Goal: Task Accomplishment & Management: Manage account settings

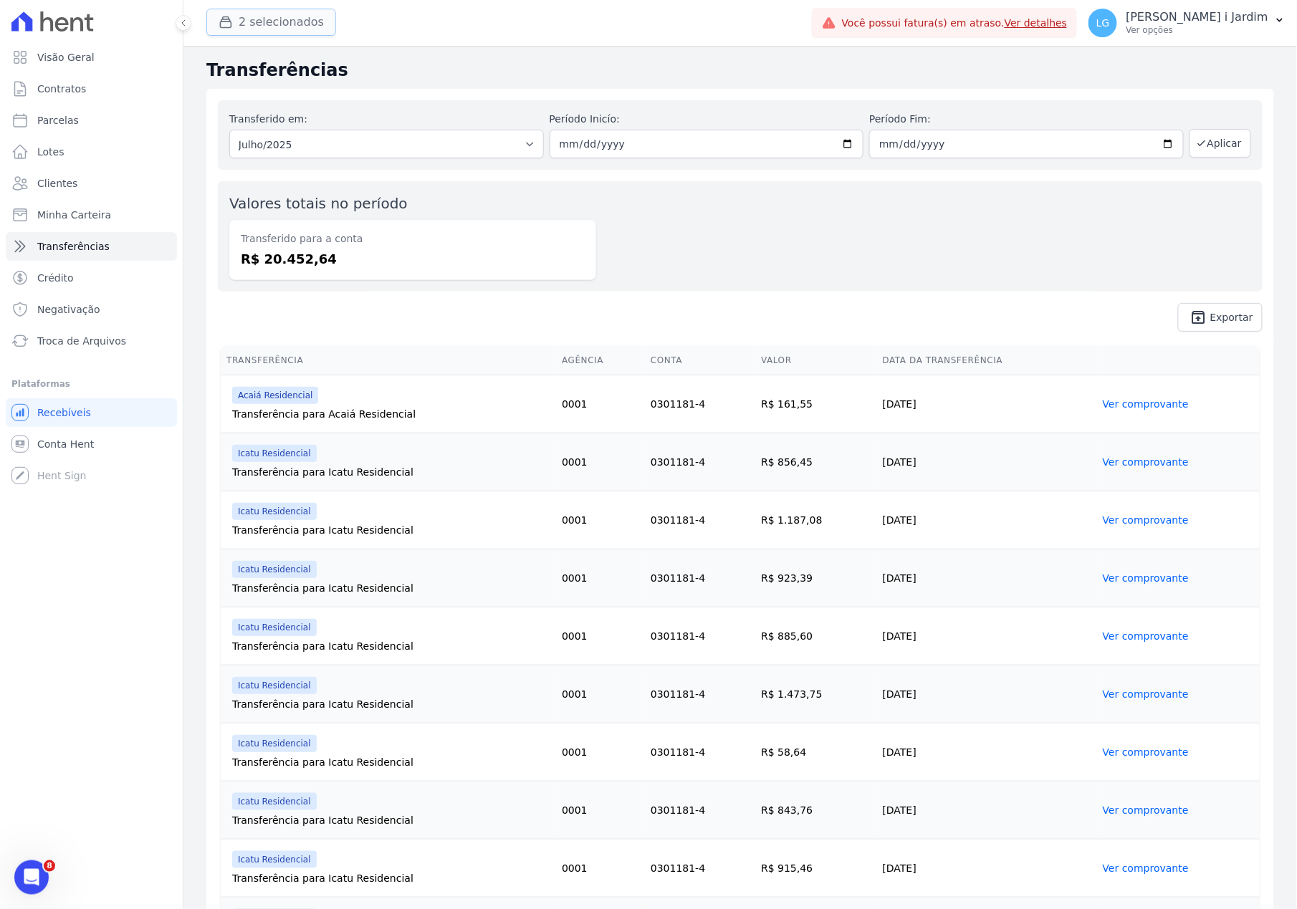
drag, startPoint x: 0, startPoint y: 0, endPoint x: 252, endPoint y: 23, distance: 253.2
click at [252, 23] on button "2 selecionados" at bounding box center [271, 22] width 130 height 27
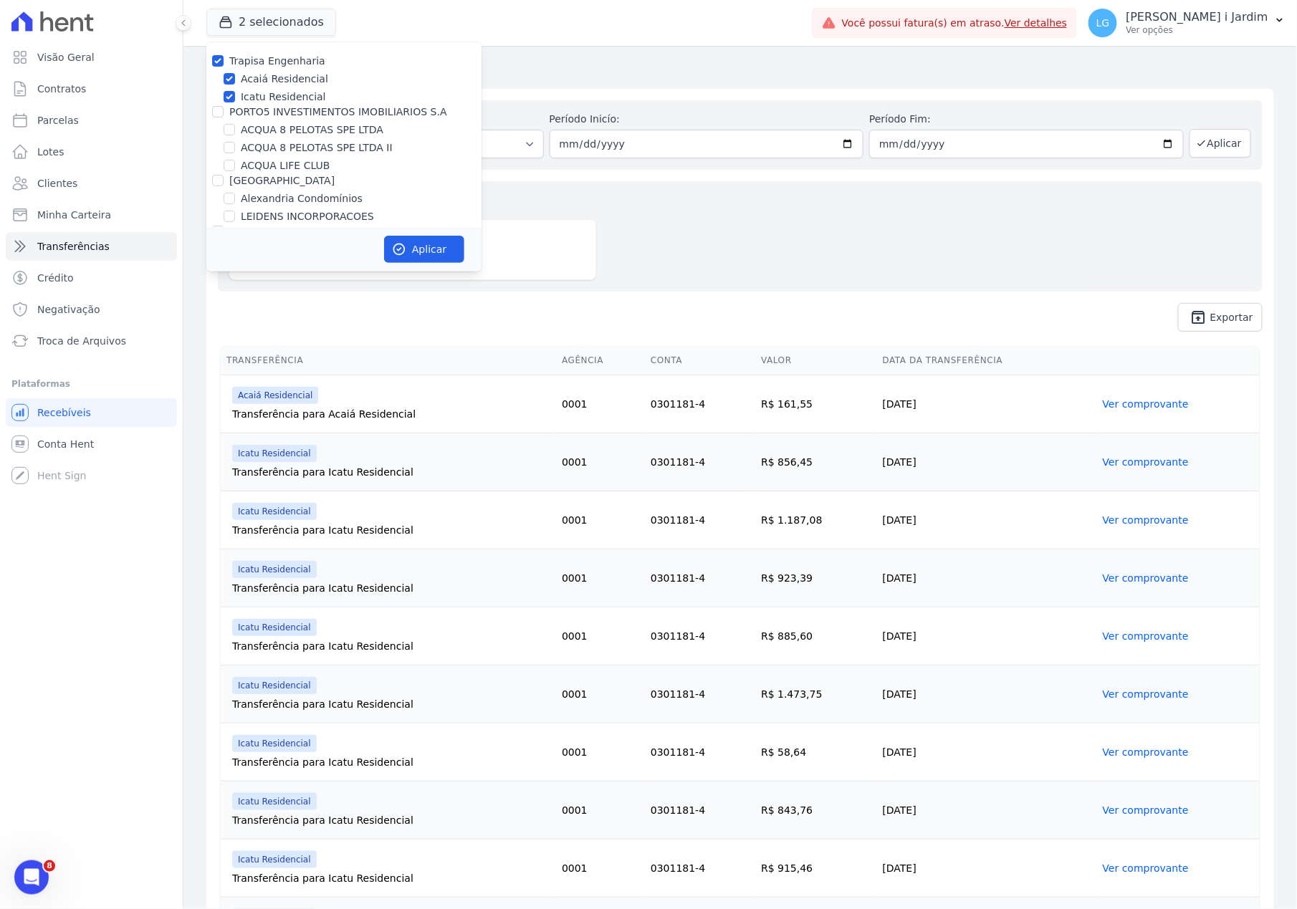
click at [264, 58] on label "Trapisa Engenharia" at bounding box center [277, 60] width 96 height 11
click at [224, 58] on input "Trapisa Engenharia" at bounding box center [217, 60] width 11 height 11
checkbox input "false"
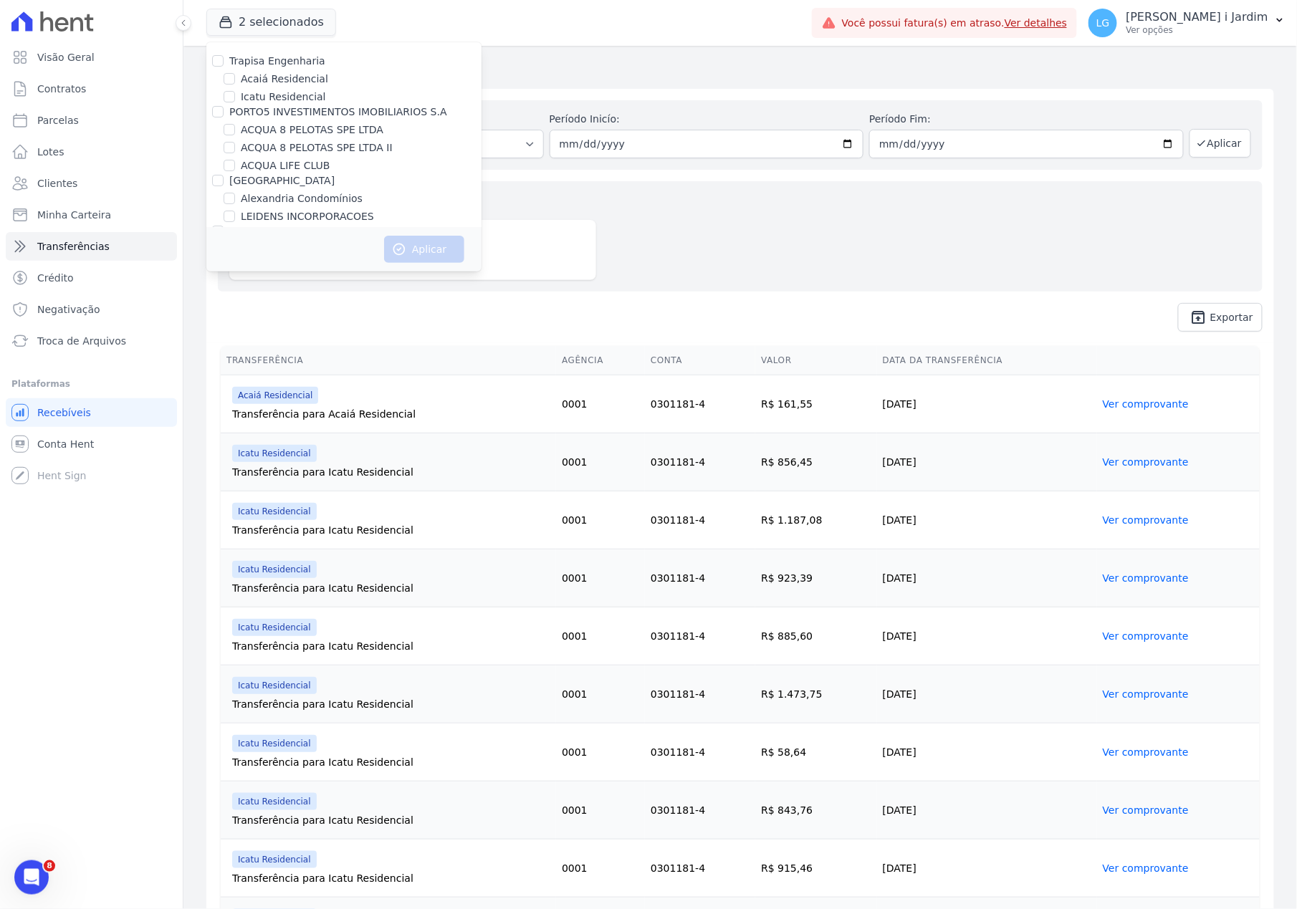
scroll to position [2821, 0]
click at [275, 221] on label "Origem Residence - LBA" at bounding box center [301, 228] width 121 height 15
click at [235, 223] on input "Origem Residence - LBA" at bounding box center [229, 228] width 11 height 11
checkbox input "true"
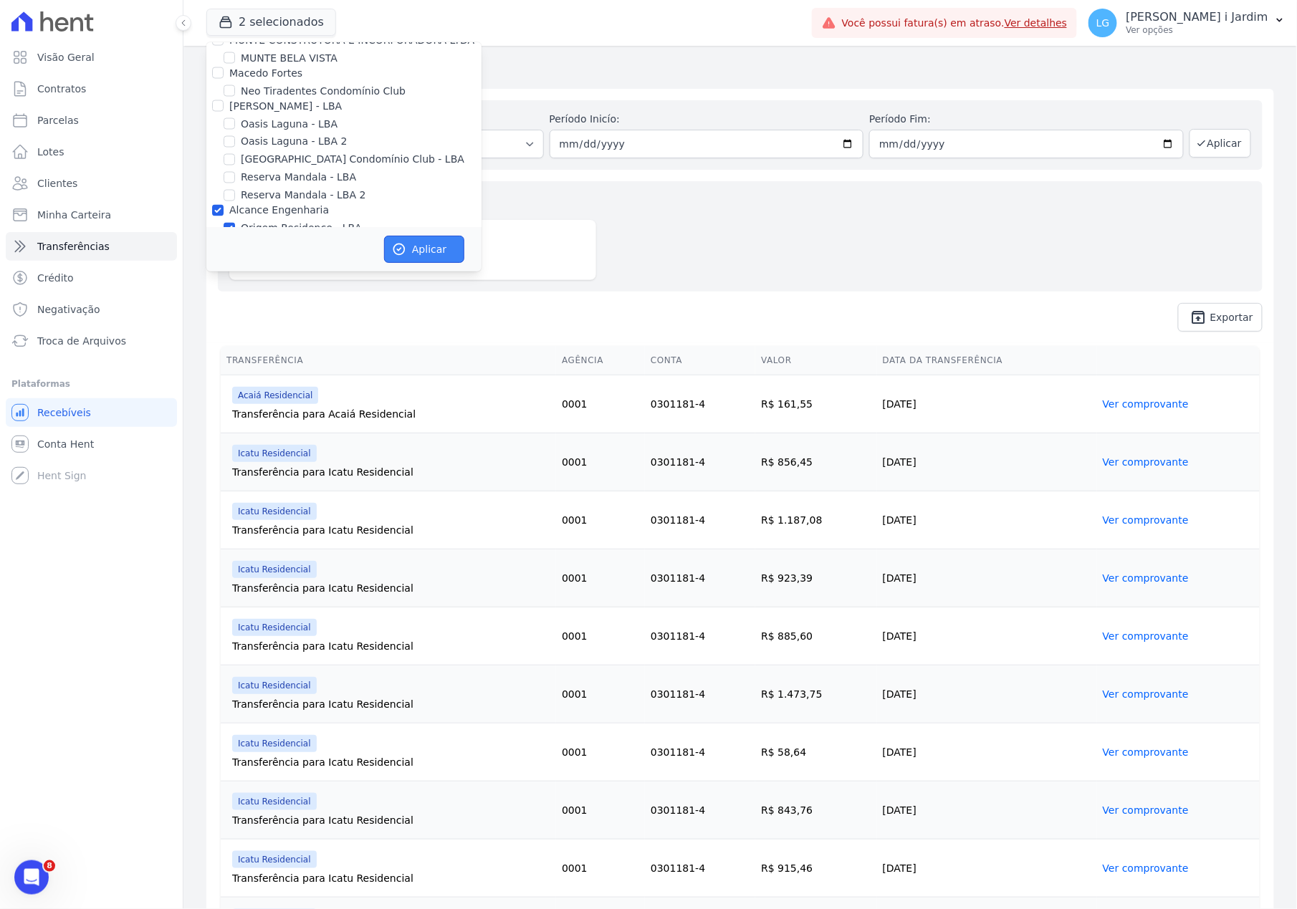
click at [434, 245] on button "Aplicar" at bounding box center [424, 249] width 80 height 27
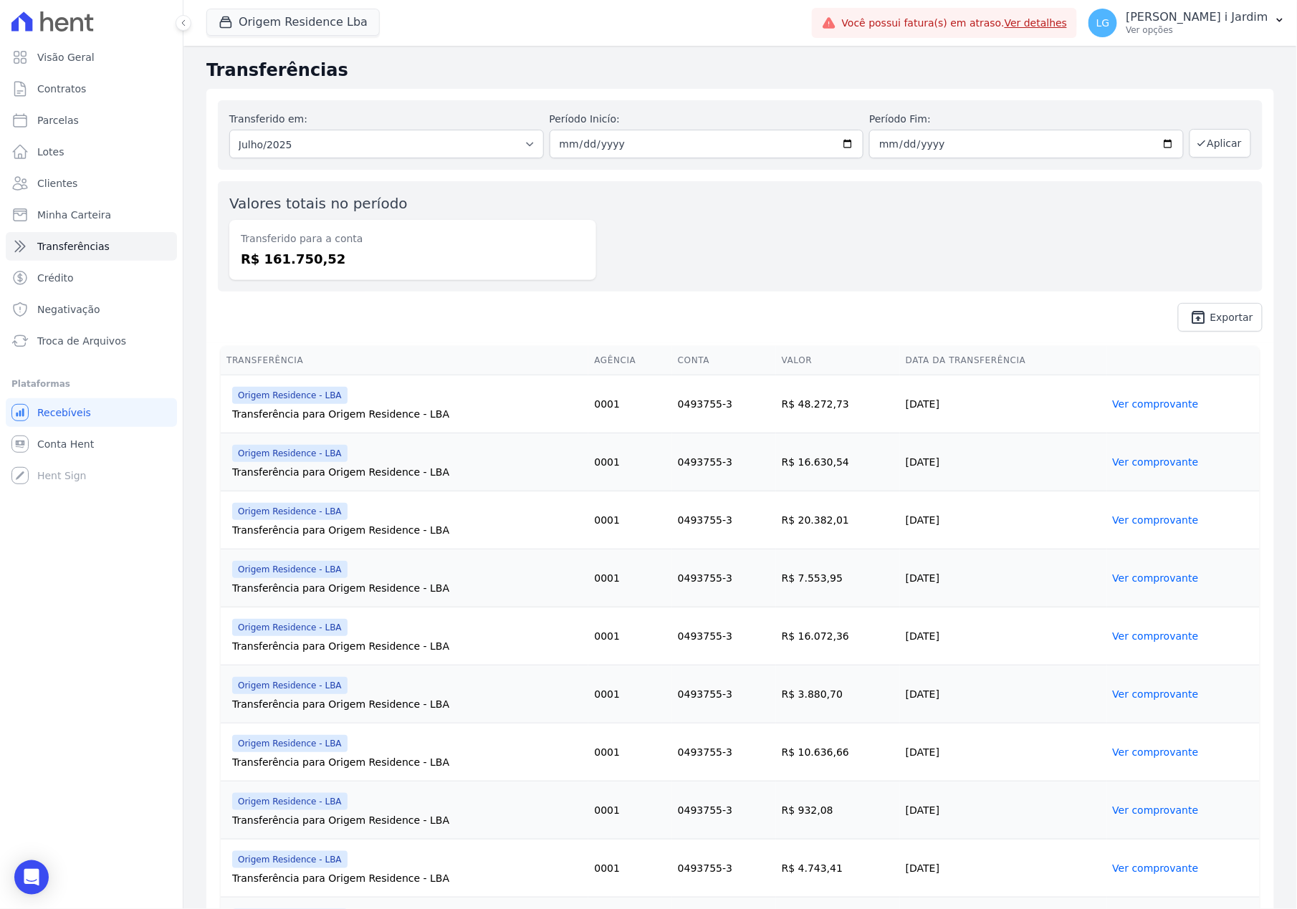
drag, startPoint x: 564, startPoint y: 271, endPoint x: 314, endPoint y: 330, distance: 257.7
click at [564, 271] on div "Transferido para a conta R$ 161.750,52" at bounding box center [412, 250] width 367 height 60
click at [268, 30] on button "Origem Residence Lba" at bounding box center [292, 22] width 173 height 27
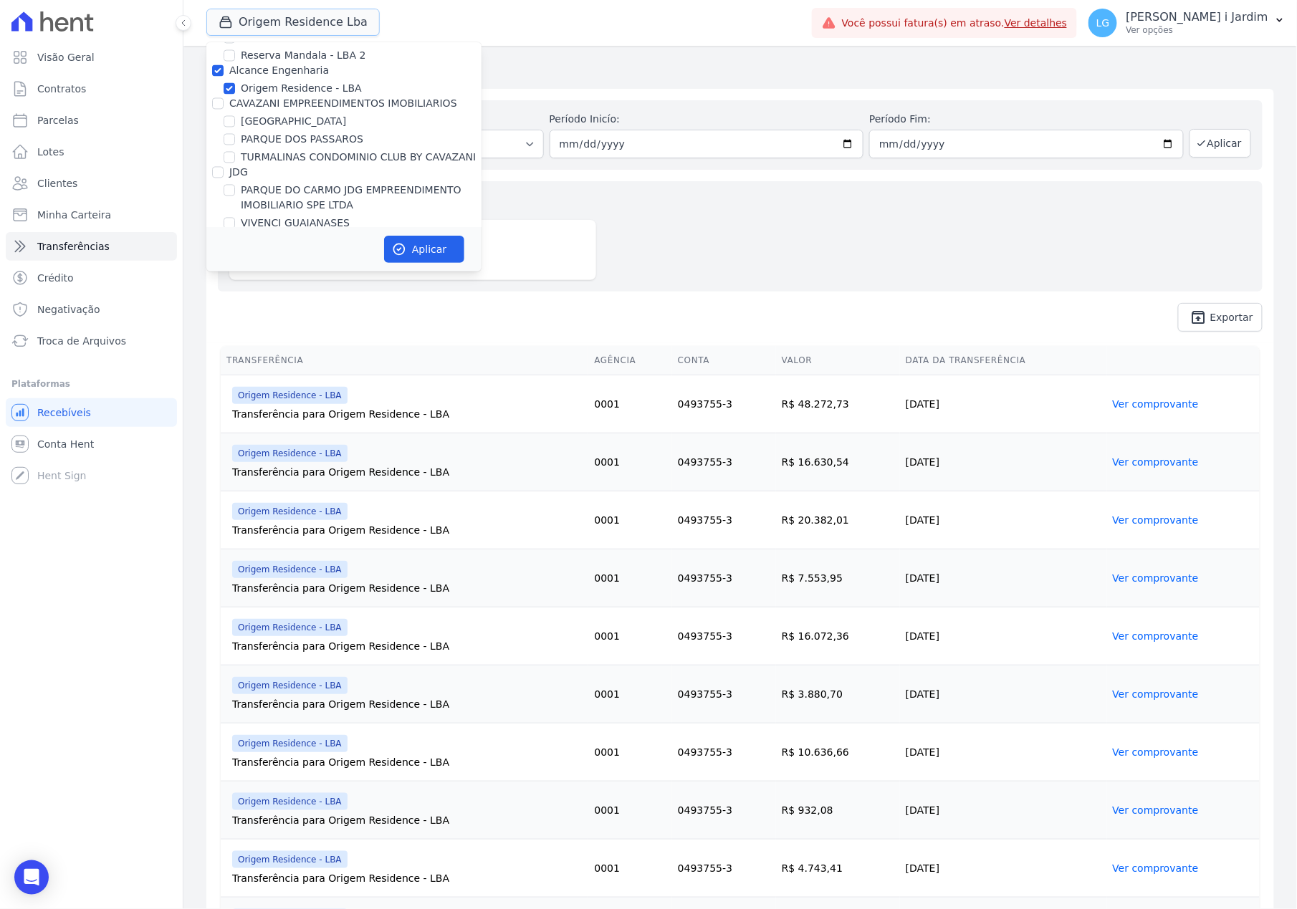
scroll to position [2865, 0]
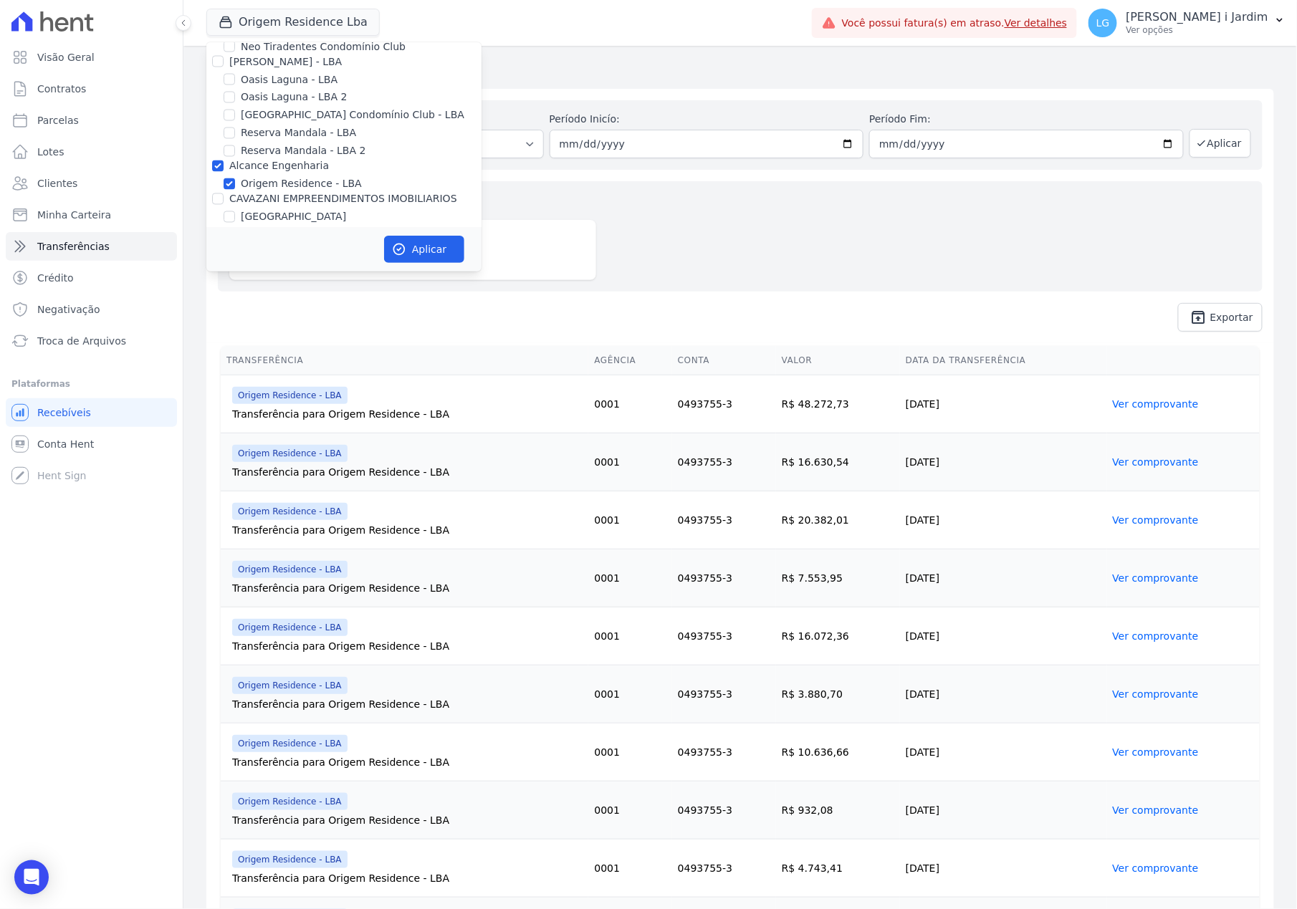
click at [299, 177] on label "Origem Residence - LBA" at bounding box center [301, 184] width 121 height 15
click at [235, 178] on input "Origem Residence - LBA" at bounding box center [229, 183] width 11 height 11
checkbox input "false"
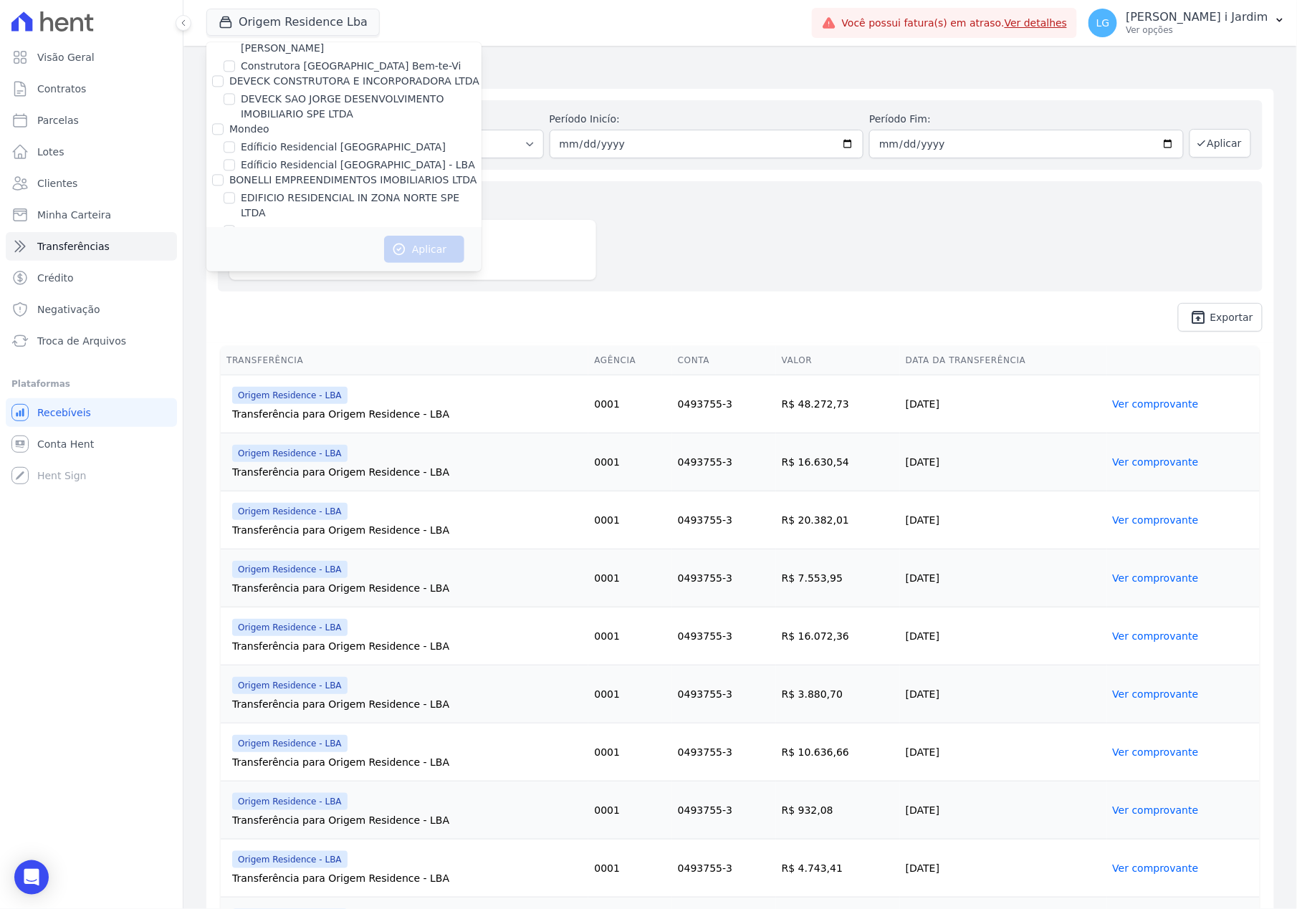
click at [355, 191] on label "EDIFICIO RESIDENCIAL IN ZONA NORTE SPE LTDA" at bounding box center [361, 206] width 241 height 30
click at [235, 192] on input "EDIFICIO RESIDENCIAL IN ZONA NORTE SPE LTDA" at bounding box center [229, 197] width 11 height 11
checkbox input "true"
click at [420, 246] on button "Aplicar" at bounding box center [424, 249] width 80 height 27
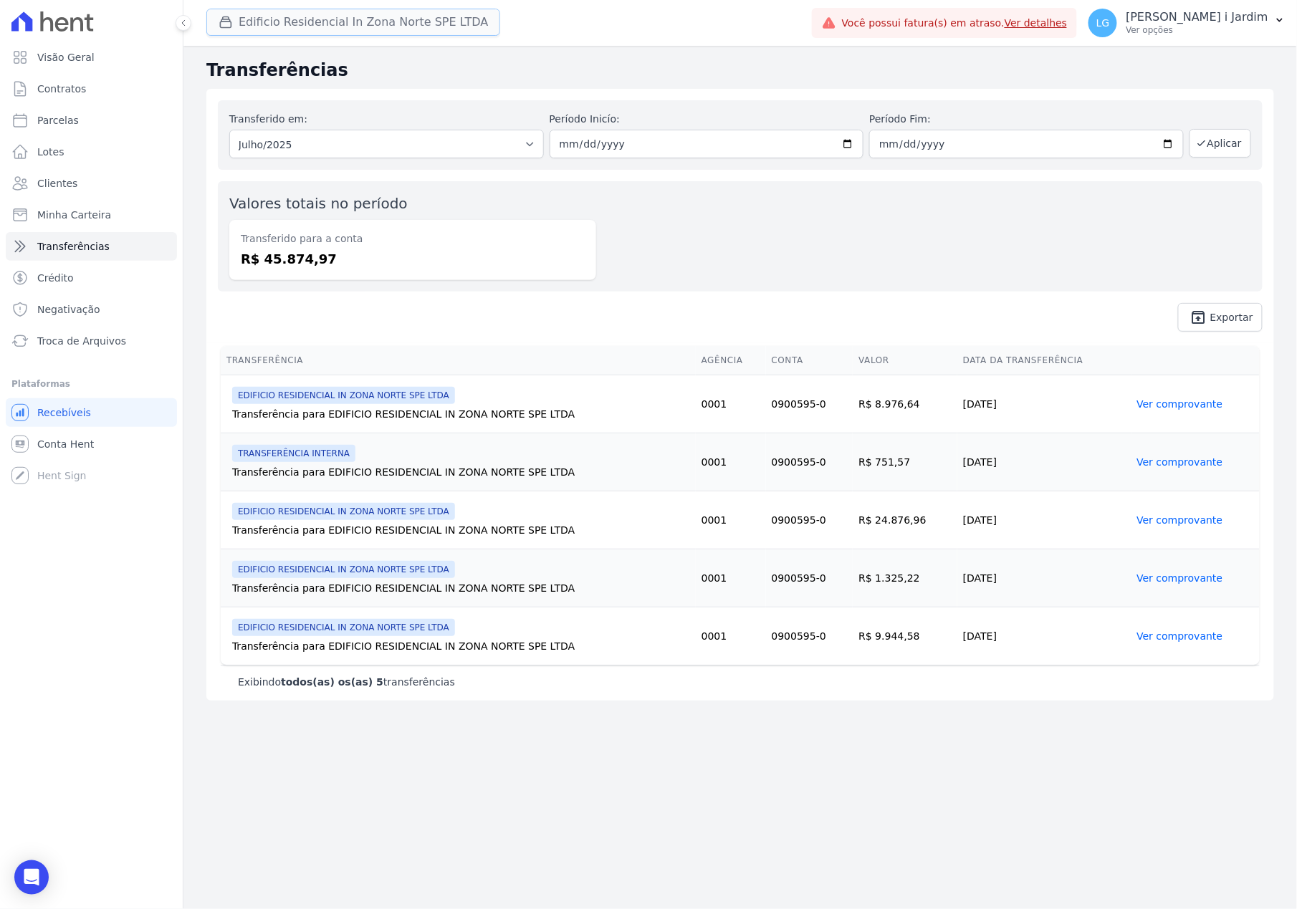
click at [302, 24] on button "Edificio Residencial In Zona Norte SPE LTDA" at bounding box center [353, 22] width 294 height 27
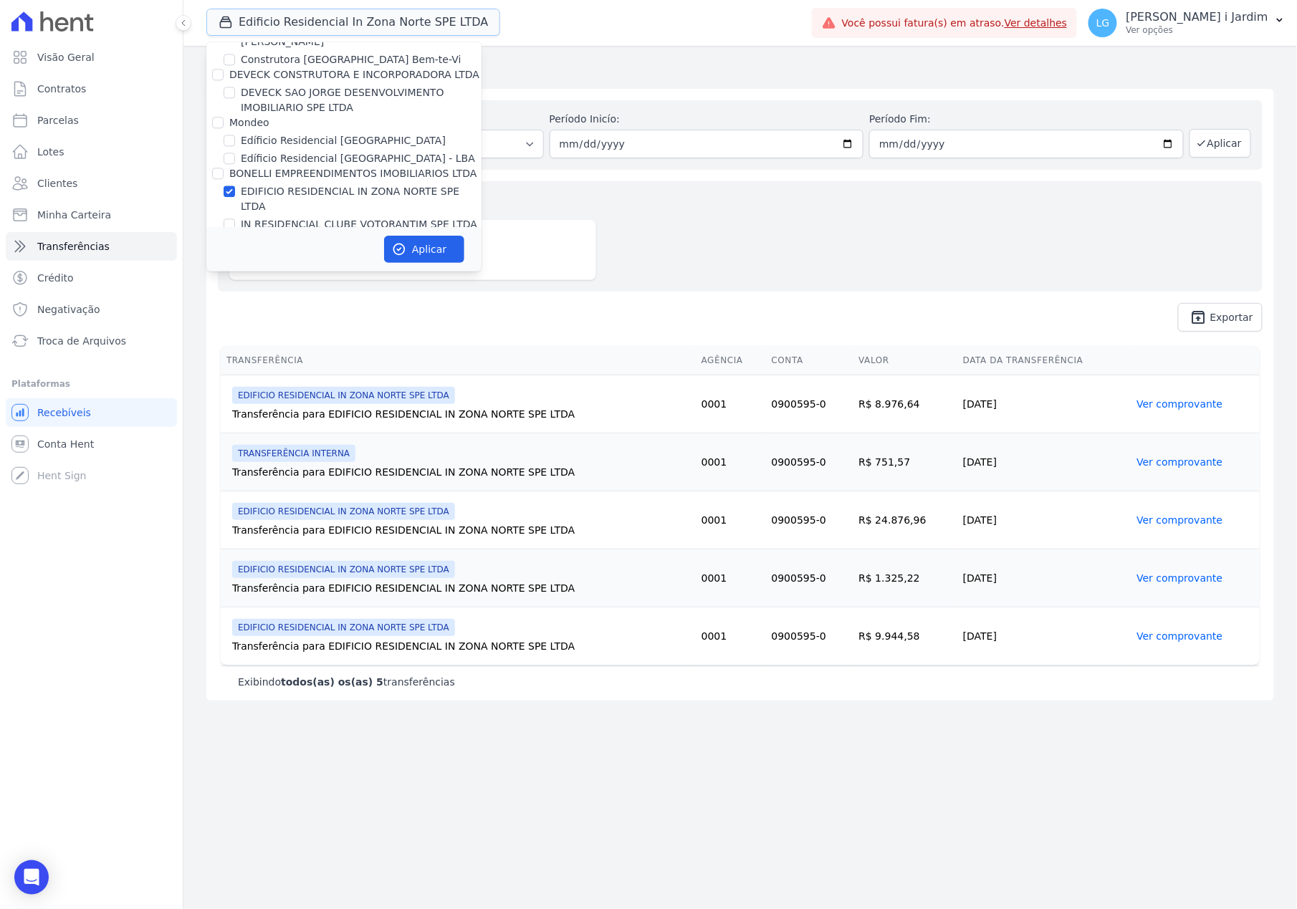
scroll to position [1146, 0]
click at [324, 185] on label "EDIFICIO RESIDENCIAL IN ZONA NORTE SPE LTDA" at bounding box center [361, 200] width 241 height 30
click at [235, 186] on input "EDIFICIO RESIDENCIAL IN ZONA NORTE SPE LTDA" at bounding box center [229, 191] width 11 height 11
checkbox input "false"
click at [328, 218] on label "IN RESIDENCIAL CLUBE VOTORANTIM SPE LTDA" at bounding box center [359, 225] width 236 height 15
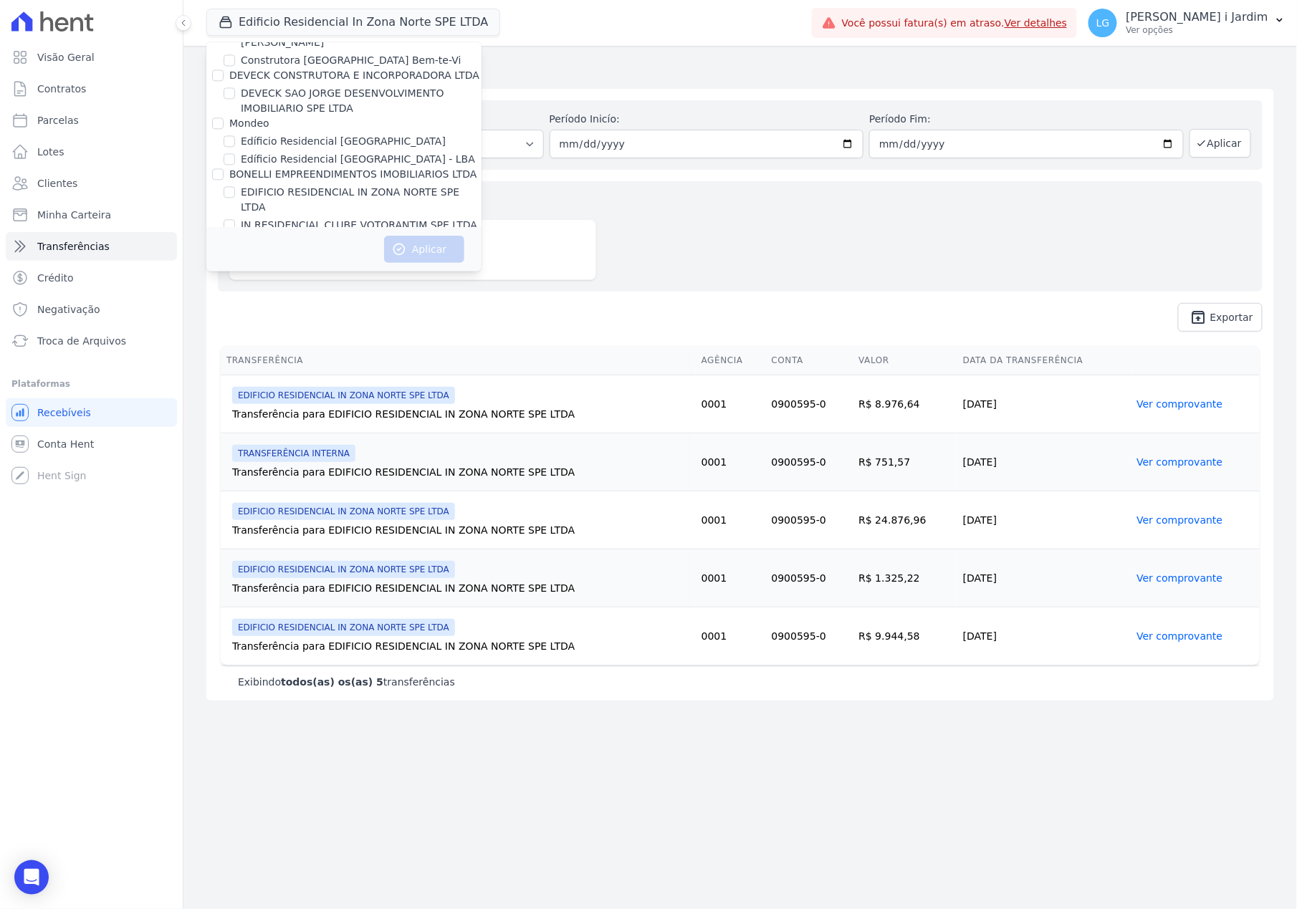
click at [235, 219] on input "IN RESIDENCIAL CLUBE VOTORANTIM SPE LTDA" at bounding box center [229, 224] width 11 height 11
checkbox input "true"
click at [440, 246] on button "Aplicar" at bounding box center [424, 249] width 80 height 27
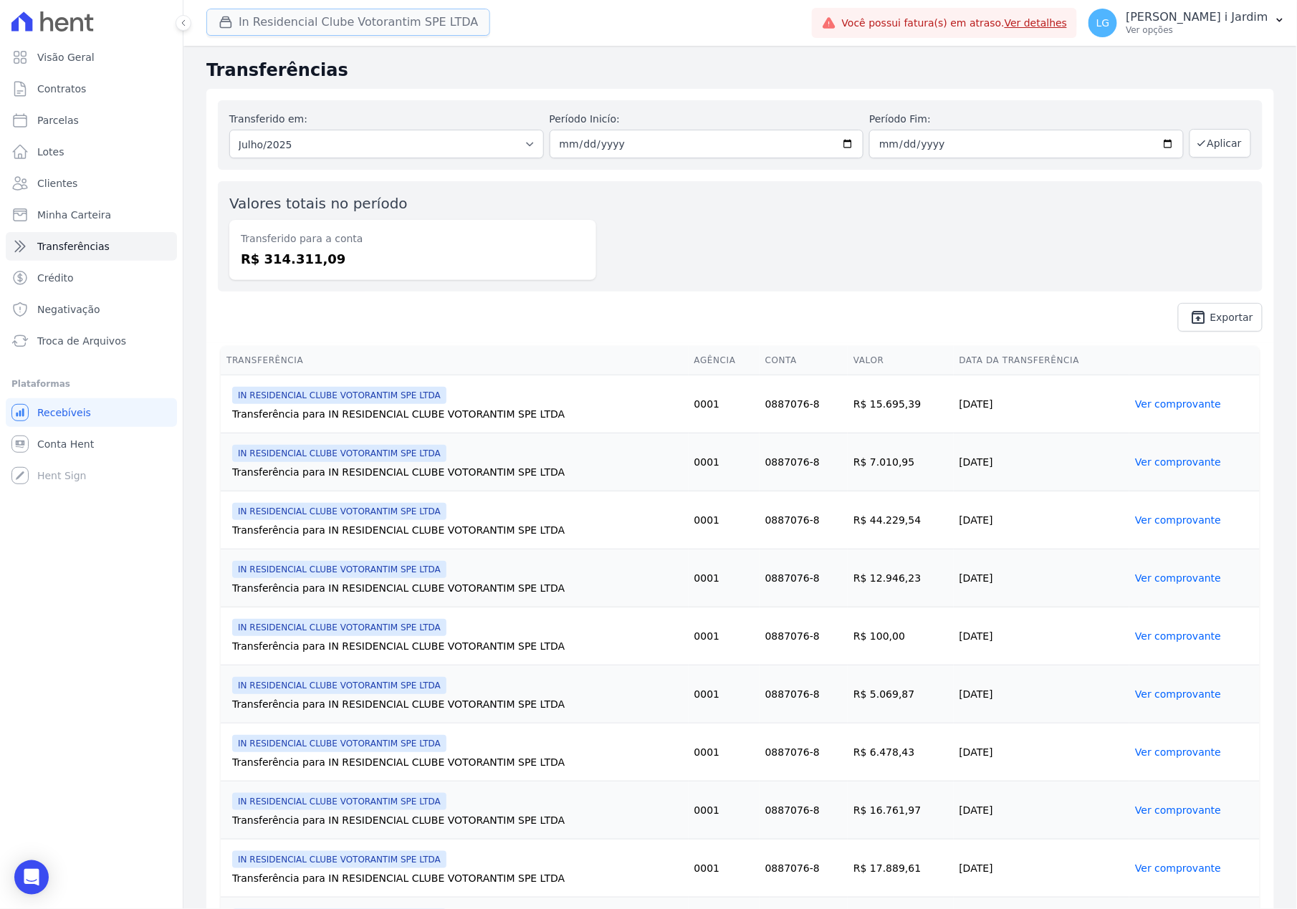
click at [333, 26] on button "In Residencial Clube Votorantim SPE LTDA" at bounding box center [348, 22] width 284 height 27
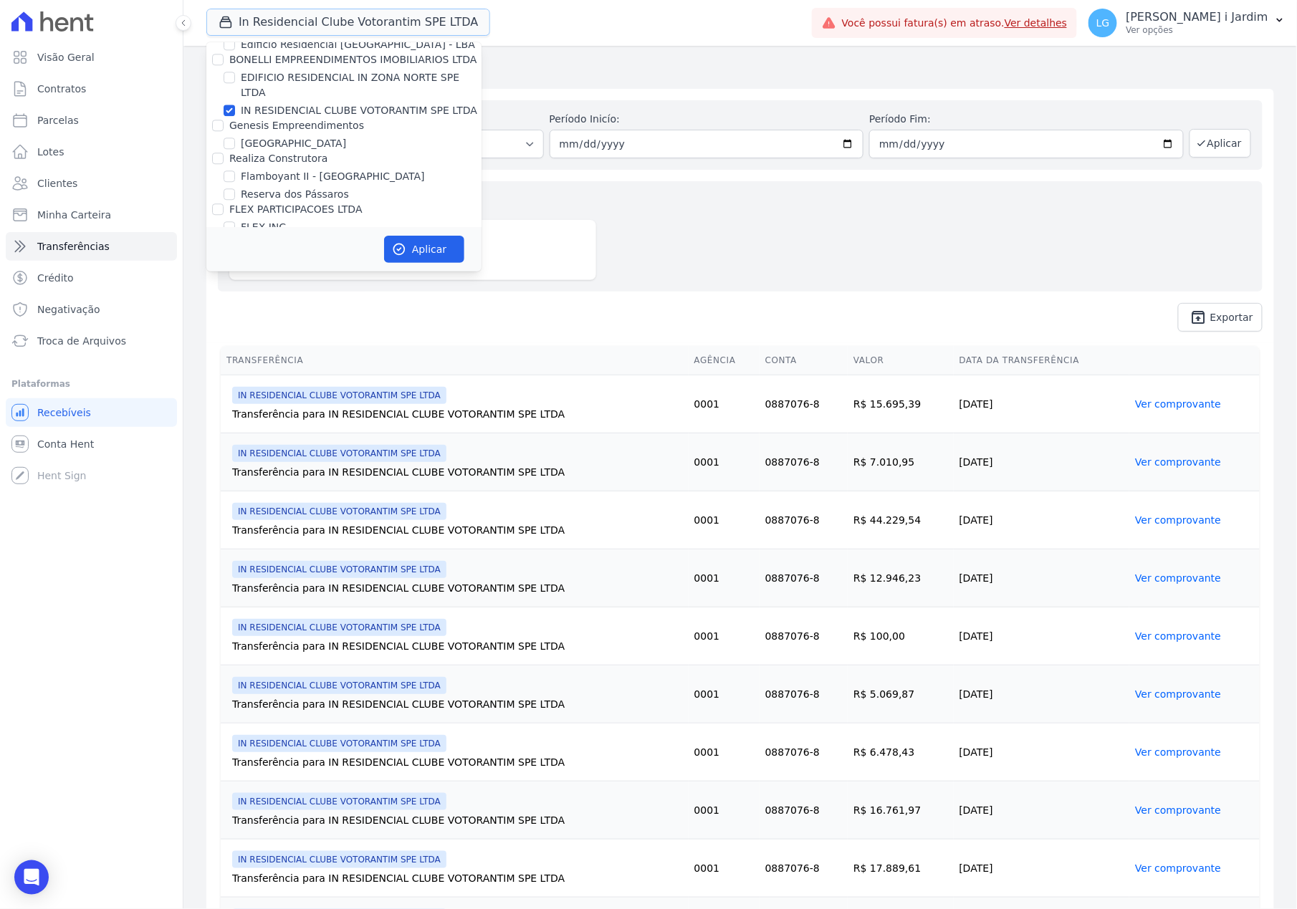
scroll to position [1241, 0]
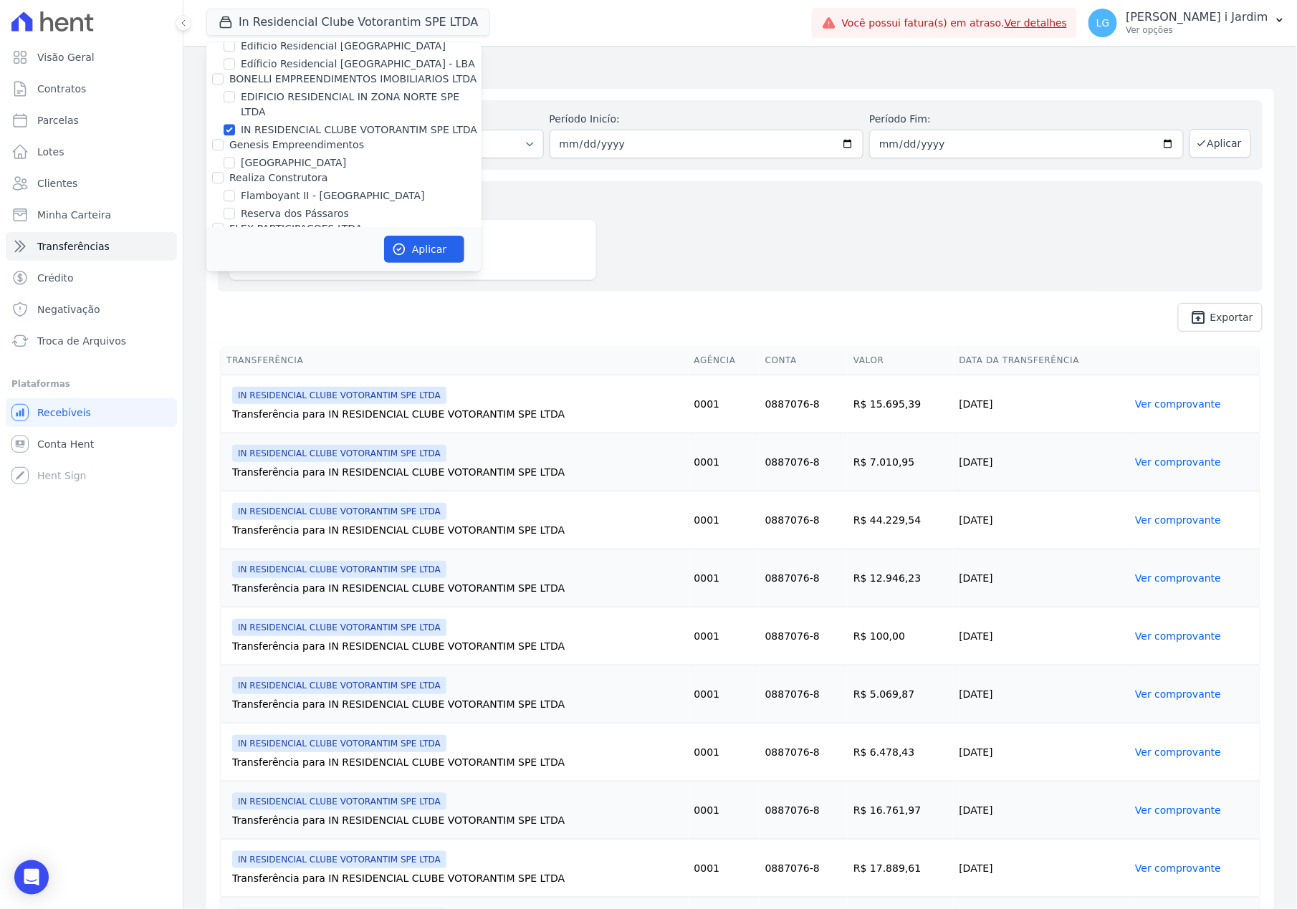
click at [302, 122] on label "IN RESIDENCIAL CLUBE VOTORANTIM SPE LTDA" at bounding box center [359, 129] width 236 height 15
click at [235, 124] on input "IN RESIDENCIAL CLUBE VOTORANTIM SPE LTDA" at bounding box center [229, 129] width 11 height 11
checkbox input "false"
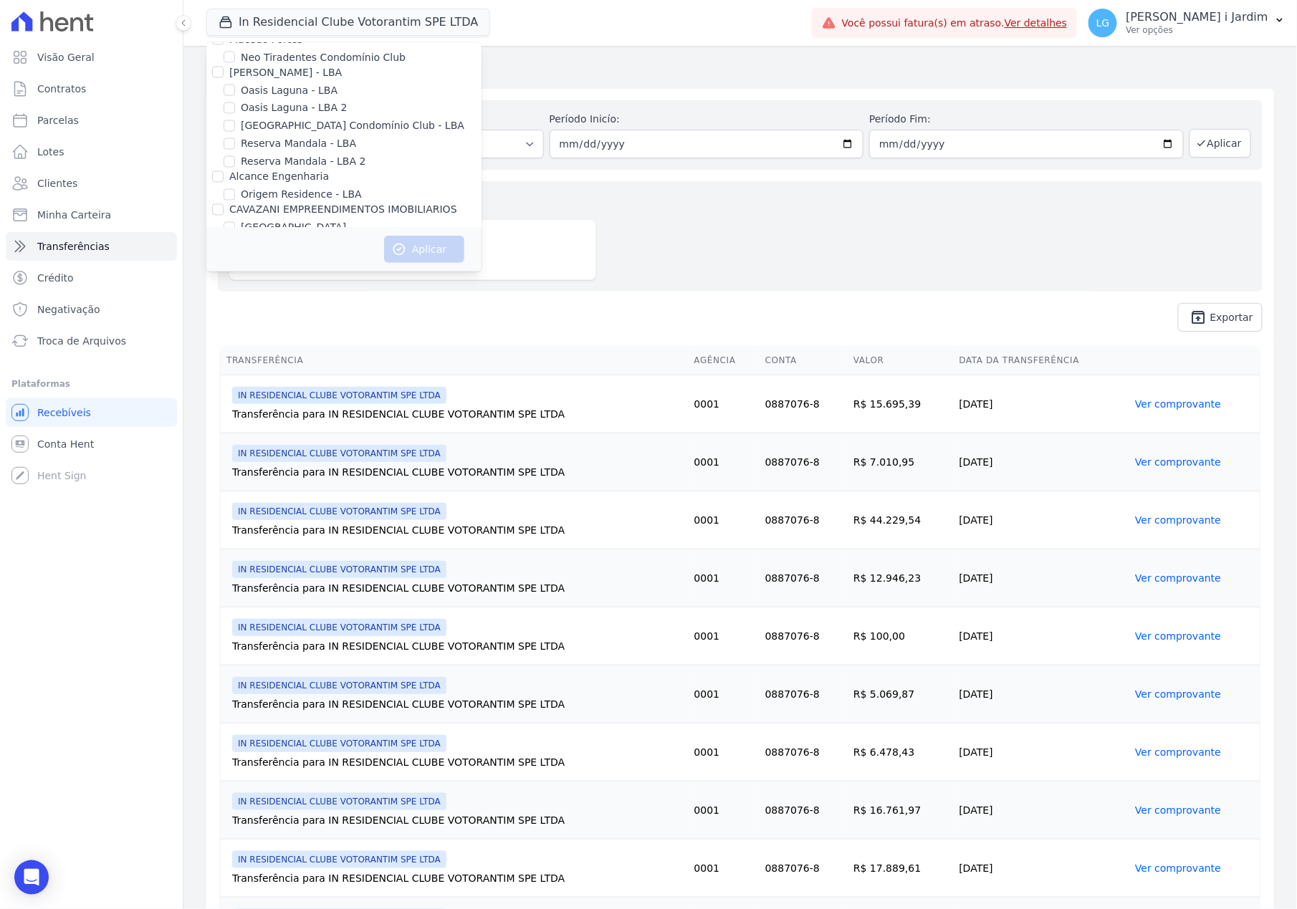
click at [247, 221] on label "[GEOGRAPHIC_DATA]" at bounding box center [293, 228] width 105 height 15
click at [235, 222] on input "[GEOGRAPHIC_DATA]" at bounding box center [229, 227] width 11 height 11
checkbox input "true"
click at [417, 246] on button "Aplicar" at bounding box center [424, 249] width 80 height 27
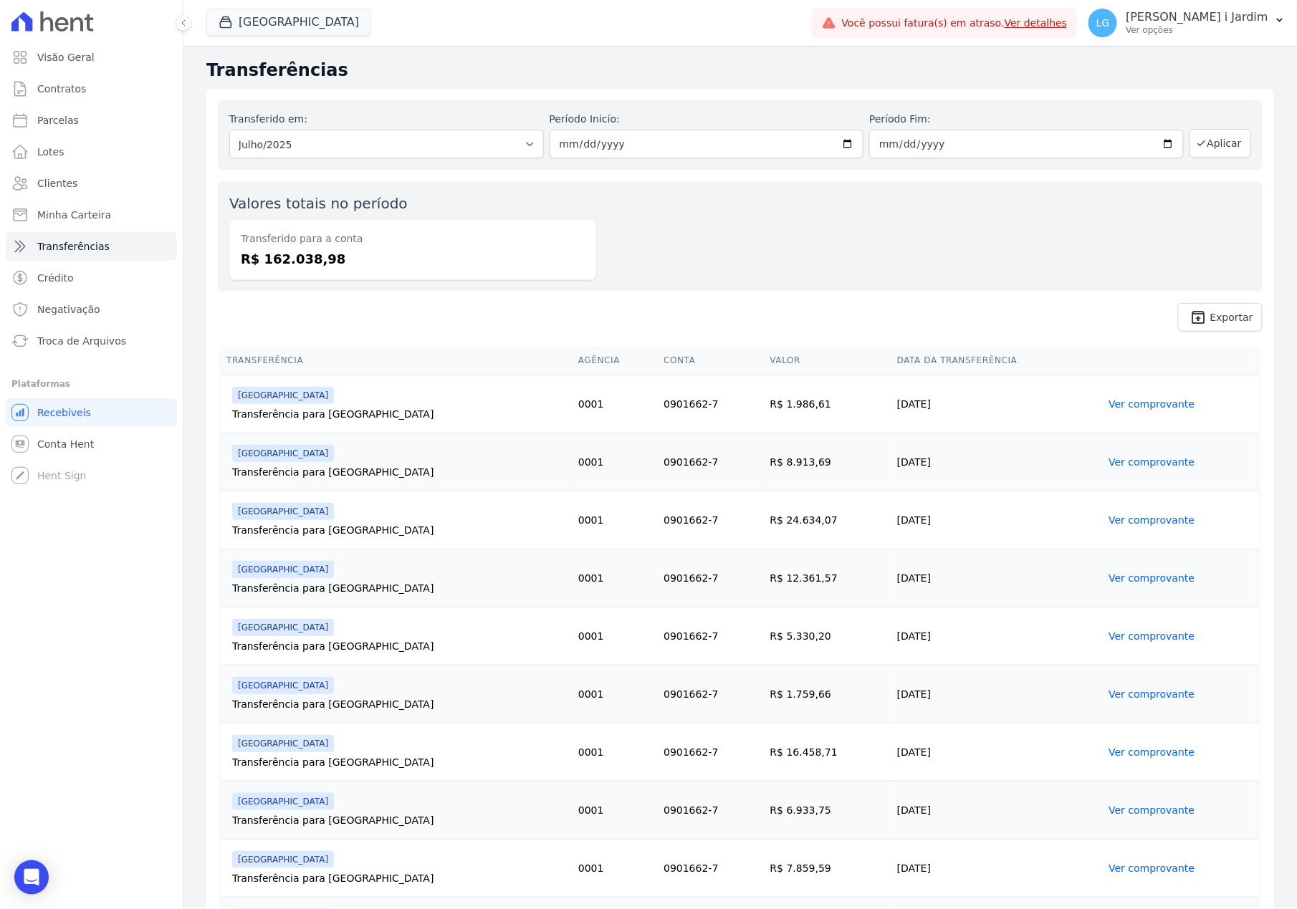
click at [307, 265] on dd "R$ 162.038,98" at bounding box center [413, 258] width 344 height 19
click at [551, 195] on div "Valores totais no período Transferido para a conta R$ 162.038,98" at bounding box center [412, 236] width 367 height 87
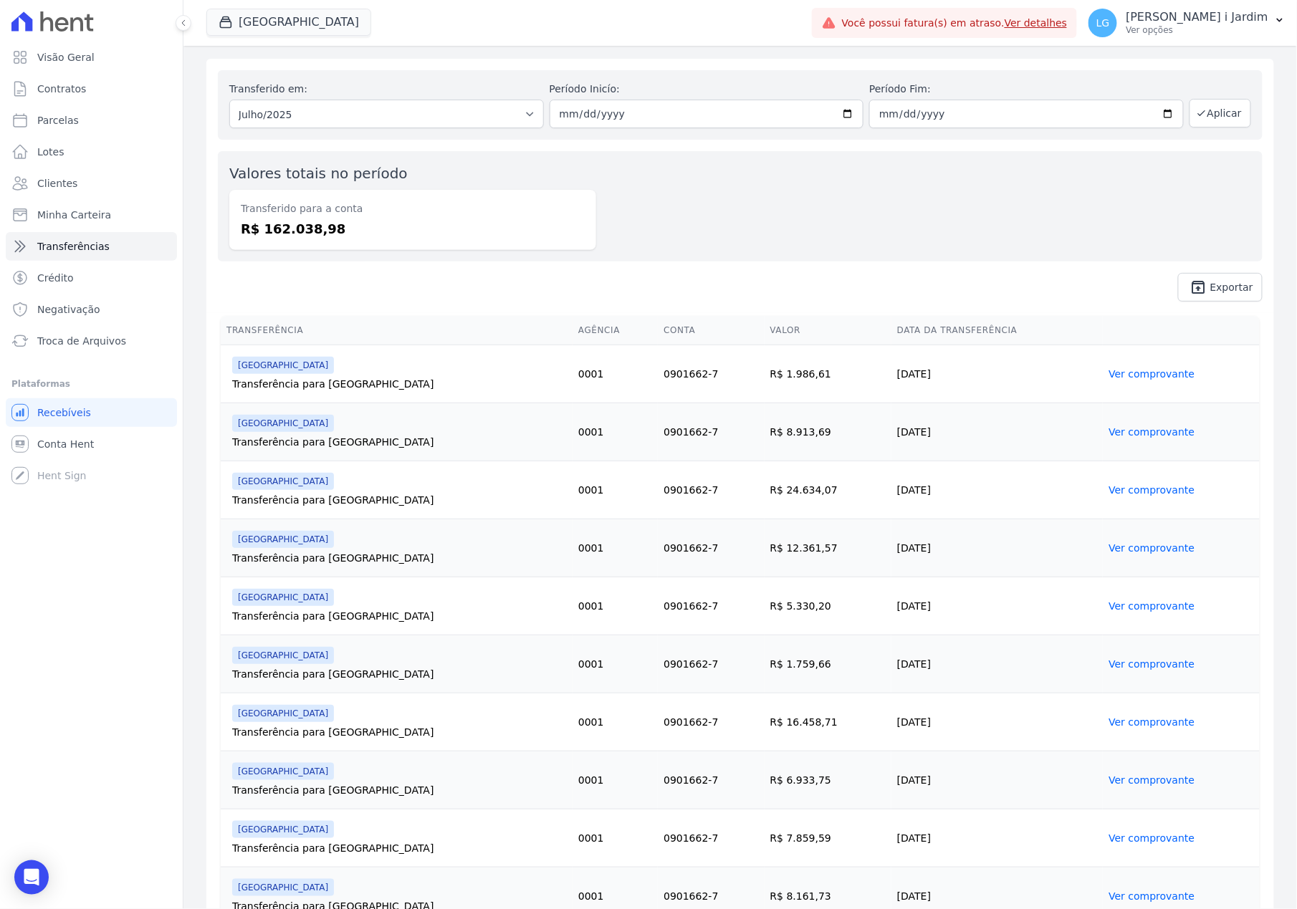
scroll to position [0, 0]
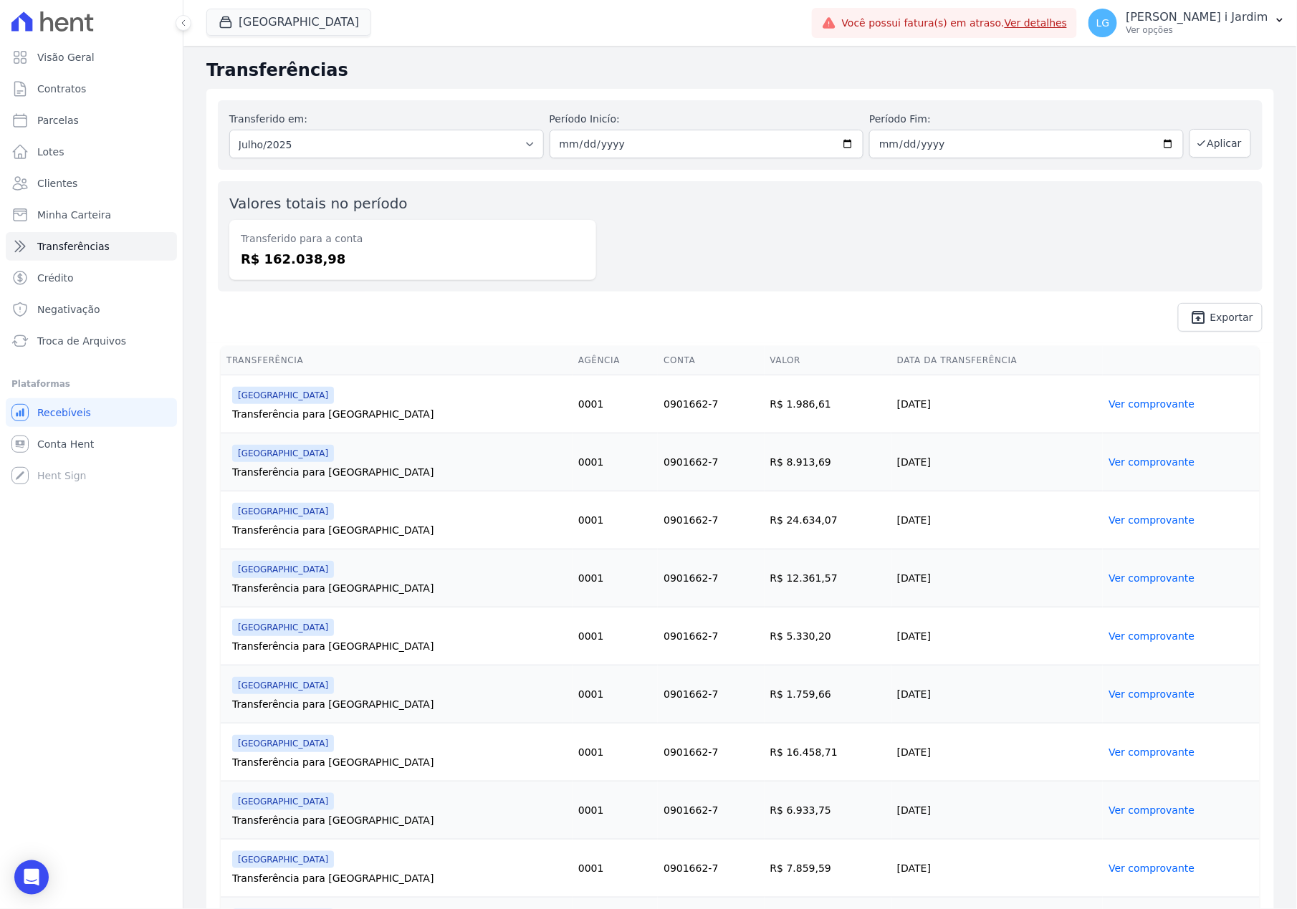
click at [534, 334] on div "Transferido em: Todos os meses Julho/2025 Agosto/2025 Agosto/2025 Período Inicí…" at bounding box center [739, 216] width 1067 height 254
click at [393, 149] on select "Todos os meses Julho/2025 Agosto/2025 Agosto/2025" at bounding box center [386, 144] width 314 height 29
select select "08/2025"
click at [229, 130] on select "Todos os meses Julho/2025 Agosto/2025 Agosto/2025" at bounding box center [386, 144] width 314 height 29
click at [1216, 149] on button "Aplicar" at bounding box center [1220, 143] width 62 height 29
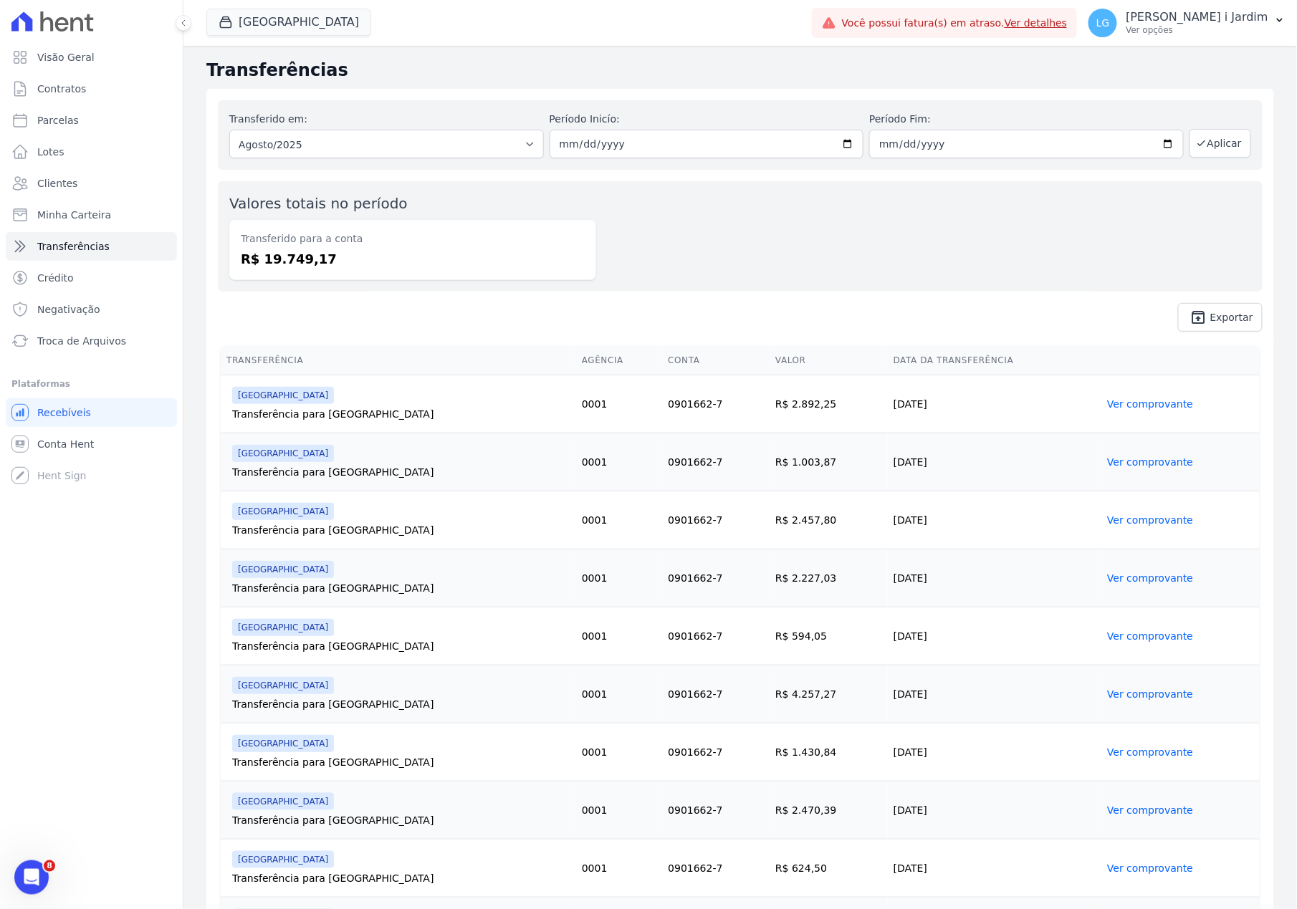
click at [600, 184] on div "Valores totais no período Transferido para a conta R$ 19.749,17" at bounding box center [740, 236] width 1044 height 110
click at [586, 258] on div "Transferido para a conta R$ 19.749,17" at bounding box center [412, 250] width 367 height 60
click at [67, 130] on link "Parcelas" at bounding box center [91, 120] width 171 height 29
select select
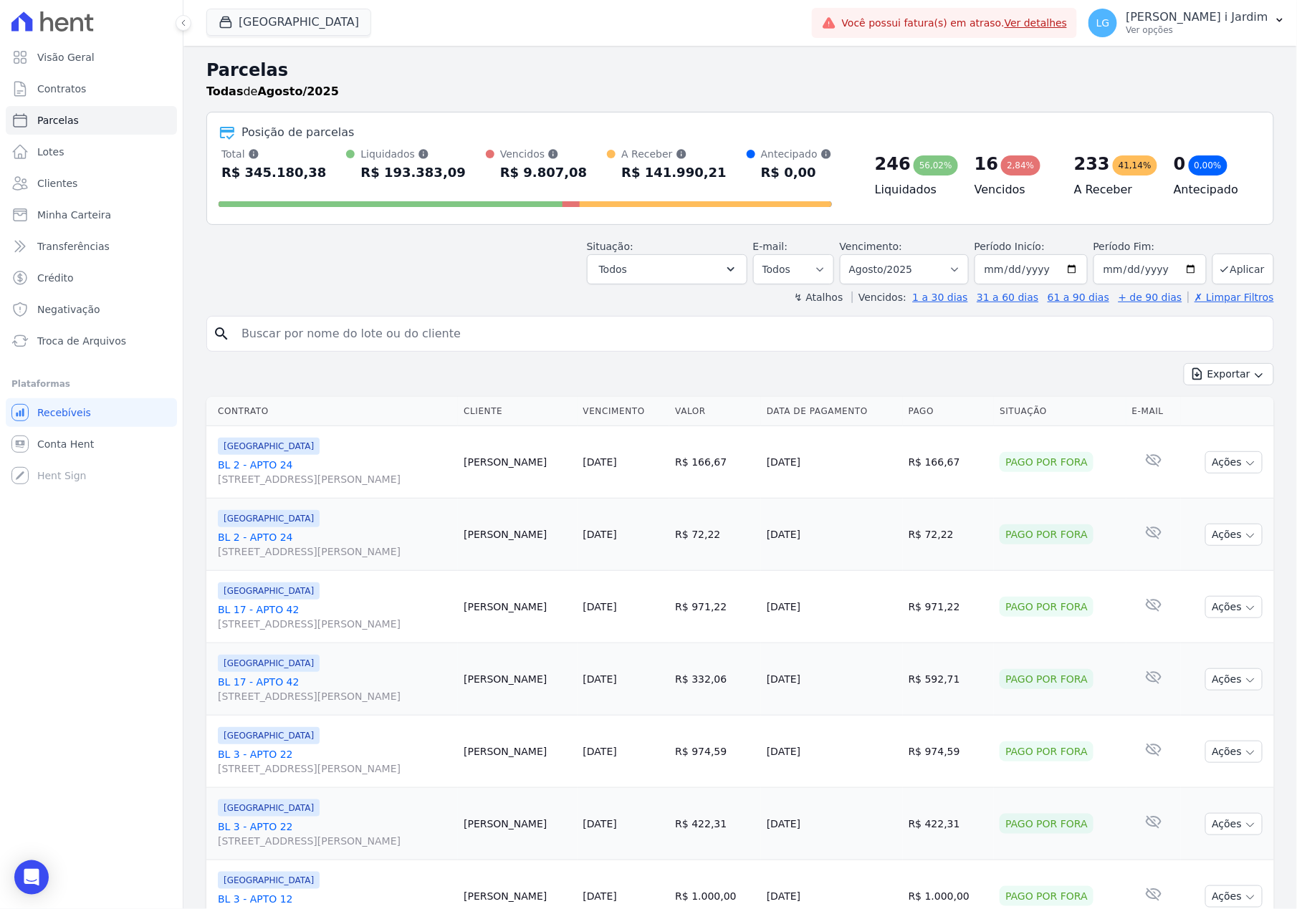
click at [507, 378] on div "Exportar Exportar PDF Exportar CSV" at bounding box center [739, 380] width 1067 height 34
click at [316, 245] on div "Situação: Agendado Em Aberto Pago Processando Cancelado Vencido Transferindo De…" at bounding box center [739, 259] width 1067 height 51
click at [258, 617] on link "BL 17 - APTO 42 Rua Arminda de Lima, 20, SALA 04, Centro" at bounding box center [335, 616] width 234 height 29
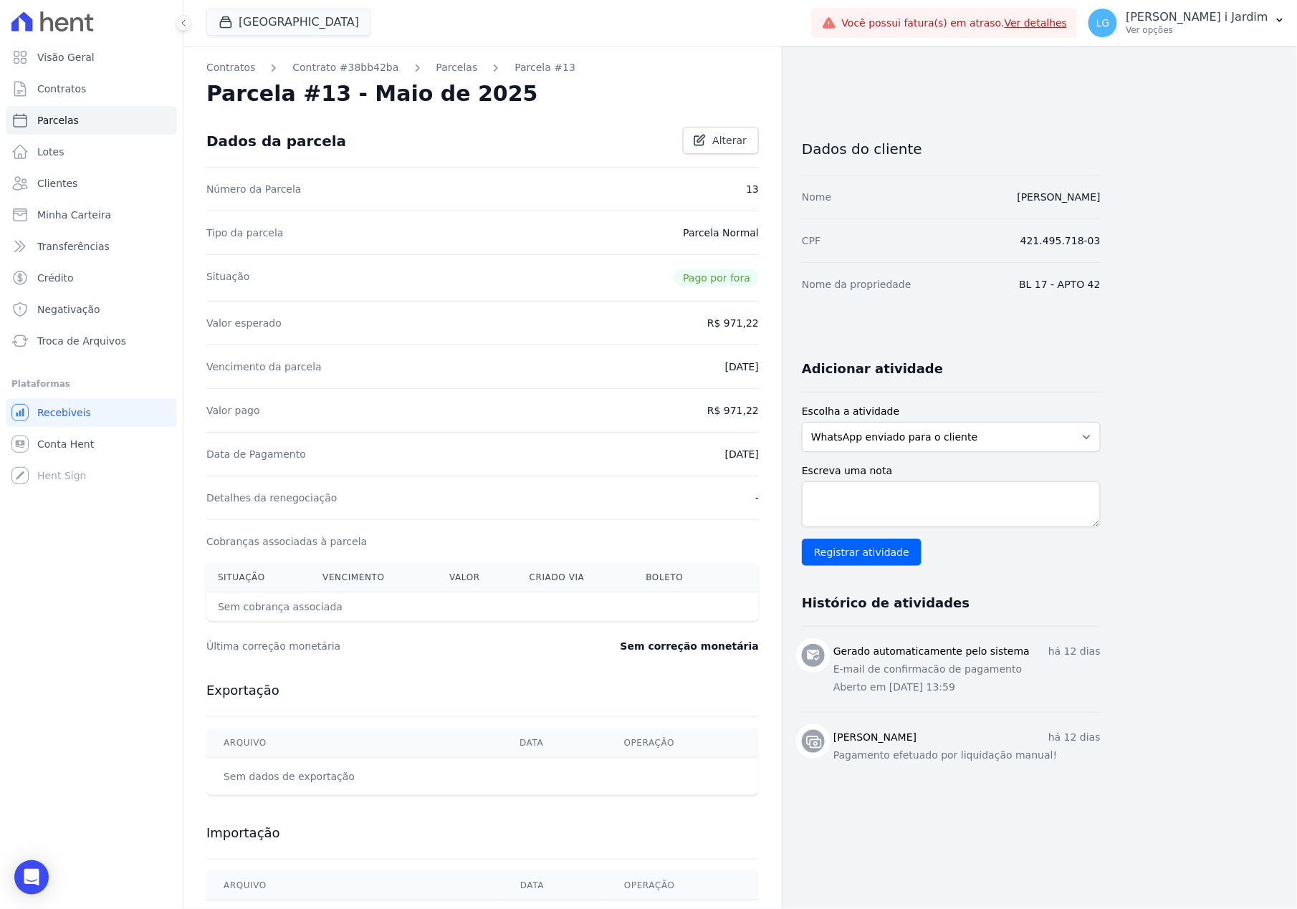
click at [1038, 789] on div "Dados do cliente Nome STEFFANY CASTRO MONTEIRO CPF 421.495.718-03 Nome da propr…" at bounding box center [951, 535] width 299 height 841
select select
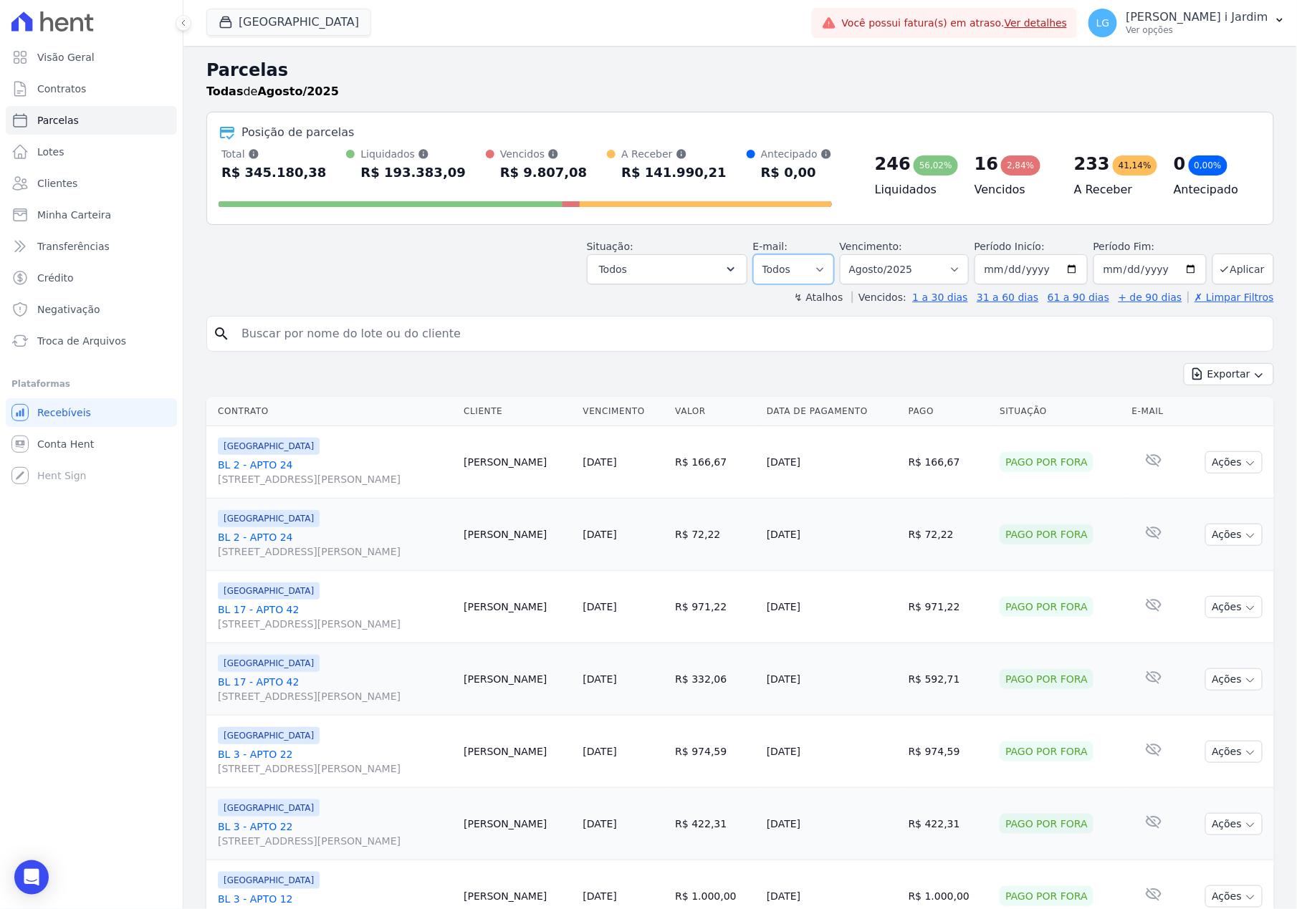
click at [766, 264] on select "Todos Lido Não-lido" at bounding box center [793, 269] width 81 height 30
click at [668, 258] on button "Todos" at bounding box center [667, 269] width 160 height 30
click at [660, 309] on label "Selecionar todos" at bounding box center [657, 305] width 84 height 11
click at [610, 309] on input "Selecionar todos" at bounding box center [603, 305] width 11 height 11
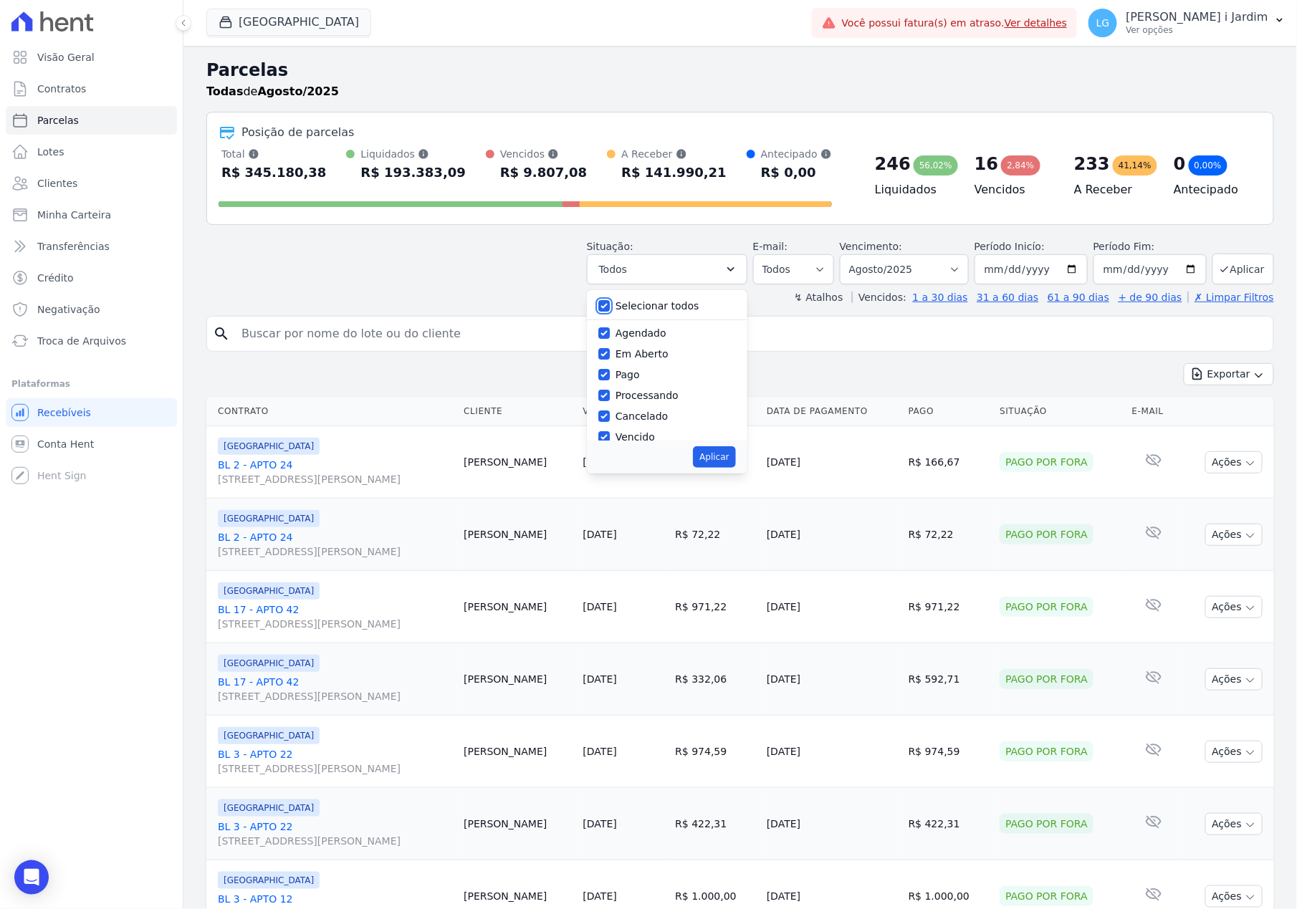
checkbox input "false"
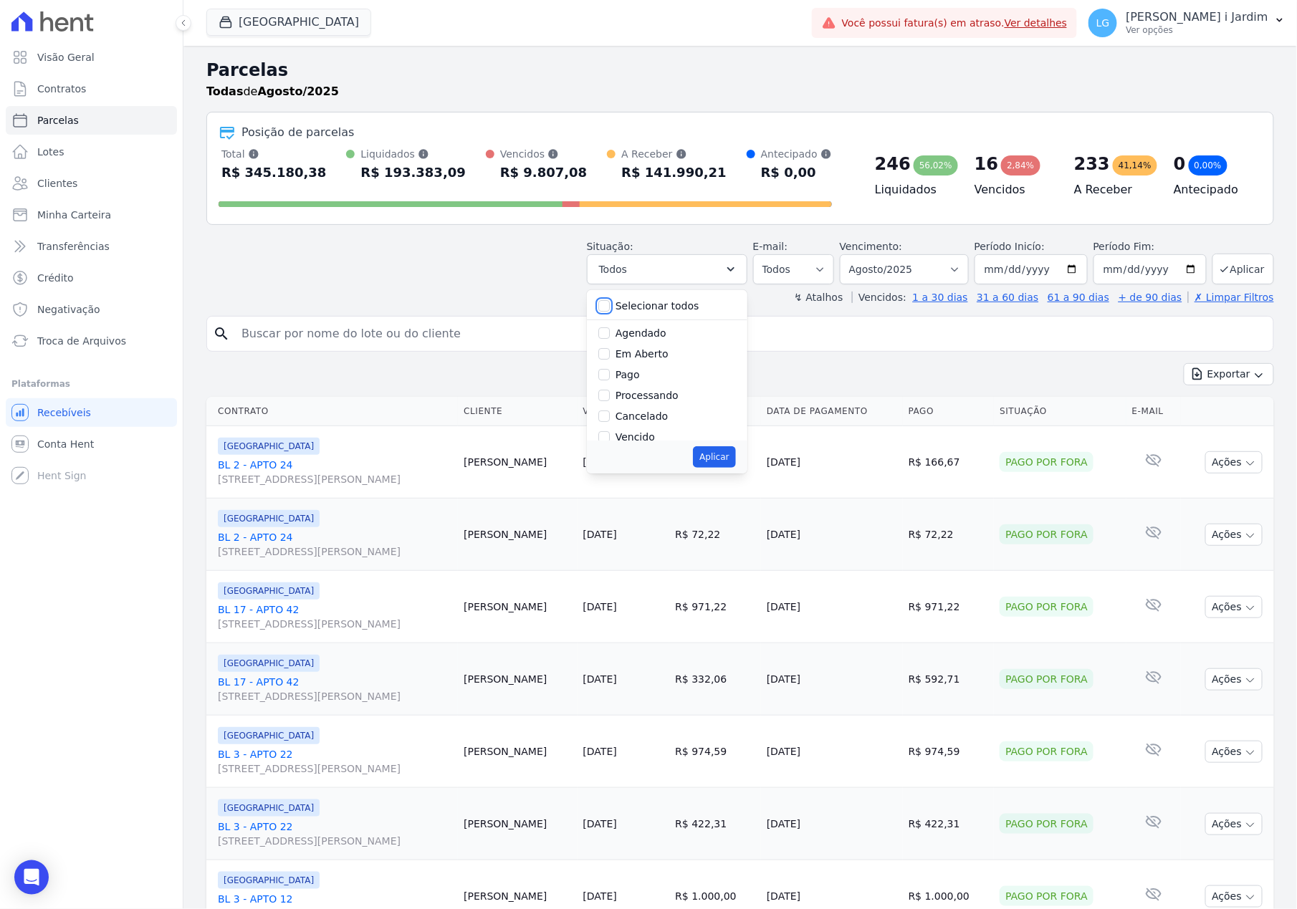
checkbox input "false"
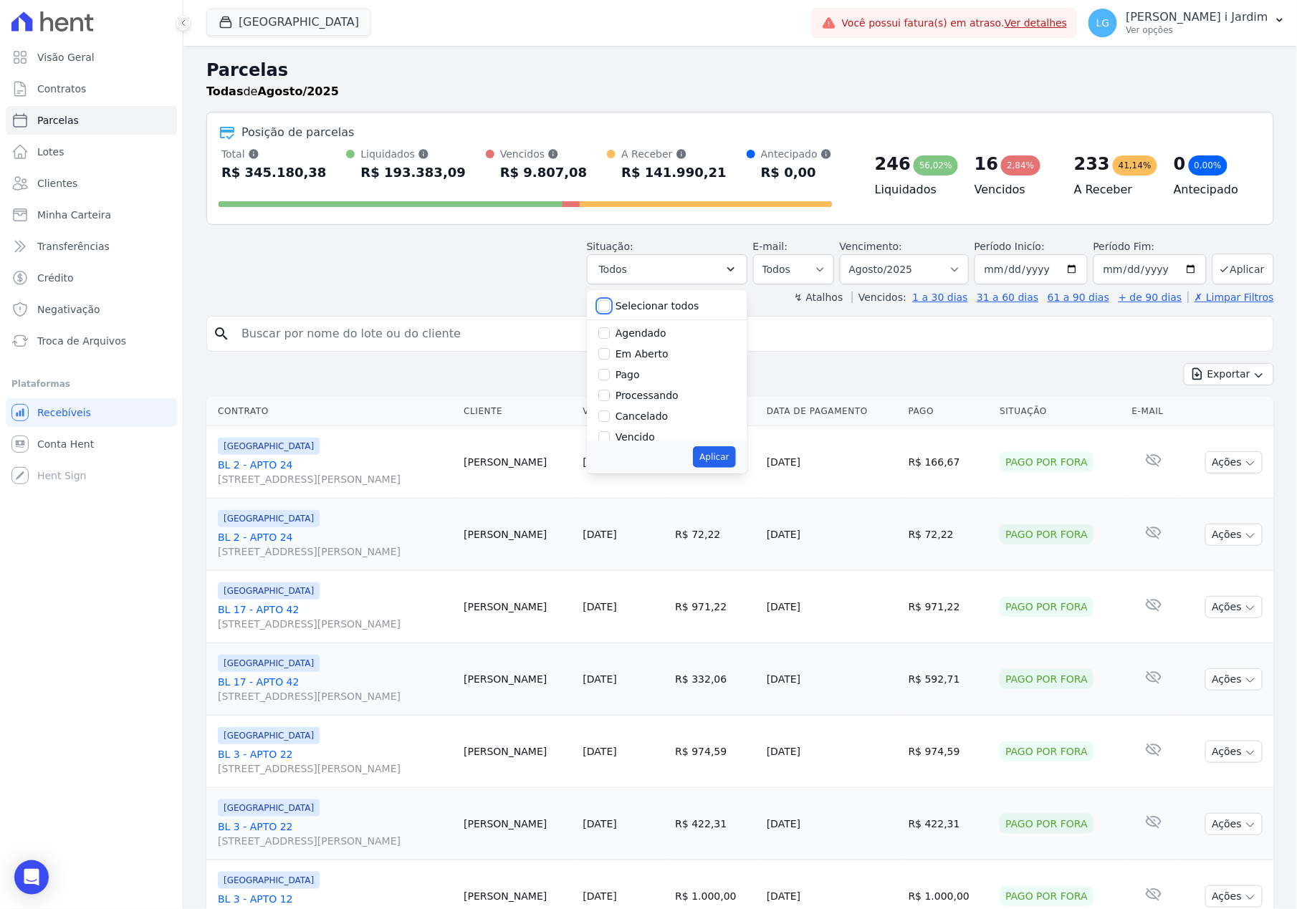
checkbox input "false"
click at [645, 359] on label "Em Aberto" at bounding box center [641, 353] width 53 height 11
click at [610, 359] on input "Em Aberto" at bounding box center [603, 353] width 11 height 11
checkbox input "true"
click at [702, 450] on button "Aplicar" at bounding box center [714, 456] width 42 height 21
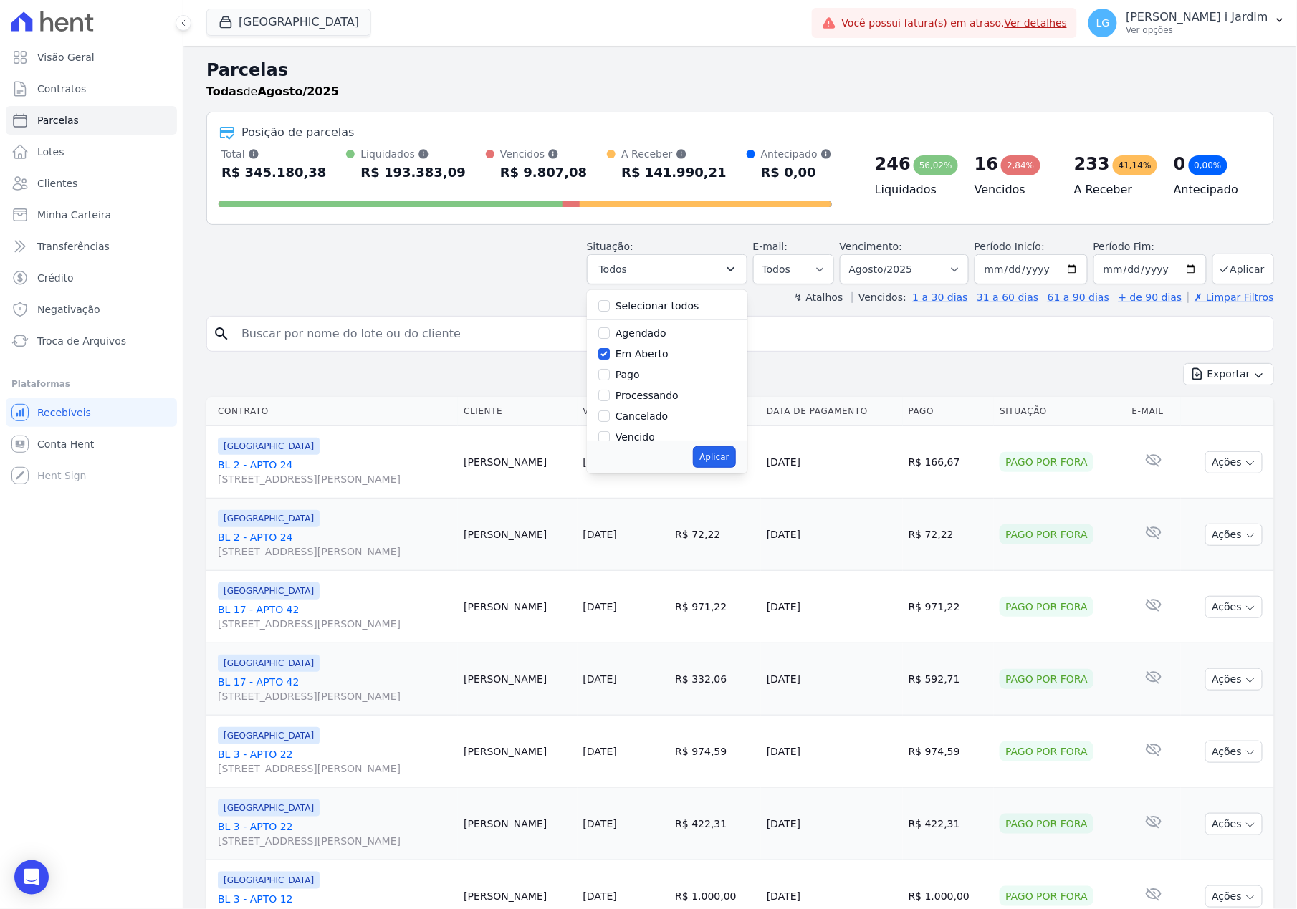
select select "pending"
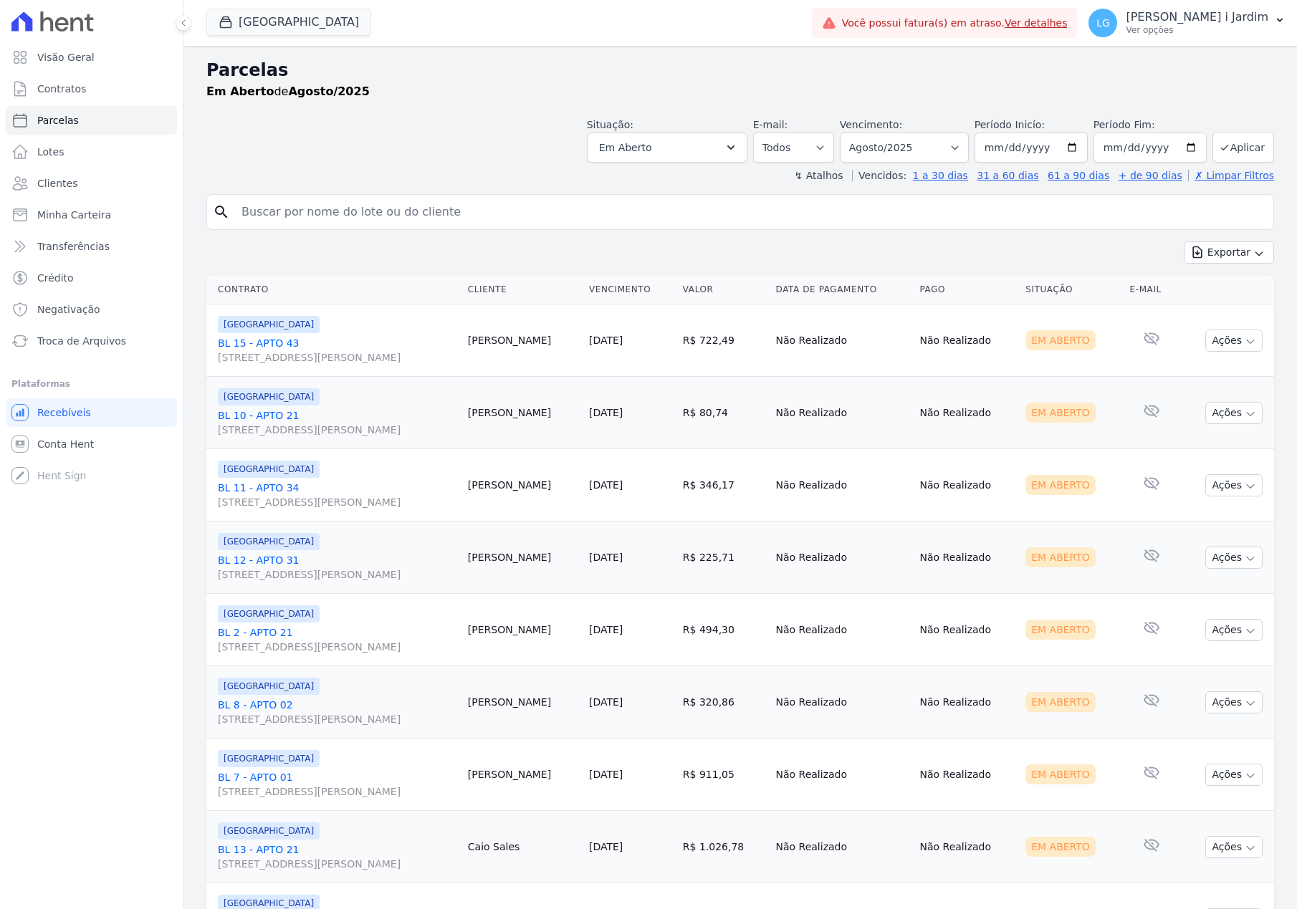
select select
click at [798, 228] on div "search" at bounding box center [739, 212] width 1067 height 36
click at [316, 23] on button "Parque Das Flores" at bounding box center [288, 22] width 165 height 27
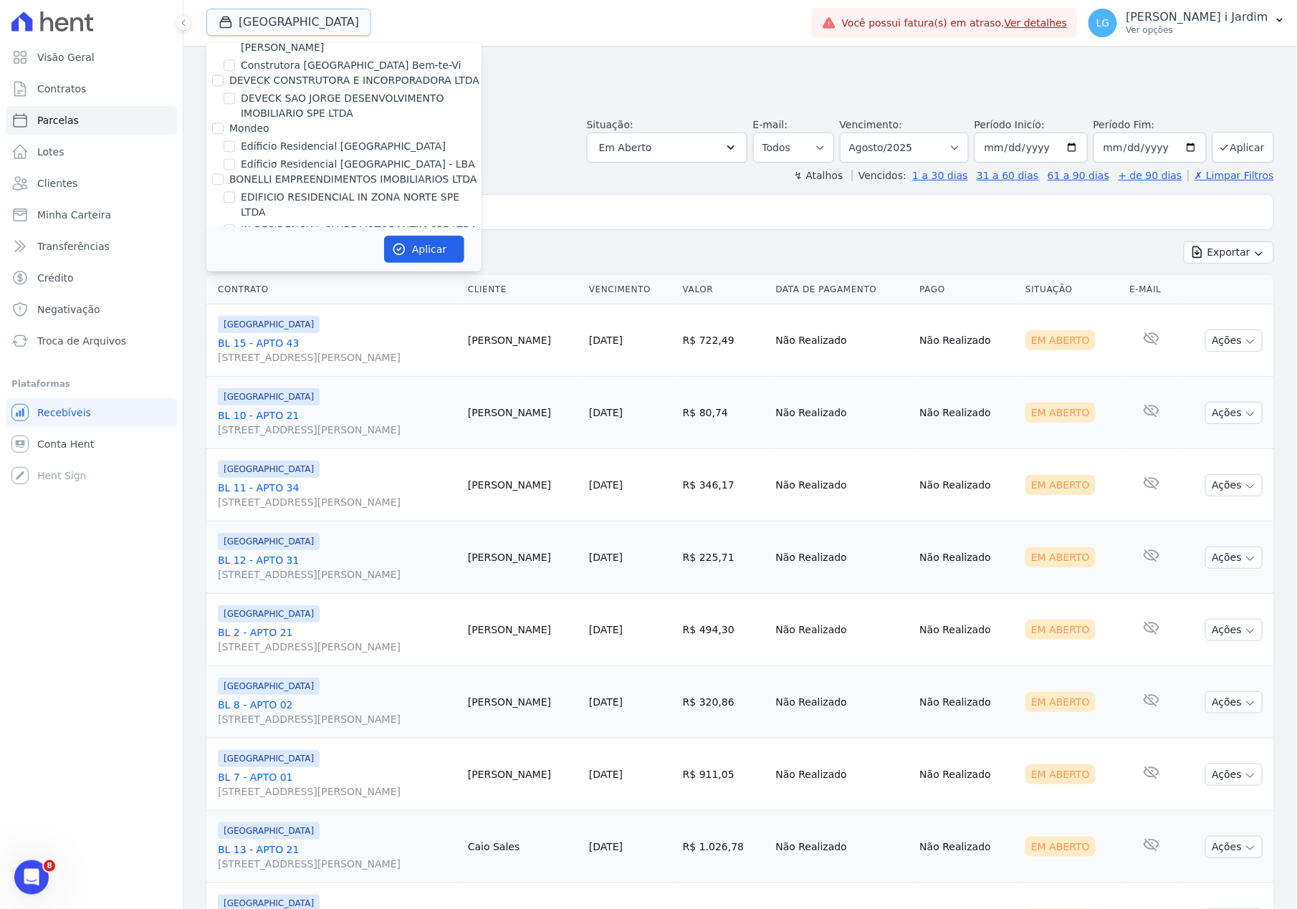
scroll to position [1146, 0]
click at [86, 445] on span "Conta Hent" at bounding box center [65, 444] width 57 height 14
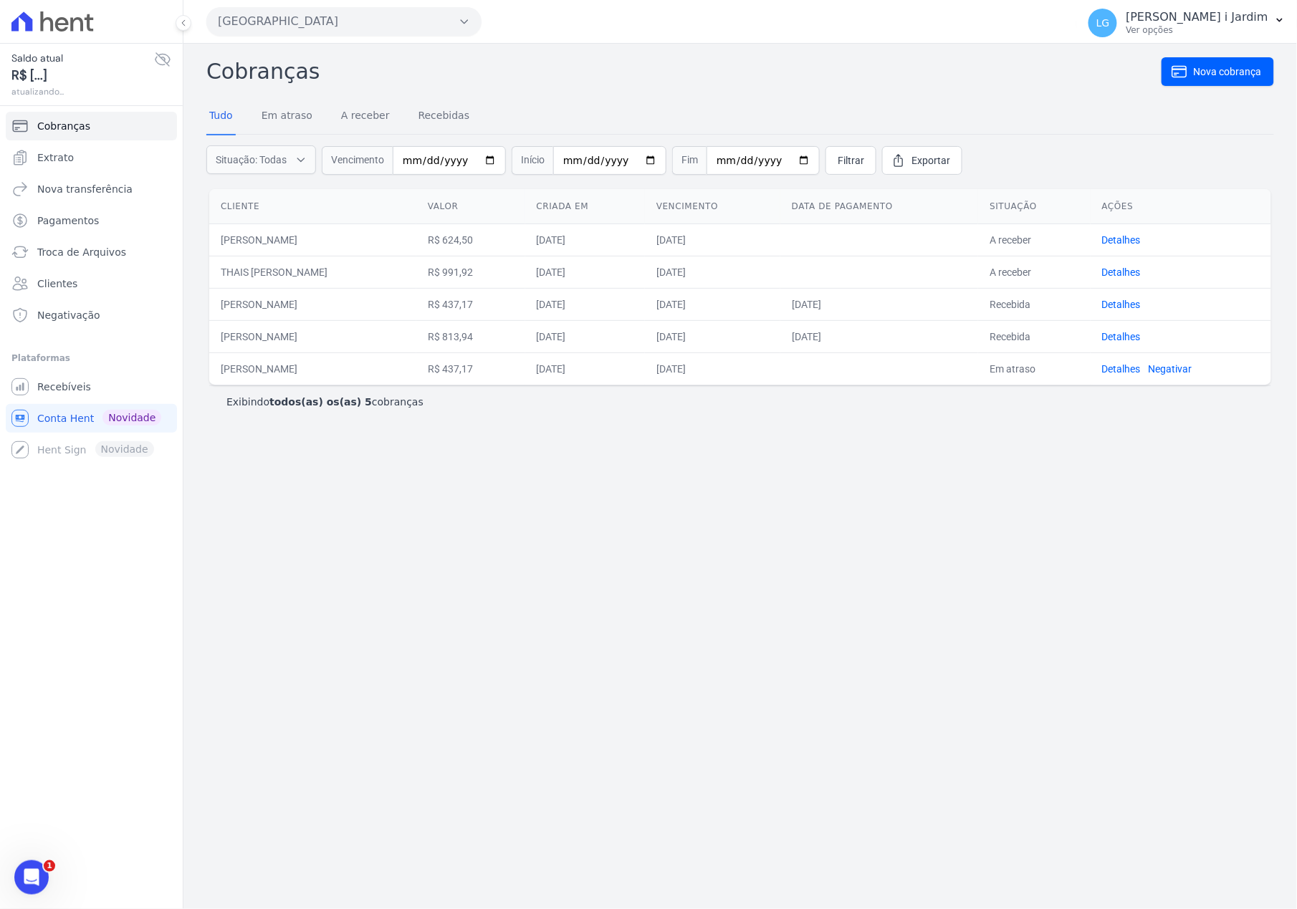
click at [161, 57] on icon at bounding box center [162, 59] width 14 height 13
click at [163, 59] on icon at bounding box center [162, 59] width 17 height 17
click at [628, 73] on h2 "Cobranças" at bounding box center [683, 71] width 955 height 32
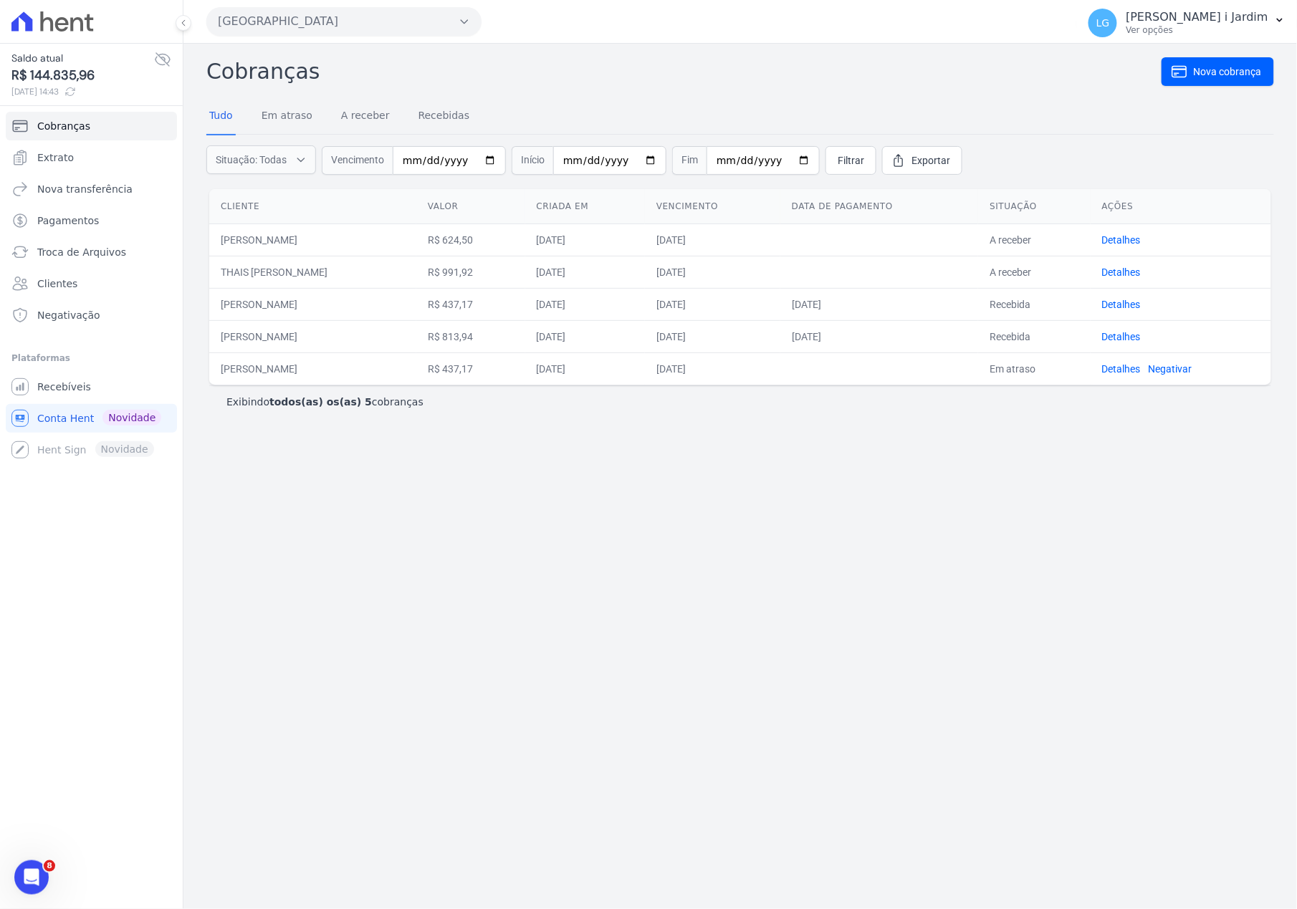
click at [288, 648] on div "Cobranças Nova cobrança Tudo Em atraso A receber Recebidas Situação: Todas Em a…" at bounding box center [739, 476] width 1113 height 865
click at [107, 155] on link "Extrato" at bounding box center [91, 157] width 171 height 29
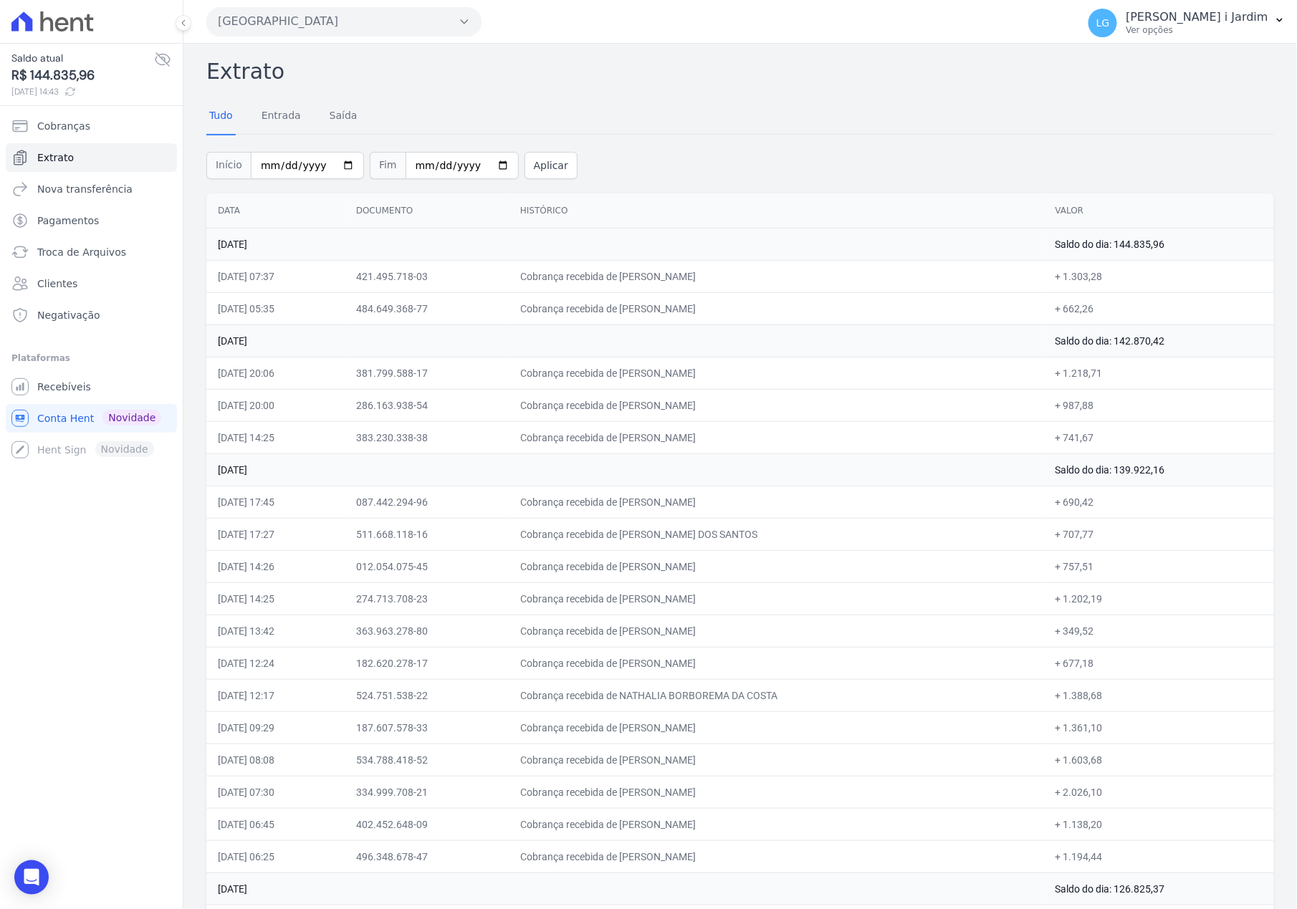
click at [760, 82] on h2 "Extrato" at bounding box center [739, 71] width 1067 height 32
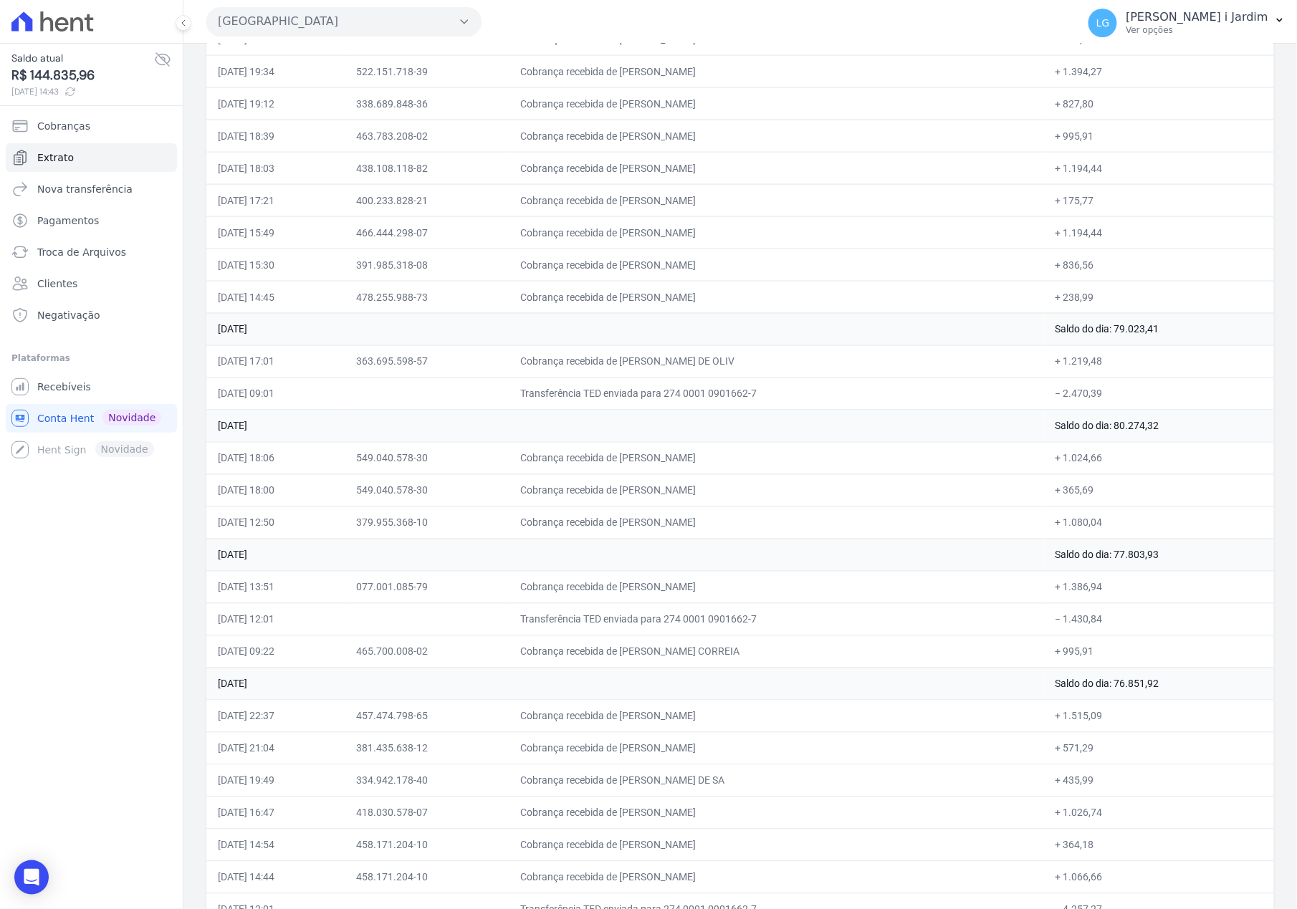
scroll to position [2674, 0]
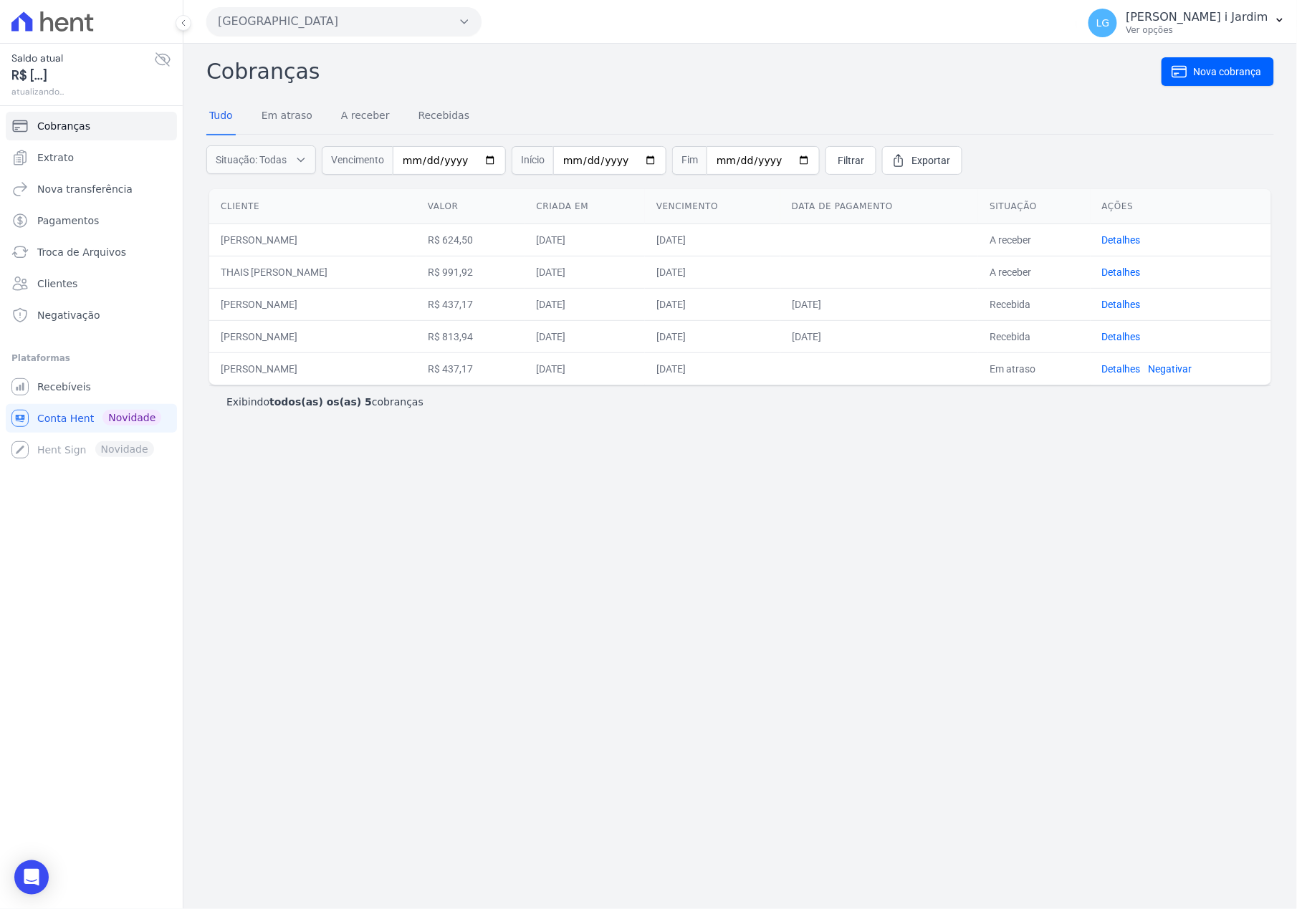
select select
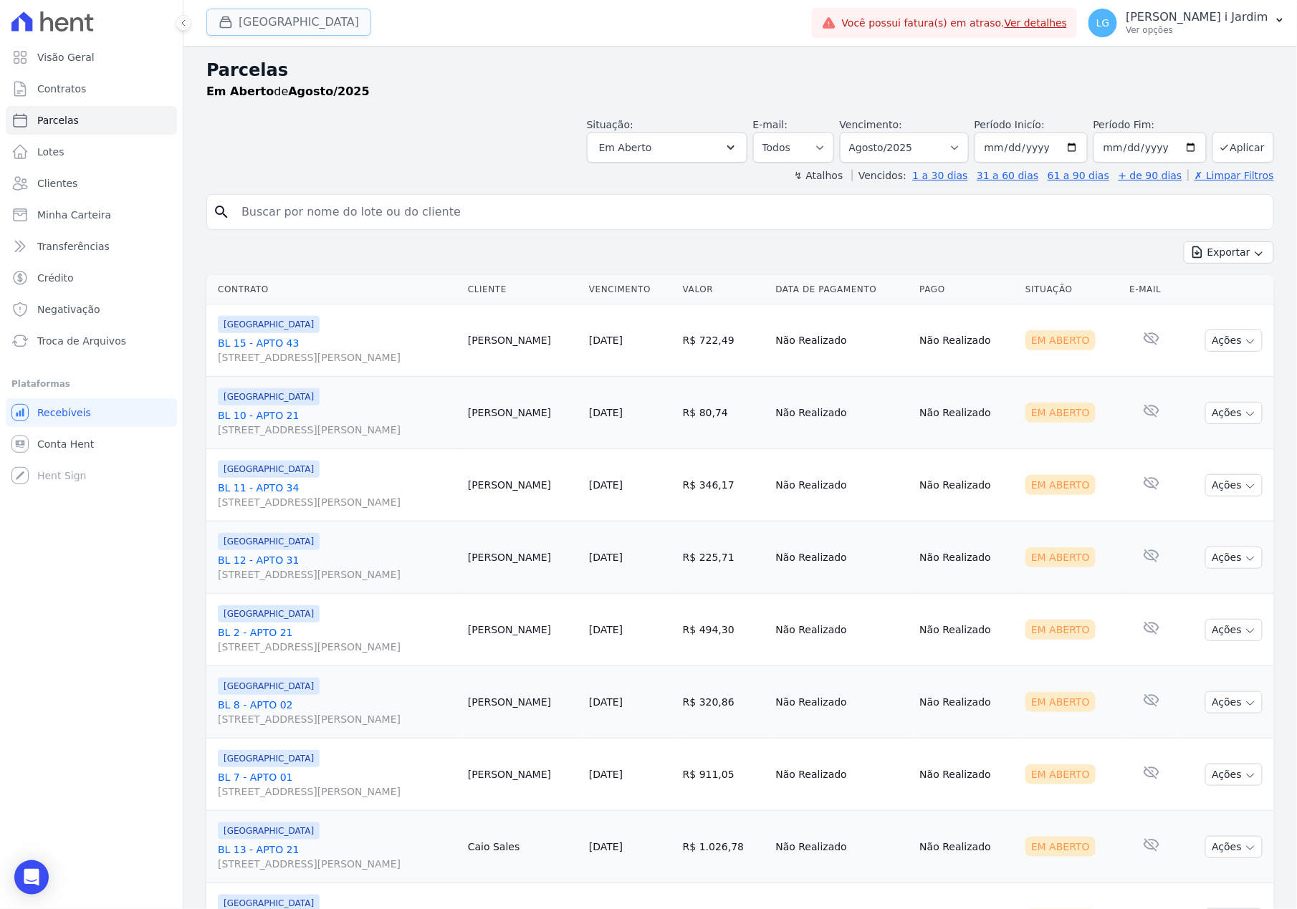
click at [276, 21] on button "Parque Das Flores" at bounding box center [288, 22] width 165 height 27
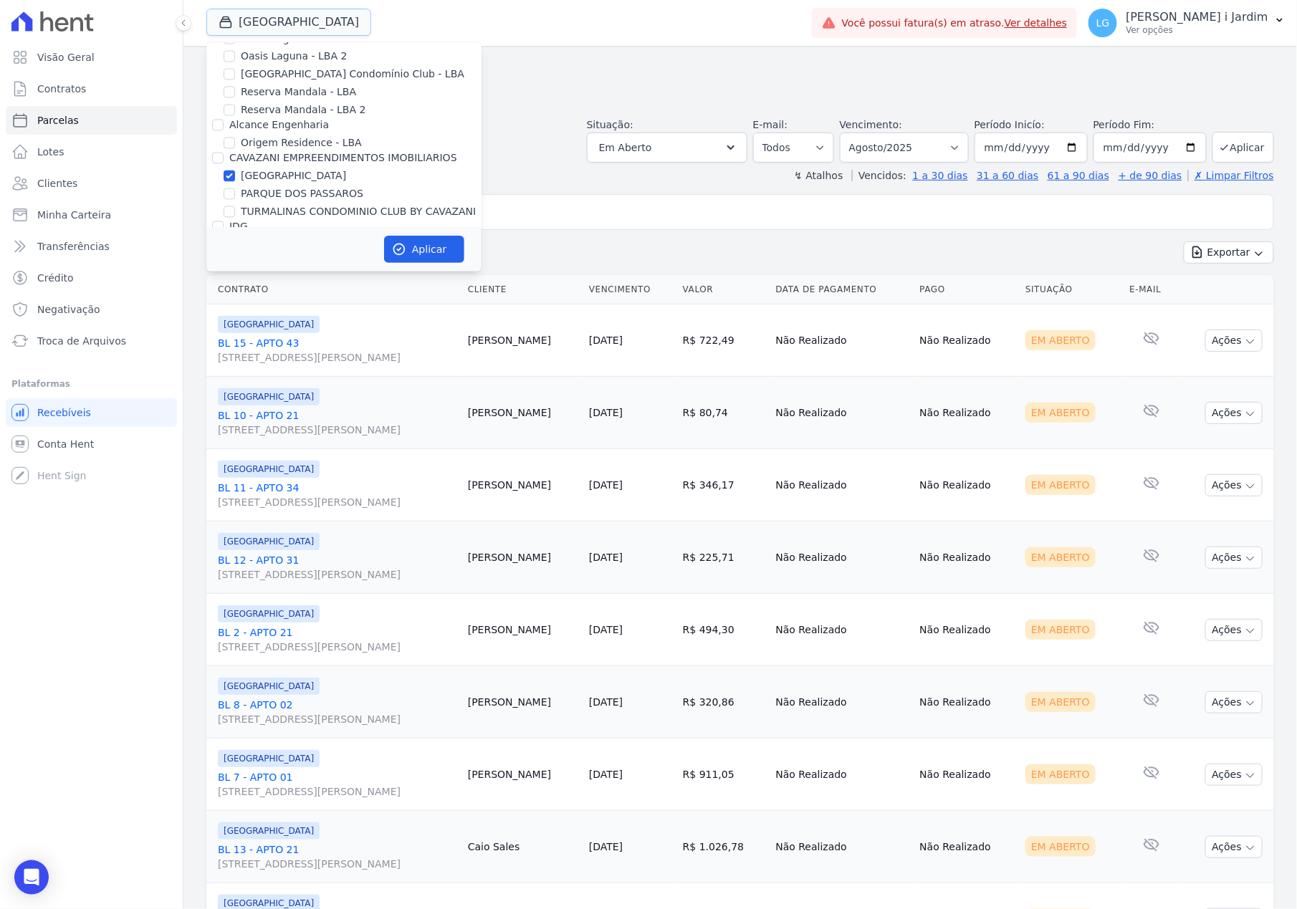
scroll to position [2865, 0]
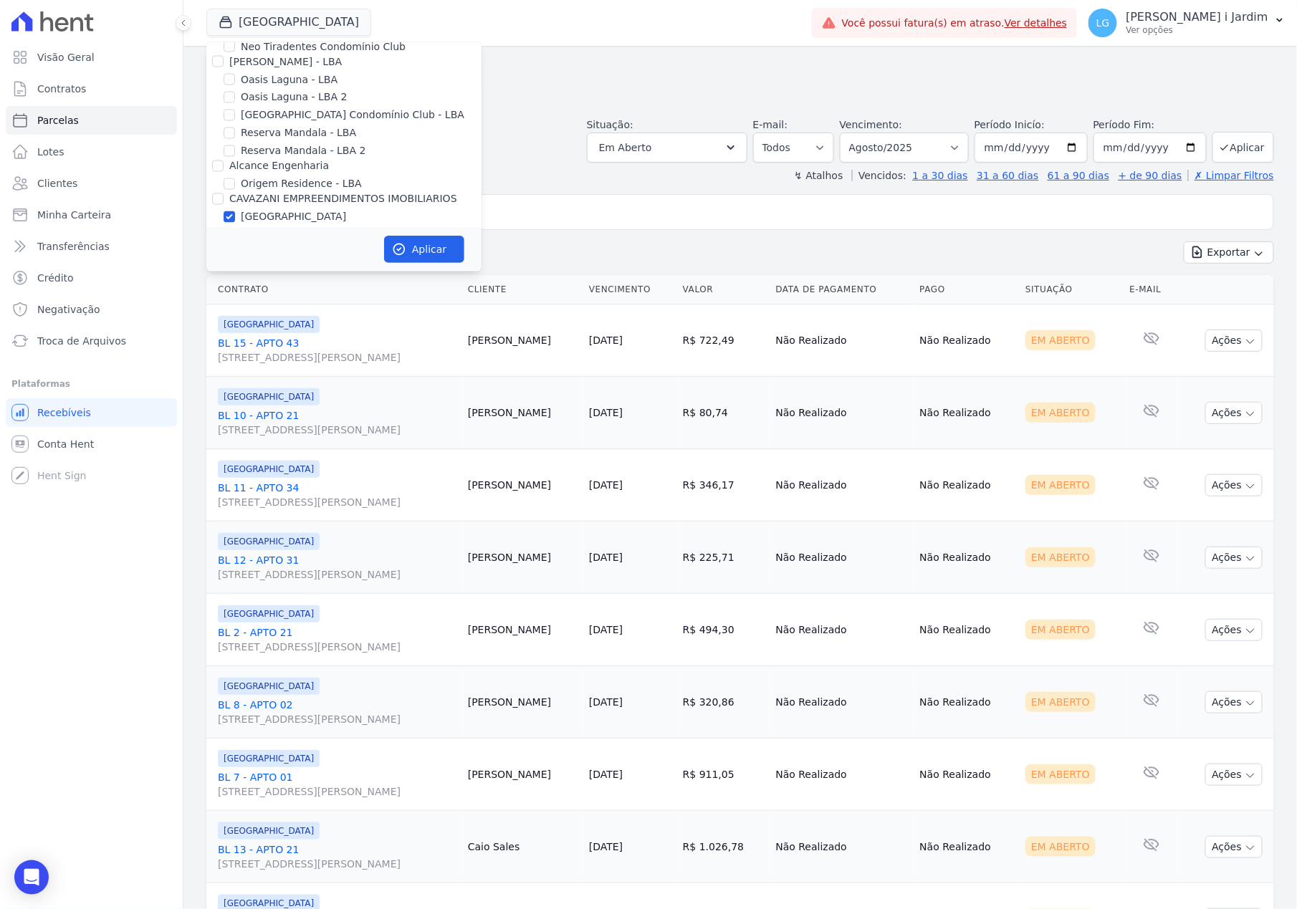
click at [294, 210] on label "[GEOGRAPHIC_DATA]" at bounding box center [293, 217] width 105 height 15
click at [235, 211] on input "[GEOGRAPHIC_DATA]" at bounding box center [229, 216] width 11 height 11
checkbox input "false"
click at [296, 228] on label "PARQUE DOS PASSAROS" at bounding box center [302, 235] width 122 height 15
click at [235, 229] on input "PARQUE DOS PASSAROS" at bounding box center [229, 234] width 11 height 11
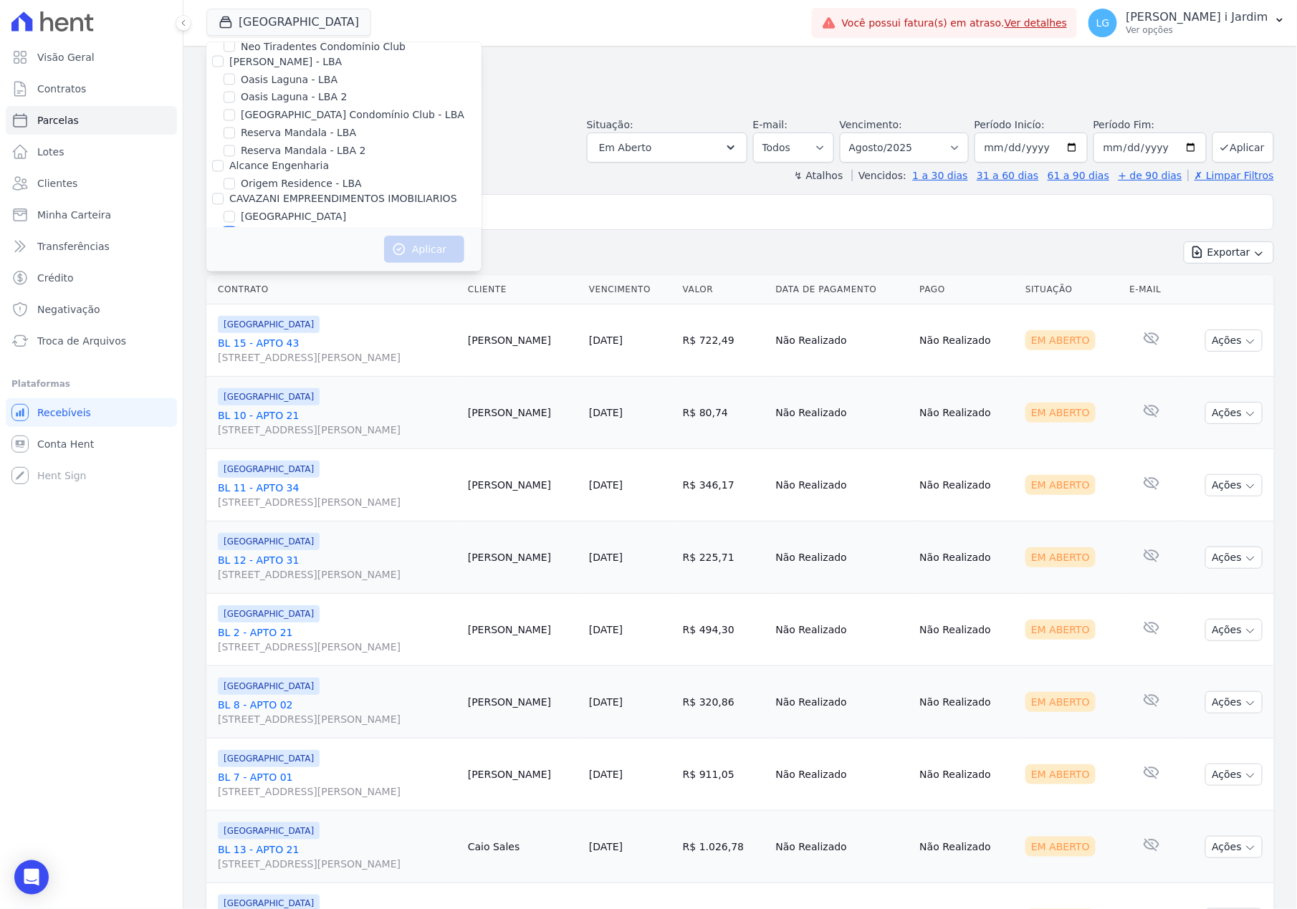
checkbox input "true"
click at [405, 254] on icon "button" at bounding box center [399, 249] width 14 height 14
select select
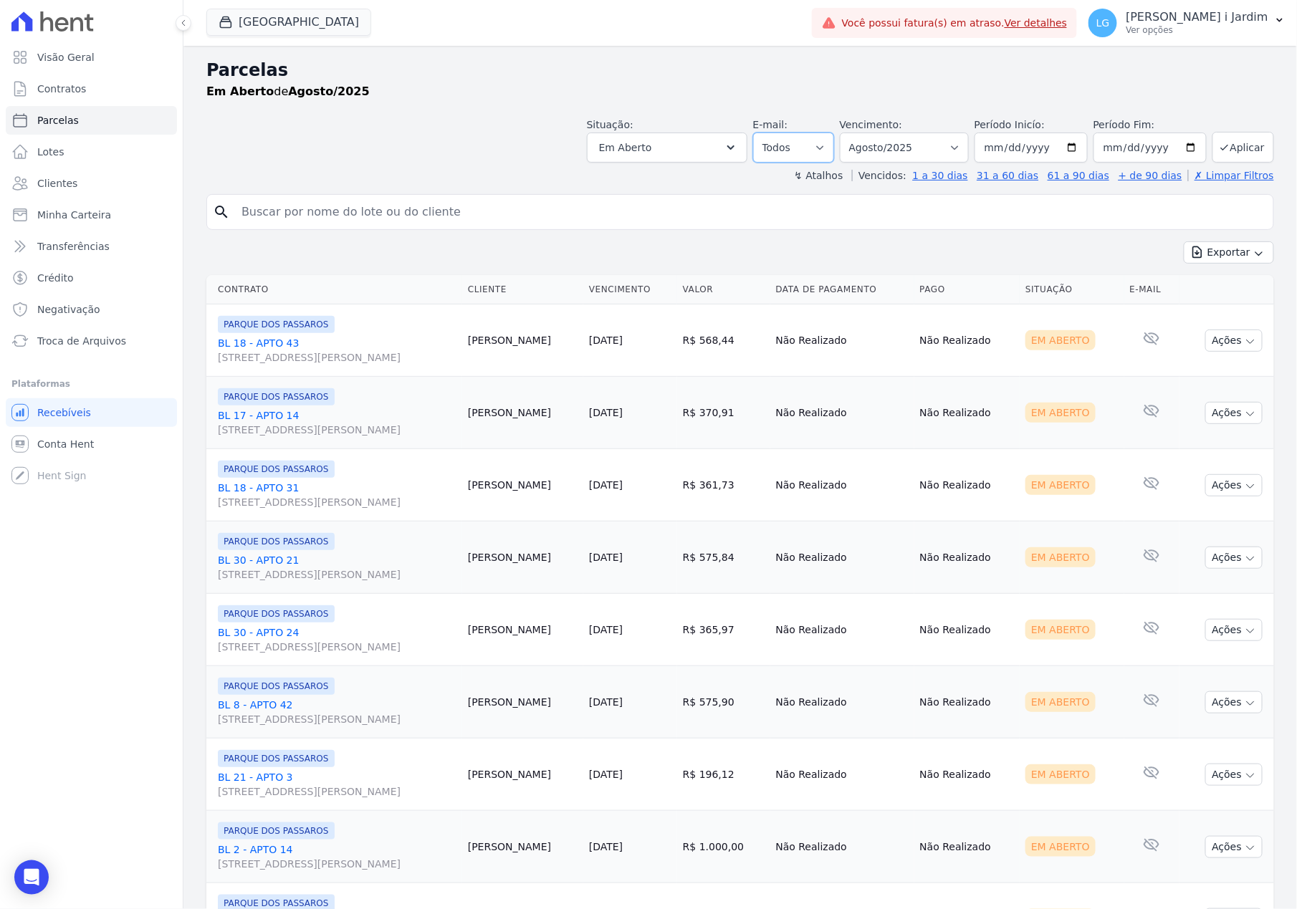
click at [768, 158] on select "Todos Lido Não-lido" at bounding box center [793, 148] width 81 height 30
click at [87, 247] on span "Transferências" at bounding box center [73, 246] width 72 height 14
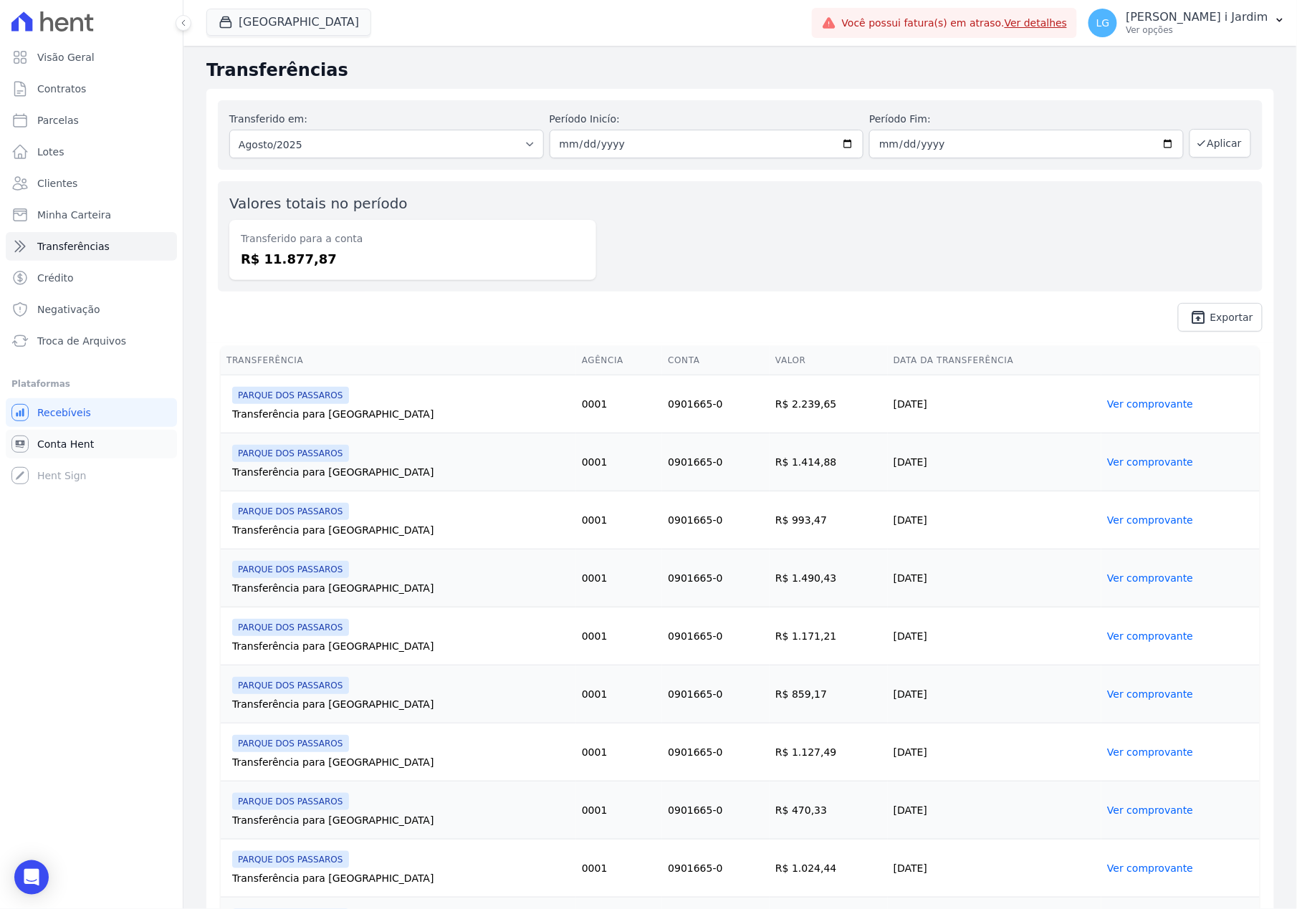
click at [139, 451] on link "Conta Hent" at bounding box center [91, 444] width 171 height 29
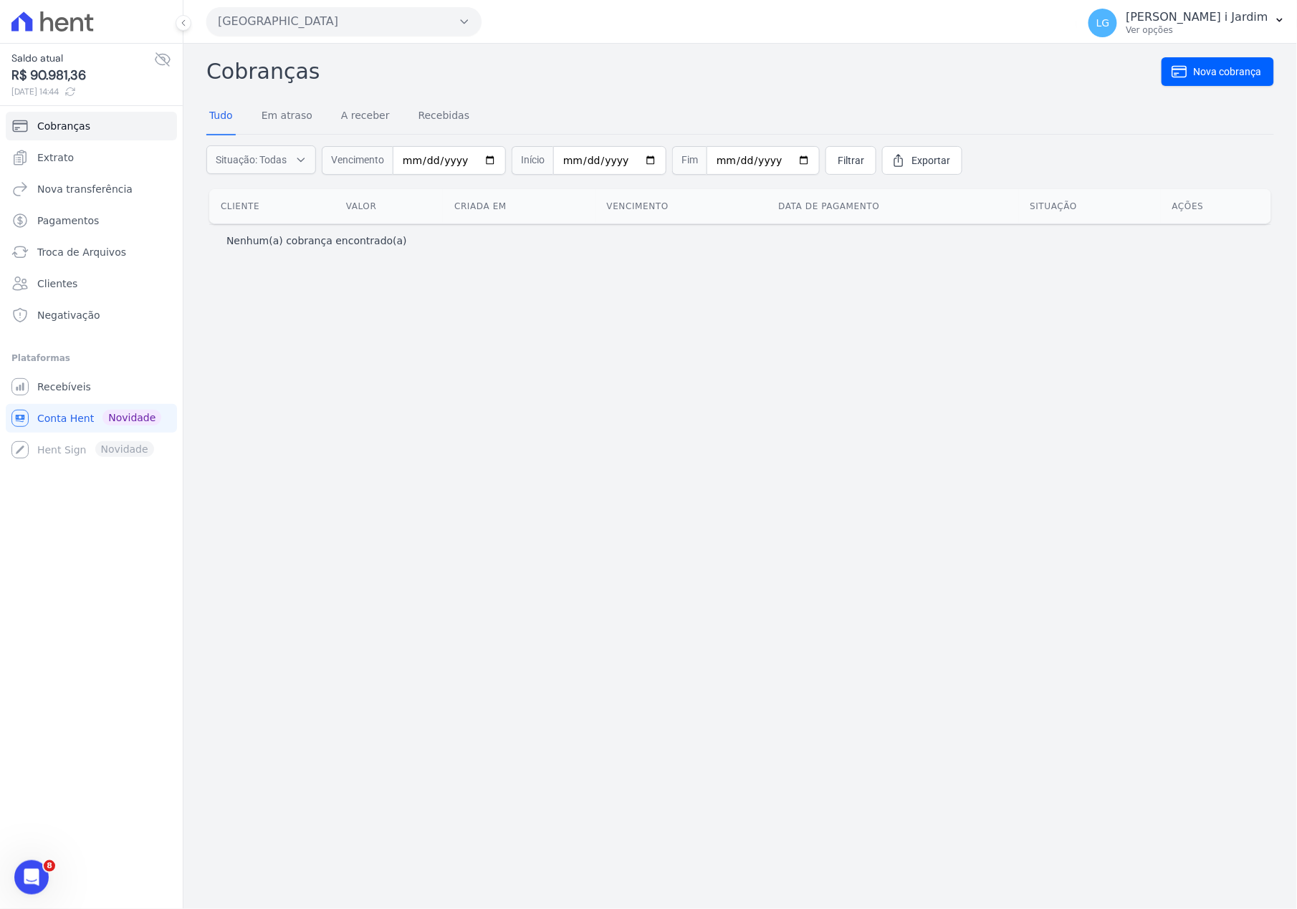
click at [302, 603] on div "Cobranças Nova cobrança Tudo Em atraso A receber Recebidas Situação: Todas Em a…" at bounding box center [739, 476] width 1113 height 865
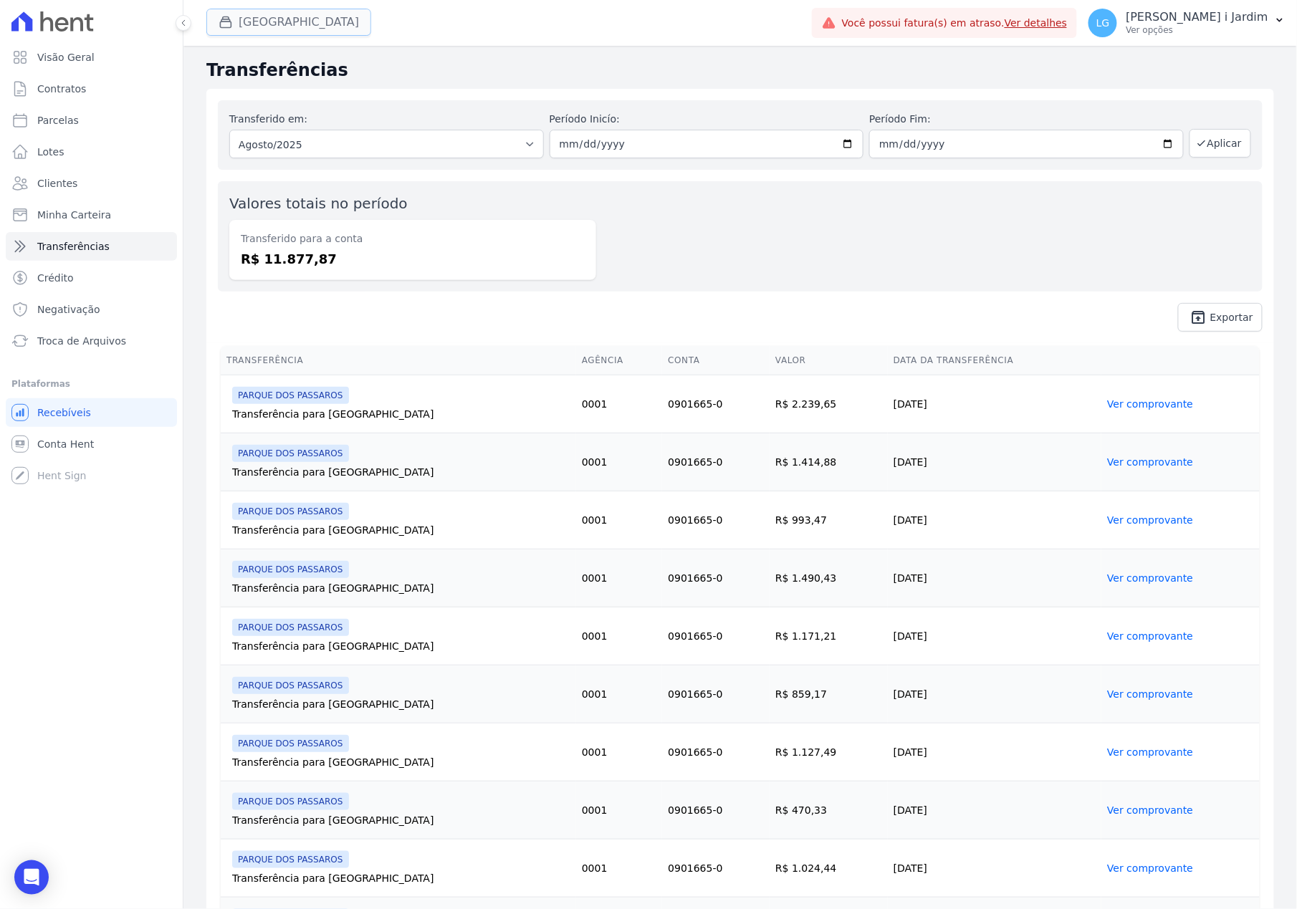
click at [270, 26] on button "Parque Dos Passaros" at bounding box center [288, 22] width 165 height 27
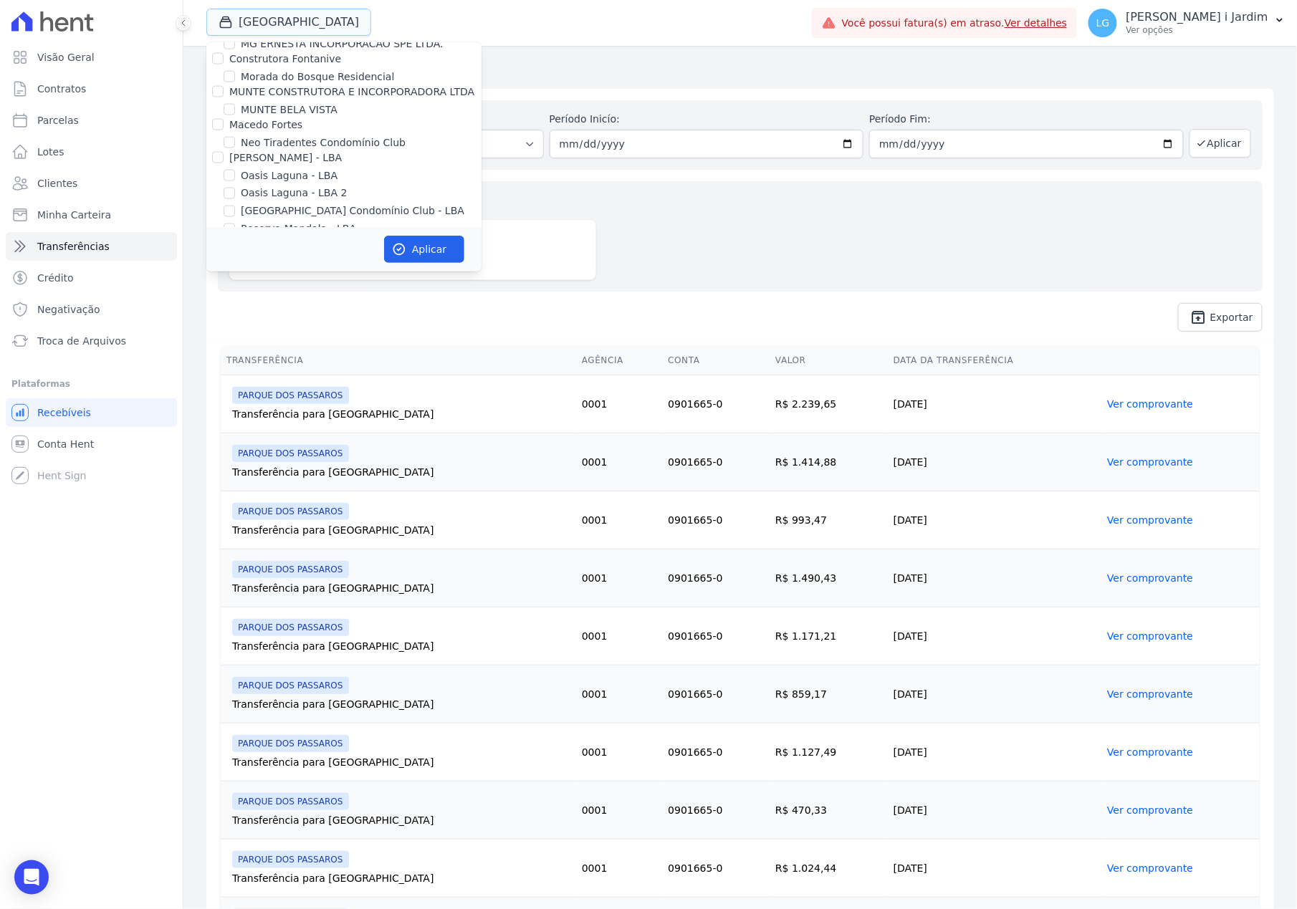
scroll to position [2865, 0]
click at [296, 228] on label "PARQUE DOS PASSAROS" at bounding box center [302, 235] width 122 height 15
click at [235, 229] on input "PARQUE DOS PASSAROS" at bounding box center [229, 234] width 11 height 11
checkbox input "false"
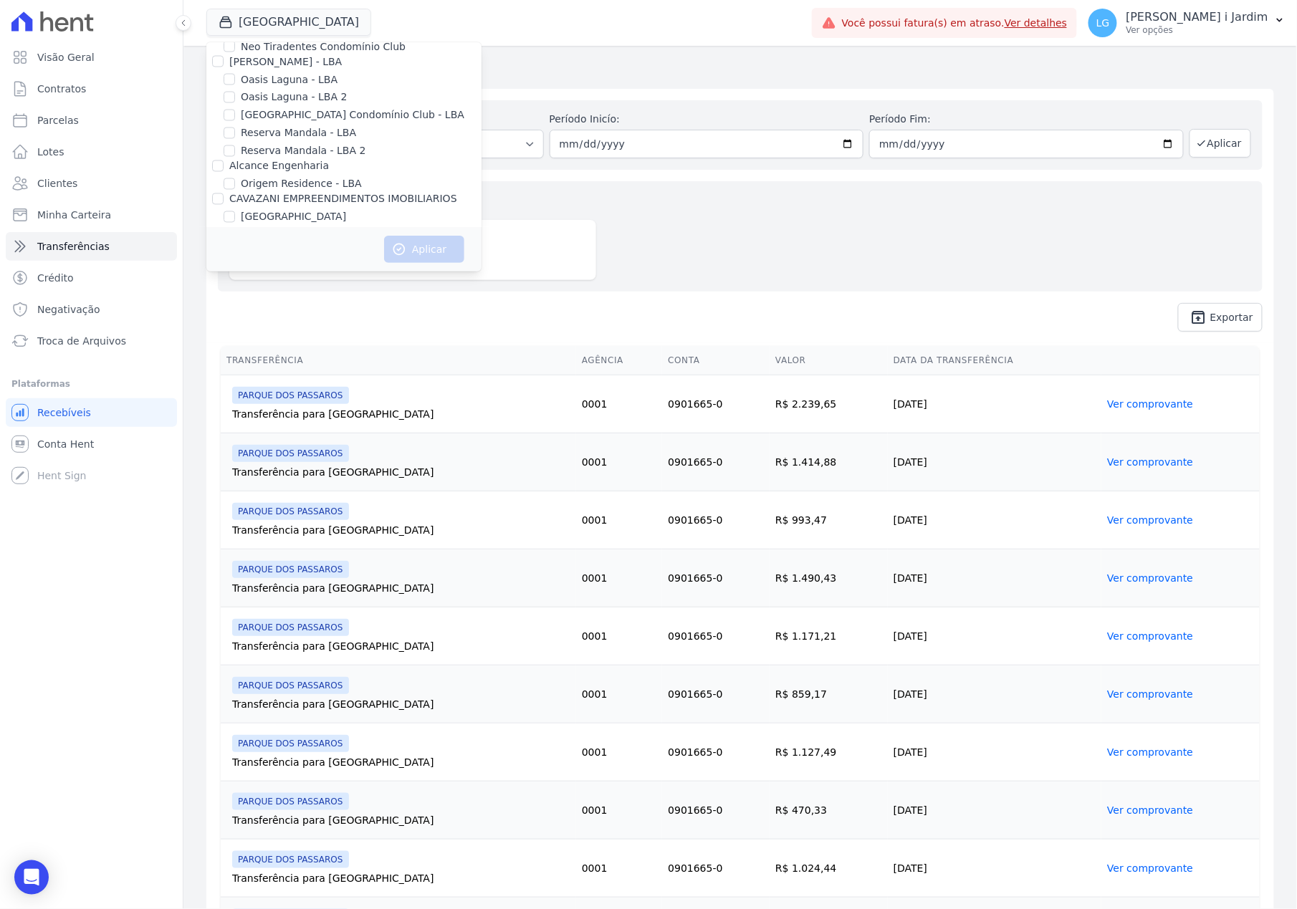
click at [299, 246] on label "TURMALINAS CONDOMINIO CLUB BY CAVAZANI" at bounding box center [358, 253] width 235 height 15
click at [235, 247] on input "TURMALINAS CONDOMINIO CLUB BY CAVAZANI" at bounding box center [229, 252] width 11 height 11
checkbox input "true"
click at [421, 246] on button "Aplicar" at bounding box center [424, 249] width 80 height 27
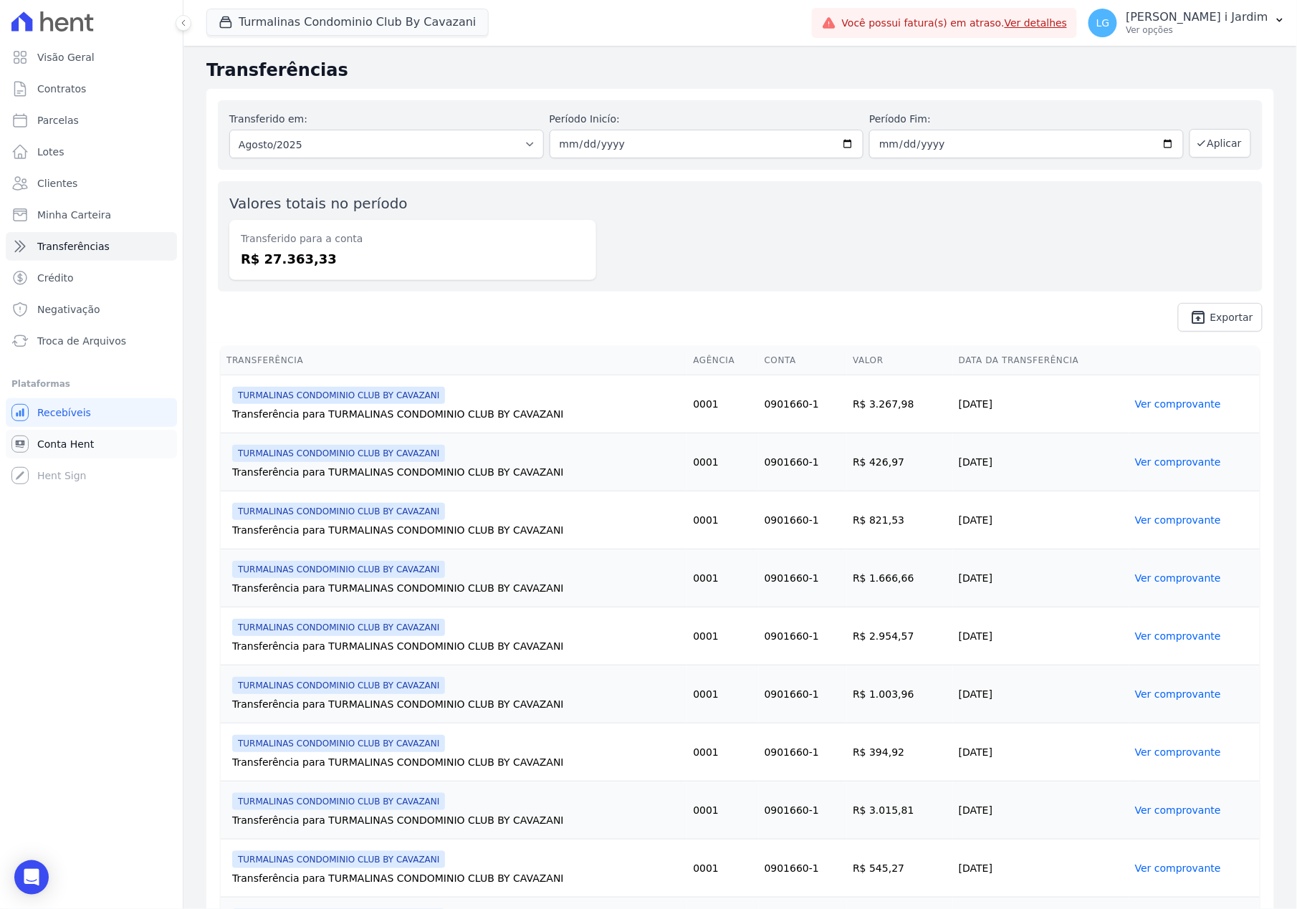
click at [73, 444] on span "Conta Hent" at bounding box center [65, 444] width 57 height 14
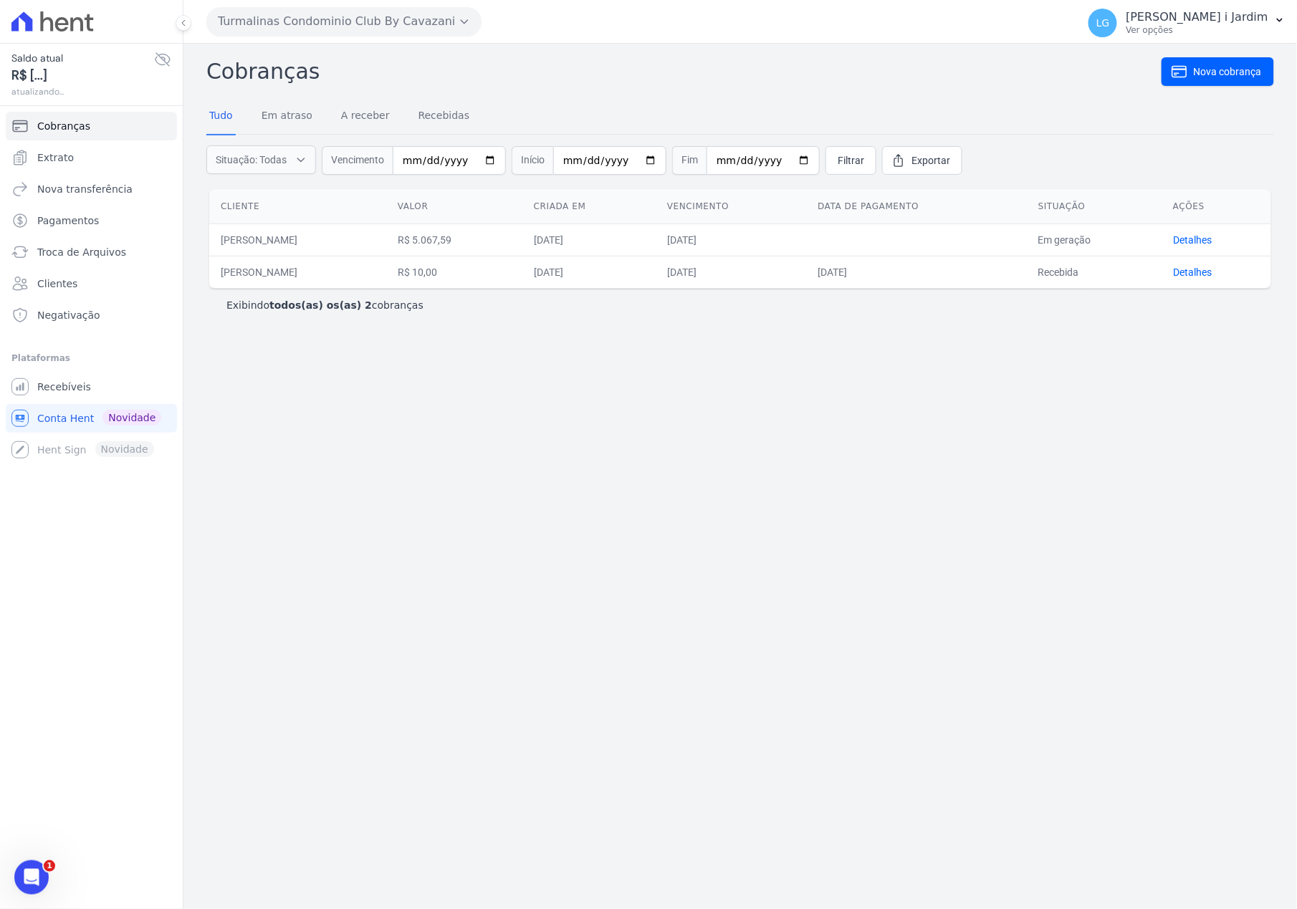
click at [167, 56] on icon at bounding box center [162, 59] width 14 height 13
click at [163, 57] on icon at bounding box center [162, 59] width 4 height 4
click at [163, 57] on icon at bounding box center [162, 59] width 14 height 13
click at [382, 629] on div "Cobranças Nova cobrança Tudo Em atraso A receber Recebidas Situação: Todas Em a…" at bounding box center [739, 476] width 1113 height 865
click at [481, 633] on div "Cobranças Nova cobrança Tudo Em atraso A receber Recebidas Situação: Todas Em a…" at bounding box center [739, 476] width 1113 height 865
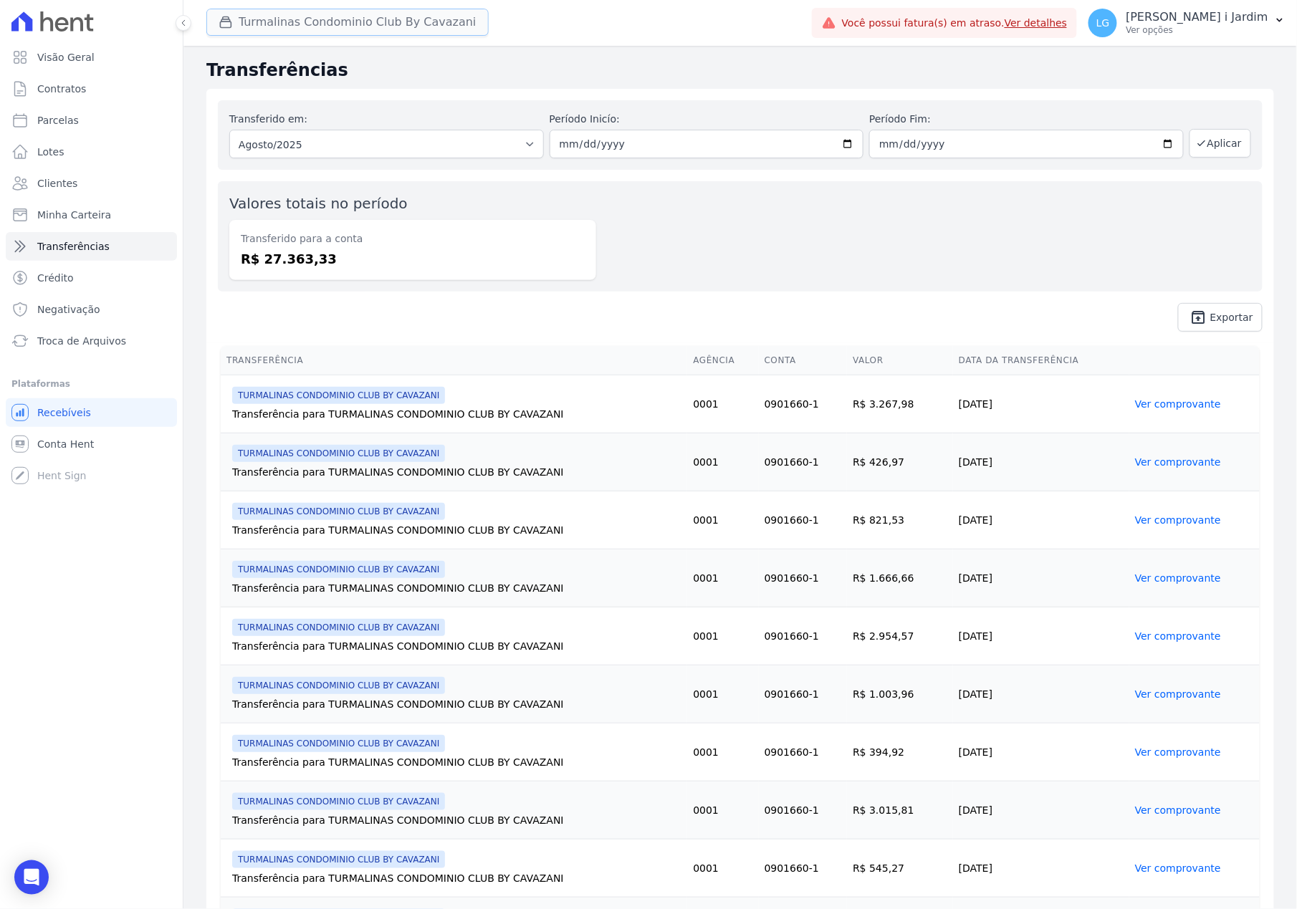
click at [453, 21] on button "Turmalinas Condominio Club By Cavazani" at bounding box center [347, 22] width 282 height 27
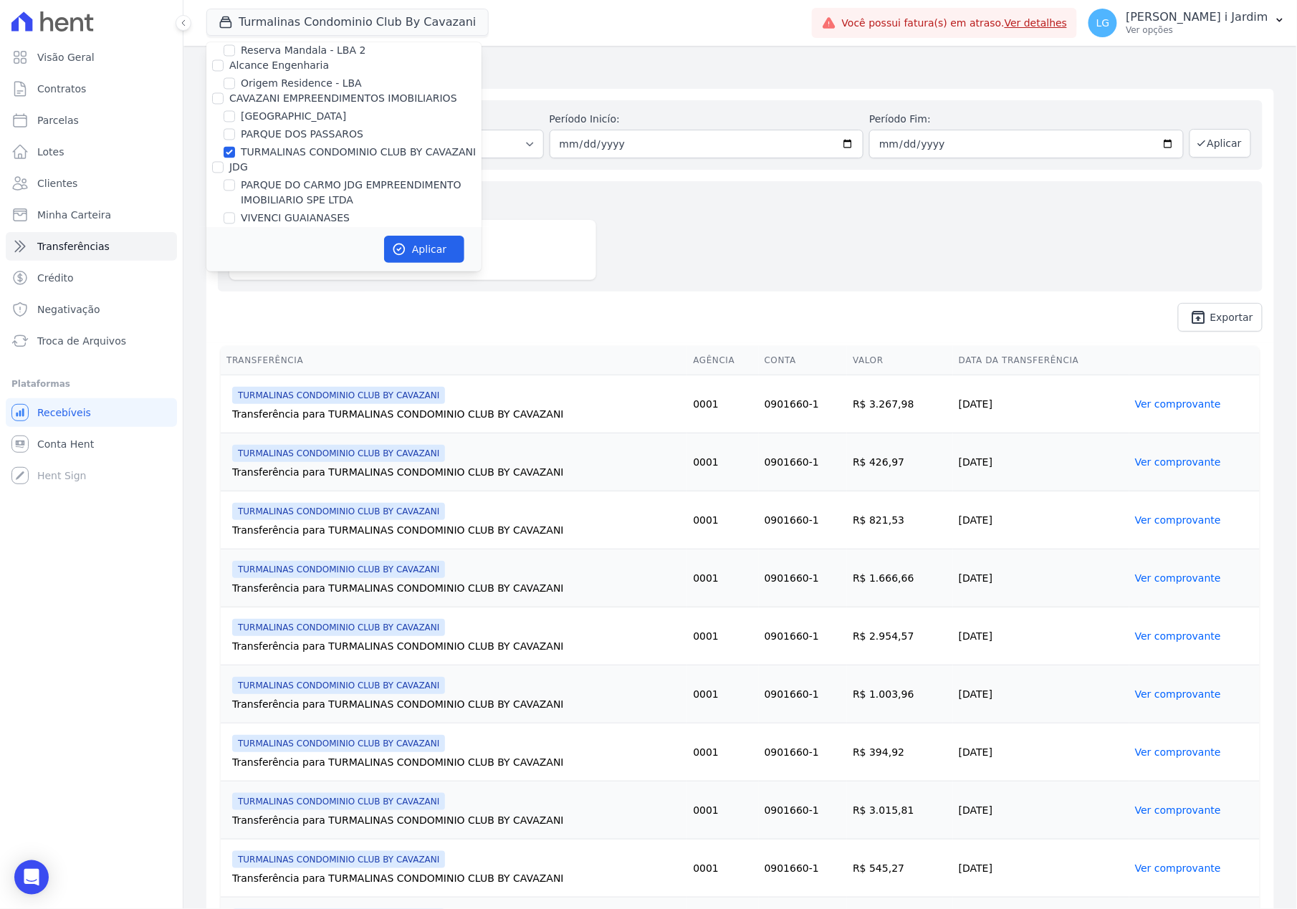
scroll to position [2961, 0]
click at [373, 150] on label "TURMALINAS CONDOMINIO CLUB BY CAVAZANI" at bounding box center [358, 157] width 235 height 15
click at [235, 152] on input "TURMALINAS CONDOMINIO CLUB BY CAVAZANI" at bounding box center [229, 157] width 11 height 11
checkbox input "false"
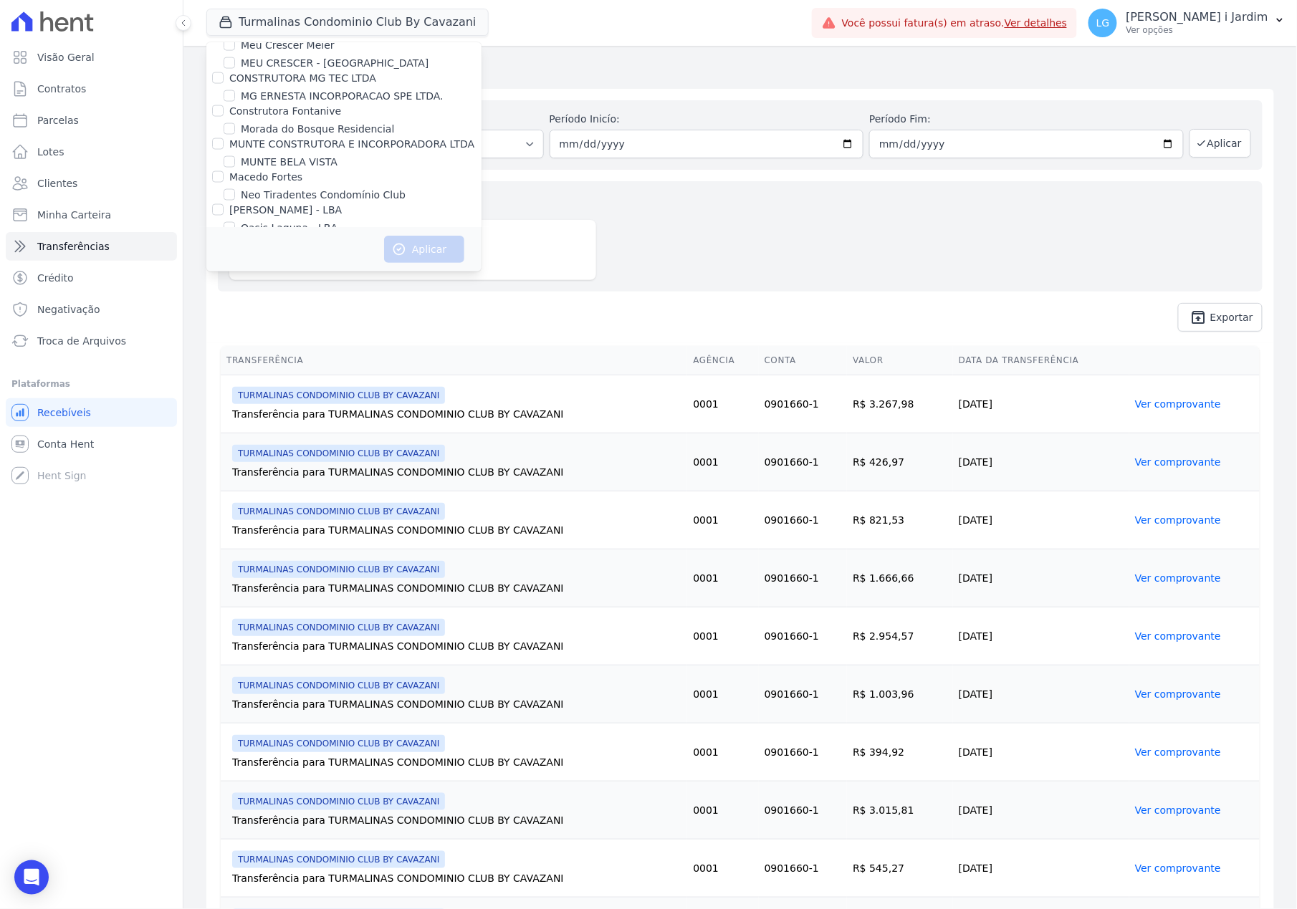
drag, startPoint x: 277, startPoint y: 153, endPoint x: 277, endPoint y: 160, distance: 7.9
click at [277, 221] on label "Oasis Laguna - LBA" at bounding box center [289, 228] width 97 height 15
click at [235, 222] on input "Oasis Laguna - LBA" at bounding box center [229, 227] width 11 height 11
checkbox input "true"
click at [281, 239] on label "Oasis Laguna - LBA 2" at bounding box center [294, 246] width 106 height 15
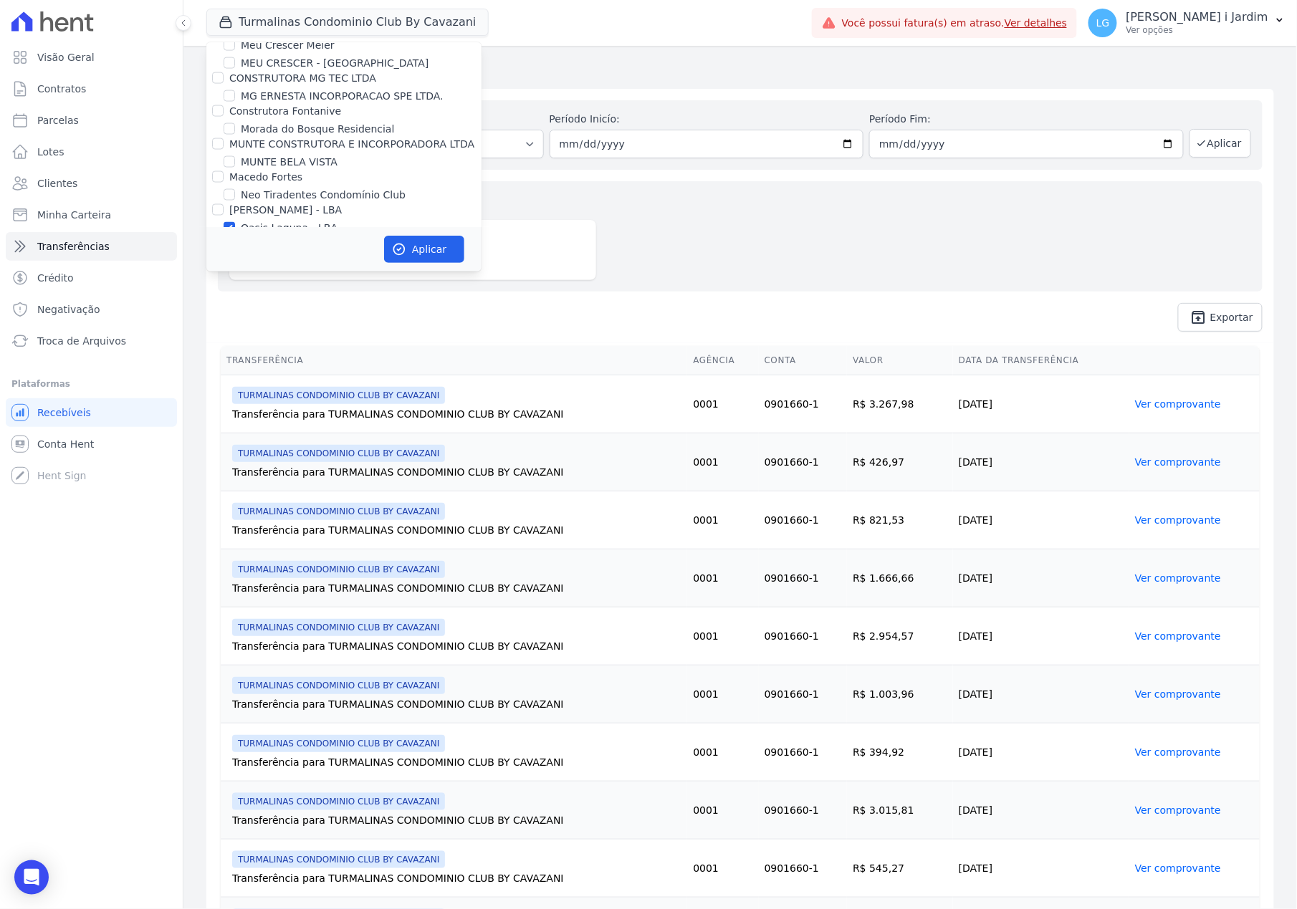
click at [235, 240] on input "Oasis Laguna - LBA 2" at bounding box center [229, 245] width 11 height 11
checkbox input "true"
click at [427, 239] on button "Aplicar" at bounding box center [424, 249] width 80 height 27
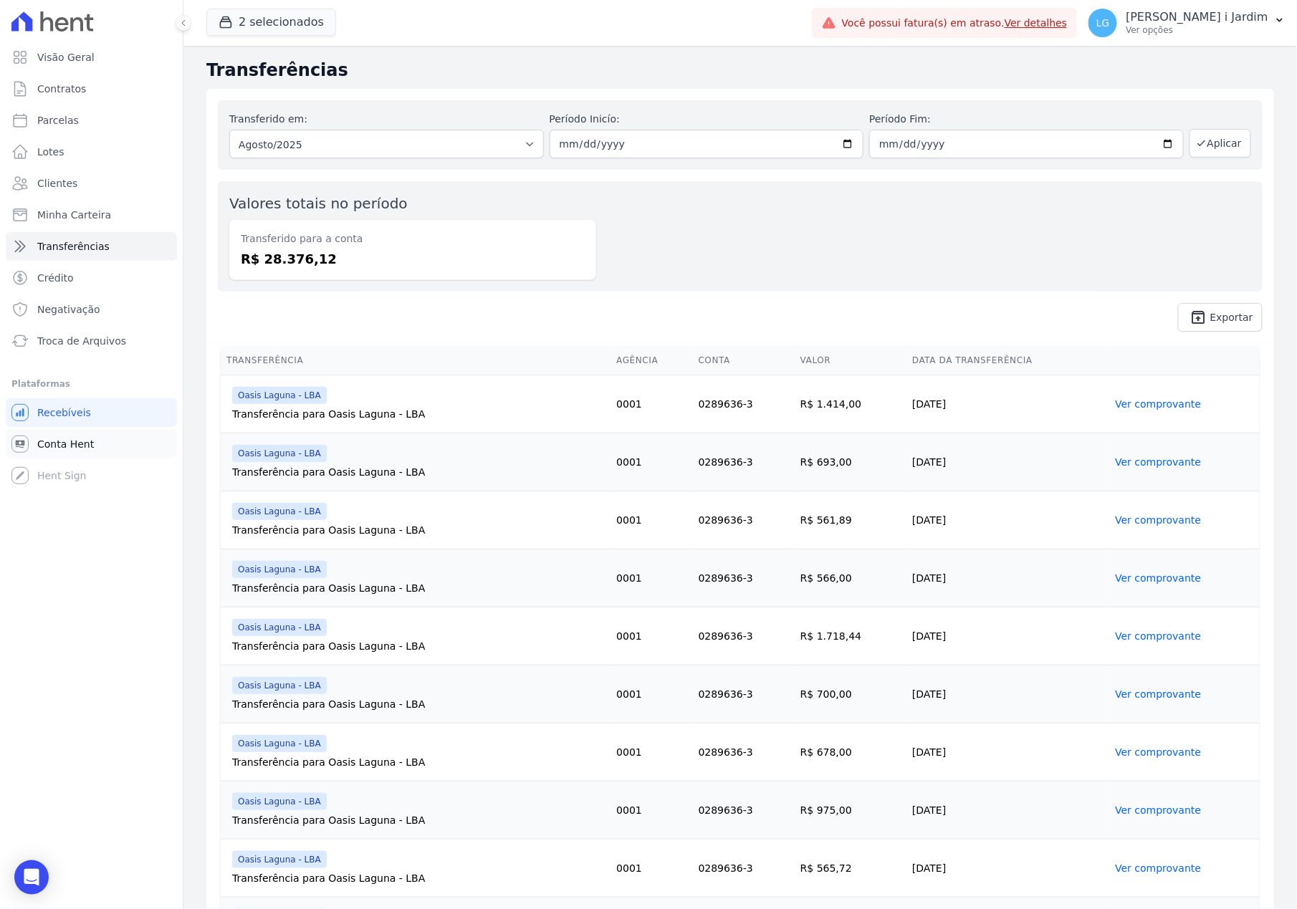
click at [107, 440] on link "Conta Hent" at bounding box center [91, 444] width 171 height 29
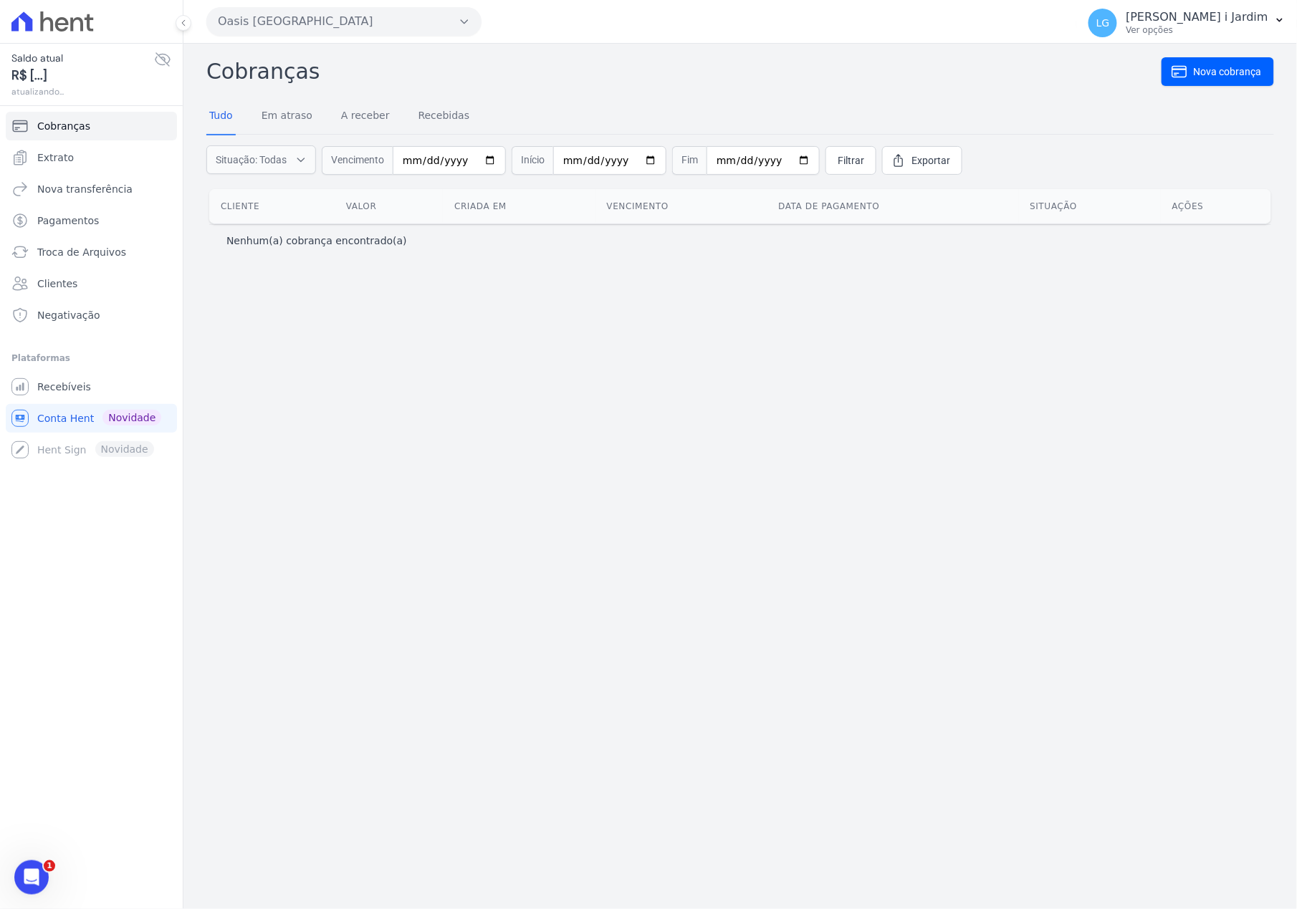
click at [159, 53] on icon at bounding box center [162, 59] width 17 height 17
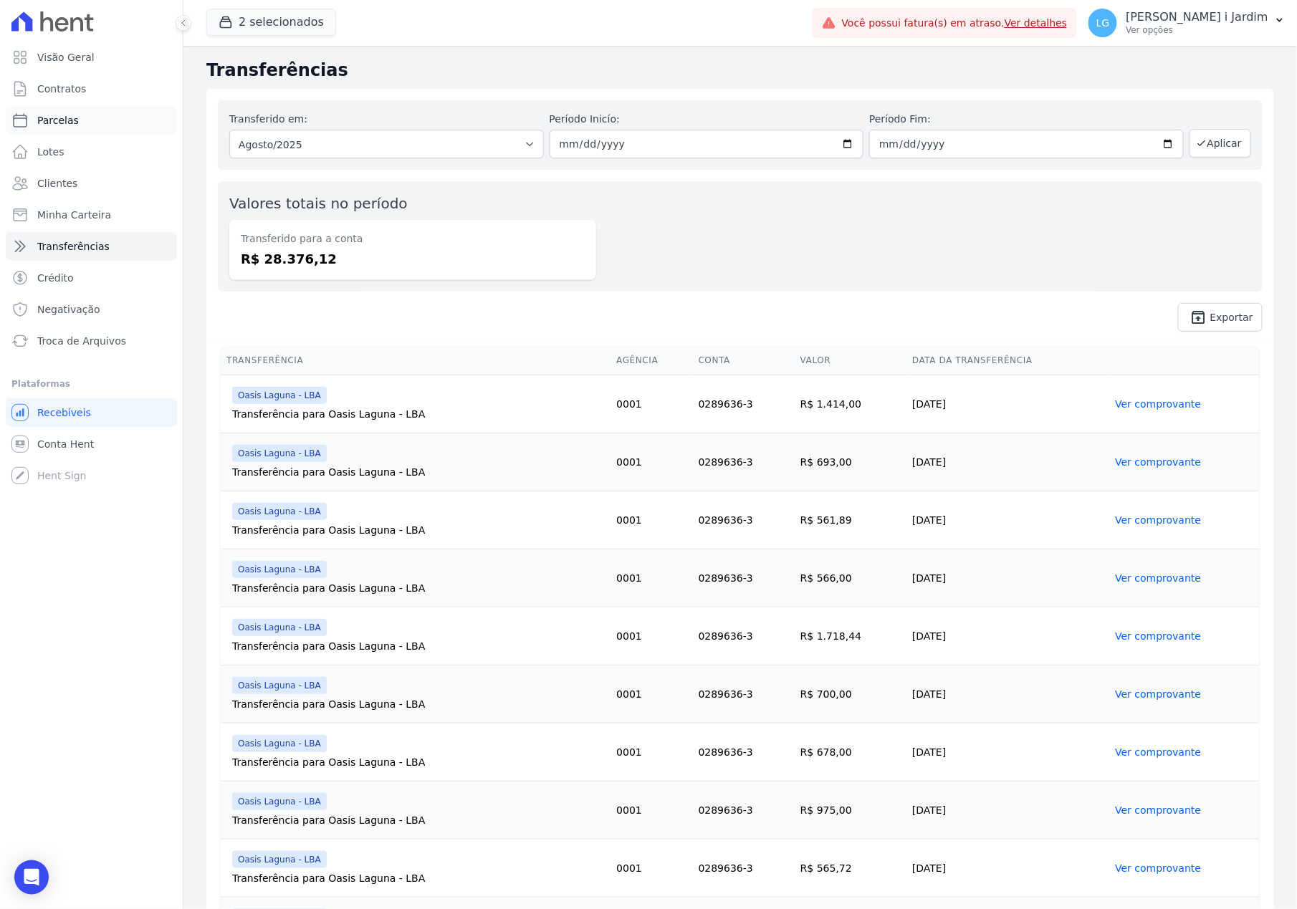
click at [66, 113] on span "Parcelas" at bounding box center [58, 120] width 42 height 14
select select
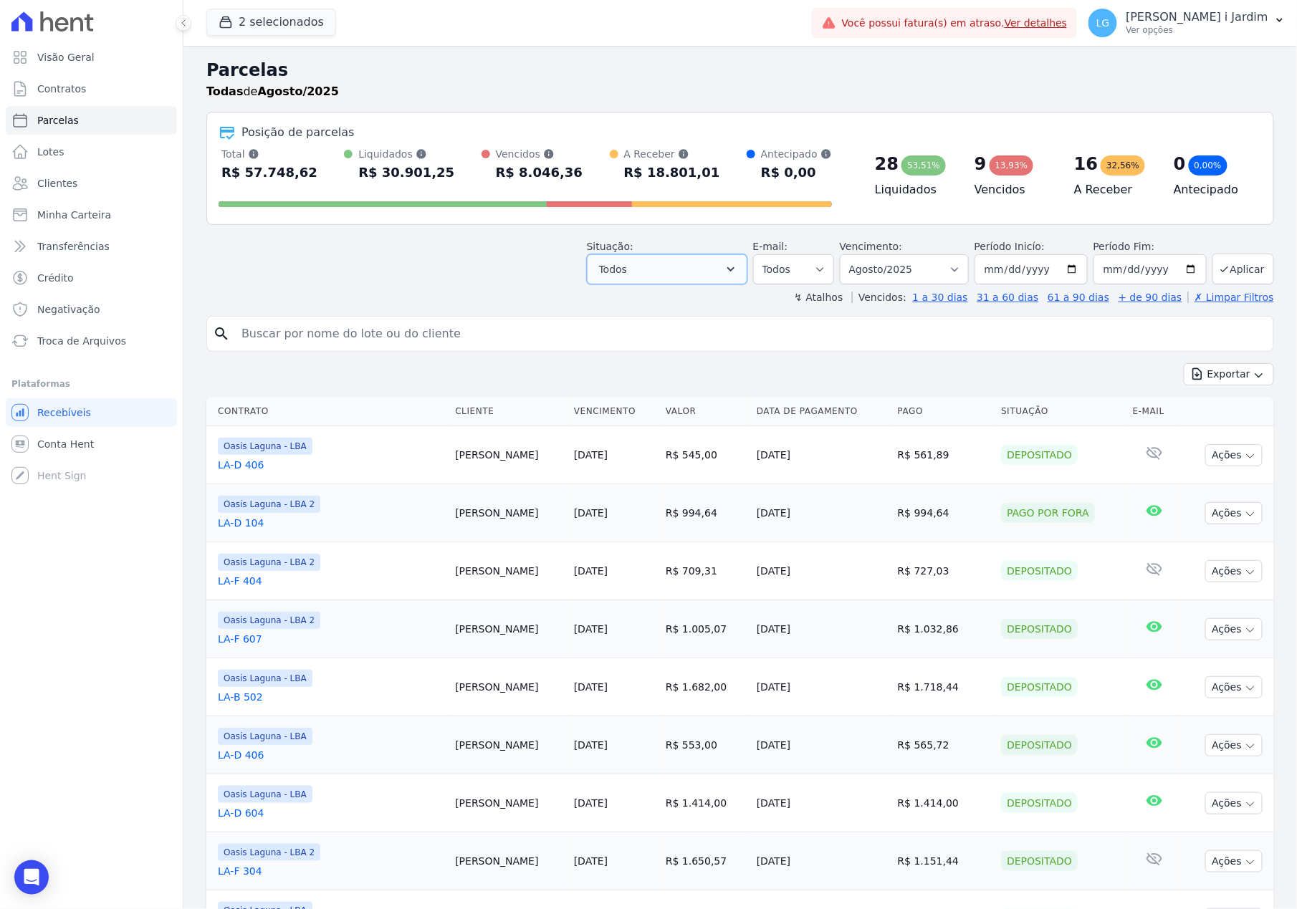
click at [700, 264] on button "Todos" at bounding box center [667, 269] width 160 height 30
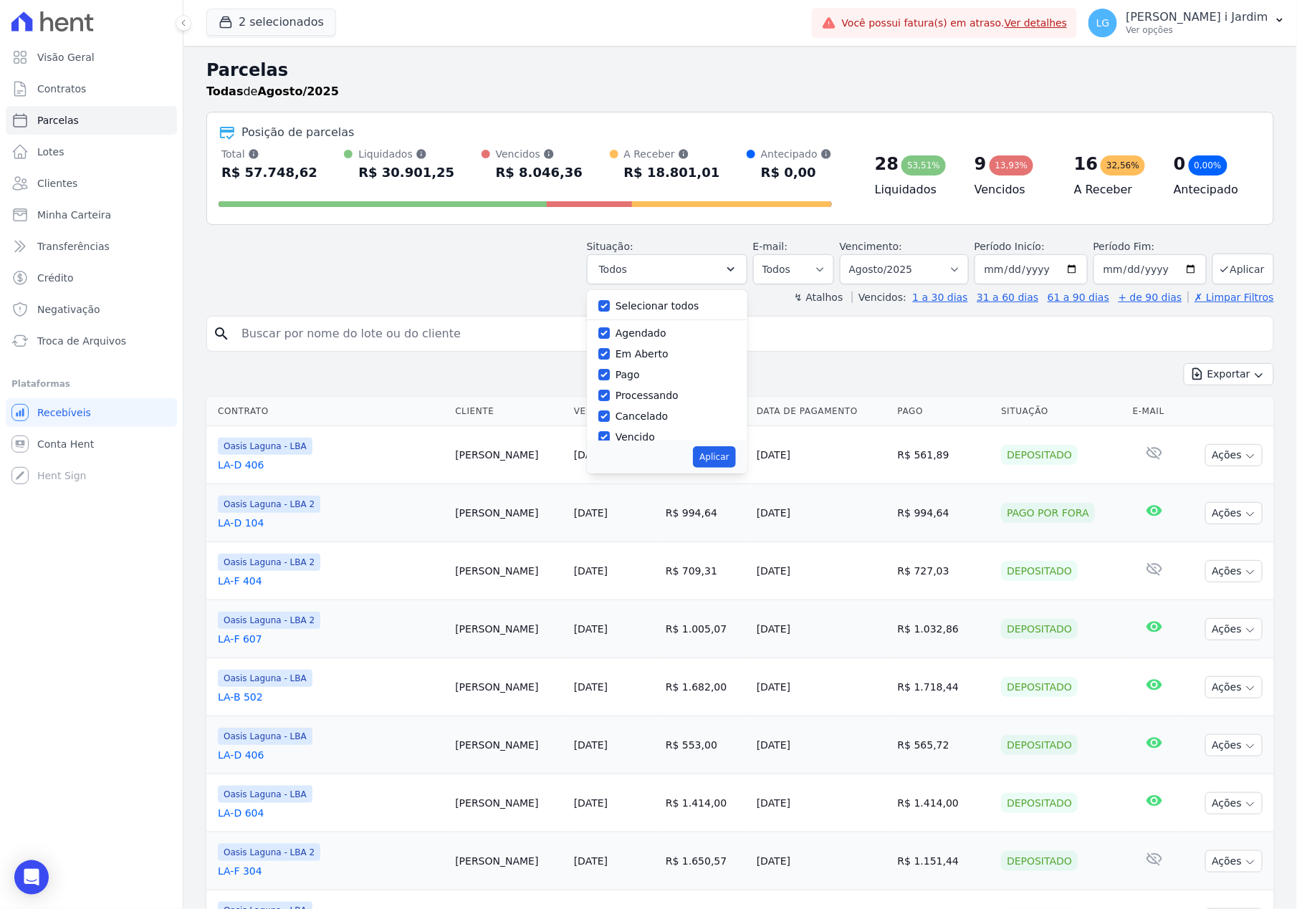
click at [625, 307] on label "Selecionar todos" at bounding box center [657, 305] width 84 height 11
click at [610, 307] on input "Selecionar todos" at bounding box center [603, 305] width 11 height 11
checkbox input "false"
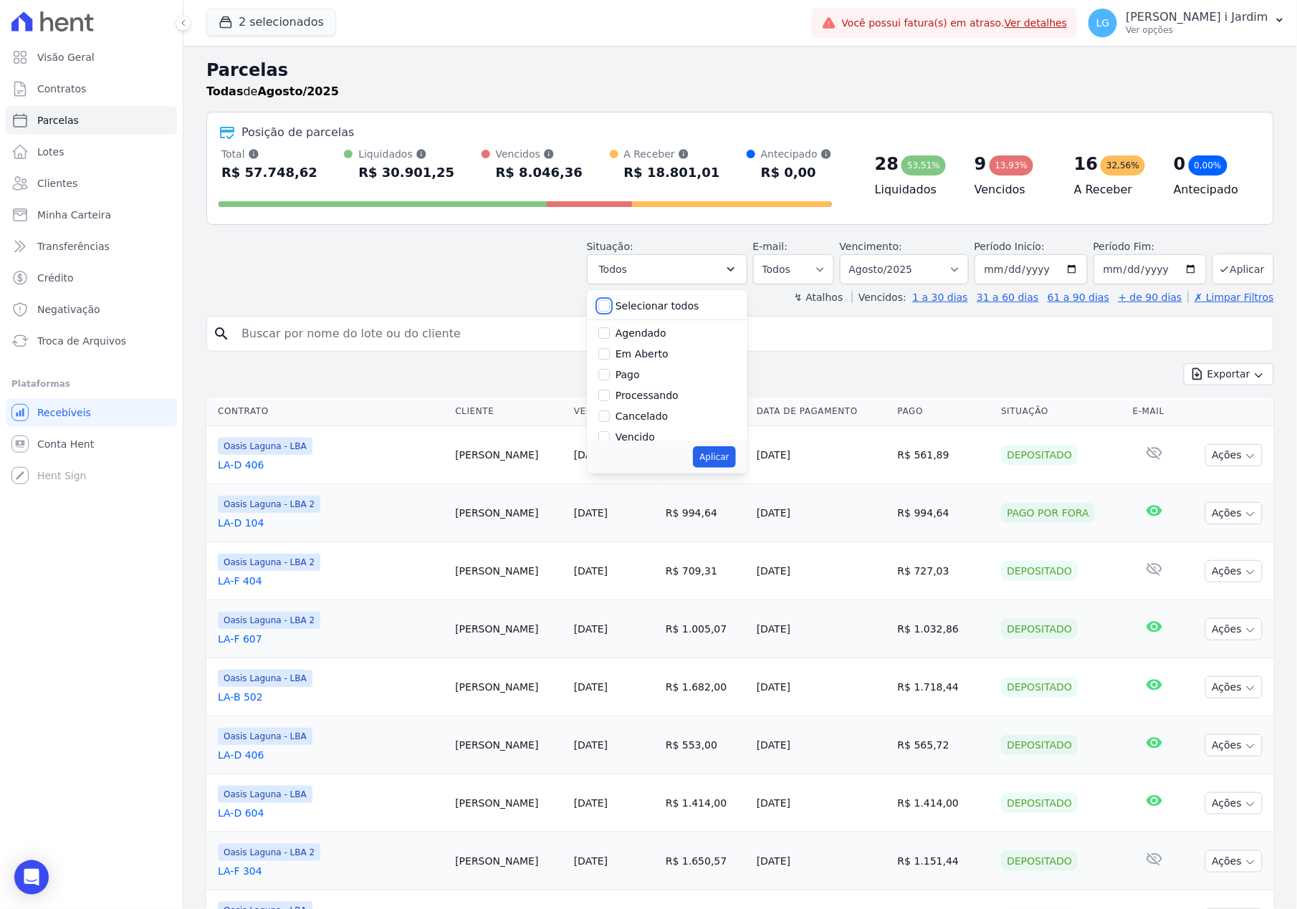
checkbox input "false"
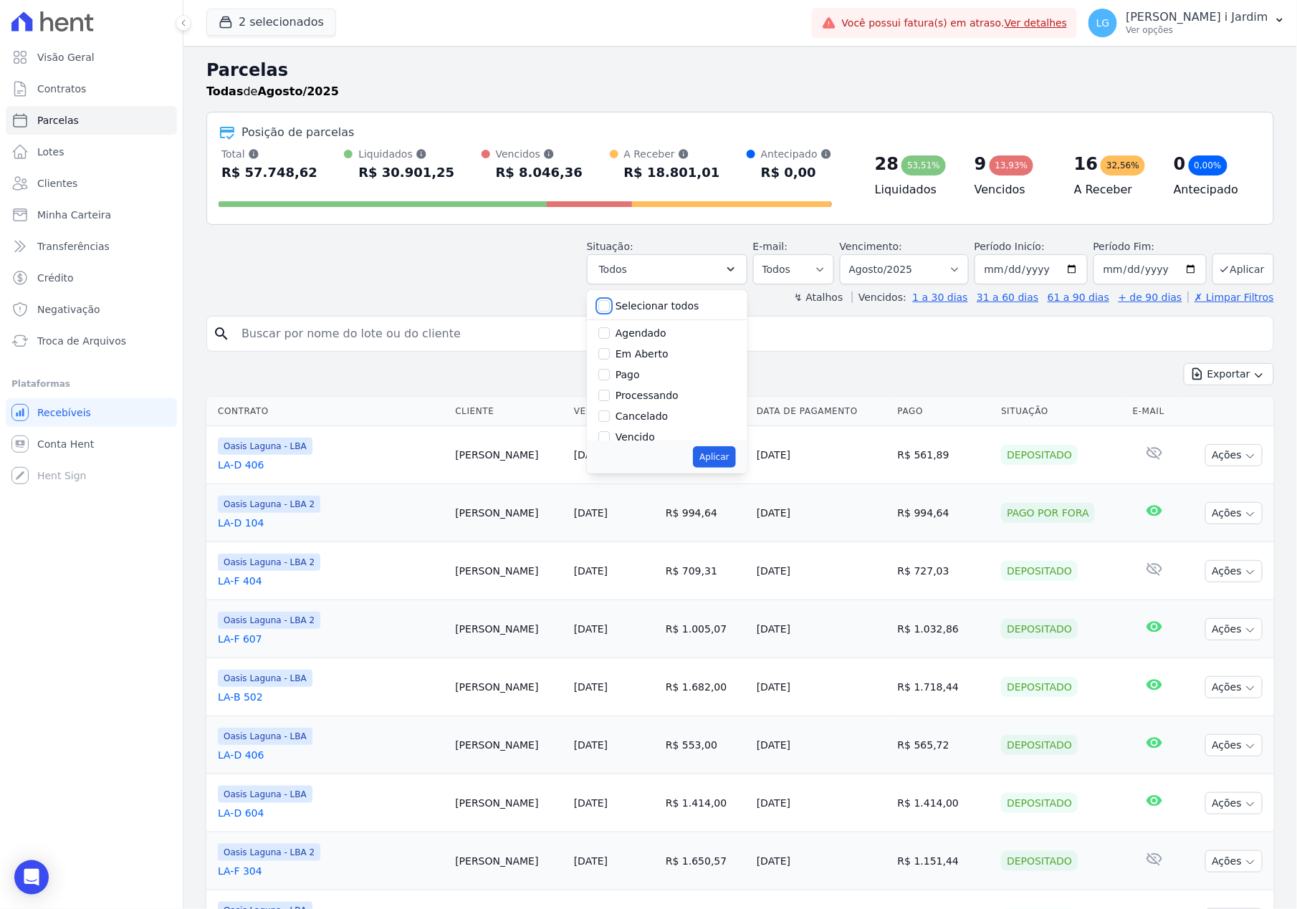
checkbox input "false"
click at [633, 354] on label "Em Aberto" at bounding box center [641, 353] width 53 height 11
click at [610, 354] on input "Em Aberto" at bounding box center [603, 353] width 11 height 11
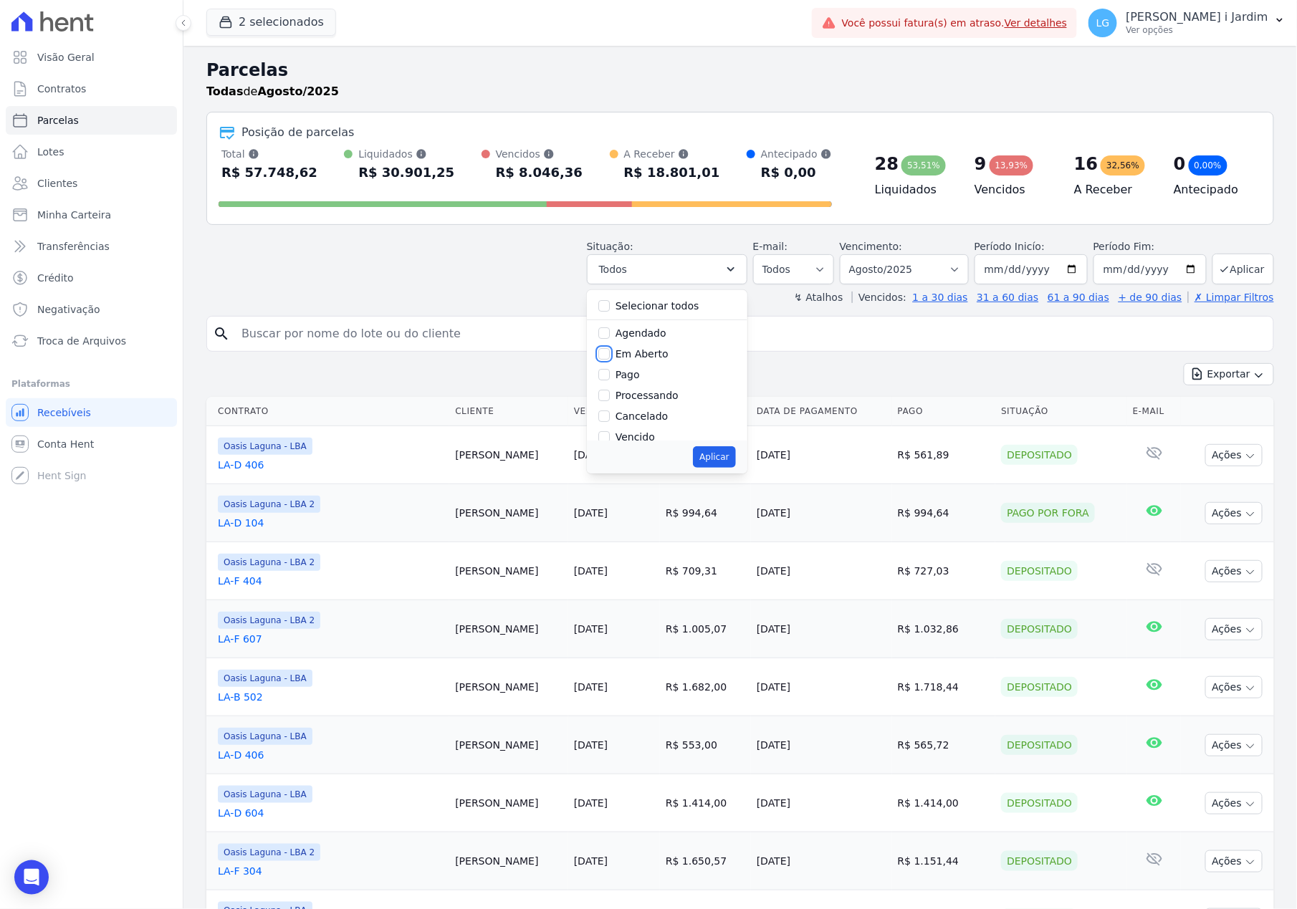
checkbox input "true"
click at [723, 460] on button "Aplicar" at bounding box center [714, 456] width 42 height 21
select select "pending"
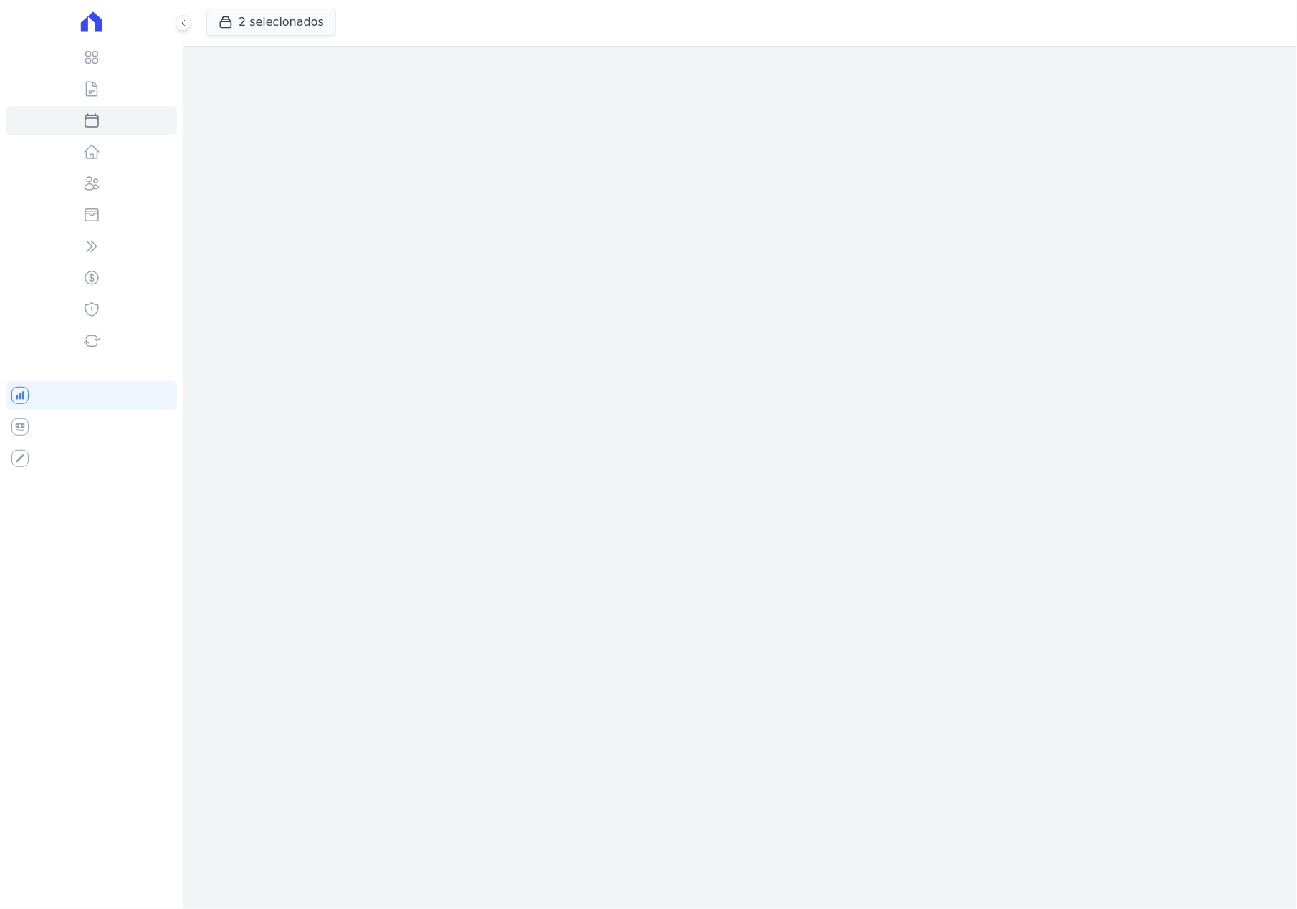
select select
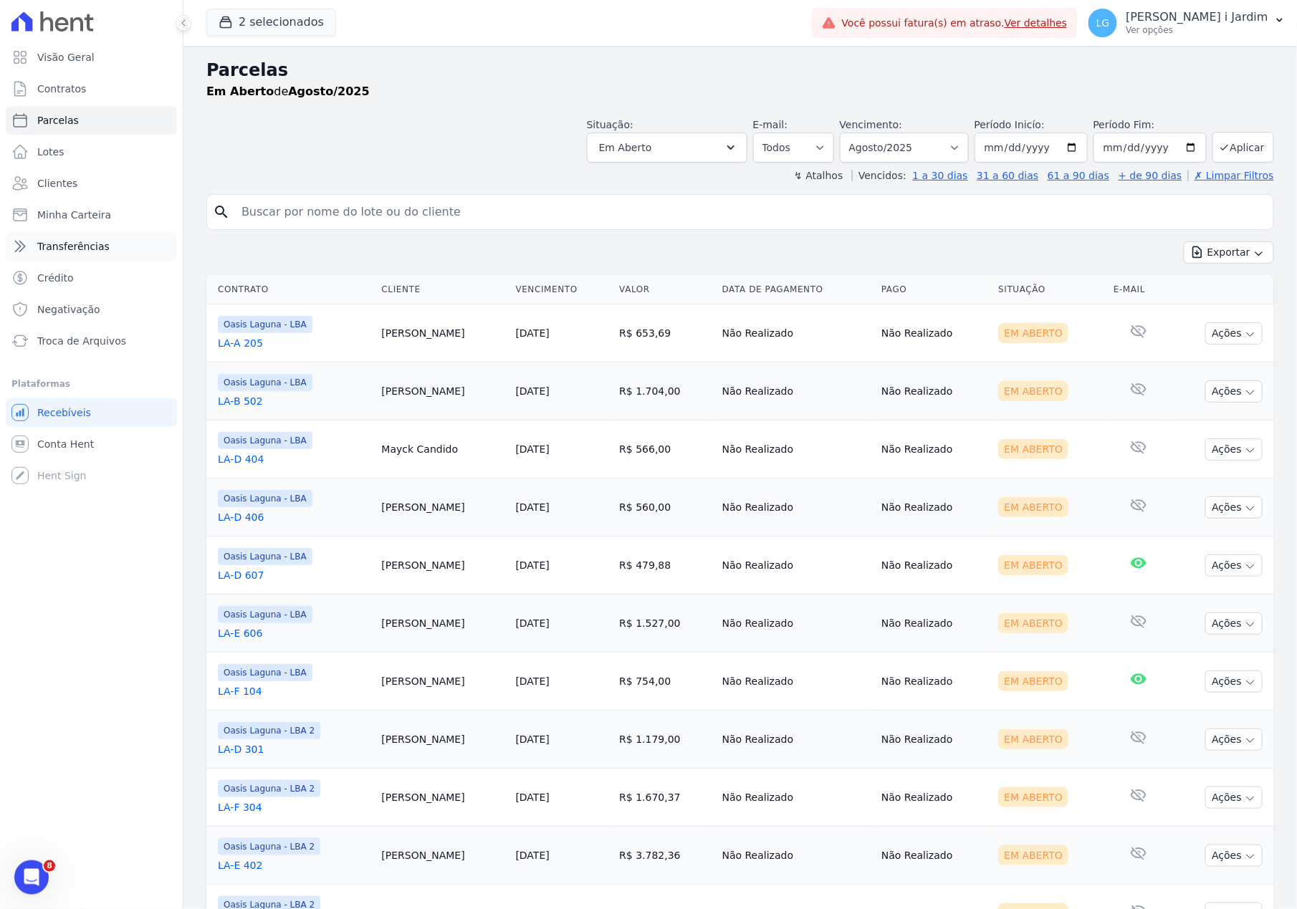
click at [75, 254] on link "Transferências" at bounding box center [91, 246] width 171 height 29
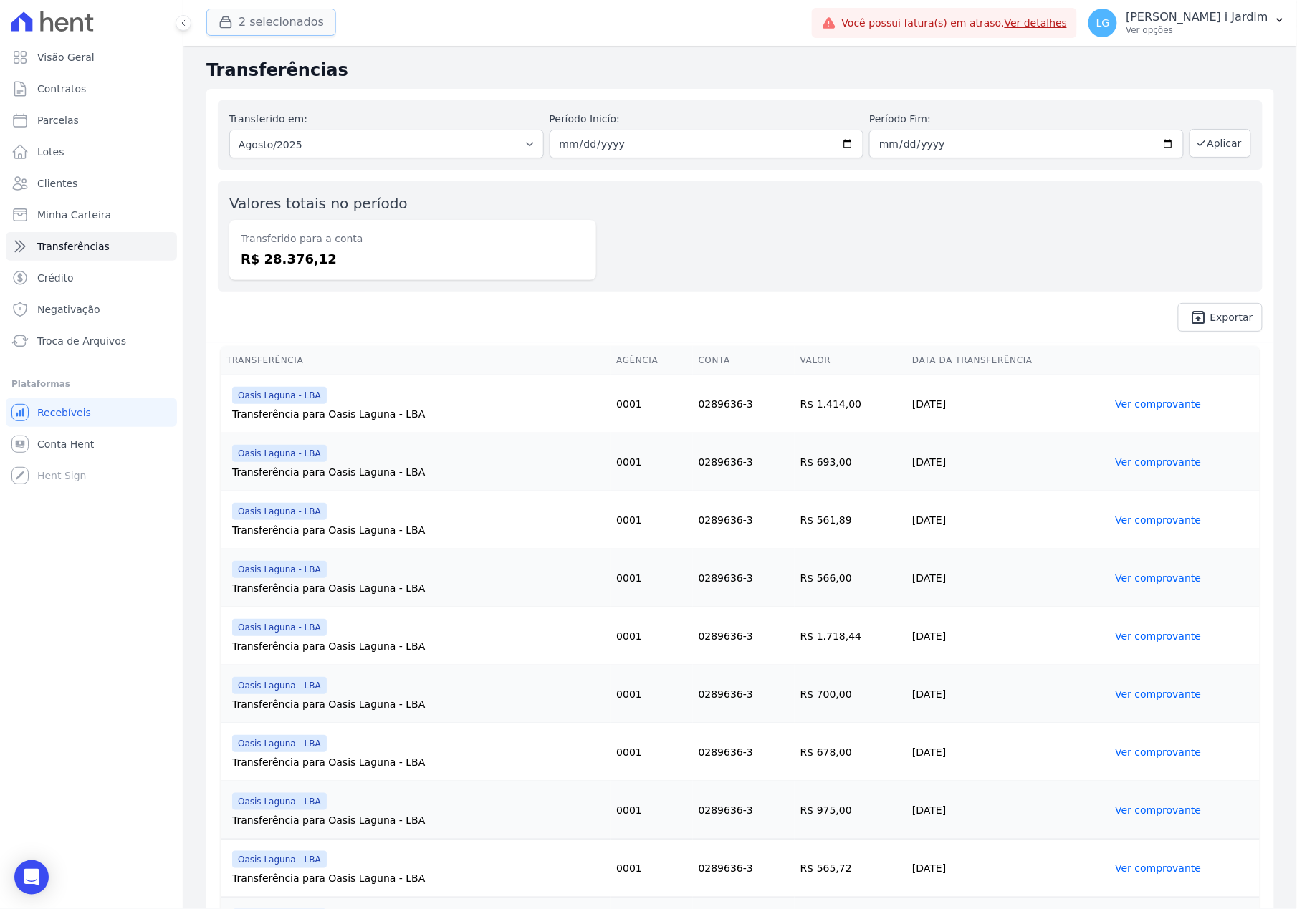
click at [245, 26] on button "2 selecionados" at bounding box center [271, 22] width 130 height 27
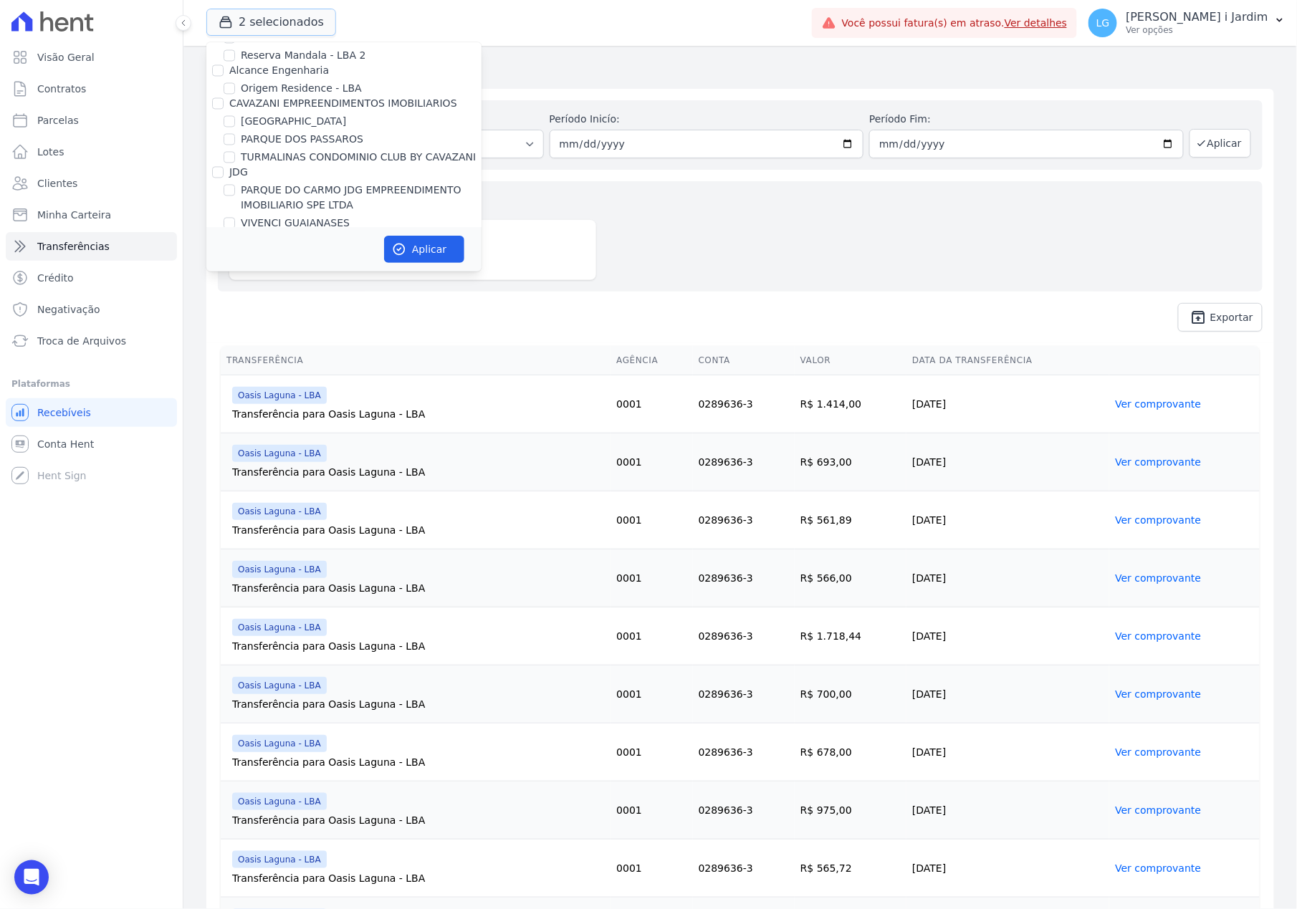
scroll to position [2769, 0]
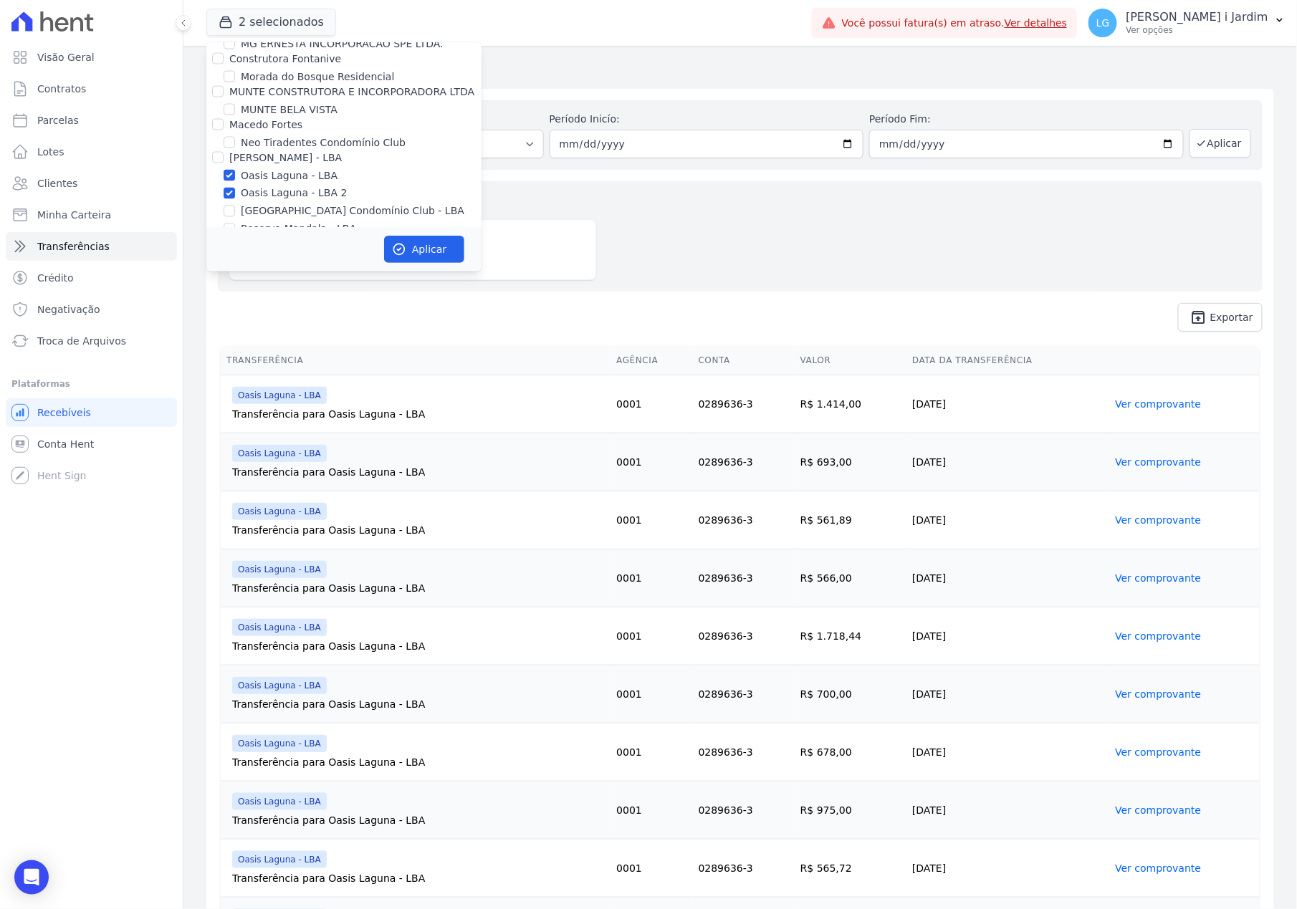
click at [254, 186] on label "Oasis Laguna - LBA 2" at bounding box center [294, 193] width 106 height 15
click at [235, 188] on input "Oasis Laguna - LBA 2" at bounding box center [229, 193] width 11 height 11
checkbox input "false"
click at [264, 168] on label "Oasis Laguna - LBA" at bounding box center [289, 175] width 97 height 15
click at [235, 170] on input "Oasis Laguna - LBA" at bounding box center [229, 175] width 11 height 11
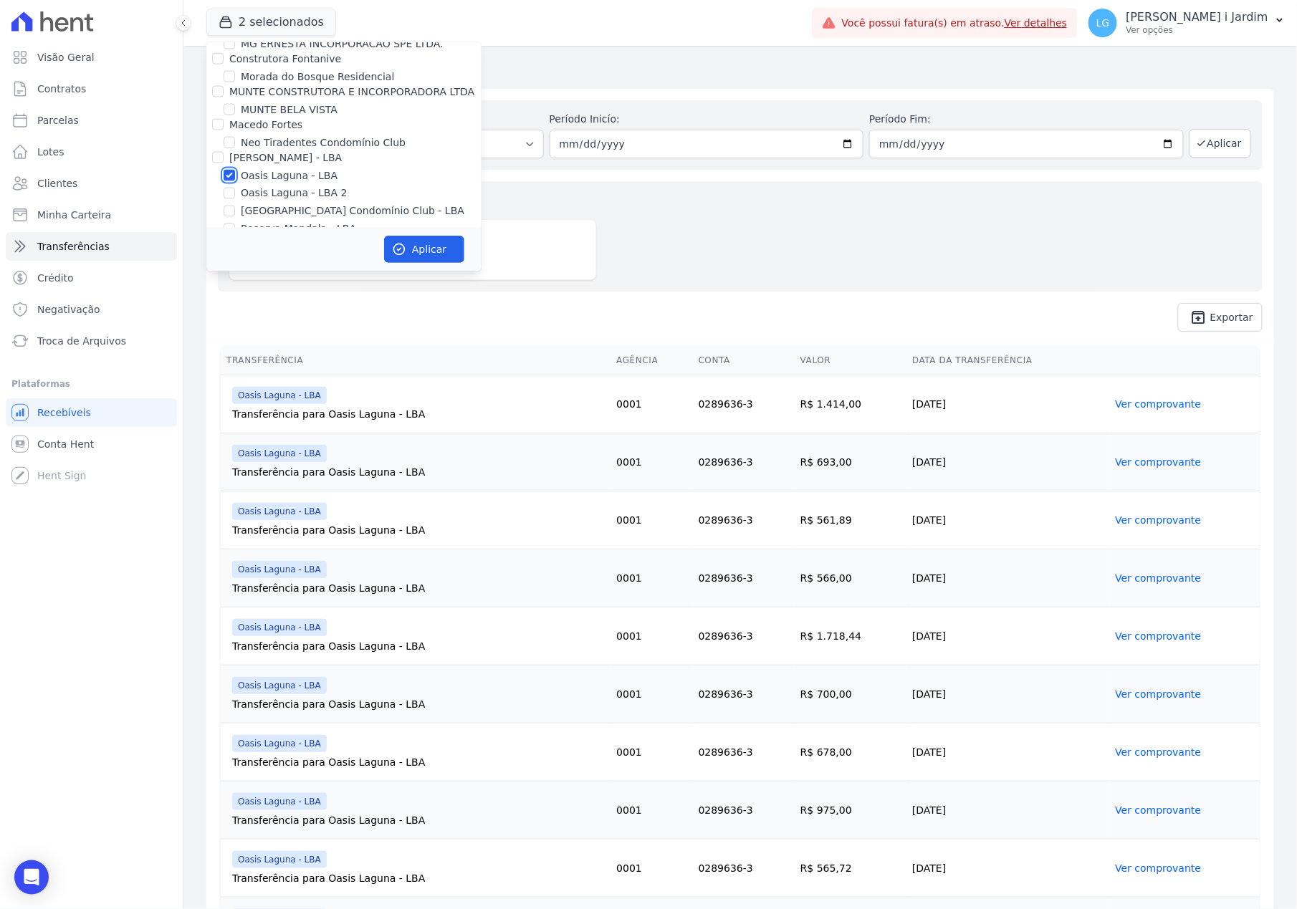
checkbox input "false"
click at [293, 222] on label "Reserva Mandala - LBA" at bounding box center [298, 229] width 115 height 15
click at [235, 224] on input "Reserva Mandala - LBA" at bounding box center [229, 229] width 11 height 11
checkbox input "true"
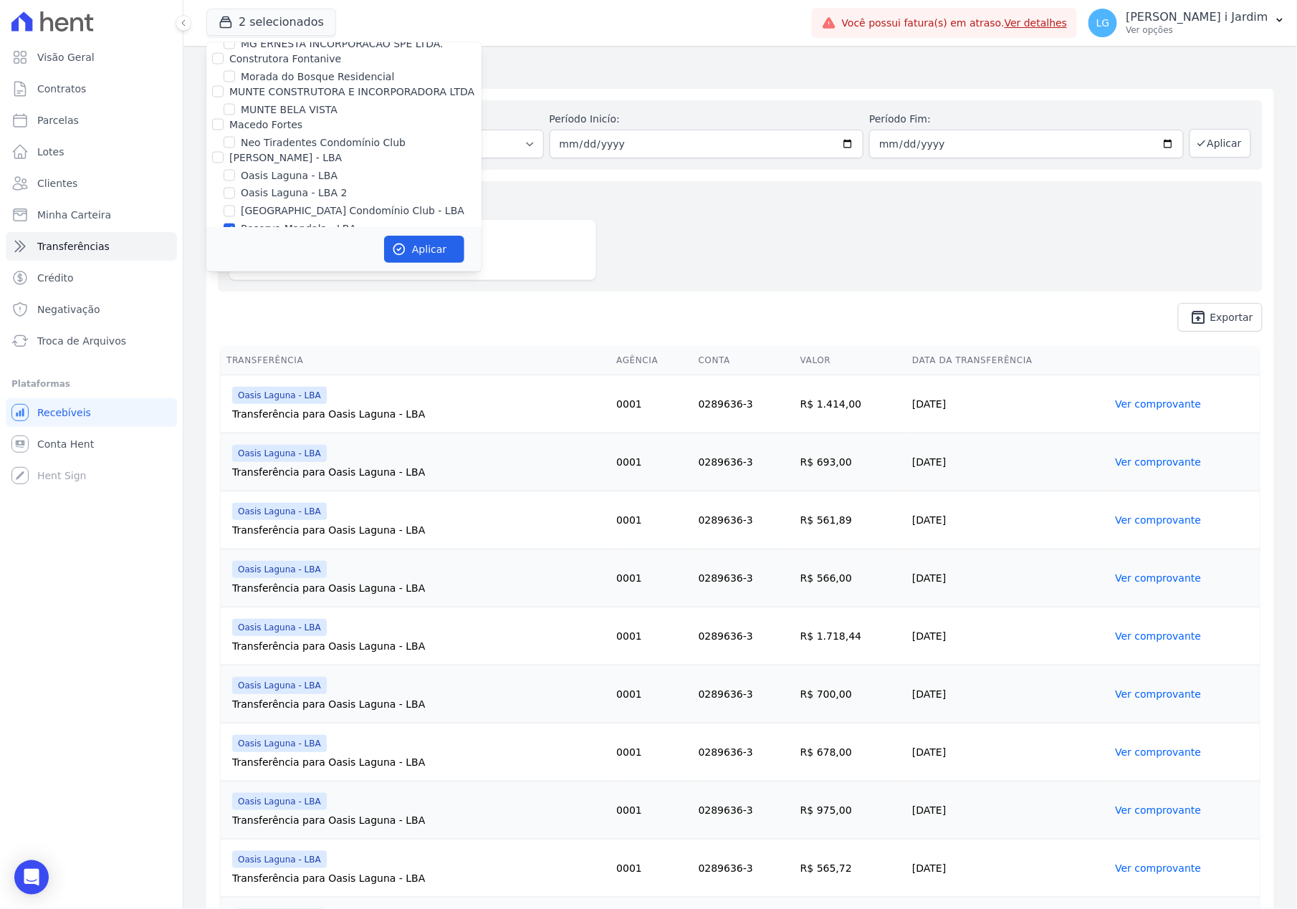
click at [293, 256] on label "Alcance Engenharia" at bounding box center [279, 261] width 100 height 11
click at [224, 256] on input "Alcance Engenharia" at bounding box center [217, 261] width 11 height 11
checkbox input "true"
click at [273, 256] on label "Alcance Engenharia" at bounding box center [279, 261] width 100 height 11
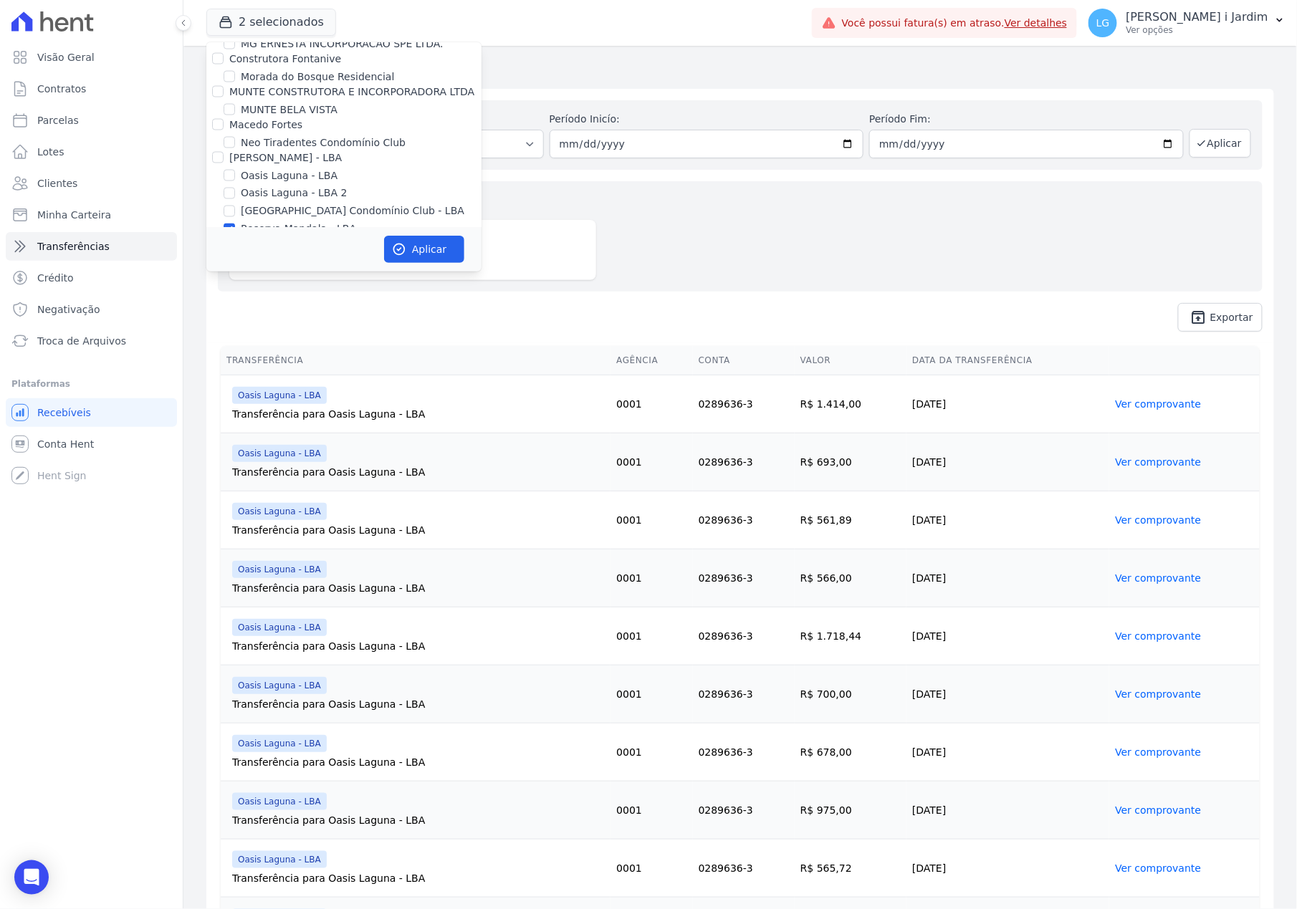
click at [224, 256] on input "Alcance Engenharia" at bounding box center [217, 261] width 11 height 11
checkbox input "false"
click at [284, 240] on label "Reserva Mandala - LBA 2" at bounding box center [303, 247] width 125 height 15
click at [235, 241] on input "Reserva Mandala - LBA 2" at bounding box center [229, 246] width 11 height 11
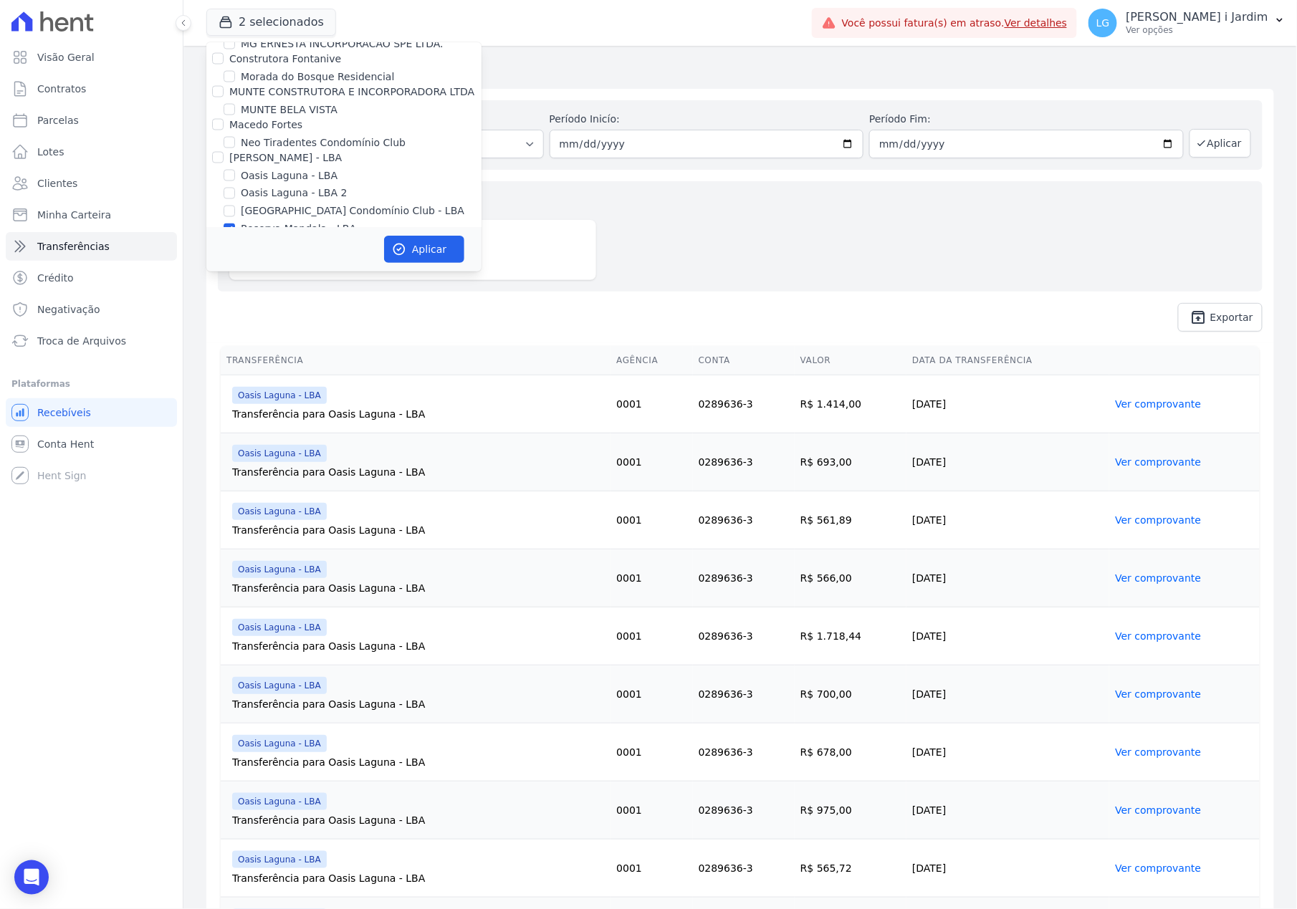
checkbox input "true"
click at [402, 248] on icon "button" at bounding box center [399, 249] width 14 height 14
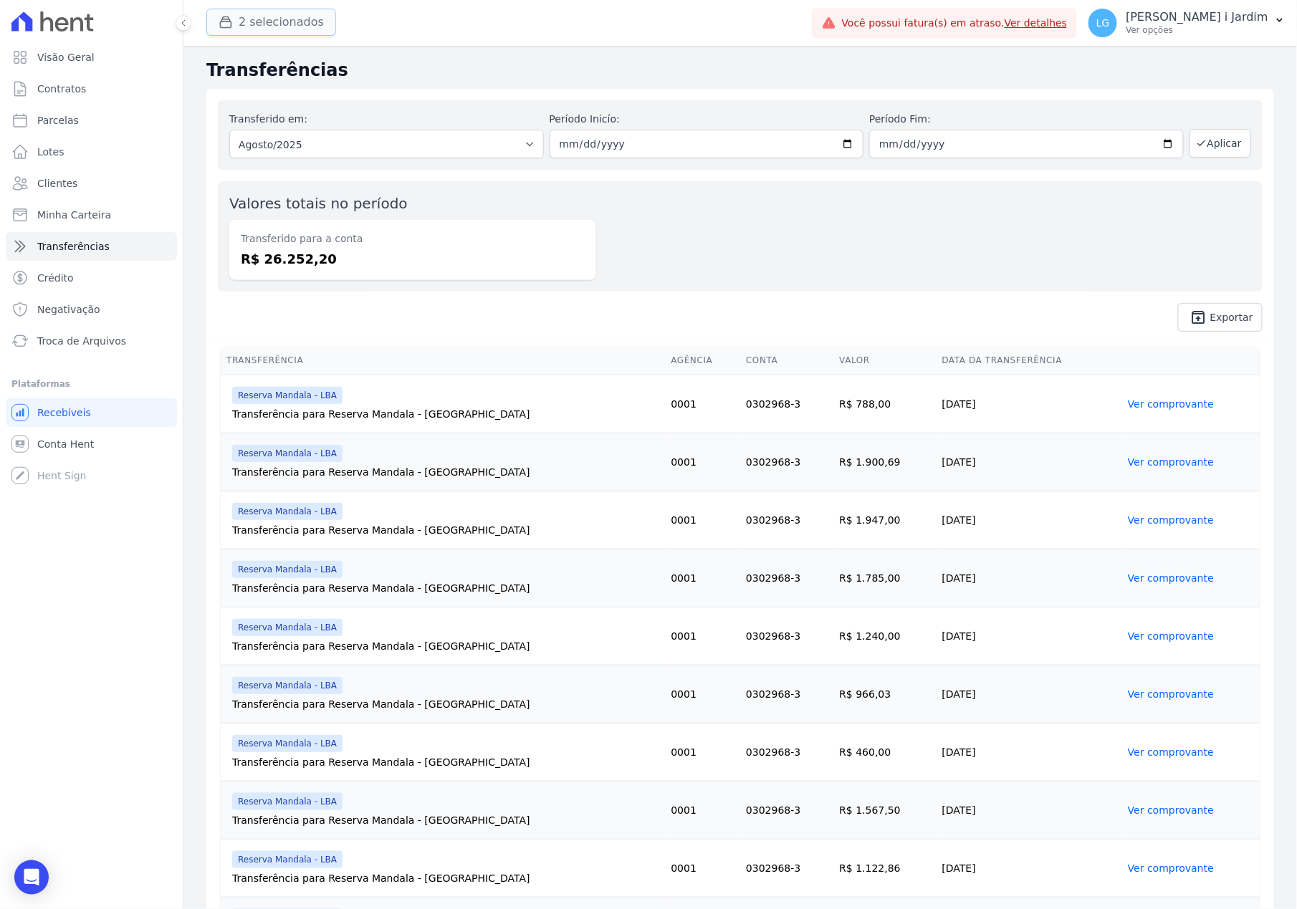
click at [276, 24] on button "2 selecionados" at bounding box center [271, 22] width 130 height 27
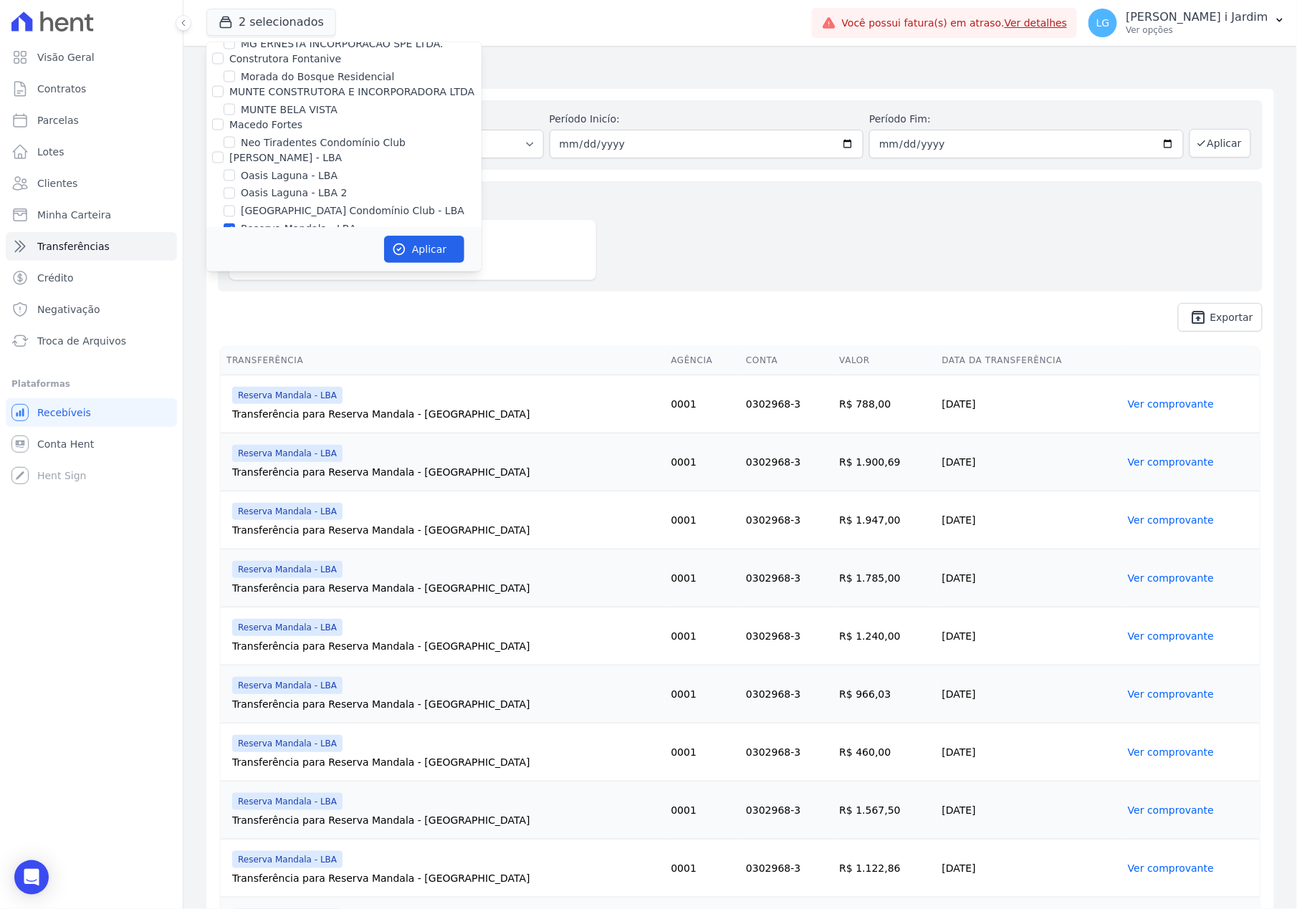
click at [309, 222] on label "Reserva Mandala - LBA" at bounding box center [298, 229] width 115 height 15
click at [235, 224] on input "Reserva Mandala - LBA" at bounding box center [229, 229] width 11 height 11
checkbox input "false"
click at [310, 240] on label "Reserva Mandala - LBA 2" at bounding box center [303, 247] width 125 height 15
click at [235, 241] on input "Reserva Mandala - LBA 2" at bounding box center [229, 246] width 11 height 11
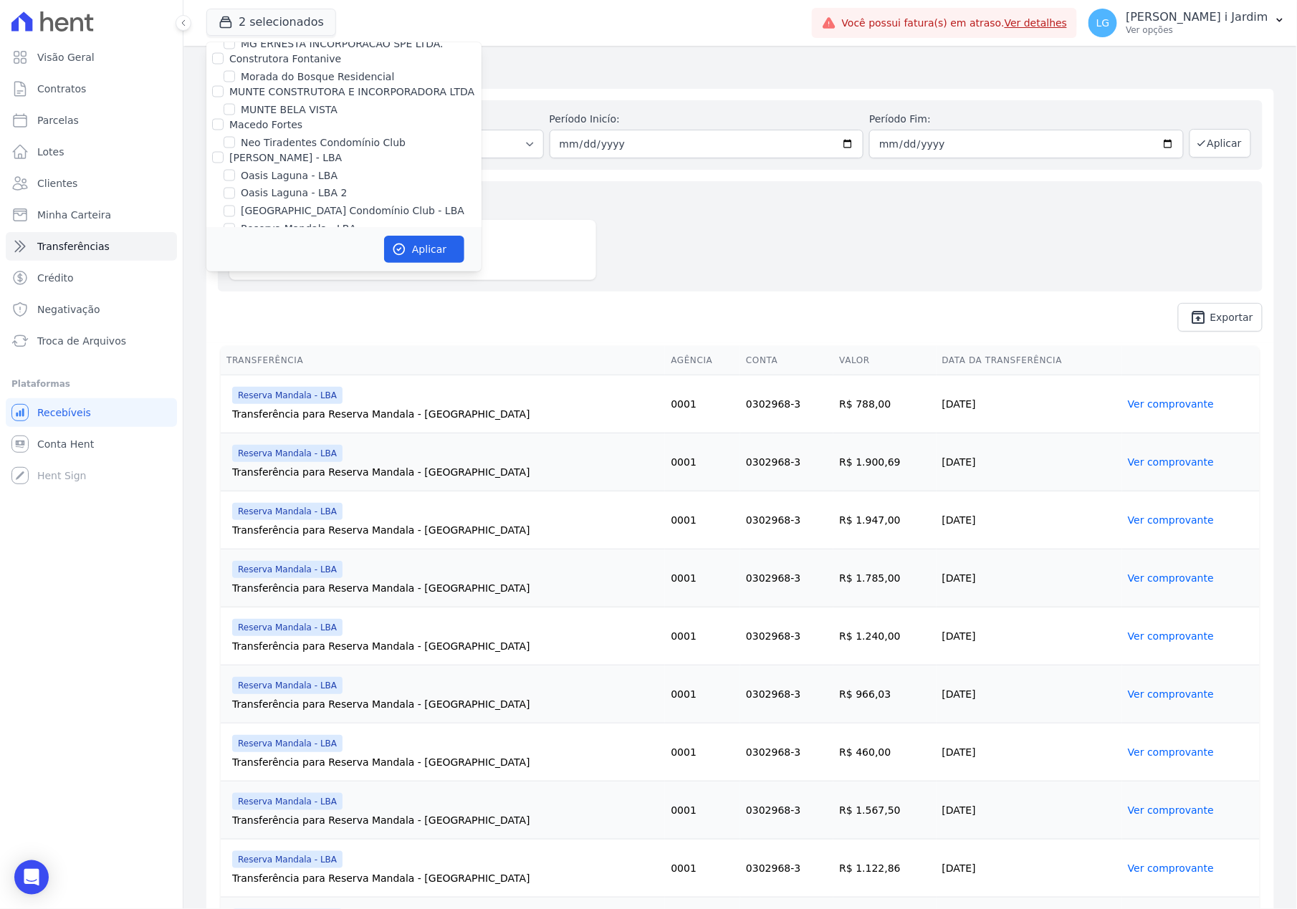
checkbox input "false"
click at [293, 204] on label "[GEOGRAPHIC_DATA] Condomínio Club - LBA" at bounding box center [353, 211] width 224 height 15
click at [235, 206] on input "[GEOGRAPHIC_DATA] Condomínio Club - LBA" at bounding box center [229, 211] width 11 height 11
checkbox input "true"
click at [428, 256] on button "Aplicar" at bounding box center [424, 249] width 80 height 27
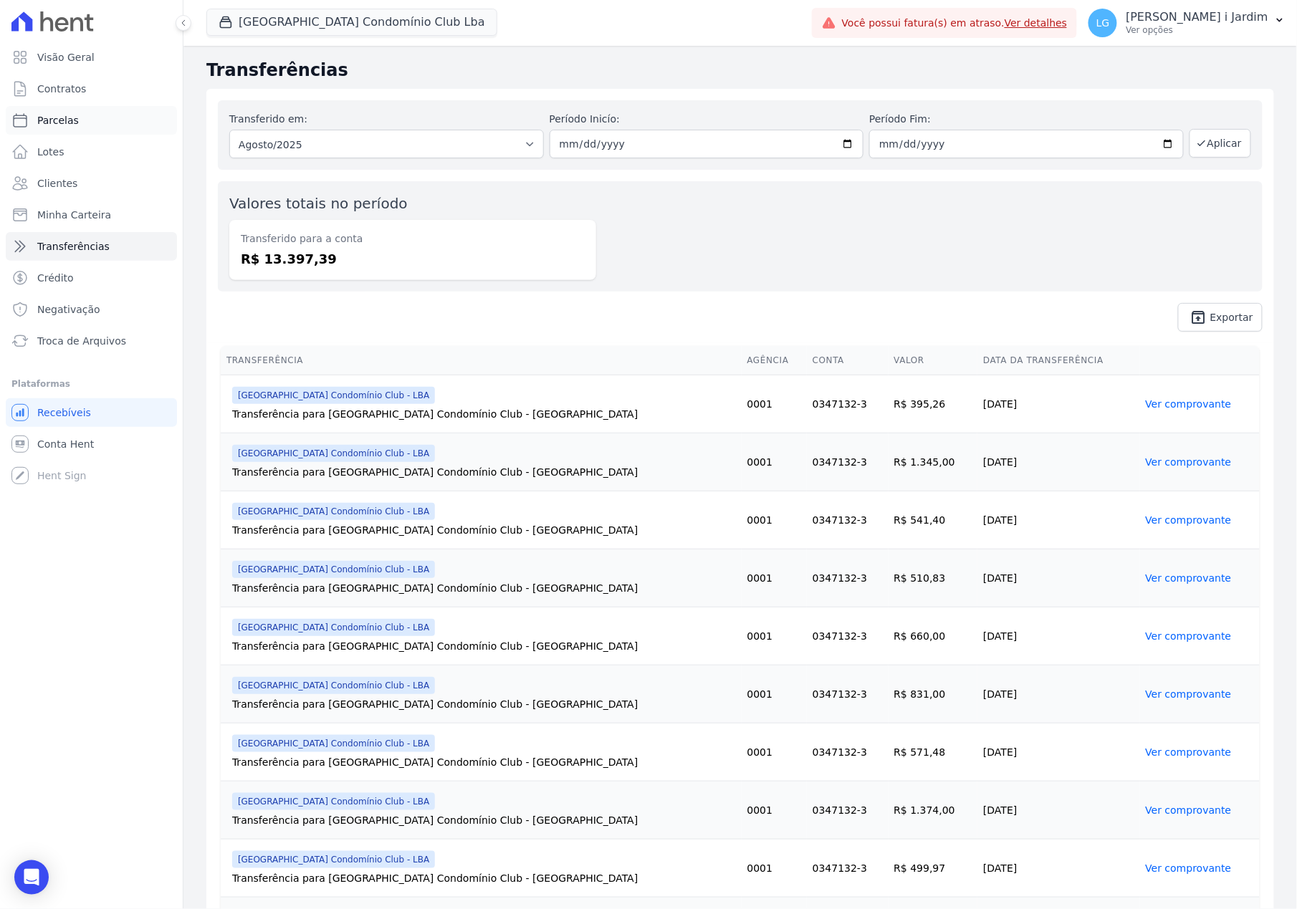
click at [78, 115] on link "Parcelas" at bounding box center [91, 120] width 171 height 29
select select
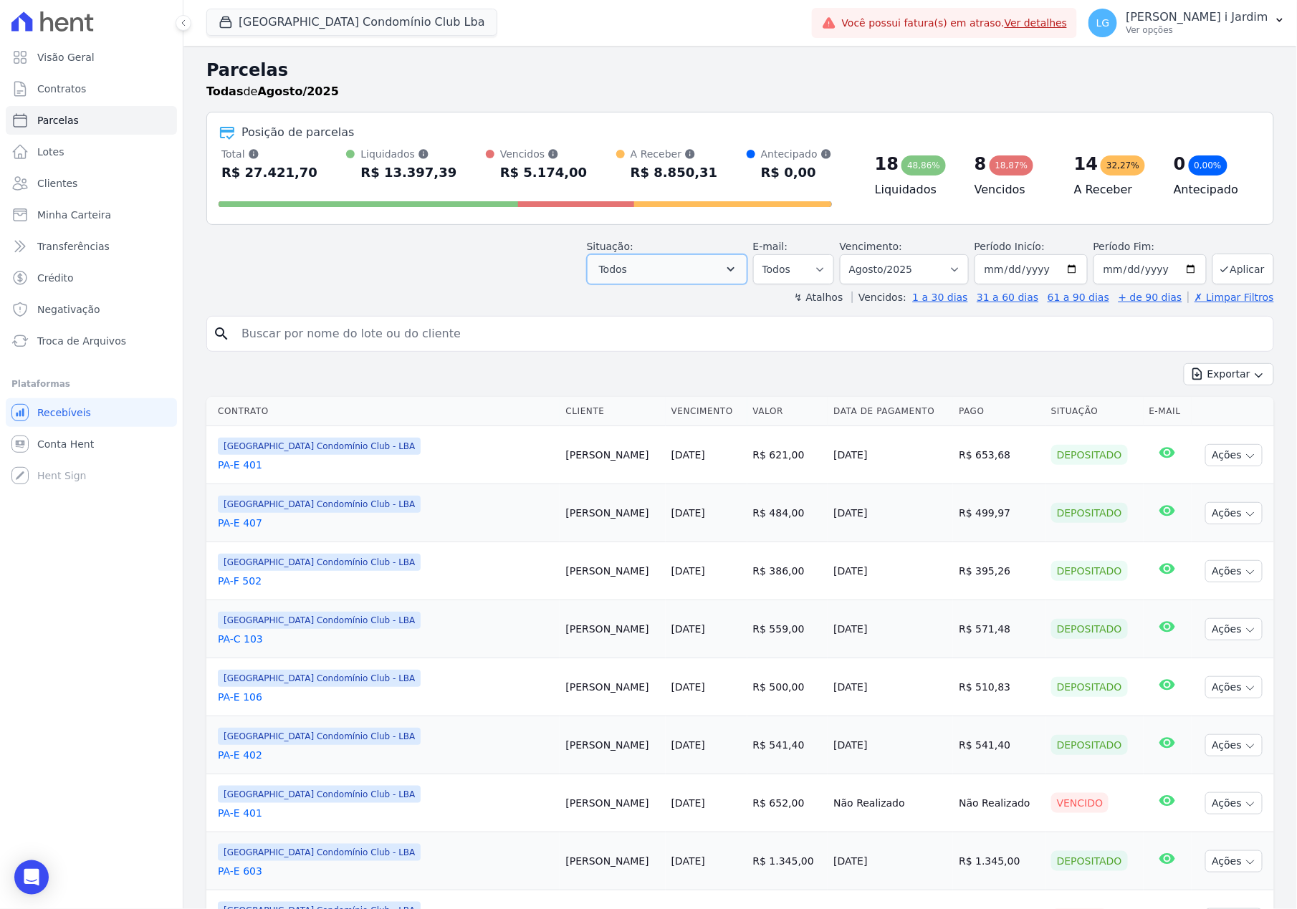
click at [648, 264] on button "Todos" at bounding box center [667, 269] width 160 height 30
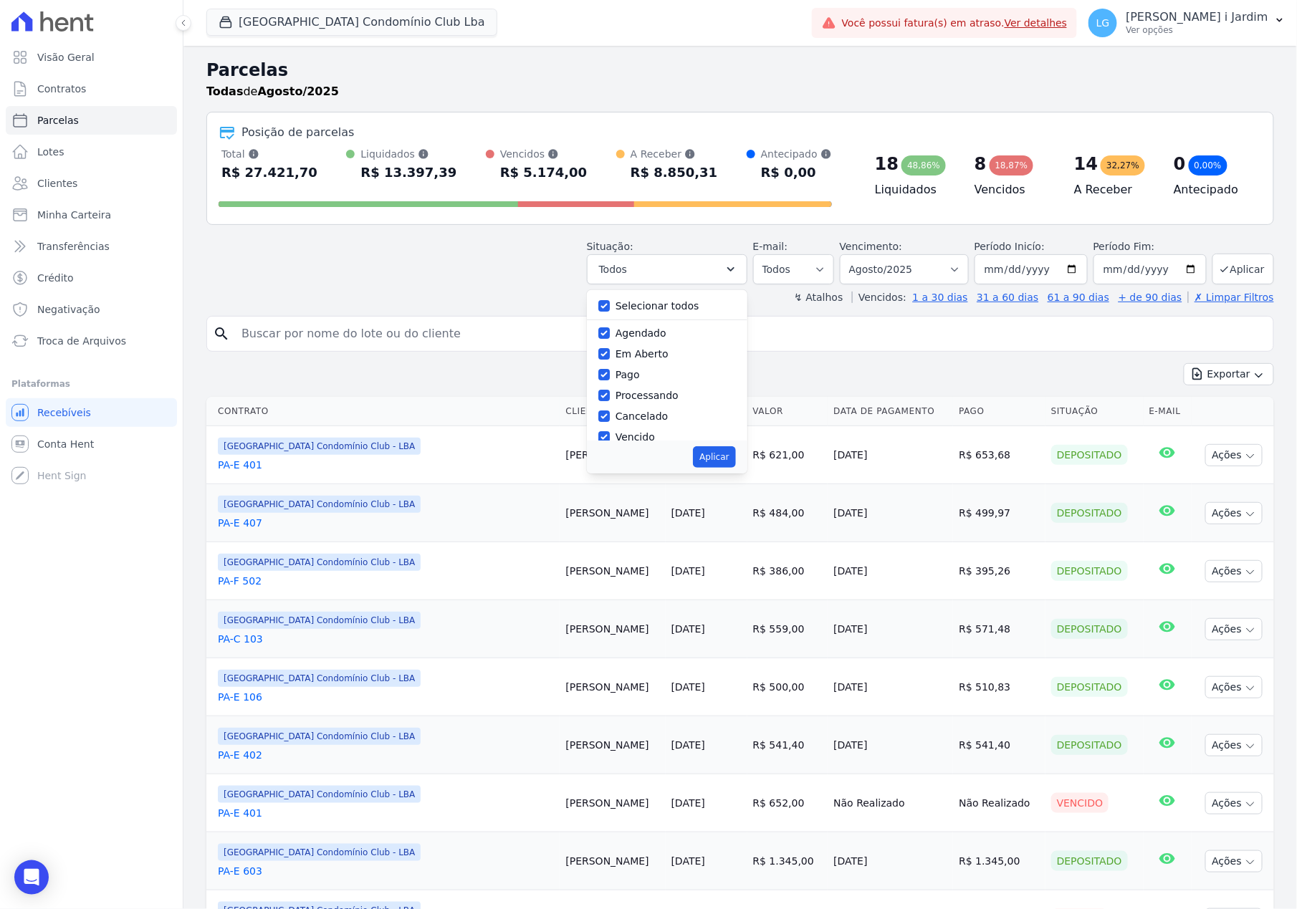
click at [650, 316] on div "Selecionar todos" at bounding box center [667, 306] width 138 height 21
click at [660, 300] on label "Selecionar todos" at bounding box center [657, 305] width 84 height 11
click at [610, 300] on input "Selecionar todos" at bounding box center [603, 305] width 11 height 11
checkbox input "false"
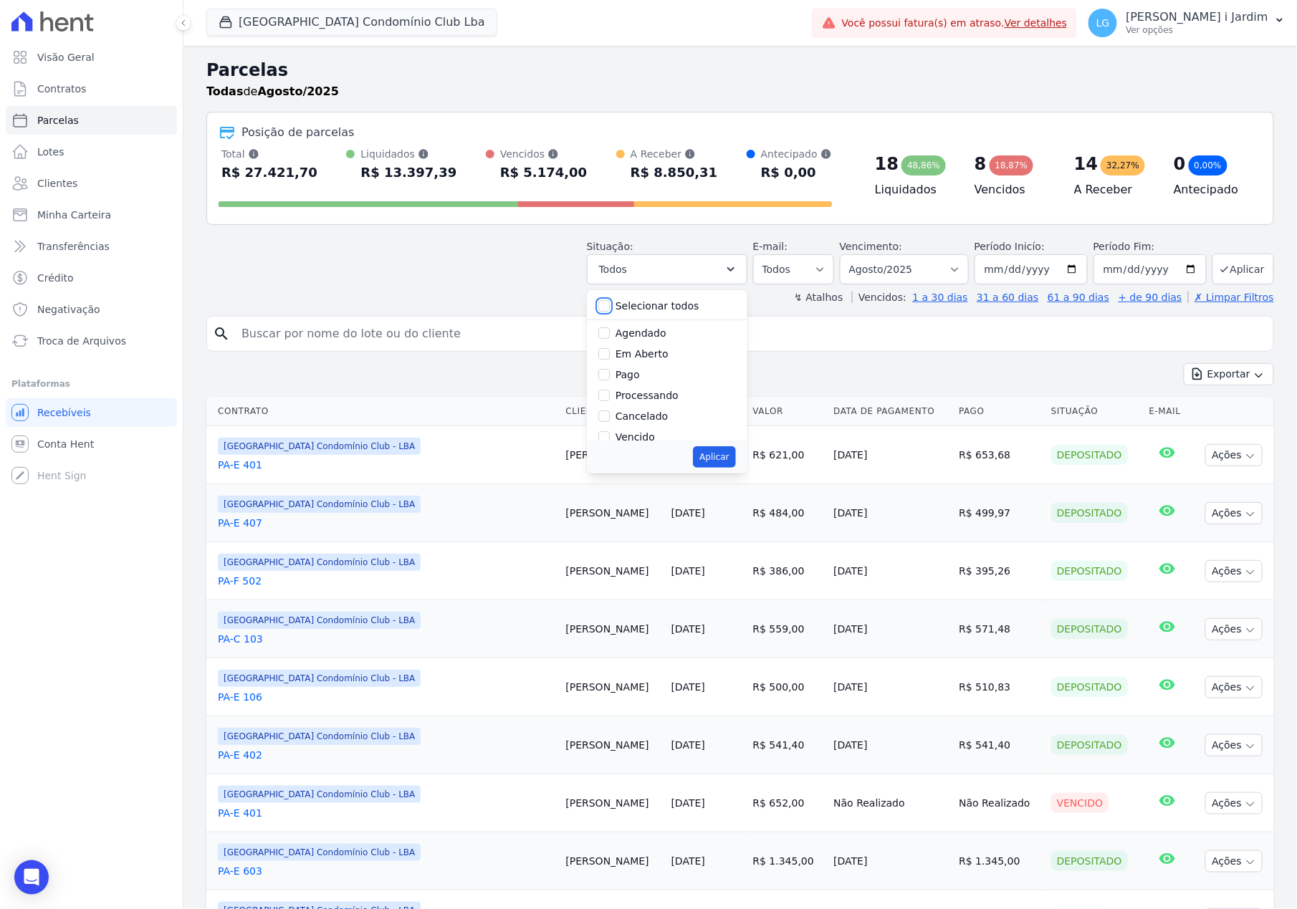
checkbox input "false"
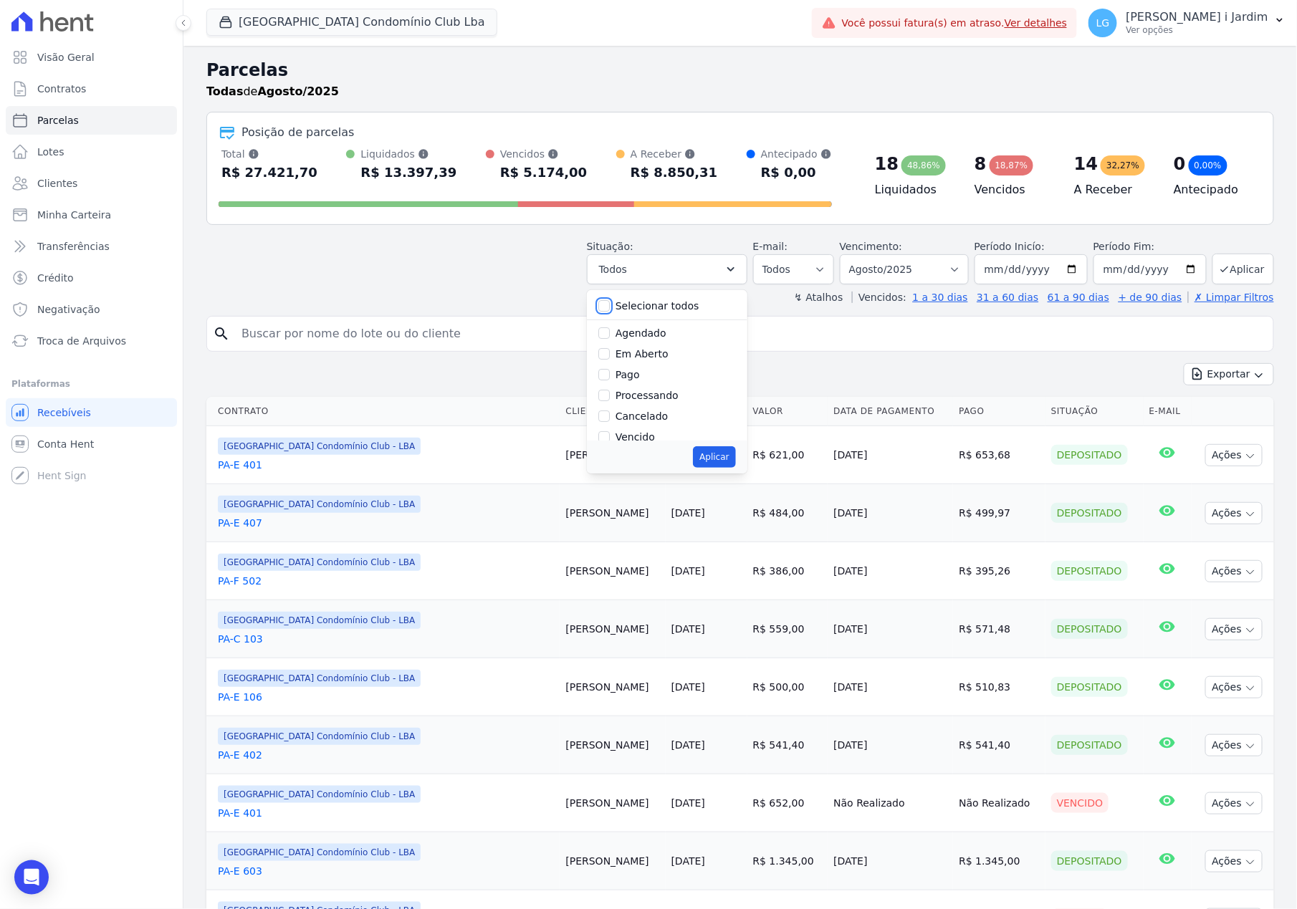
checkbox input "false"
drag, startPoint x: 652, startPoint y: 371, endPoint x: 650, endPoint y: 359, distance: 12.3
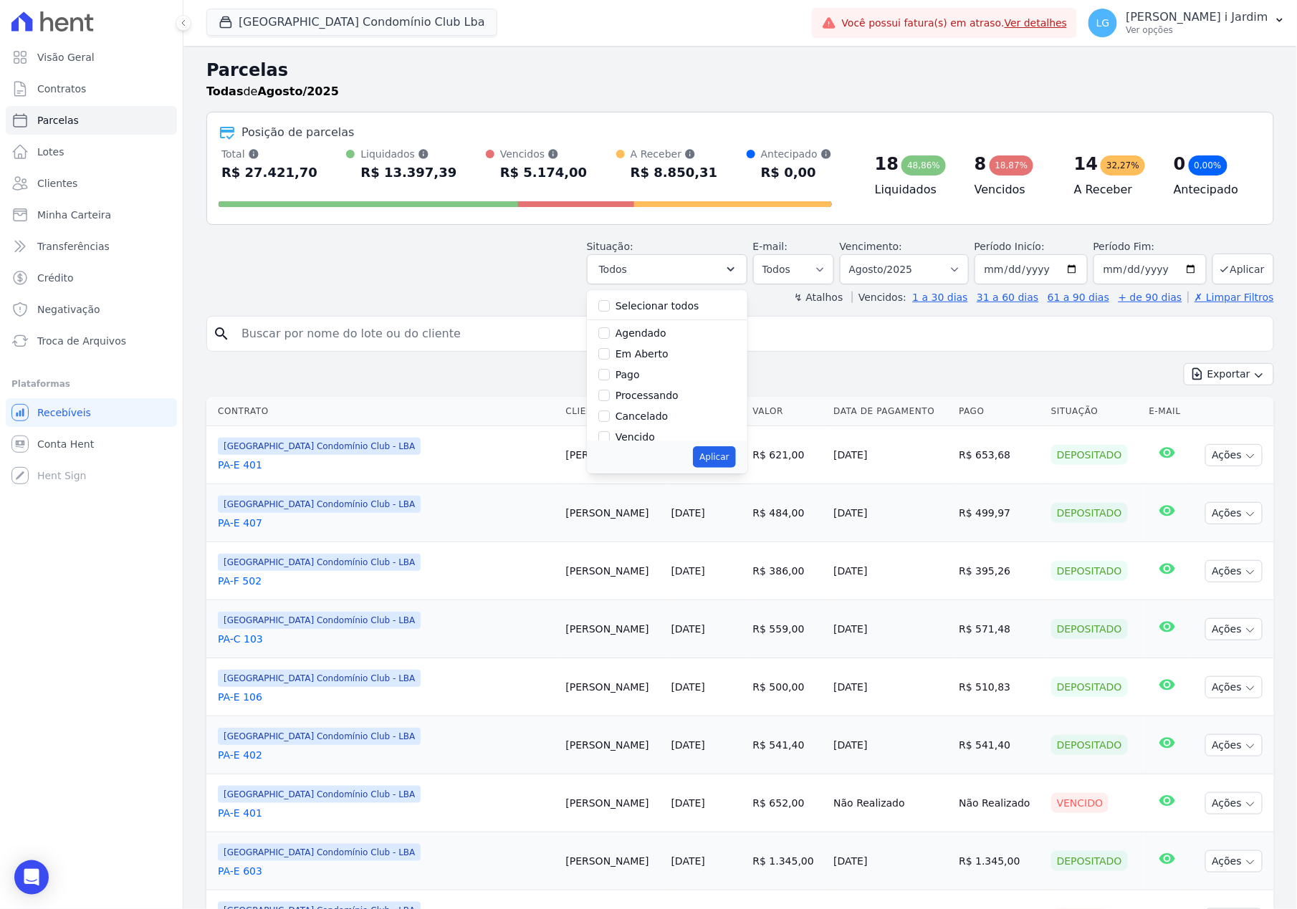
click at [652, 367] on div "Pago" at bounding box center [667, 375] width 138 height 21
click at [648, 358] on label "Em Aberto" at bounding box center [641, 353] width 53 height 11
click at [610, 358] on input "Em Aberto" at bounding box center [603, 353] width 11 height 11
checkbox input "true"
click at [708, 459] on button "Aplicar" at bounding box center [714, 456] width 42 height 21
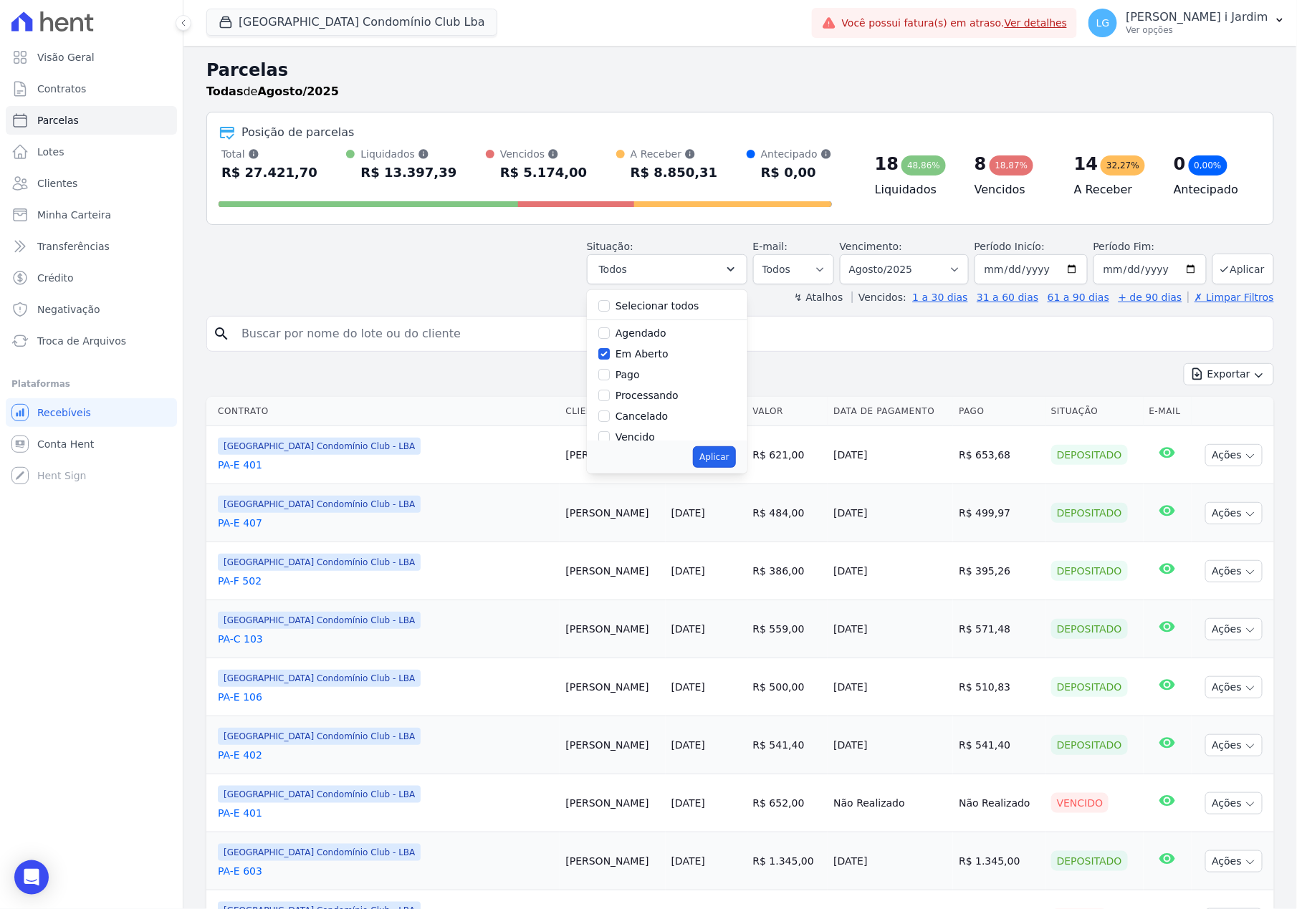
select select "pending"
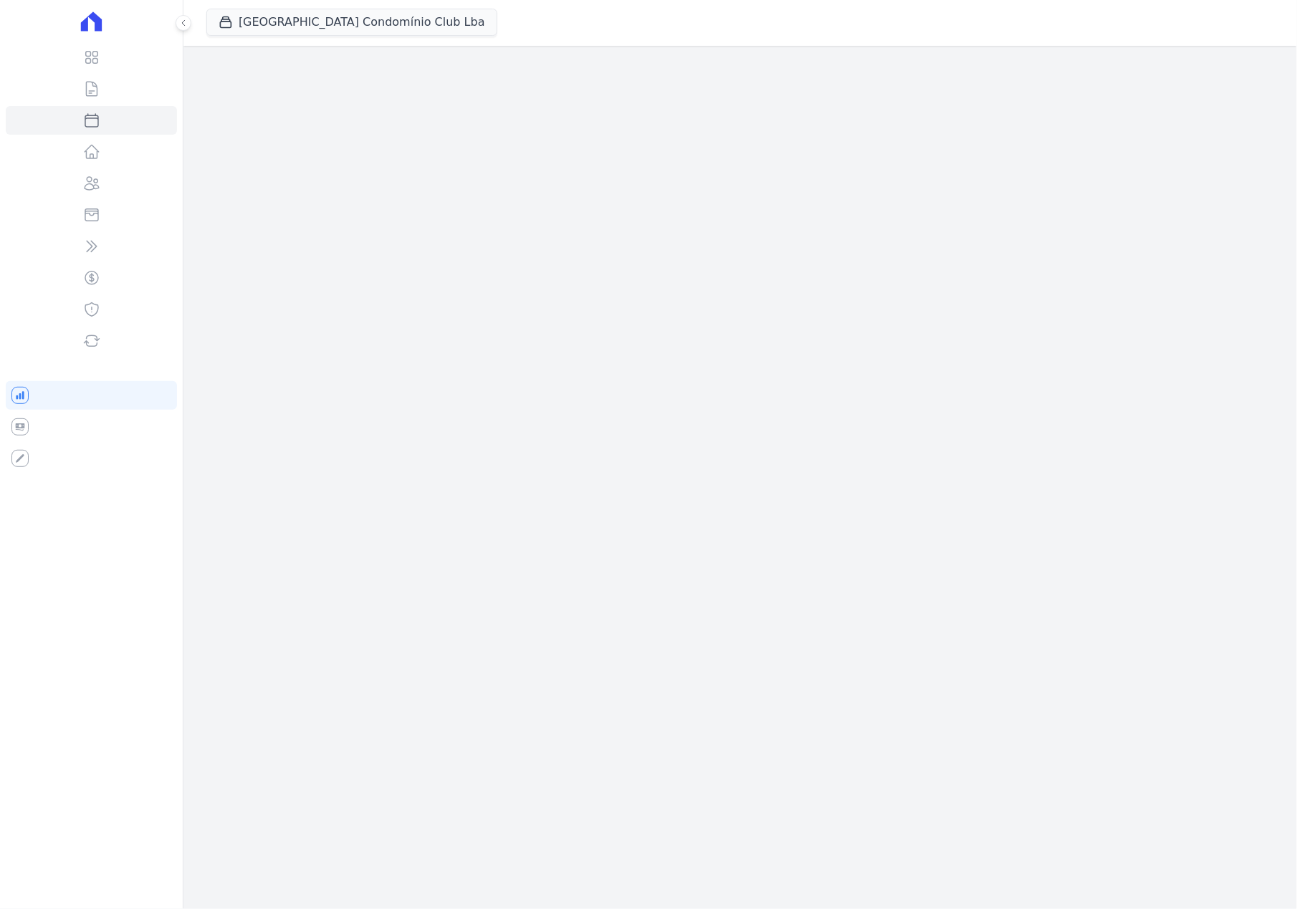
select select
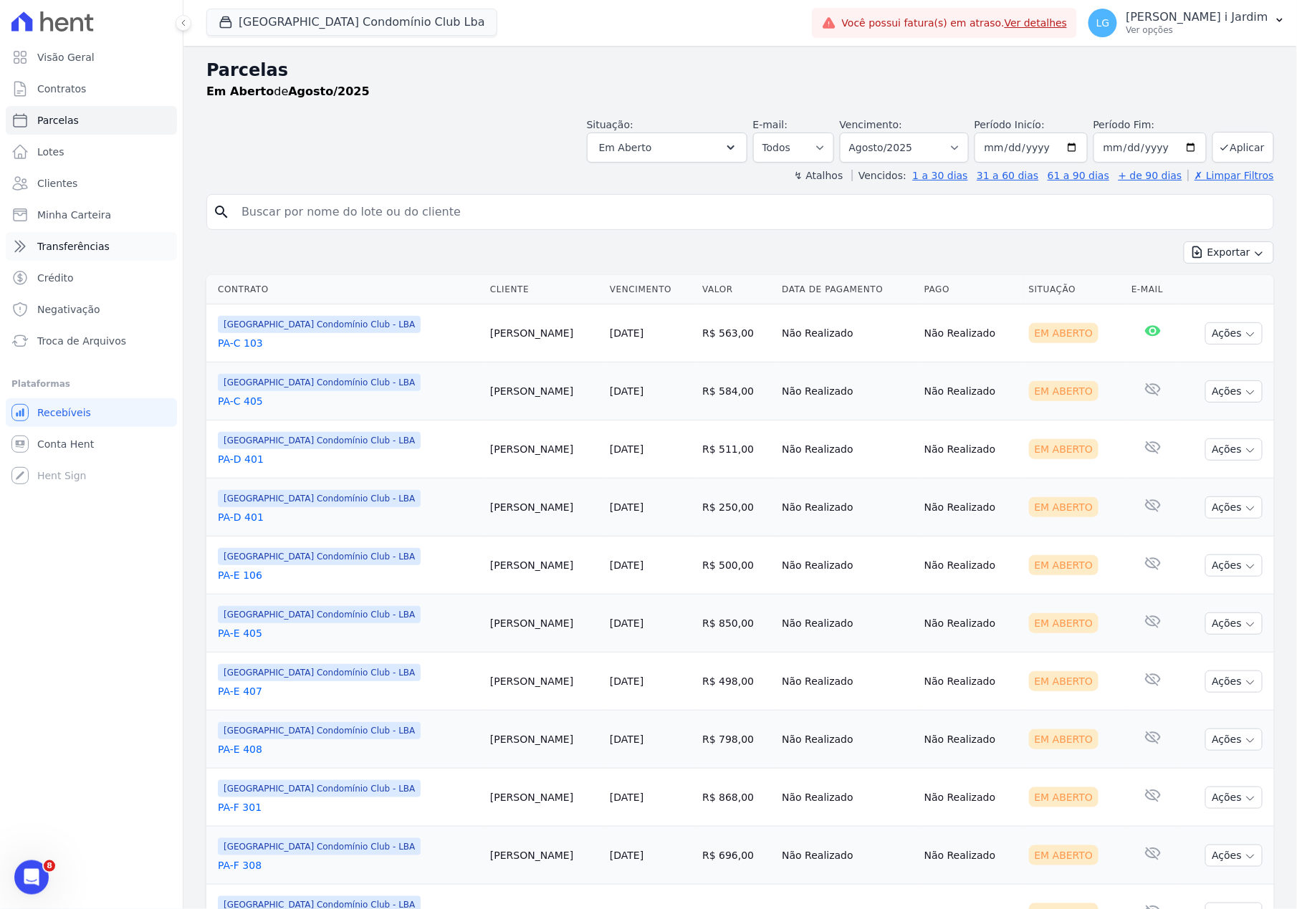
click at [86, 253] on link "Transferências" at bounding box center [91, 246] width 171 height 29
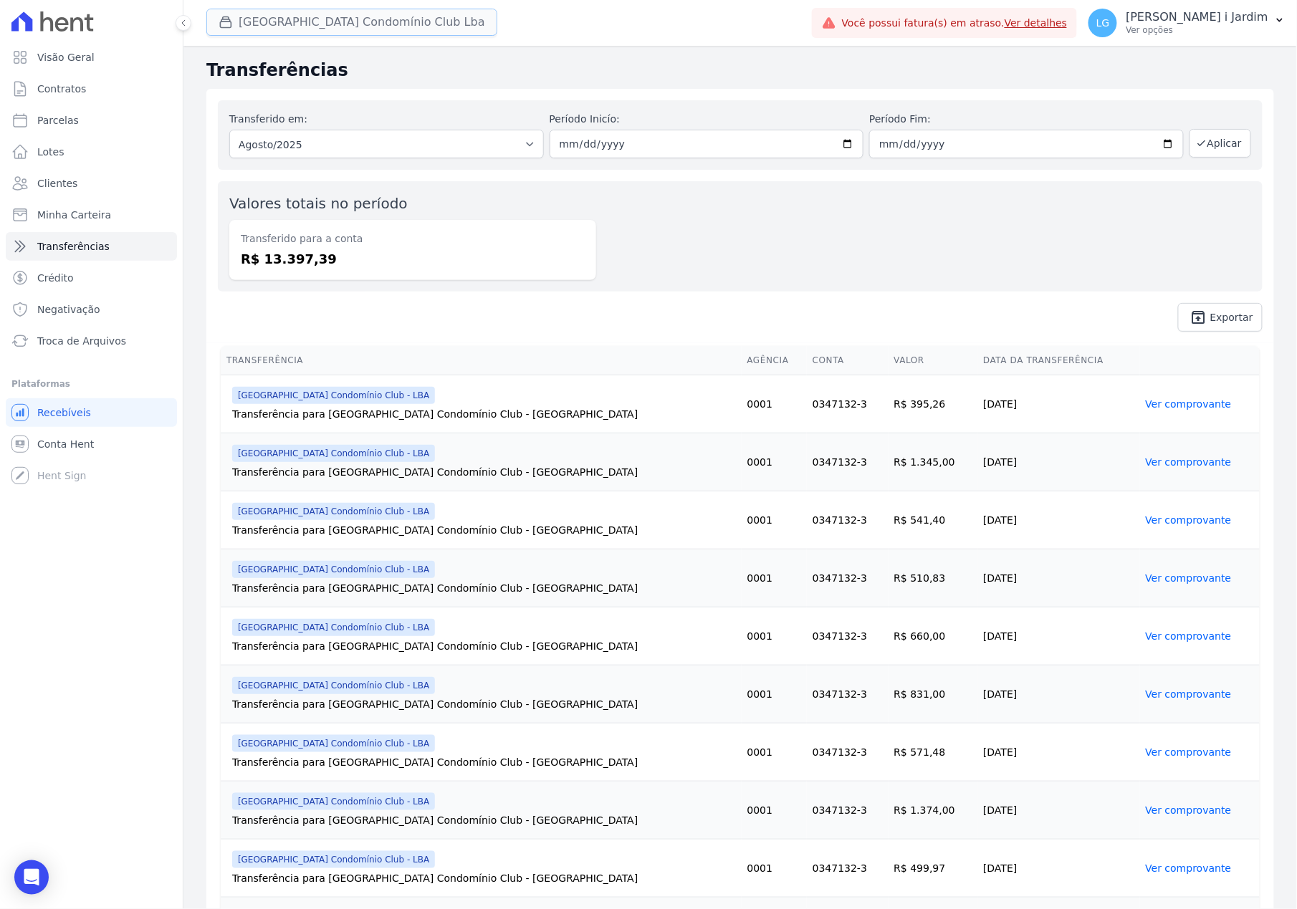
click at [347, 29] on button "[GEOGRAPHIC_DATA] Condomínio Club Lba" at bounding box center [351, 22] width 291 height 27
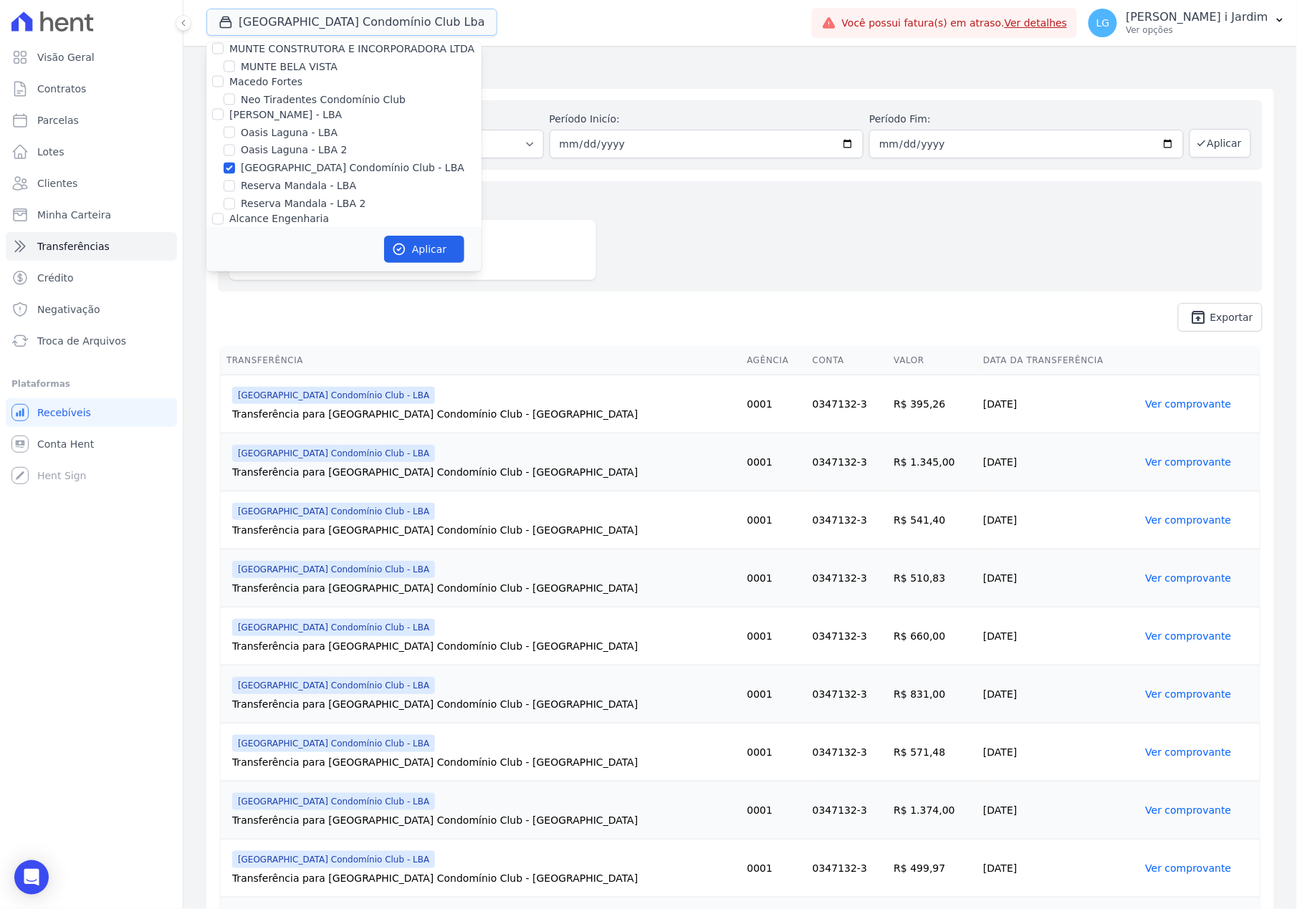
scroll to position [2769, 0]
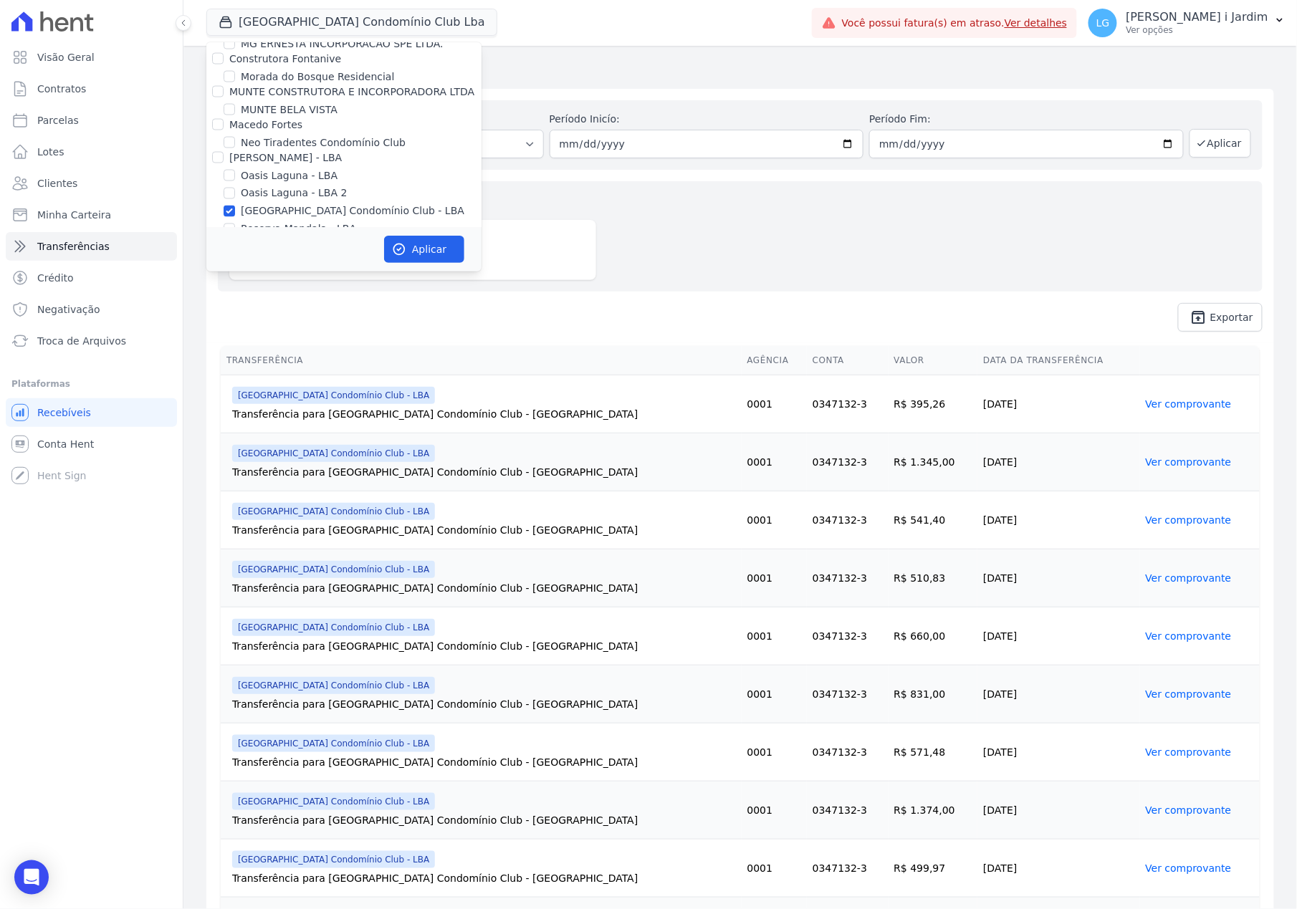
click at [308, 204] on label "[GEOGRAPHIC_DATA] Condomínio Club - LBA" at bounding box center [353, 211] width 224 height 15
click at [235, 206] on input "[GEOGRAPHIC_DATA] Condomínio Club - LBA" at bounding box center [229, 211] width 11 height 11
checkbox input "false"
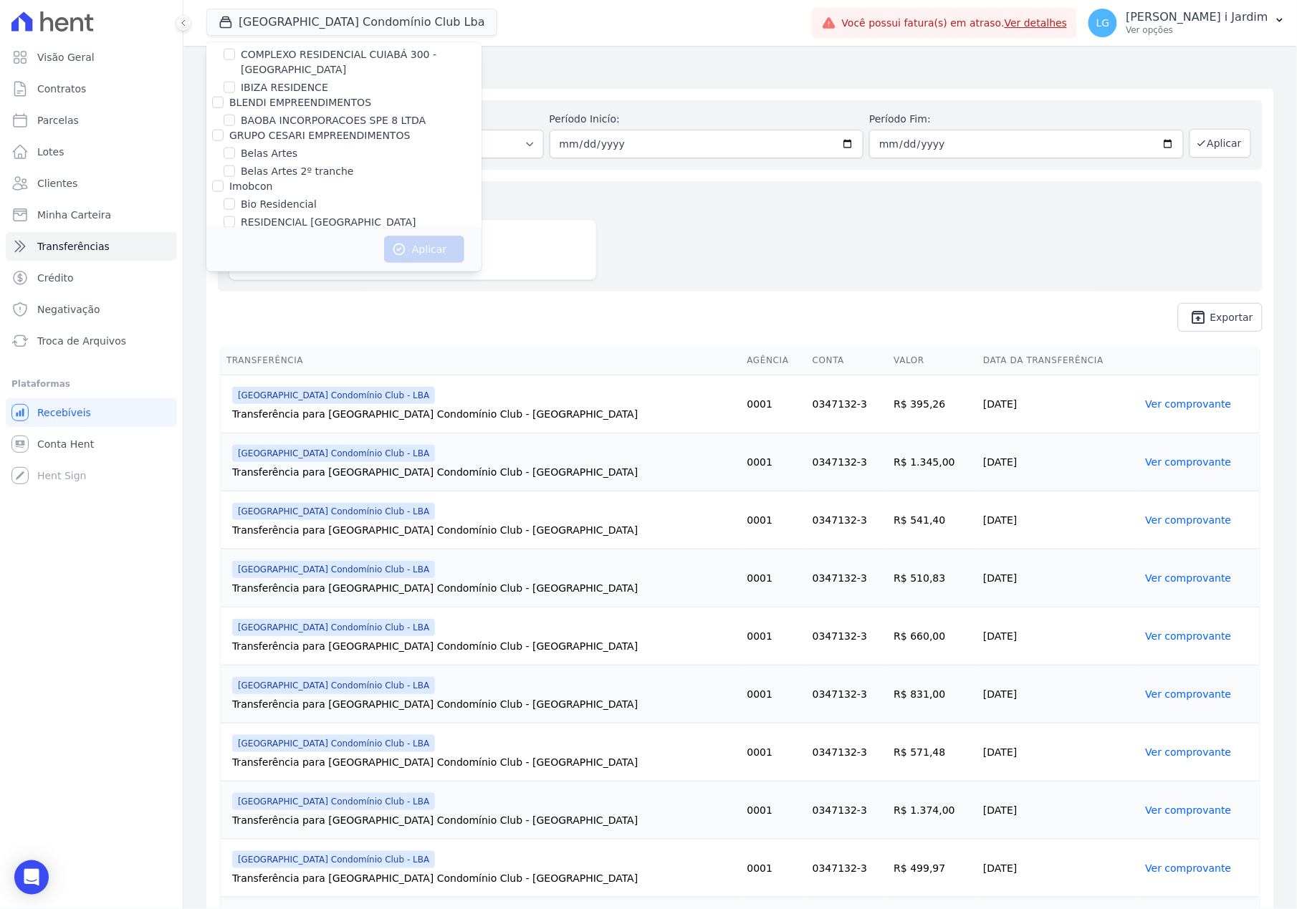
click at [276, 150] on label "Belas Artes" at bounding box center [269, 153] width 57 height 15
click at [235, 150] on input "Belas Artes" at bounding box center [229, 153] width 11 height 11
checkbox input "true"
click at [276, 166] on label "Belas Artes 2º tranche" at bounding box center [297, 171] width 112 height 15
click at [235, 166] on input "Belas Artes 2º tranche" at bounding box center [229, 170] width 11 height 11
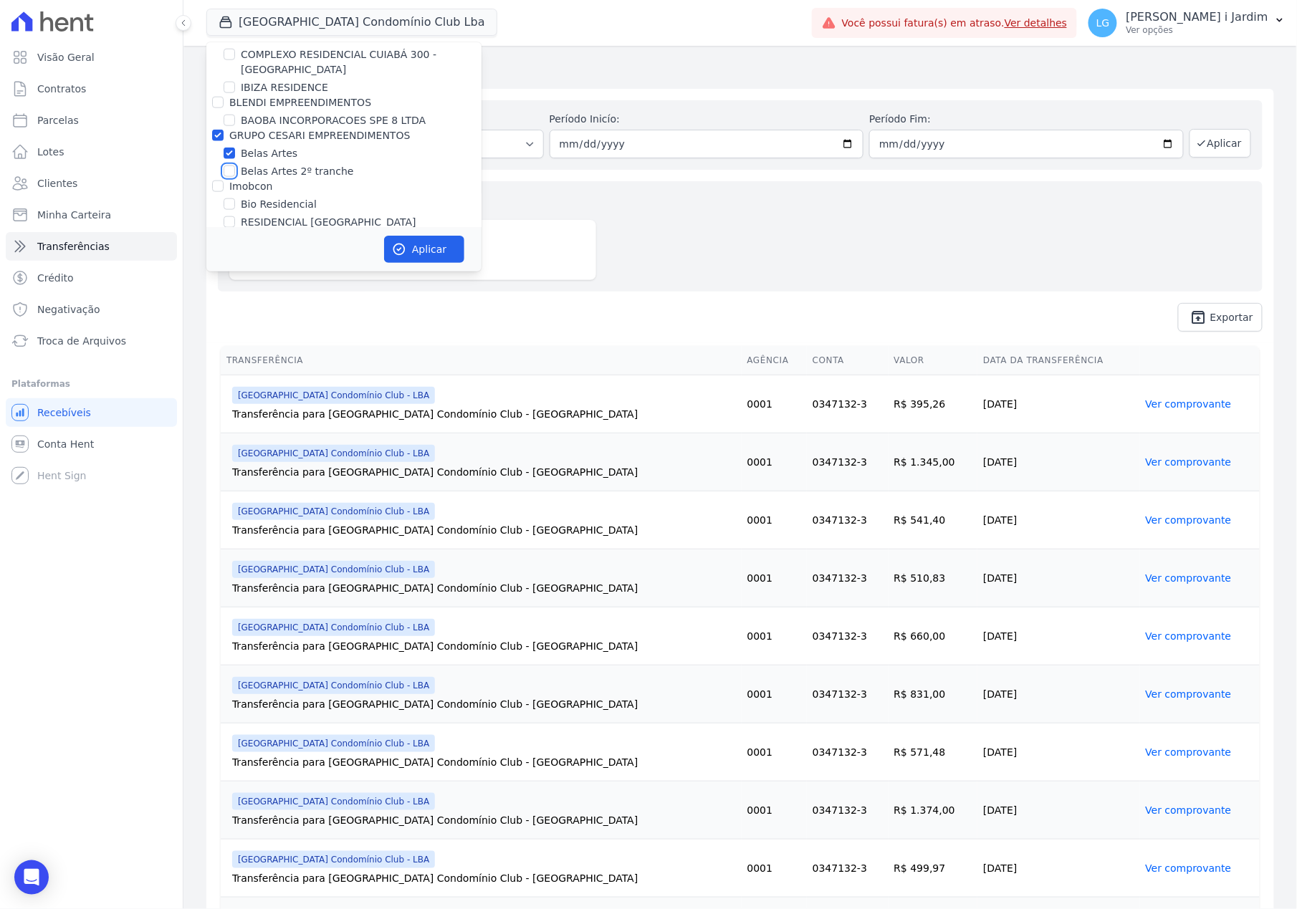
checkbox input "true"
click at [414, 245] on button "Aplicar" at bounding box center [424, 249] width 80 height 27
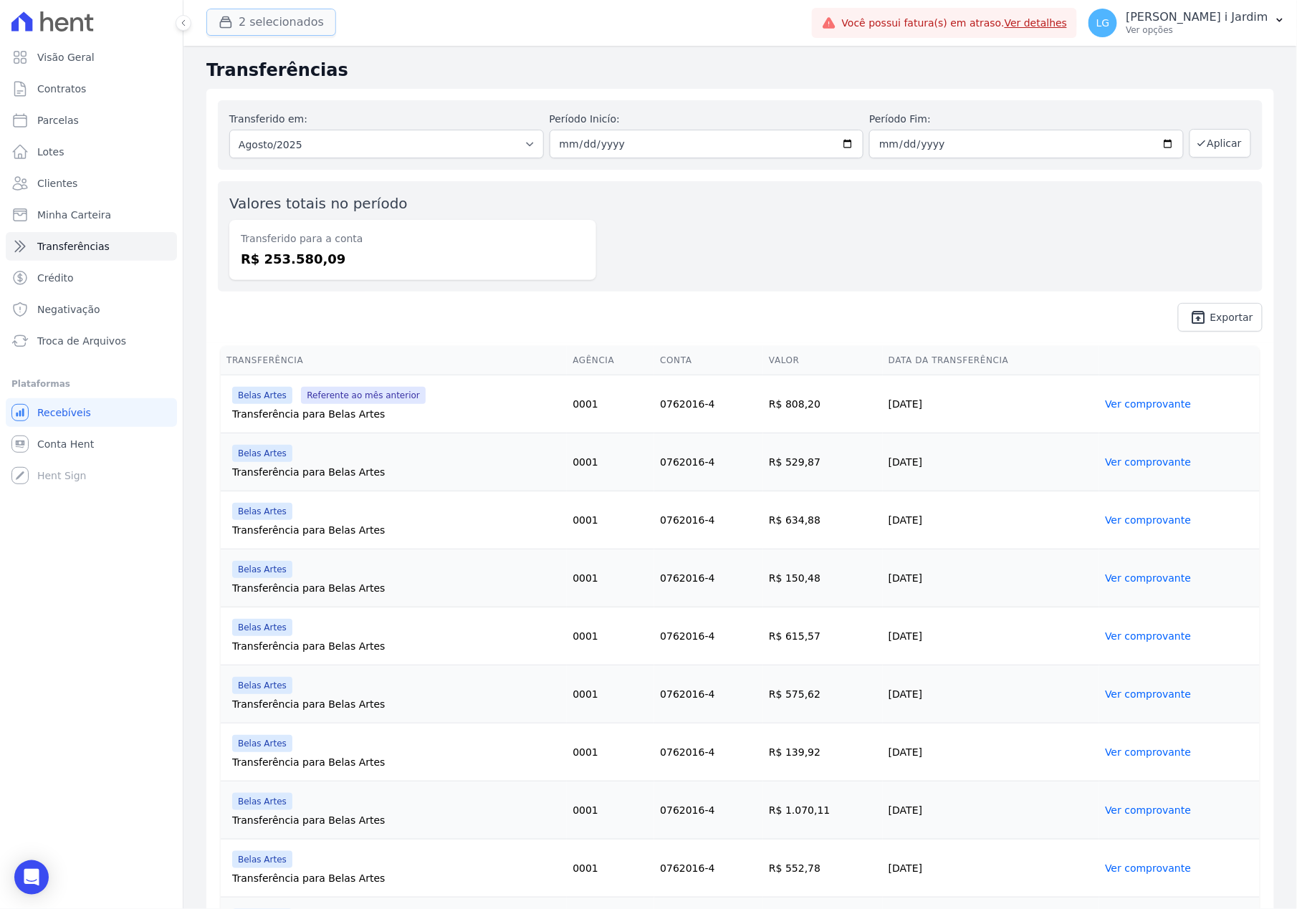
click at [247, 10] on button "2 selecionados" at bounding box center [271, 22] width 130 height 27
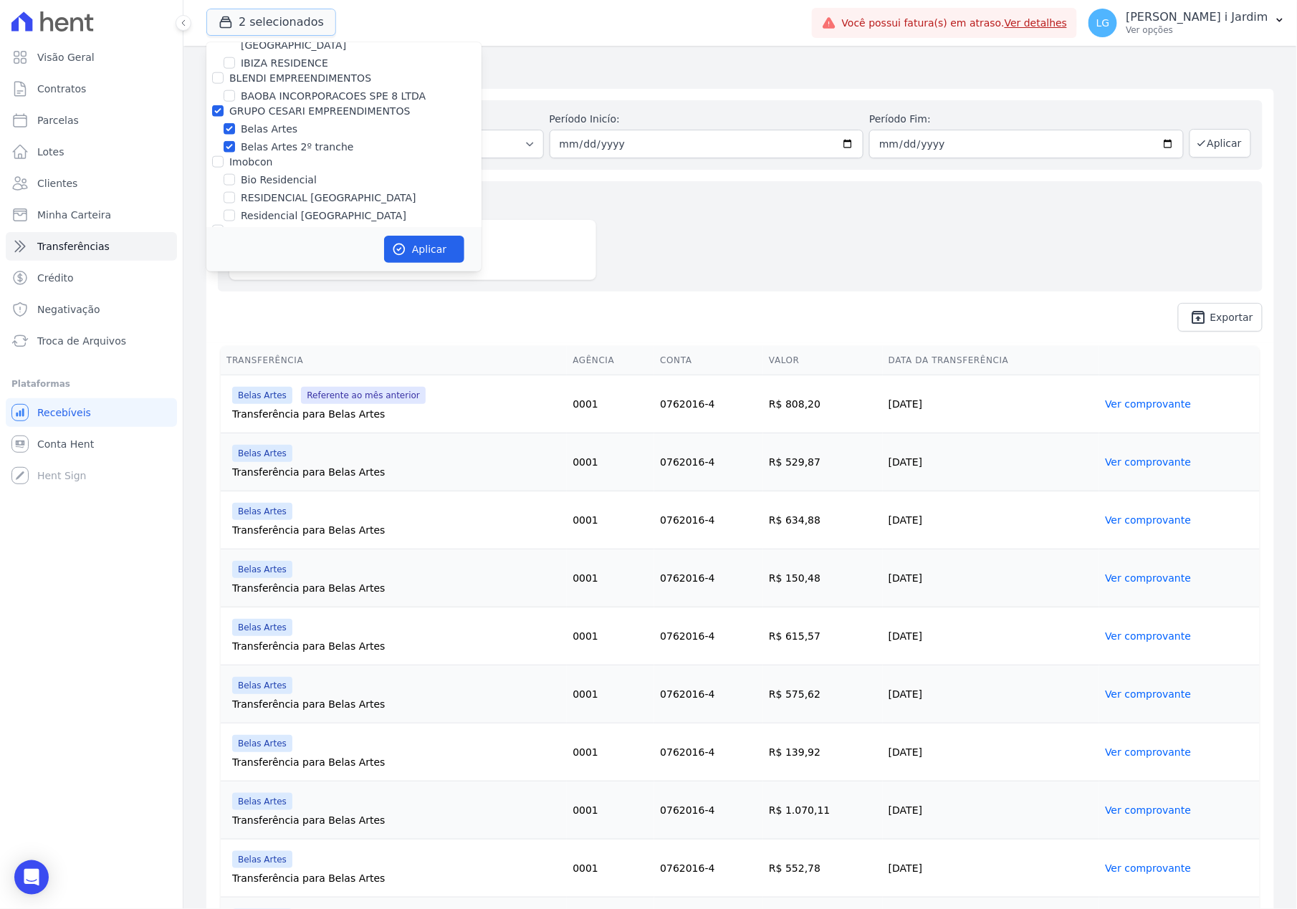
scroll to position [573, 0]
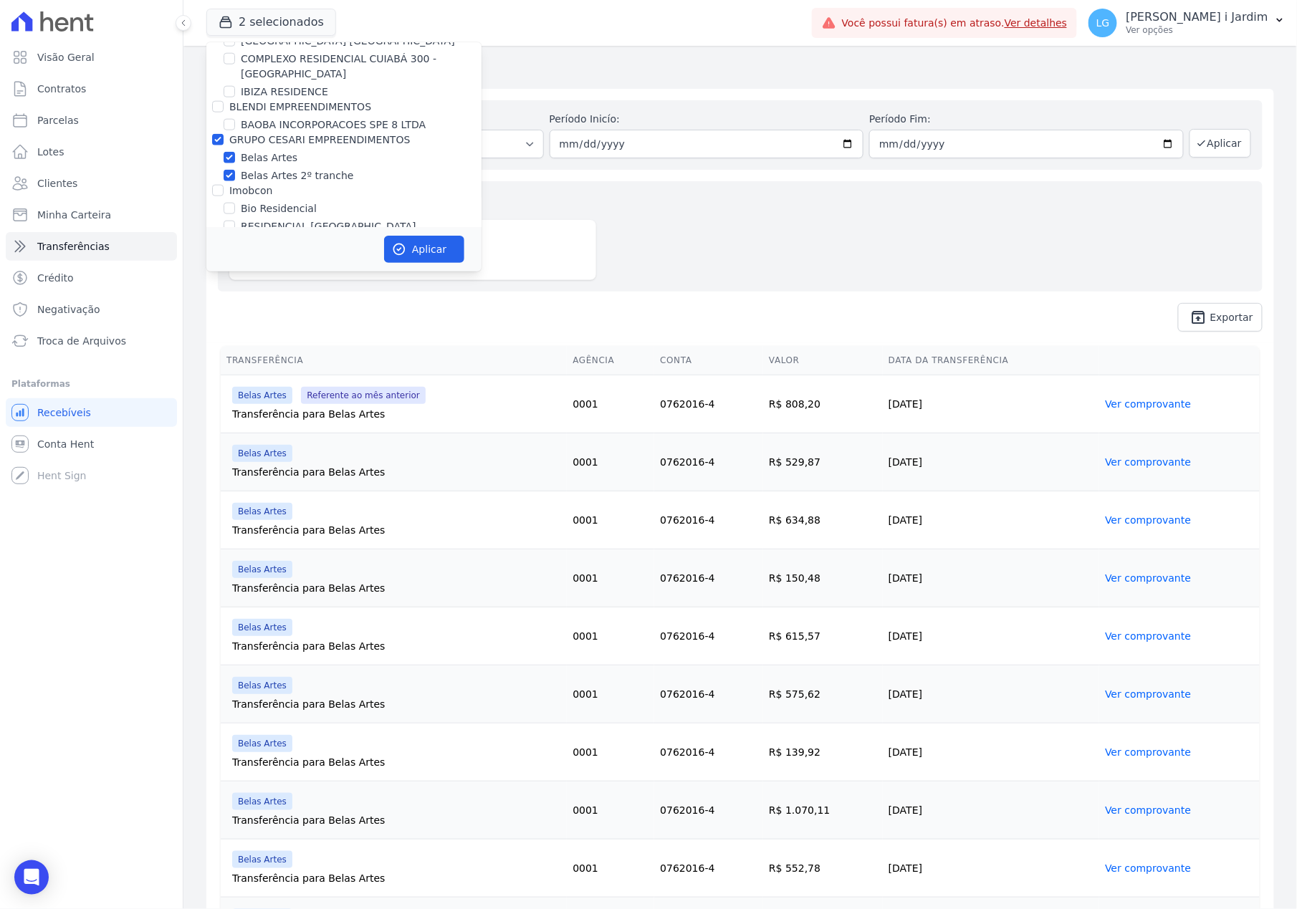
click at [282, 146] on div "GRUPO CESARI EMPREENDIMENTOS" at bounding box center [319, 140] width 181 height 15
click at [284, 143] on label "GRUPO CESARI EMPREENDIMENTOS" at bounding box center [319, 139] width 181 height 11
click at [224, 143] on input "GRUPO CESARI EMPREENDIMENTOS" at bounding box center [217, 139] width 11 height 11
checkbox input "false"
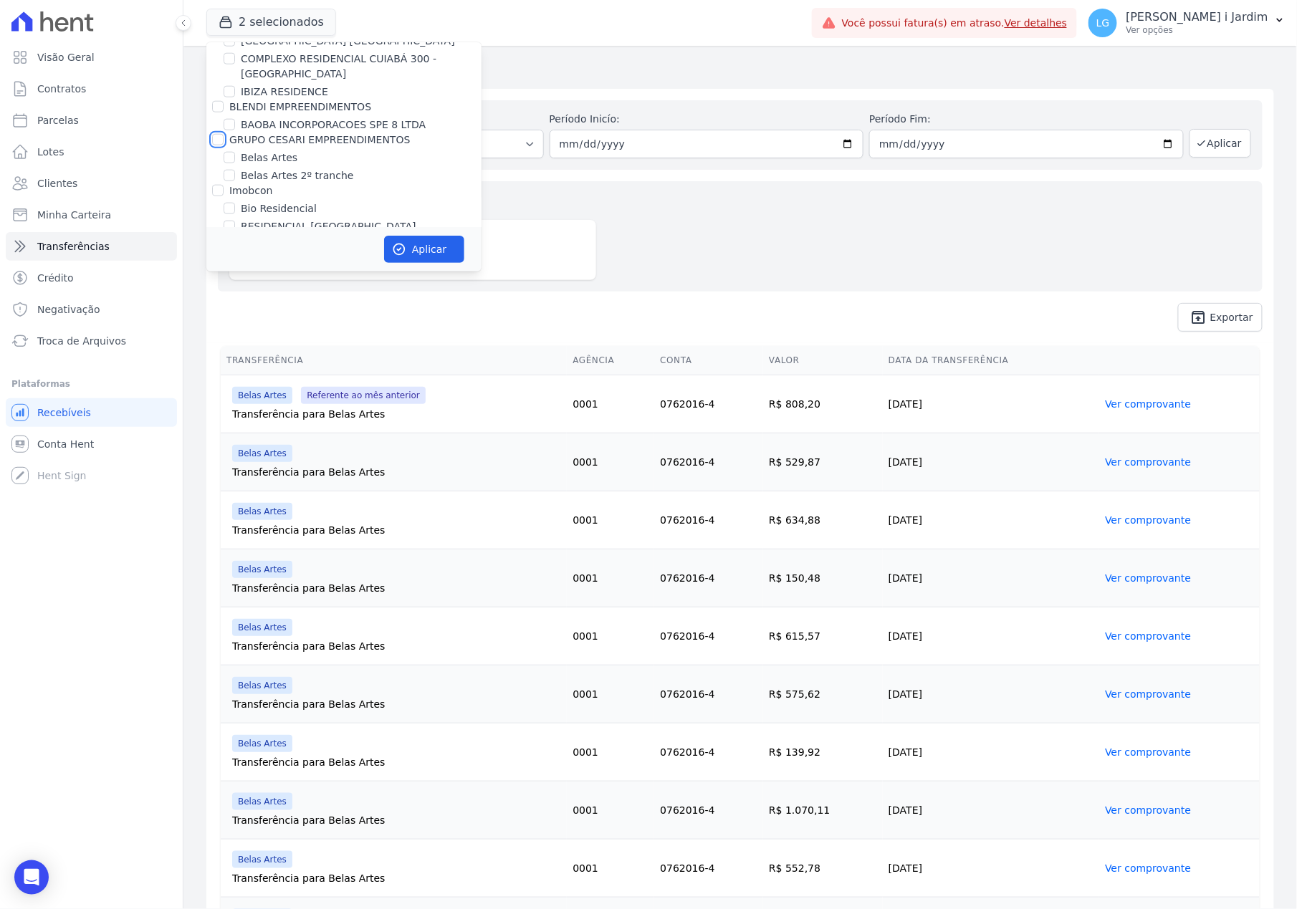
checkbox input "false"
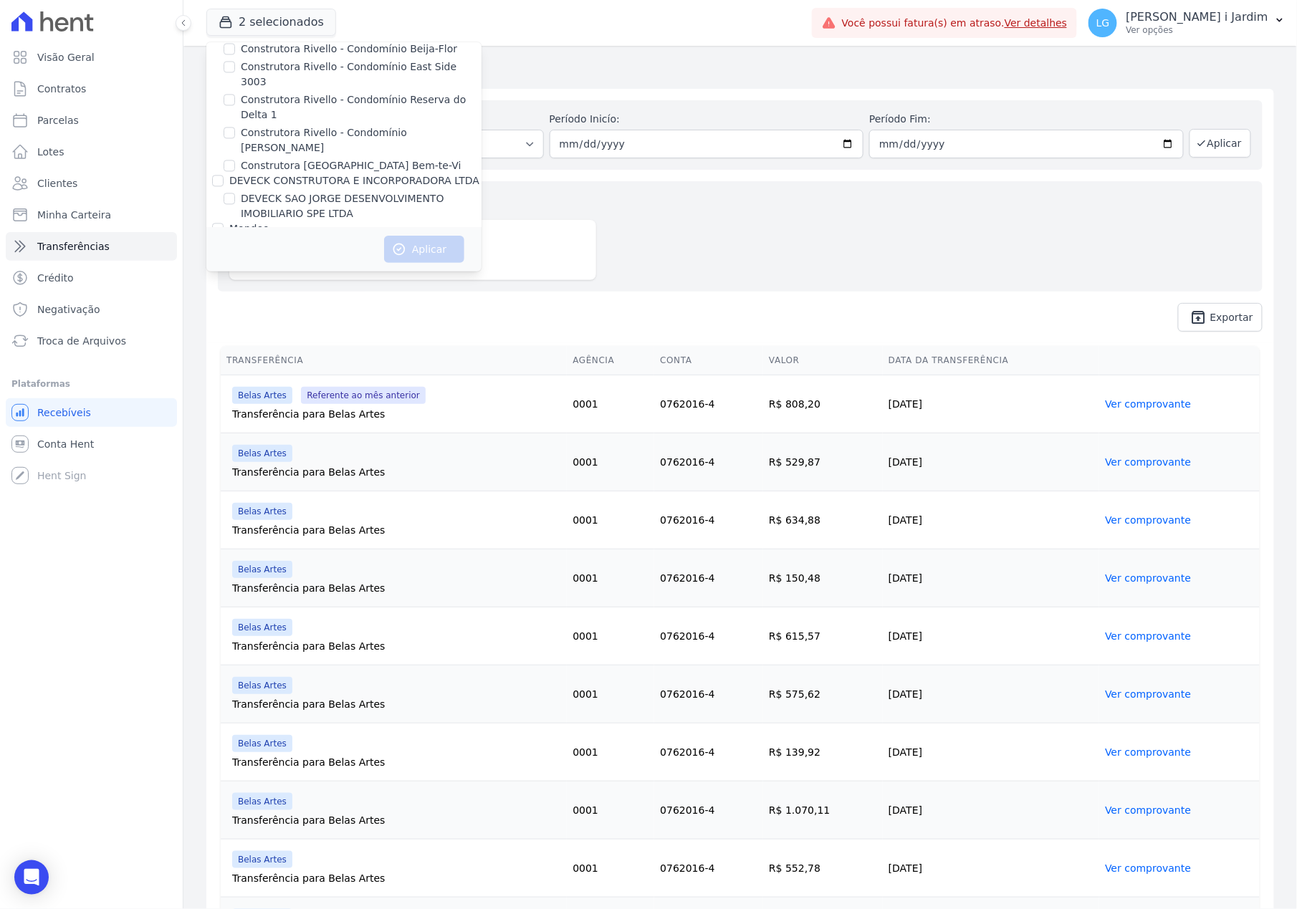
click at [394, 191] on label "DEVECK SAO JORGE DESENVOLVIMENTO IMOBILIARIO SPE LTDA" at bounding box center [361, 206] width 241 height 30
click at [235, 193] on input "DEVECK SAO JORGE DESENVOLVIMENTO IMOBILIARIO SPE LTDA" at bounding box center [229, 198] width 11 height 11
checkbox input "true"
click at [422, 253] on button "Aplicar" at bounding box center [424, 249] width 80 height 27
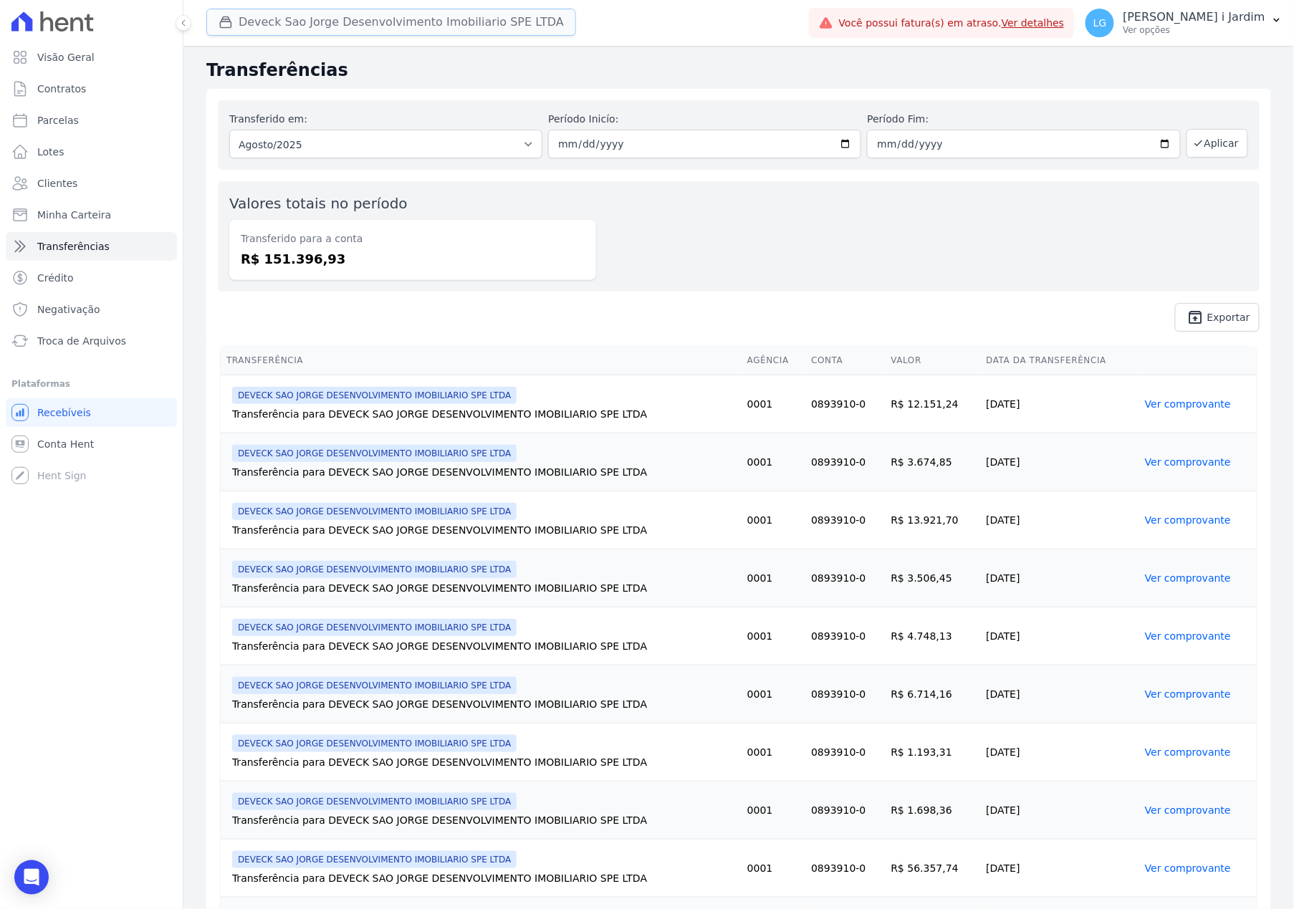
click at [325, 19] on button "Deveck Sao Jorge Desenvolvimento Imobiliario SPE LTDA" at bounding box center [391, 22] width 370 height 27
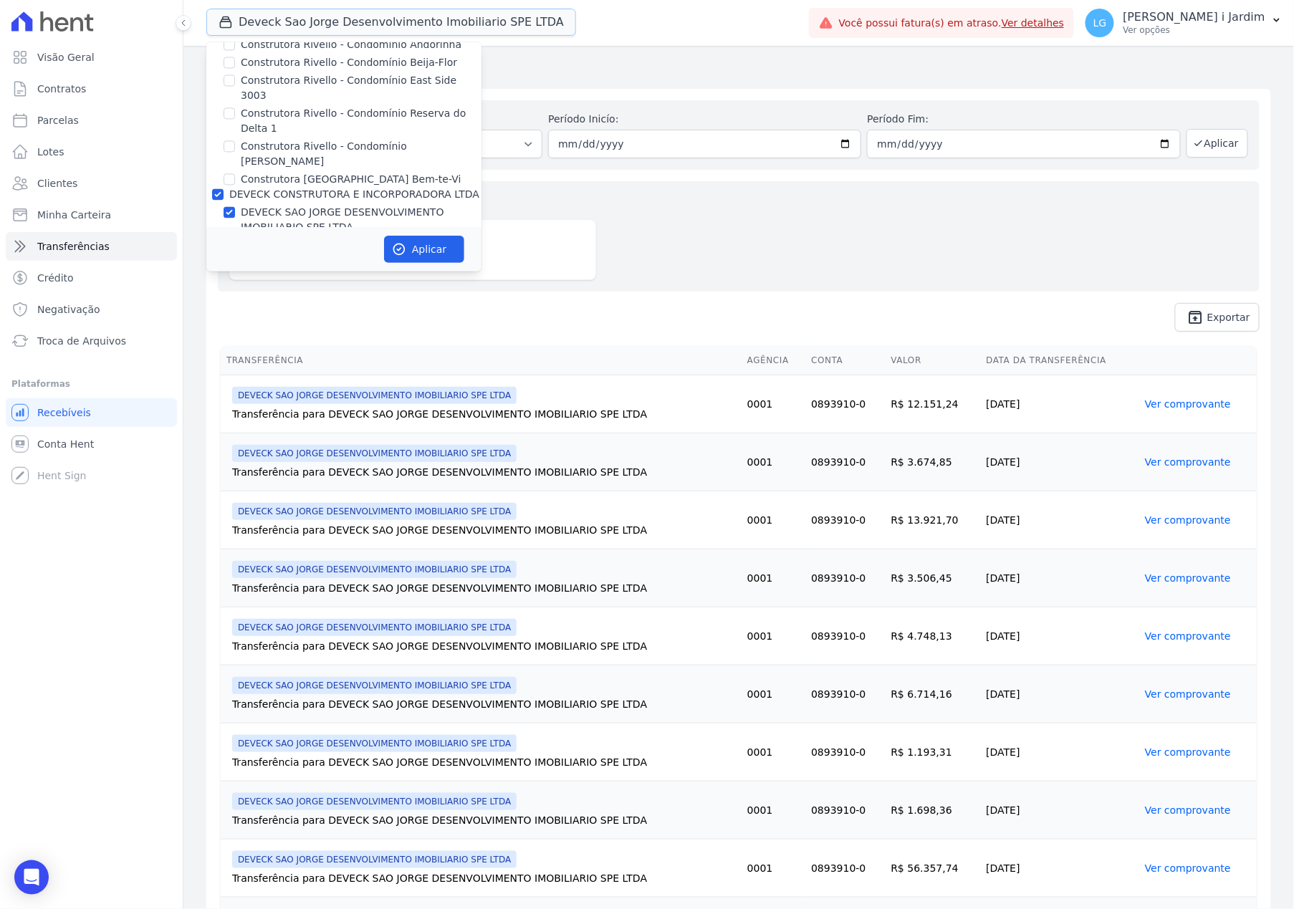
scroll to position [1050, 0]
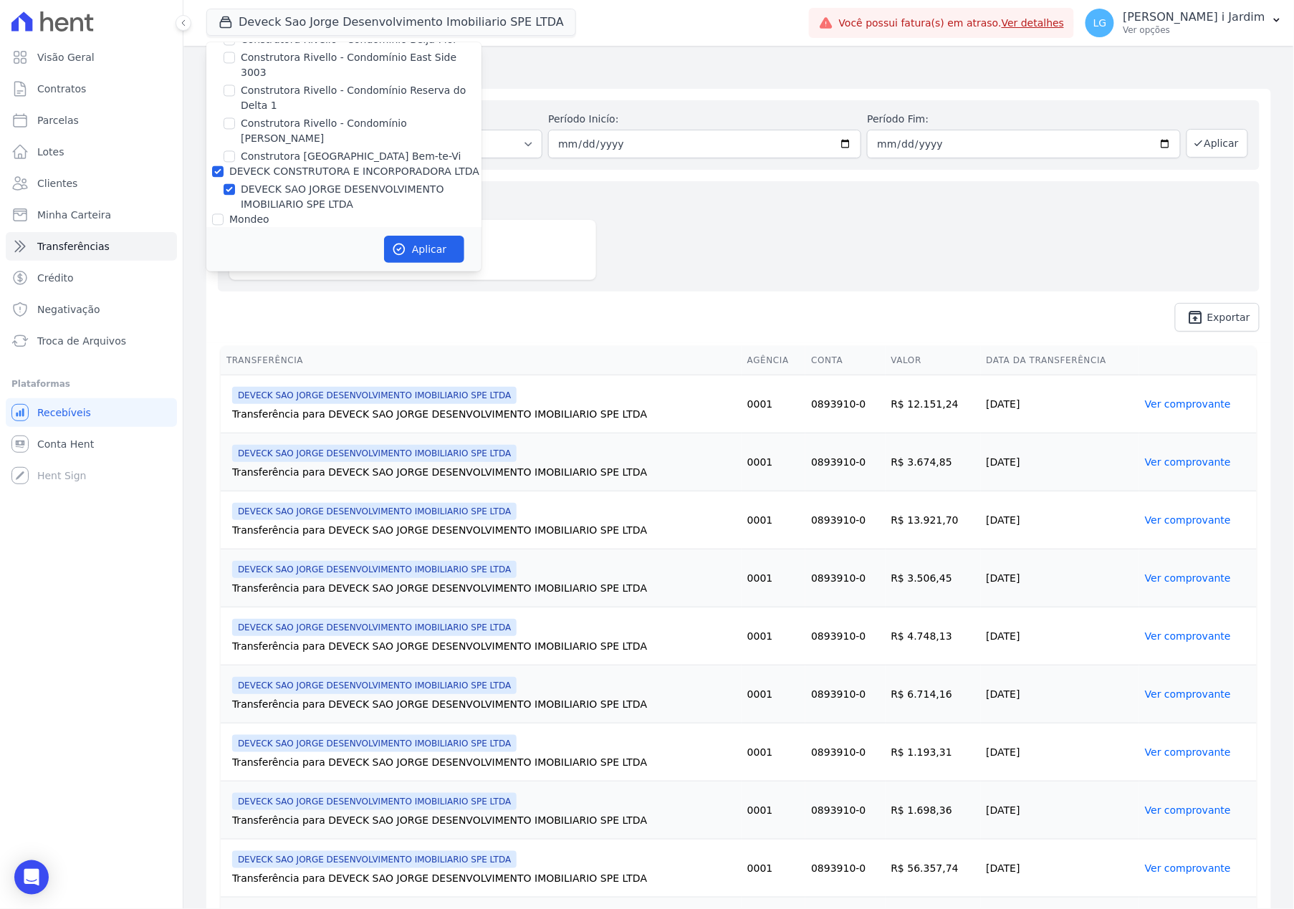
click at [318, 182] on label "DEVECK SAO JORGE DESENVOLVIMENTO IMOBILIARIO SPE LTDA" at bounding box center [361, 197] width 241 height 30
click at [235, 183] on input "DEVECK SAO JORGE DESENVOLVIMENTO IMOBILIARIO SPE LTDA" at bounding box center [229, 188] width 11 height 11
checkbox input "false"
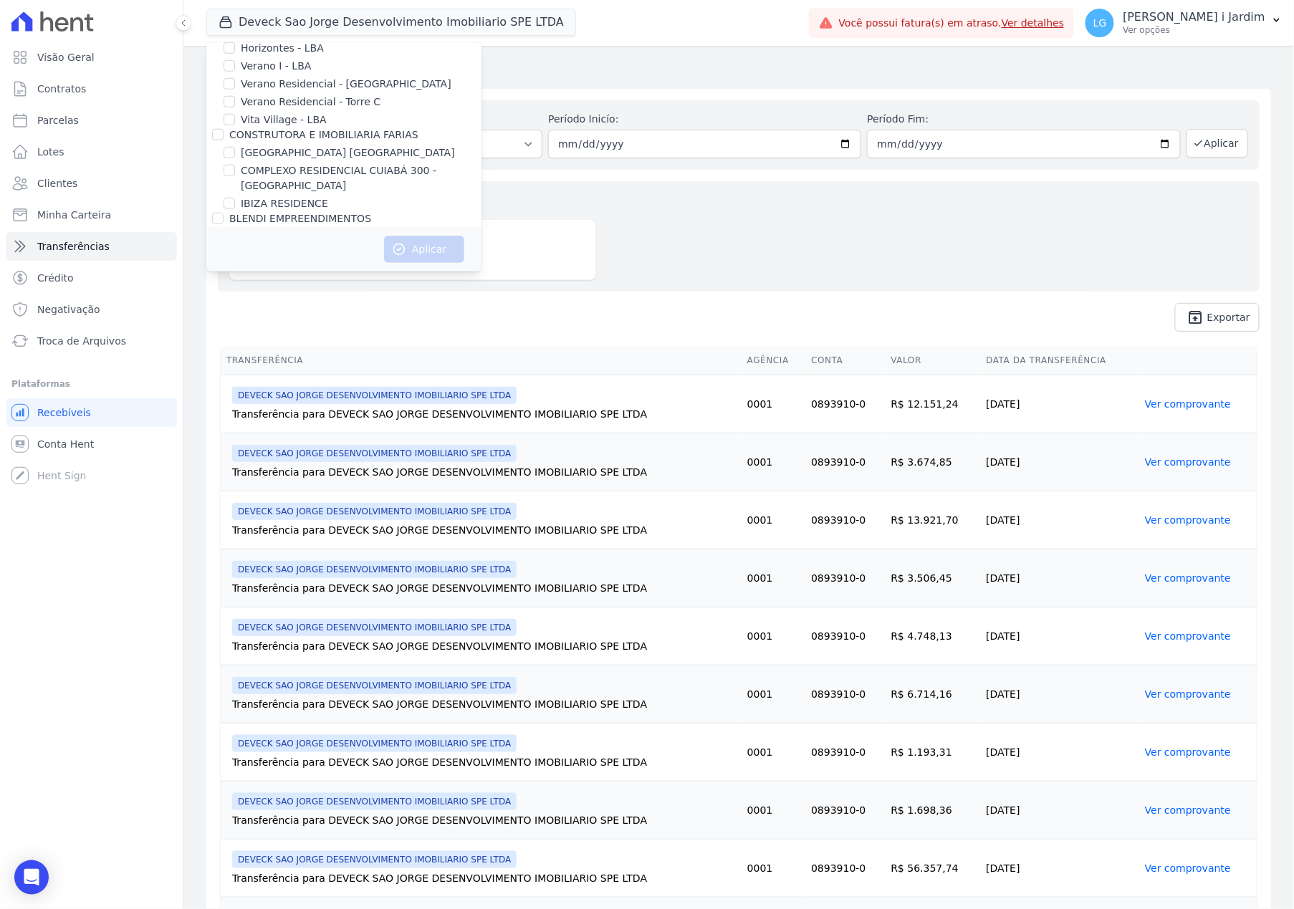
click at [308, 150] on label "[GEOGRAPHIC_DATA] [GEOGRAPHIC_DATA]" at bounding box center [348, 152] width 214 height 15
click at [235, 150] on input "[GEOGRAPHIC_DATA] [GEOGRAPHIC_DATA]" at bounding box center [229, 152] width 11 height 11
checkbox input "true"
click at [405, 244] on icon "button" at bounding box center [399, 249] width 14 height 14
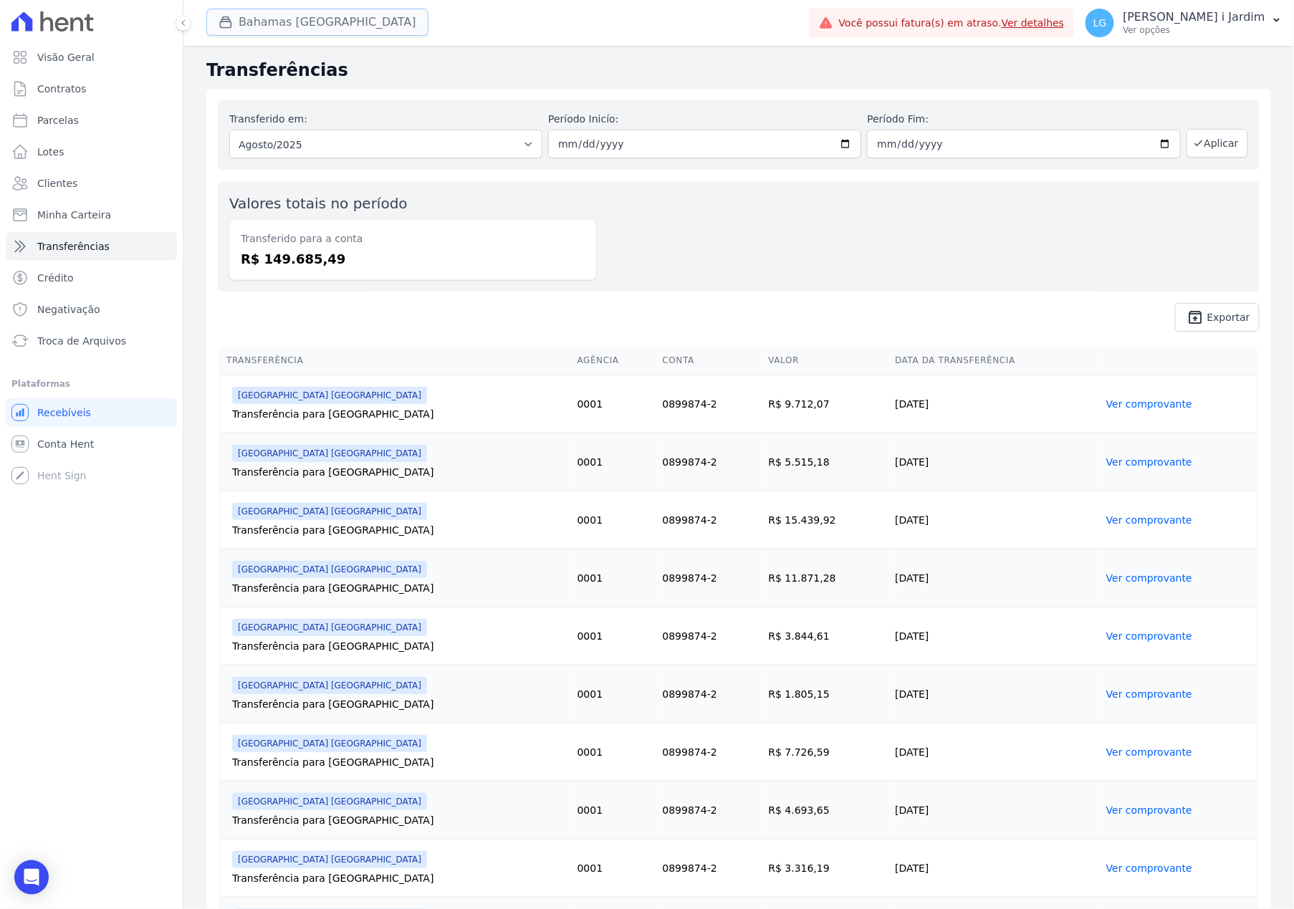
click at [287, 34] on button "Bahamas [GEOGRAPHIC_DATA]" at bounding box center [317, 22] width 222 height 27
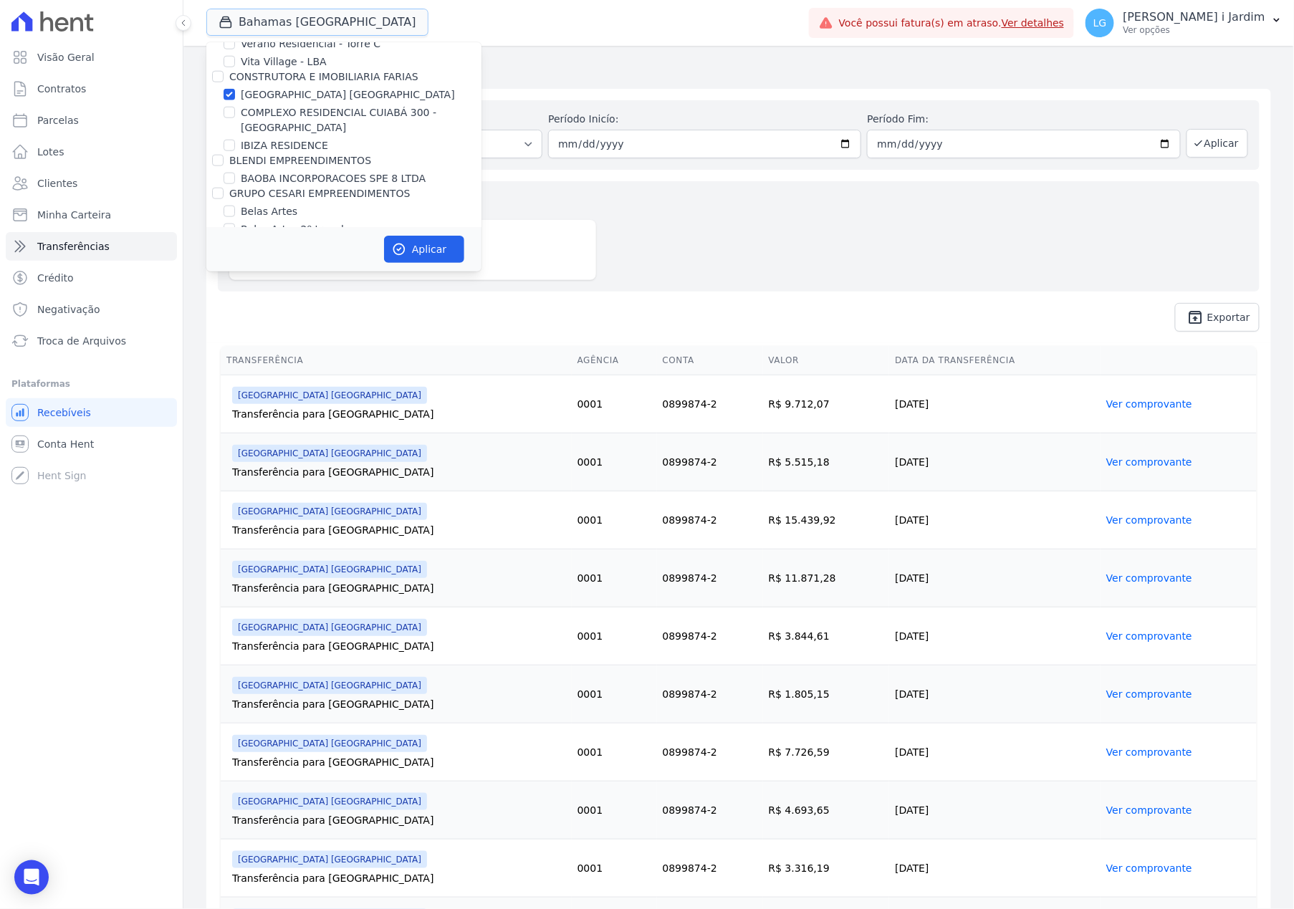
scroll to position [477, 0]
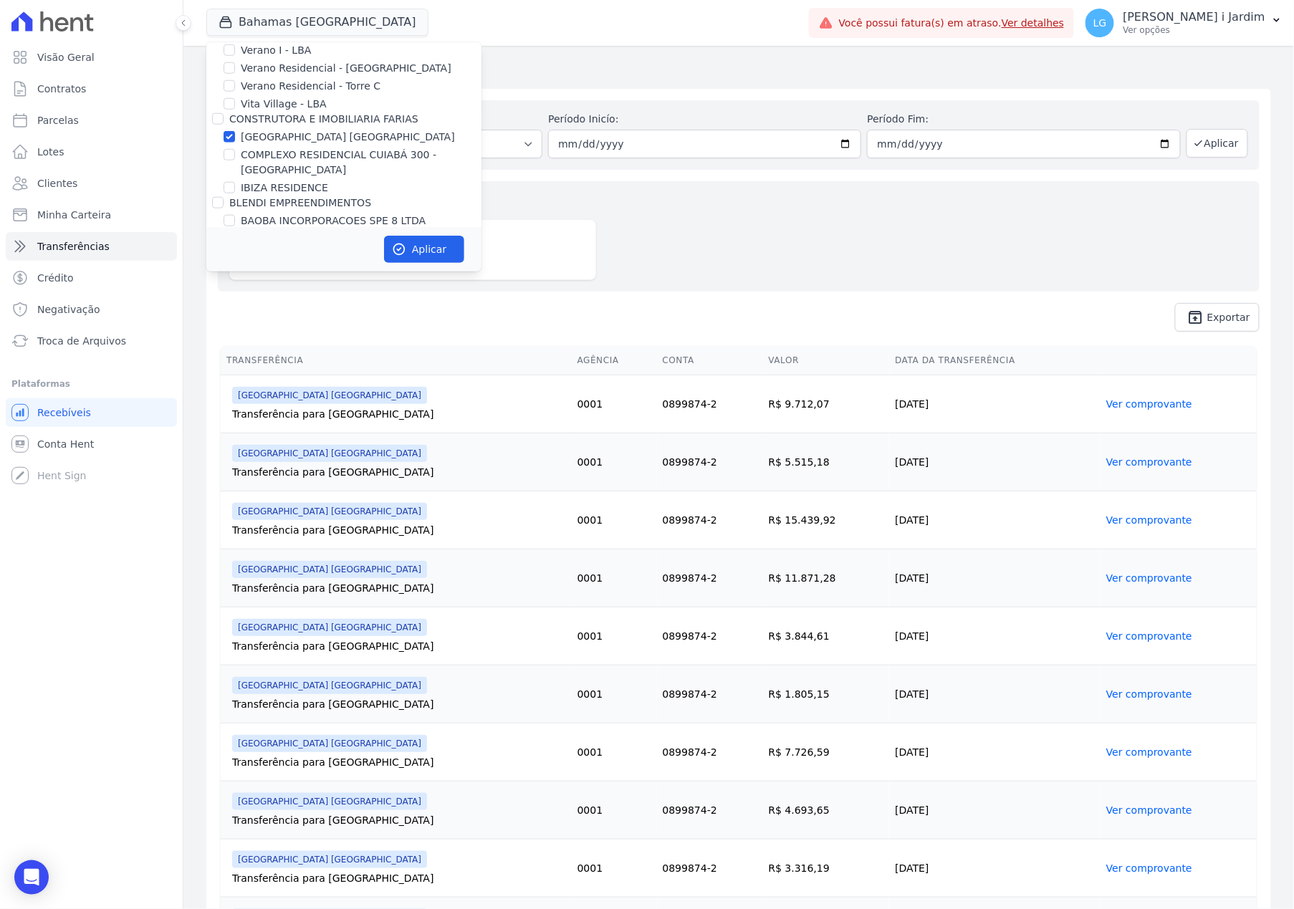
click at [310, 135] on label "[GEOGRAPHIC_DATA] [GEOGRAPHIC_DATA]" at bounding box center [348, 137] width 214 height 15
click at [235, 135] on input "[GEOGRAPHIC_DATA] [GEOGRAPHIC_DATA]" at bounding box center [229, 136] width 11 height 11
checkbox input "false"
click at [301, 187] on label "IBIZA RESIDENCE" at bounding box center [284, 188] width 87 height 15
click at [235, 187] on input "IBIZA RESIDENCE" at bounding box center [229, 187] width 11 height 11
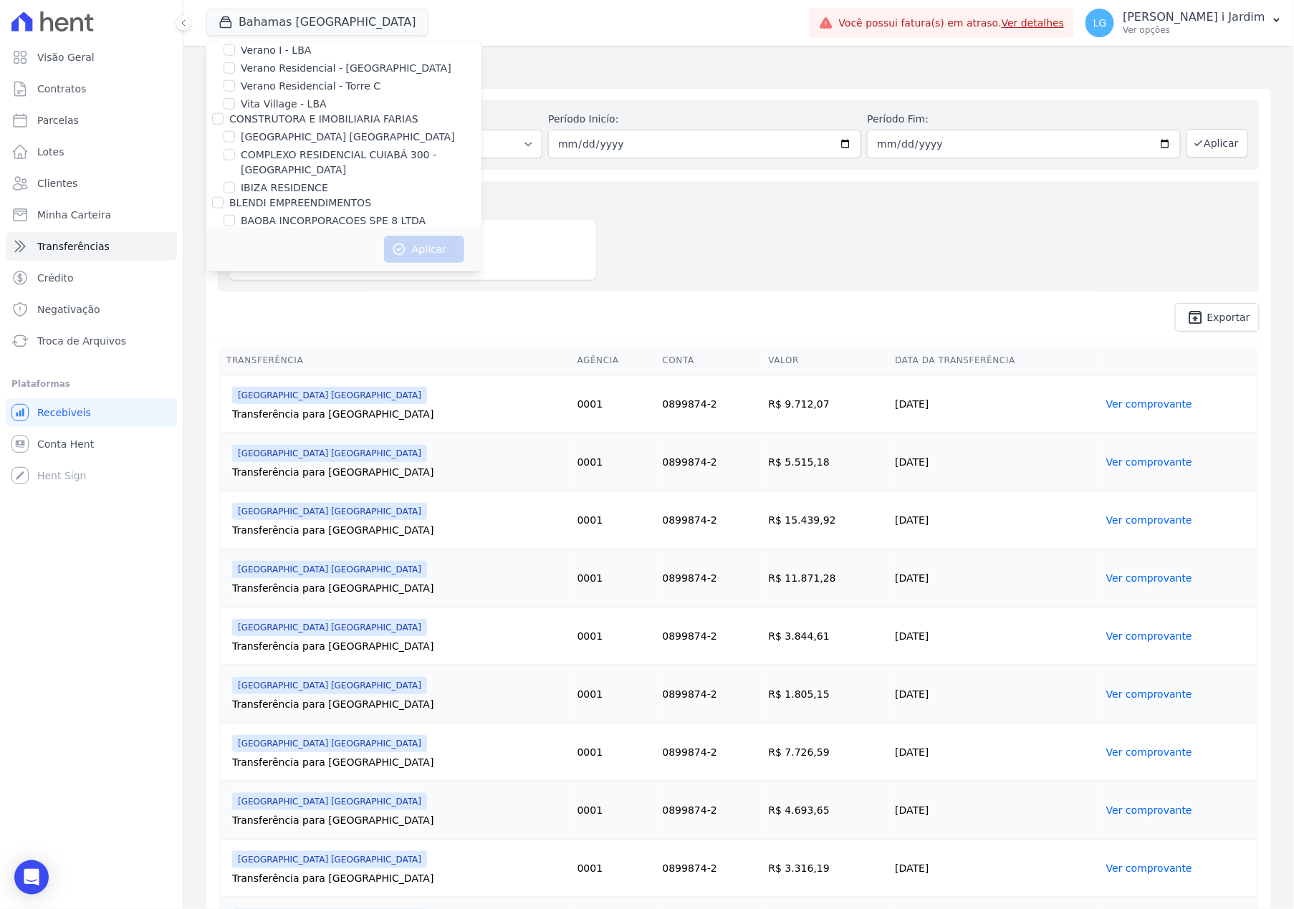
checkbox input "true"
click at [395, 247] on icon "button" at bounding box center [399, 249] width 14 height 14
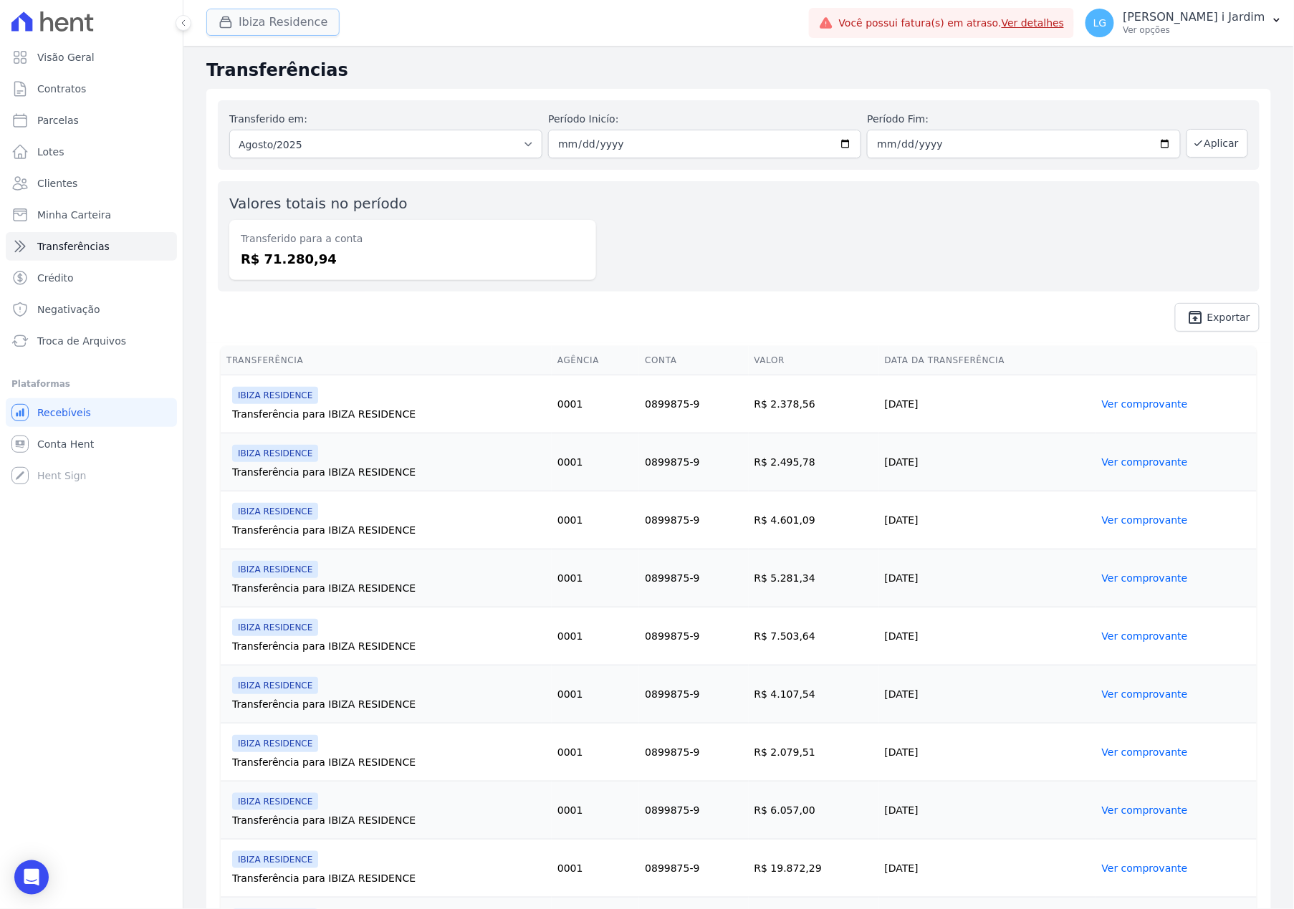
click at [278, 19] on button "Ibiza Residence" at bounding box center [272, 22] width 133 height 27
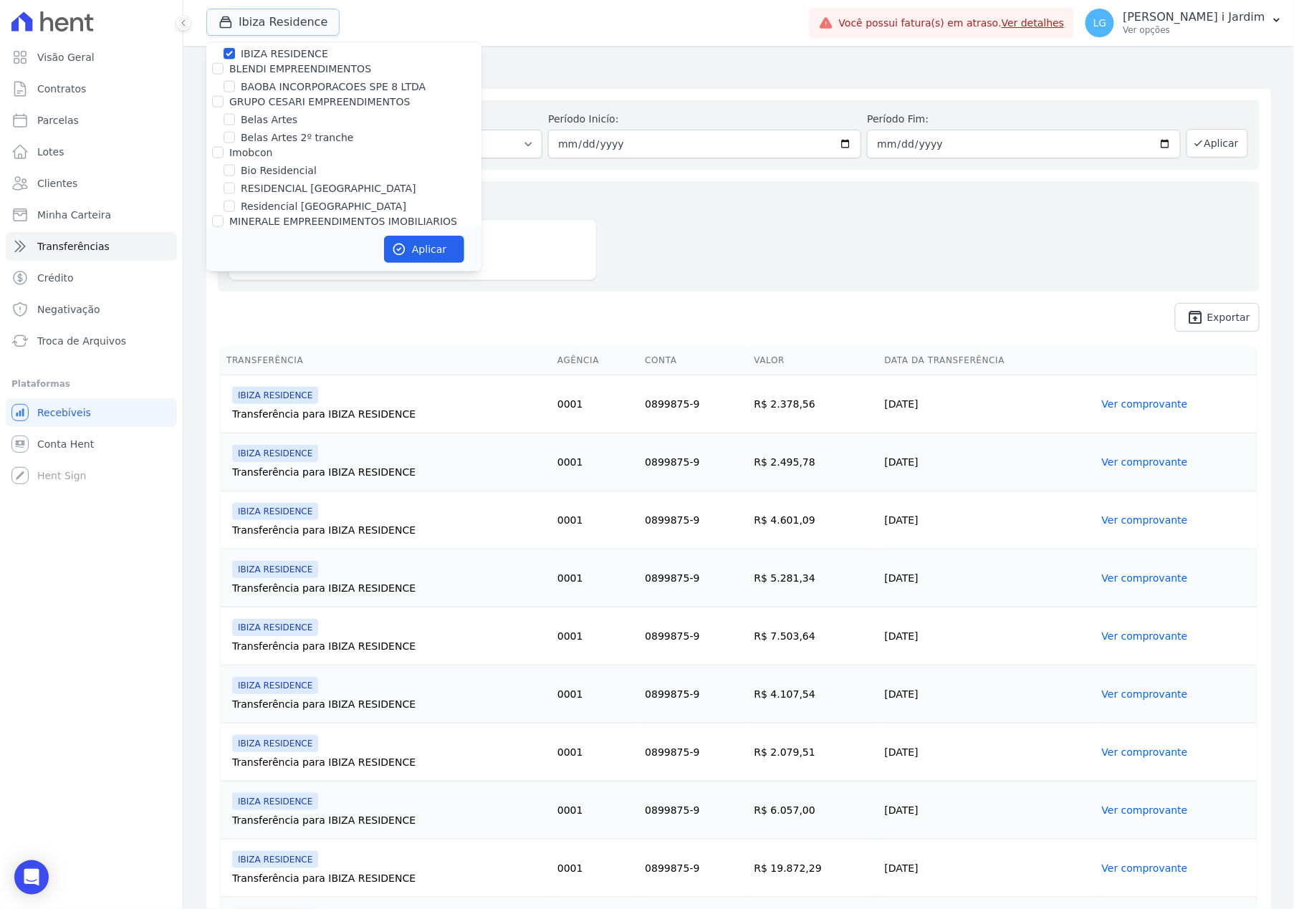
scroll to position [573, 0]
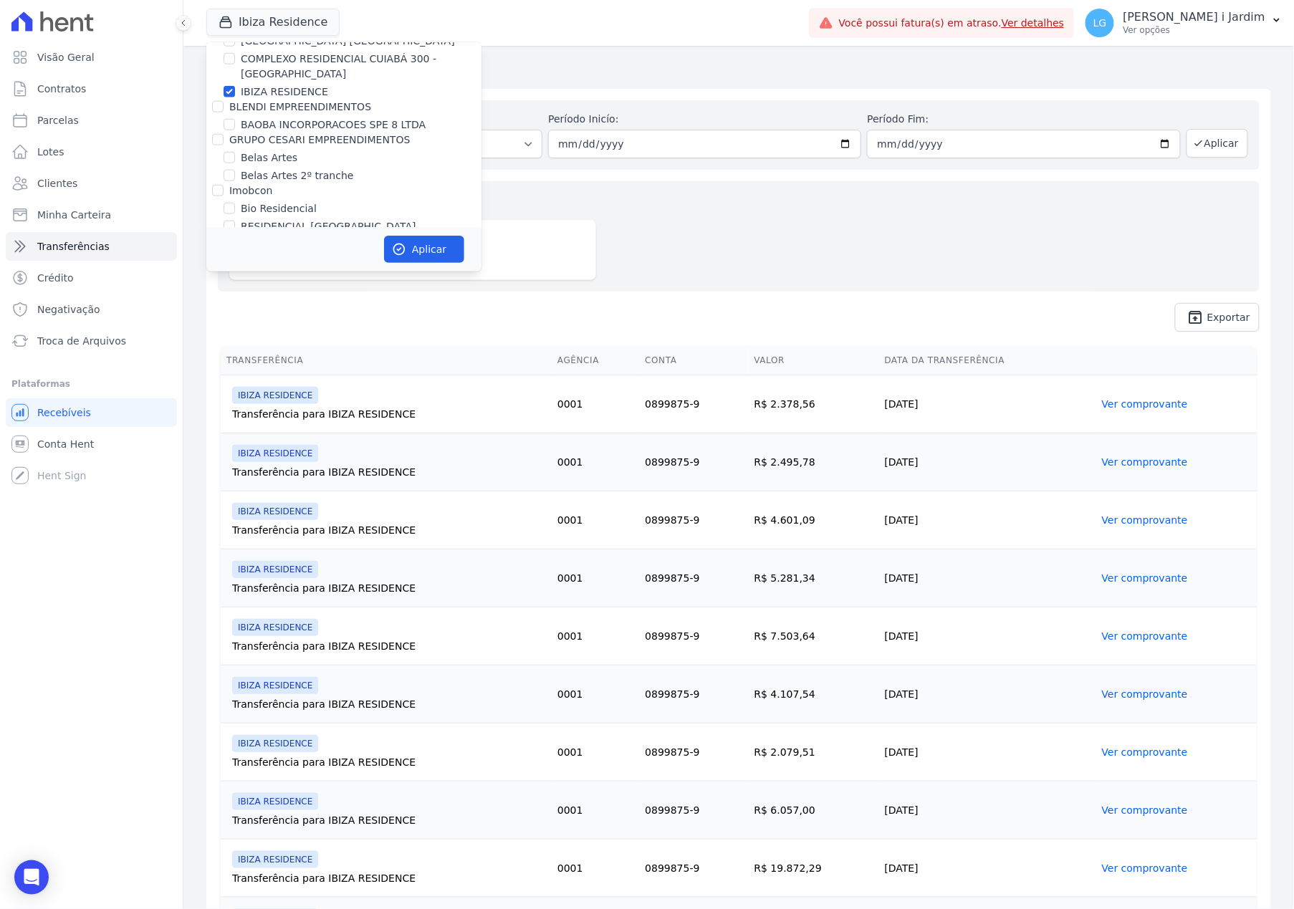
click at [302, 87] on label "IBIZA RESIDENCE" at bounding box center [284, 92] width 87 height 15
click at [235, 87] on input "IBIZA RESIDENCE" at bounding box center [229, 91] width 11 height 11
checkbox input "false"
click at [301, 64] on label "COMPLEXO RESIDENCIAL CUIABÁ 300 - [GEOGRAPHIC_DATA]" at bounding box center [361, 67] width 241 height 30
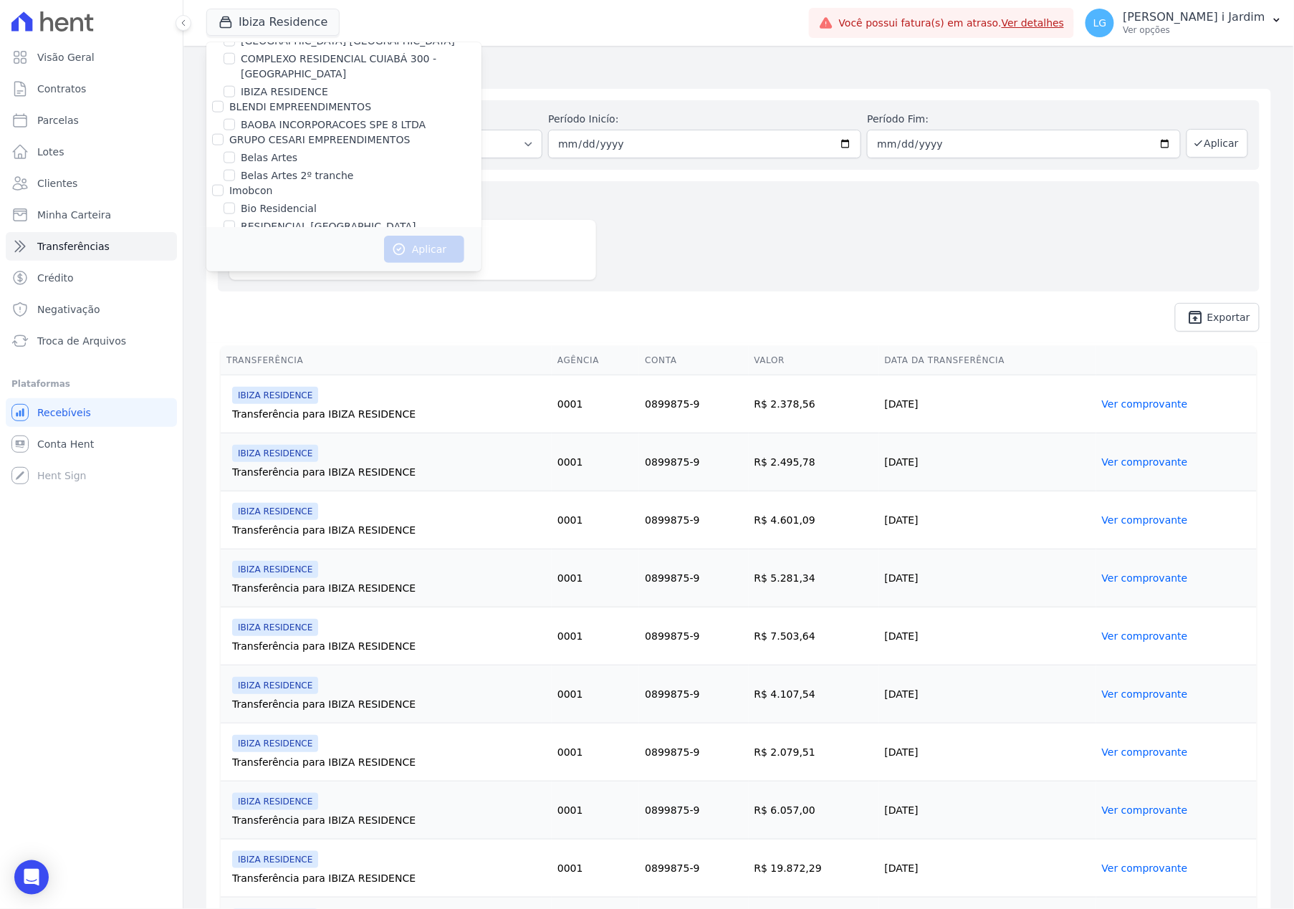
click at [235, 64] on input "COMPLEXO RESIDENCIAL CUIABÁ 300 - [GEOGRAPHIC_DATA]" at bounding box center [229, 58] width 11 height 11
checkbox input "true"
click at [408, 253] on button "Aplicar" at bounding box center [424, 249] width 80 height 27
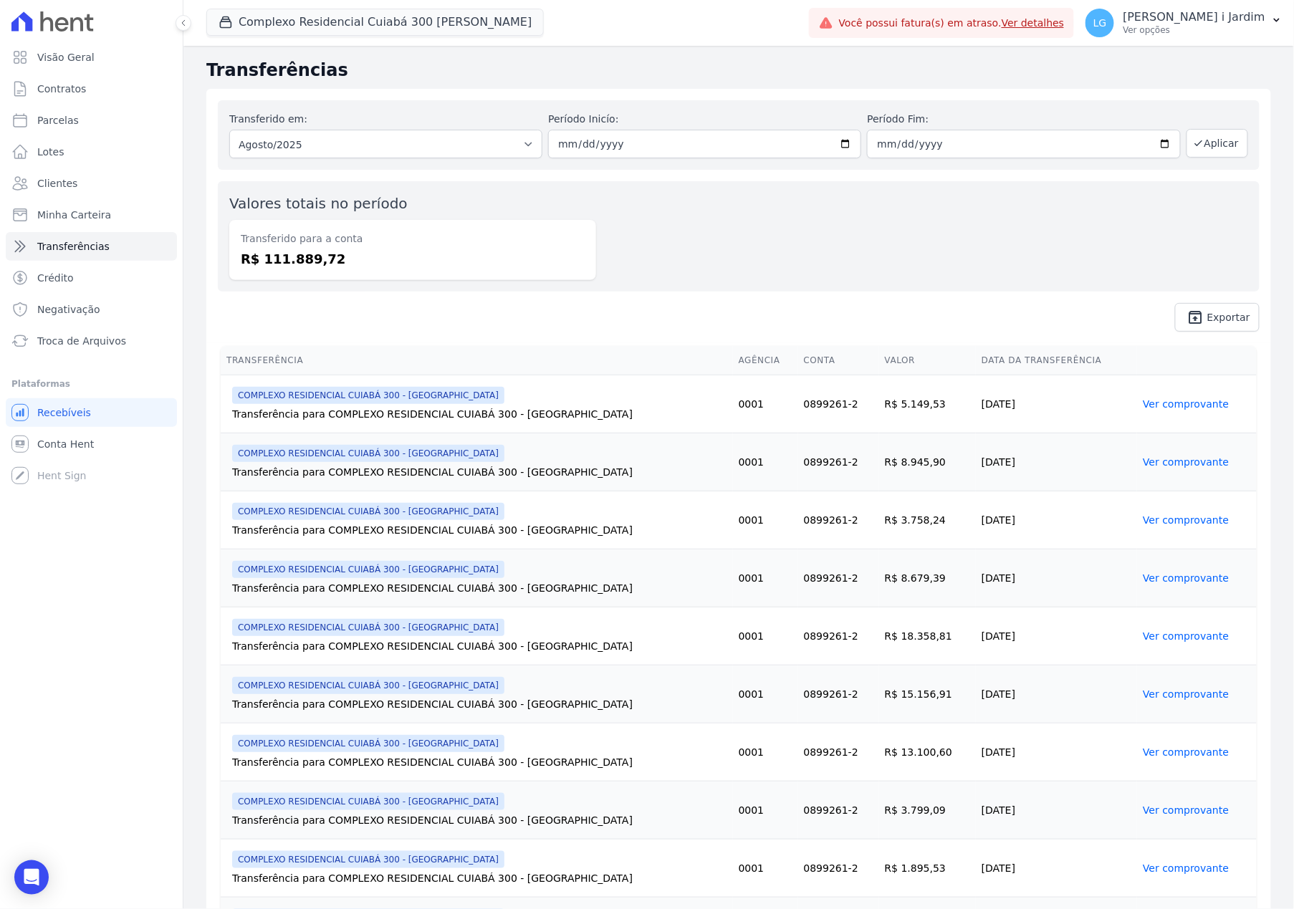
click at [327, 40] on div "Complexo Residencial Cuiabá 300 [PERSON_NAME] Trapisa Engenharia Acaiá Residenc…" at bounding box center [504, 22] width 597 height 47
click at [327, 27] on button "Complexo Residencial Cuiabá 300 [PERSON_NAME]" at bounding box center [374, 22] width 337 height 27
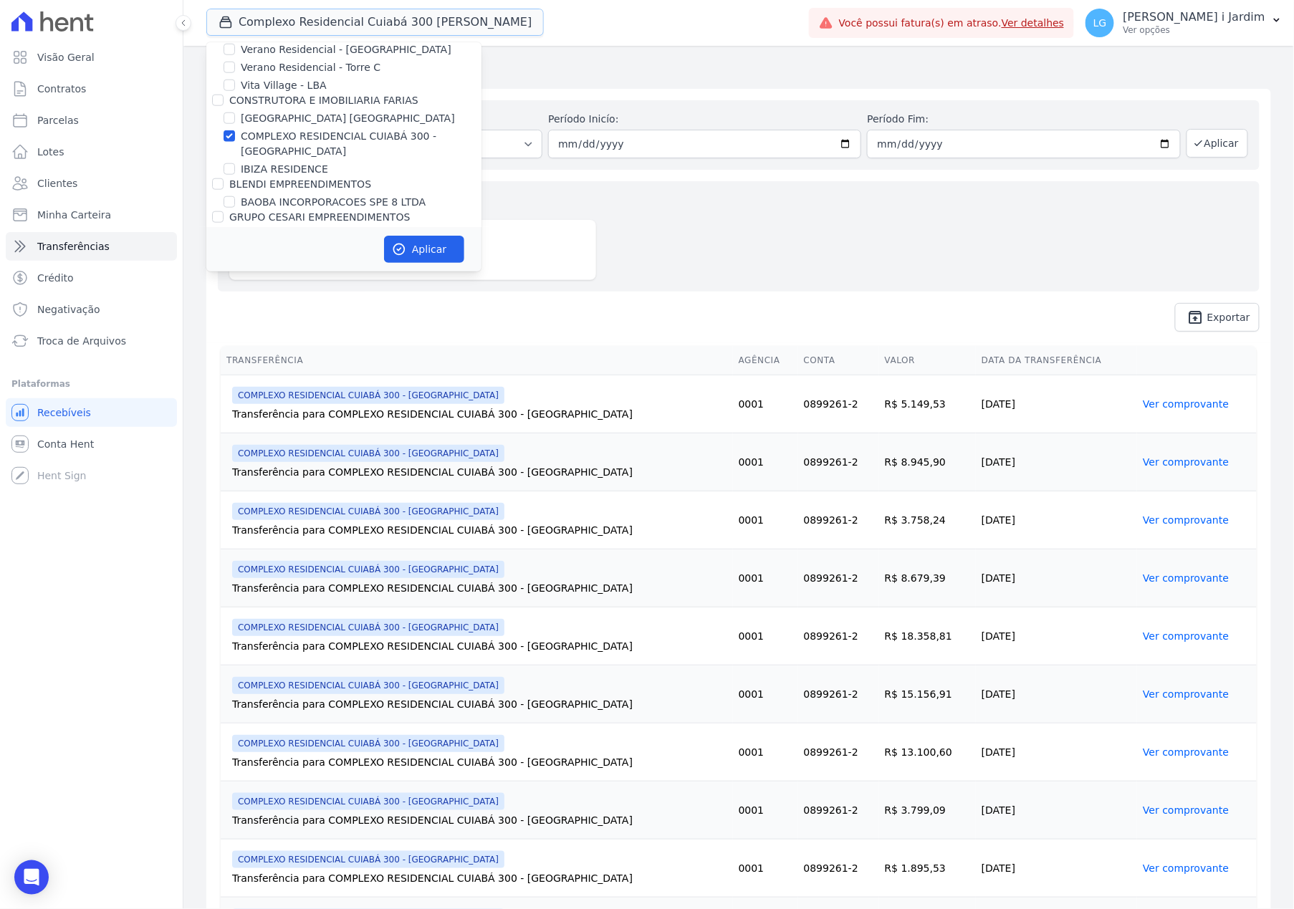
scroll to position [477, 0]
click at [289, 158] on label "COMPLEXO RESIDENCIAL CUIABÁ 300 - [GEOGRAPHIC_DATA]" at bounding box center [361, 163] width 241 height 30
click at [235, 158] on input "COMPLEXO RESIDENCIAL CUIABÁ 300 - [GEOGRAPHIC_DATA]" at bounding box center [229, 154] width 11 height 11
checkbox input "false"
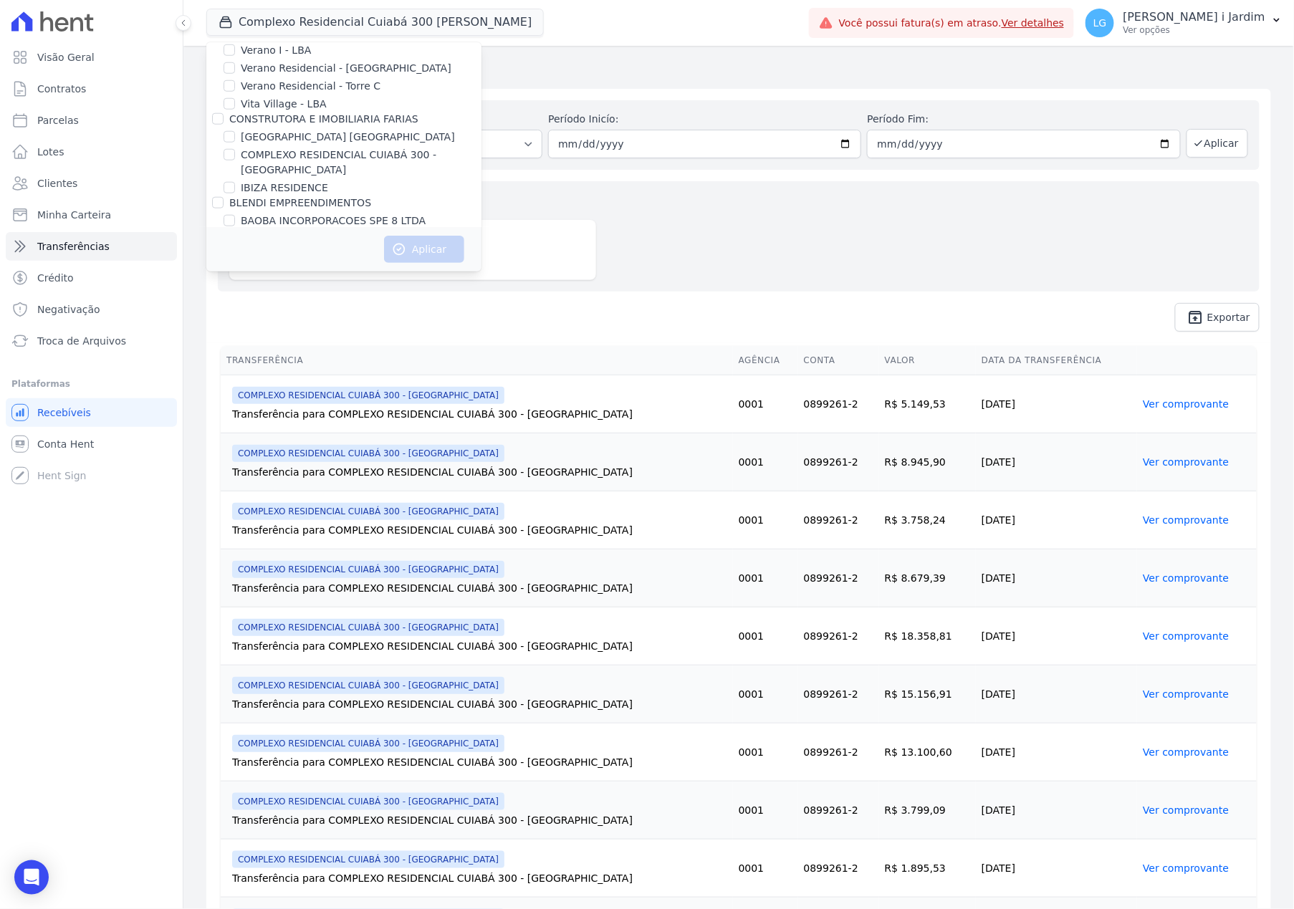
scroll to position [1275, 0]
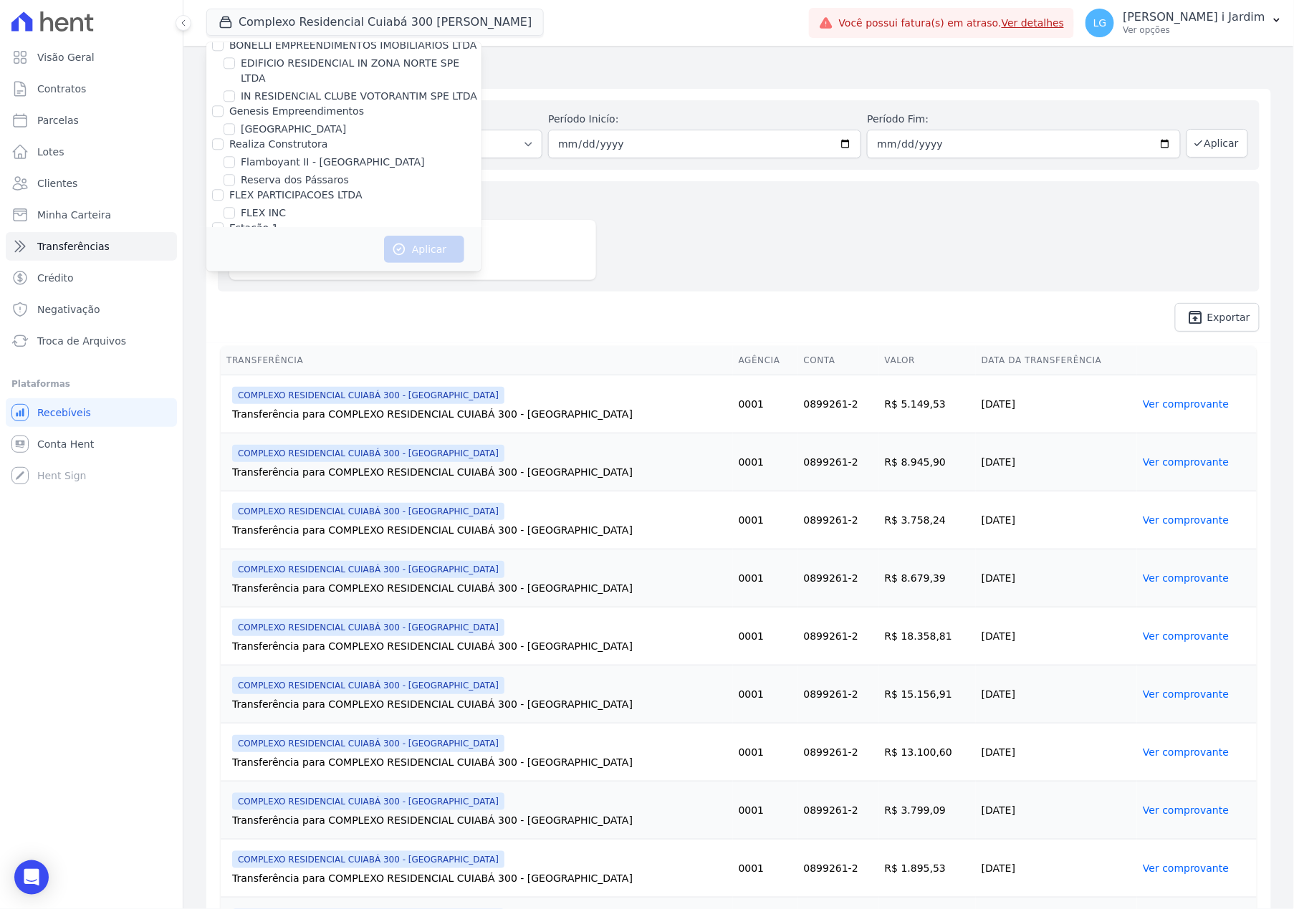
click at [279, 206] on label "FLEX INC" at bounding box center [263, 213] width 45 height 15
click at [235, 207] on input "FLEX INC" at bounding box center [229, 212] width 11 height 11
checkbox input "true"
click at [434, 242] on button "Aplicar" at bounding box center [424, 249] width 80 height 27
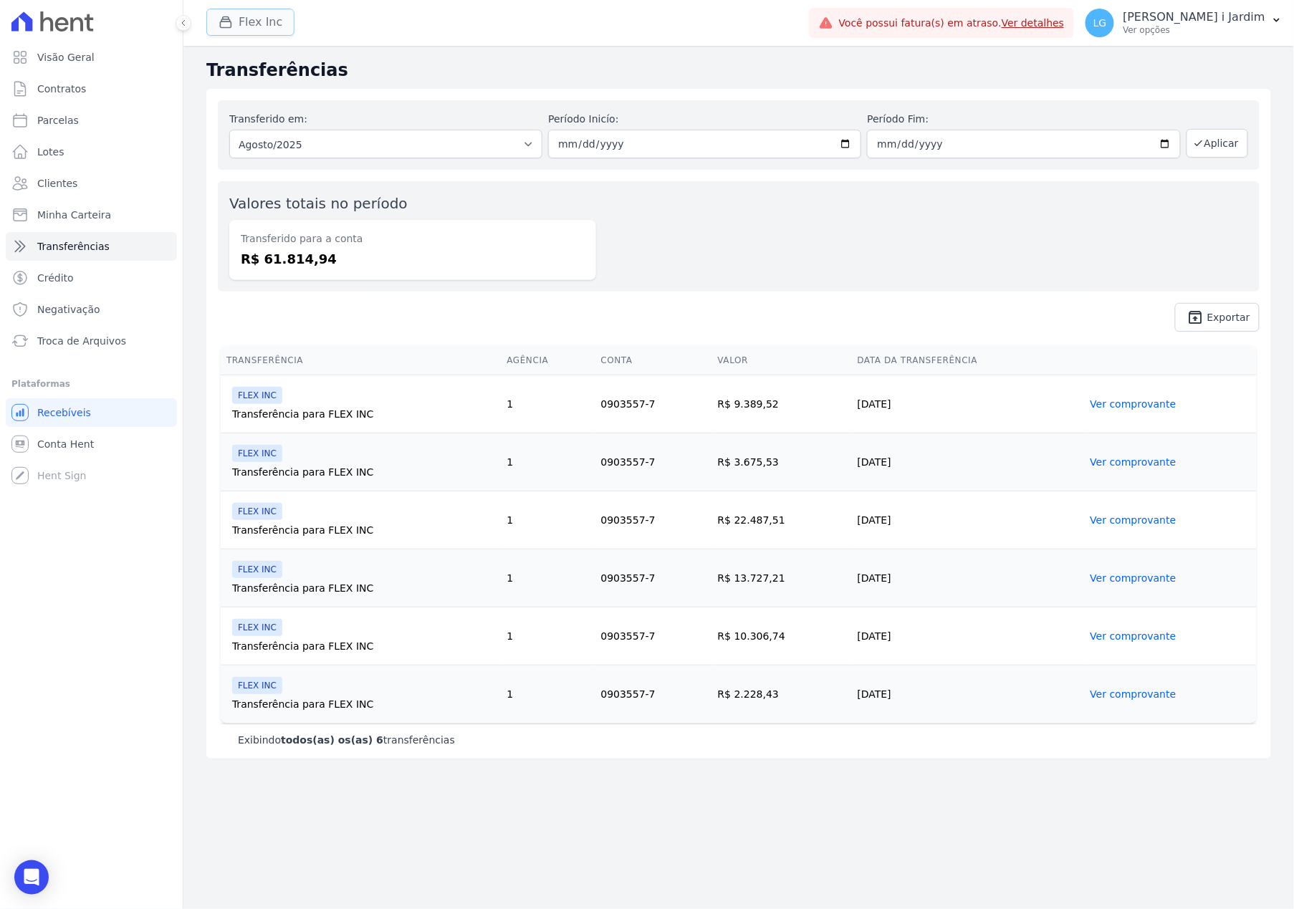
click at [232, 16] on icon "button" at bounding box center [225, 22] width 14 height 14
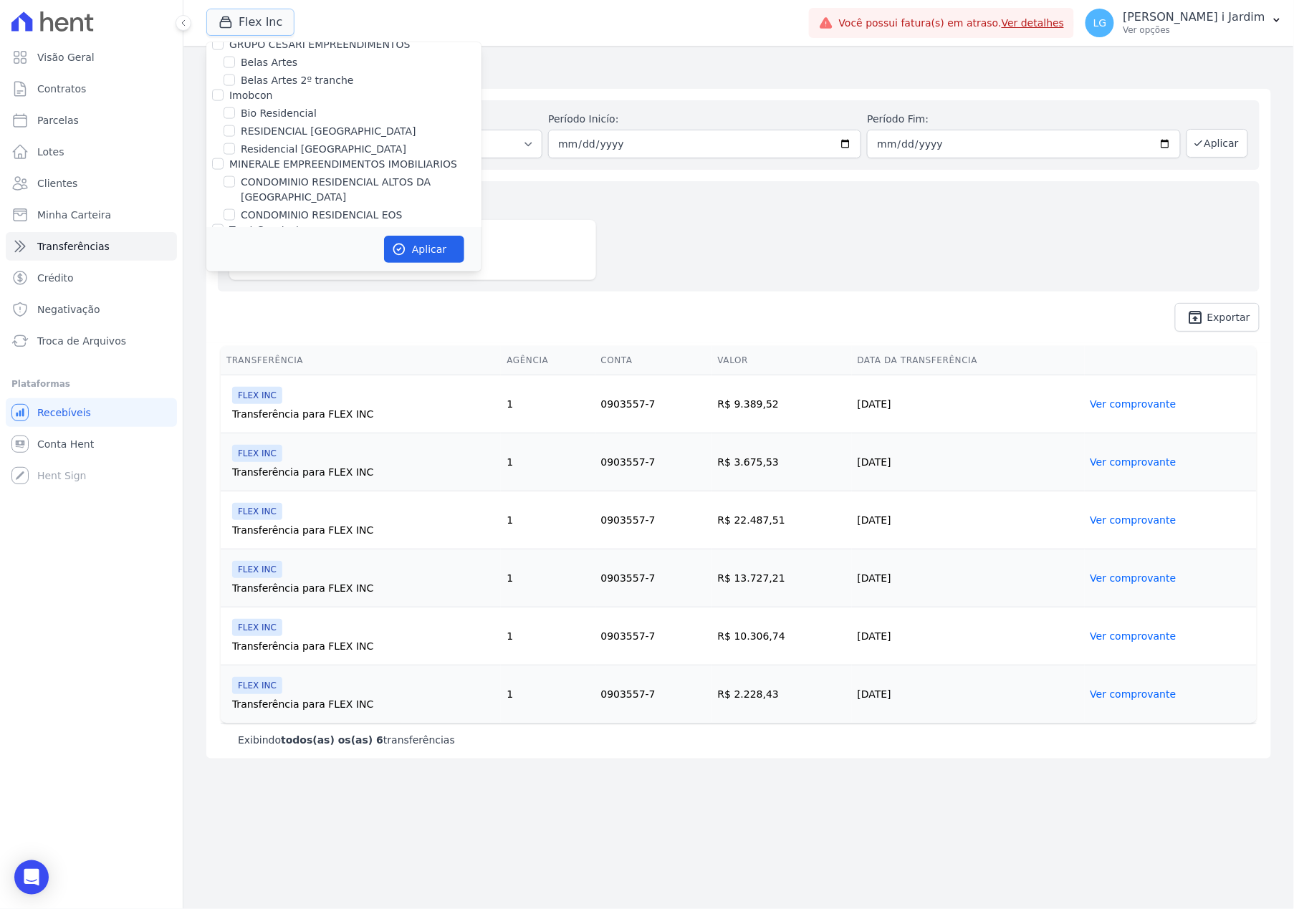
scroll to position [1337, 0]
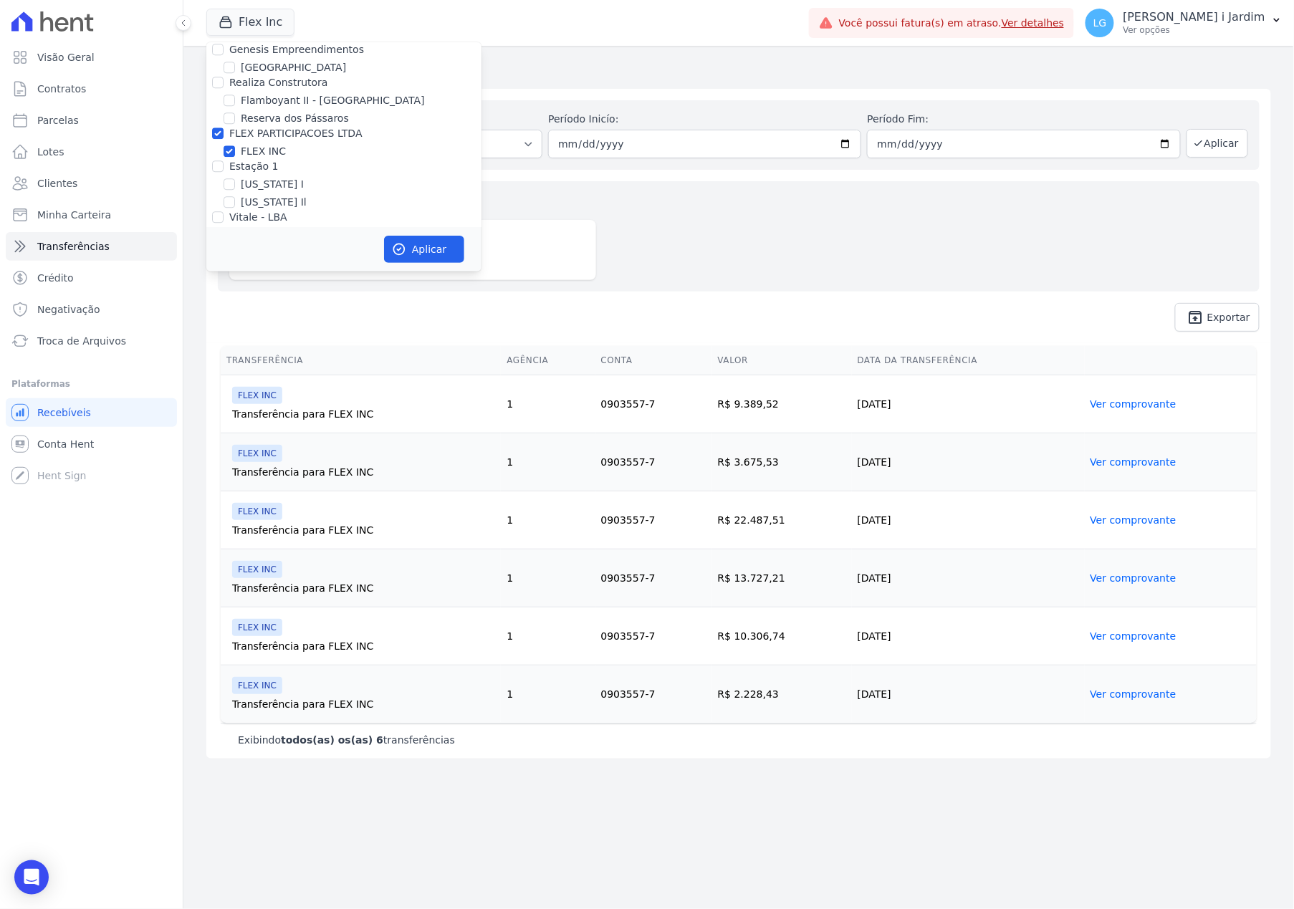
click at [265, 144] on label "FLEX INC" at bounding box center [263, 151] width 45 height 15
click at [235, 145] on input "FLEX INC" at bounding box center [229, 150] width 11 height 11
checkbox input "false"
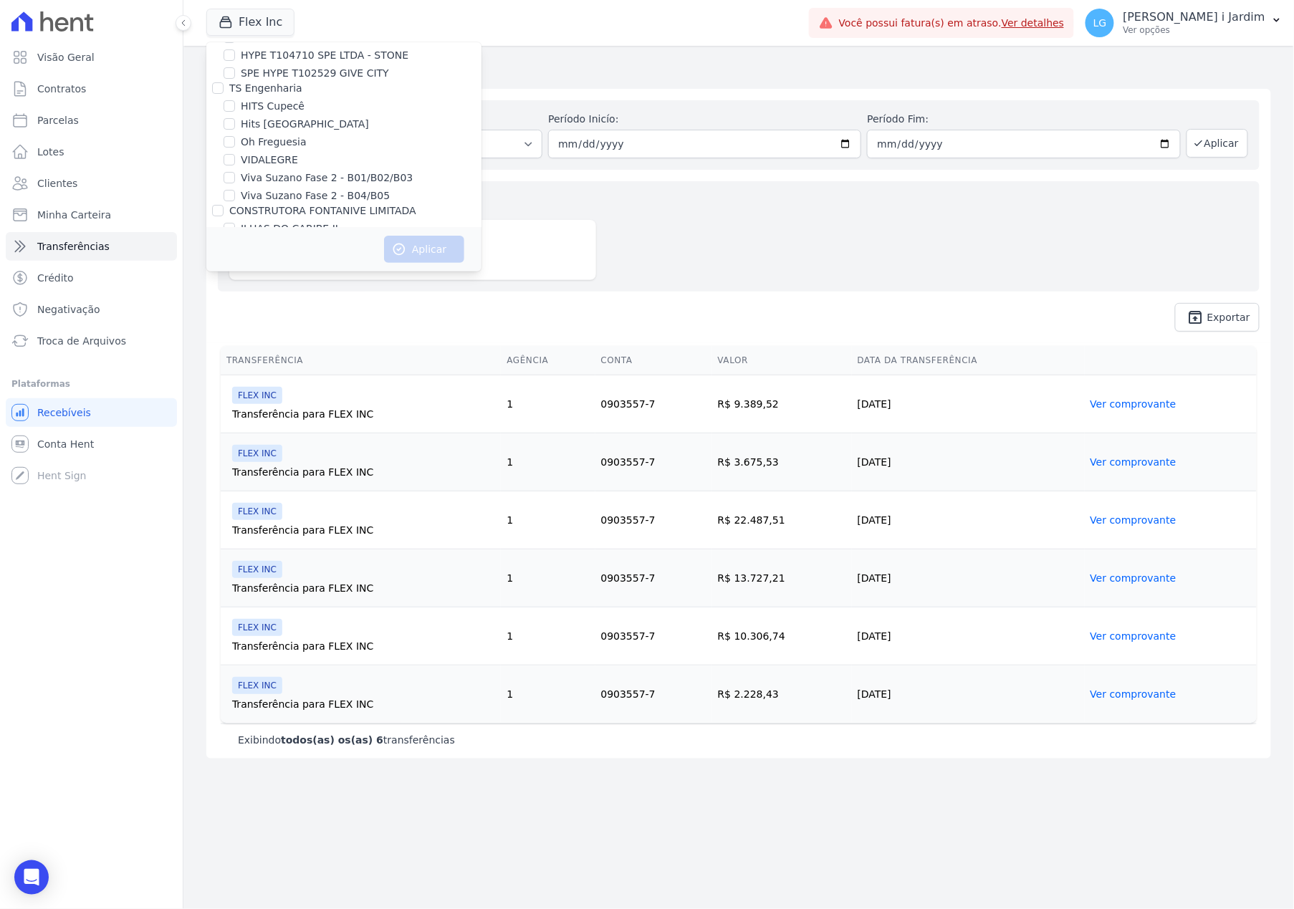
click at [307, 221] on label "ILHAS DO CARIBE II" at bounding box center [289, 228] width 97 height 15
click at [235, 223] on input "ILHAS DO CARIBE II" at bounding box center [229, 228] width 11 height 11
checkbox input "true"
click at [430, 251] on button "Aplicar" at bounding box center [424, 249] width 80 height 27
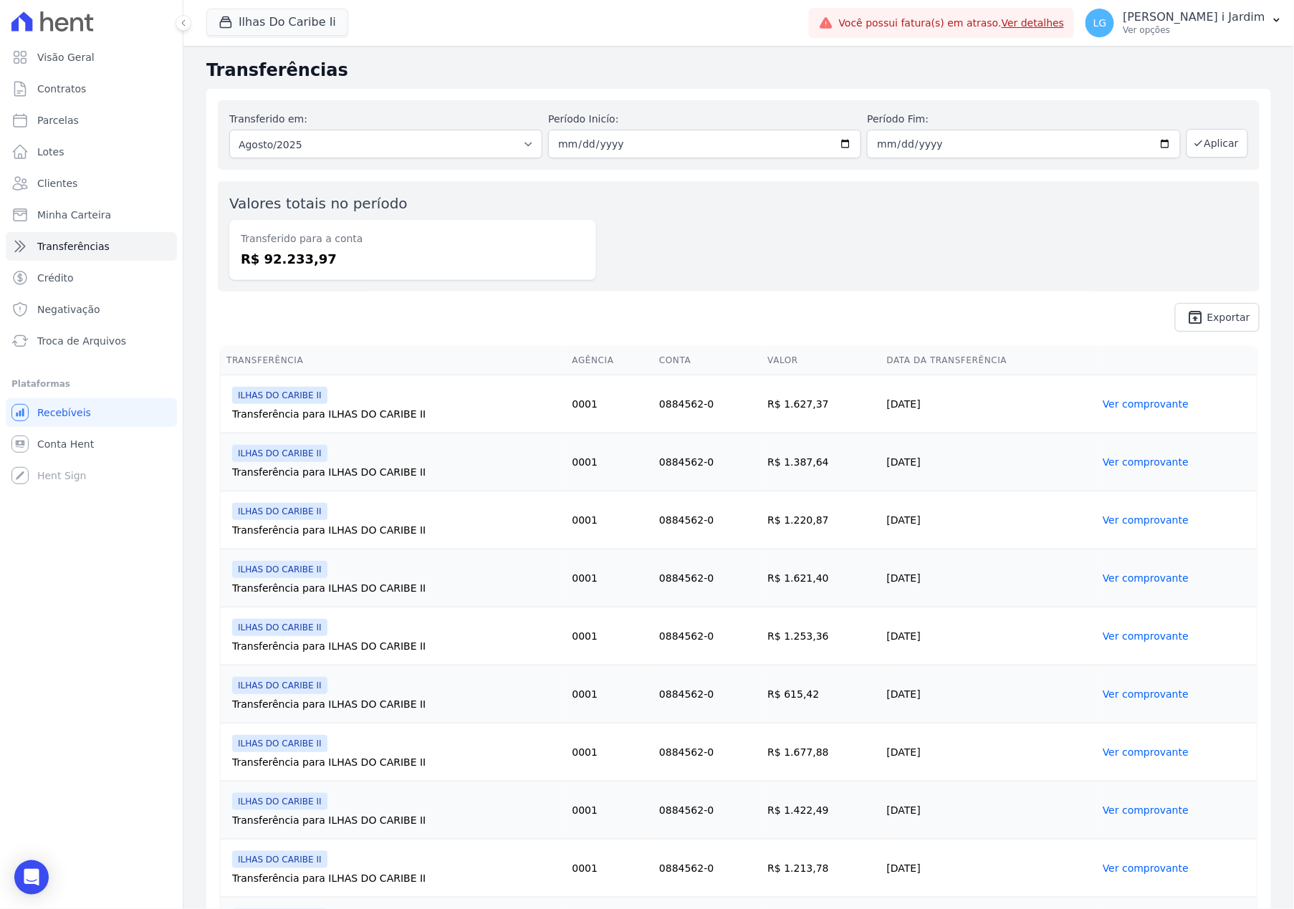
click at [100, 756] on div "Visão Geral Contratos [GEOGRAPHIC_DATA] Lotes Clientes Minha Carteira Transferê…" at bounding box center [91, 454] width 183 height 909
click at [296, 37] on div "Ilhas Do Caribe Ii Trapisa Engenharia Acaiá Residencial Icatu Residencial PORTO…" at bounding box center [504, 22] width 597 height 47
click at [287, 32] on button "Ilhas Do Caribe Ii" at bounding box center [277, 22] width 142 height 27
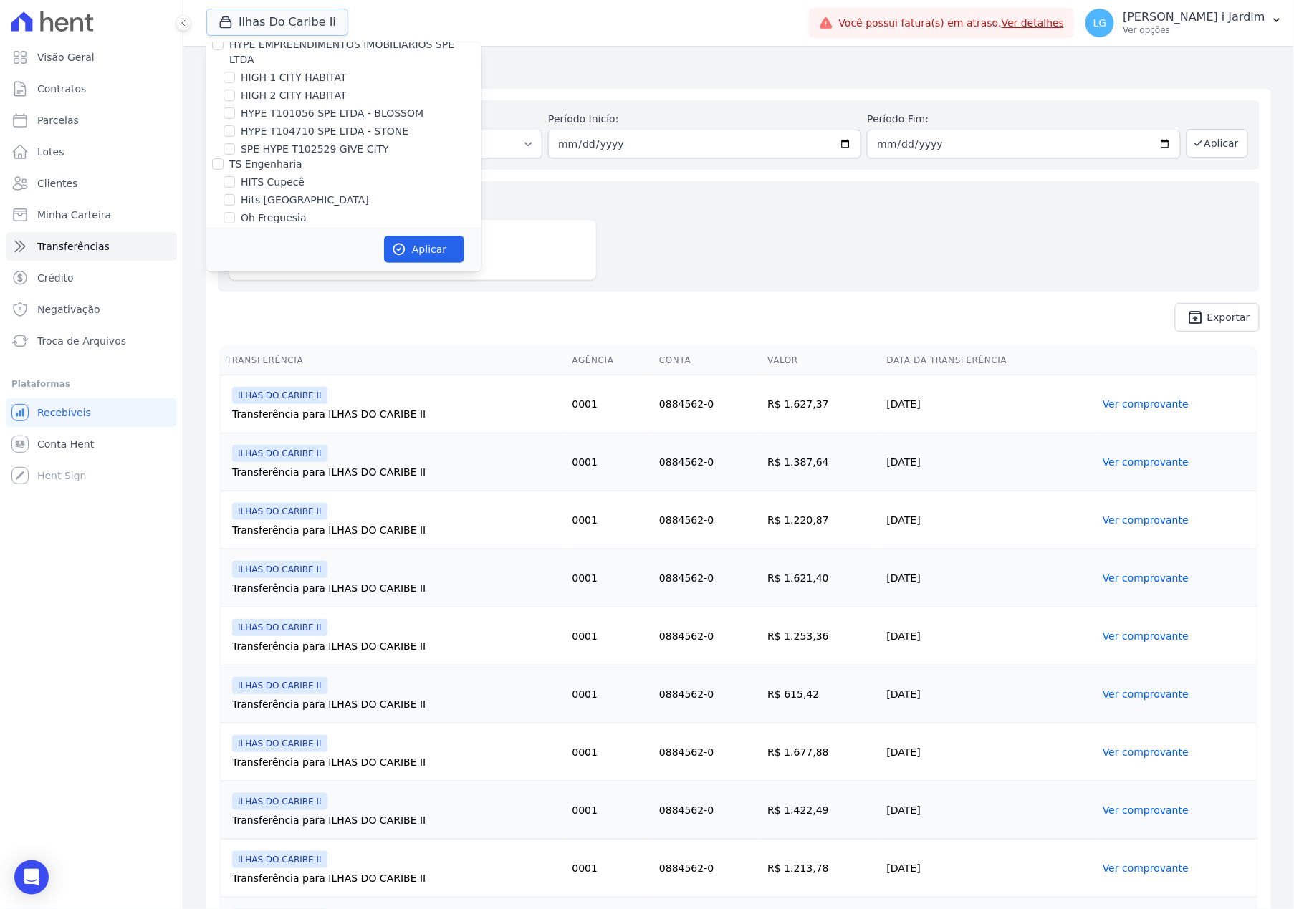
scroll to position [1815, 0]
click at [317, 277] on label "ILHAS DO CARIBE II" at bounding box center [289, 284] width 97 height 15
click at [235, 278] on input "ILHAS DO CARIBE II" at bounding box center [229, 283] width 11 height 11
checkbox input "false"
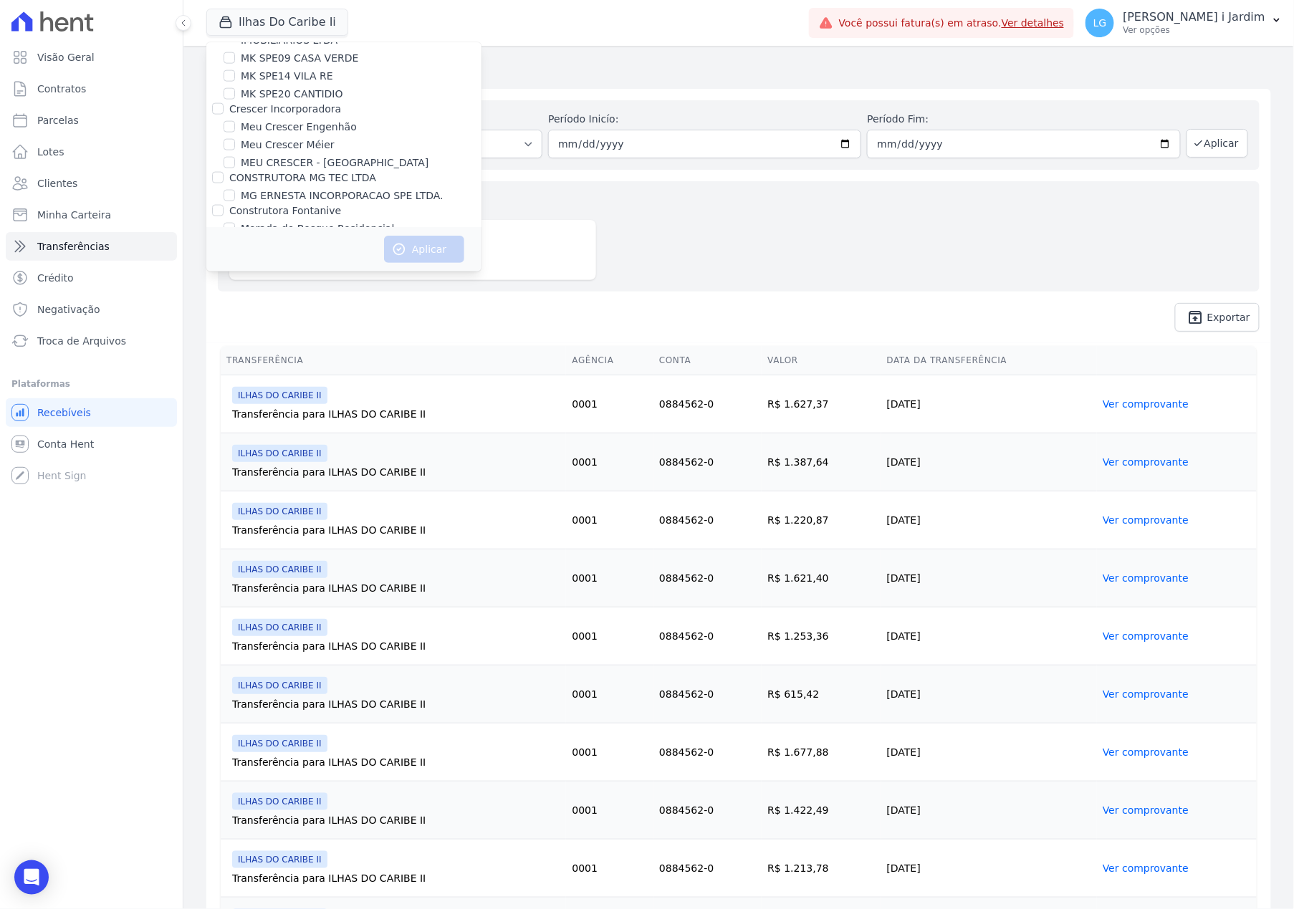
scroll to position [3222, 0]
click at [342, 236] on label "RESIDENCIAL RESERVA DO PARQUE EMPREENDIMENTO IMOBILIARIO LTDA" at bounding box center [361, 251] width 241 height 30
click at [235, 238] on input "RESIDENCIAL RESERVA DO PARQUE EMPREENDIMENTO IMOBILIARIO LTDA" at bounding box center [229, 243] width 11 height 11
checkbox input "true"
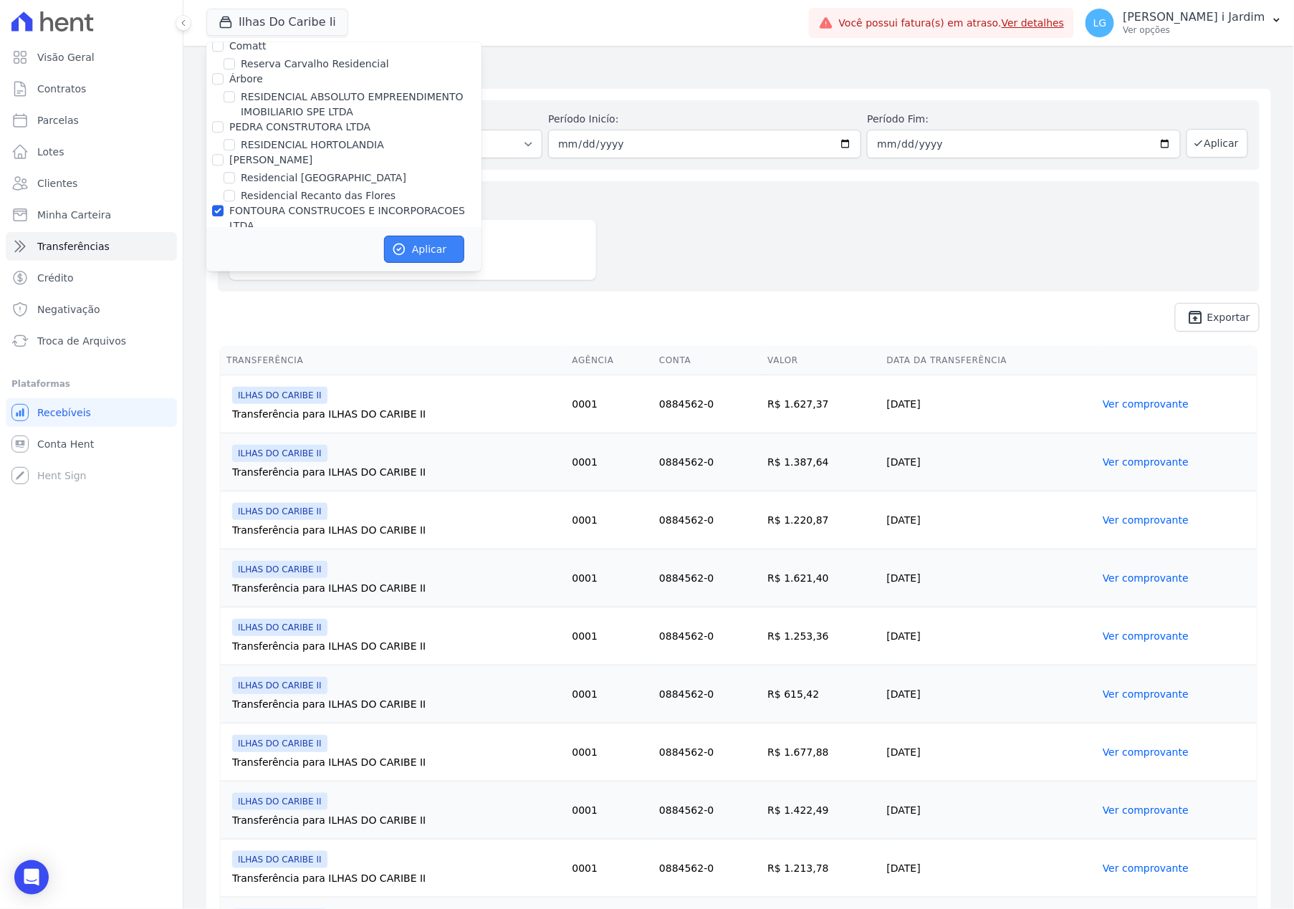
click at [433, 254] on button "Aplicar" at bounding box center [424, 249] width 80 height 27
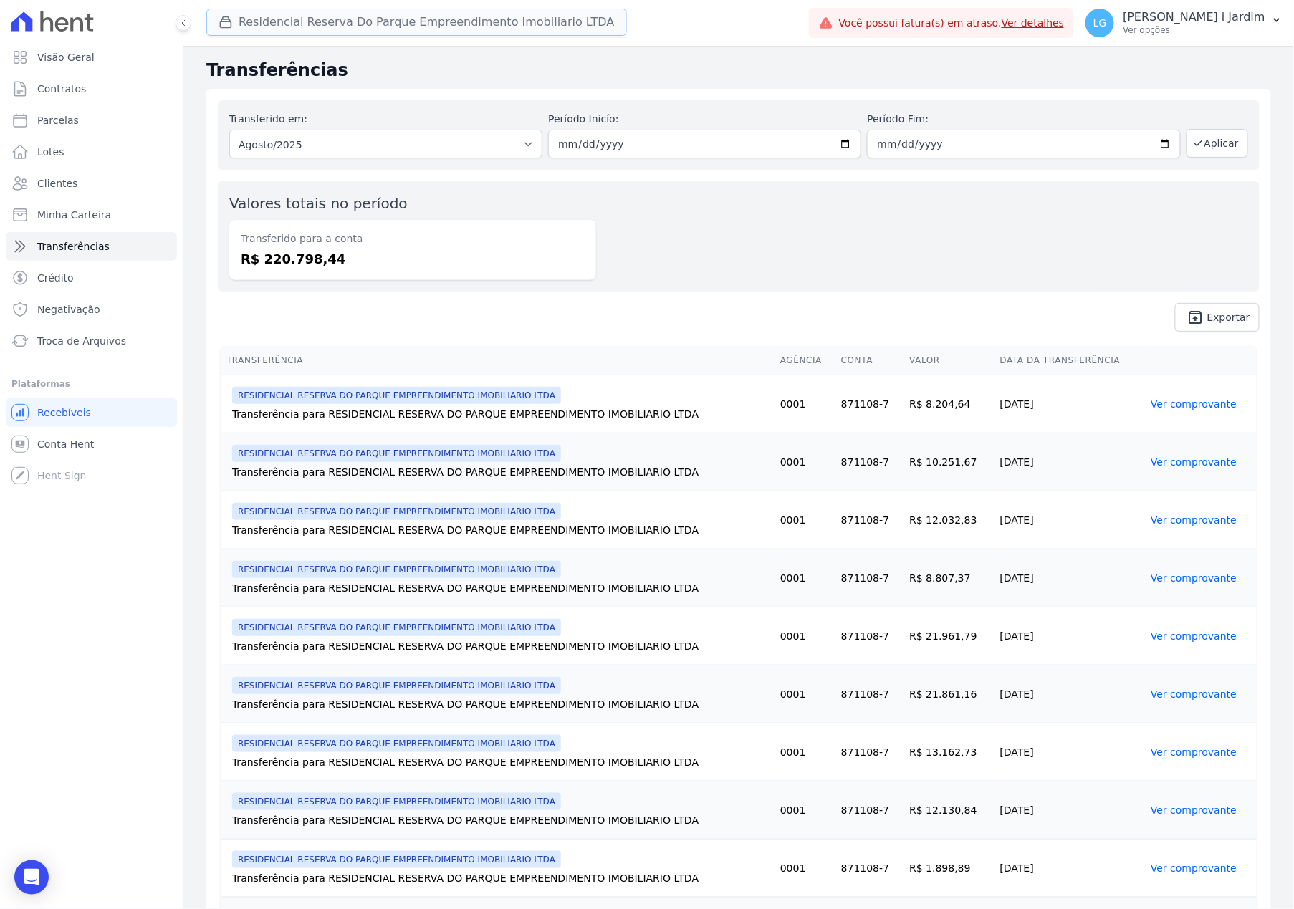
click at [301, 21] on button "Residencial Reserva Do Parque Empreendimento Imobiliario LTDA" at bounding box center [416, 22] width 421 height 27
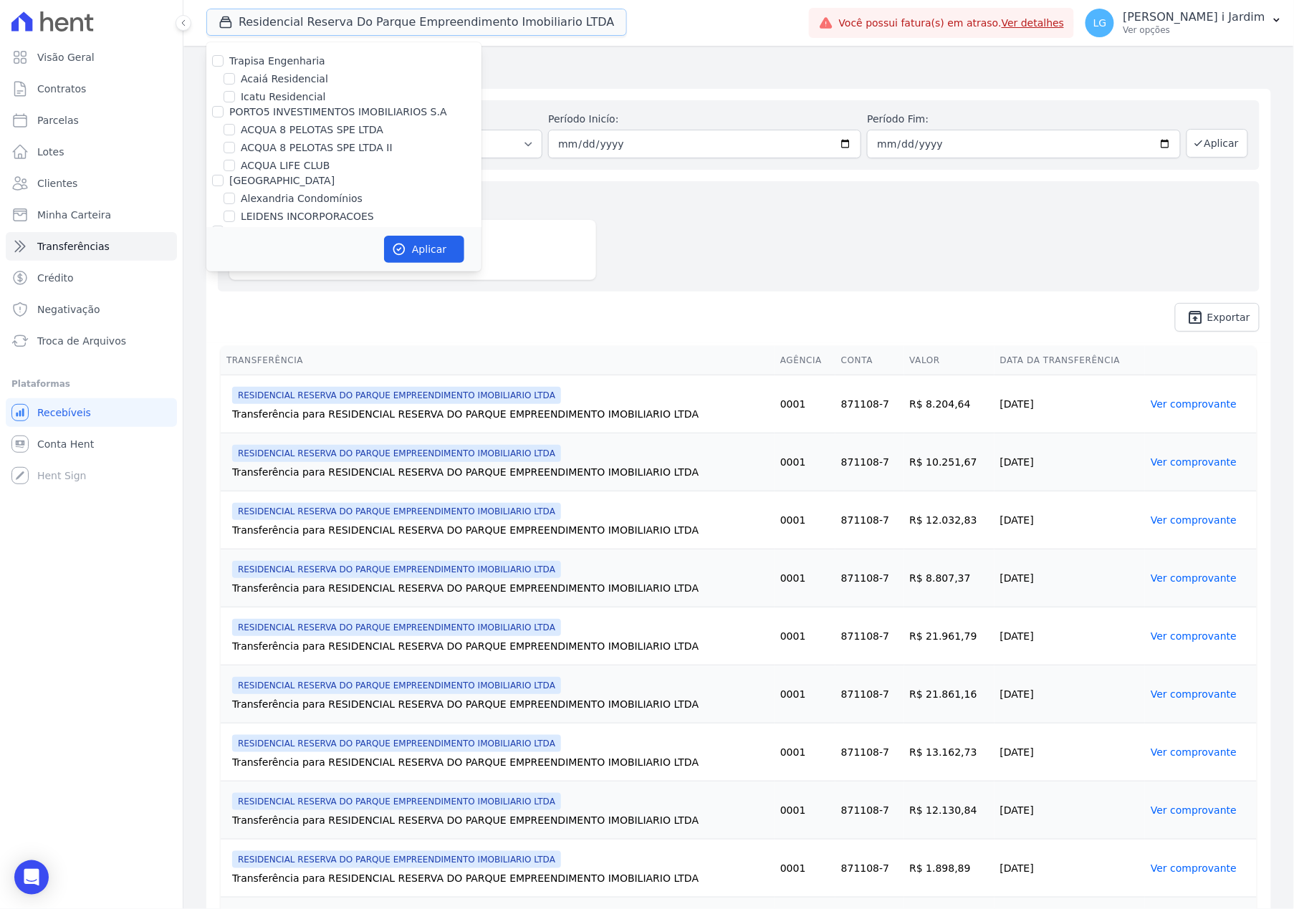
scroll to position [764, 0]
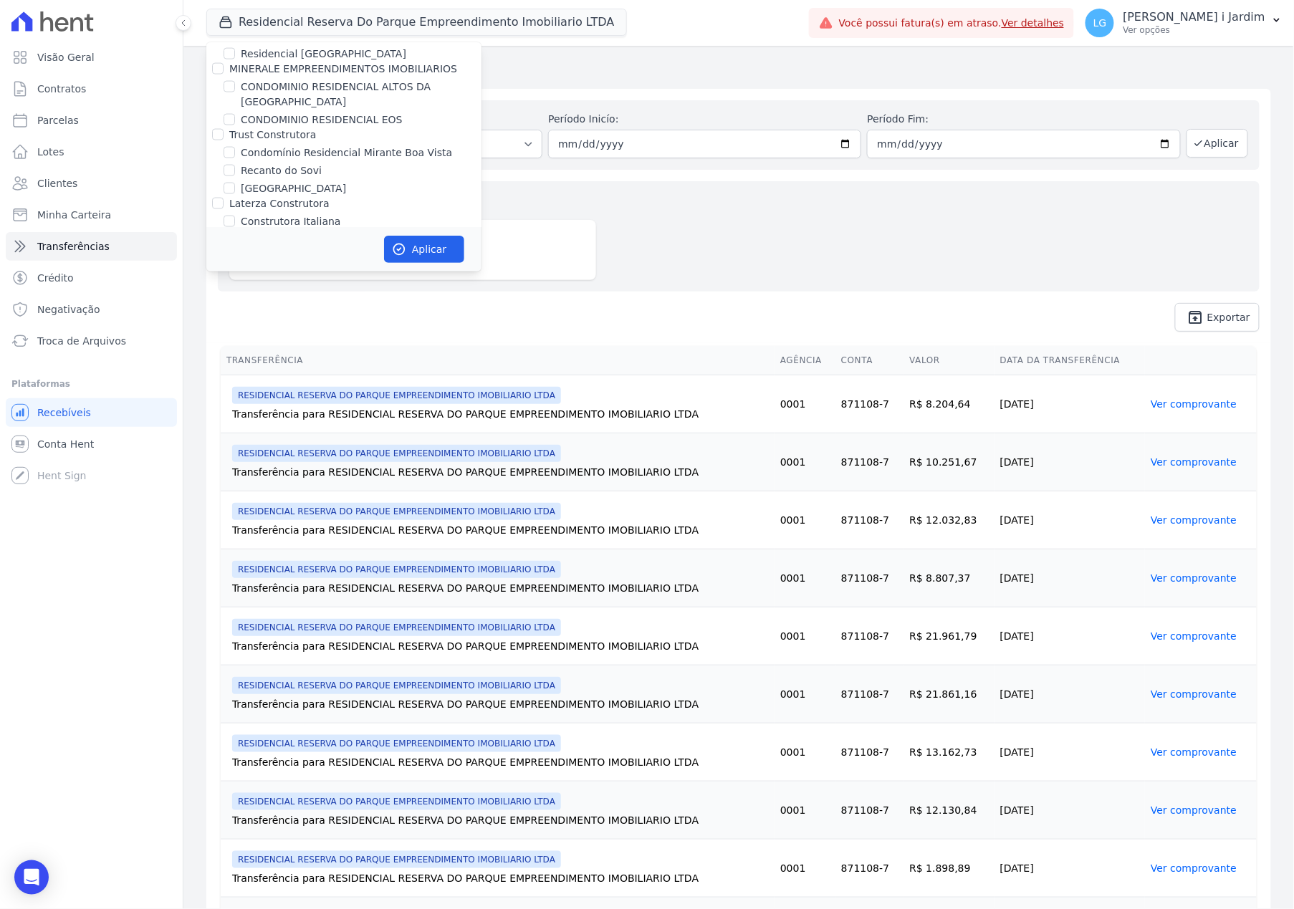
click at [456, 298] on div "Transferido em: Todos os meses Novembro/2024 Dezembro/2024 [GEOGRAPHIC_DATA]/20…" at bounding box center [738, 216] width 1065 height 254
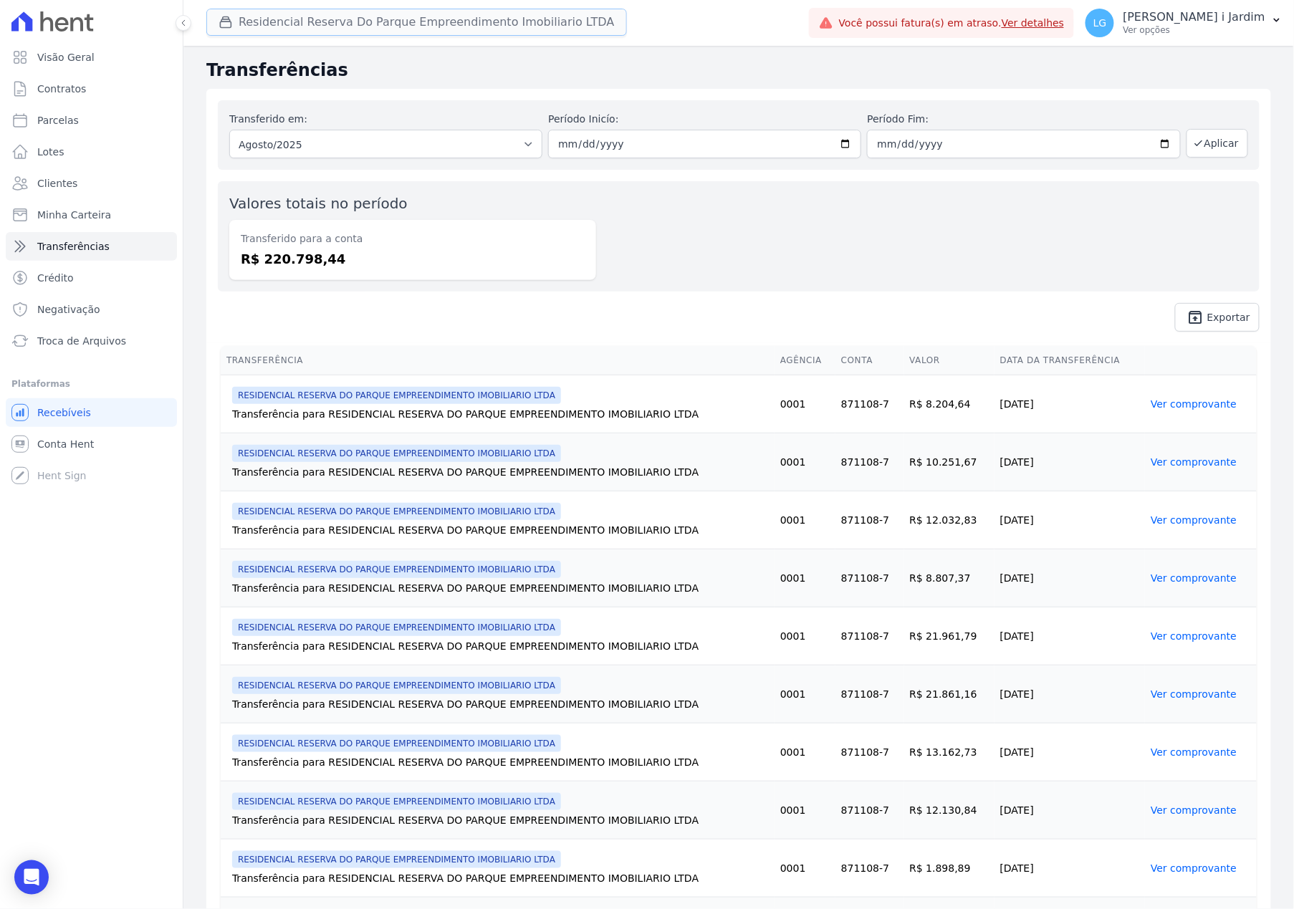
click at [408, 35] on button "Residencial Reserva Do Parque Empreendimento Imobiliario LTDA" at bounding box center [416, 22] width 421 height 27
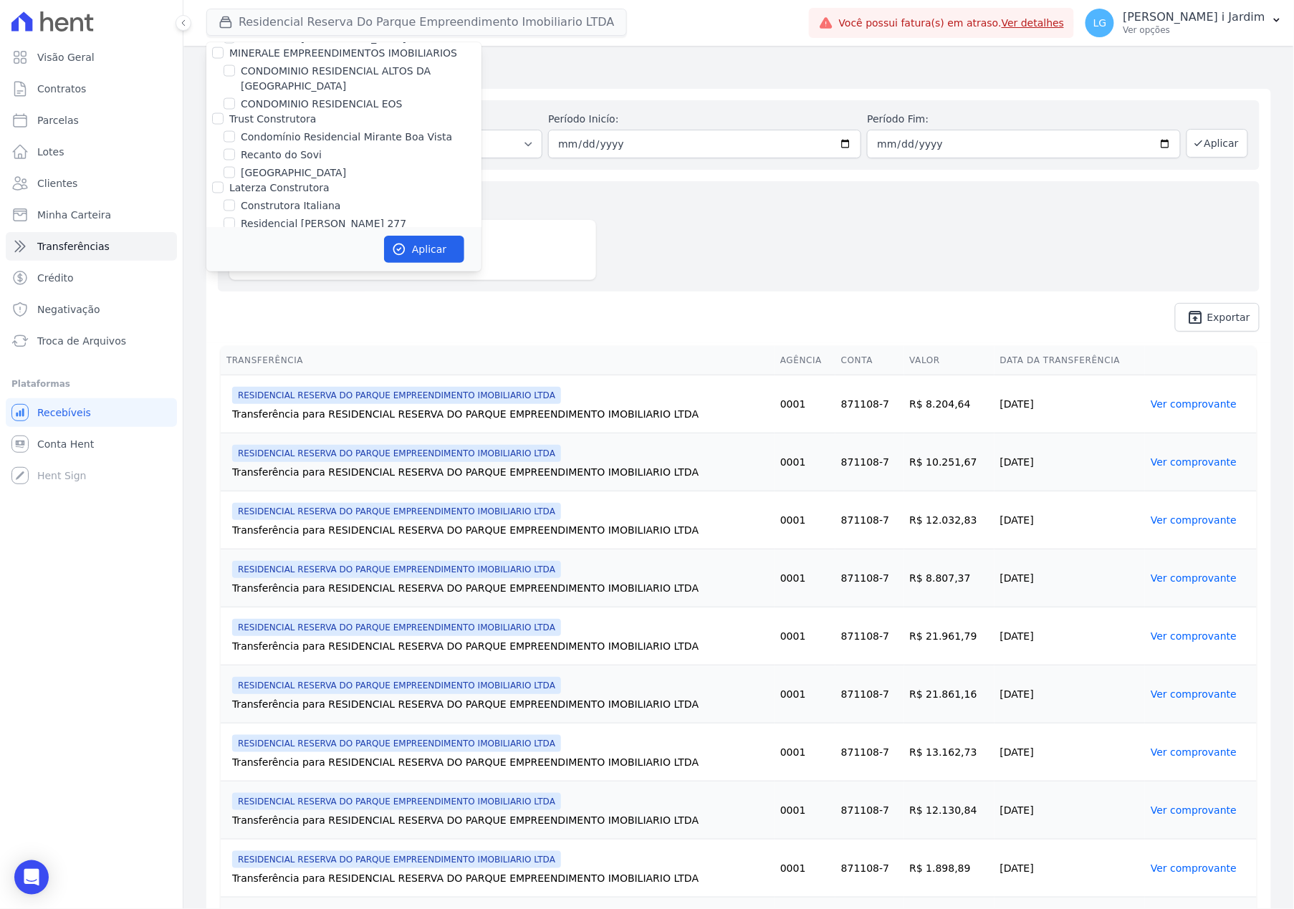
scroll to position [3285, 0]
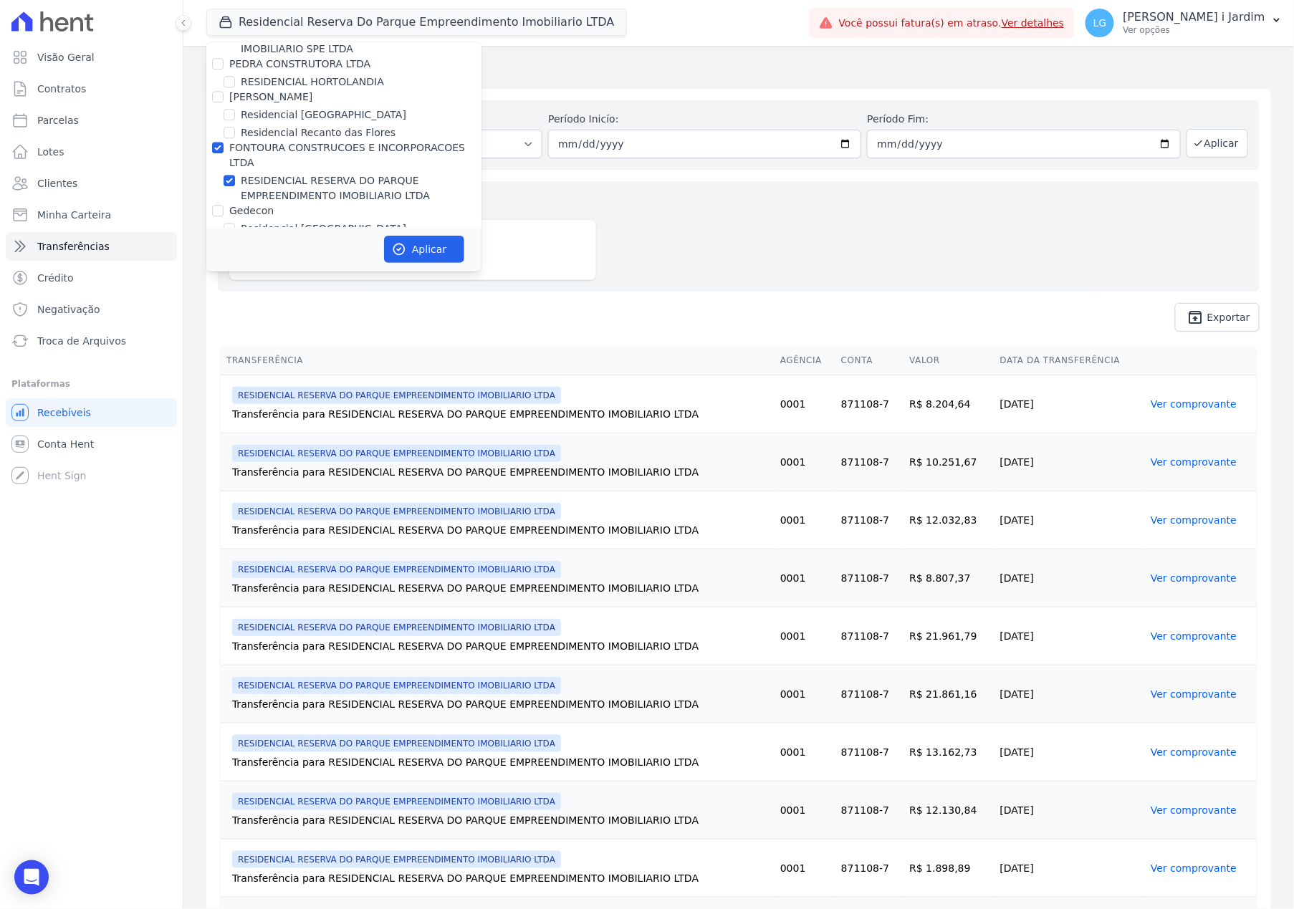
click at [276, 173] on label "RESIDENCIAL RESERVA DO PARQUE EMPREENDIMENTO IMOBILIARIO LTDA" at bounding box center [361, 188] width 241 height 30
click at [235, 175] on input "RESIDENCIAL RESERVA DO PARQUE EMPREENDIMENTO IMOBILIARIO LTDA" at bounding box center [229, 180] width 11 height 11
checkbox input "false"
click at [282, 221] on label "Residencial [GEOGRAPHIC_DATA]" at bounding box center [323, 228] width 165 height 15
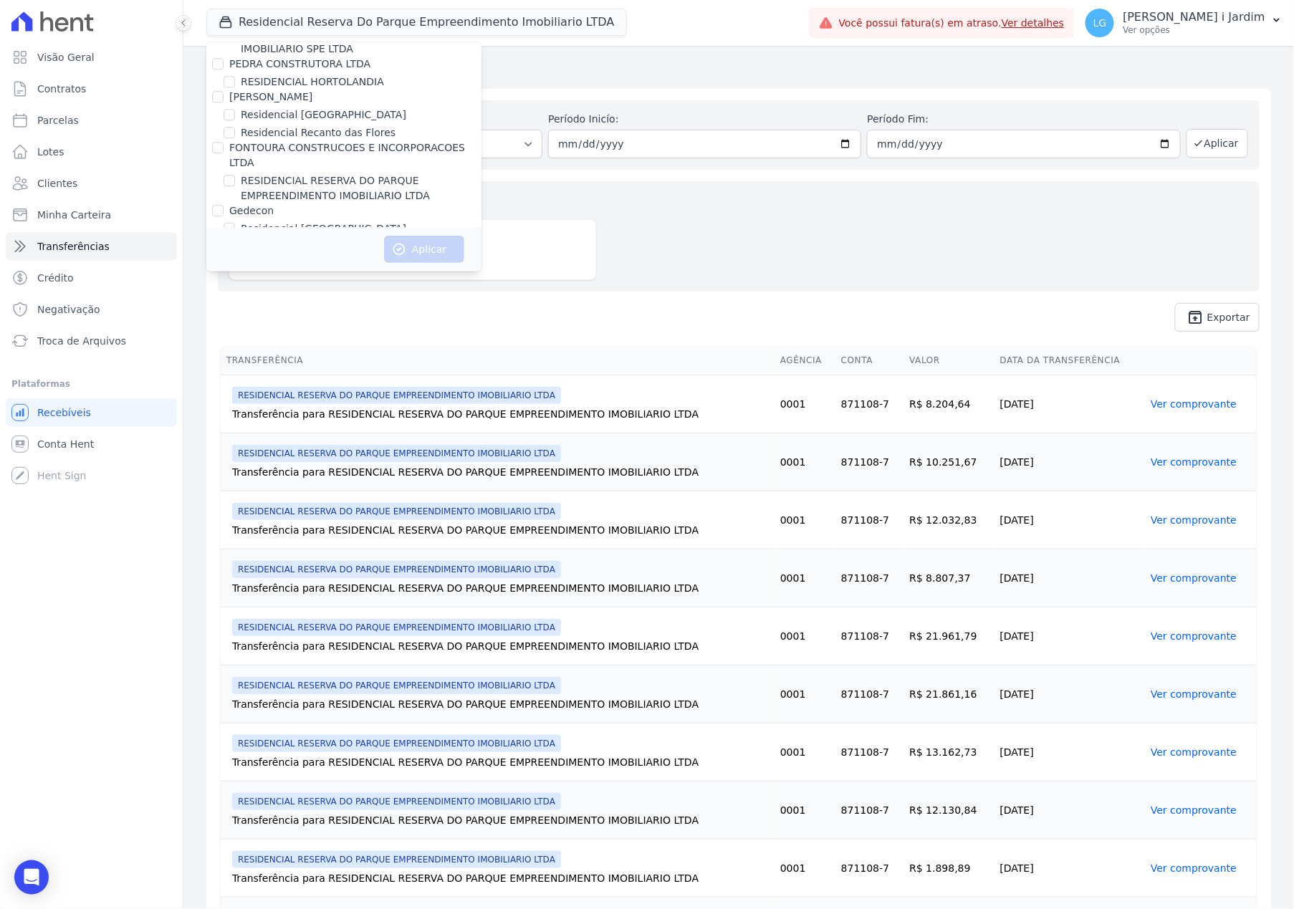
click at [235, 223] on input "Residencial [GEOGRAPHIC_DATA]" at bounding box center [229, 228] width 11 height 11
checkbox input "true"
click at [407, 236] on button "Aplicar" at bounding box center [424, 249] width 80 height 27
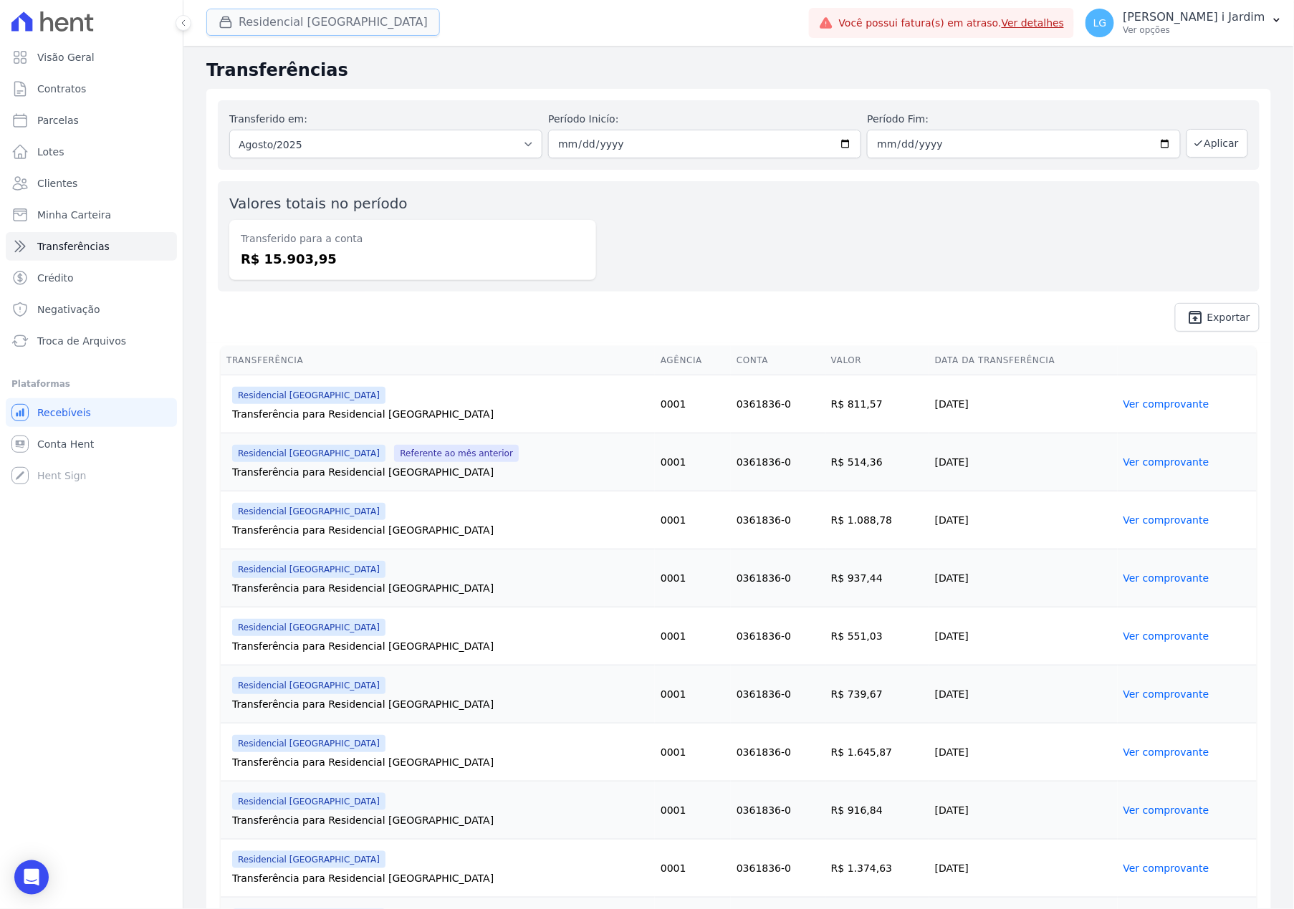
click at [315, 30] on button "Residencial [GEOGRAPHIC_DATA]" at bounding box center [323, 22] width 234 height 27
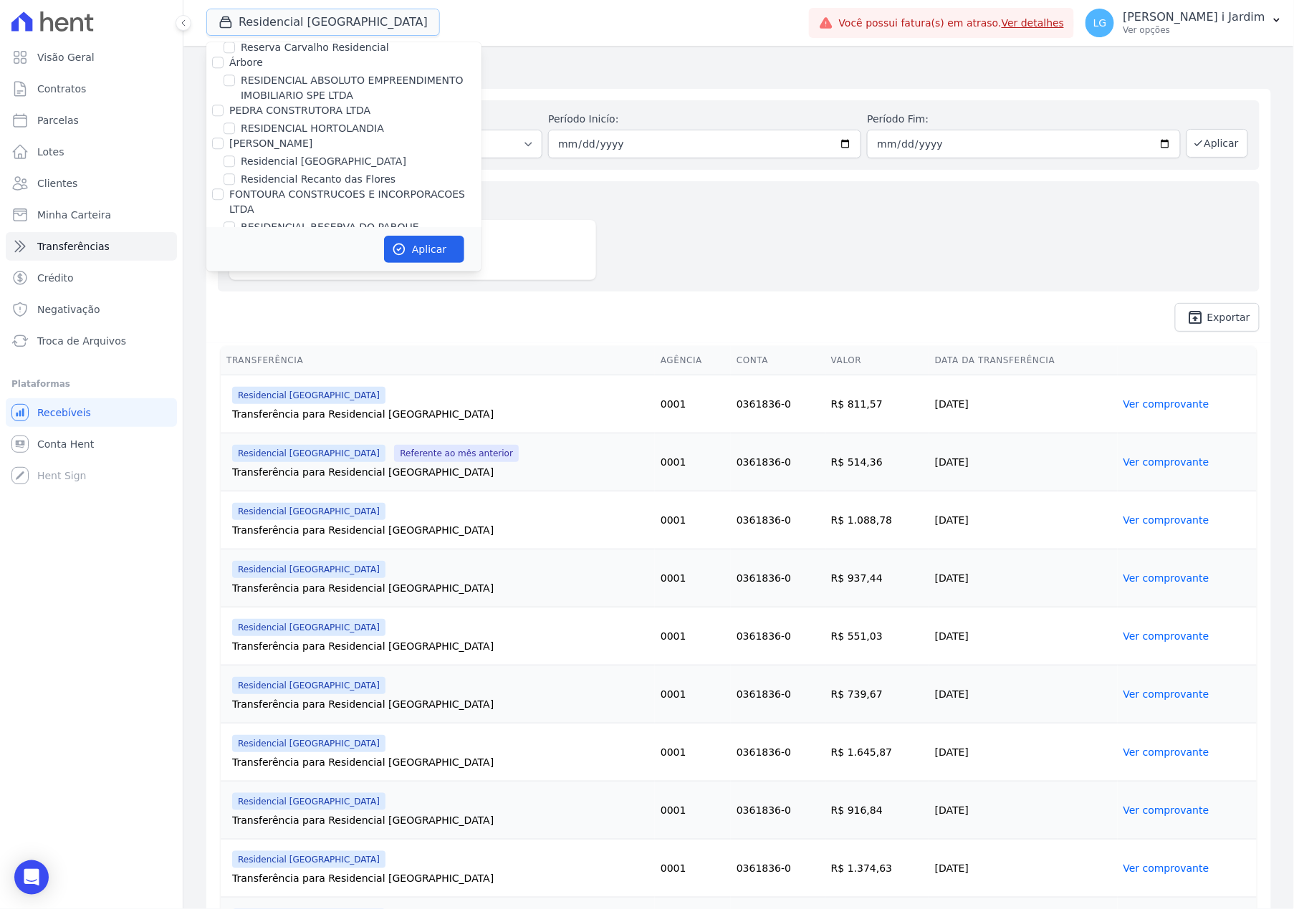
scroll to position [3247, 0]
click at [267, 243] on label "Gedecon" at bounding box center [251, 248] width 44 height 11
click at [224, 243] on input "Gedecon" at bounding box center [217, 248] width 11 height 11
checkbox input "false"
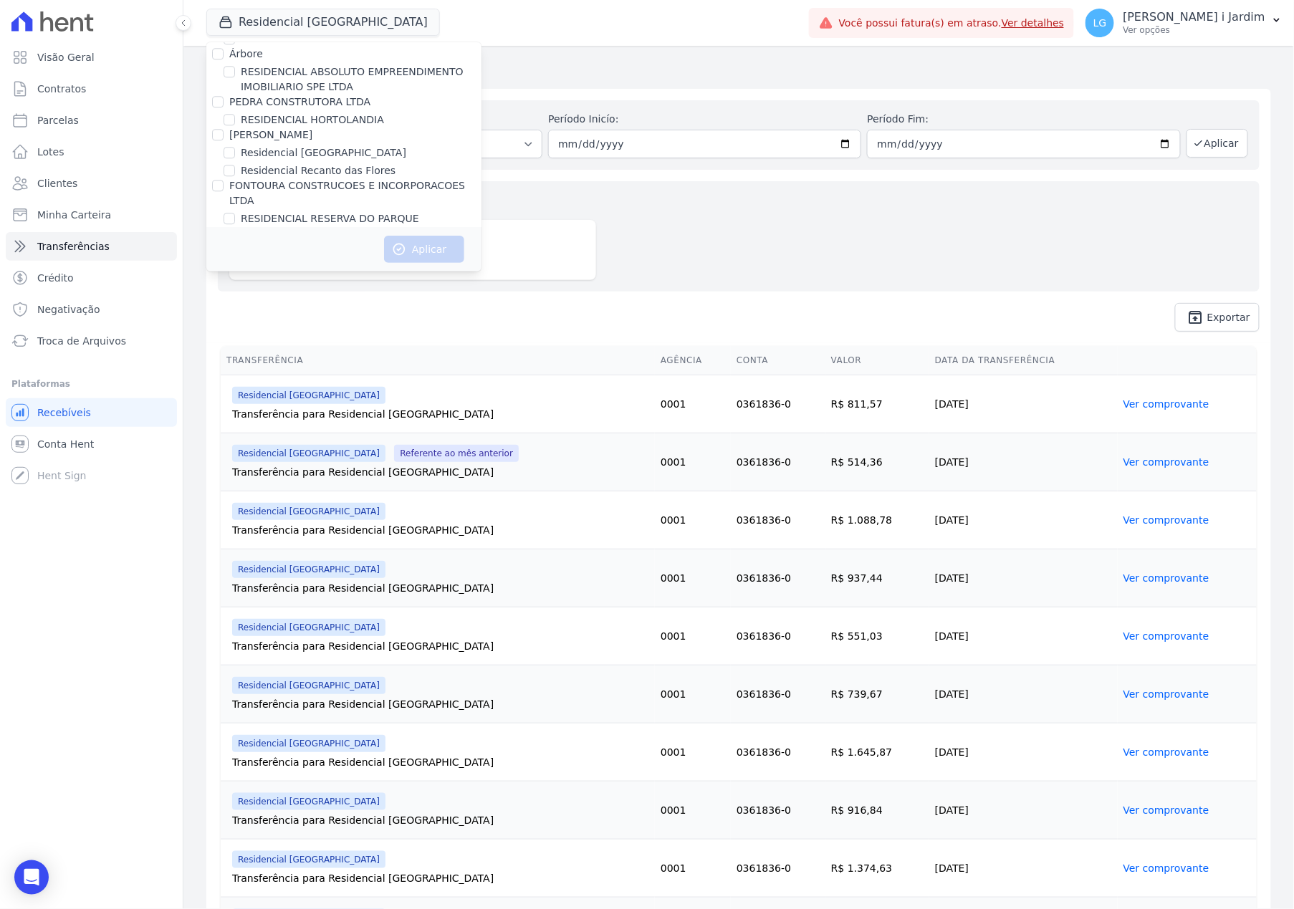
click at [261, 243] on label "Gedecon" at bounding box center [251, 248] width 44 height 11
click at [224, 243] on input "Gedecon" at bounding box center [217, 248] width 11 height 11
checkbox input "true"
click at [261, 243] on label "Gedecon" at bounding box center [251, 248] width 44 height 11
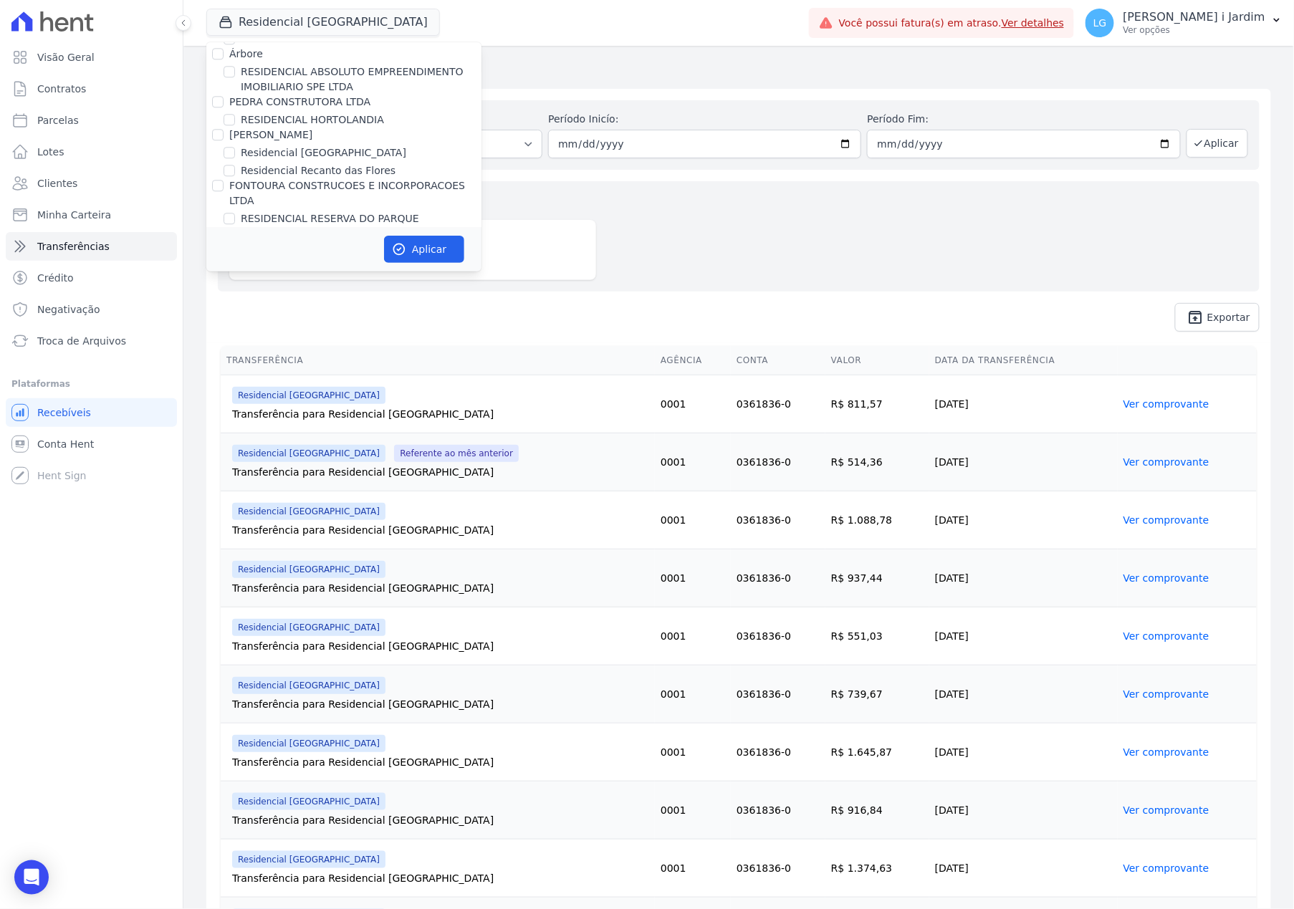
click at [224, 243] on input "Gedecon" at bounding box center [217, 248] width 11 height 11
checkbox input "false"
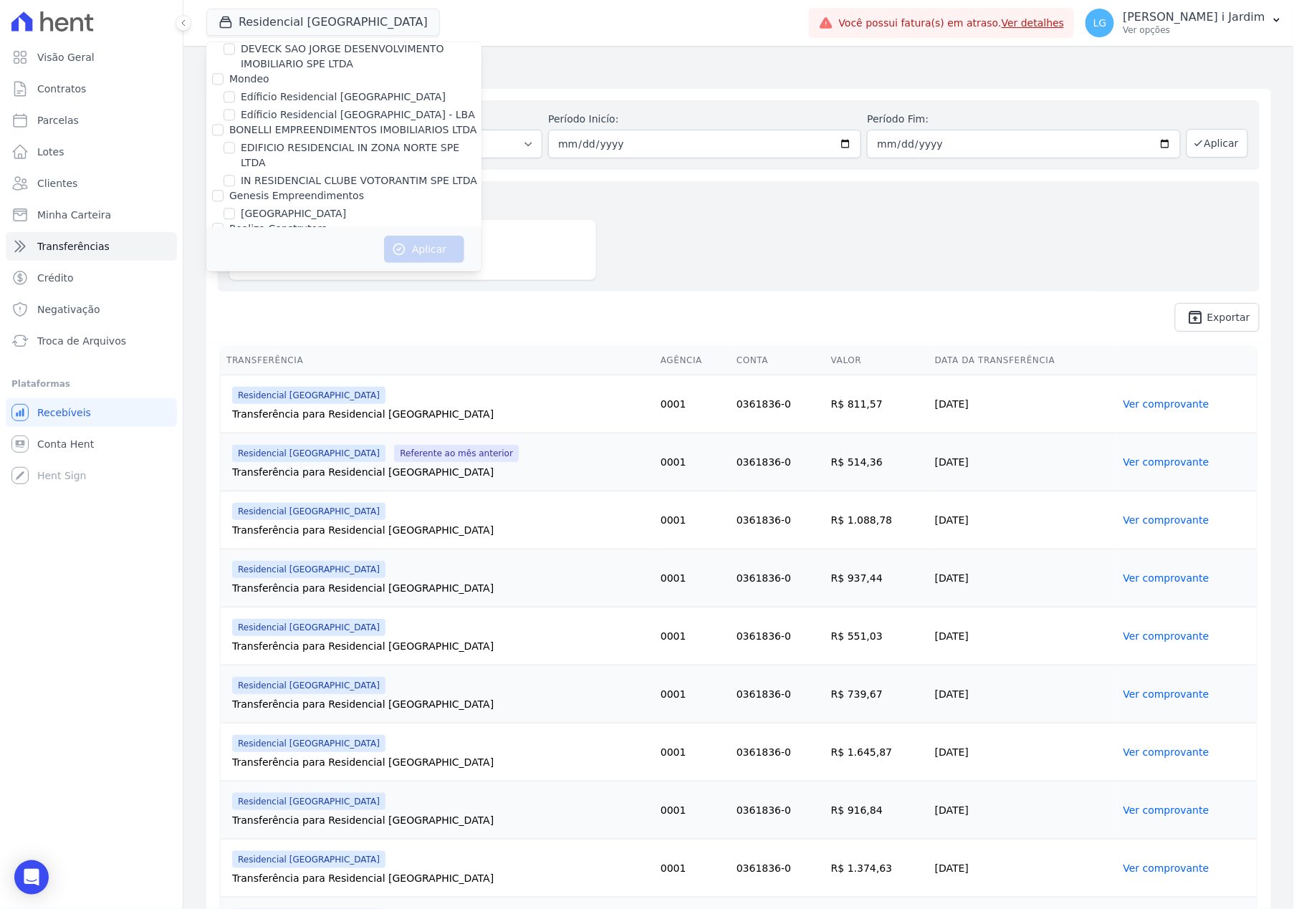
click at [301, 206] on label "[GEOGRAPHIC_DATA]" at bounding box center [293, 213] width 105 height 15
click at [235, 208] on input "[GEOGRAPHIC_DATA]" at bounding box center [229, 213] width 11 height 11
checkbox input "true"
click at [398, 244] on icon "button" at bounding box center [399, 249] width 14 height 14
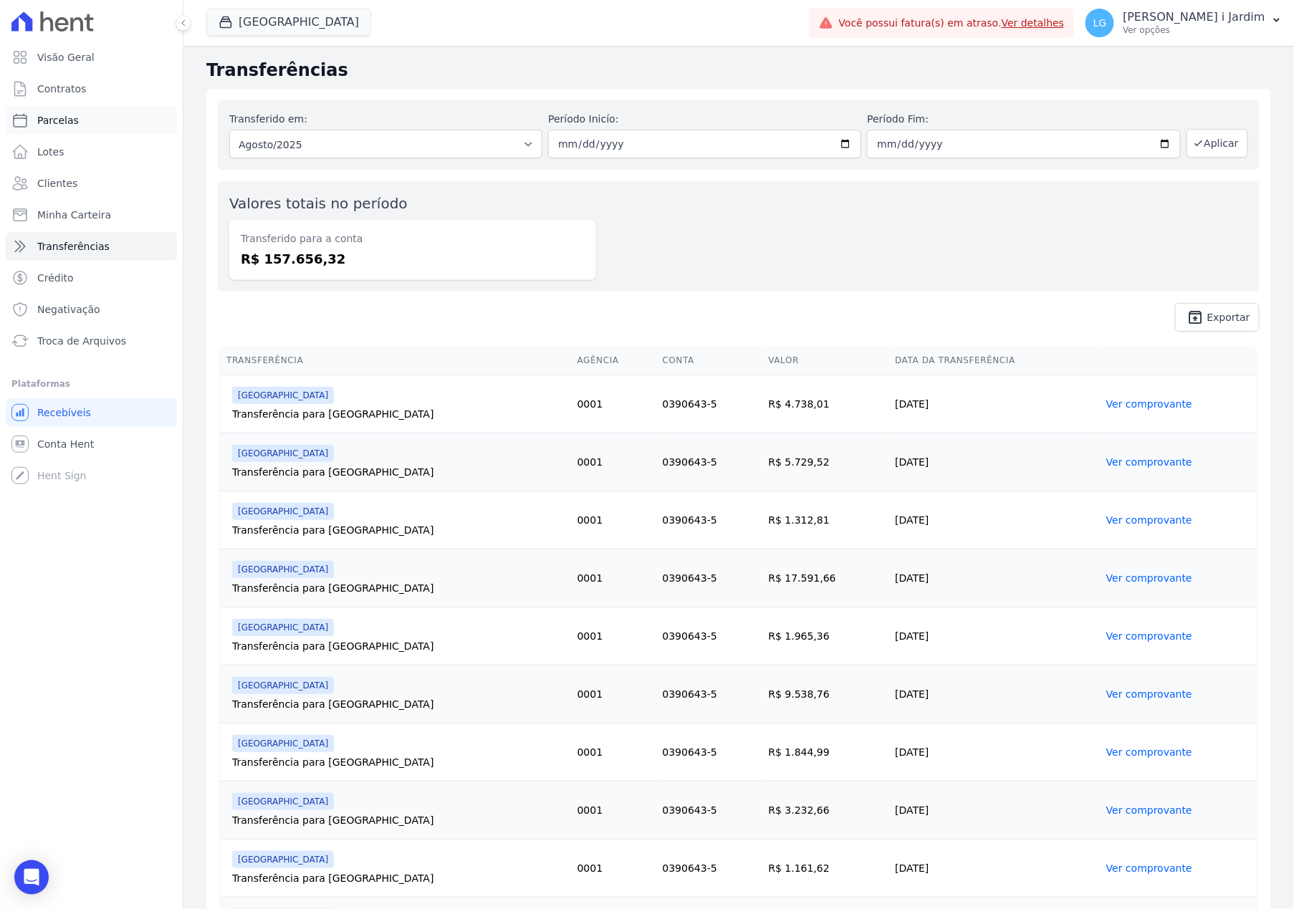
click at [54, 125] on span "Parcelas" at bounding box center [58, 120] width 42 height 14
select select
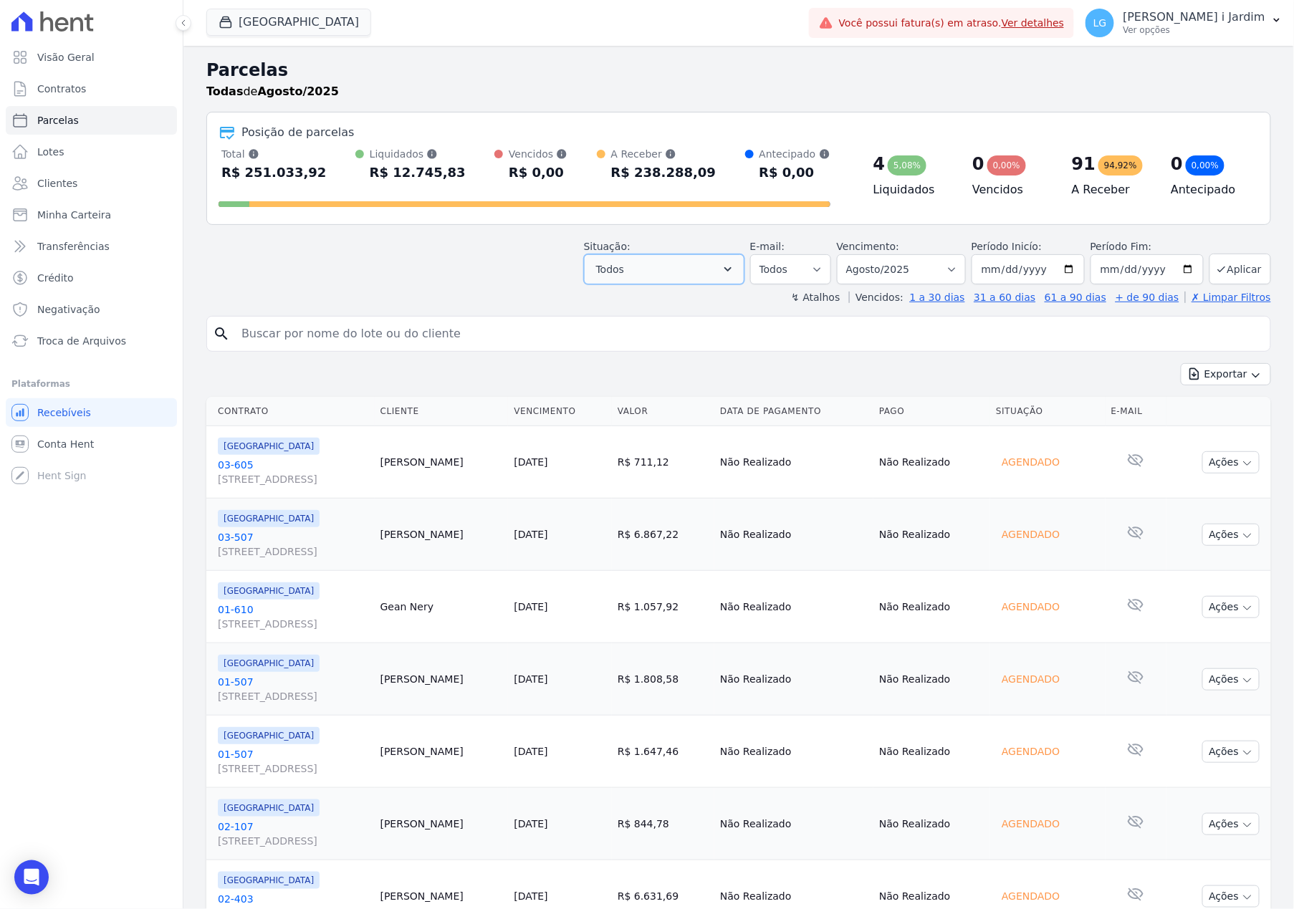
click at [691, 268] on button "Todos" at bounding box center [664, 269] width 160 height 30
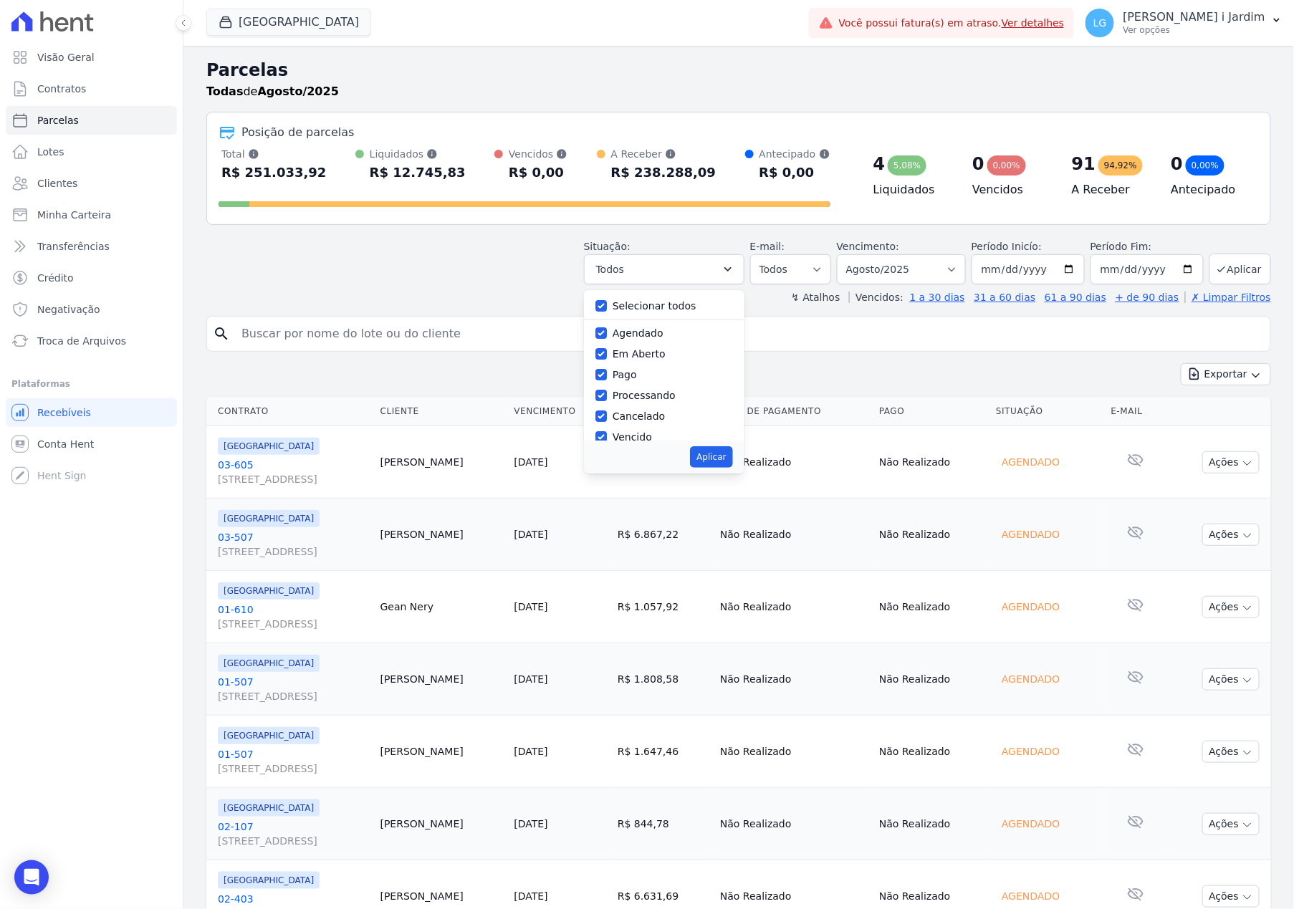
click at [671, 304] on label "Selecionar todos" at bounding box center [654, 305] width 84 height 11
click at [628, 307] on label "Selecionar todos" at bounding box center [654, 305] width 84 height 11
click at [607, 307] on input "Selecionar todos" at bounding box center [600, 305] width 11 height 11
checkbox input "false"
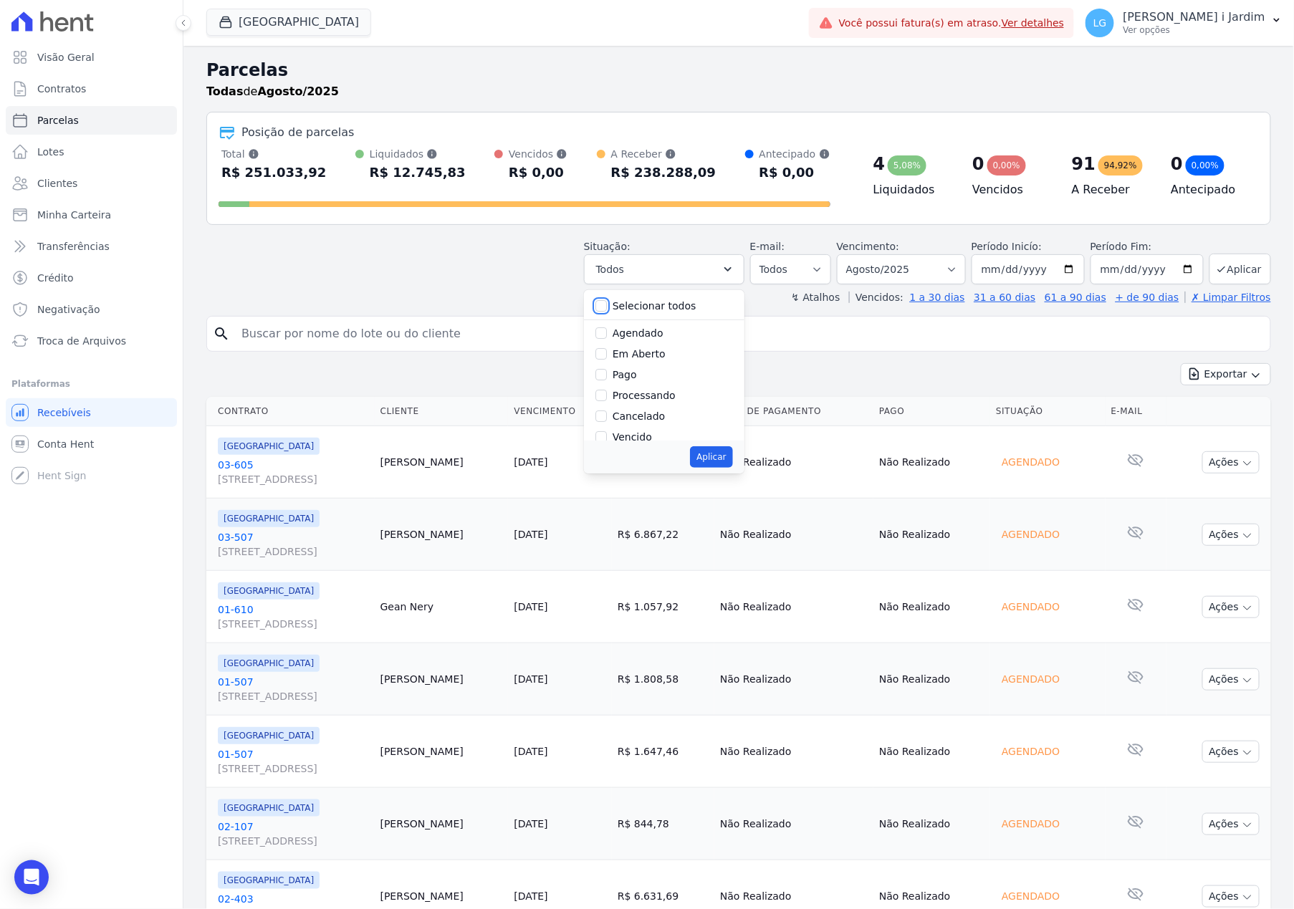
checkbox input "false"
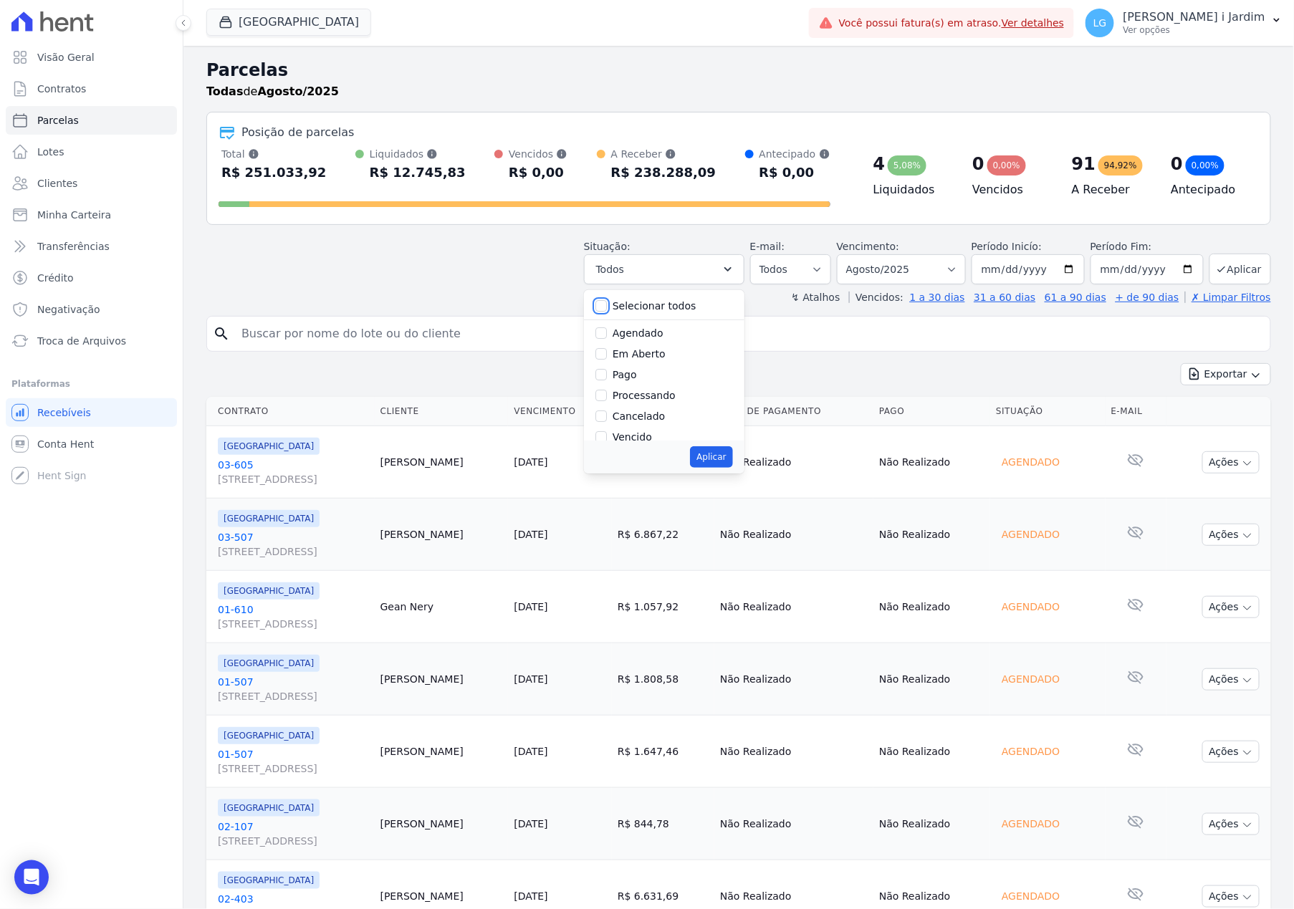
checkbox input "false"
click at [628, 360] on label "Em Aberto" at bounding box center [638, 353] width 53 height 11
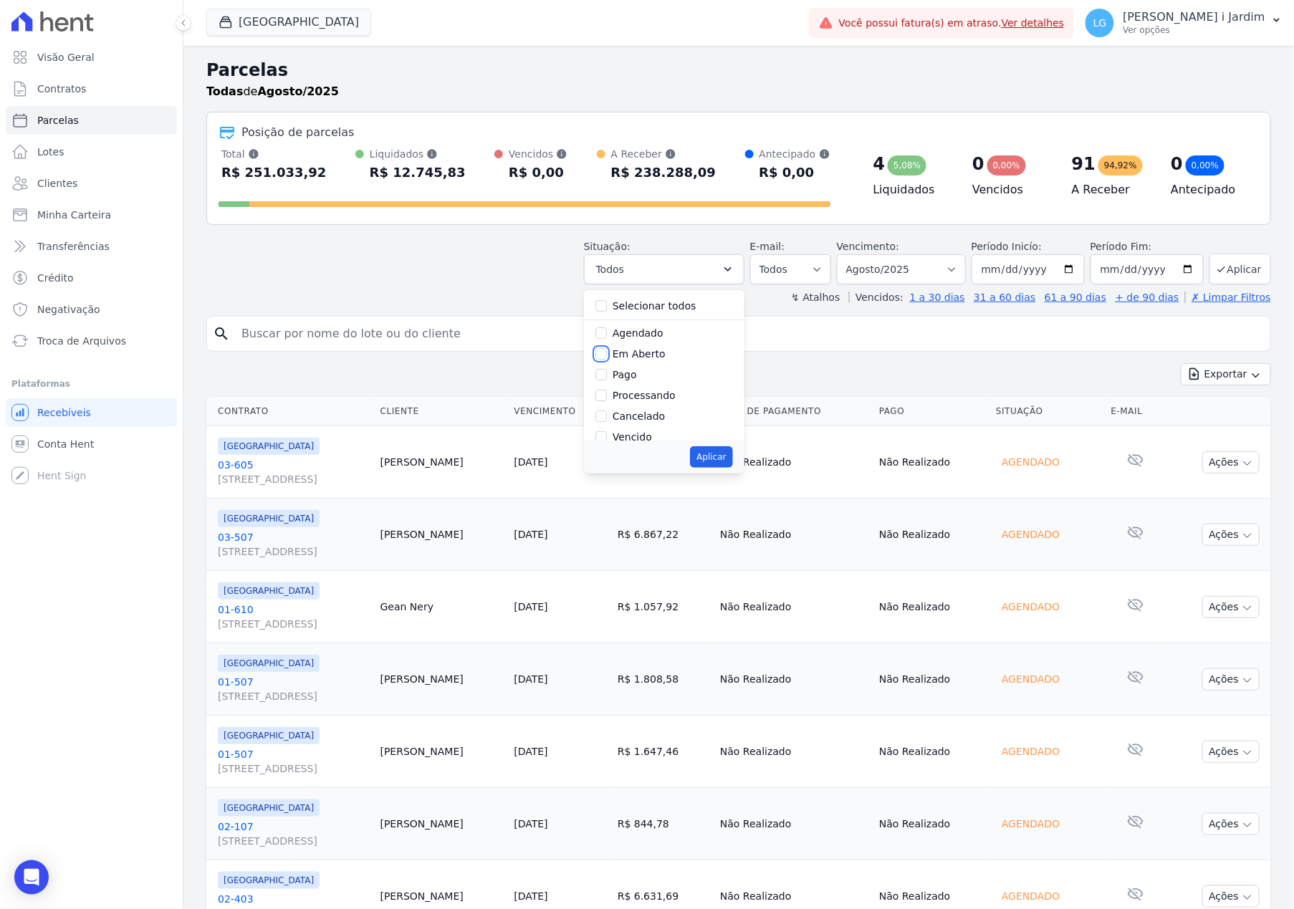
click at [607, 360] on input "Em Aberto" at bounding box center [600, 353] width 11 height 11
checkbox input "true"
click at [703, 459] on button "Aplicar" at bounding box center [711, 456] width 42 height 21
select select "pending"
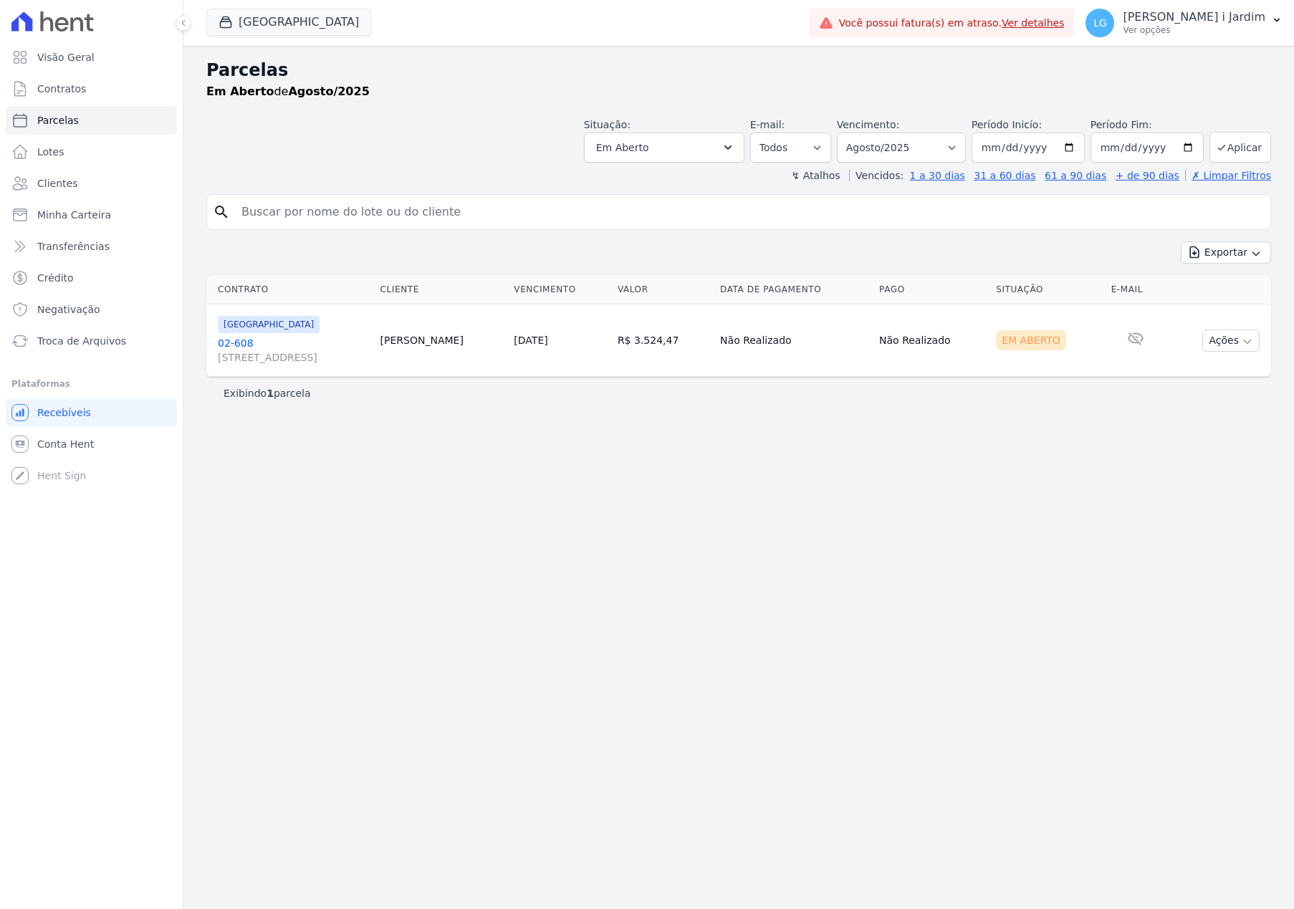
select select
click at [87, 447] on span "Conta Hent" at bounding box center [65, 444] width 57 height 14
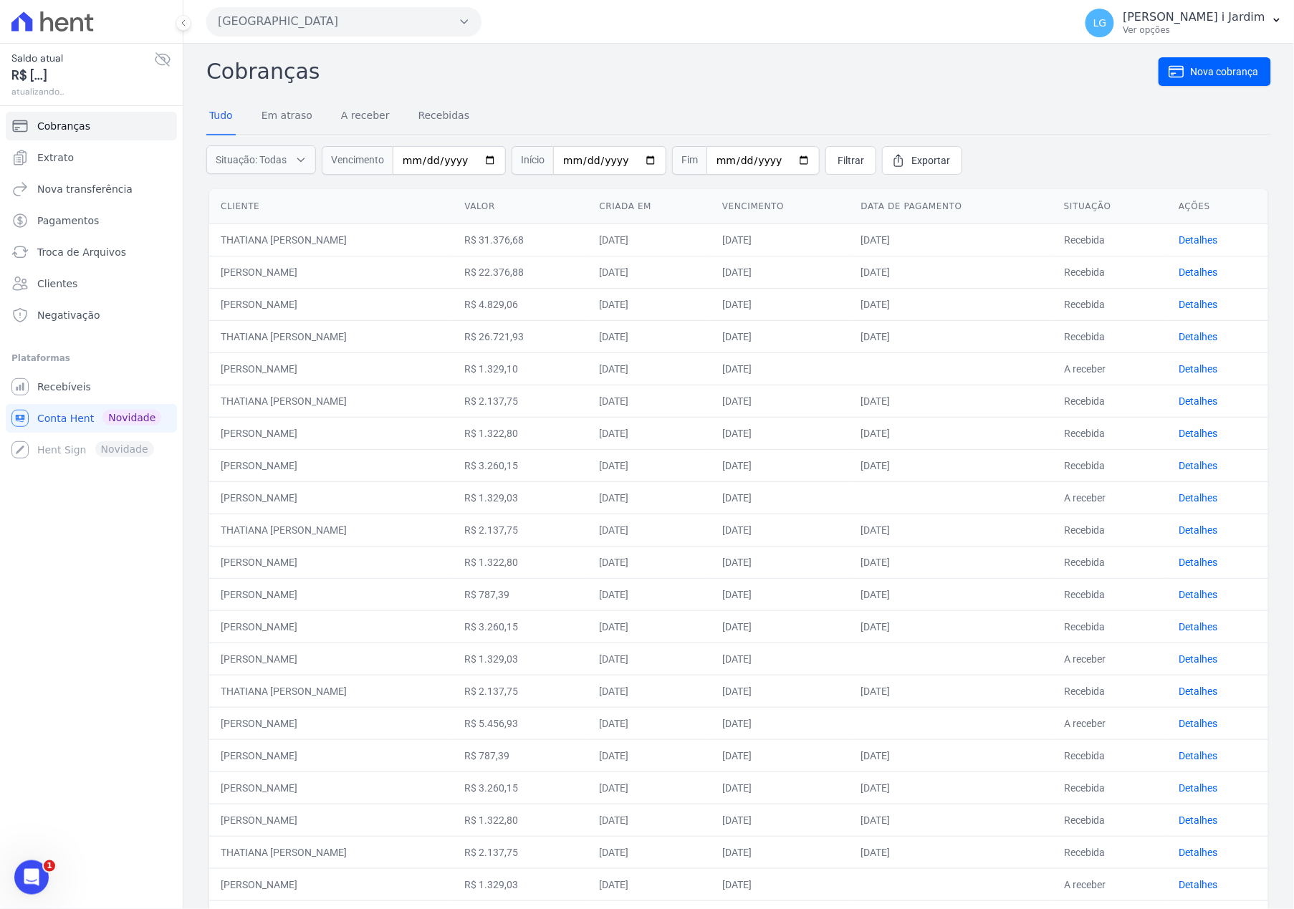
click at [153, 57] on span "Saldo atual" at bounding box center [82, 58] width 143 height 15
click at [162, 59] on icon at bounding box center [162, 59] width 14 height 13
click at [161, 56] on icon at bounding box center [162, 59] width 17 height 17
click at [160, 58] on icon at bounding box center [162, 59] width 17 height 17
click at [24, 648] on div "Saldo atual ****** [DATE] 15:29 Cobranças Extrato Nova transferência Pagamentos…" at bounding box center [91, 454] width 183 height 909
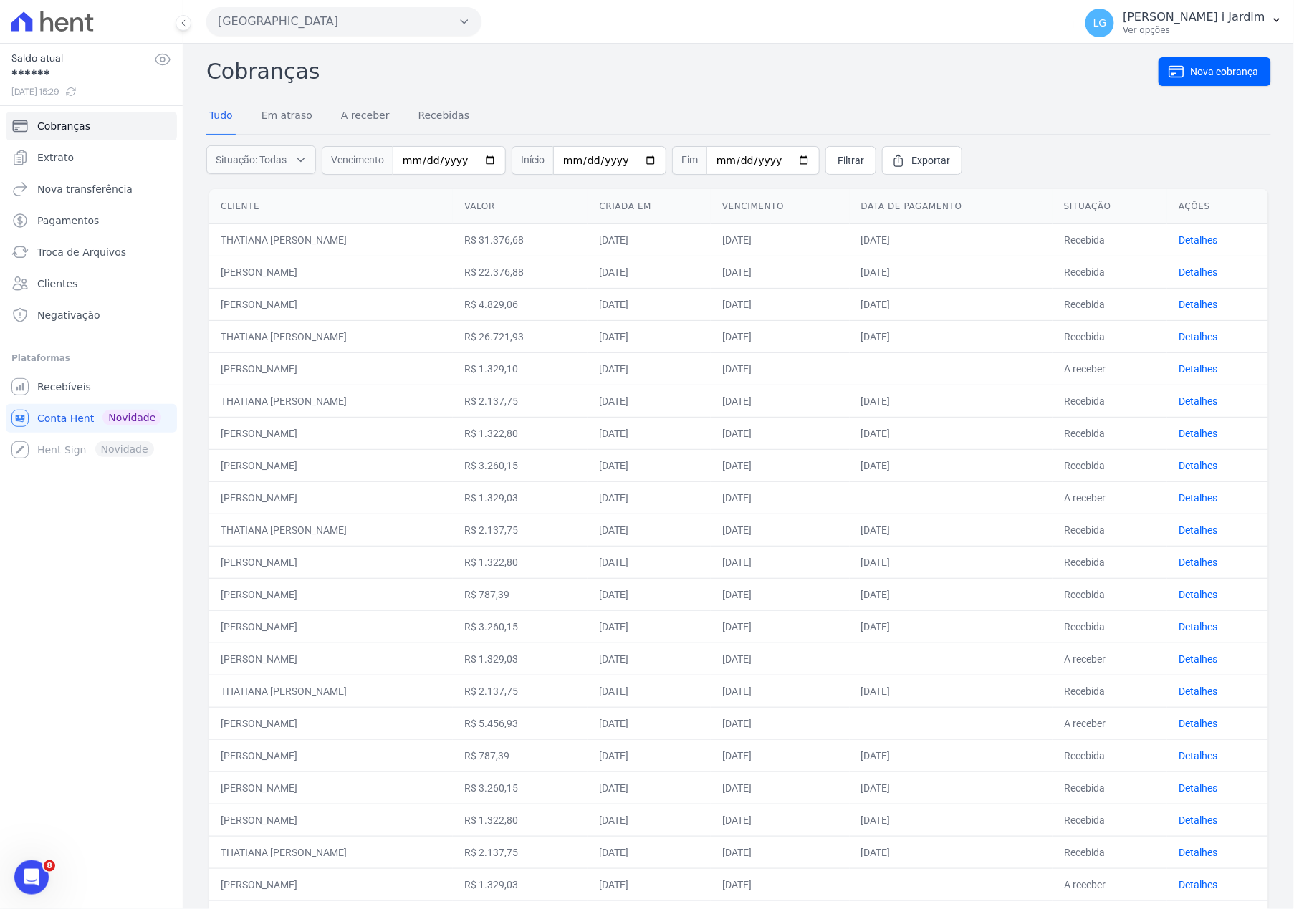
select select
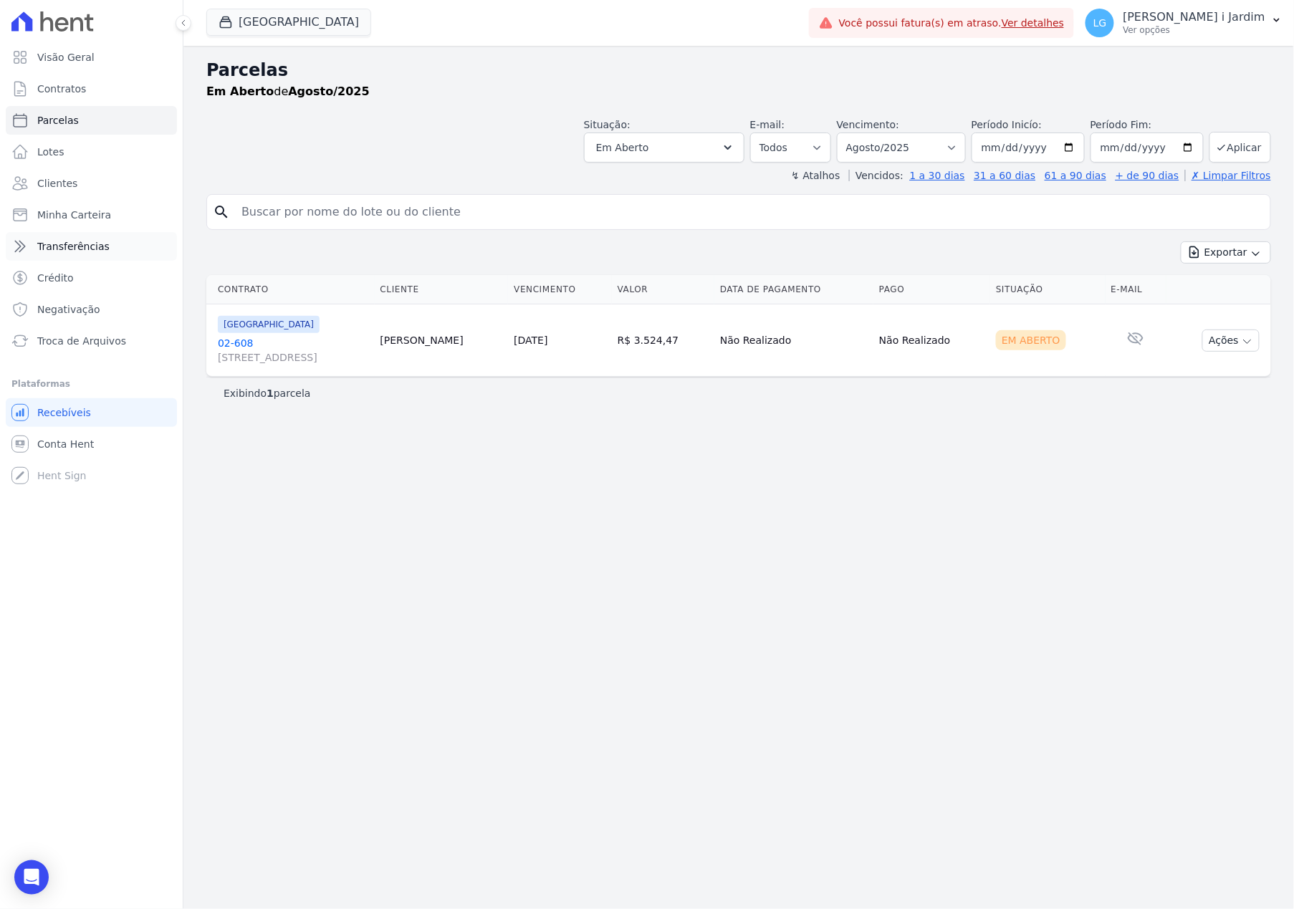
click at [112, 233] on link "Transferências" at bounding box center [91, 246] width 171 height 29
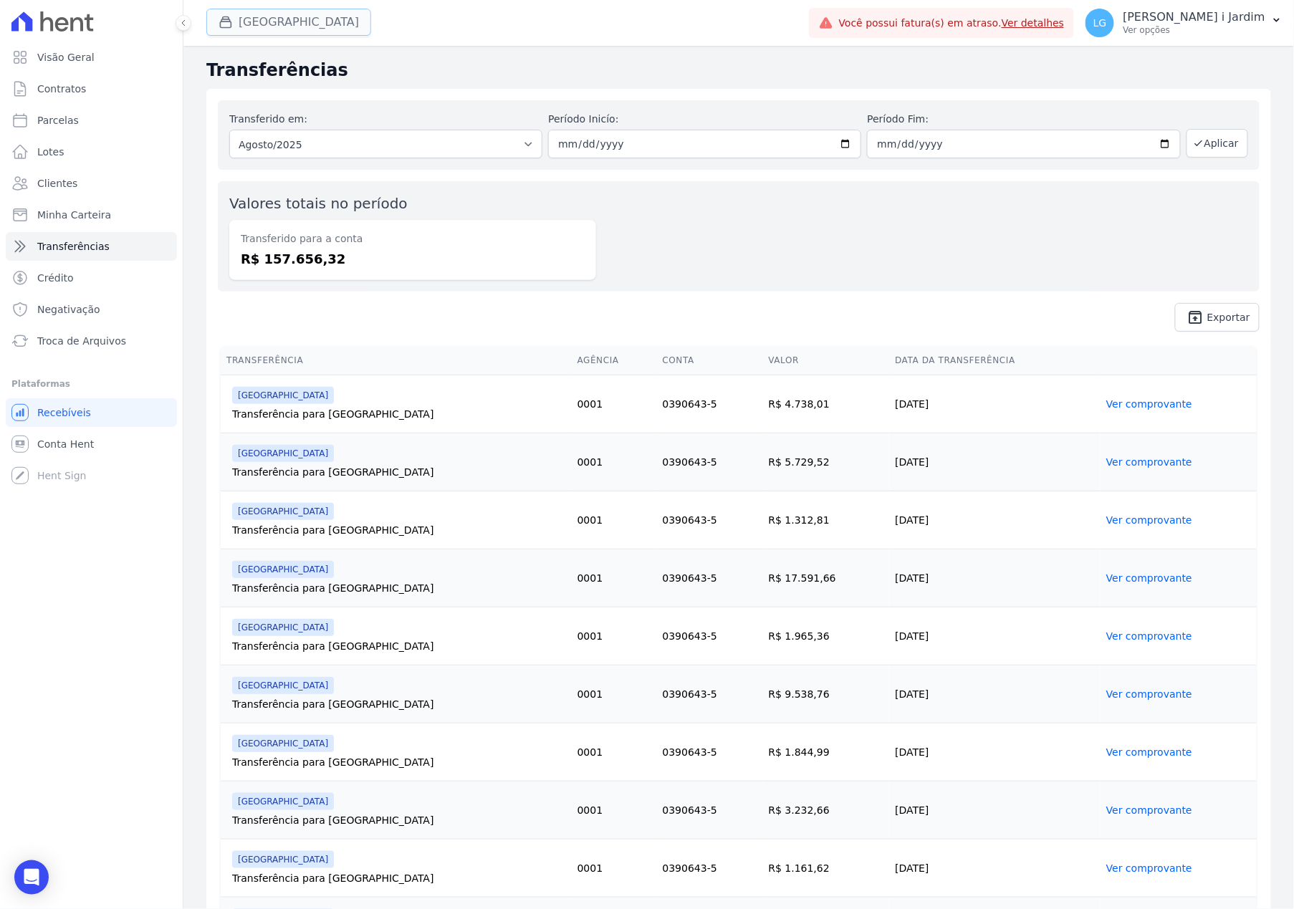
click at [281, 30] on button "[GEOGRAPHIC_DATA]" at bounding box center [288, 22] width 165 height 27
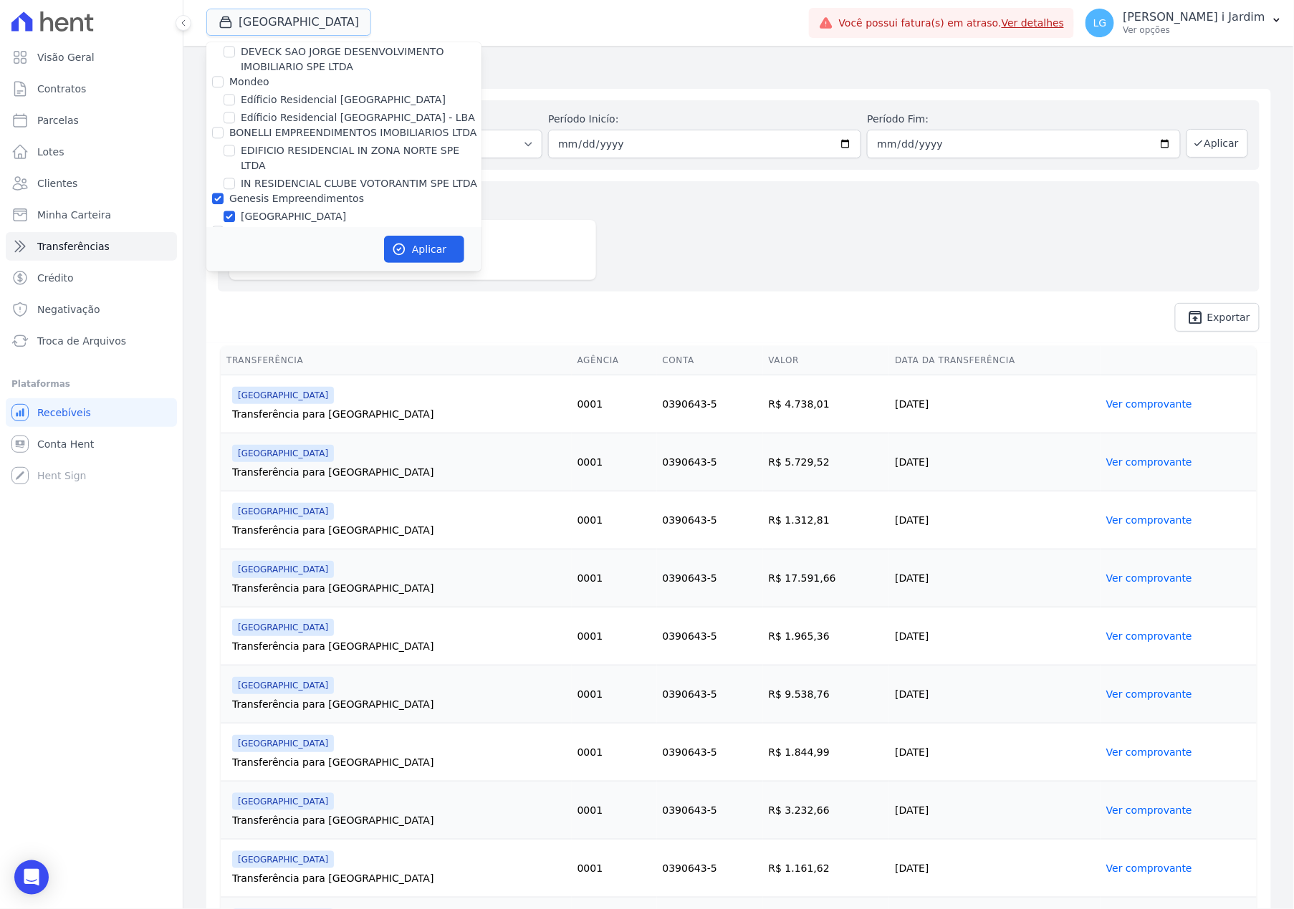
scroll to position [1146, 0]
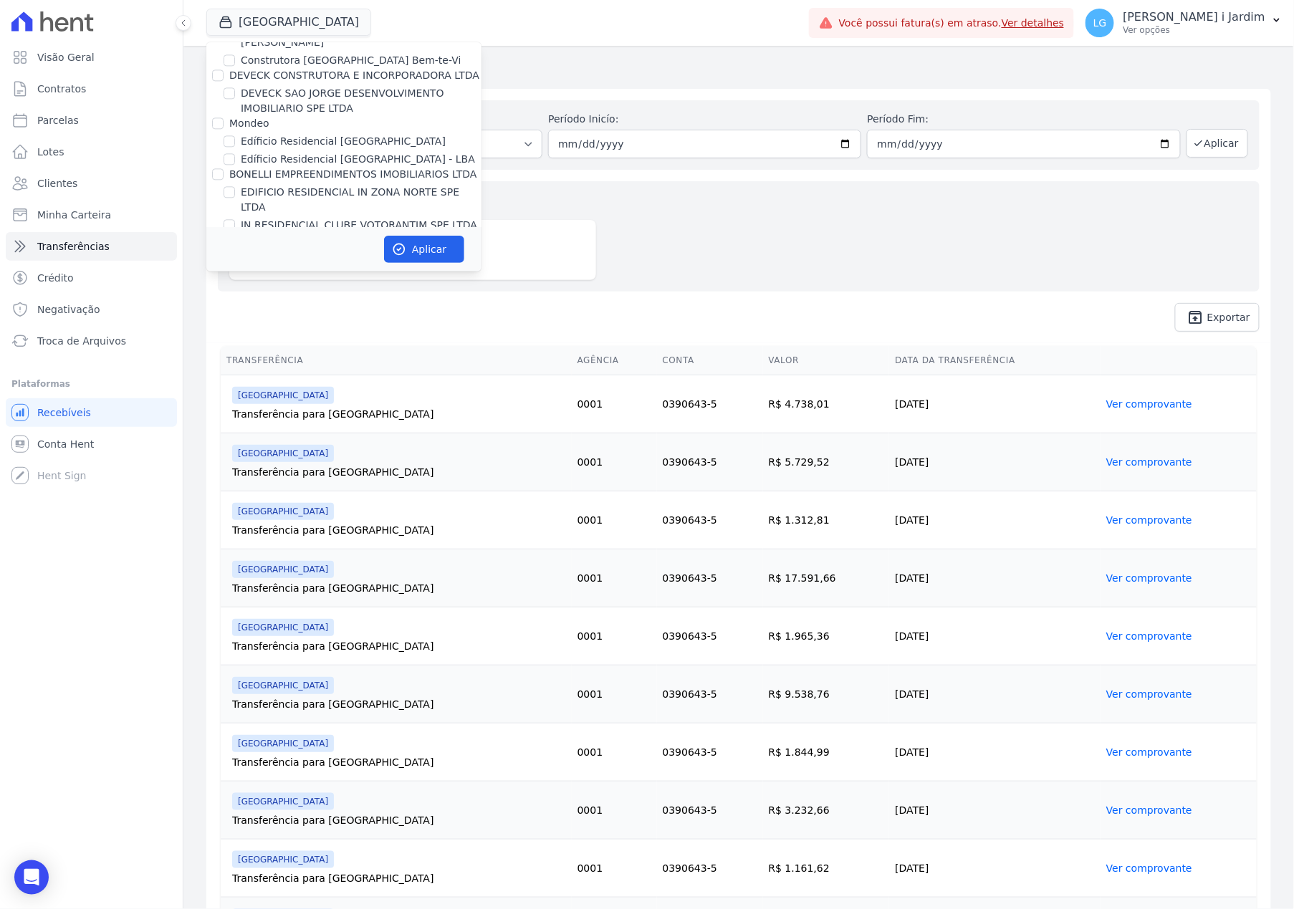
click at [292, 234] on label "Genesis Empreendimentos" at bounding box center [296, 239] width 135 height 11
click at [224, 234] on input "Genesis Empreendimentos" at bounding box center [217, 239] width 11 height 11
checkbox input "false"
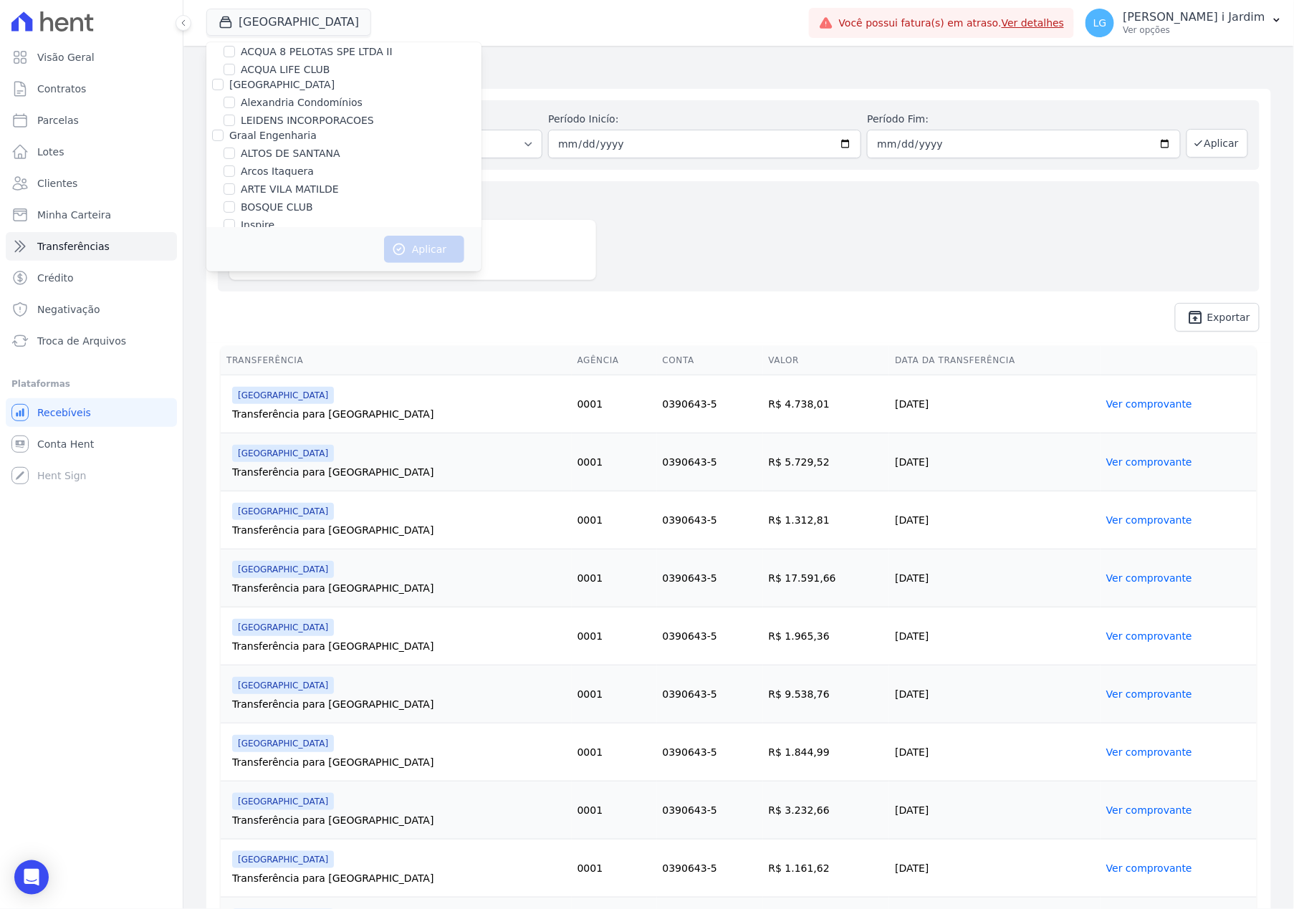
click at [311, 153] on label "ALTOS DE SANTANA" at bounding box center [291, 153] width 100 height 15
click at [235, 153] on input "ALTOS DE SANTANA" at bounding box center [229, 153] width 11 height 11
checkbox input "true"
click at [392, 242] on icon "button" at bounding box center [399, 249] width 14 height 14
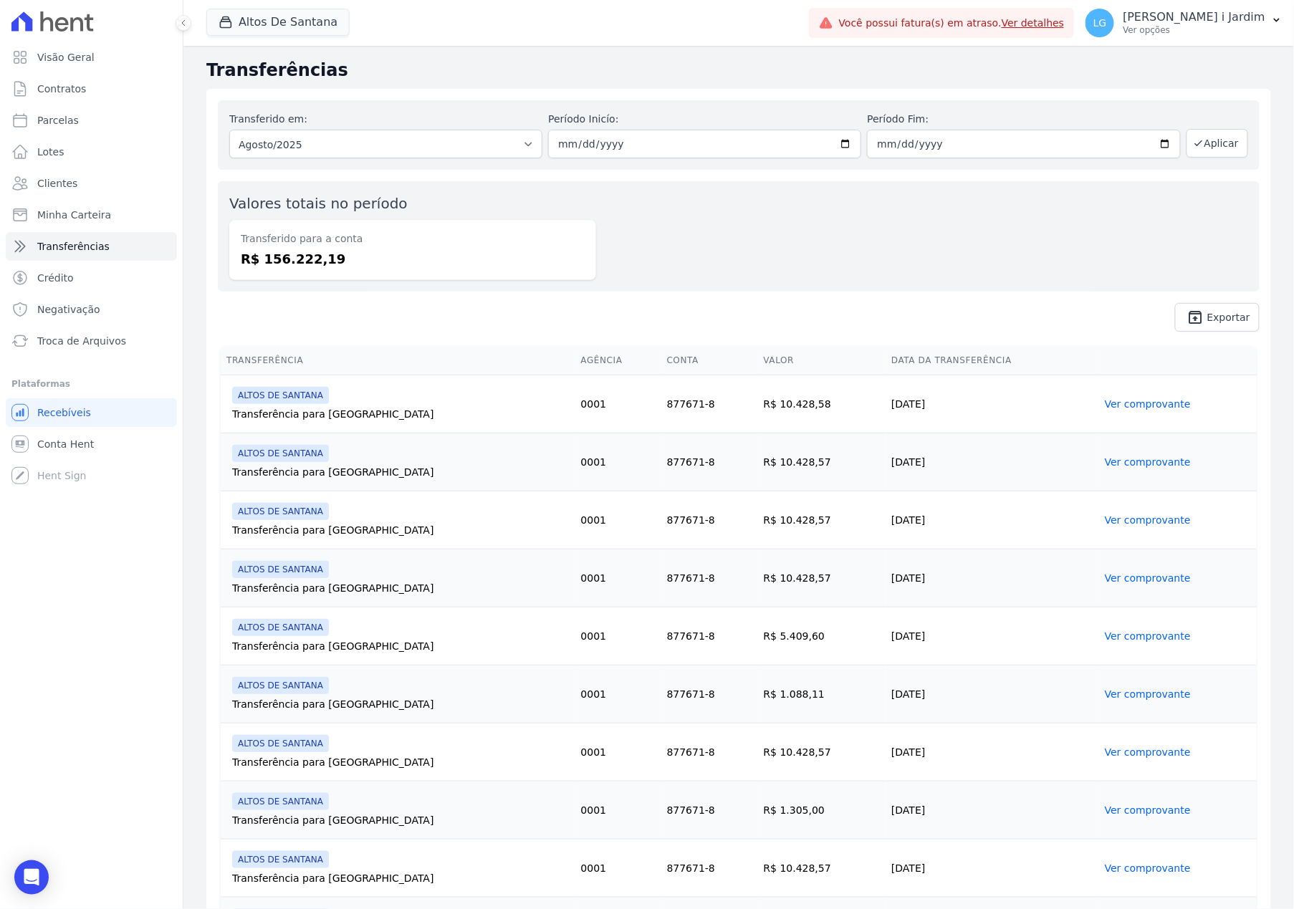
click at [264, 4] on div "Altos De Santana Trapisa Engenharia Acaiá Residencial Icatu Residencial PORTO5 …" at bounding box center [504, 22] width 597 height 47
click at [271, 29] on button "Altos De Santana" at bounding box center [277, 22] width 143 height 27
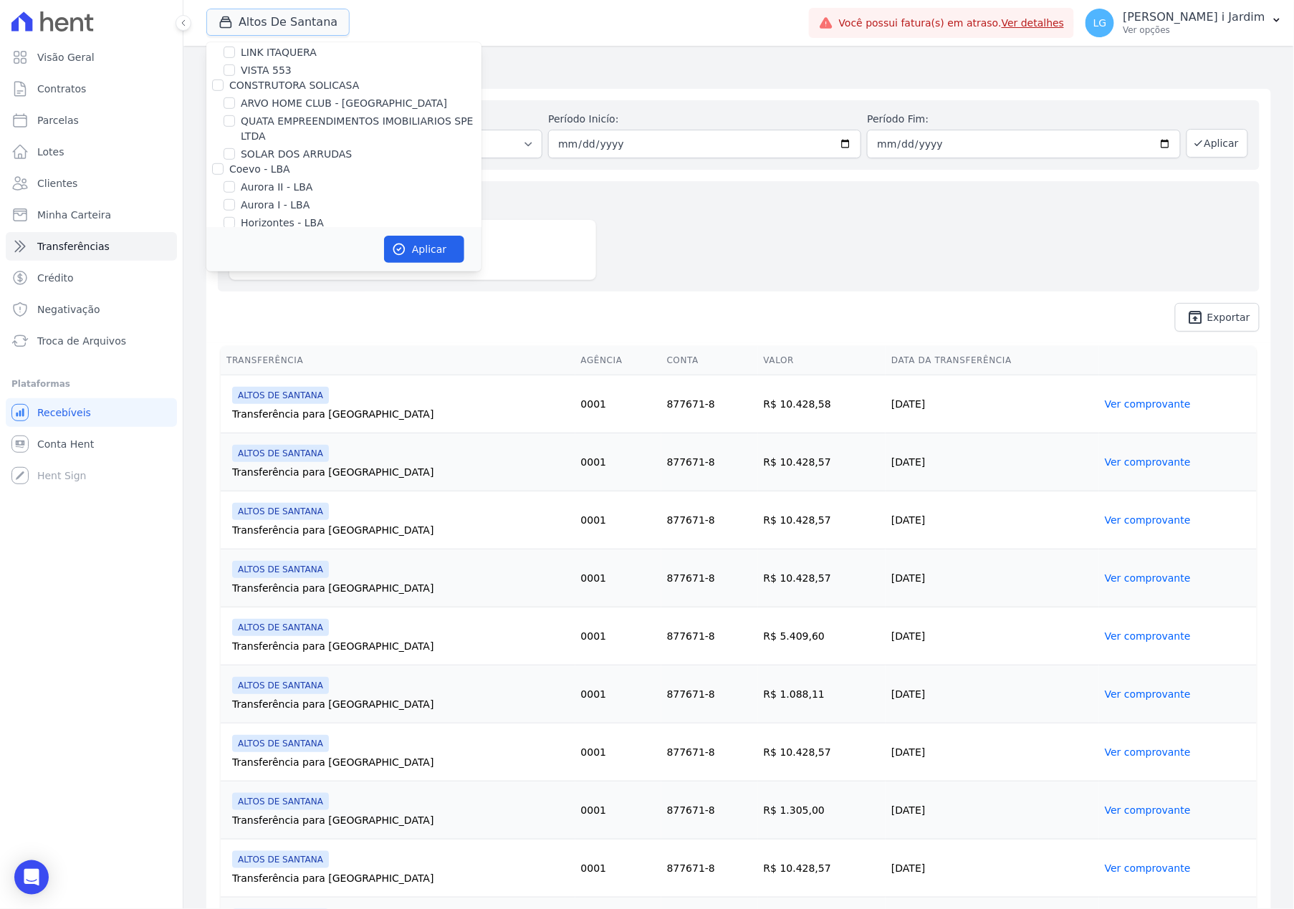
scroll to position [191, 0]
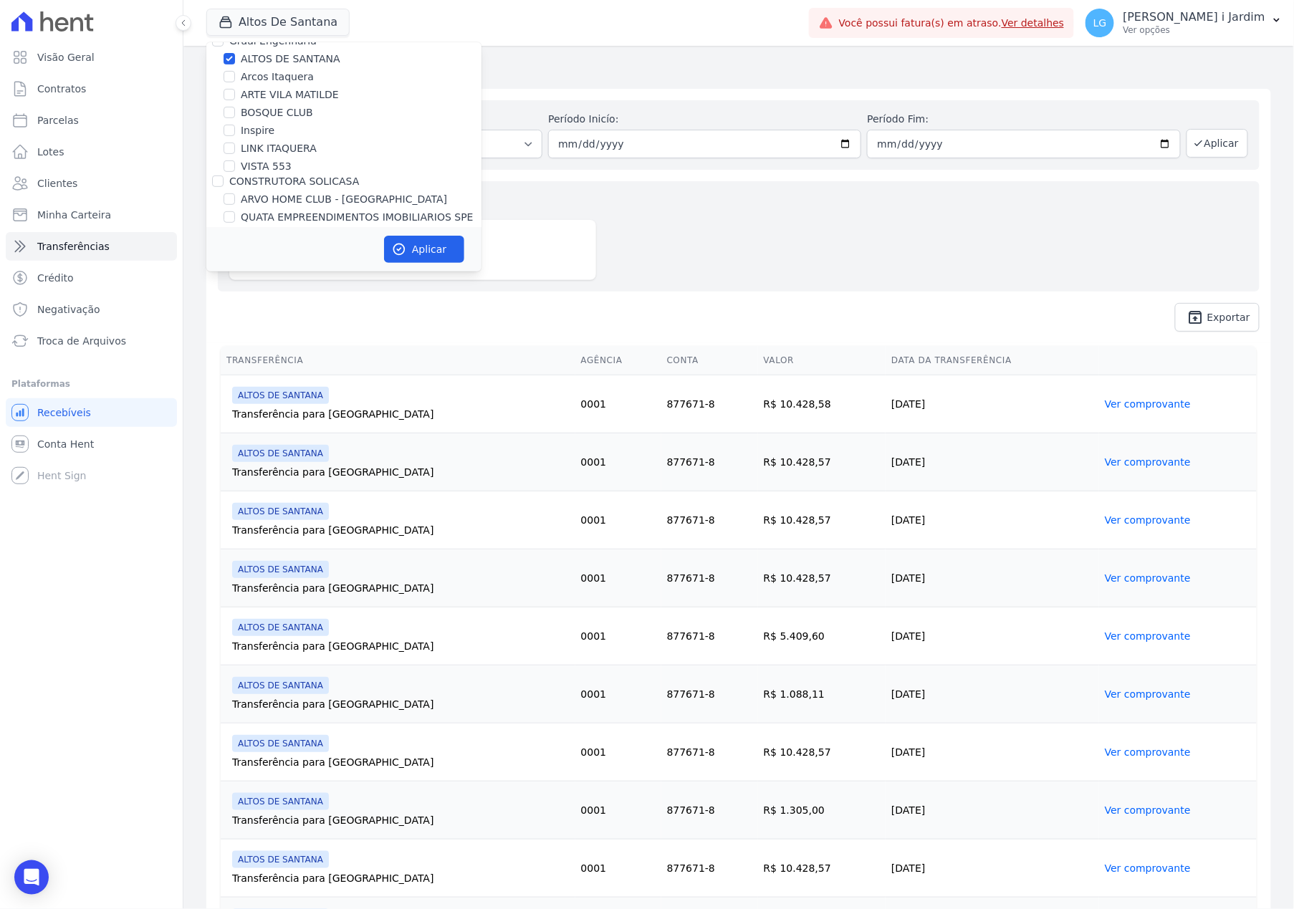
click at [282, 55] on label "ALTOS DE SANTANA" at bounding box center [291, 59] width 100 height 15
click at [235, 55] on input "ALTOS DE SANTANA" at bounding box center [229, 58] width 11 height 11
checkbox input "false"
click at [301, 92] on label "ARTE VILA MATILDE" at bounding box center [290, 94] width 98 height 15
click at [235, 92] on input "ARTE VILA MATILDE" at bounding box center [229, 94] width 11 height 11
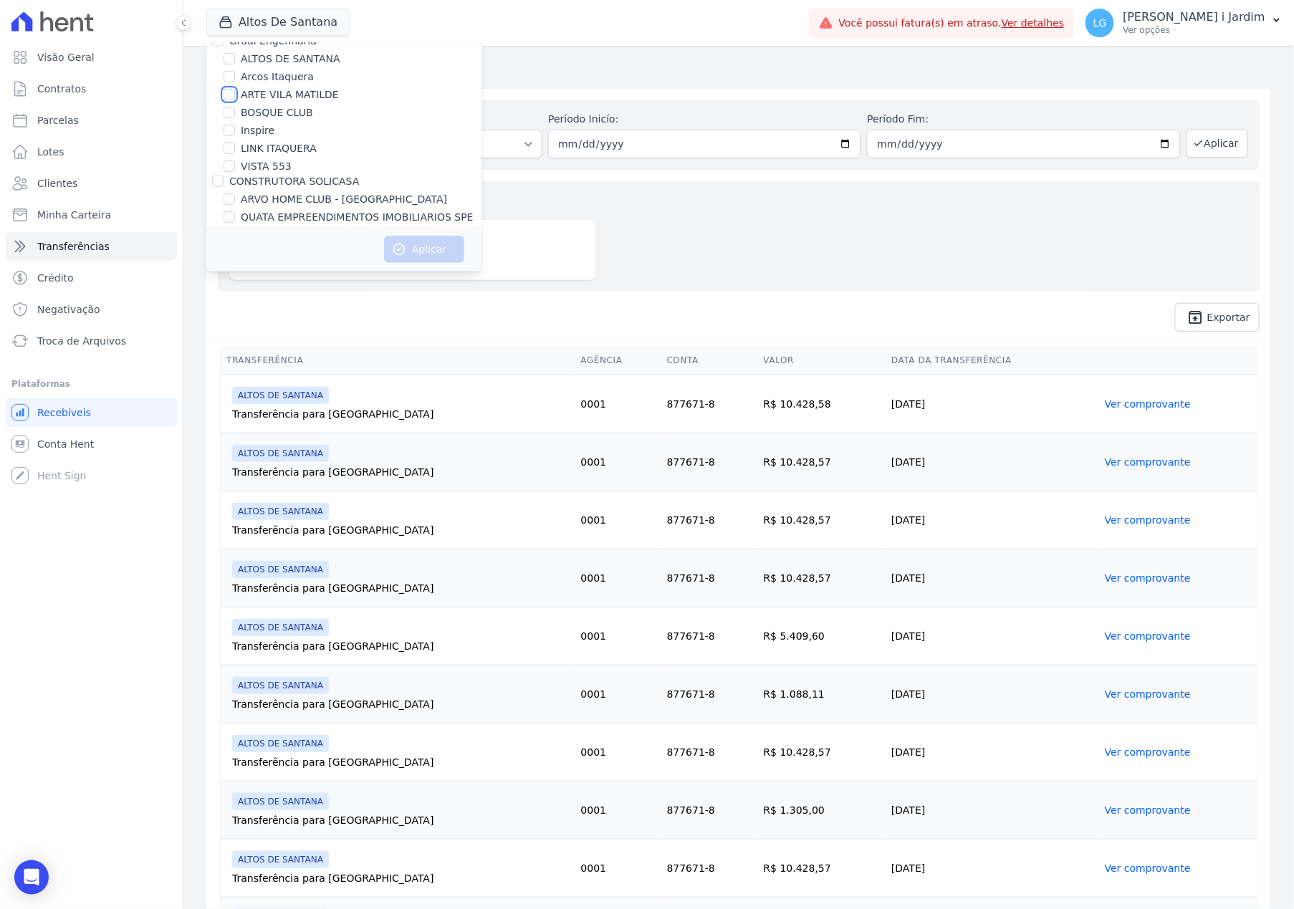
checkbox input "true"
click at [431, 244] on button "Aplicar" at bounding box center [424, 249] width 80 height 27
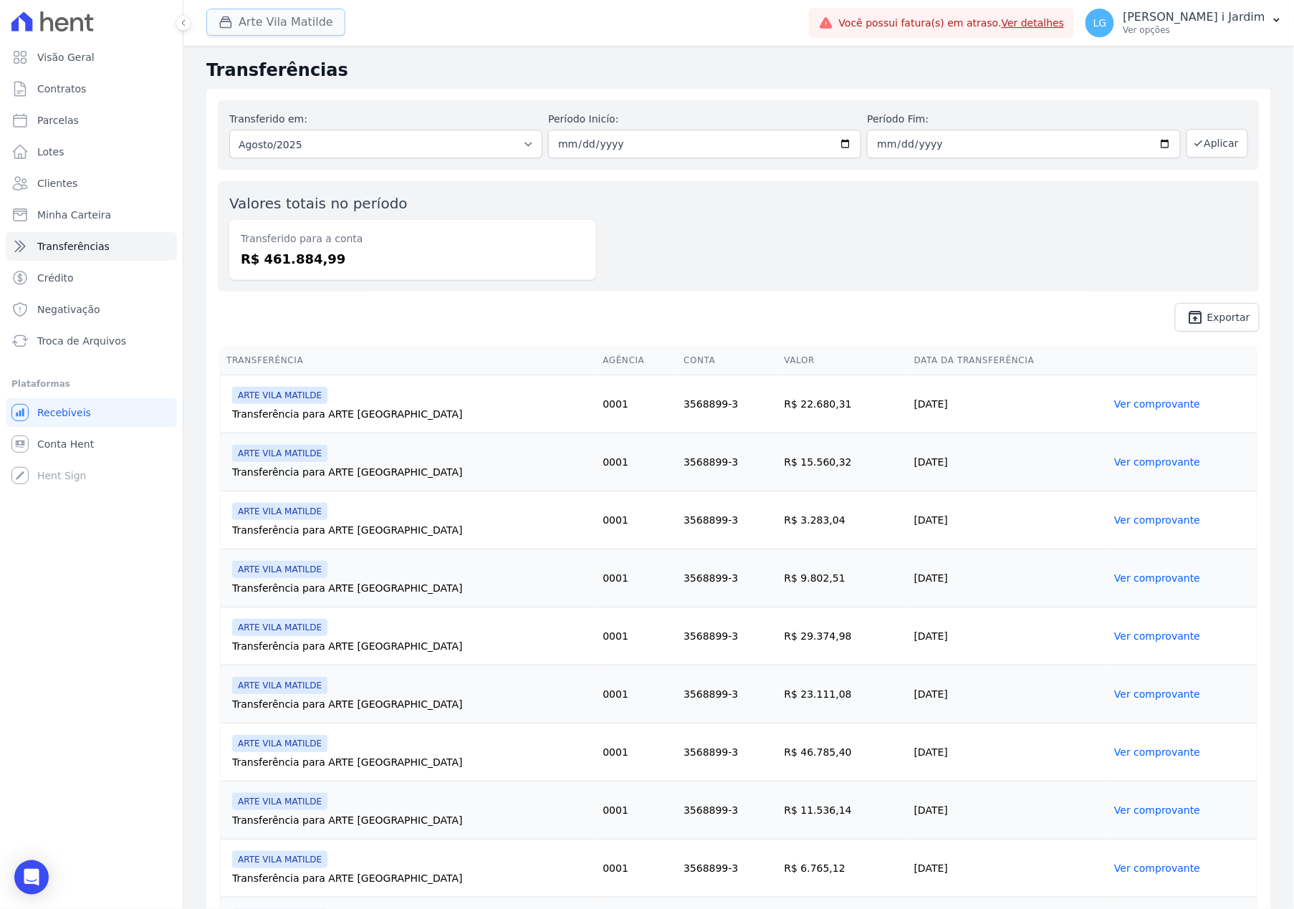
click at [239, 21] on button "Arte Vila Matilde" at bounding box center [275, 22] width 139 height 27
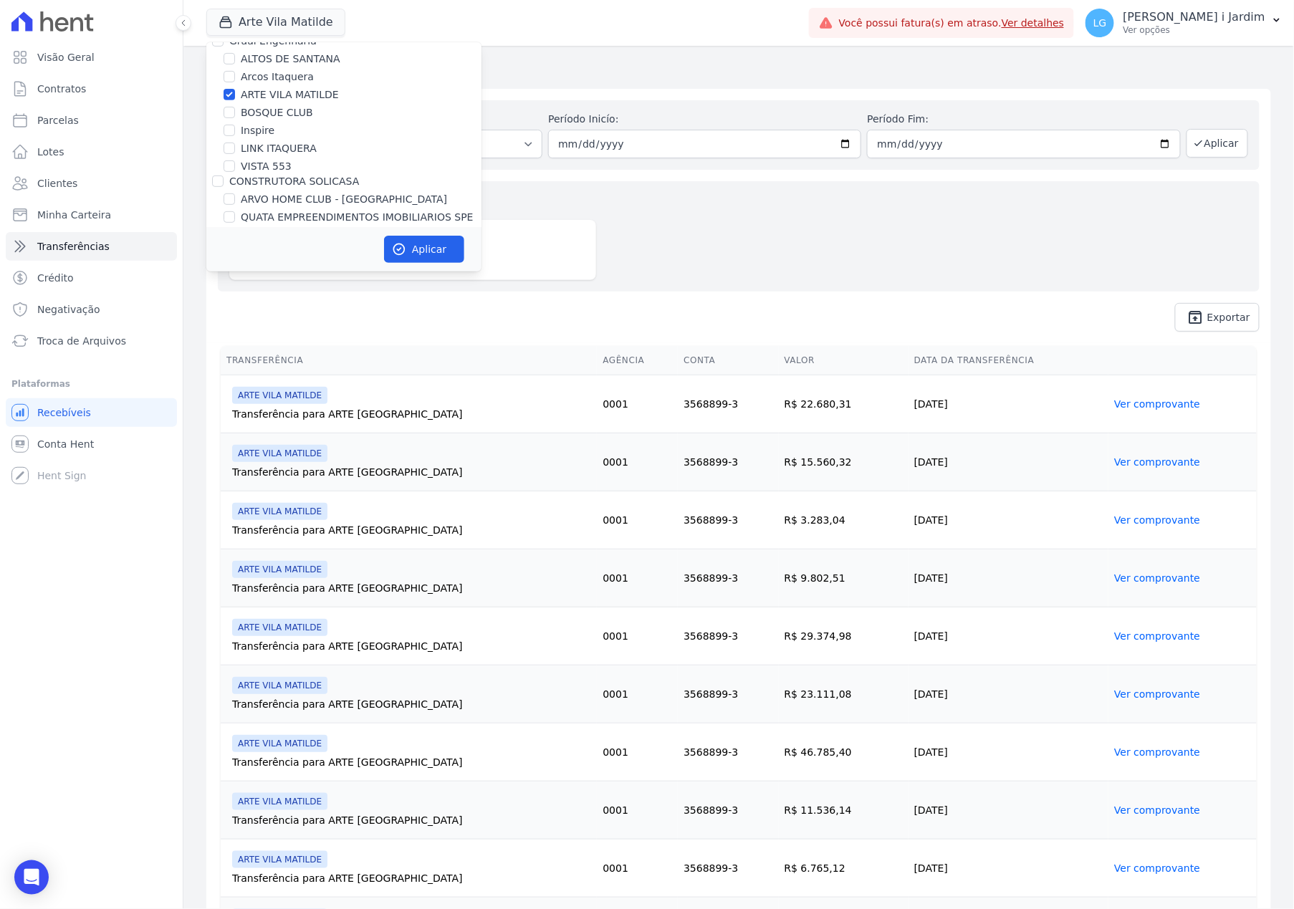
click at [298, 98] on label "ARTE VILA MATILDE" at bounding box center [290, 94] width 98 height 15
click at [235, 98] on input "ARTE VILA MATILDE" at bounding box center [229, 94] width 11 height 11
checkbox input "false"
click at [298, 110] on label "BOSQUE CLUB" at bounding box center [277, 112] width 72 height 15
click at [235, 110] on input "BOSQUE CLUB" at bounding box center [229, 112] width 11 height 11
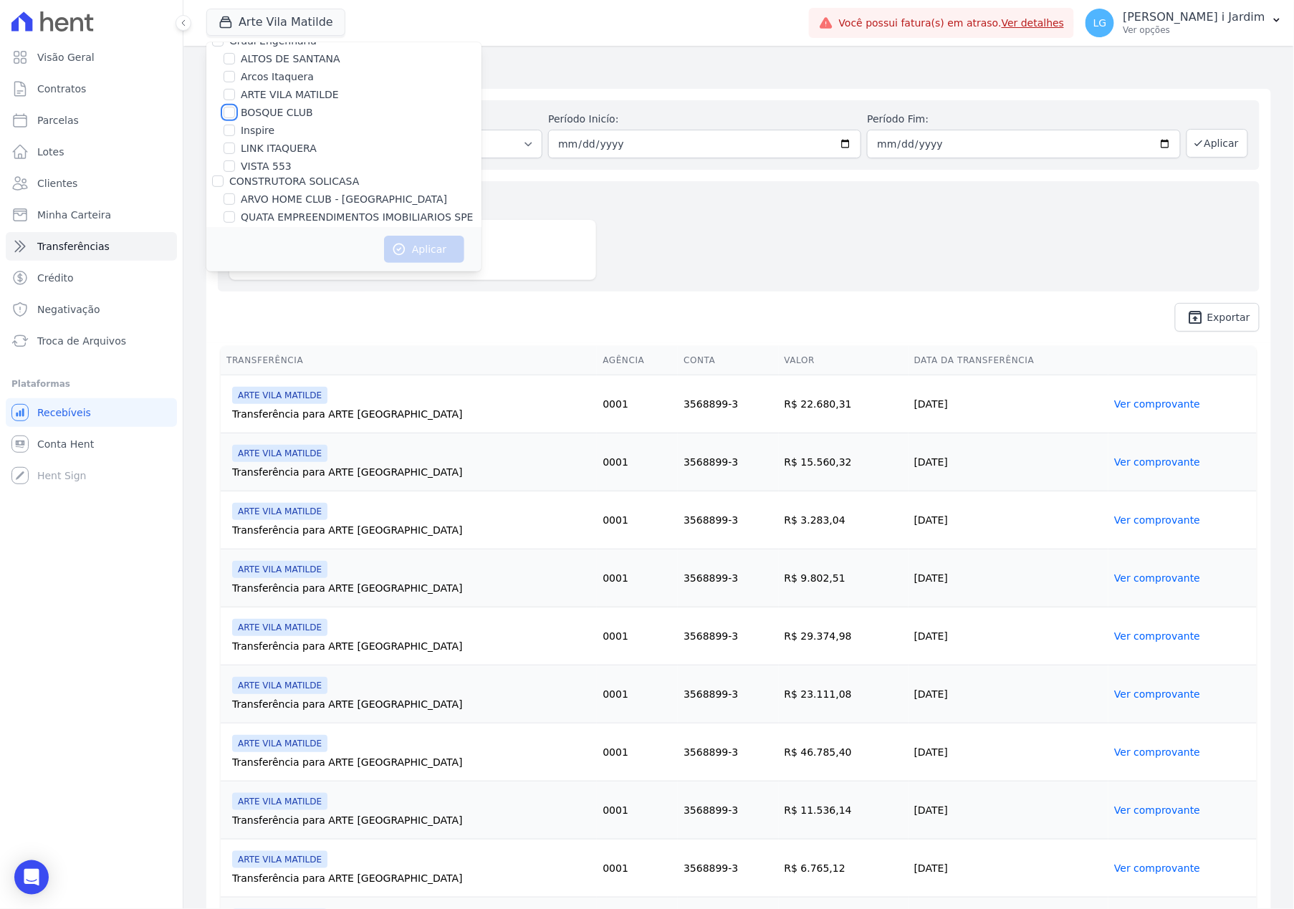
checkbox input "true"
click at [410, 244] on button "Aplicar" at bounding box center [424, 249] width 80 height 27
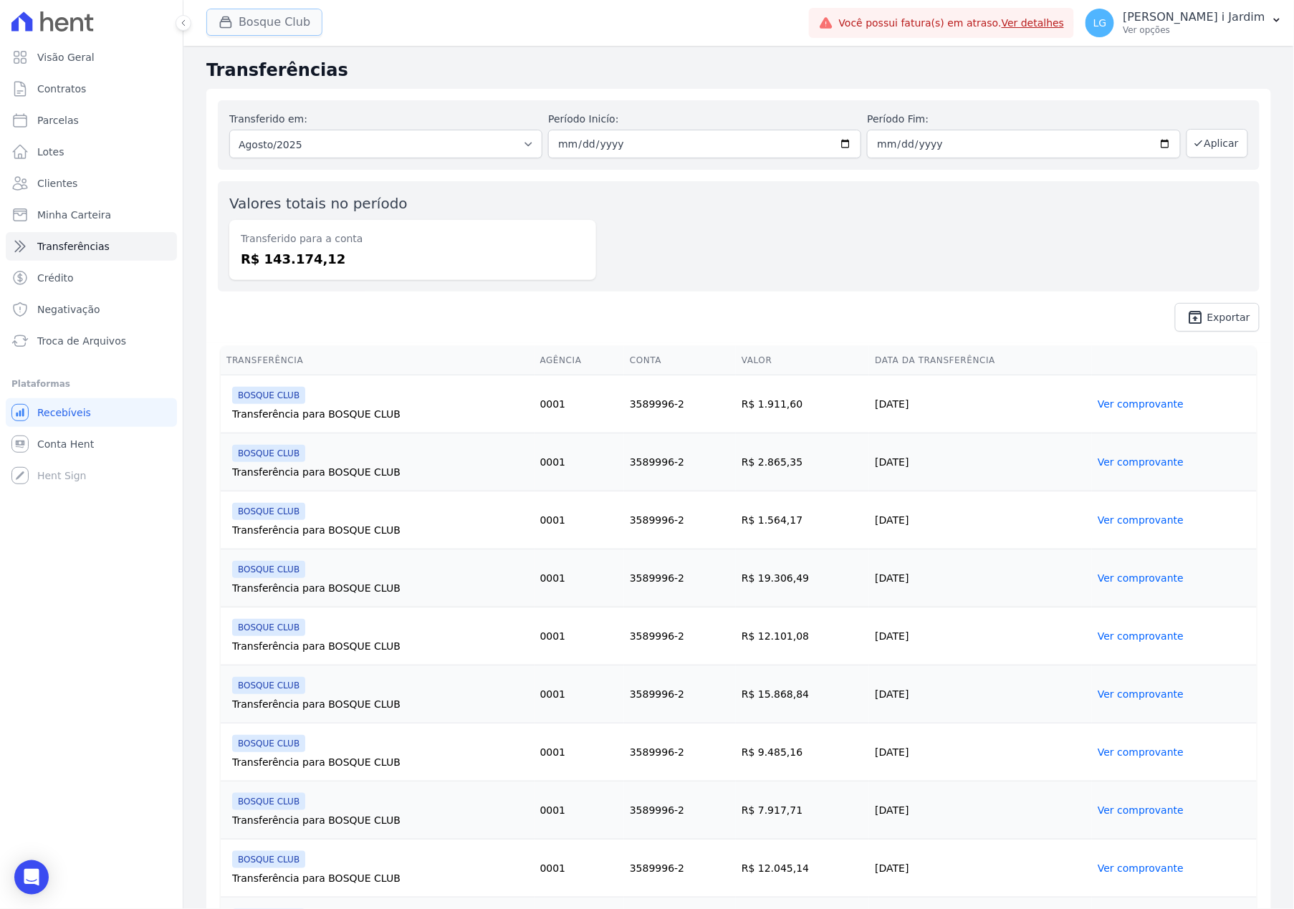
click at [259, 20] on button "Bosque Club" at bounding box center [264, 22] width 116 height 27
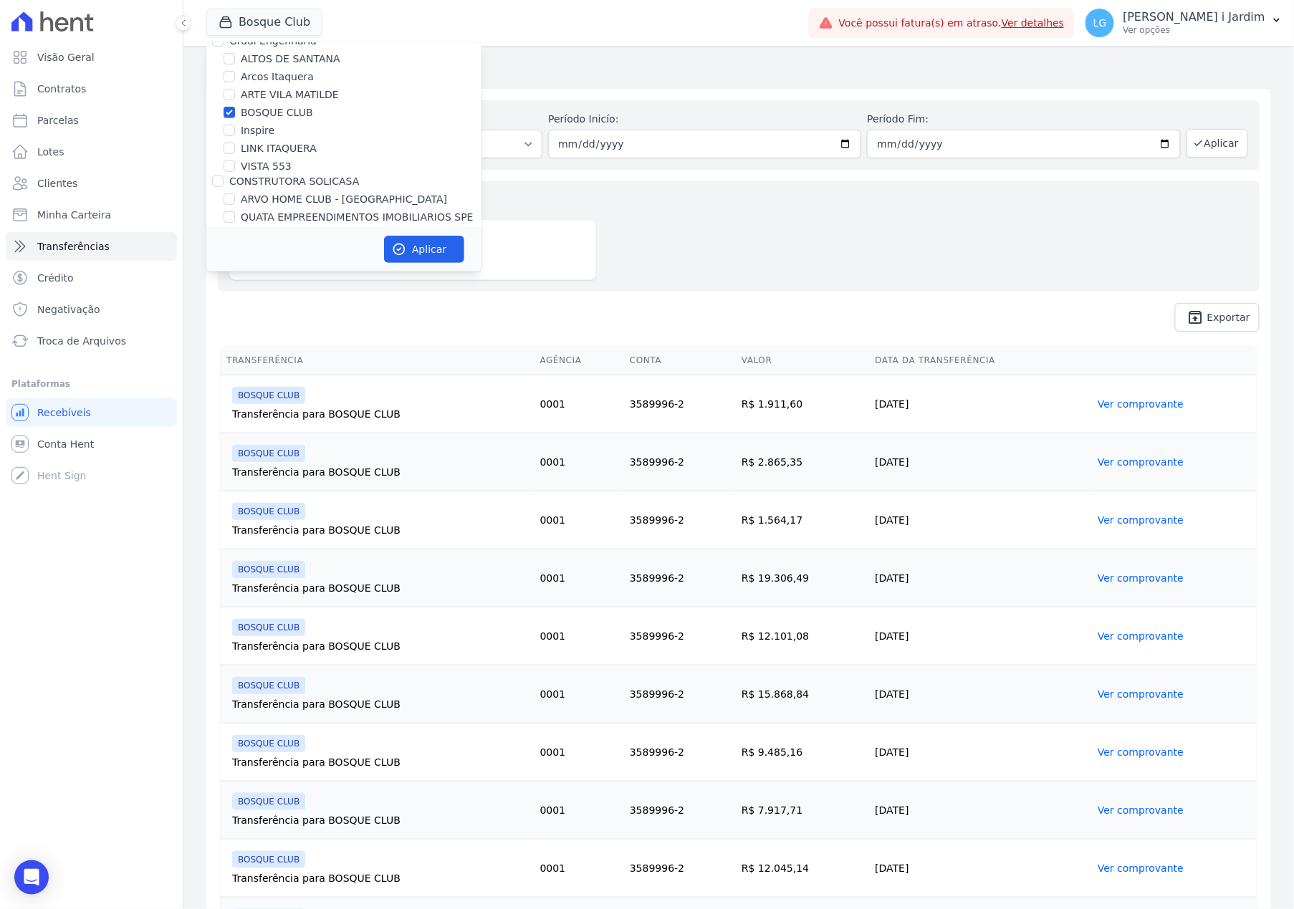
click at [264, 117] on label "BOSQUE CLUB" at bounding box center [277, 112] width 72 height 15
click at [235, 117] on input "BOSQUE CLUB" at bounding box center [229, 112] width 11 height 11
checkbox input "false"
click at [268, 129] on label "Inspire" at bounding box center [258, 130] width 34 height 15
click at [235, 129] on input "Inspire" at bounding box center [229, 130] width 11 height 11
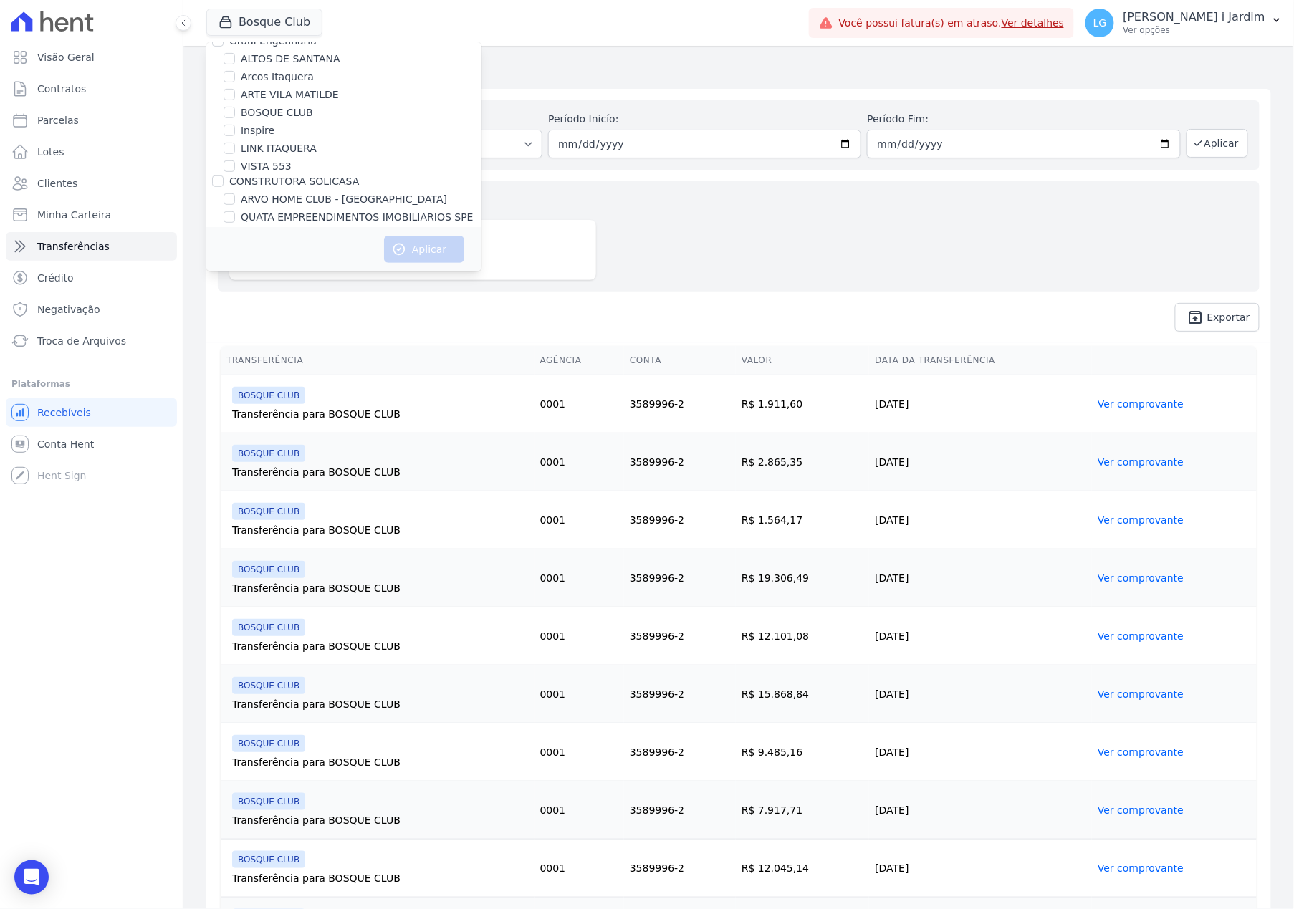
checkbox input "true"
click at [403, 244] on icon "button" at bounding box center [399, 249] width 14 height 14
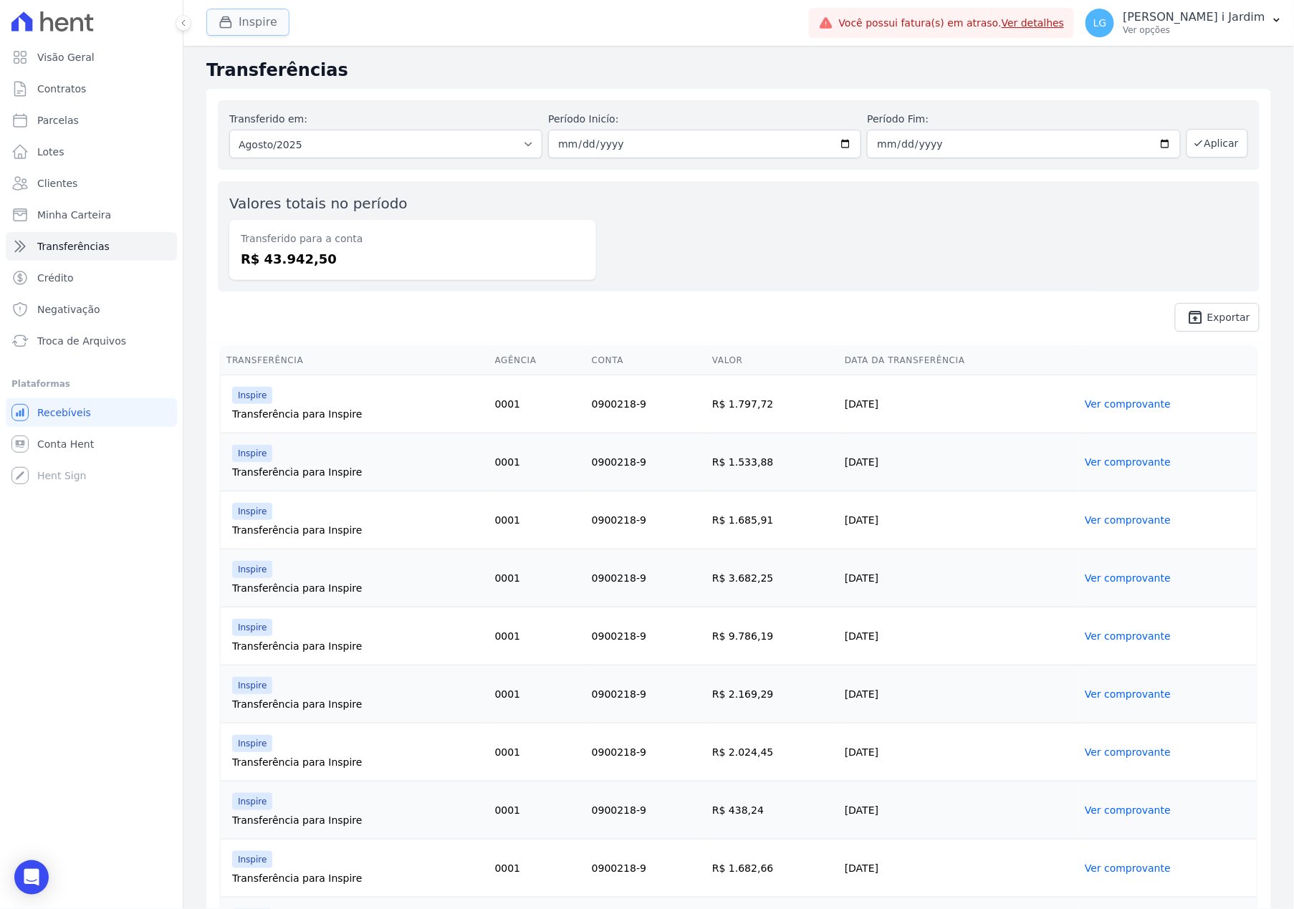
click at [259, 35] on button "Inspire" at bounding box center [247, 22] width 83 height 27
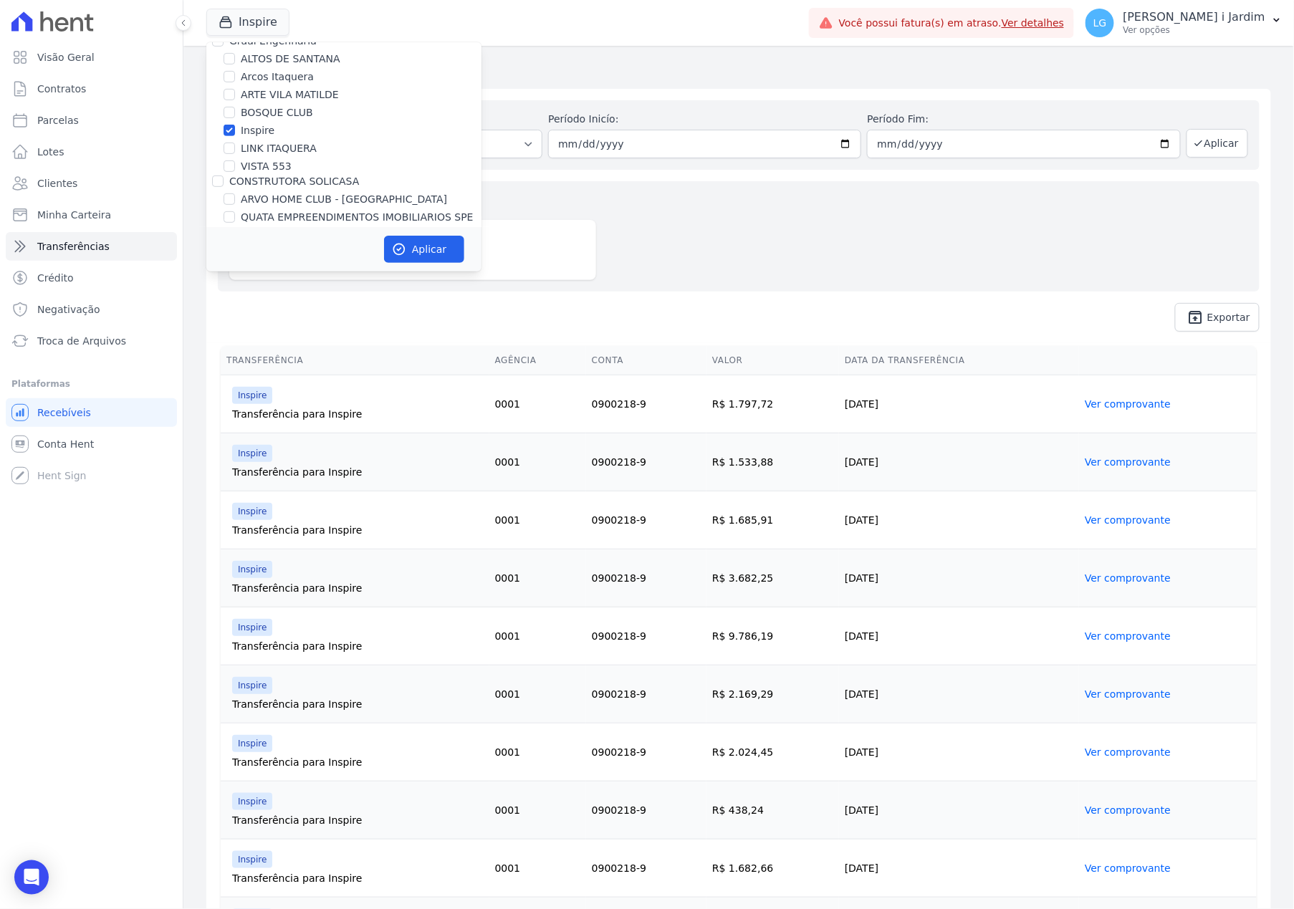
click at [254, 128] on label "Inspire" at bounding box center [258, 130] width 34 height 15
click at [235, 128] on input "Inspire" at bounding box center [229, 130] width 11 height 11
checkbox input "false"
click at [255, 147] on label "LINK ITAQUERA" at bounding box center [279, 148] width 76 height 15
click at [235, 147] on input "LINK ITAQUERA" at bounding box center [229, 148] width 11 height 11
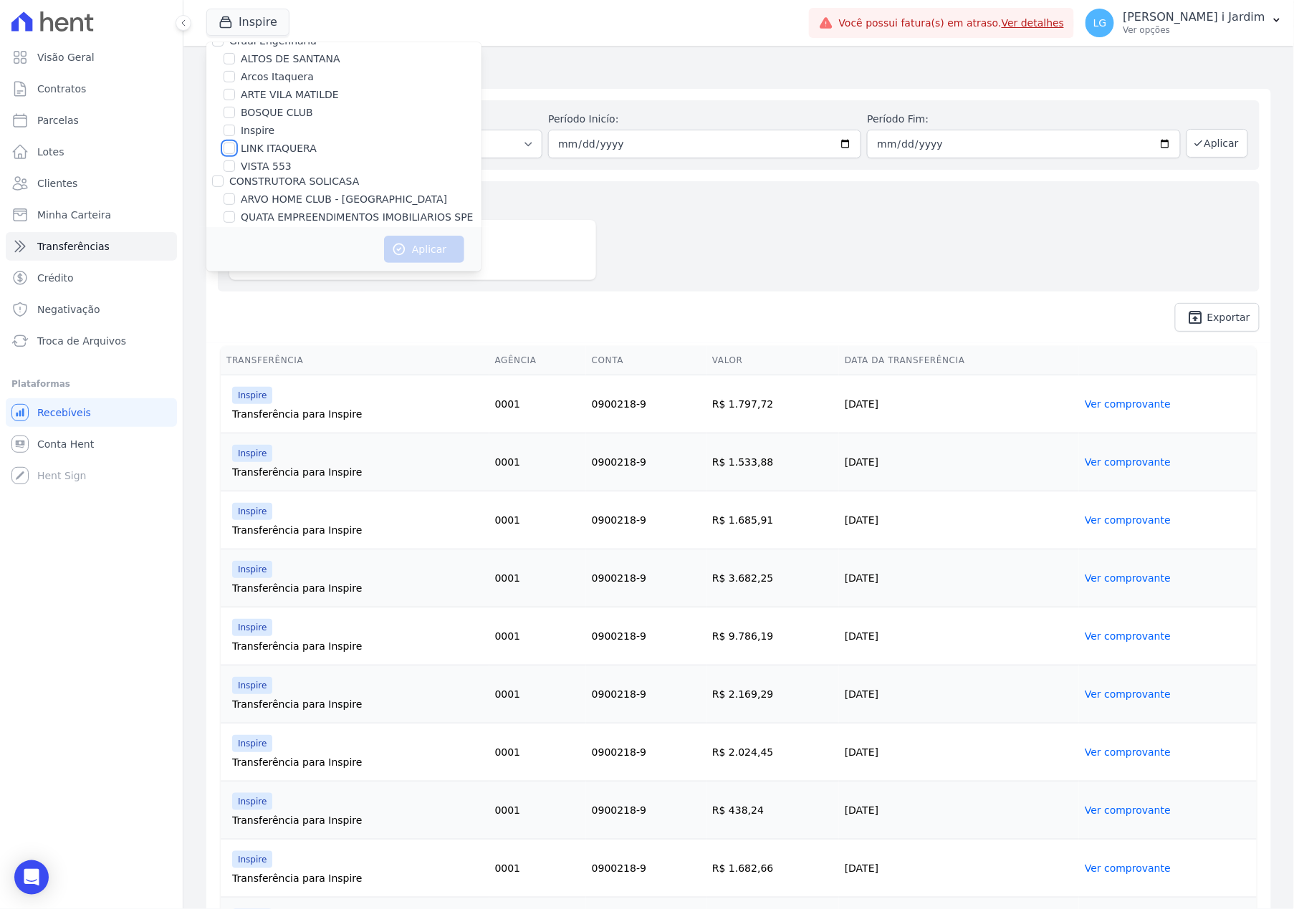
checkbox input "true"
click at [404, 242] on icon "button" at bounding box center [399, 249] width 14 height 14
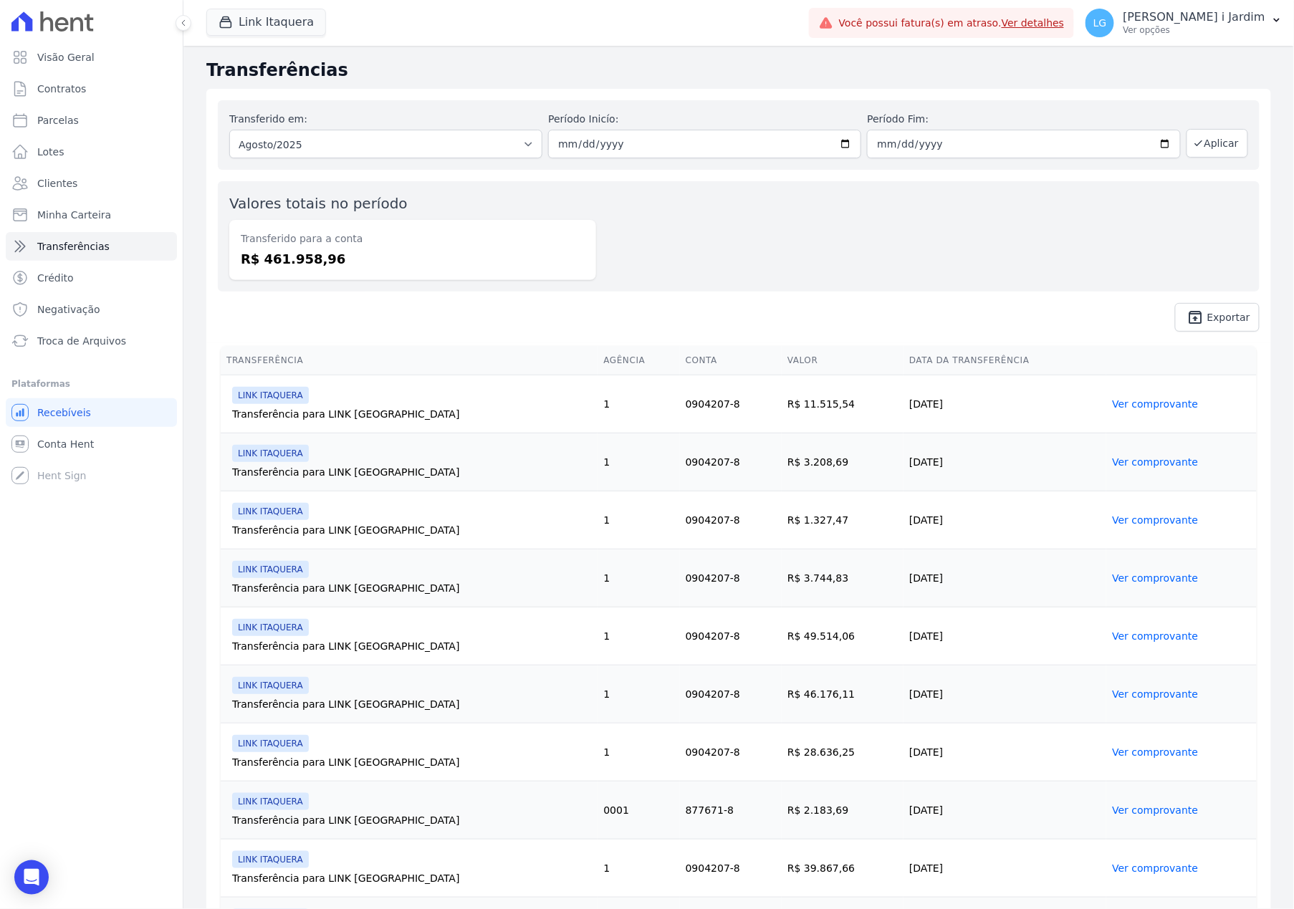
click at [595, 238] on div "Transferido para a conta R$ 461.958,96" at bounding box center [412, 250] width 367 height 60
click at [282, 24] on button "Link Itaquera" at bounding box center [266, 22] width 120 height 27
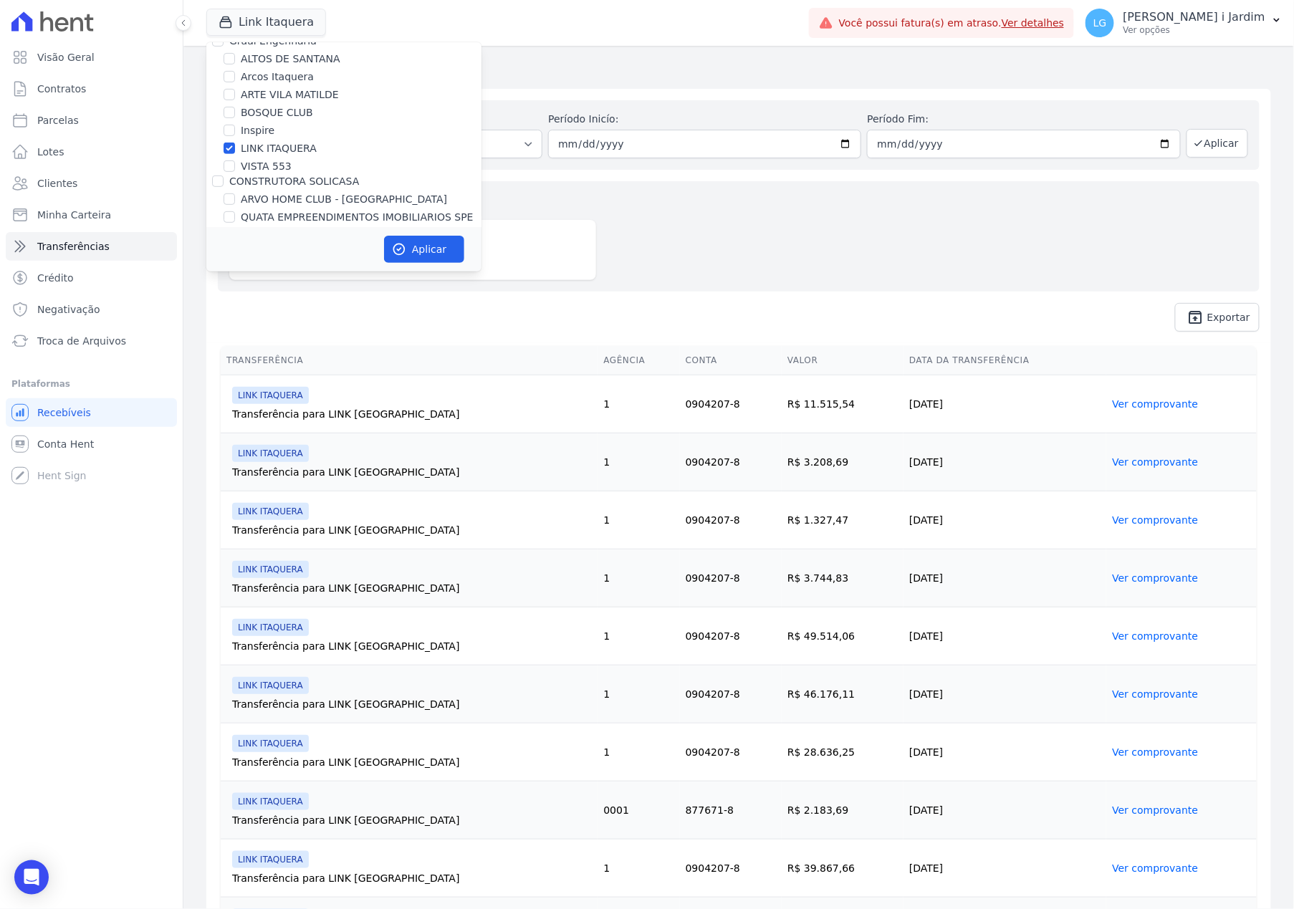
click at [277, 148] on label "LINK ITAQUERA" at bounding box center [279, 148] width 76 height 15
click at [235, 148] on input "LINK ITAQUERA" at bounding box center [229, 148] width 11 height 11
checkbox input "false"
click at [275, 159] on label "VISTA 553" at bounding box center [266, 166] width 51 height 15
click at [235, 160] on input "VISTA 553" at bounding box center [229, 165] width 11 height 11
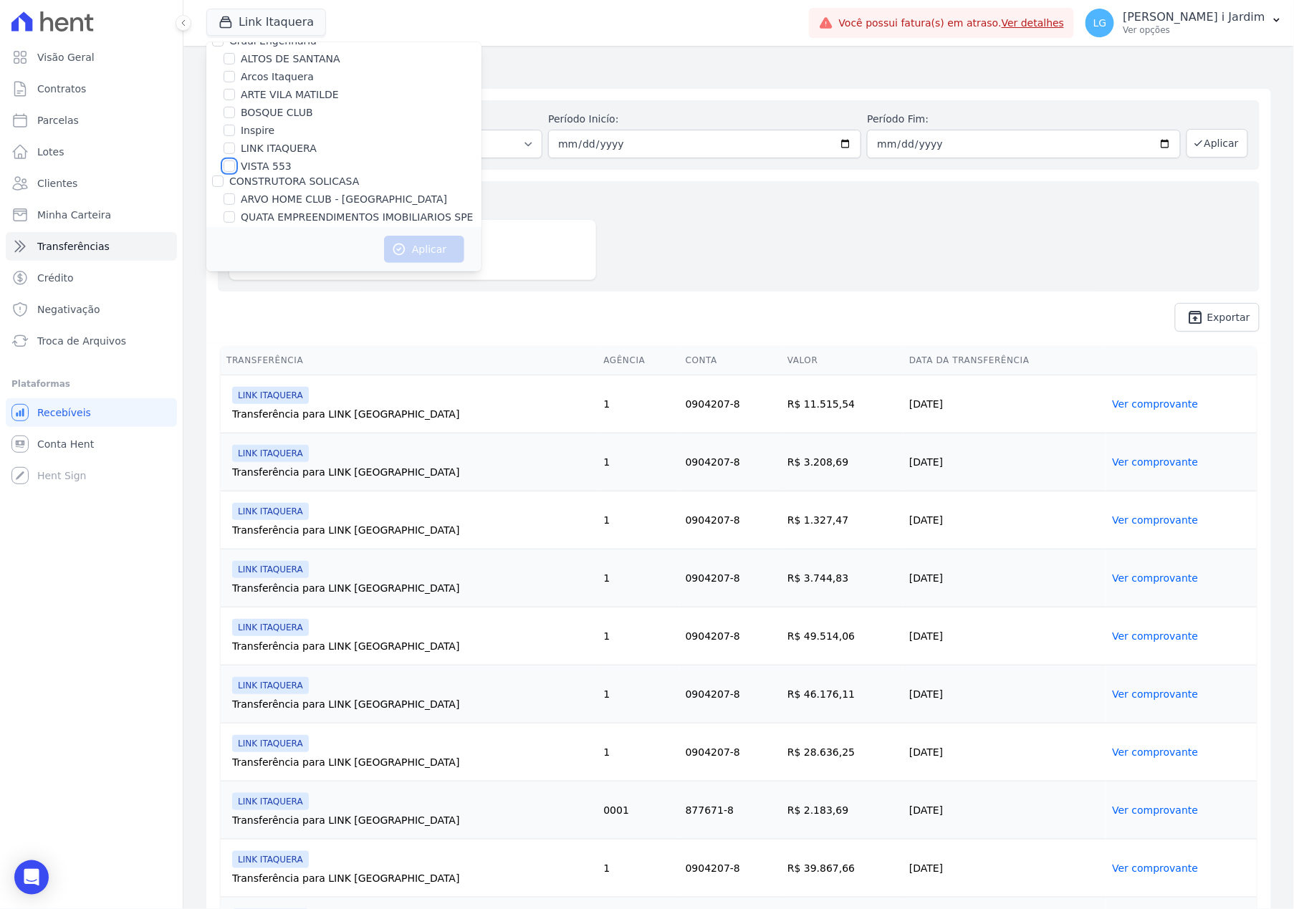
checkbox input "true"
click at [434, 244] on button "Aplicar" at bounding box center [424, 249] width 80 height 27
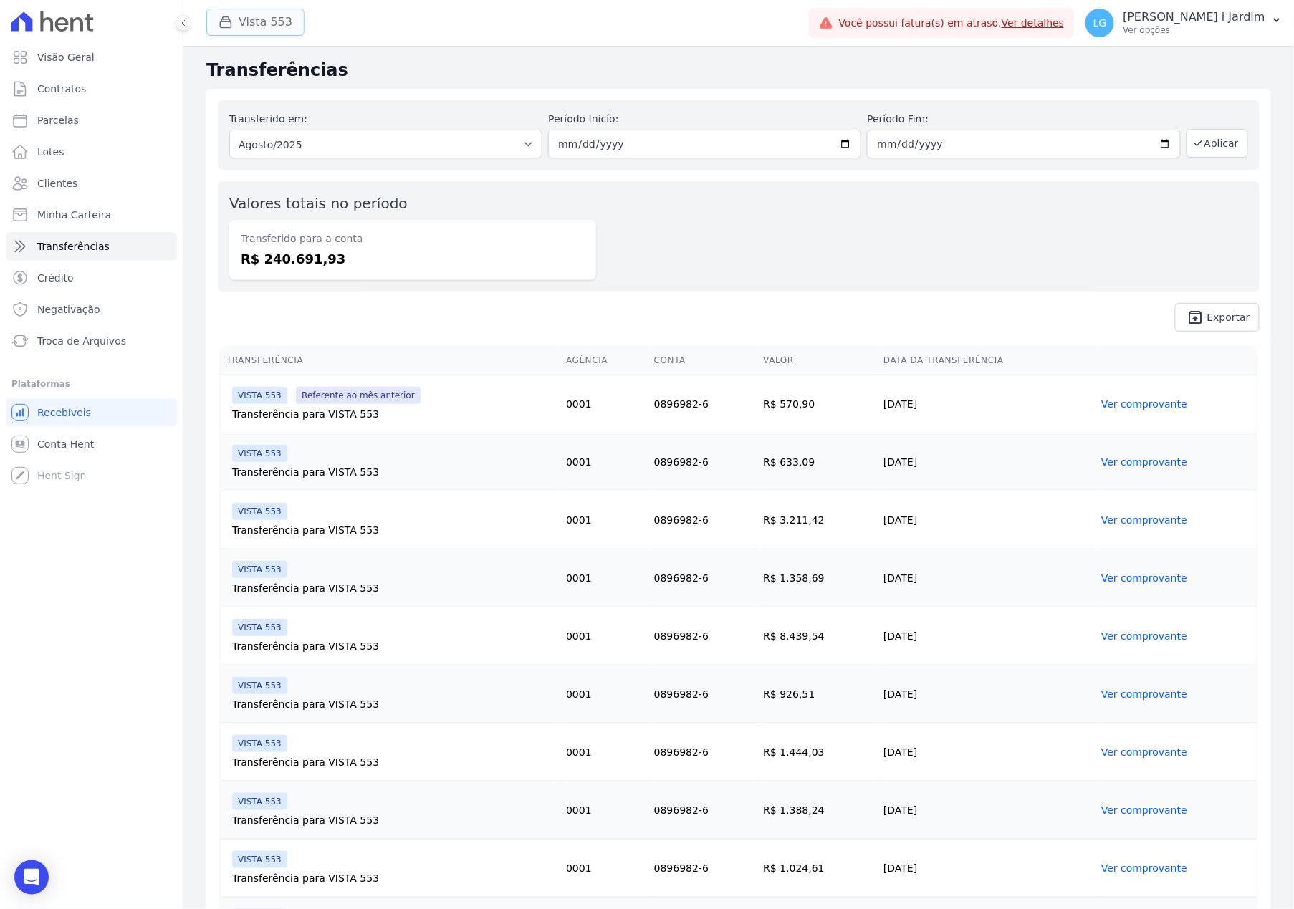
click at [264, 23] on button "Vista 553" at bounding box center [255, 22] width 98 height 27
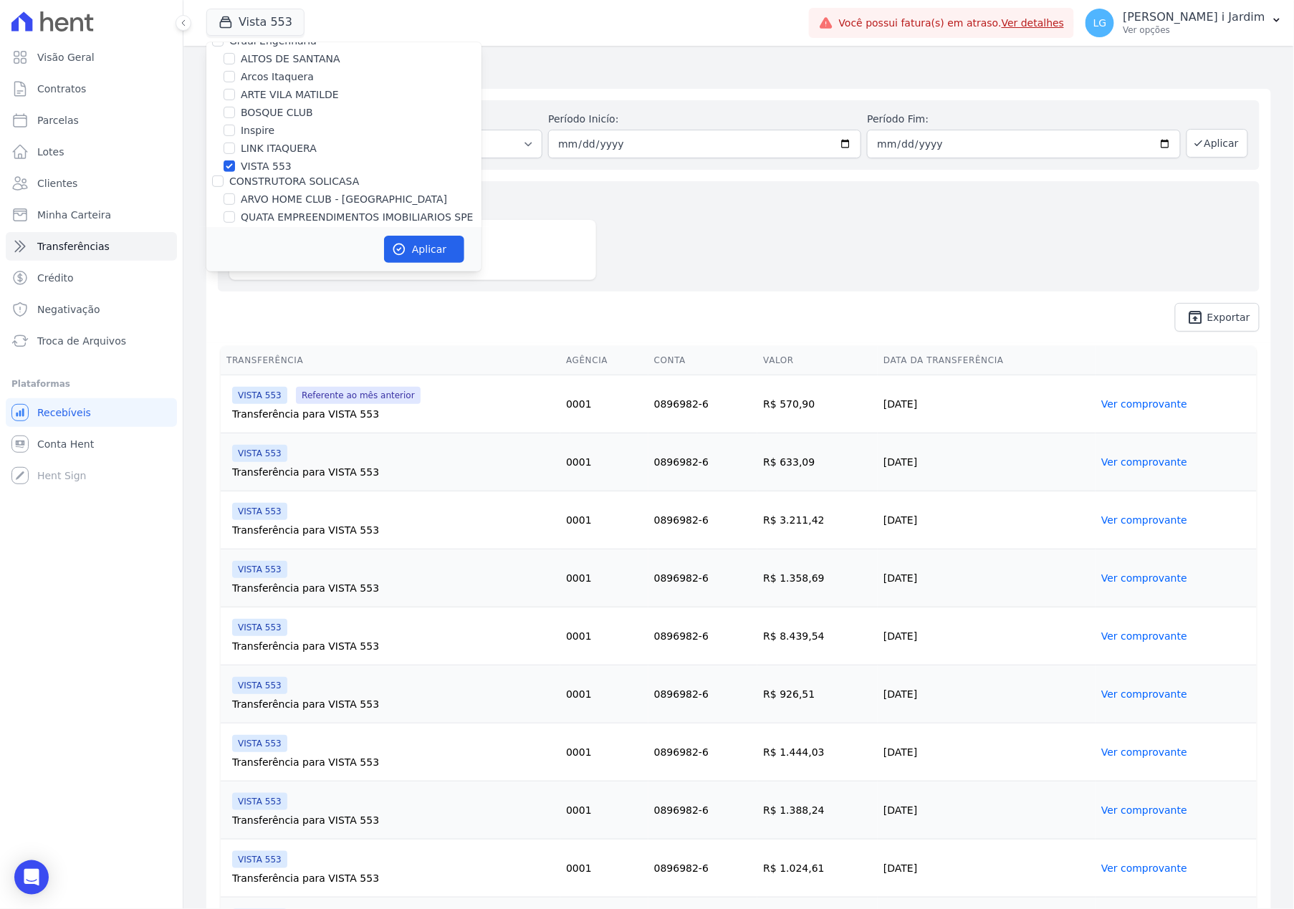
click at [261, 167] on label "VISTA 553" at bounding box center [266, 166] width 51 height 15
click at [235, 167] on input "VISTA 553" at bounding box center [229, 165] width 11 height 11
checkbox input "false"
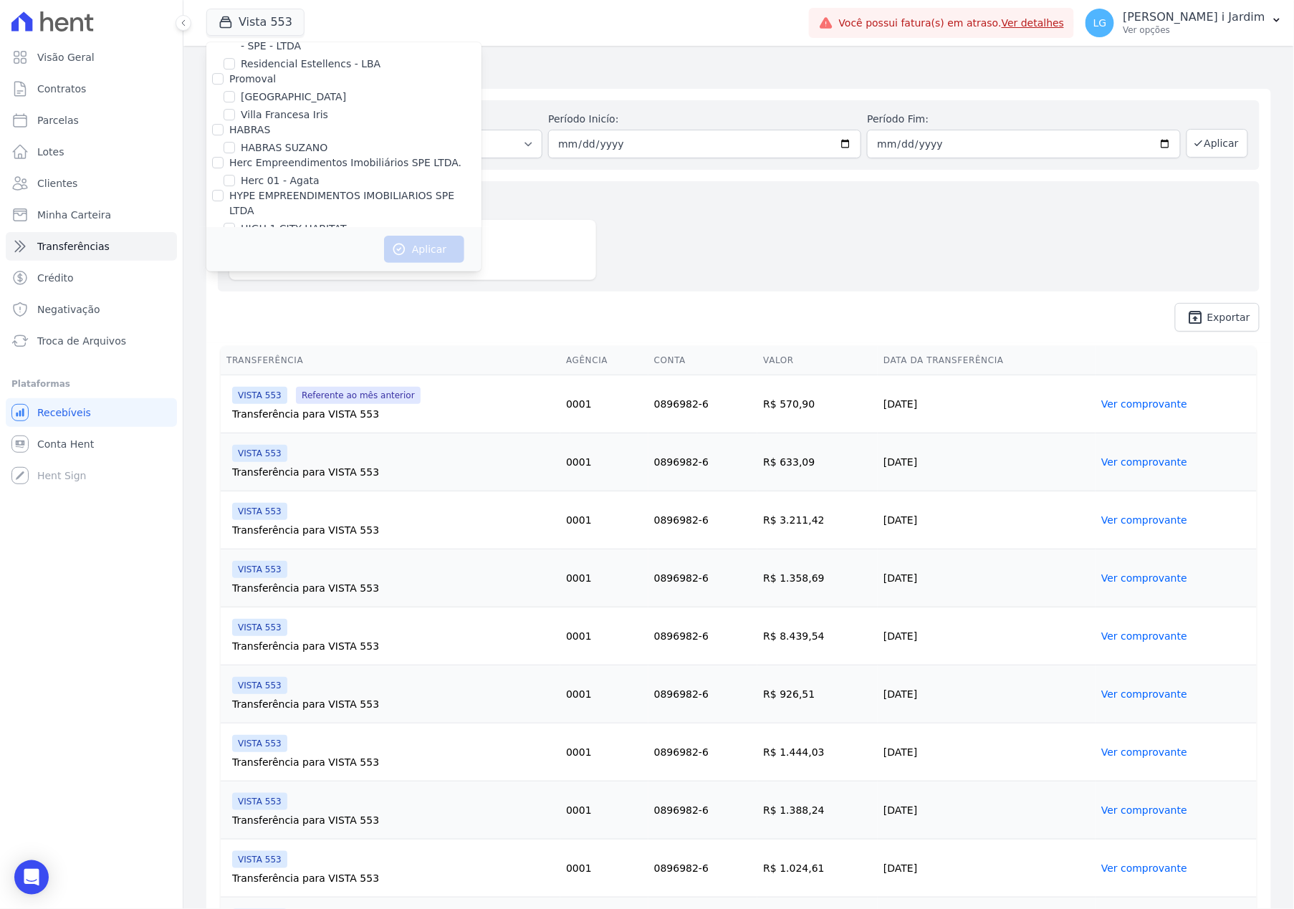
click at [378, 257] on label "HYPE T101056 SPE LTDA - BLOSSOM" at bounding box center [332, 264] width 183 height 15
click at [235, 259] on input "HYPE T101056 SPE LTDA - BLOSSOM" at bounding box center [229, 264] width 11 height 11
checkbox input "true"
click at [402, 250] on icon "button" at bounding box center [399, 249] width 14 height 14
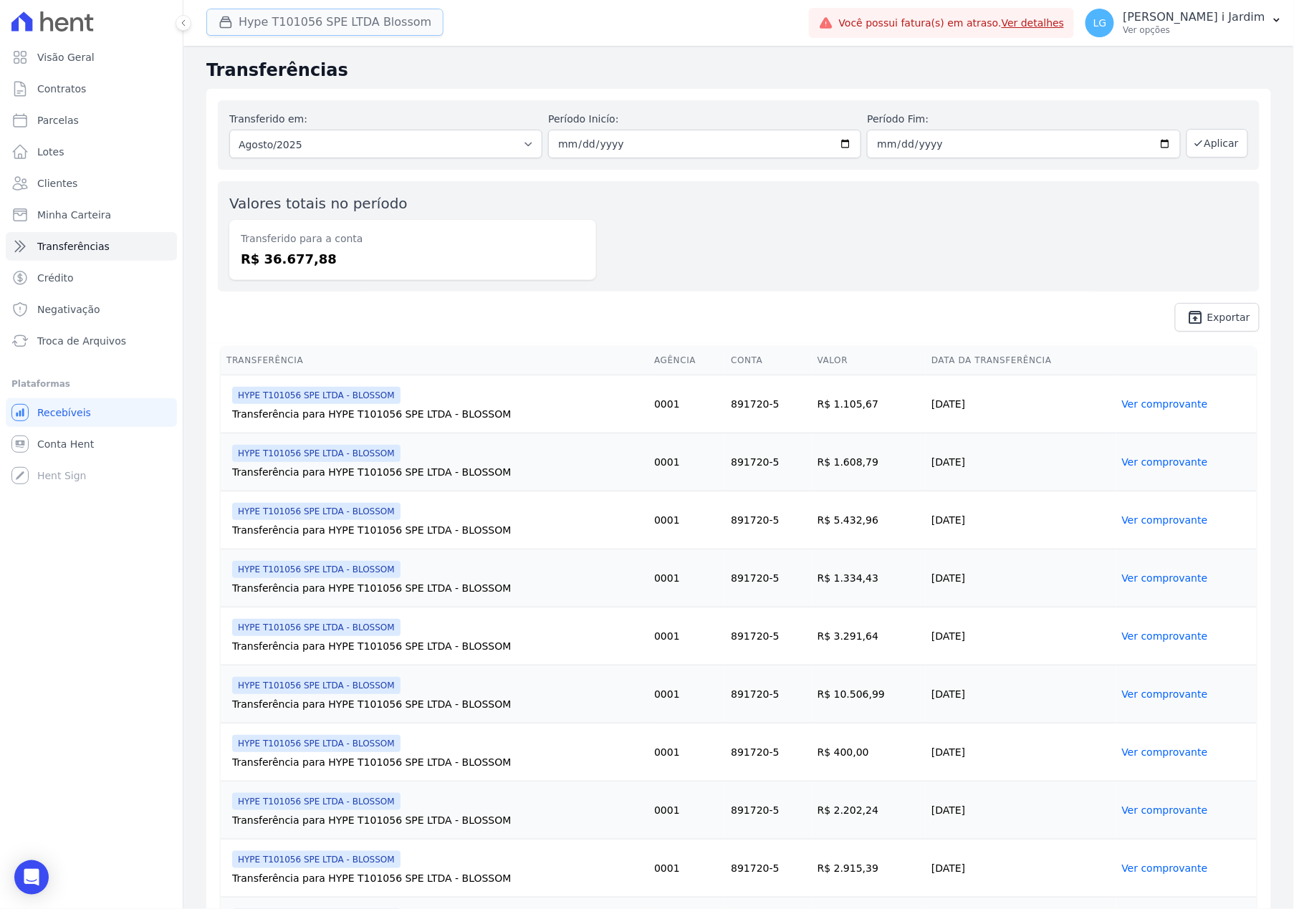
click at [279, 20] on button "Hype T101056 SPE LTDA Blossom" at bounding box center [324, 22] width 237 height 27
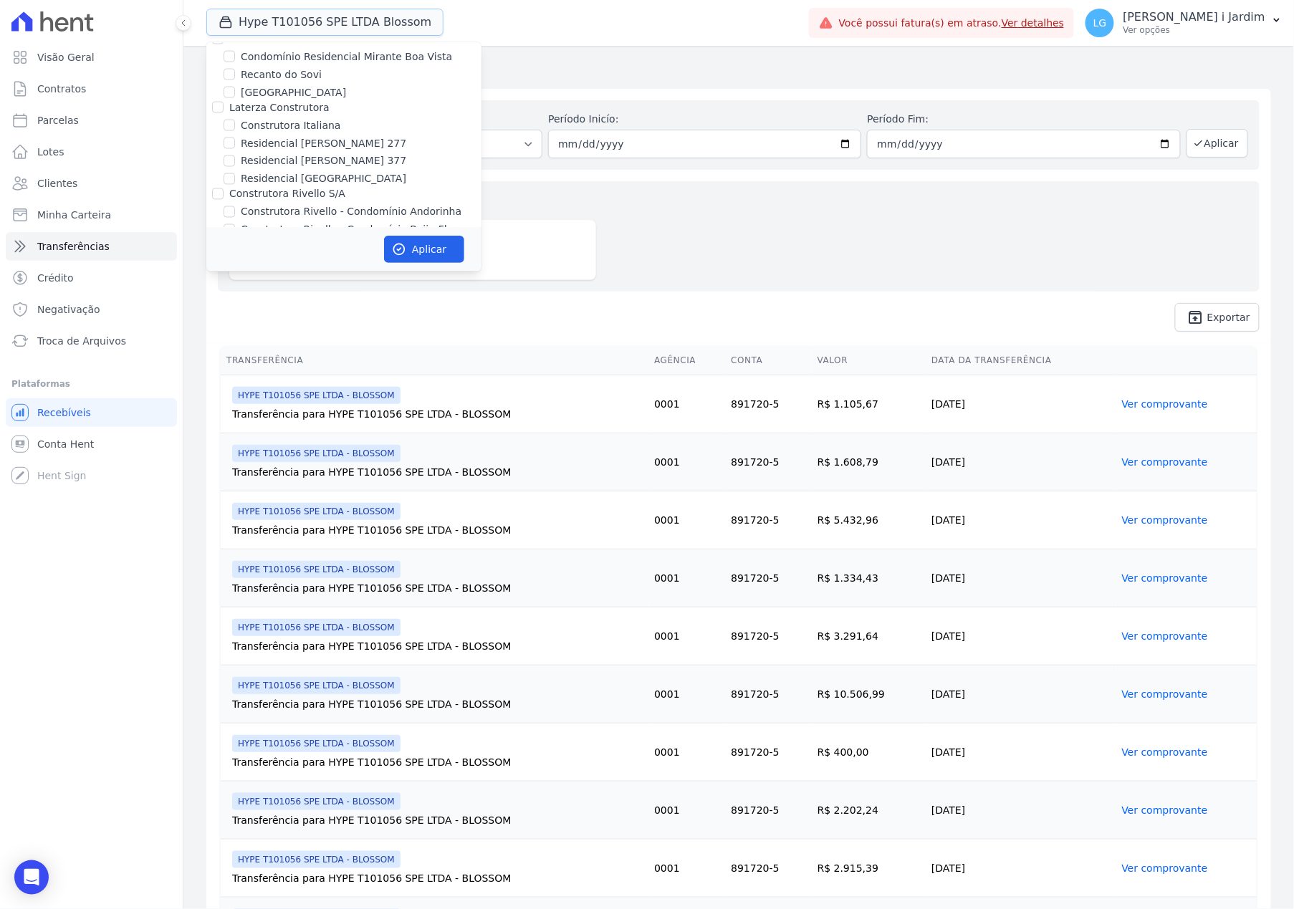
scroll to position [1623, 0]
click at [272, 277] on label "HYPE T101056 SPE LTDA - BLOSSOM" at bounding box center [332, 284] width 183 height 15
click at [235, 278] on input "HYPE T101056 SPE LTDA - BLOSSOM" at bounding box center [229, 283] width 11 height 11
checkbox input "false"
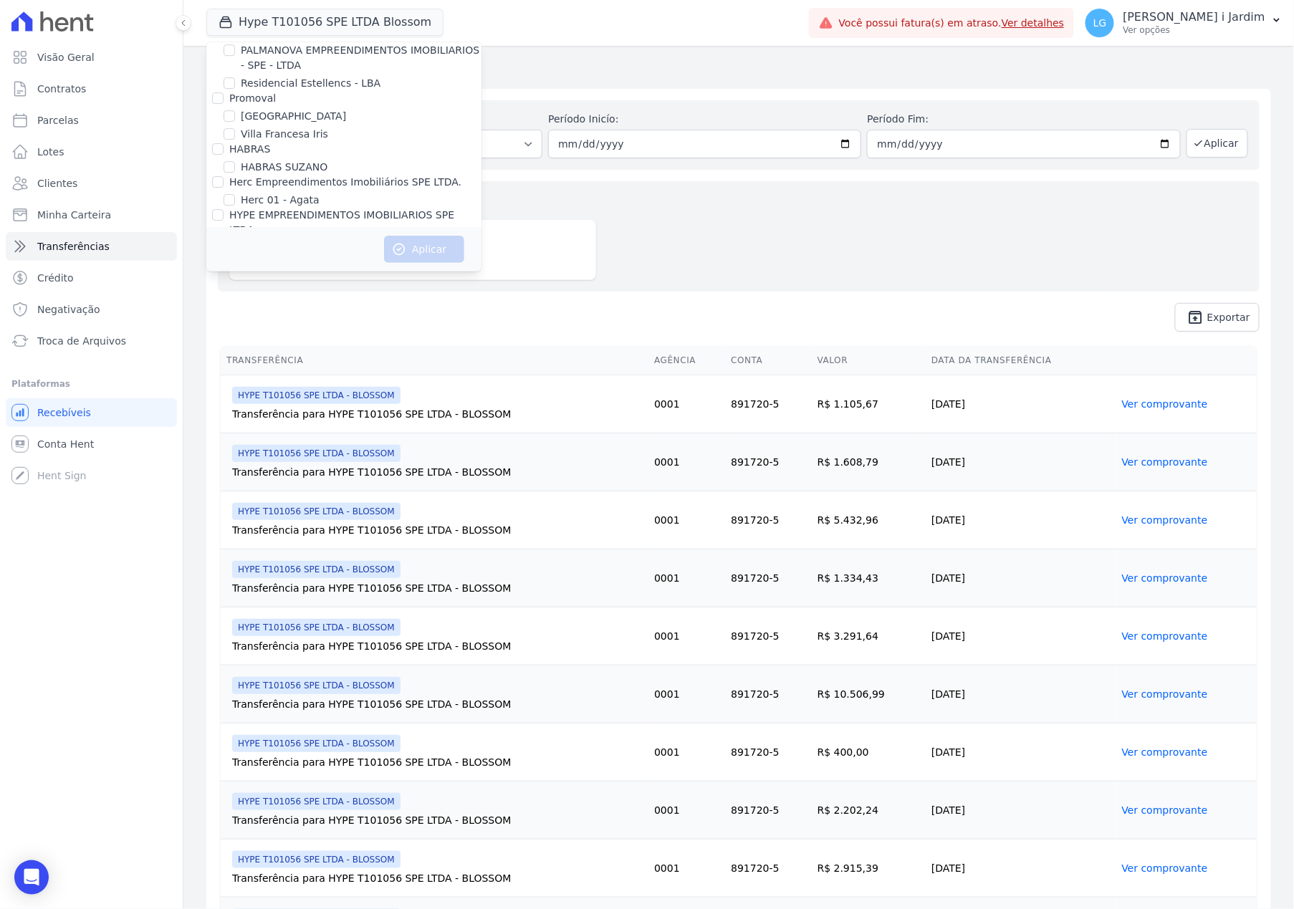
scroll to position [1719, 0]
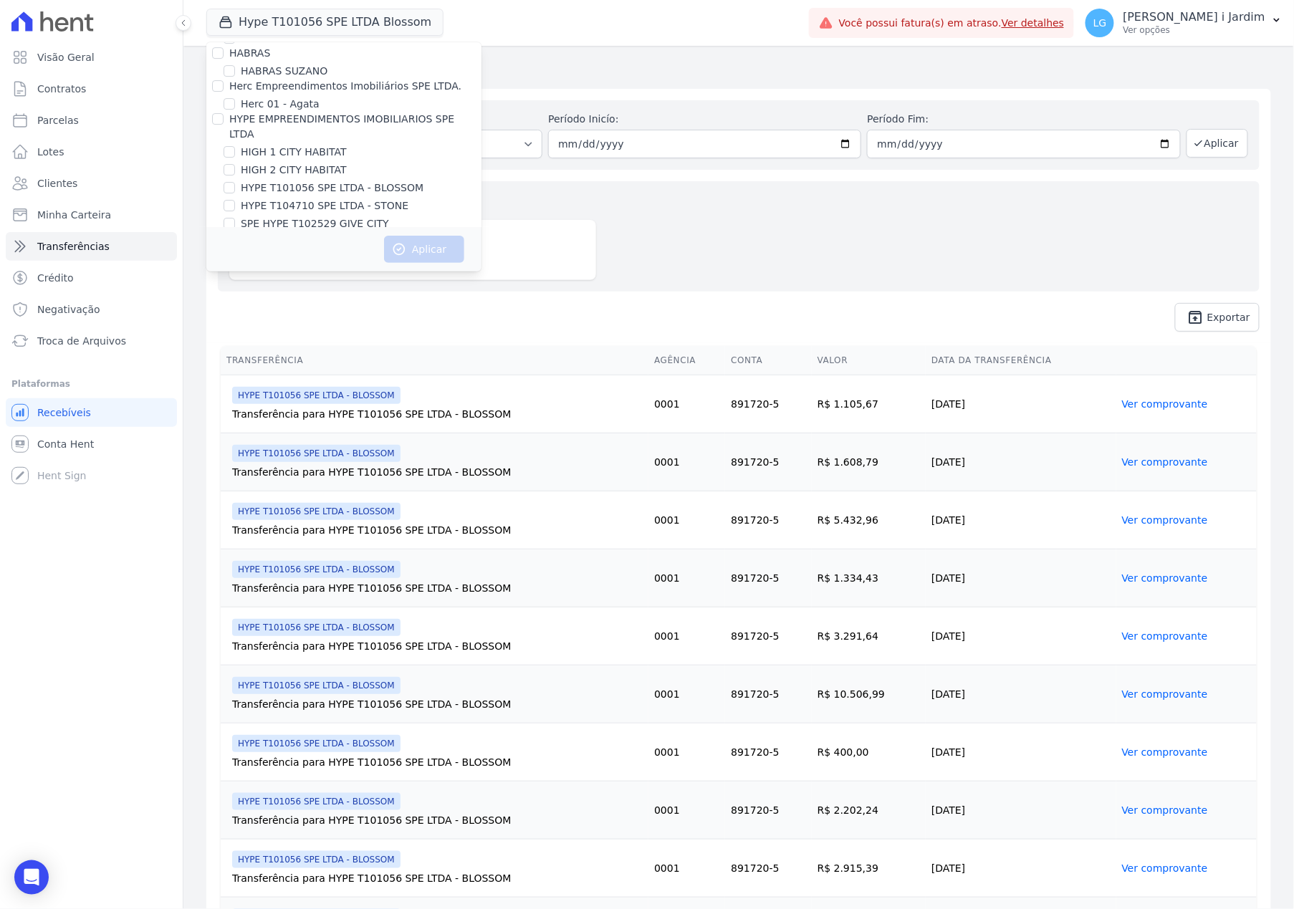
click at [340, 216] on label "SPE HYPE T102529 GIVE CITY" at bounding box center [315, 223] width 148 height 15
click at [235, 218] on input "SPE HYPE T102529 GIVE CITY" at bounding box center [229, 223] width 11 height 11
checkbox input "true"
click at [410, 254] on button "Aplicar" at bounding box center [424, 249] width 80 height 27
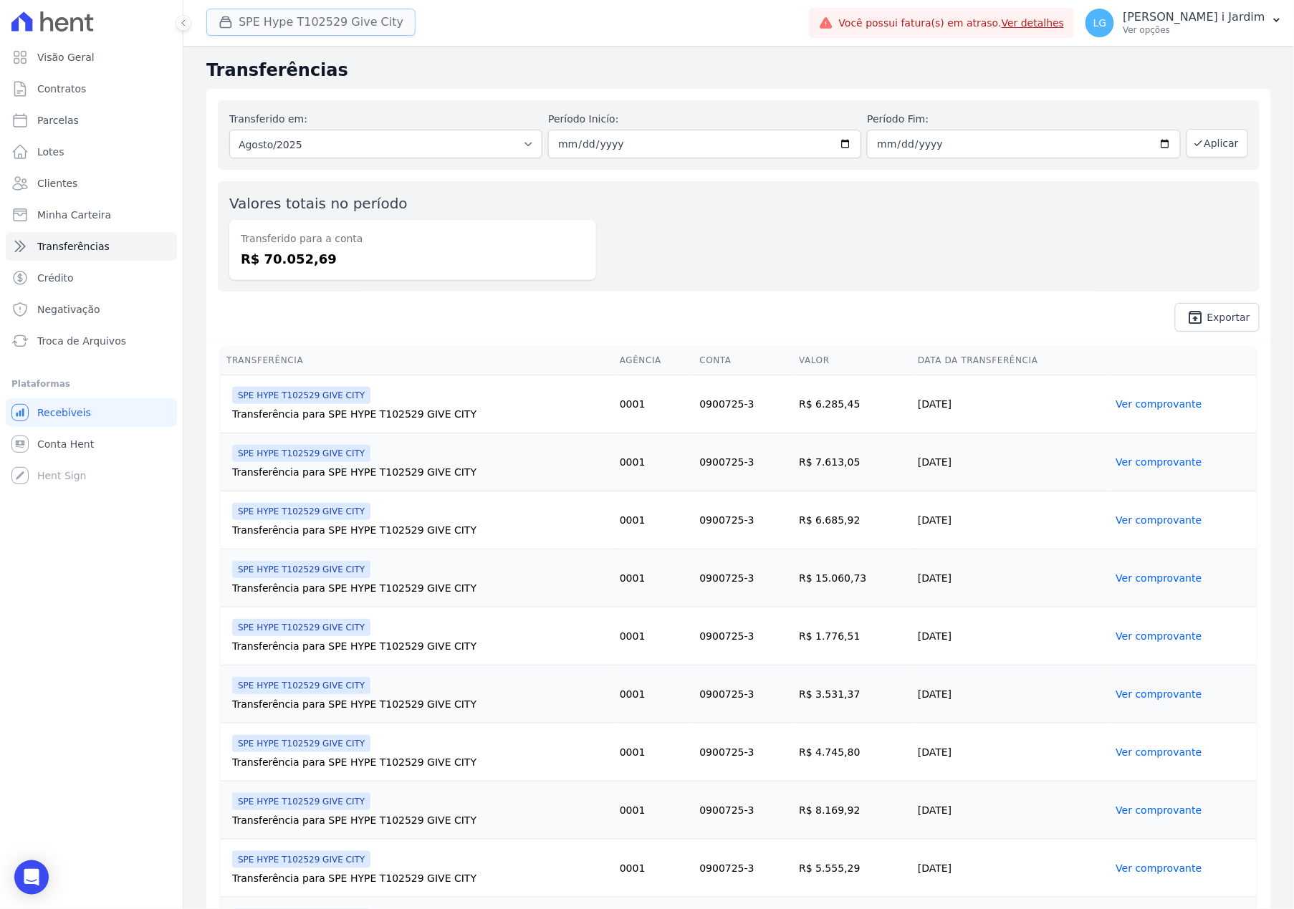
click at [249, 17] on button "SPE Hype T102529 Give City" at bounding box center [310, 22] width 209 height 27
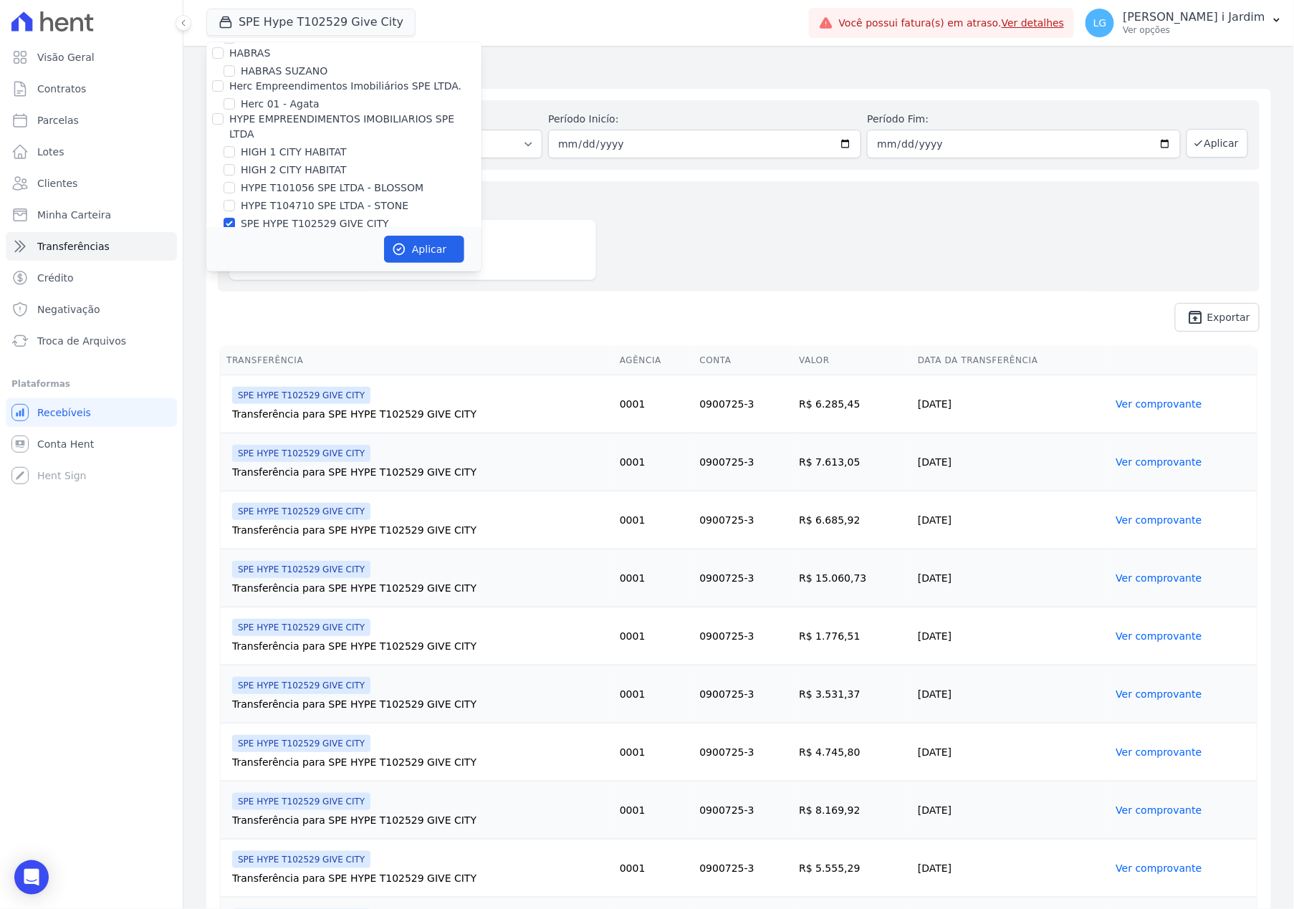
click at [296, 216] on label "SPE HYPE T102529 GIVE CITY" at bounding box center [315, 223] width 148 height 15
click at [235, 218] on input "SPE HYPE T102529 GIVE CITY" at bounding box center [229, 223] width 11 height 11
checkbox input "false"
click at [309, 145] on label "HIGH 1 CITY HABITAT" at bounding box center [294, 152] width 106 height 15
click at [235, 146] on input "HIGH 1 CITY HABITAT" at bounding box center [229, 151] width 11 height 11
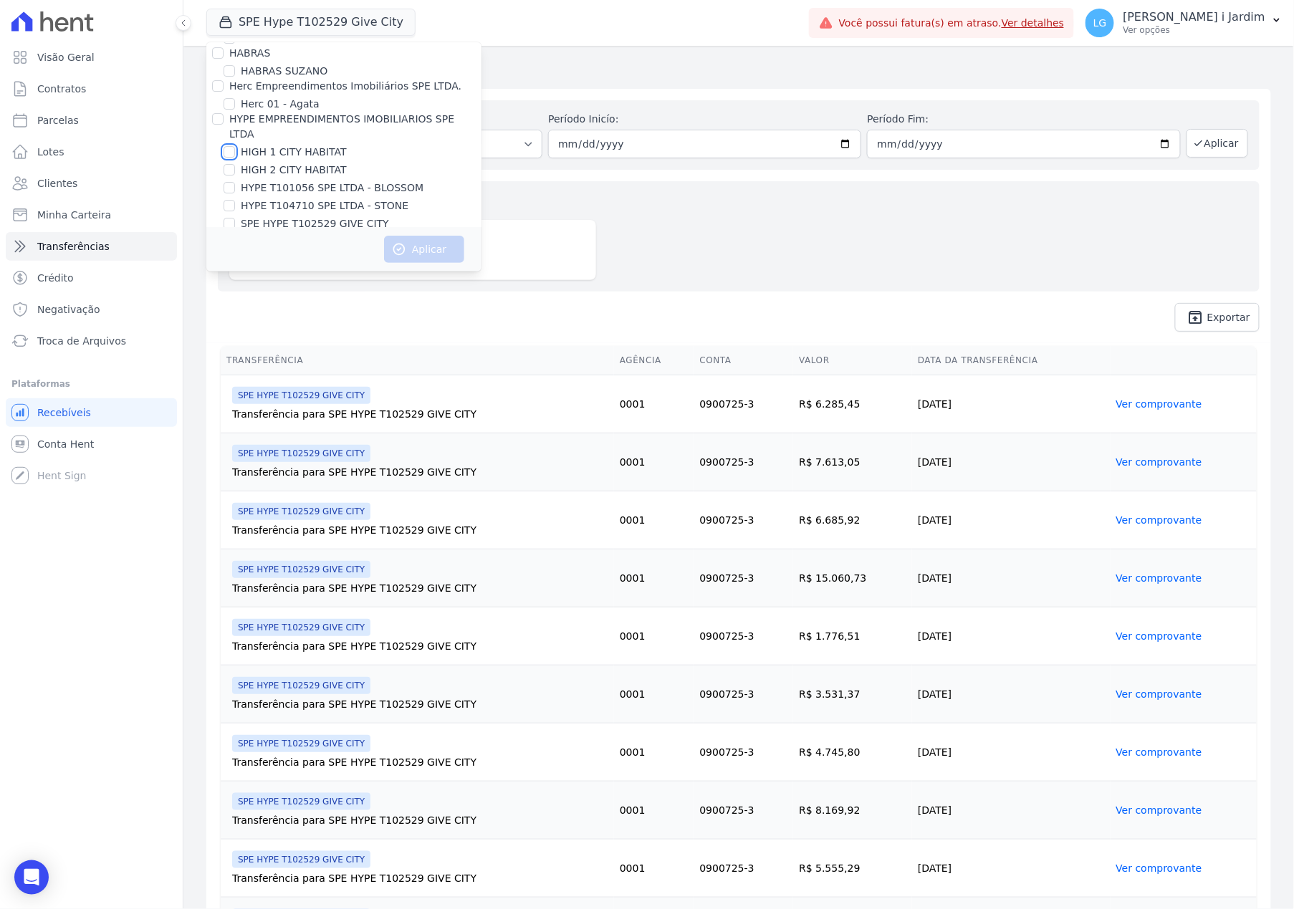
checkbox input "true"
click at [413, 241] on button "Aplicar" at bounding box center [424, 249] width 80 height 27
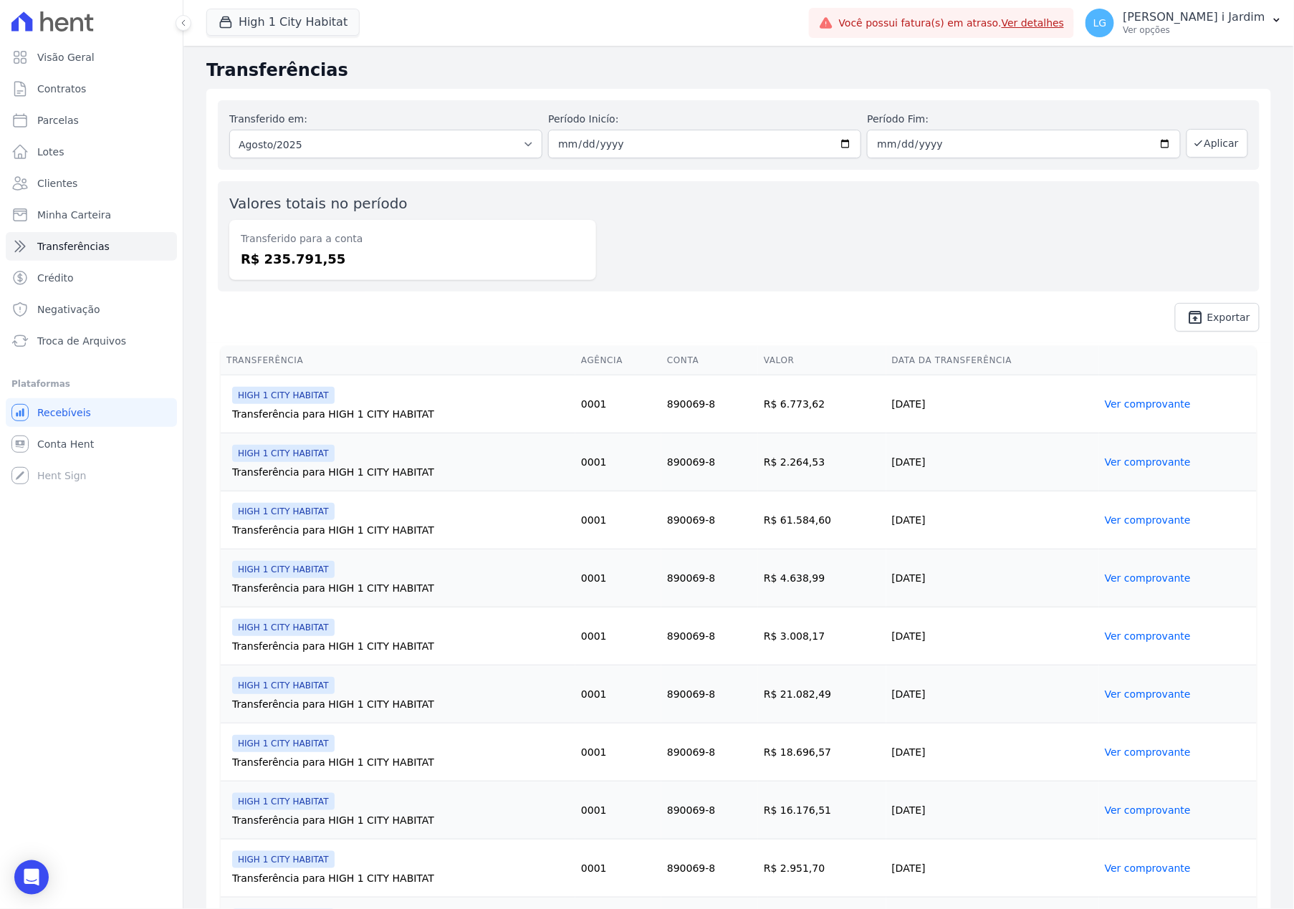
click at [718, 209] on div "Valores totais no período Transferido para a conta R$ 235.791,55" at bounding box center [739, 236] width 1042 height 110
click at [287, 21] on button "High 1 City Habitat" at bounding box center [282, 22] width 153 height 27
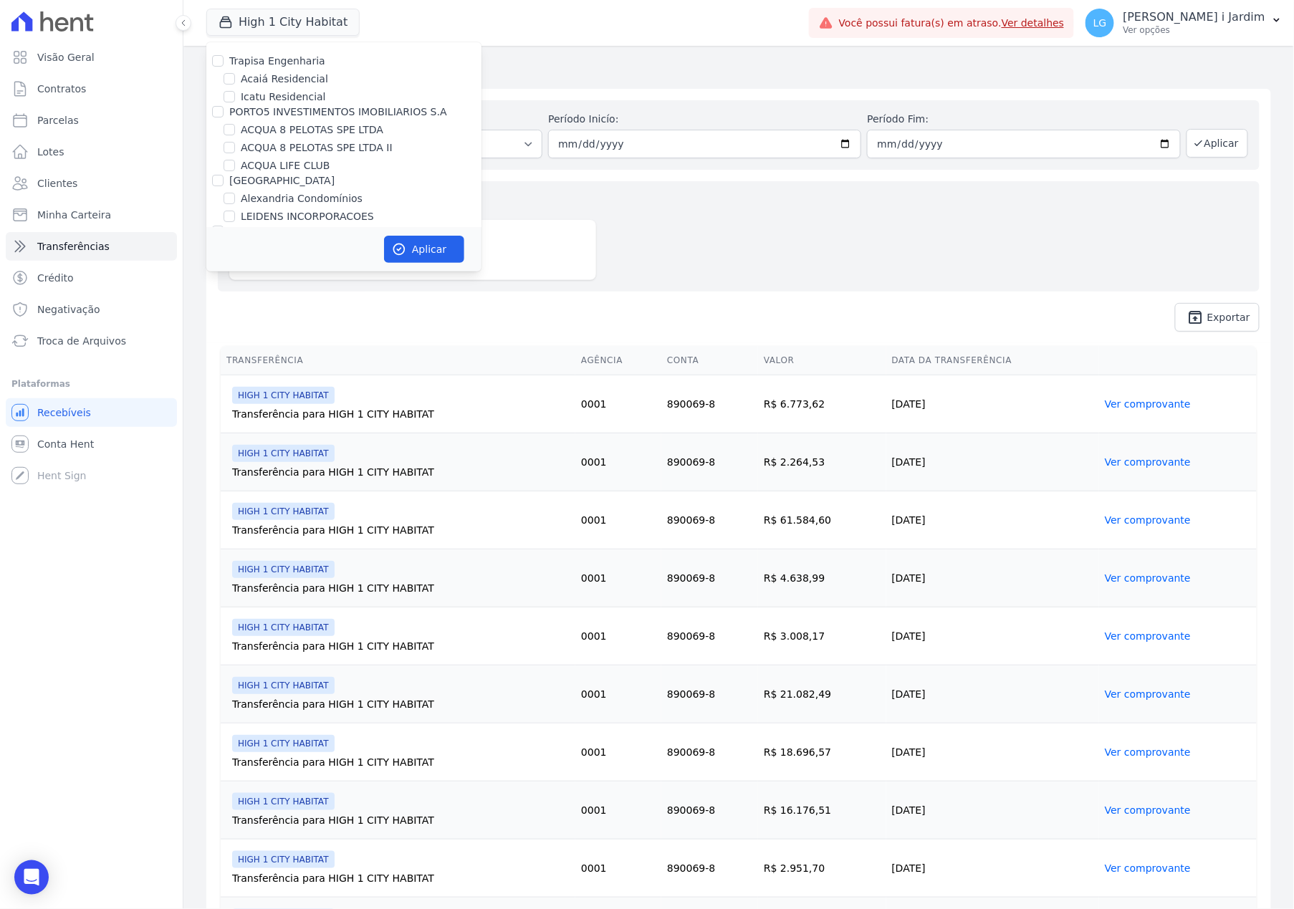
click at [711, 241] on div "Valores totais no período Transferido para a conta R$ 235.791,55" at bounding box center [739, 236] width 1042 height 110
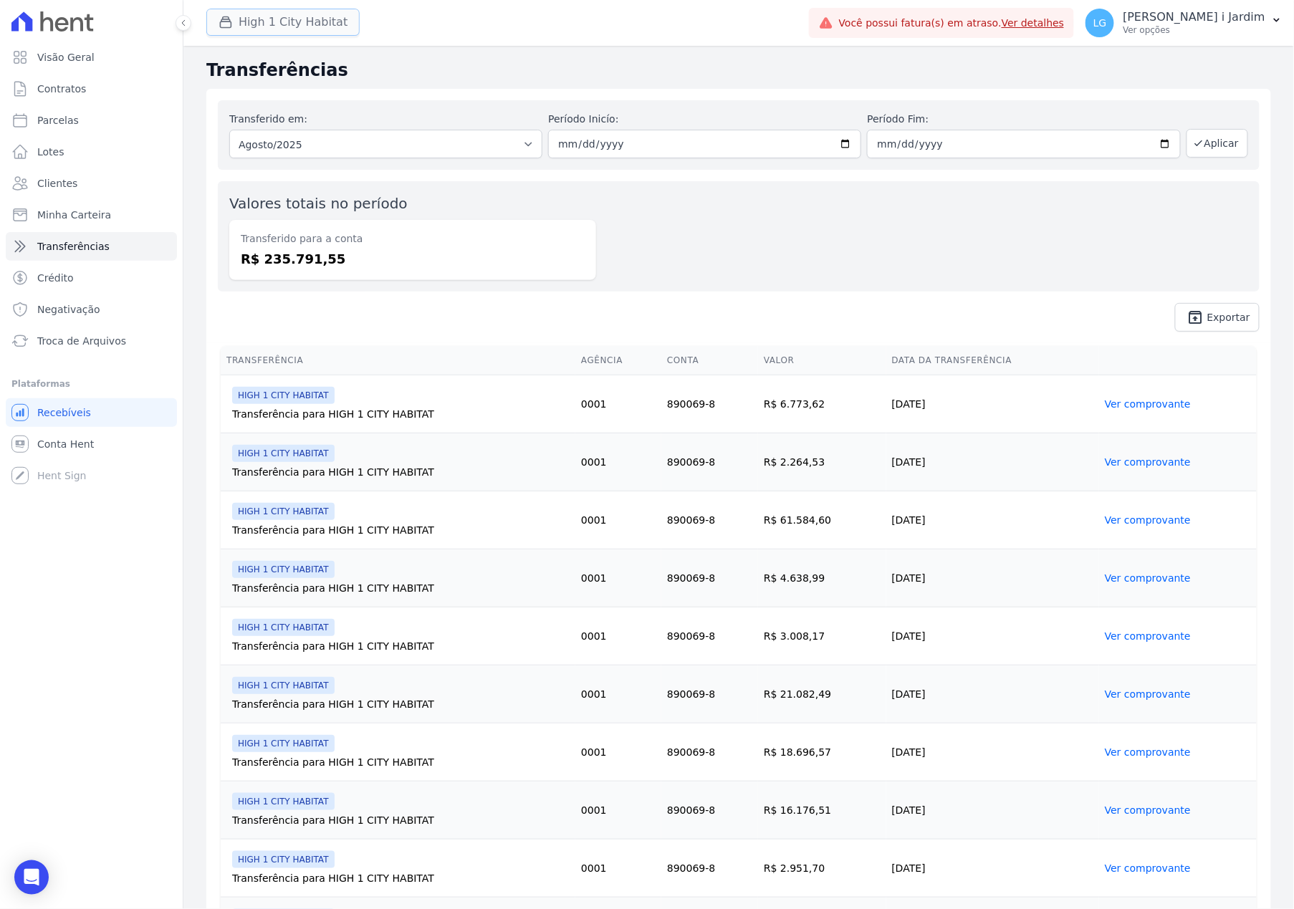
click at [269, 9] on button "High 1 City Habitat" at bounding box center [282, 22] width 153 height 27
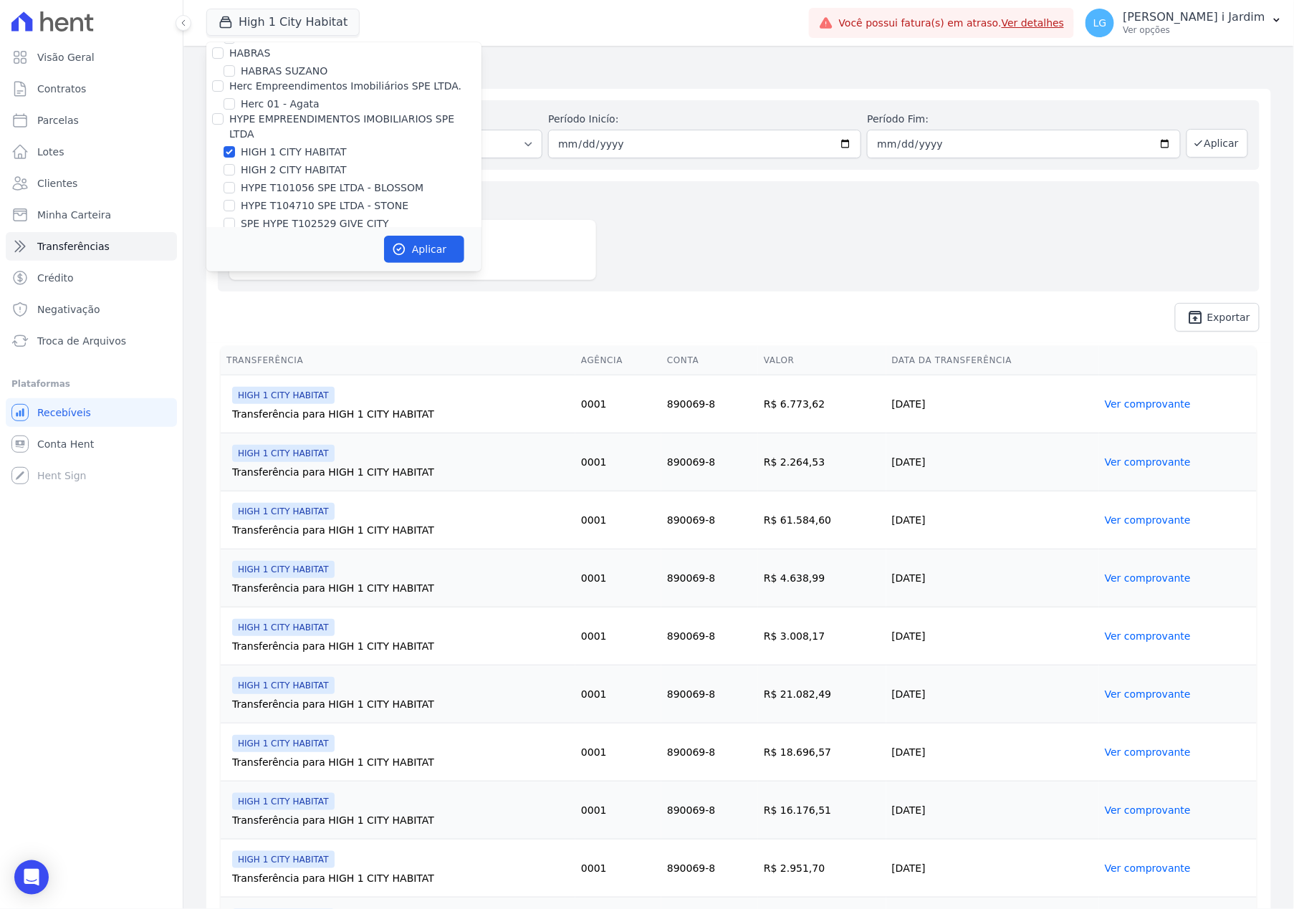
click at [294, 145] on label "HIGH 1 CITY HABITAT" at bounding box center [294, 152] width 106 height 15
click at [235, 146] on input "HIGH 1 CITY HABITAT" at bounding box center [229, 151] width 11 height 11
checkbox input "false"
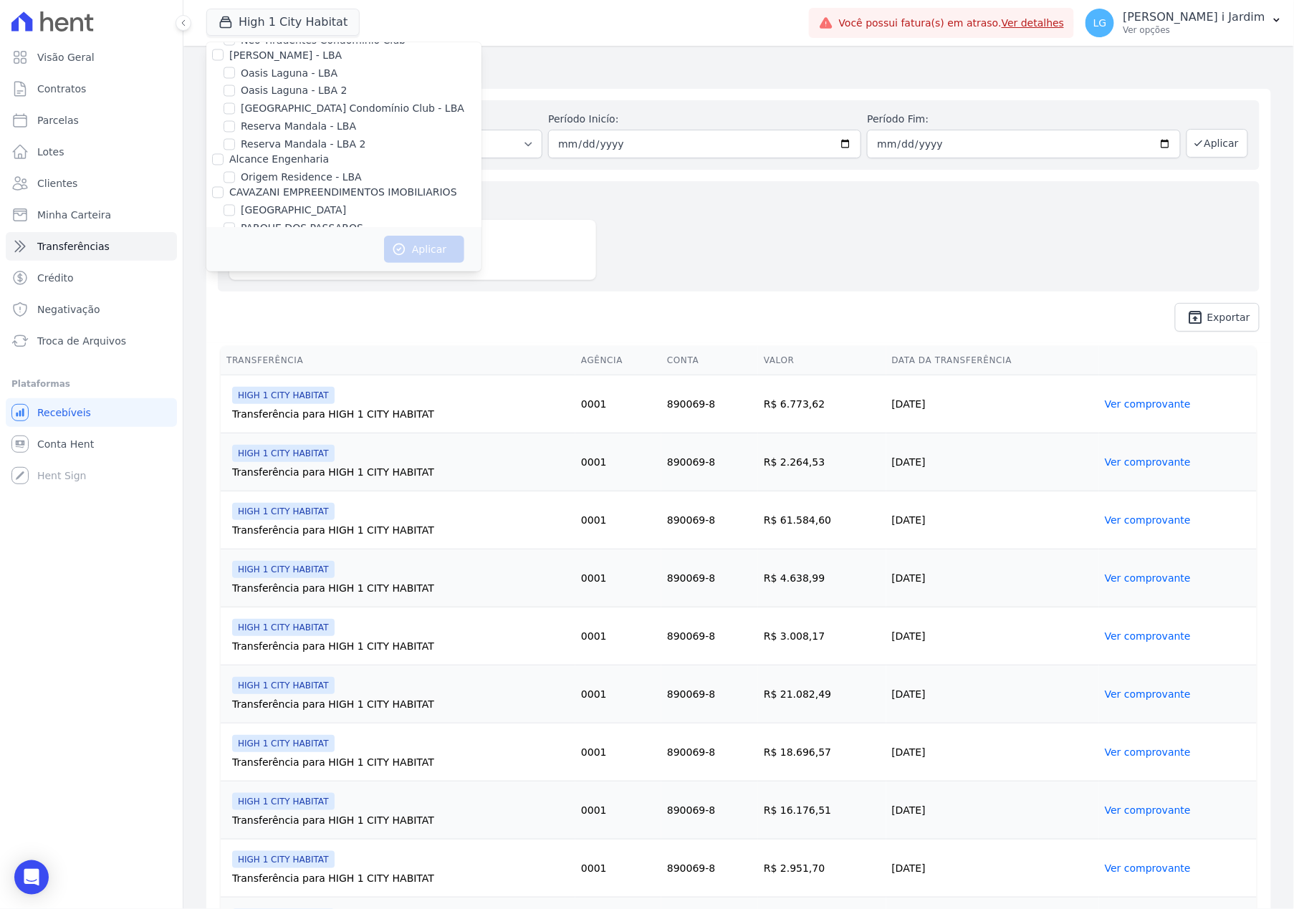
click at [301, 203] on label "[GEOGRAPHIC_DATA]" at bounding box center [293, 210] width 105 height 15
click at [235, 205] on input "[GEOGRAPHIC_DATA]" at bounding box center [229, 210] width 11 height 11
checkbox input "true"
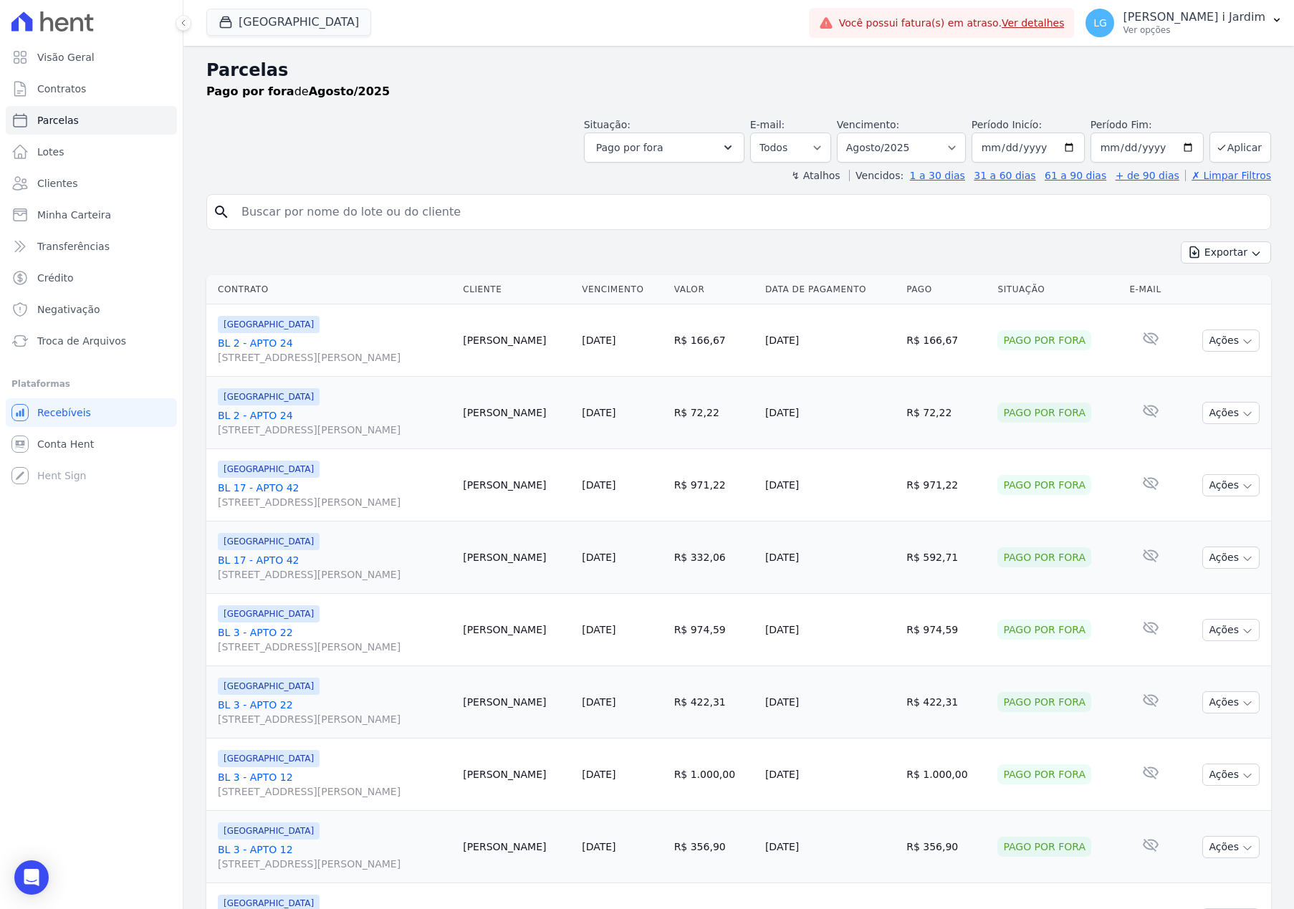
select select
click at [277, 345] on link "BL 2 - APTO 24 [STREET_ADDRESS][PERSON_NAME]" at bounding box center [335, 350] width 234 height 29
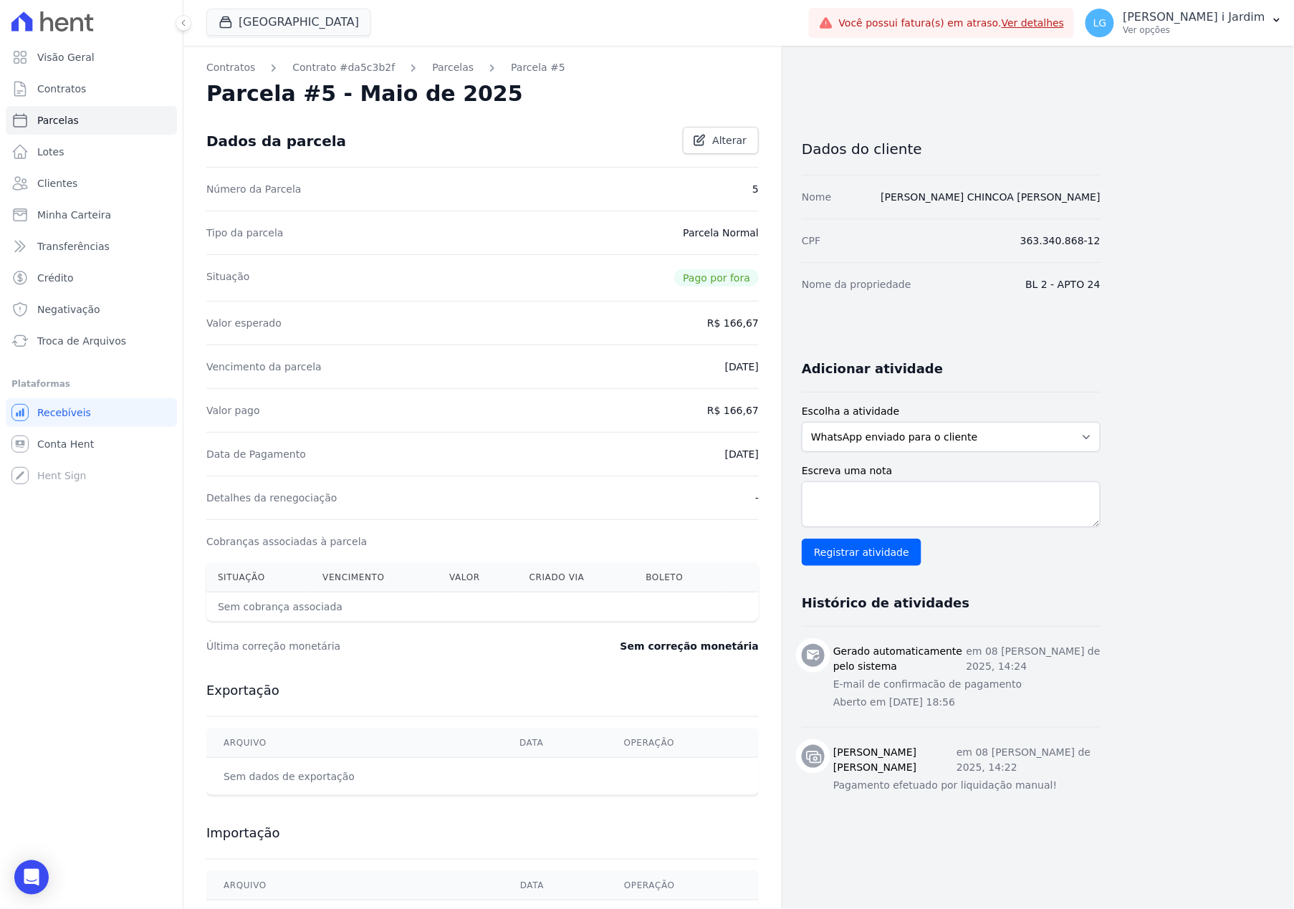
scroll to position [73, 0]
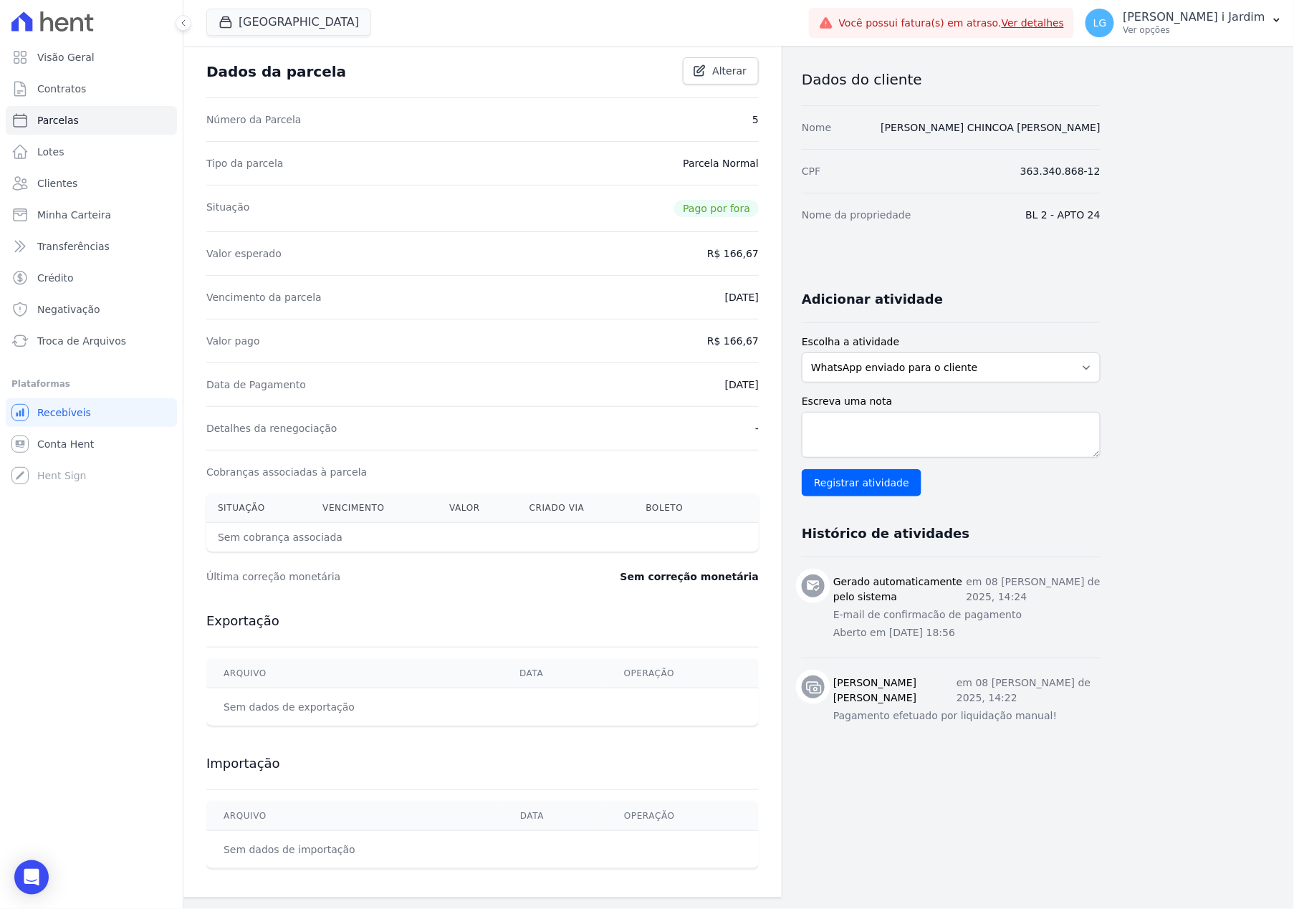
drag, startPoint x: 835, startPoint y: 678, endPoint x: 947, endPoint y: 681, distance: 111.8
click at [946, 681] on h3 "[PERSON_NAME] [PERSON_NAME]" at bounding box center [894, 691] width 123 height 30
drag, startPoint x: 835, startPoint y: 702, endPoint x: 1033, endPoint y: 700, distance: 197.7
click at [1033, 708] on p "Pagamento efetuado por liquidação manual!" at bounding box center [966, 715] width 267 height 15
click at [1018, 766] on div "Dados do cliente Nome [PERSON_NAME] CHINCOA [PERSON_NAME] CPF 363.340.868-12 No…" at bounding box center [951, 465] width 299 height 841
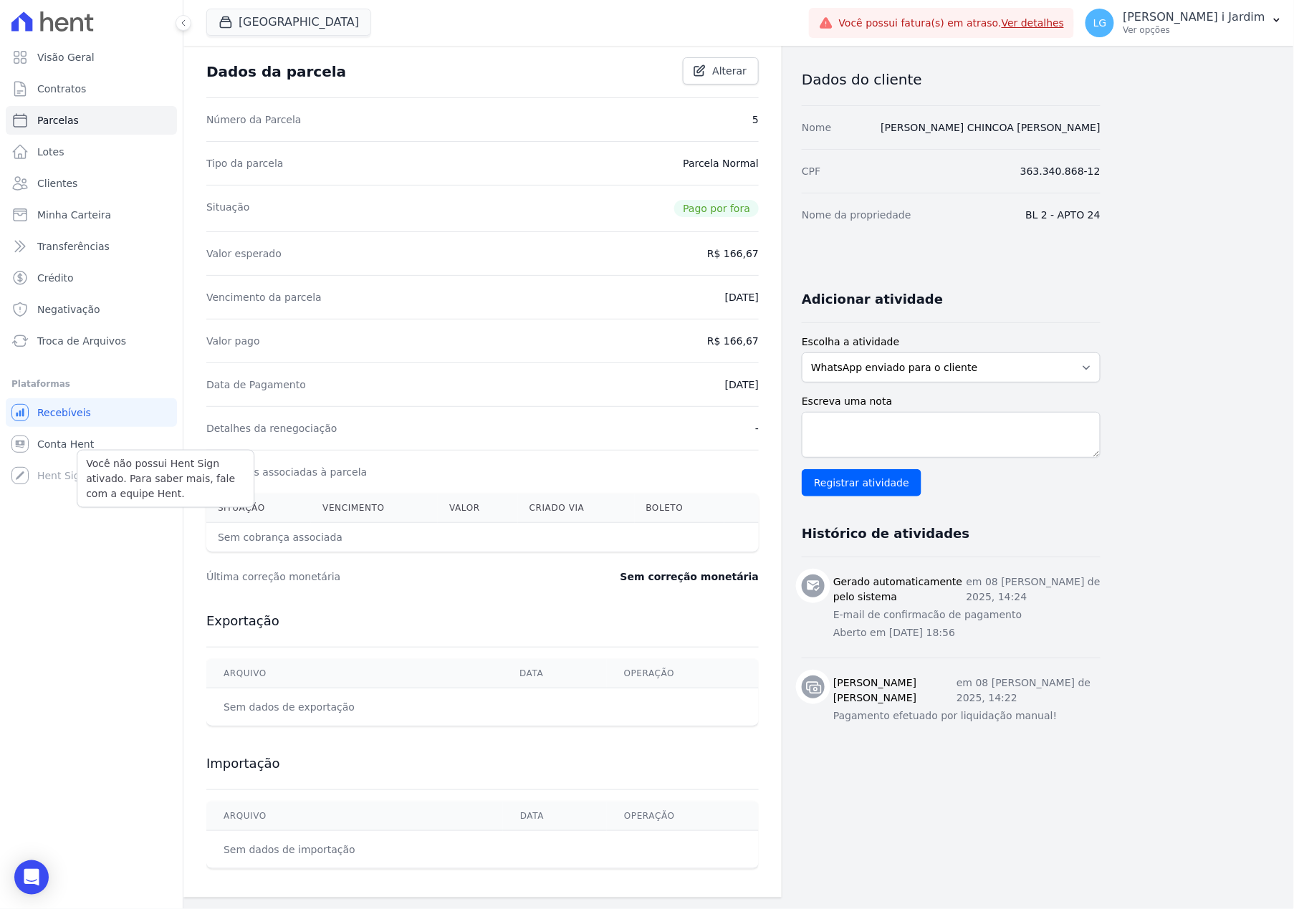
drag, startPoint x: 354, startPoint y: 580, endPoint x: 313, endPoint y: 582, distance: 40.9
click at [168, 482] on div "Visão Geral Contratos [GEOGRAPHIC_DATA] Lotes Clientes Minha Carteira Transferê…" at bounding box center [647, 454] width 1294 height 909
click at [408, 643] on div "Exportação [GEOGRAPHIC_DATA] Data Operação Sem dados de exportação" at bounding box center [482, 669] width 552 height 143
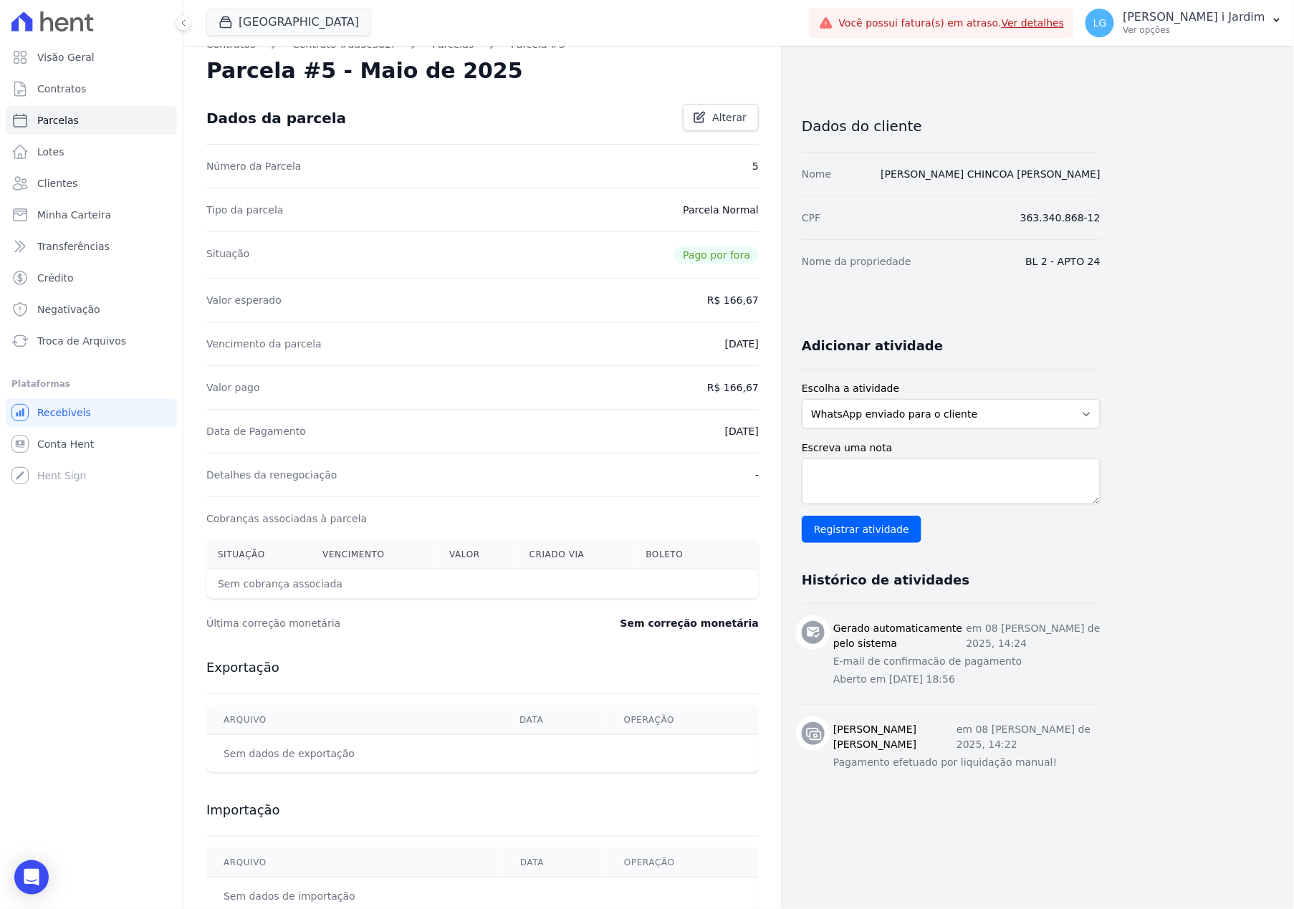
scroll to position [0, 0]
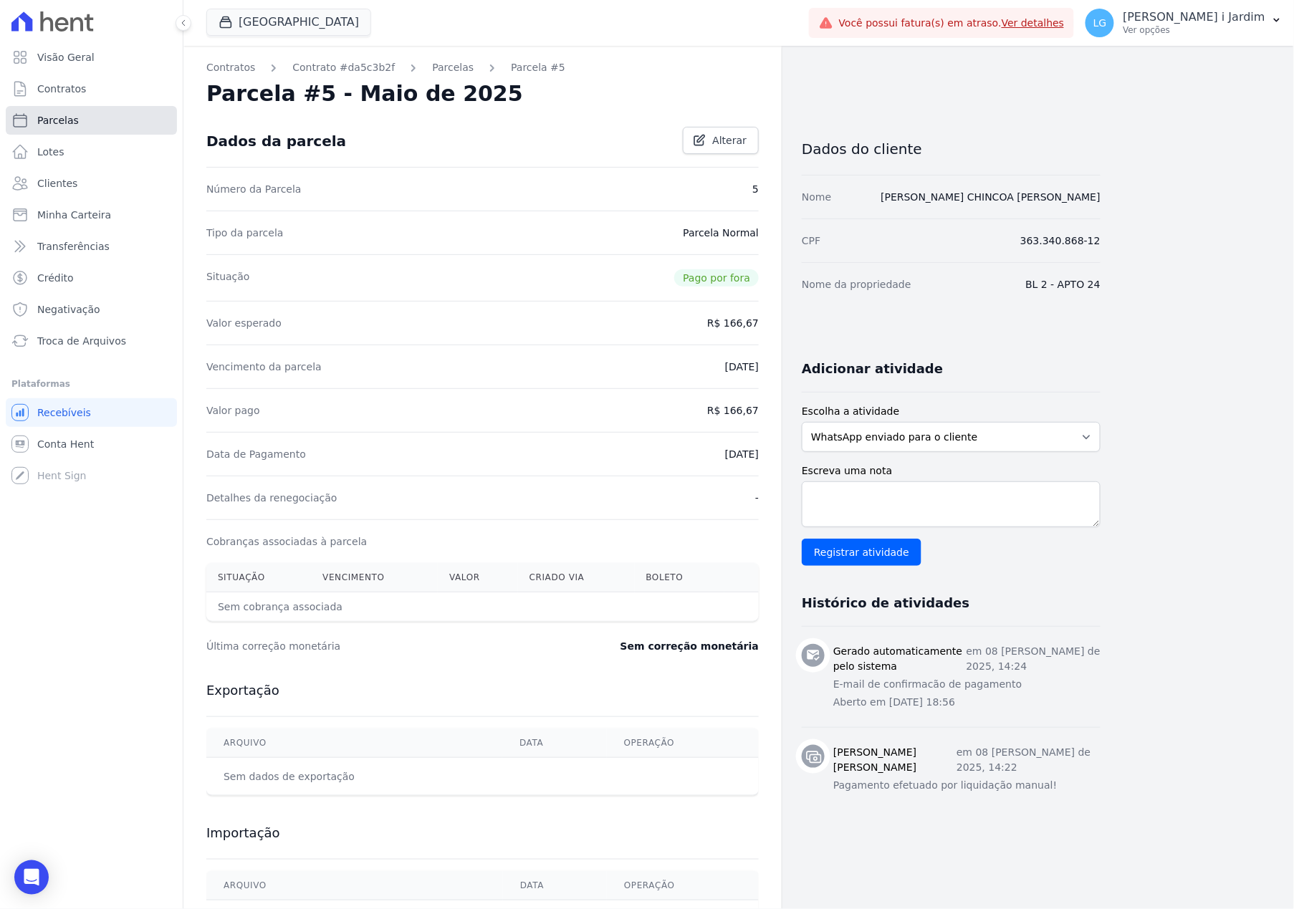
click at [119, 125] on link "Parcelas" at bounding box center [91, 120] width 171 height 29
select select
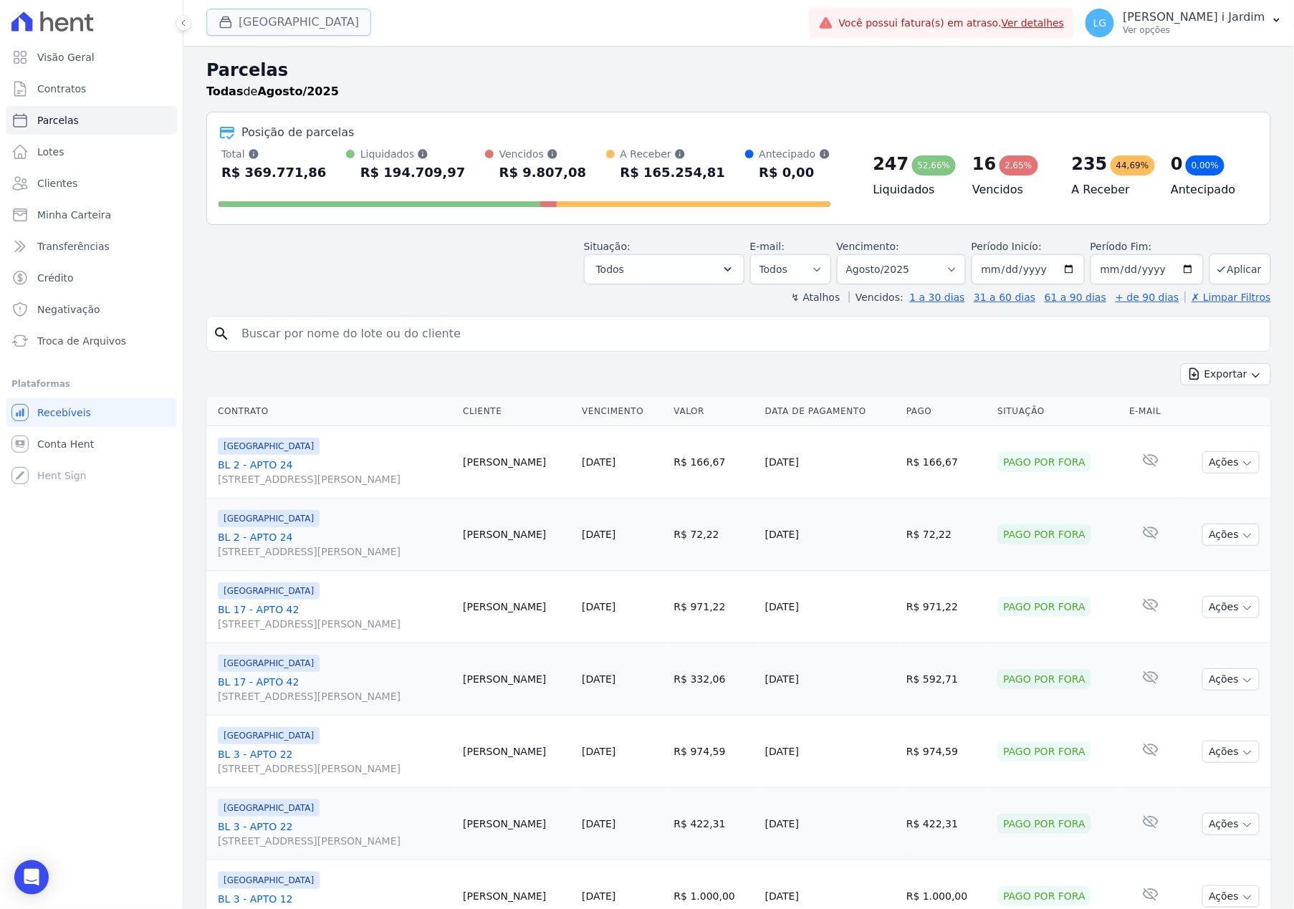
click at [271, 9] on button "[GEOGRAPHIC_DATA]" at bounding box center [288, 22] width 165 height 27
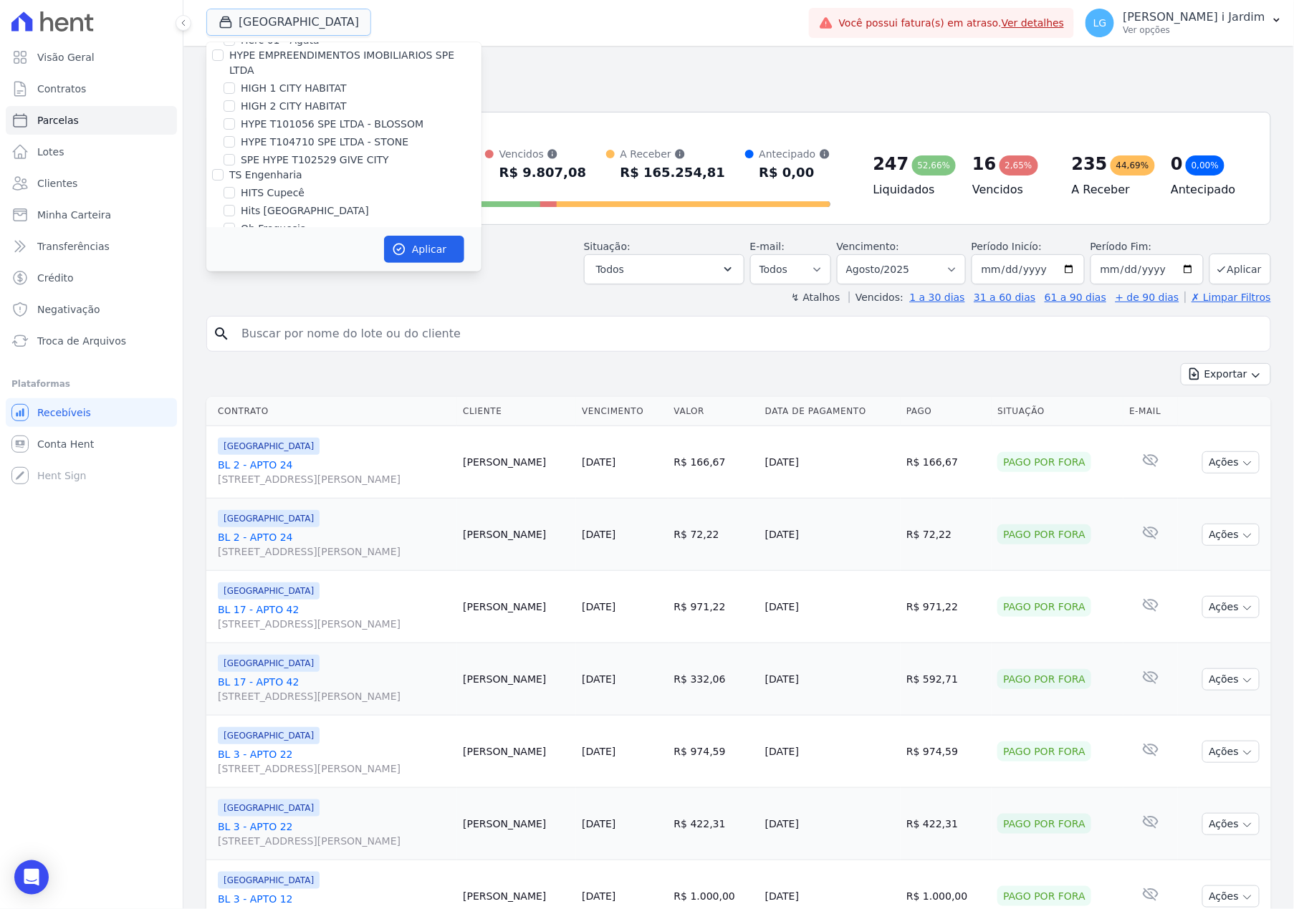
scroll to position [2884, 0]
click at [290, 236] on label "[GEOGRAPHIC_DATA]" at bounding box center [293, 243] width 105 height 15
click at [235, 238] on input "[GEOGRAPHIC_DATA]" at bounding box center [229, 243] width 11 height 11
checkbox input "false"
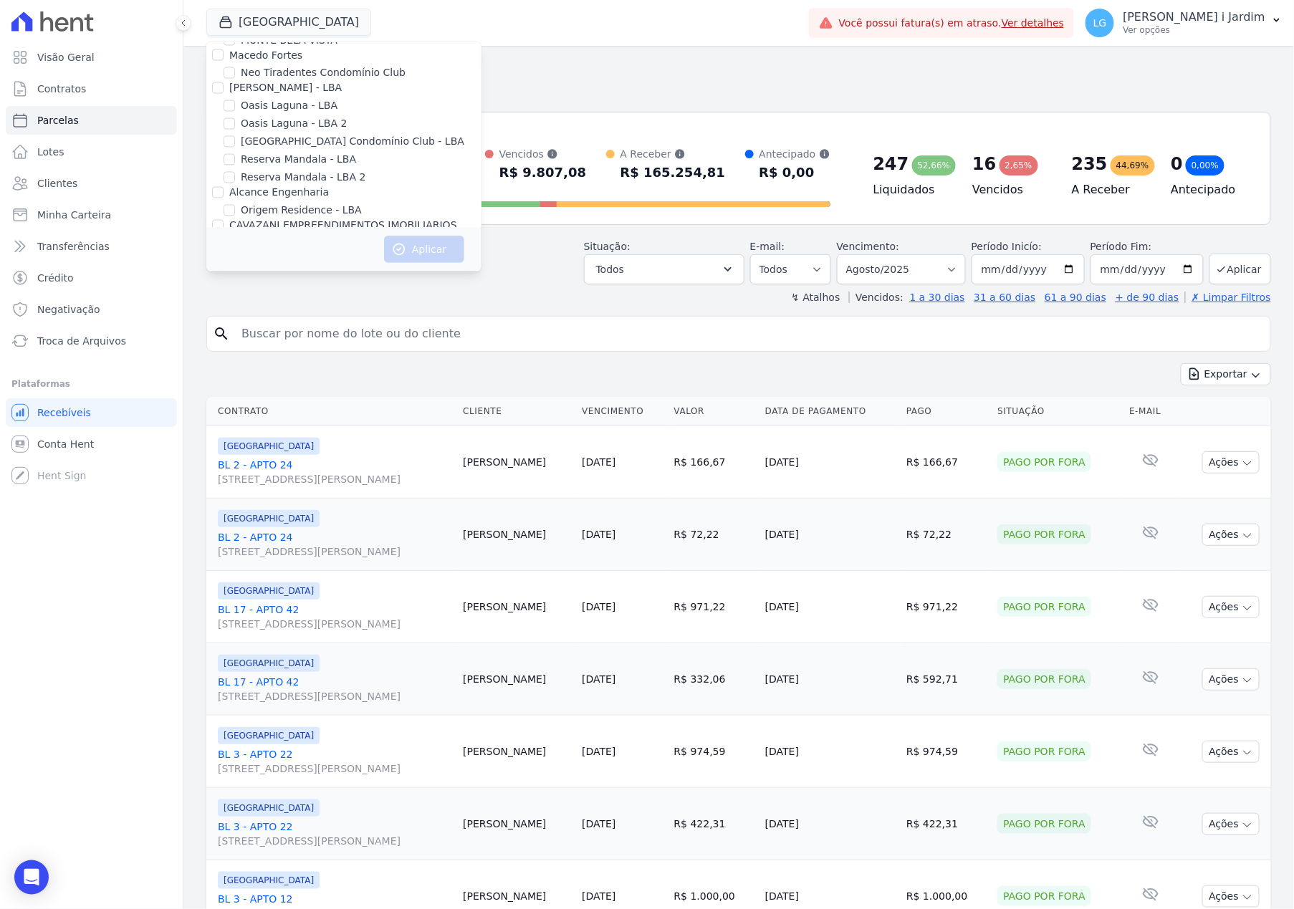
scroll to position [1643, 0]
click at [312, 266] on label "HIGH 1 CITY HABITAT" at bounding box center [294, 273] width 106 height 15
click at [235, 268] on input "HIGH 1 CITY HABITAT" at bounding box center [229, 273] width 11 height 11
checkbox input "true"
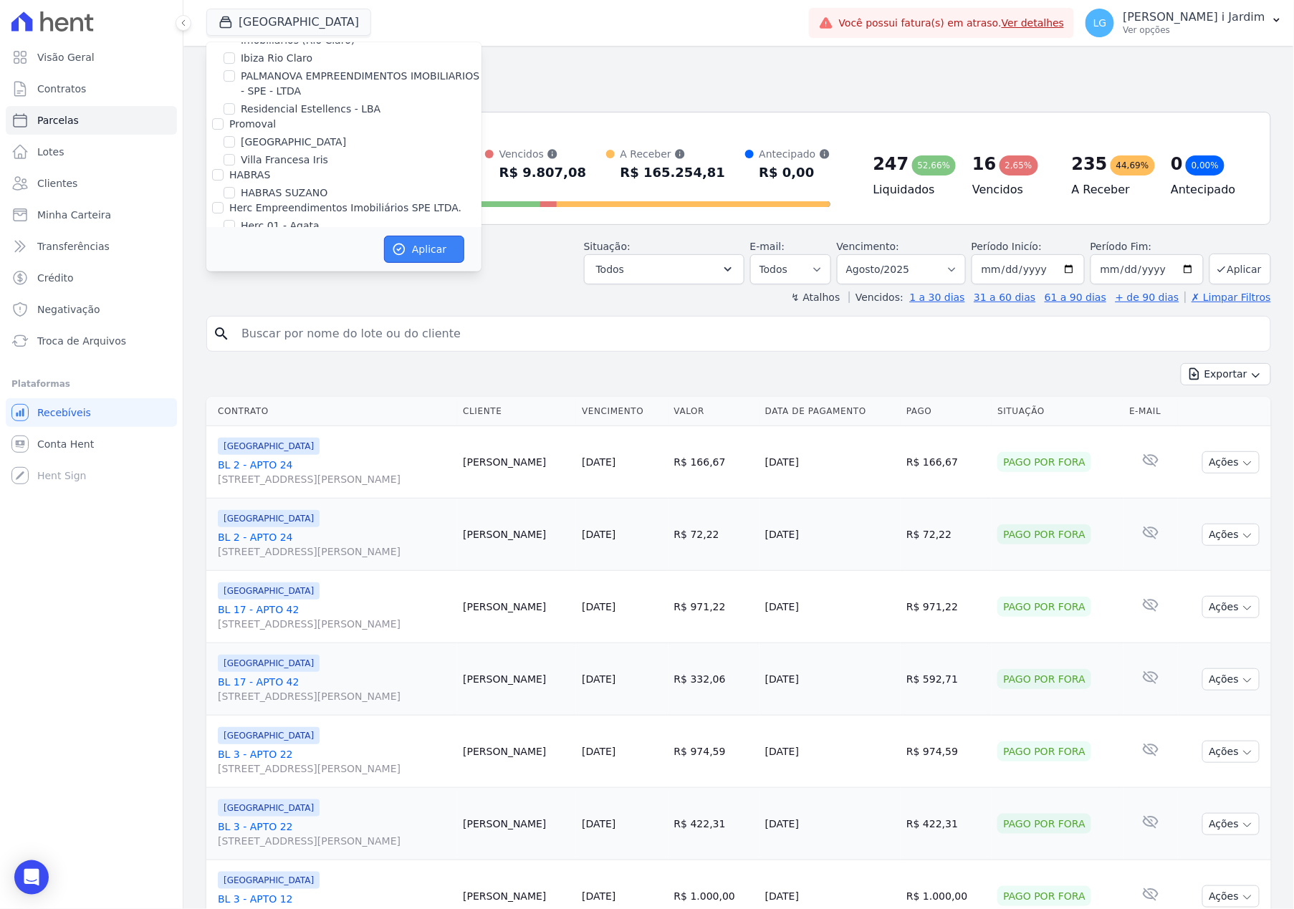
click at [408, 244] on button "Aplicar" at bounding box center [424, 249] width 80 height 27
select select
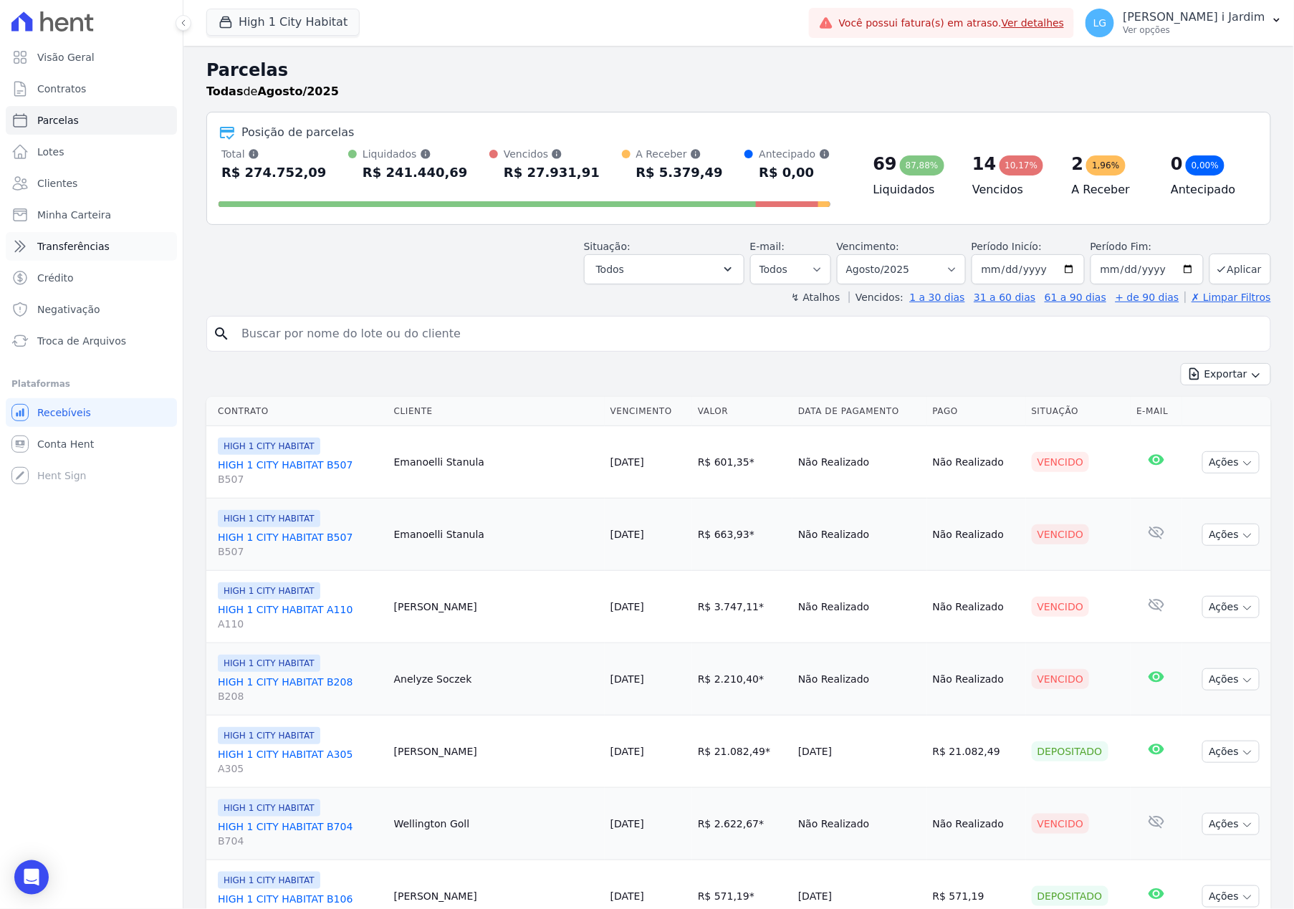
click at [144, 248] on link "Transferências" at bounding box center [91, 246] width 171 height 29
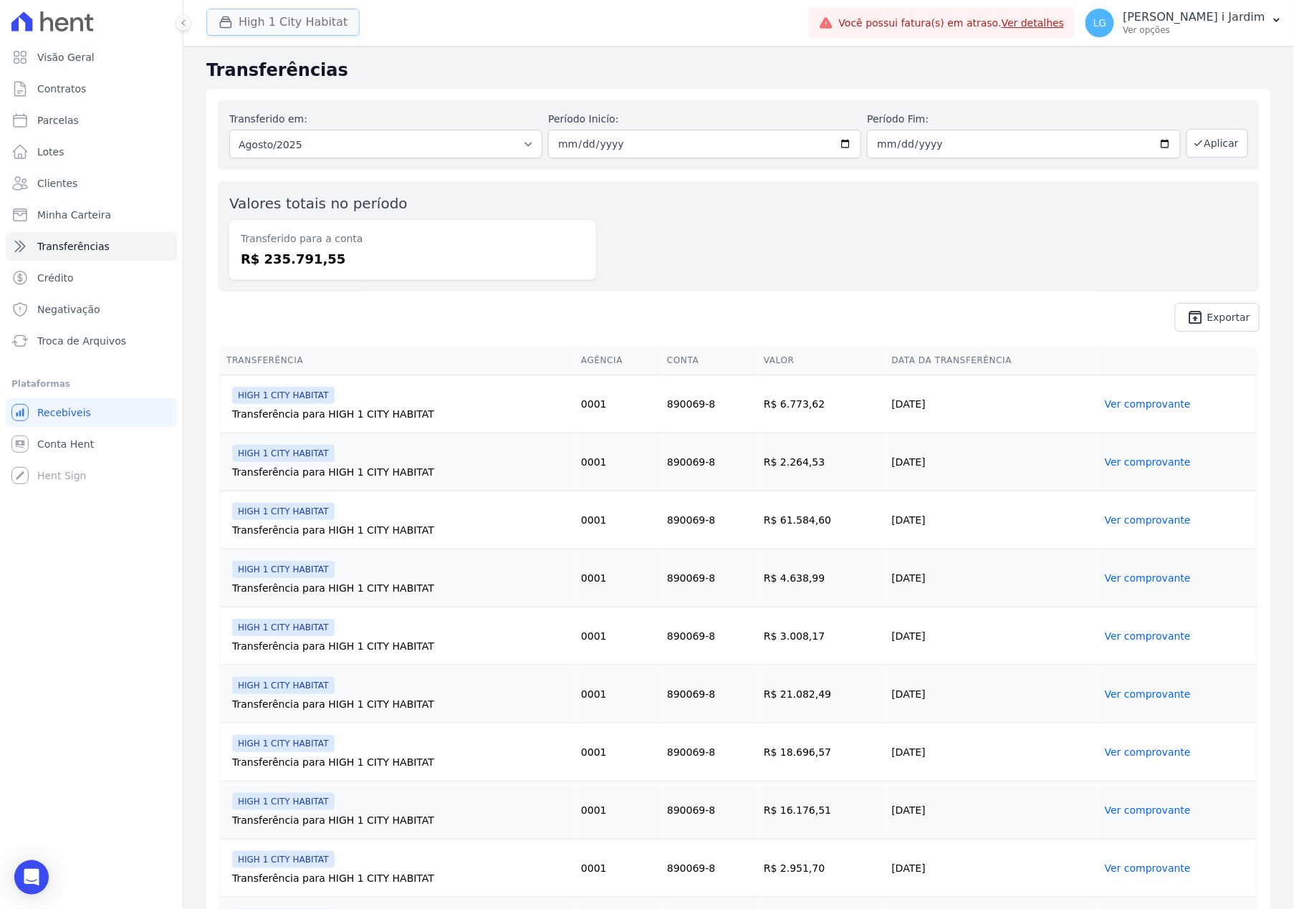
click at [305, 15] on button "High 1 City Habitat" at bounding box center [282, 22] width 153 height 27
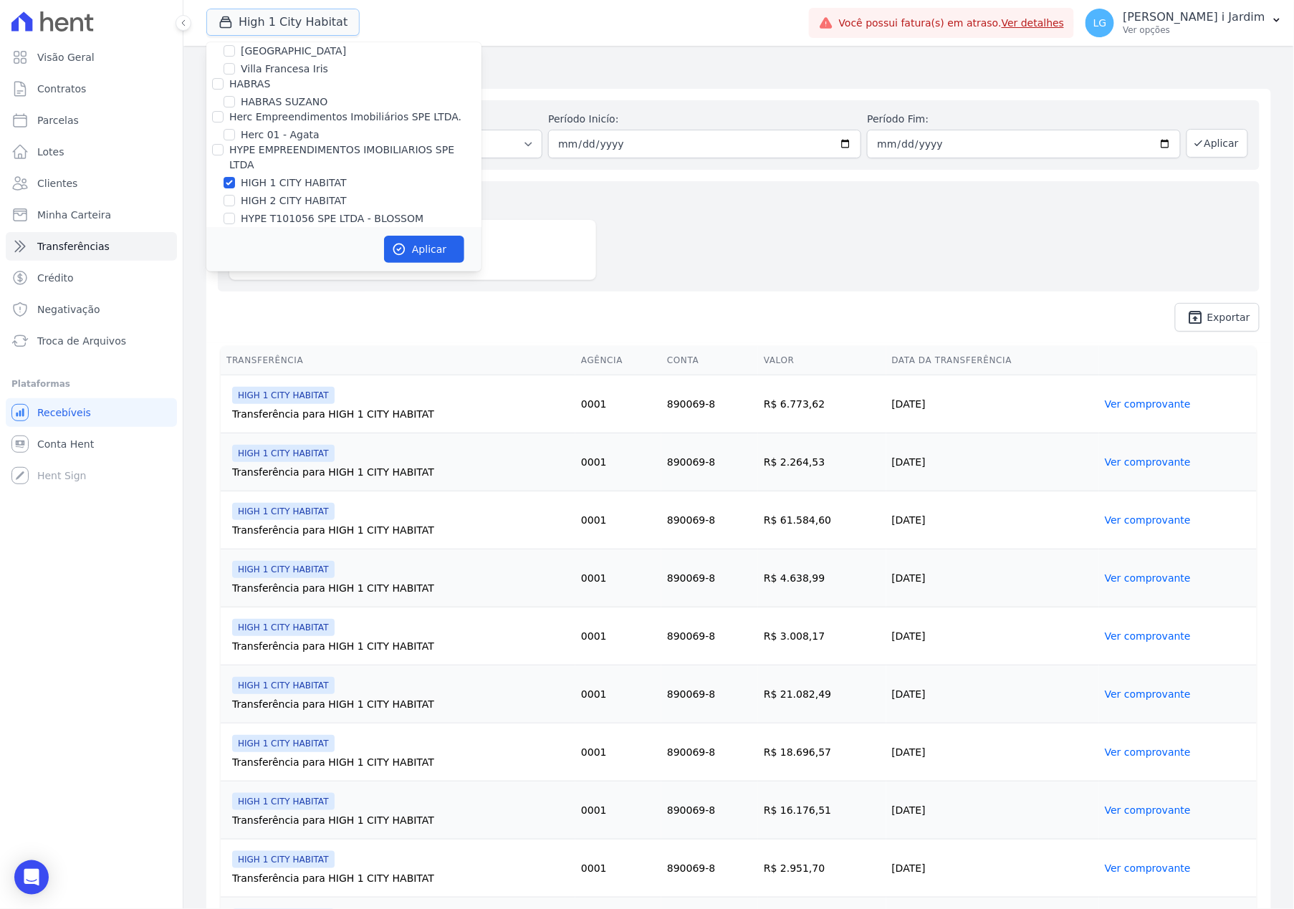
scroll to position [1623, 0]
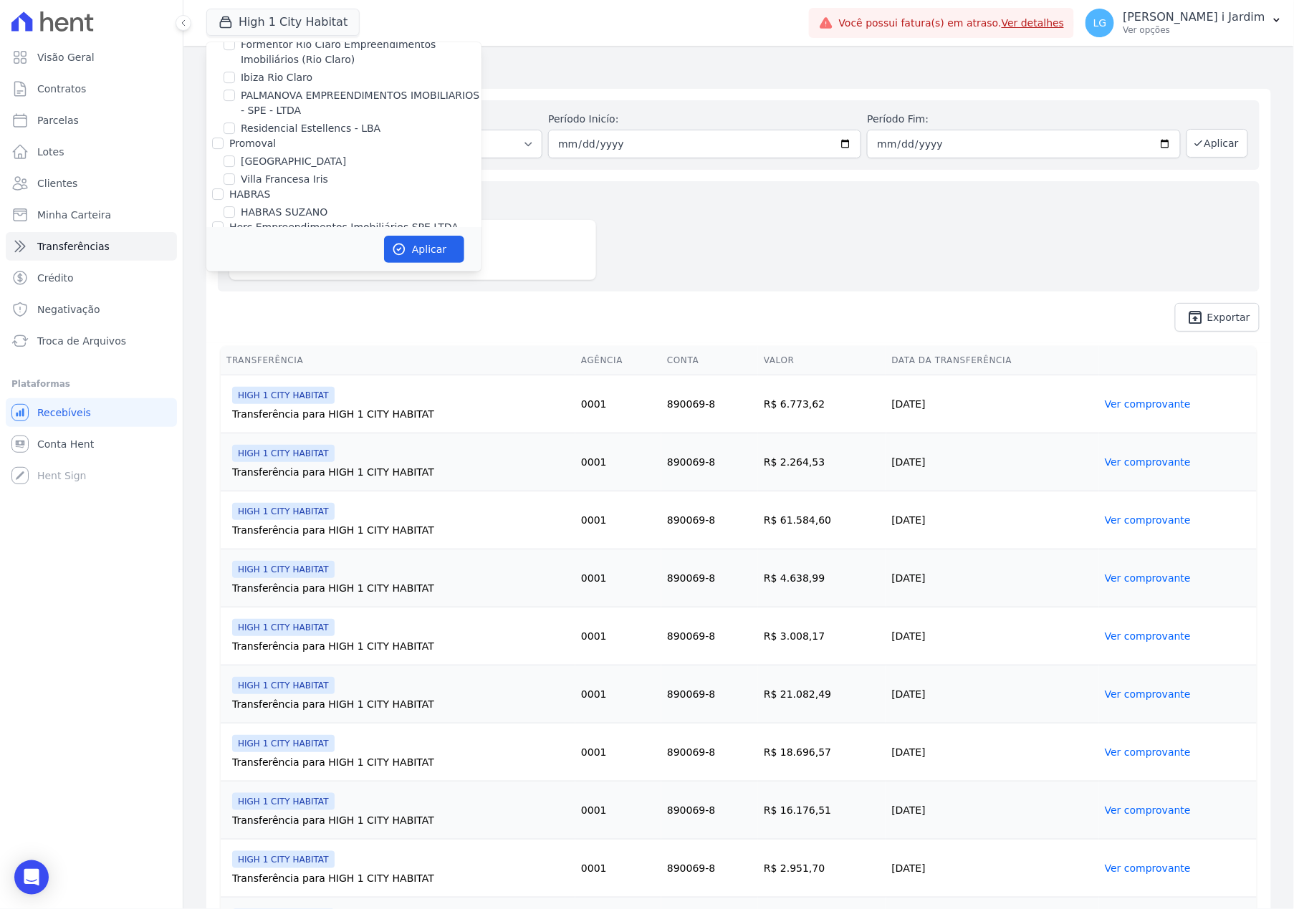
click at [284, 286] on label "HIGH 1 CITY HABITAT" at bounding box center [294, 293] width 106 height 15
click at [235, 287] on input "HIGH 1 CITY HABITAT" at bounding box center [229, 292] width 11 height 11
checkbox input "false"
click at [285, 304] on label "HIGH 2 CITY HABITAT" at bounding box center [294, 311] width 106 height 15
click at [235, 305] on input "HIGH 2 CITY HABITAT" at bounding box center [229, 310] width 11 height 11
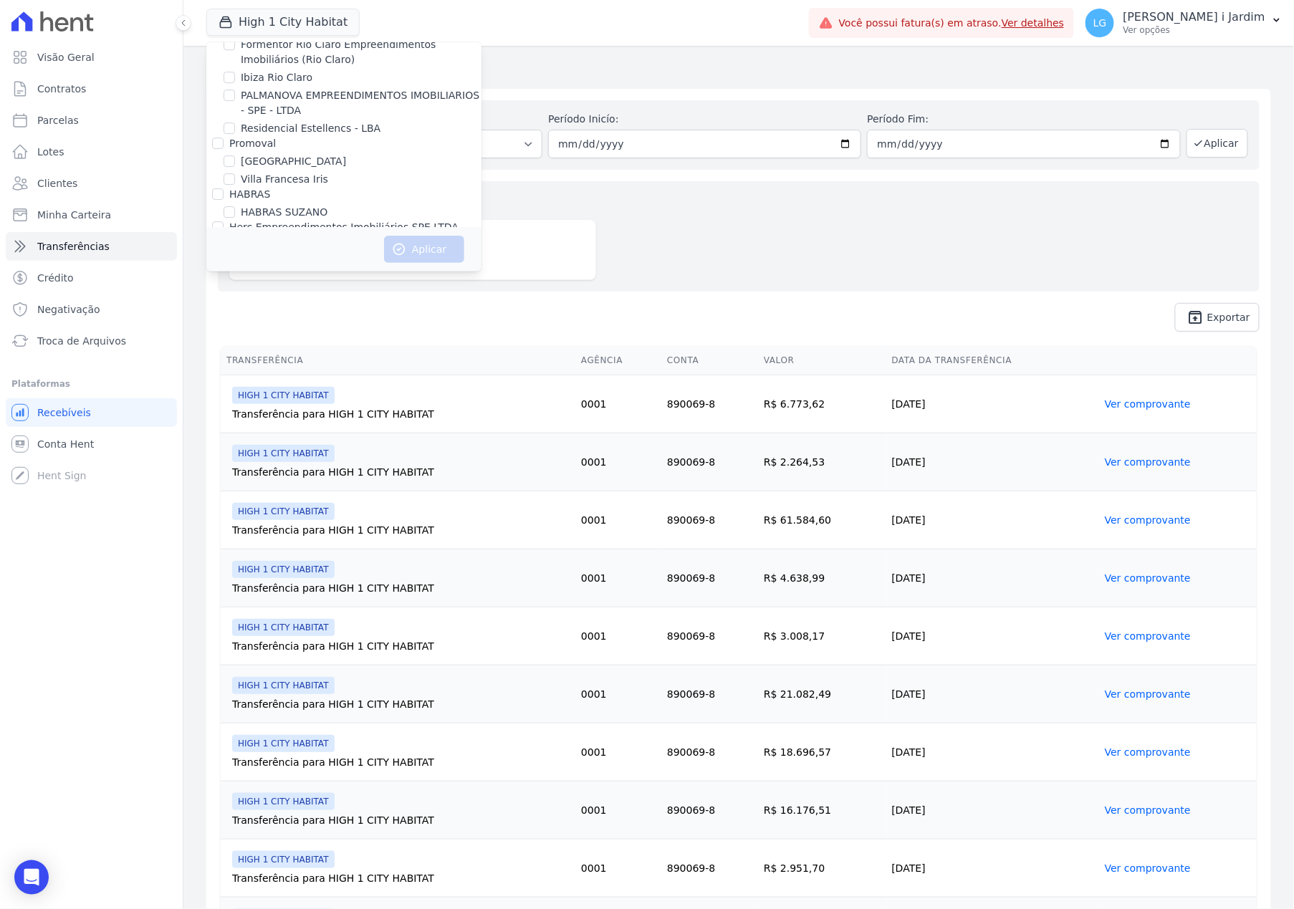
checkbox input "true"
click at [403, 252] on icon "button" at bounding box center [399, 249] width 11 height 11
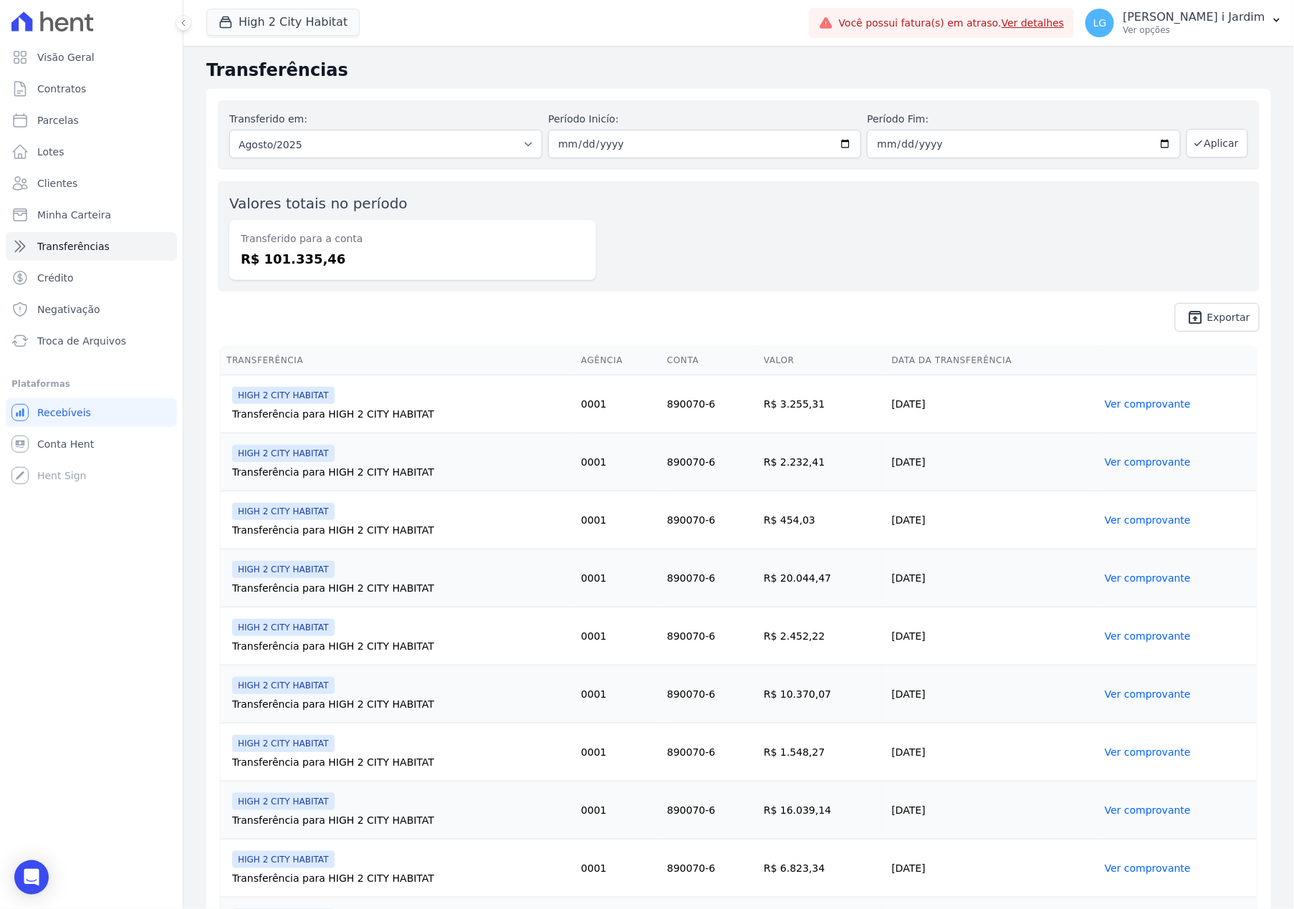
click at [152, 761] on div "Visão Geral Contratos [GEOGRAPHIC_DATA] Lotes Clientes Minha Carteira Transferê…" at bounding box center [91, 454] width 183 height 909
click at [284, 34] on button "High 2 City Habitat" at bounding box center [282, 22] width 153 height 27
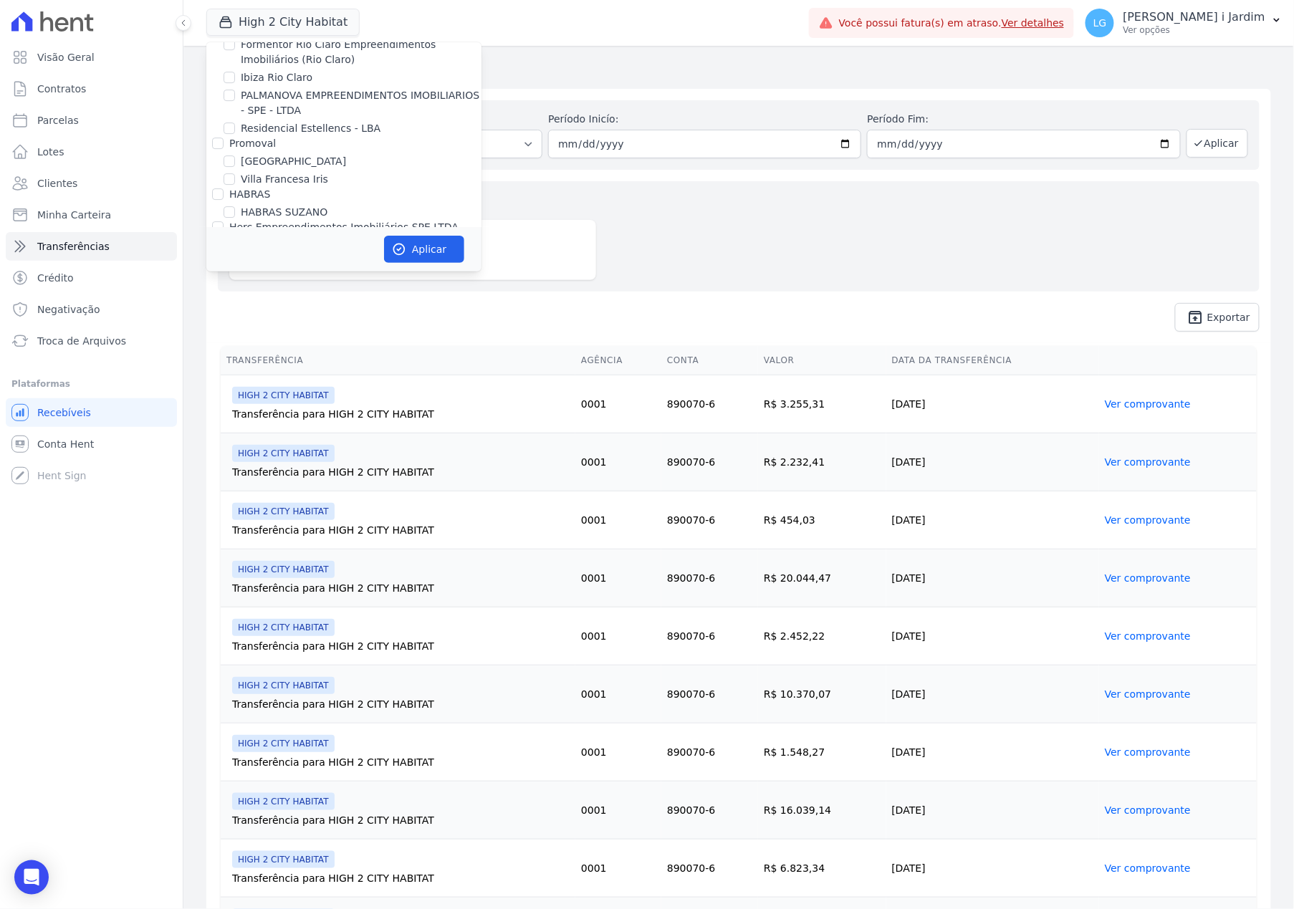
click at [309, 304] on label "HIGH 2 CITY HABITAT" at bounding box center [294, 311] width 106 height 15
click at [235, 305] on input "HIGH 2 CITY HABITAT" at bounding box center [229, 310] width 11 height 11
checkbox input "false"
click at [322, 340] on label "HYPE T104710 SPE LTDA - STONE" at bounding box center [325, 347] width 168 height 15
click at [235, 341] on input "HYPE T104710 SPE LTDA - STONE" at bounding box center [229, 346] width 11 height 11
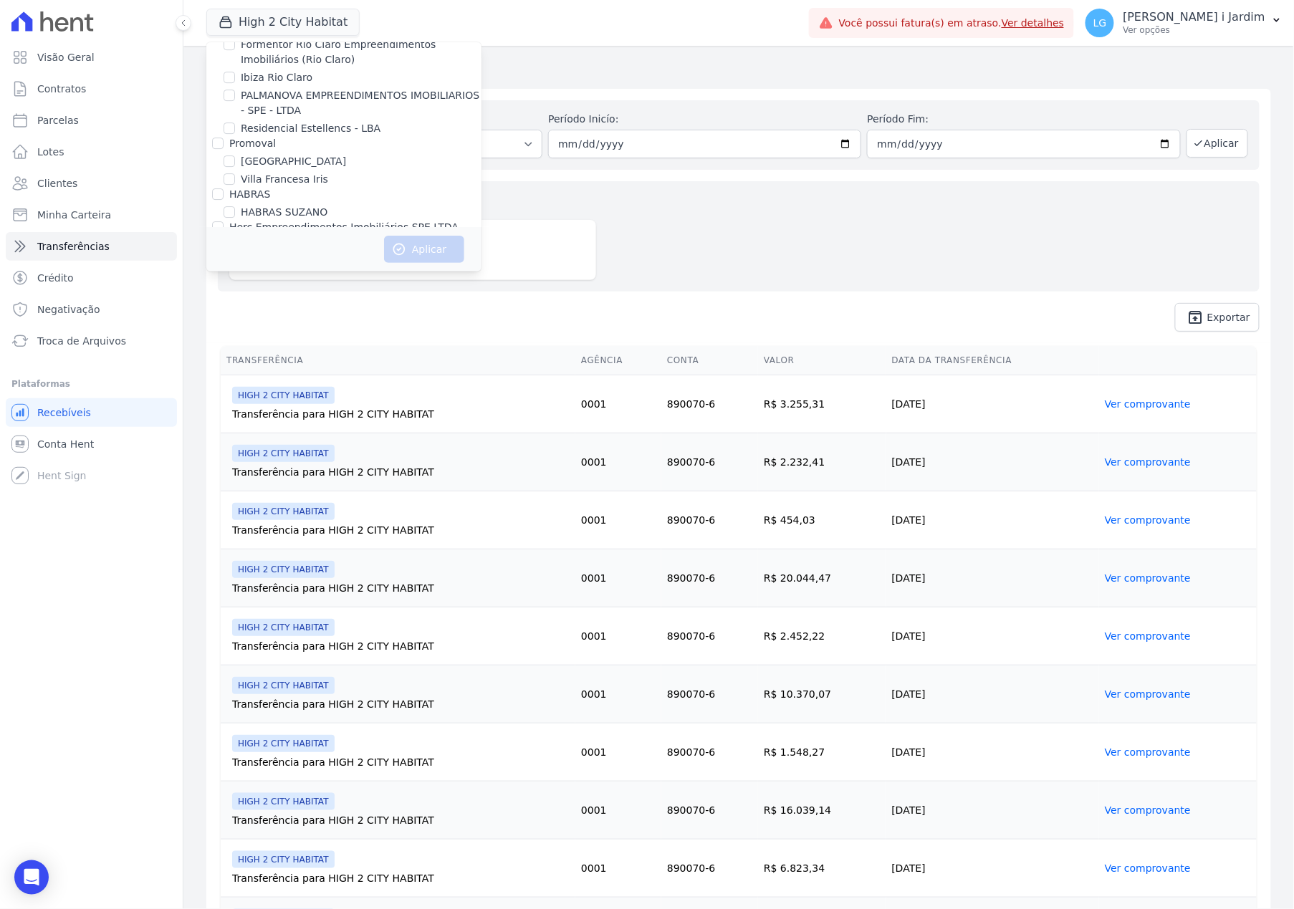
checkbox input "true"
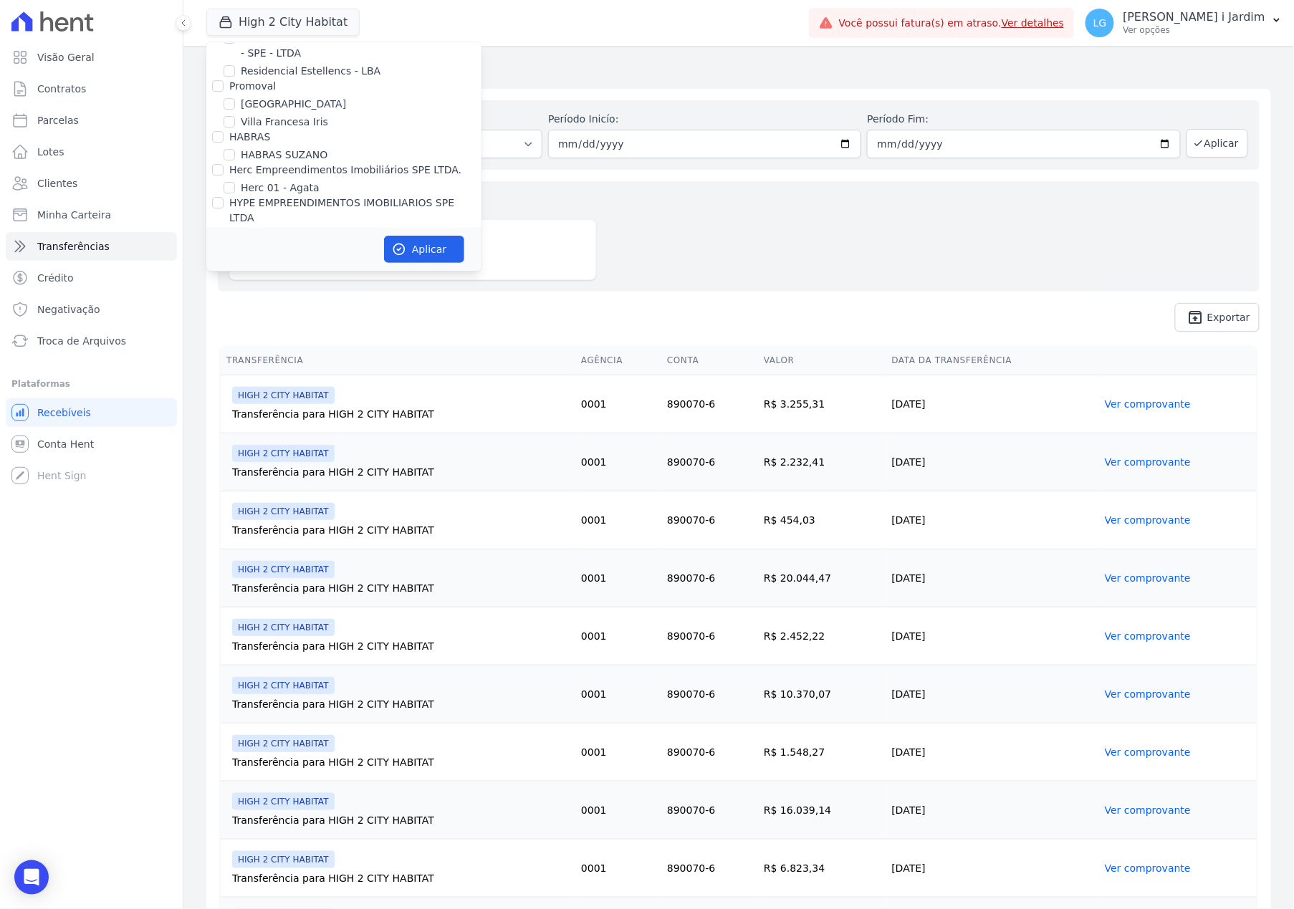
scroll to position [1724, 0]
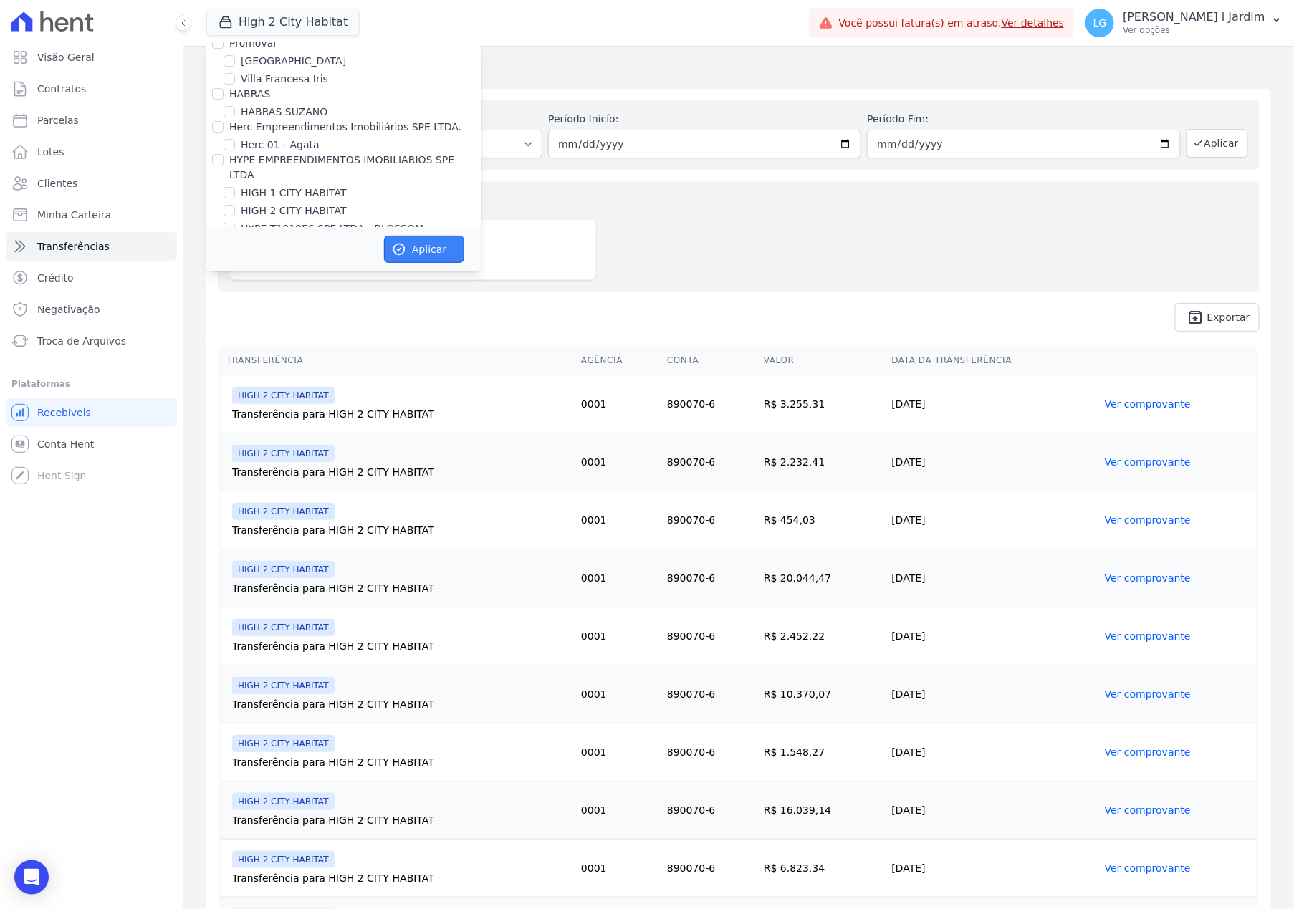
click at [398, 249] on icon "button" at bounding box center [399, 249] width 11 height 11
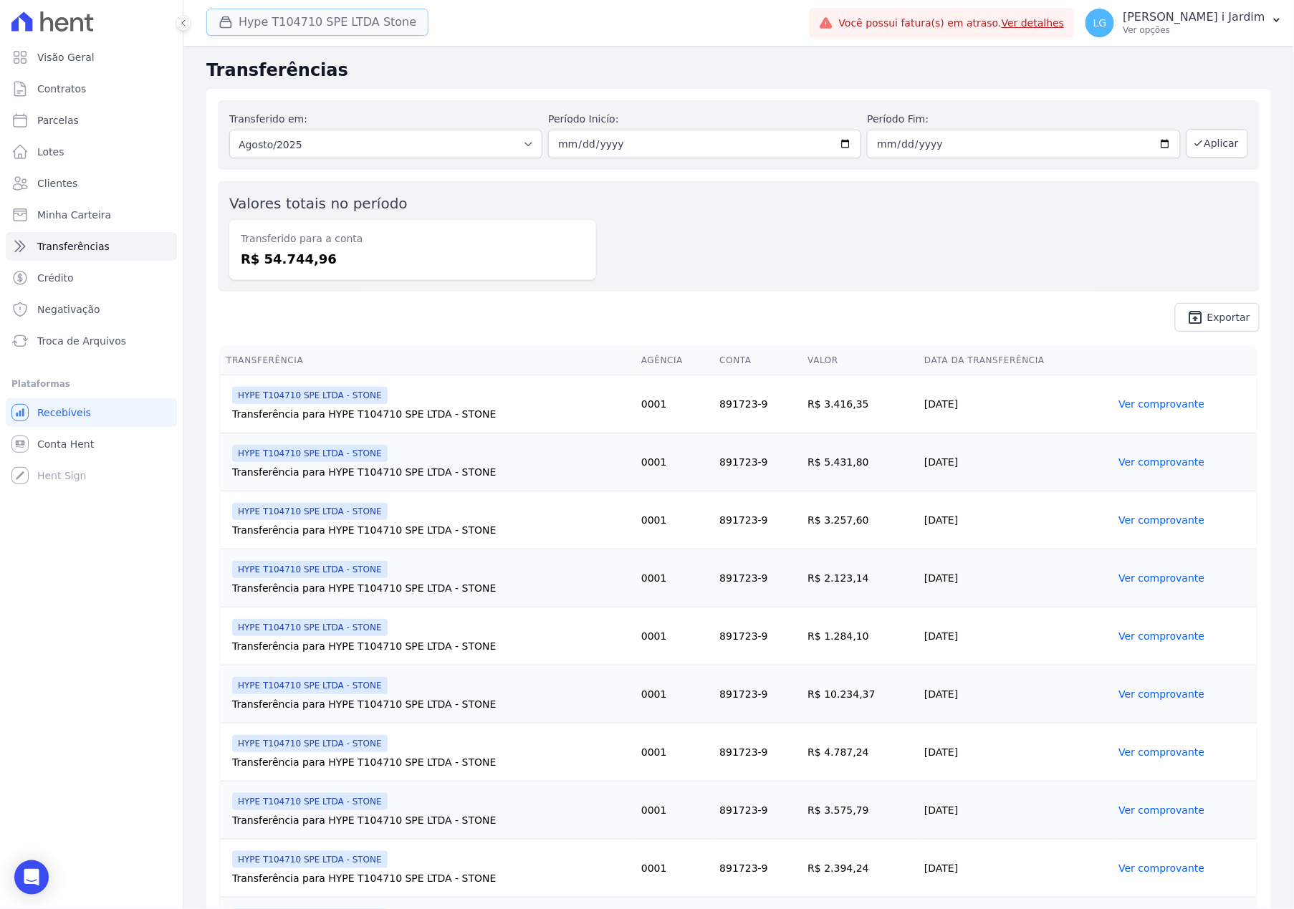
click at [270, 21] on button "Hype T104710 SPE LTDA Stone" at bounding box center [317, 22] width 222 height 27
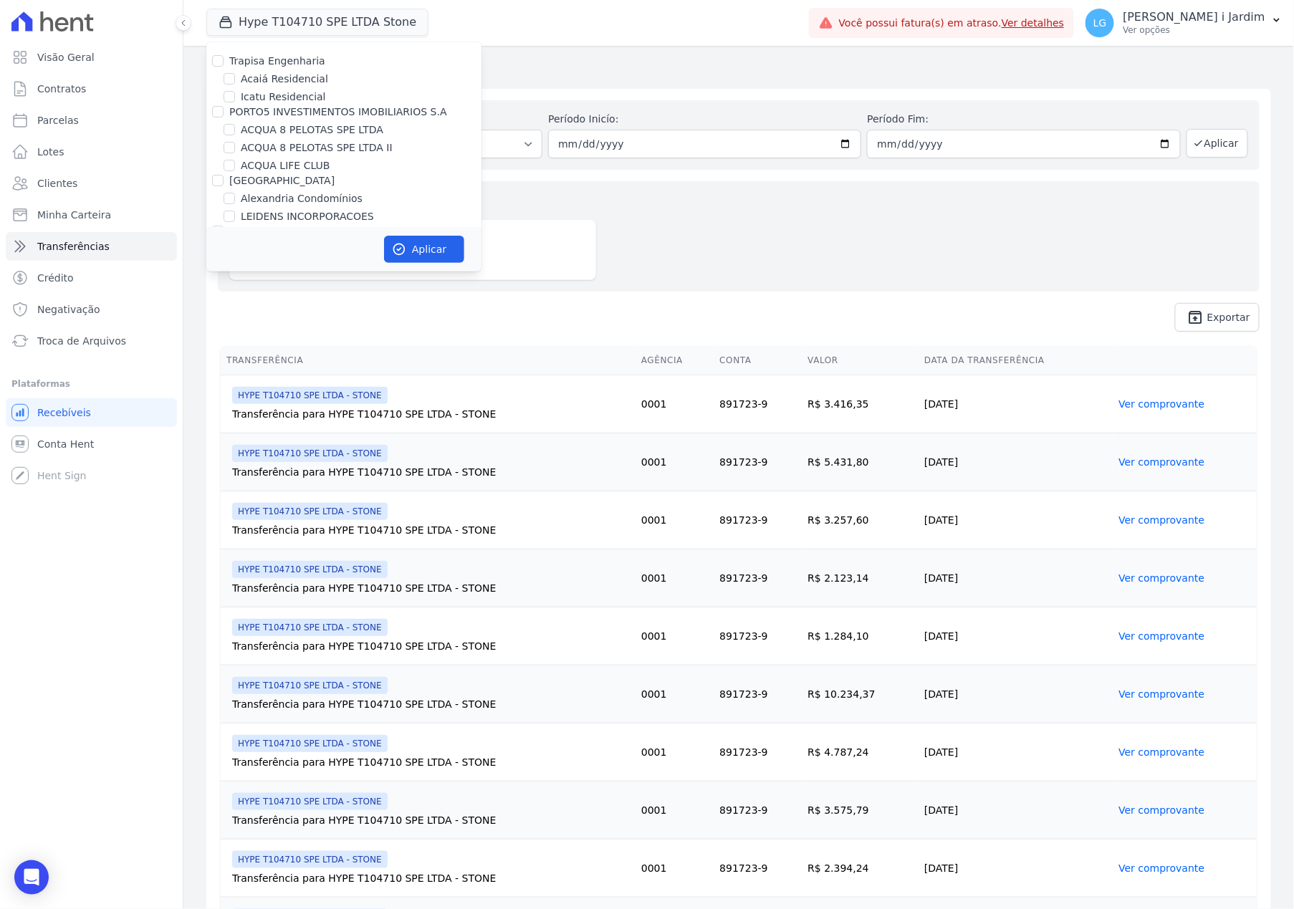
scroll to position [628, 0]
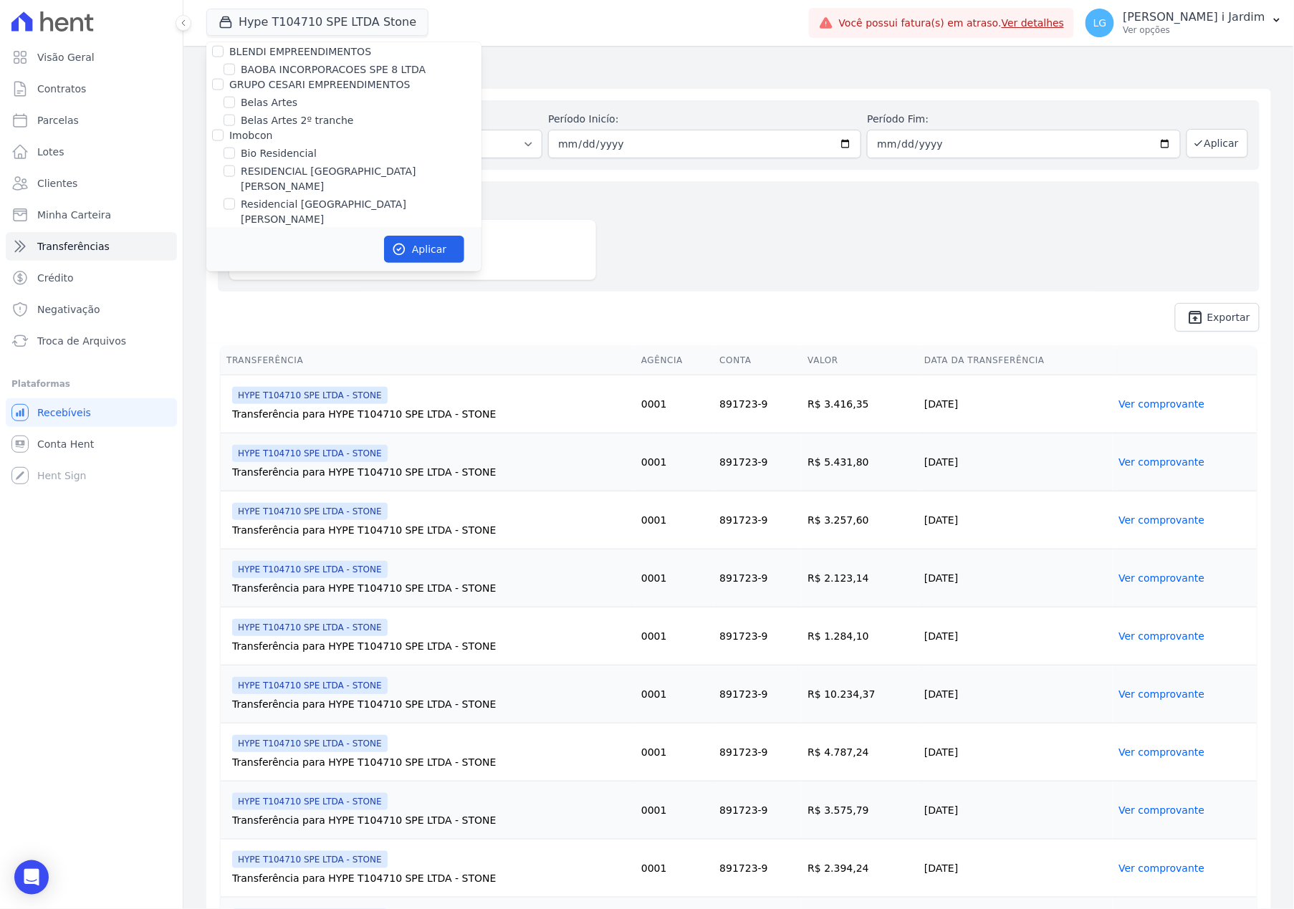
click at [321, 169] on label "RESIDENCIAL [GEOGRAPHIC_DATA][PERSON_NAME]" at bounding box center [361, 179] width 241 height 30
click at [235, 169] on input "RESIDENCIAL [GEOGRAPHIC_DATA][PERSON_NAME]" at bounding box center [229, 170] width 11 height 11
checkbox input "true"
click at [428, 249] on button "Aplicar" at bounding box center [424, 249] width 80 height 27
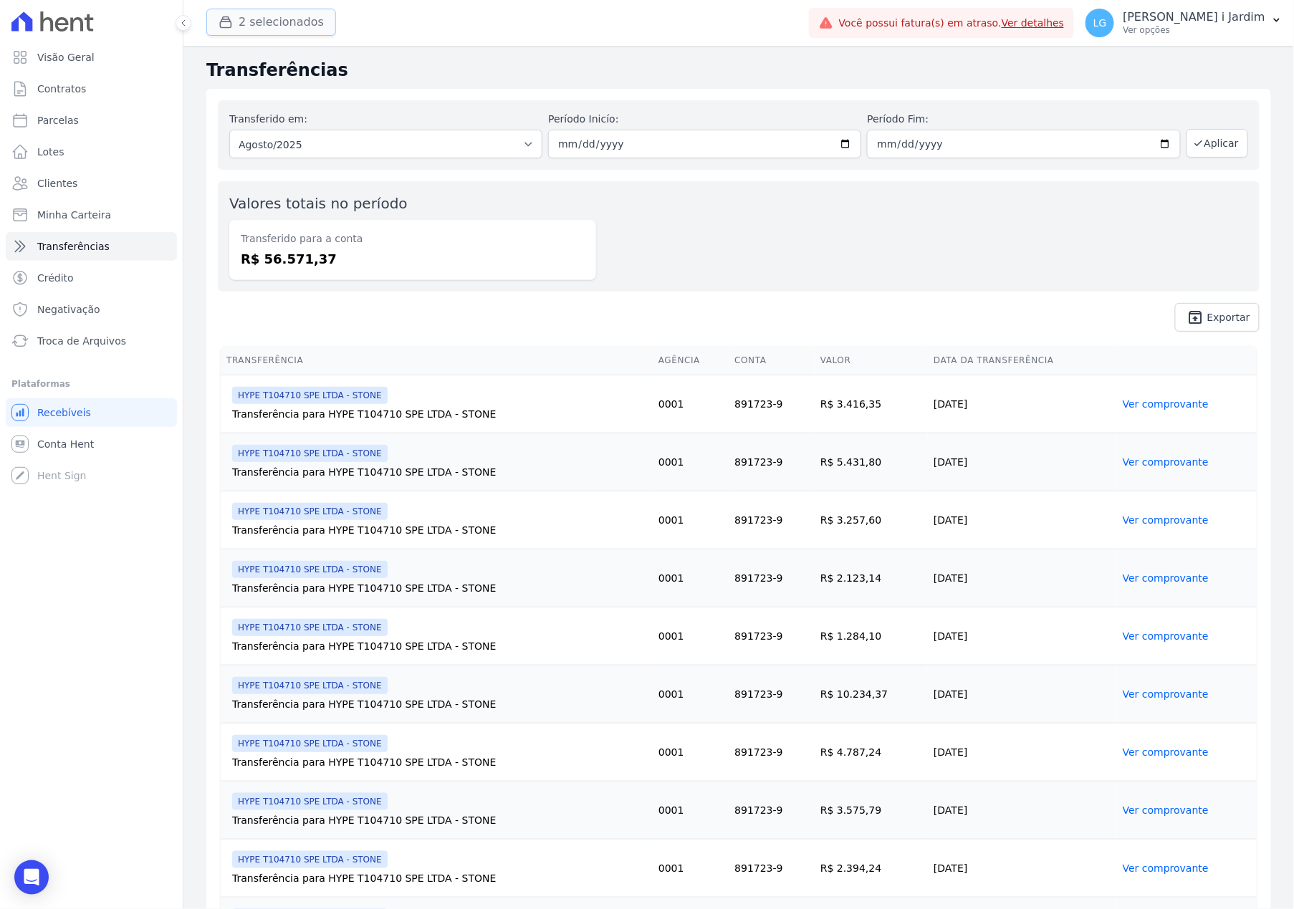
click at [268, 29] on button "2 selecionados" at bounding box center [271, 22] width 130 height 27
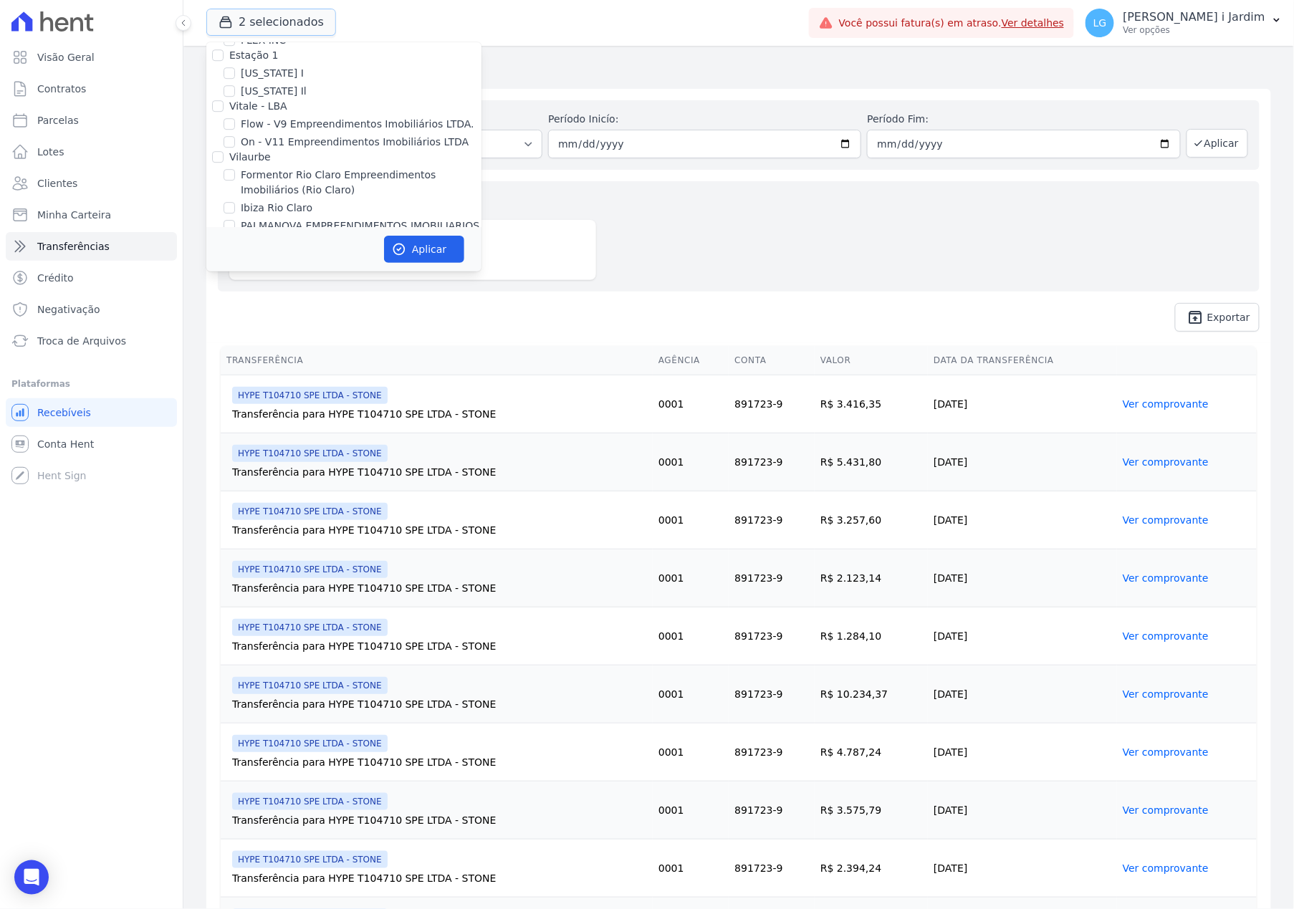
scroll to position [1719, 0]
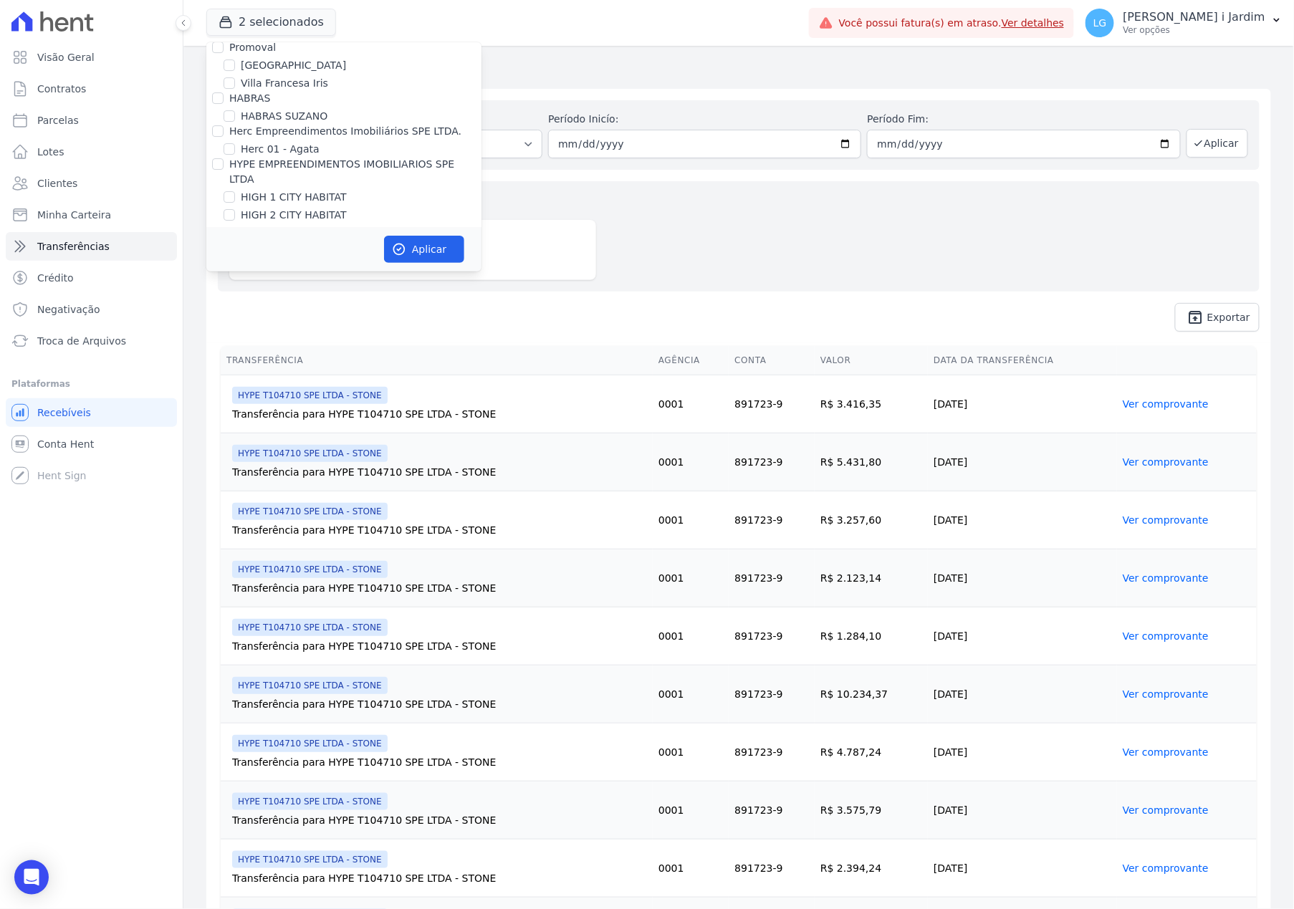
click at [299, 244] on label "HYPE T104710 SPE LTDA - STONE" at bounding box center [325, 251] width 168 height 15
click at [235, 245] on input "HYPE T104710 SPE LTDA - STONE" at bounding box center [229, 250] width 11 height 11
checkbox input "false"
click at [436, 239] on button "Aplicar" at bounding box center [424, 249] width 80 height 27
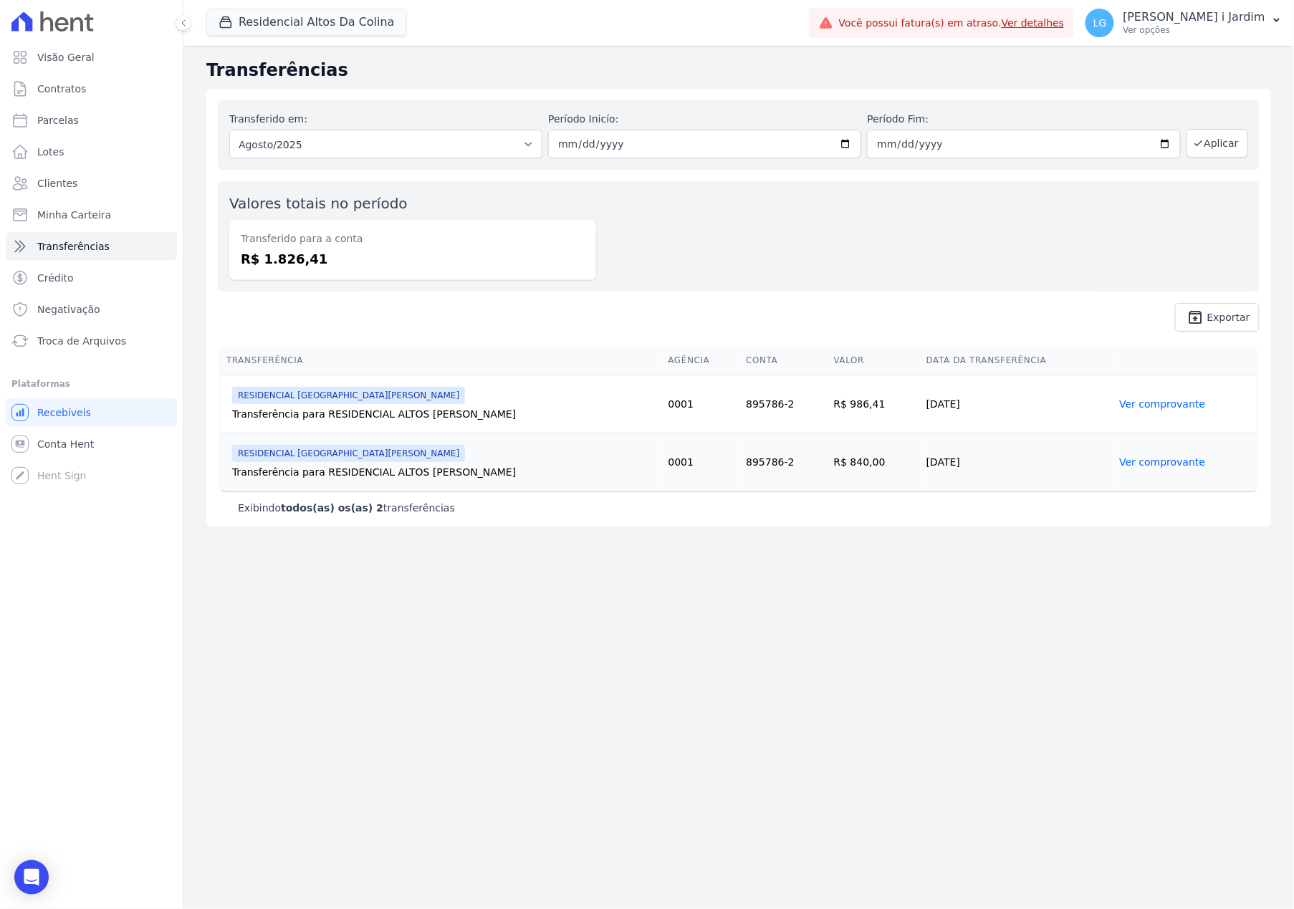
click at [528, 332] on div "Transferido em: Todos os meses Julho/2025 Agosto/2025 Agosto/2025 Período Inicí…" at bounding box center [738, 216] width 1065 height 254
click at [772, 227] on div "Valores totais no período Transferido para a conta R$ 1.826,41" at bounding box center [739, 236] width 1042 height 110
click at [468, 691] on div "Transferências Transferido em: Todos os meses Julho/2025 Agosto/2025 Agosto/202…" at bounding box center [738, 477] width 1110 height 863
click at [304, 26] on button "Residencial Altos Da Colina" at bounding box center [306, 22] width 201 height 27
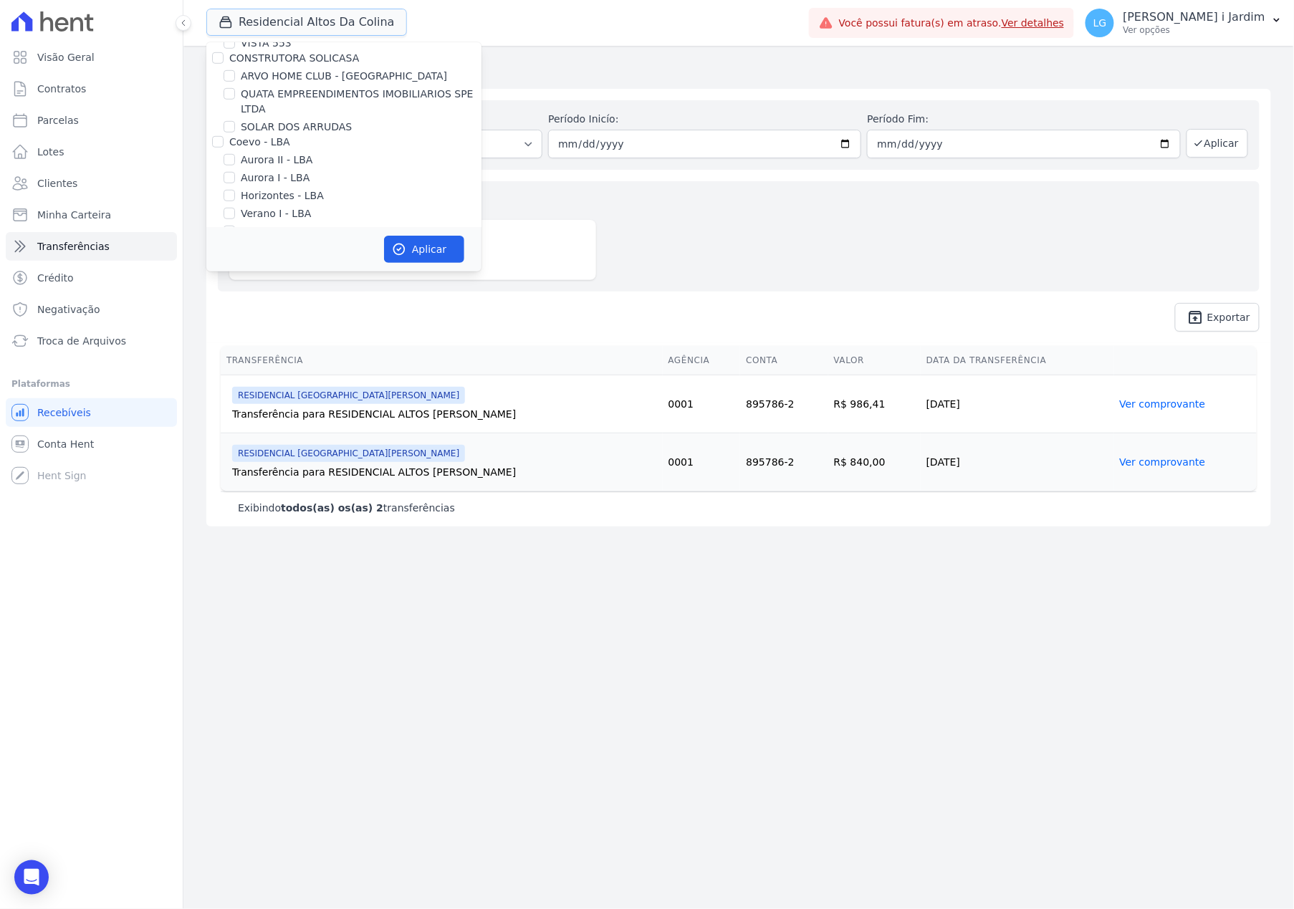
scroll to position [696, 0]
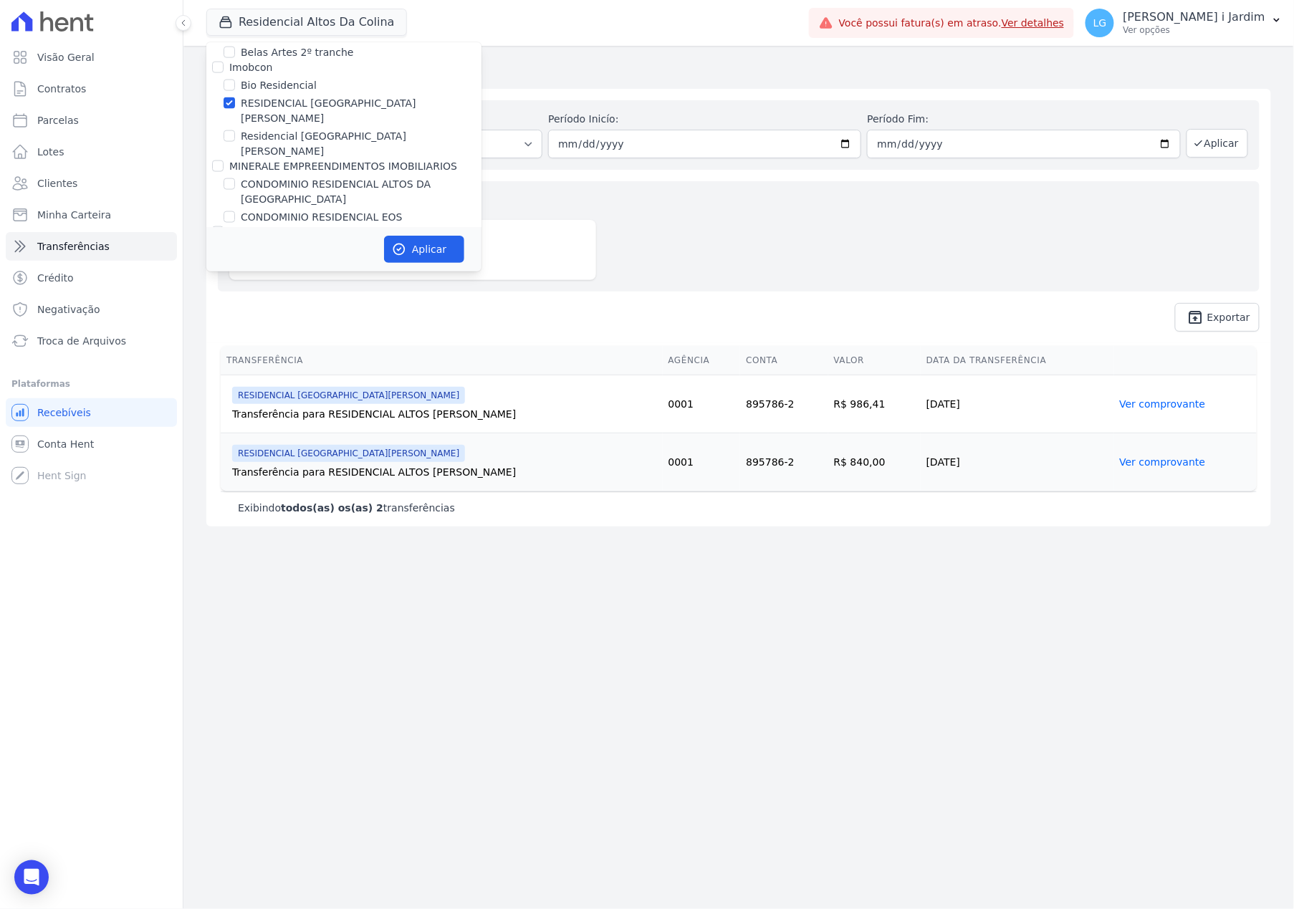
click at [325, 103] on label "RESIDENCIAL [GEOGRAPHIC_DATA][PERSON_NAME]" at bounding box center [361, 111] width 241 height 30
click at [235, 103] on input "RESIDENCIAL [GEOGRAPHIC_DATA][PERSON_NAME]" at bounding box center [229, 102] width 11 height 11
checkbox input "false"
click at [341, 129] on label "Residencial [GEOGRAPHIC_DATA][PERSON_NAME]" at bounding box center [361, 144] width 241 height 30
click at [235, 130] on input "Residencial [GEOGRAPHIC_DATA][PERSON_NAME]" at bounding box center [229, 135] width 11 height 11
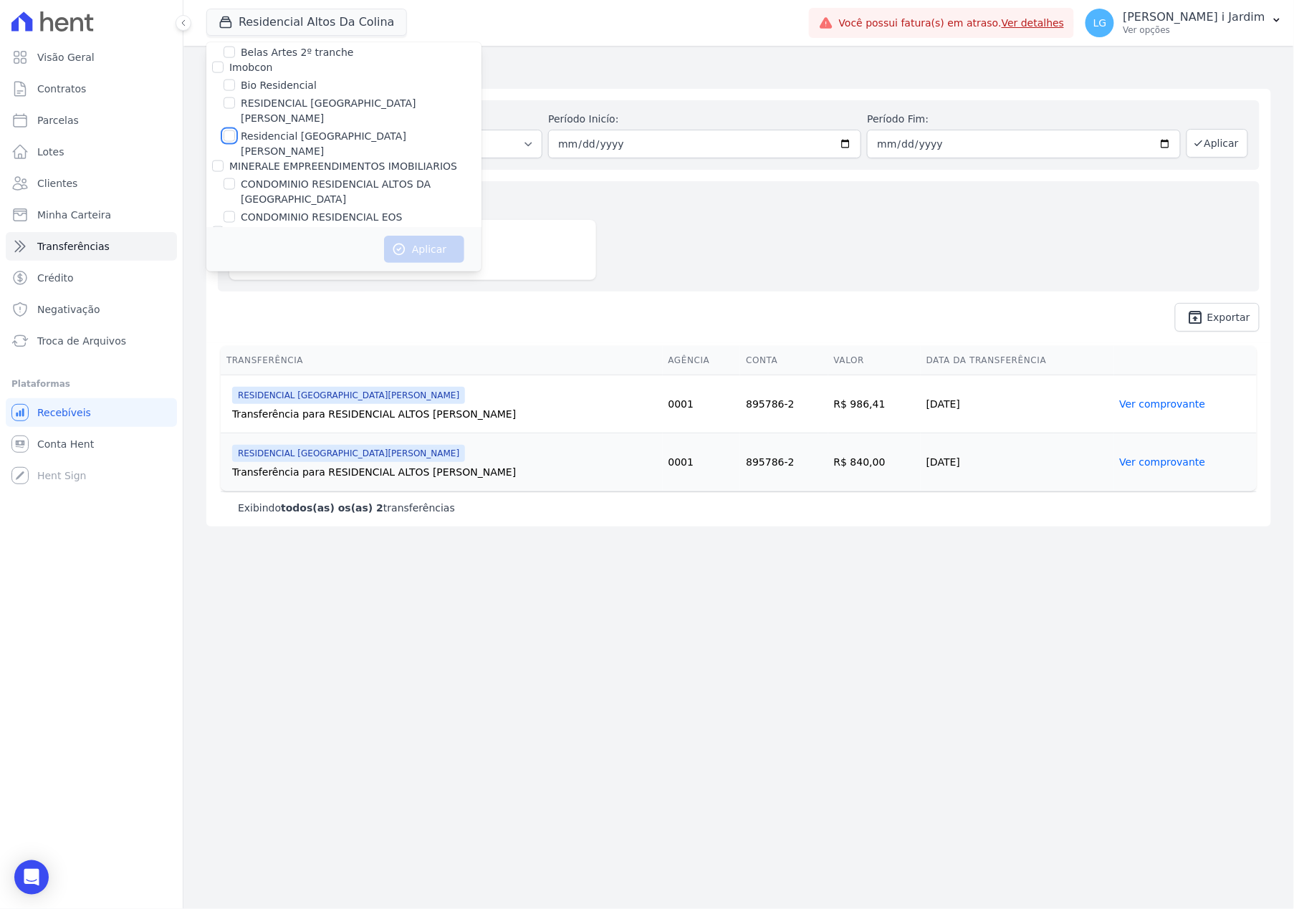
checkbox input "true"
click at [302, 85] on label "Bio Residencial" at bounding box center [279, 85] width 76 height 15
click at [235, 85] on input "Bio Residencial" at bounding box center [229, 85] width 11 height 11
checkbox input "true"
click at [330, 129] on label "Residencial [GEOGRAPHIC_DATA][PERSON_NAME]" at bounding box center [361, 144] width 241 height 30
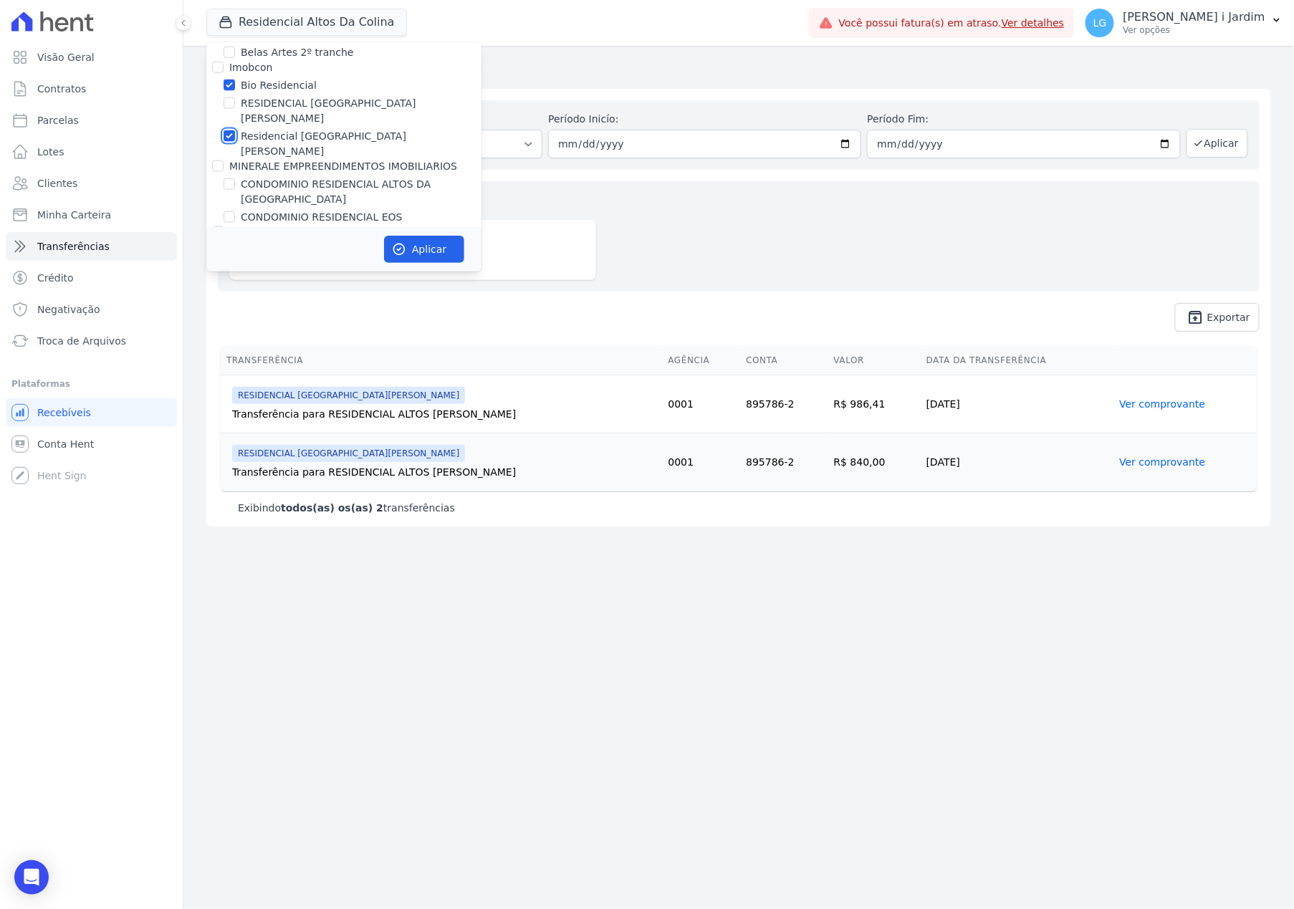
click at [235, 130] on input "Residencial [GEOGRAPHIC_DATA][PERSON_NAME]" at bounding box center [229, 135] width 11 height 11
checkbox input "false"
click at [408, 253] on button "Aplicar" at bounding box center [424, 249] width 80 height 27
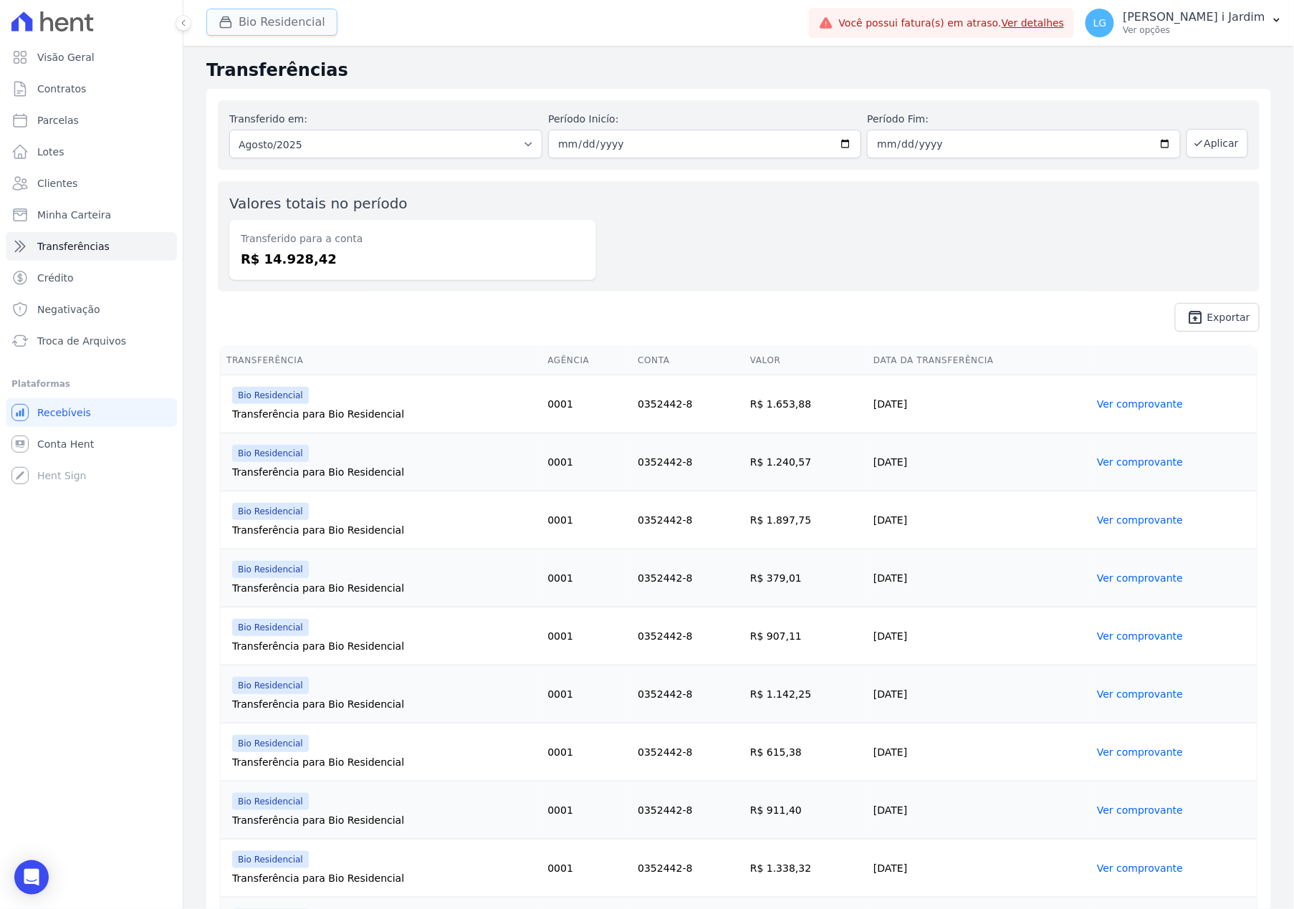
click at [276, 29] on button "Bio Residencial" at bounding box center [271, 22] width 131 height 27
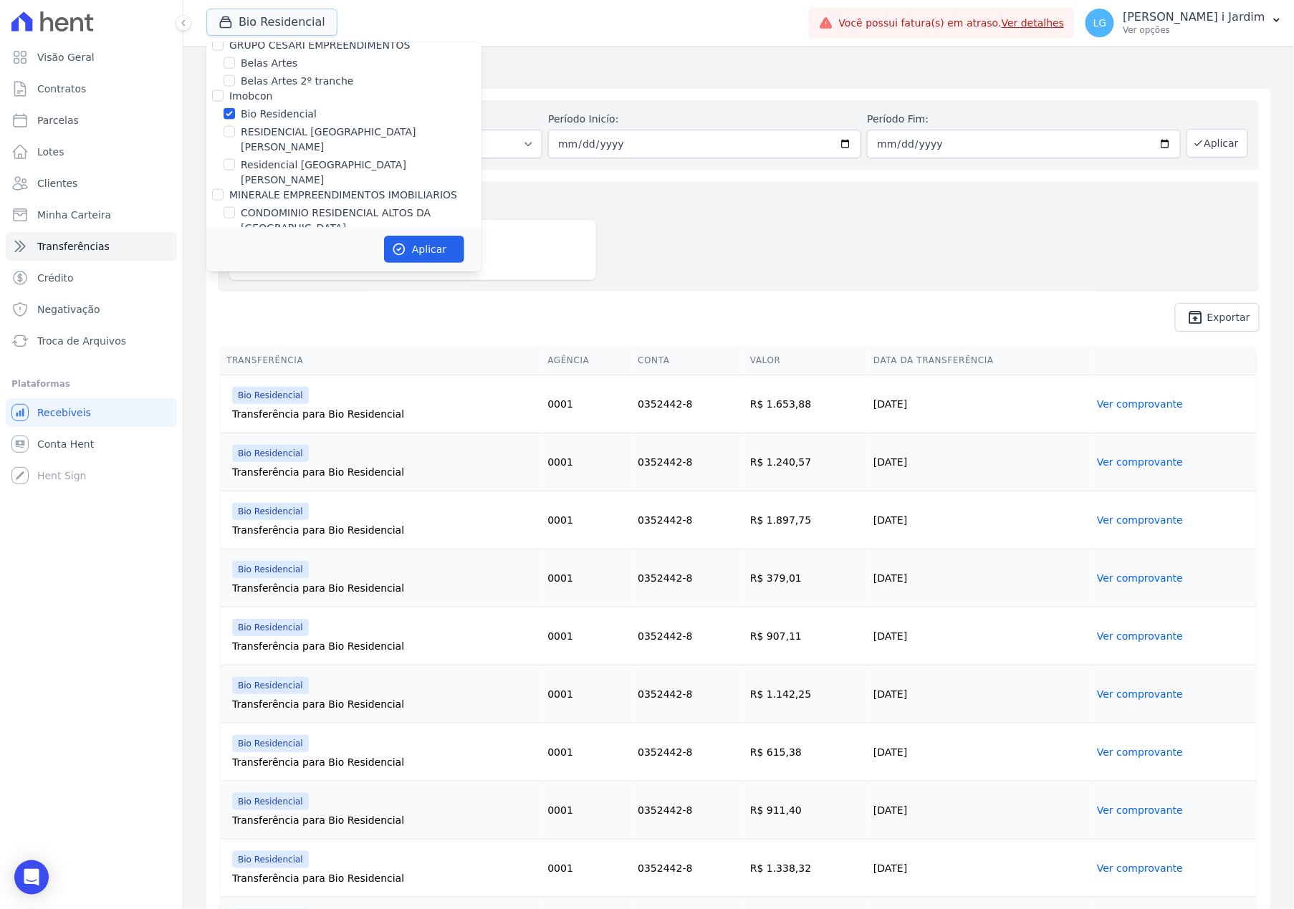
scroll to position [668, 0]
click at [327, 157] on label "Residencial [GEOGRAPHIC_DATA][PERSON_NAME]" at bounding box center [361, 172] width 241 height 30
click at [235, 158] on input "Residencial [GEOGRAPHIC_DATA][PERSON_NAME]" at bounding box center [229, 163] width 11 height 11
checkbox input "true"
click at [284, 107] on label "Bio Residencial" at bounding box center [279, 113] width 76 height 15
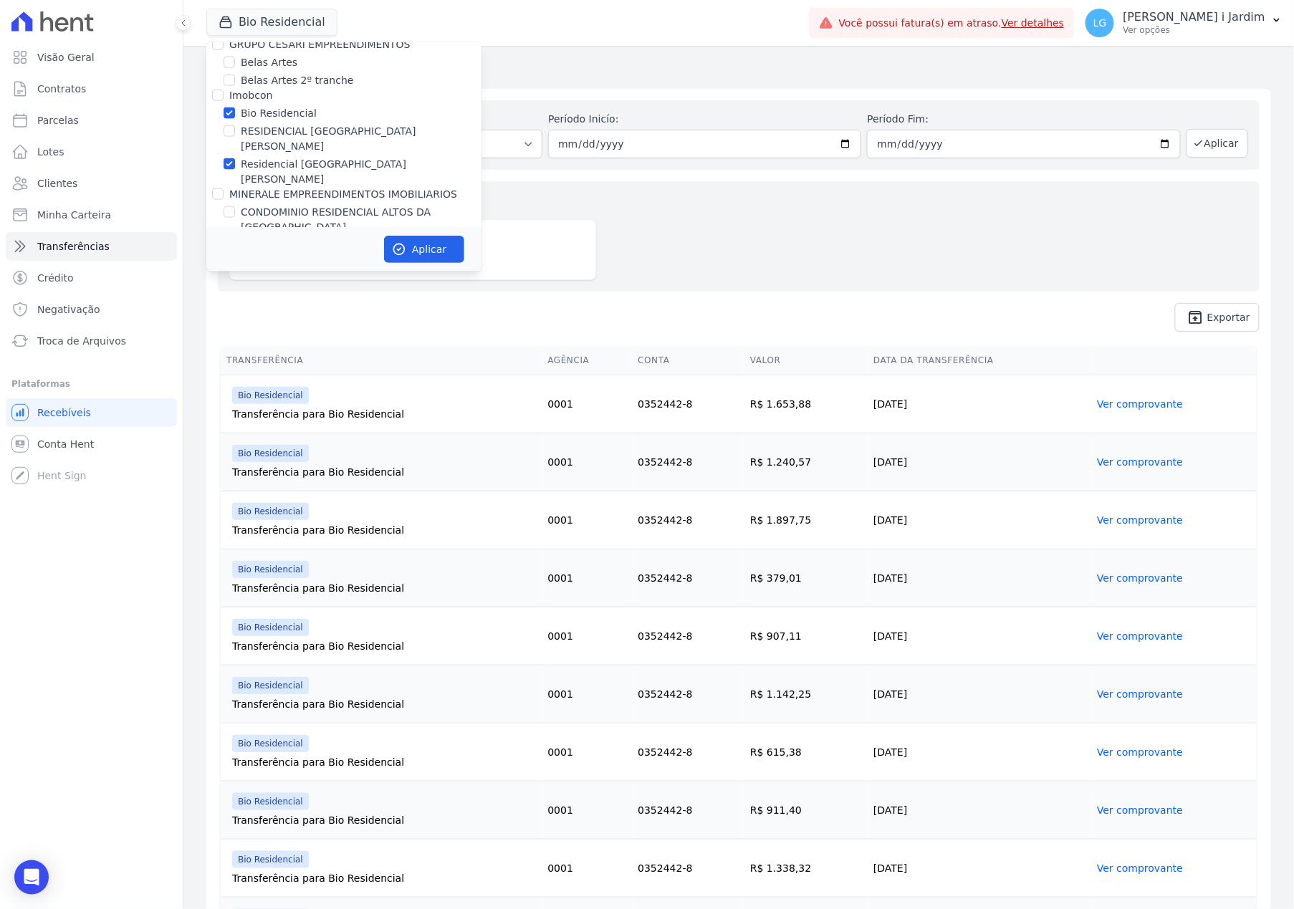
click at [235, 107] on input "Bio Residencial" at bounding box center [229, 112] width 11 height 11
checkbox input "false"
click at [403, 244] on icon "button" at bounding box center [399, 249] width 11 height 11
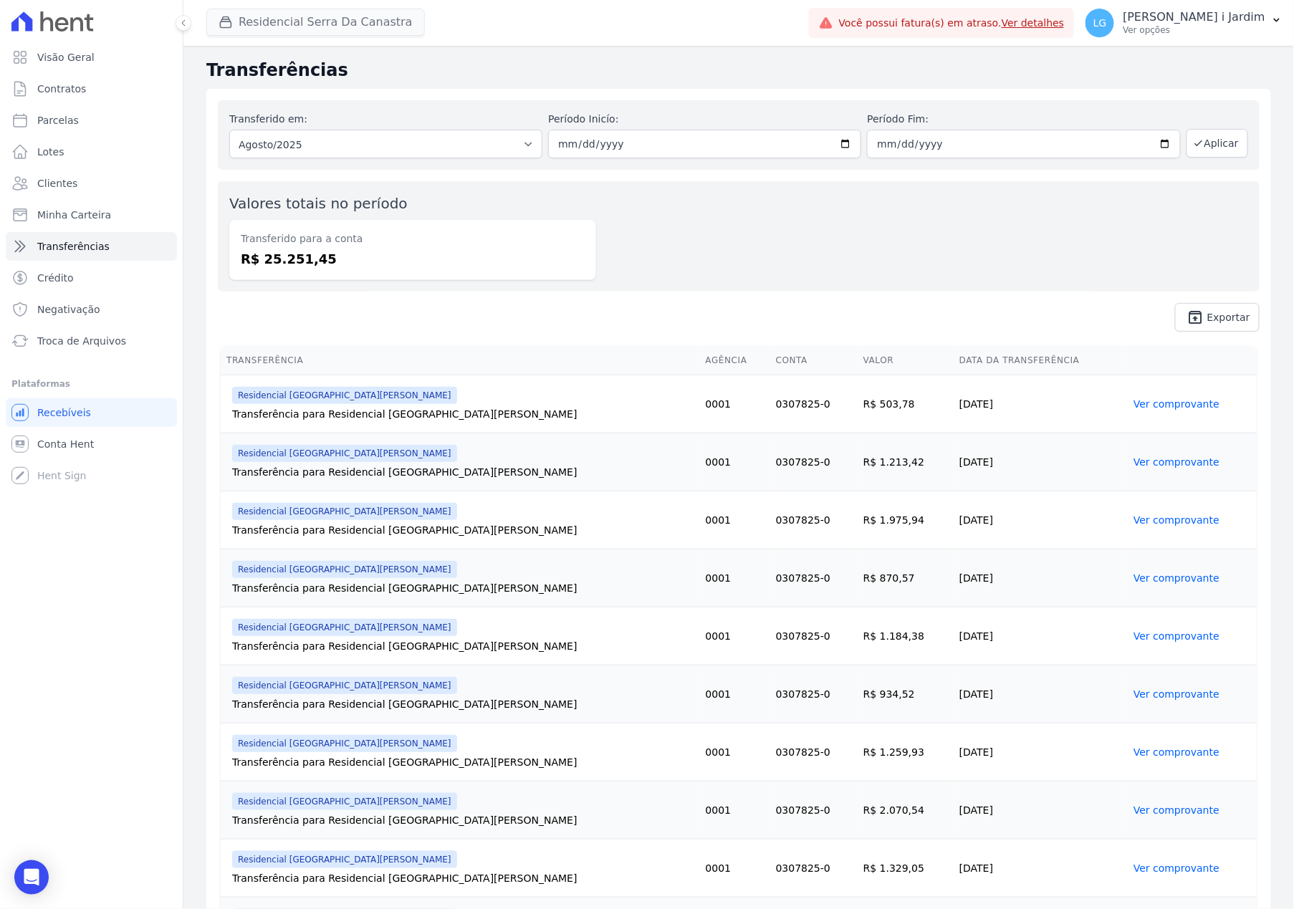
click at [325, 35] on span "Residencial Serra Da Canastra" at bounding box center [315, 23] width 218 height 29
click at [325, 29] on button "Residencial Serra Da Canastra" at bounding box center [315, 22] width 218 height 27
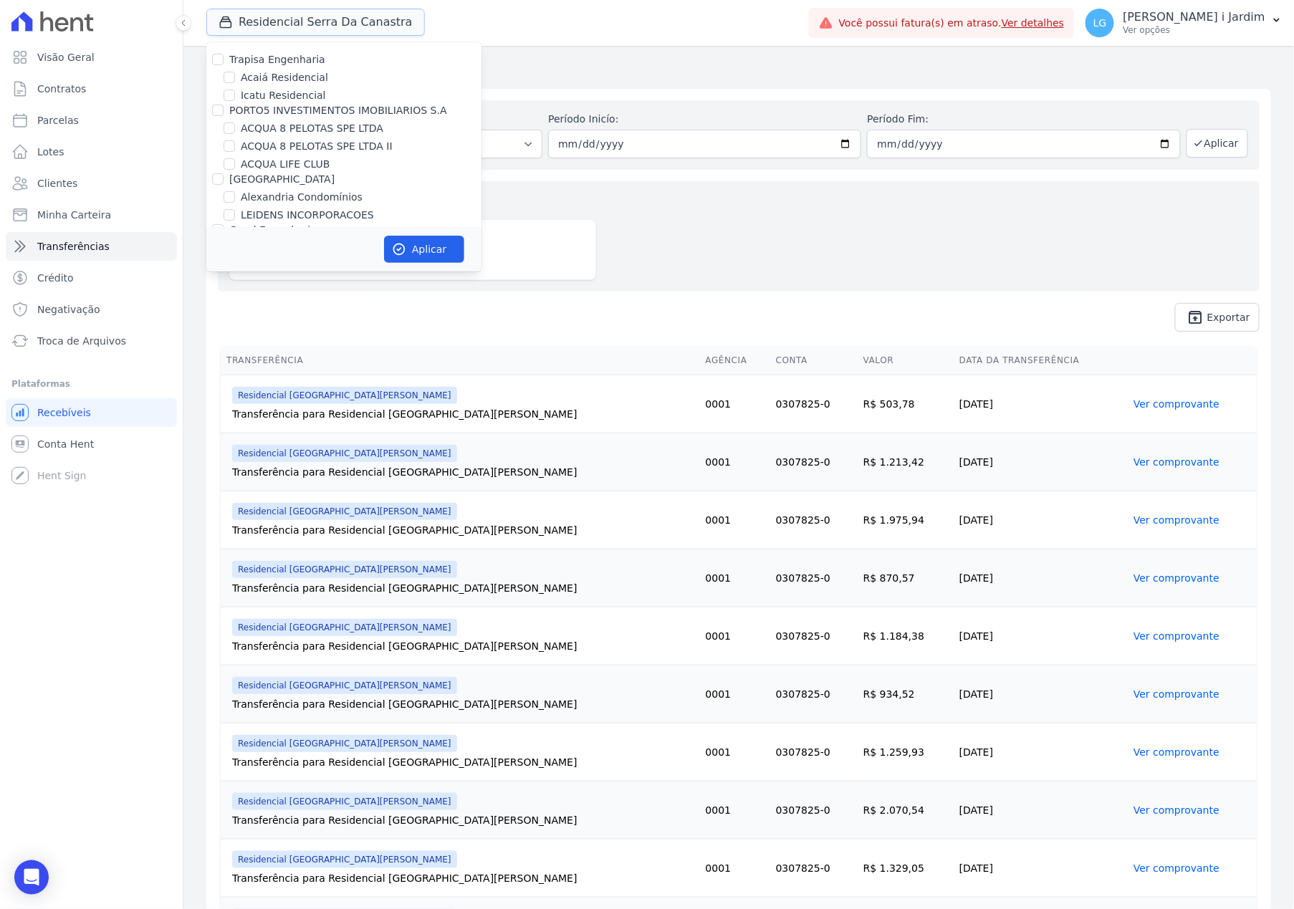
scroll to position [0, 0]
click at [708, 282] on div "Valores totais no período Transferido para a conta R$ 25.251,45" at bounding box center [739, 236] width 1042 height 110
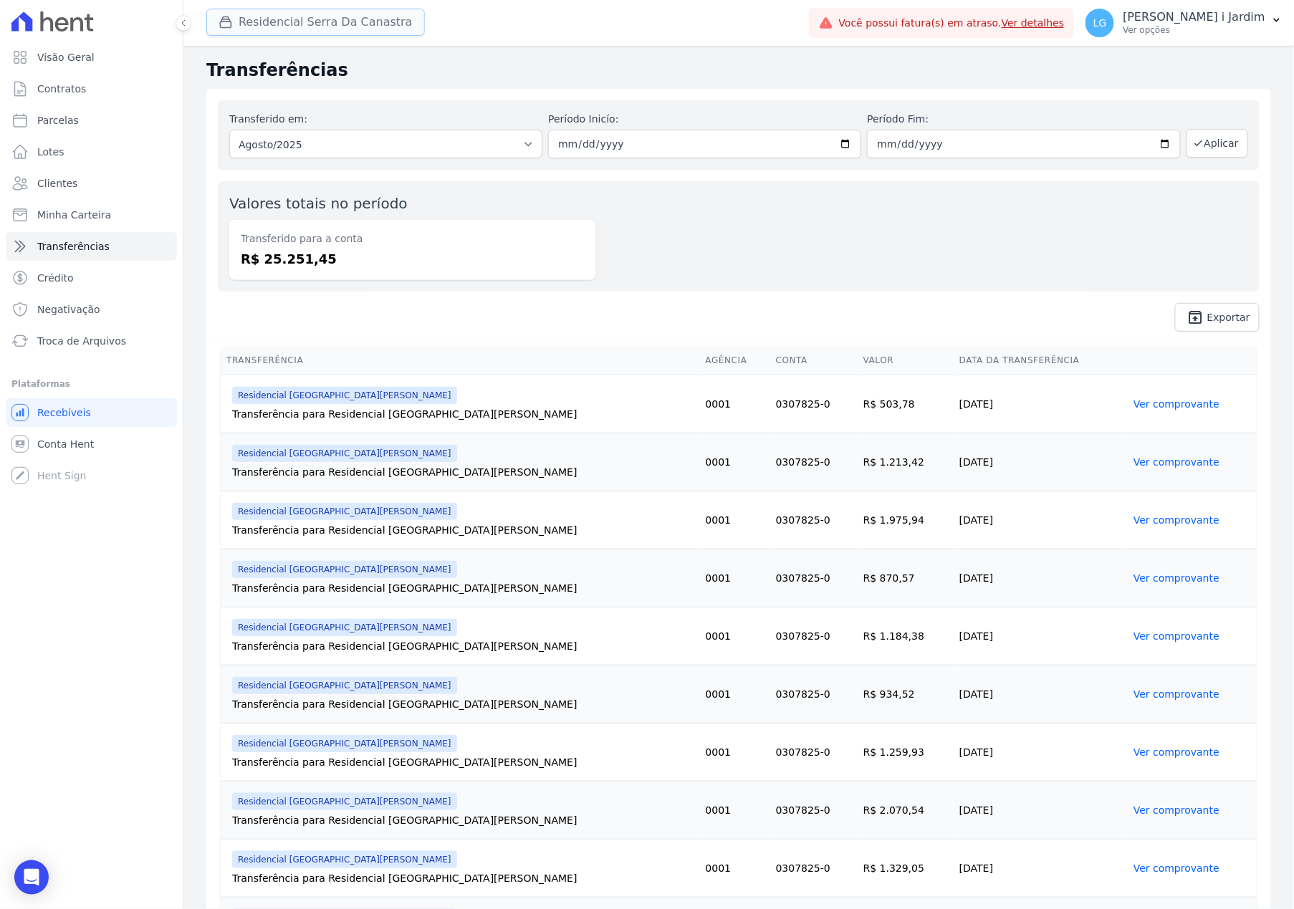
click at [278, 34] on button "Residencial Serra Da Canastra" at bounding box center [315, 22] width 218 height 27
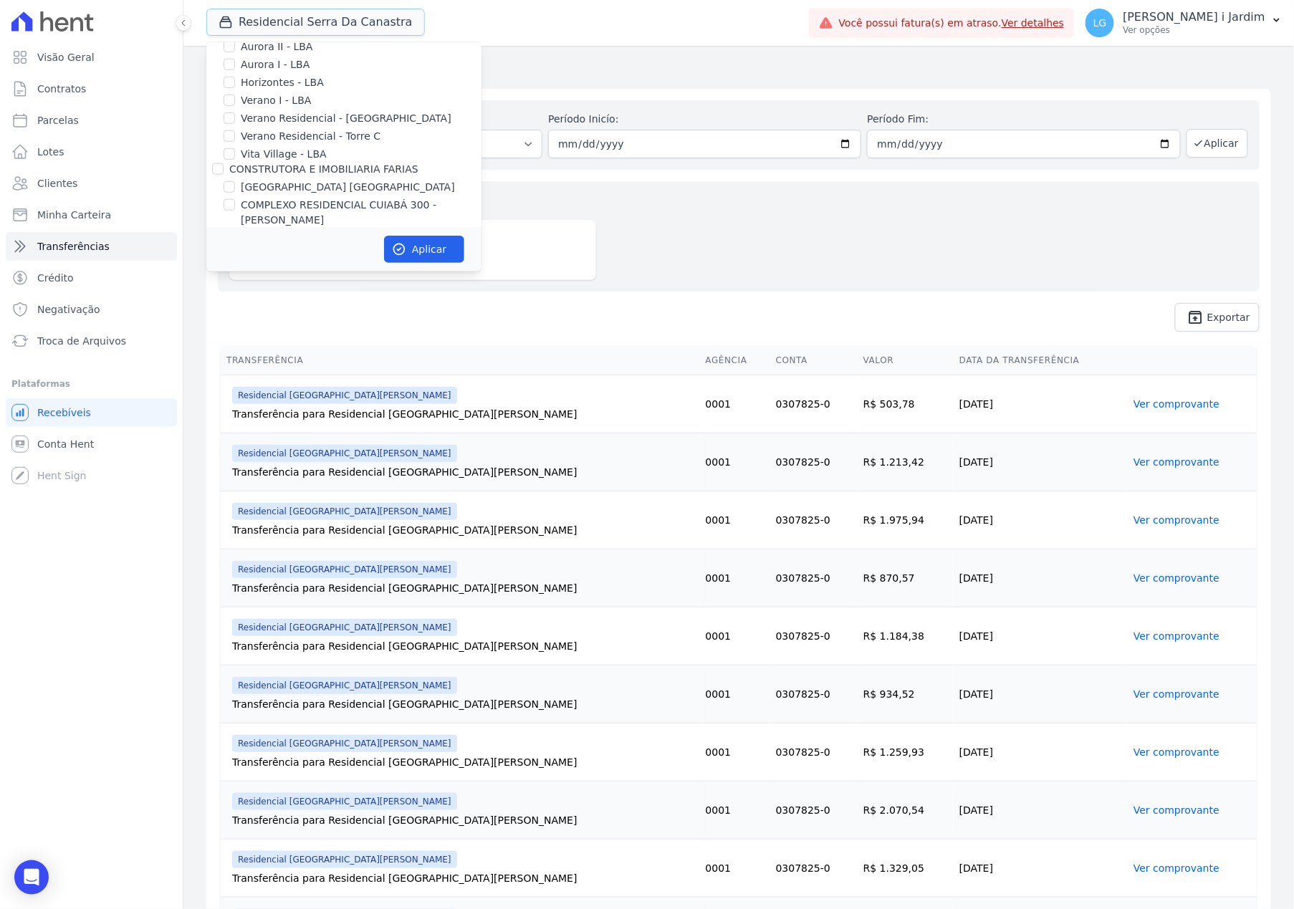
scroll to position [668, 0]
click at [325, 157] on label "Residencial [GEOGRAPHIC_DATA][PERSON_NAME]" at bounding box center [361, 172] width 241 height 30
click at [235, 158] on input "Residencial [GEOGRAPHIC_DATA][PERSON_NAME]" at bounding box center [229, 163] width 11 height 11
checkbox input "false"
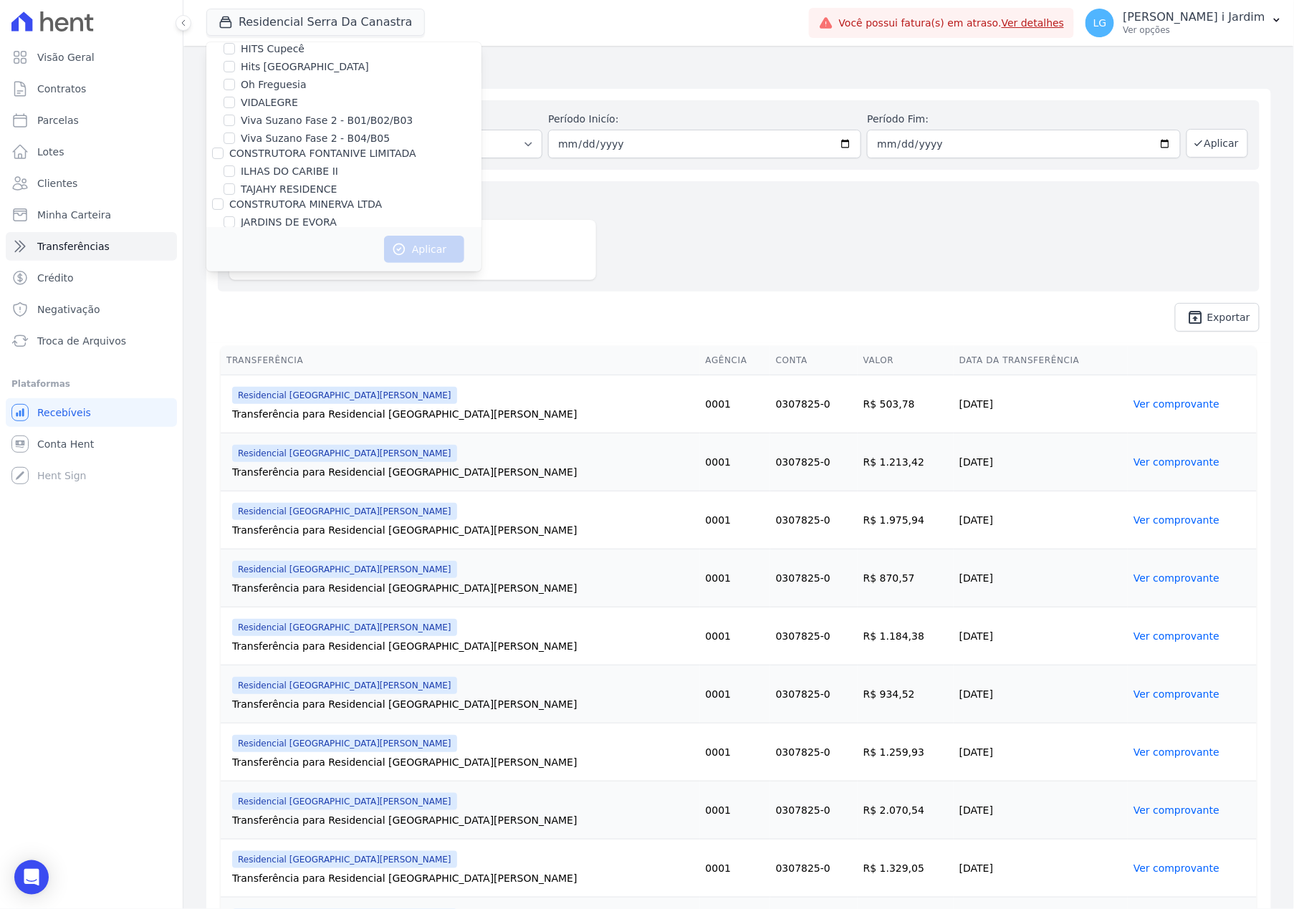
click at [297, 299] on label "Moov Residence" at bounding box center [282, 306] width 82 height 15
click at [235, 300] on input "Moov Residence" at bounding box center [229, 305] width 11 height 11
checkbox input "true"
click at [405, 242] on icon "button" at bounding box center [399, 249] width 14 height 14
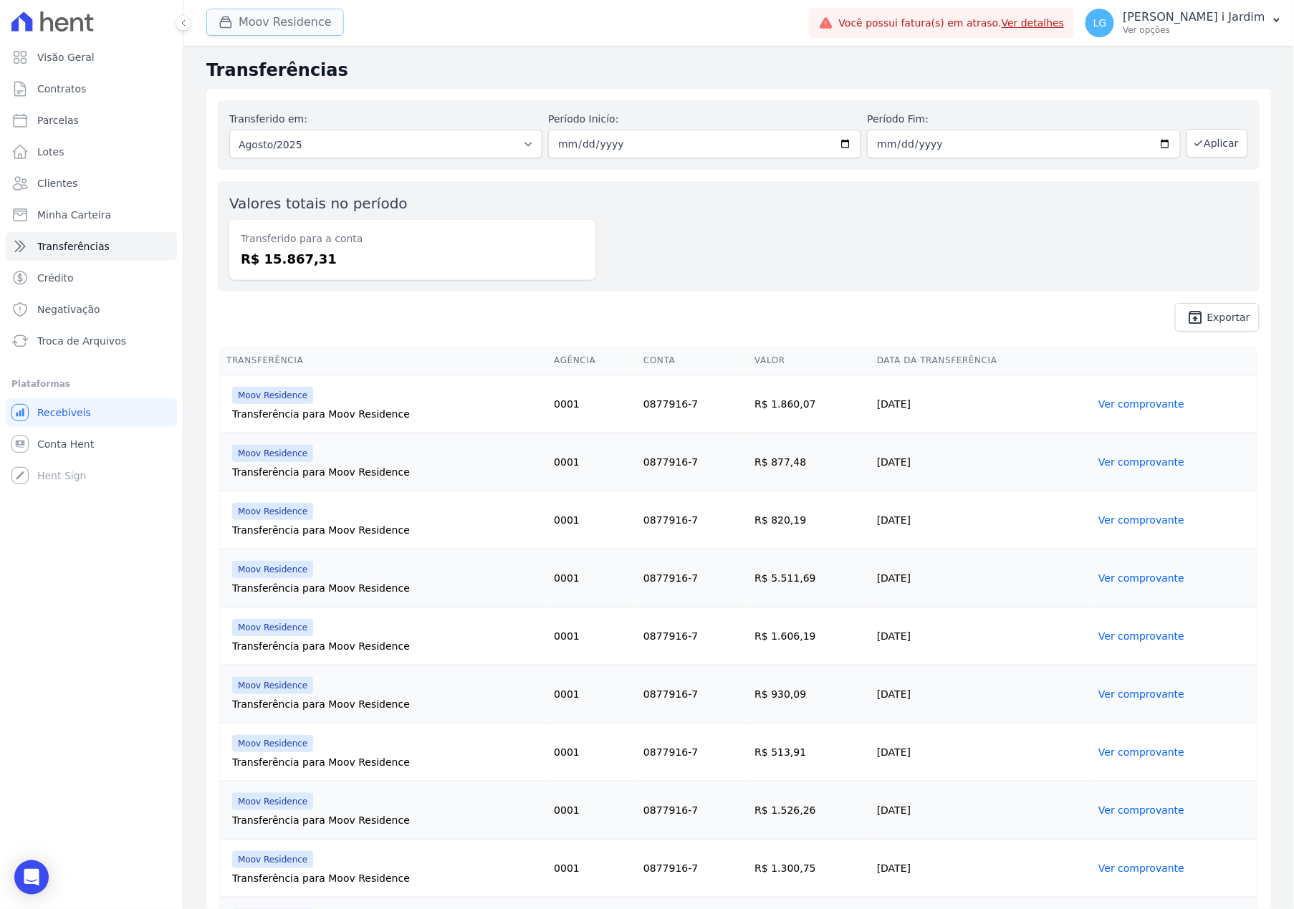
click at [290, 26] on button "Moov Residence" at bounding box center [275, 22] width 138 height 27
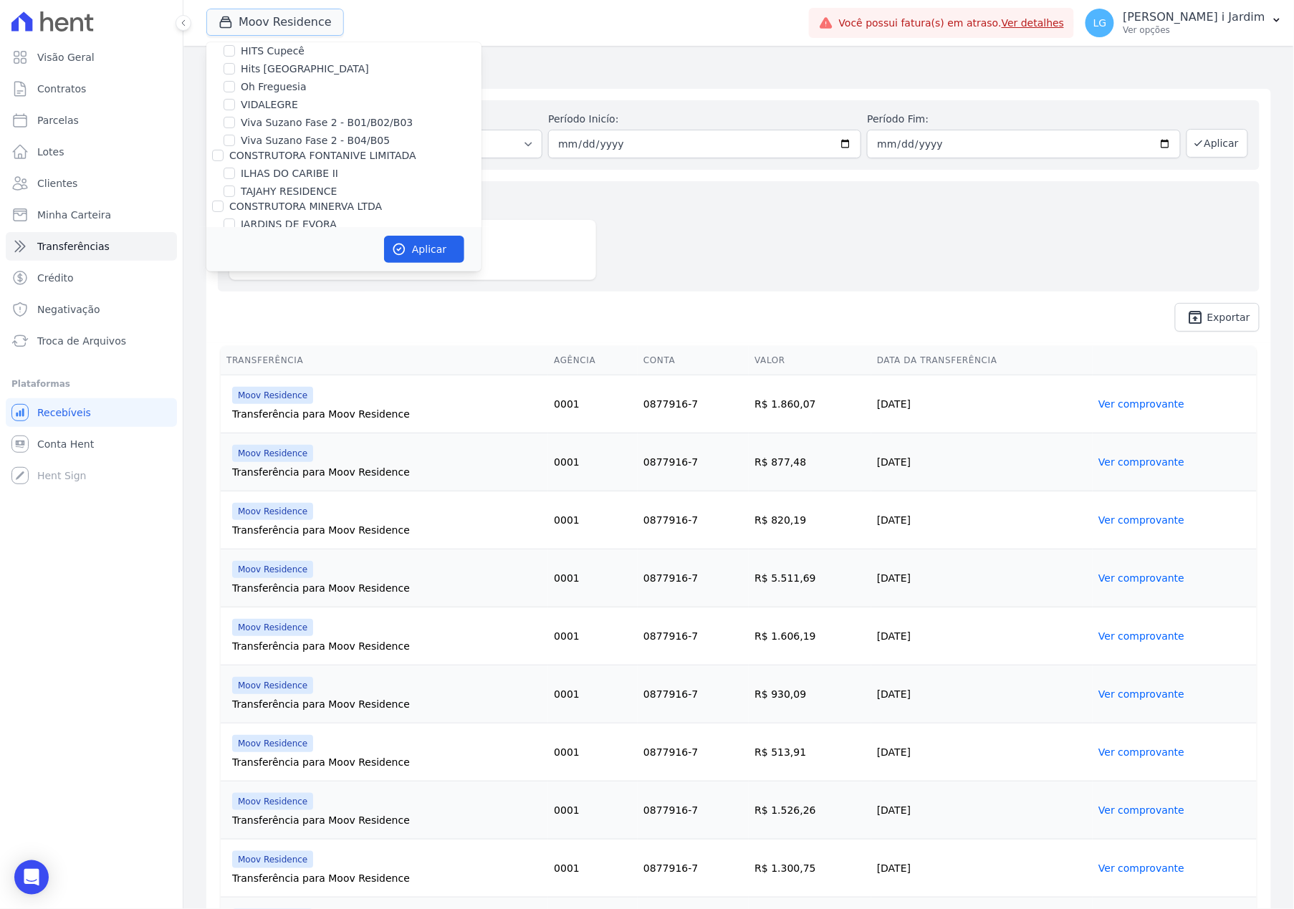
scroll to position [2006, 0]
click at [279, 265] on label "Moov Residence" at bounding box center [282, 272] width 82 height 15
click at [235, 266] on input "Moov Residence" at bounding box center [229, 271] width 11 height 11
checkbox input "false"
click at [288, 283] on label "Residencial Start Life" at bounding box center [294, 290] width 106 height 15
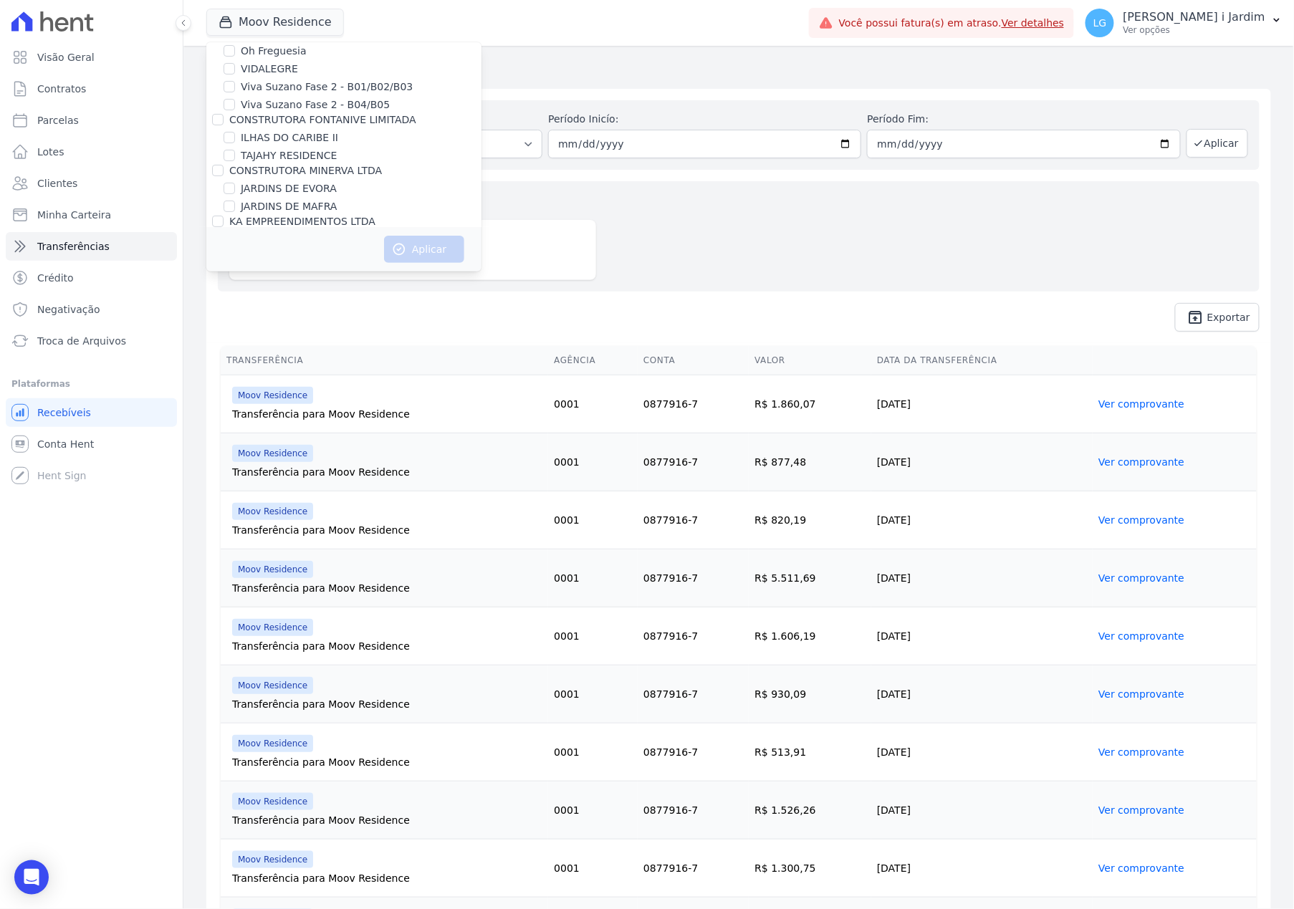
click at [235, 284] on input "Residencial Start Life" at bounding box center [229, 289] width 11 height 11
checkbox input "true"
click at [434, 249] on button "Aplicar" at bounding box center [424, 249] width 80 height 27
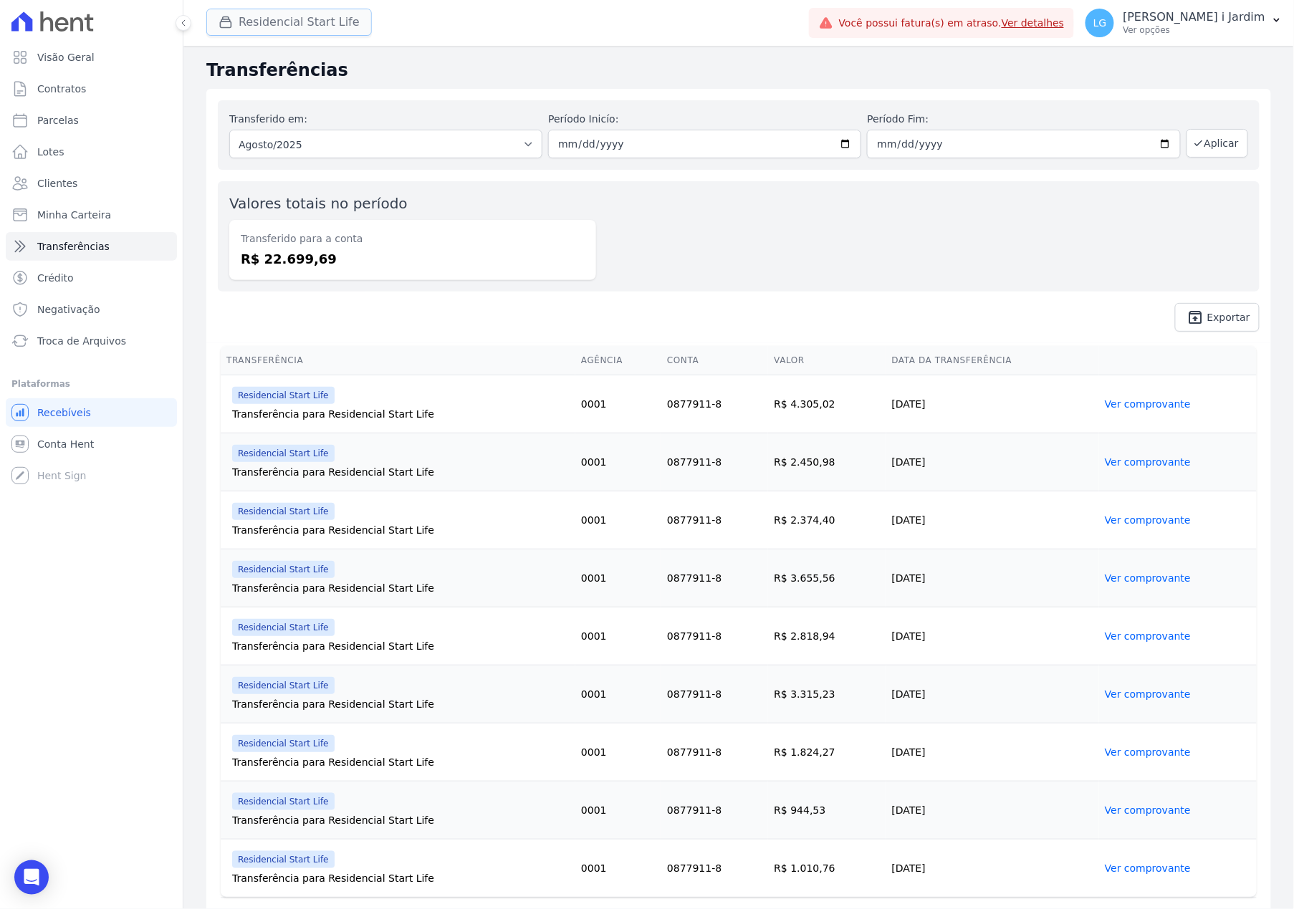
drag, startPoint x: 261, startPoint y: 20, endPoint x: 288, endPoint y: 102, distance: 86.1
click at [261, 20] on button "Residencial Start Life" at bounding box center [288, 22] width 165 height 27
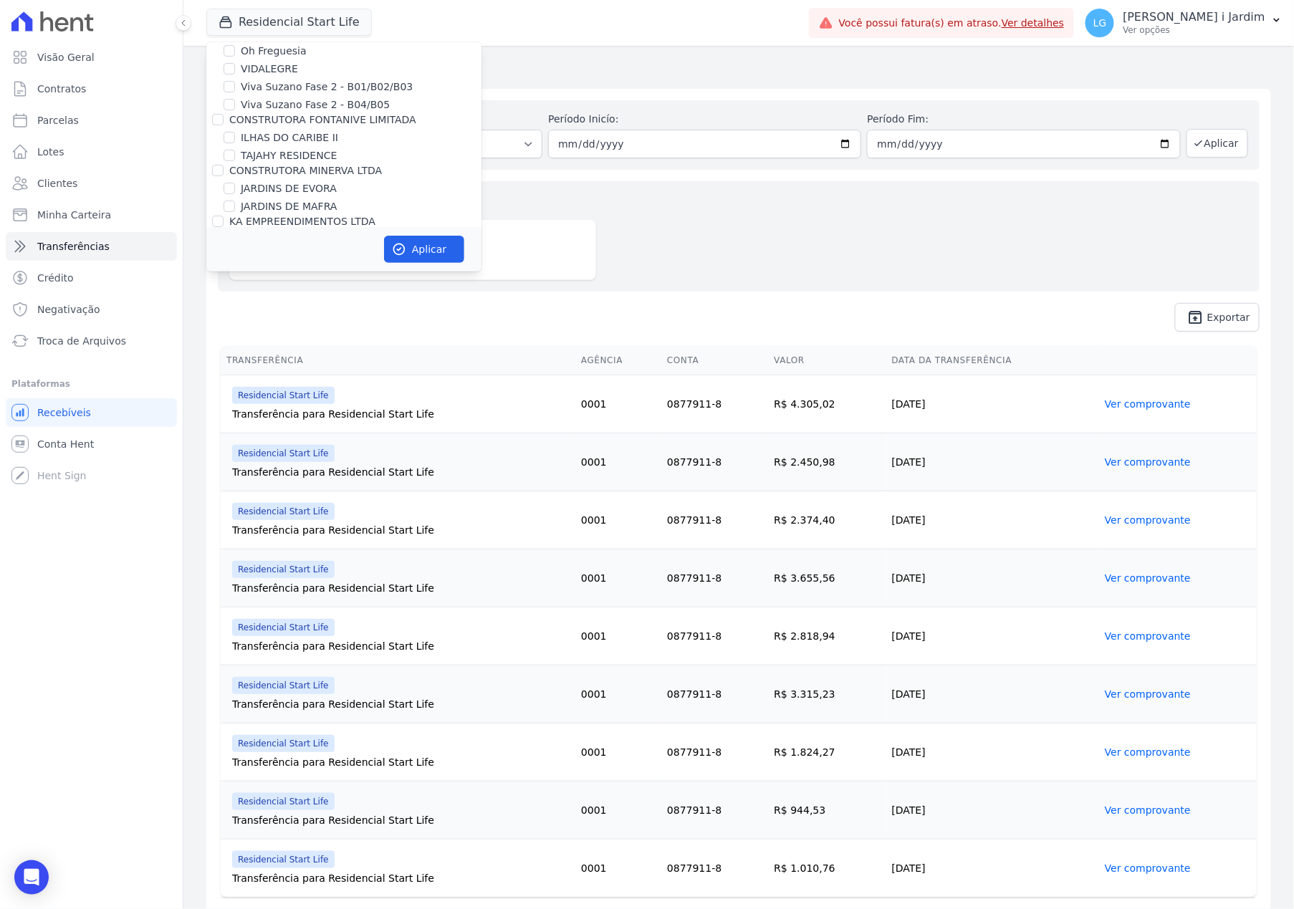
click at [327, 283] on label "Residencial Start Life" at bounding box center [294, 290] width 106 height 15
click at [325, 283] on label "Residencial Start Life" at bounding box center [294, 290] width 106 height 15
click at [235, 284] on input "Residencial Start Life" at bounding box center [229, 289] width 11 height 11
checkbox input "false"
click at [313, 216] on label "KA EMPREENDIMENTOS LTDA" at bounding box center [302, 221] width 146 height 11
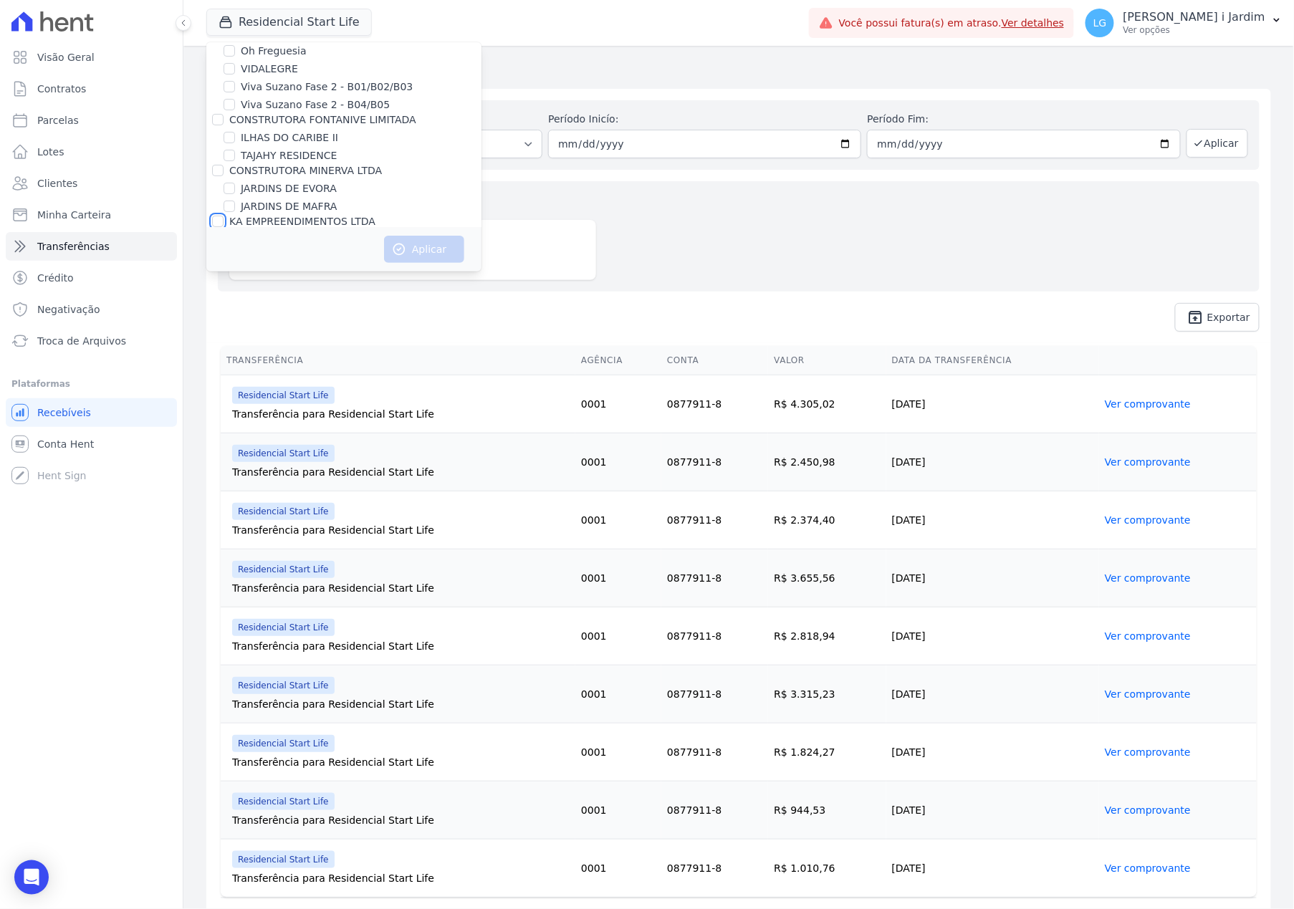
click at [224, 216] on input "KA EMPREENDIMENTOS LTDA" at bounding box center [217, 221] width 11 height 11
checkbox input "true"
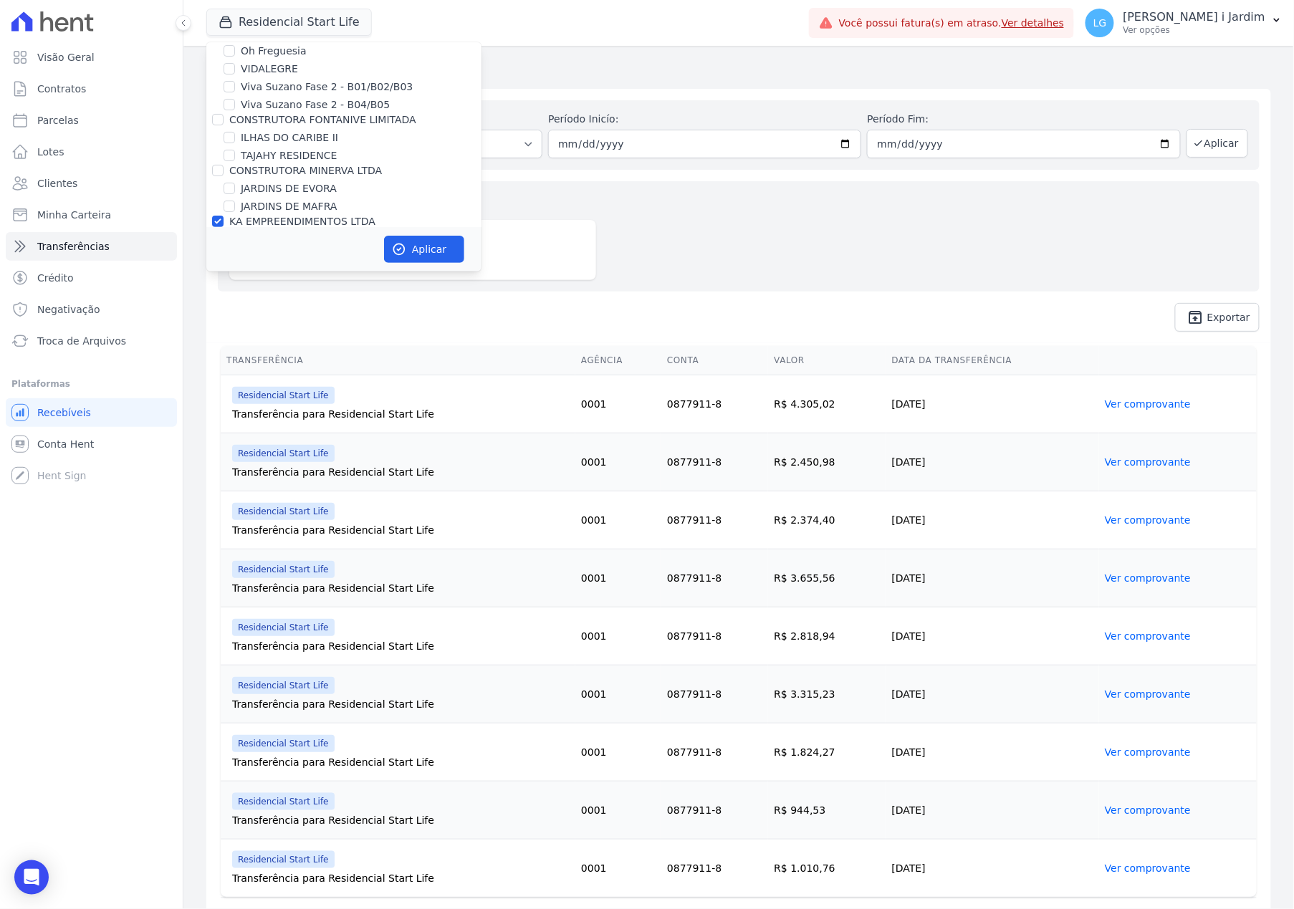
click at [317, 232] on label "Le Soleil - Custo Indireto/Receitas (Vederti - L02 - Q4883)" at bounding box center [361, 247] width 241 height 30
click at [235, 234] on input "Le Soleil - Custo Indireto/Receitas (Vederti - L02 - Q4883)" at bounding box center [229, 239] width 11 height 11
checkbox input "false"
click at [309, 199] on label "JARDINS DE MAFRA" at bounding box center [289, 206] width 96 height 15
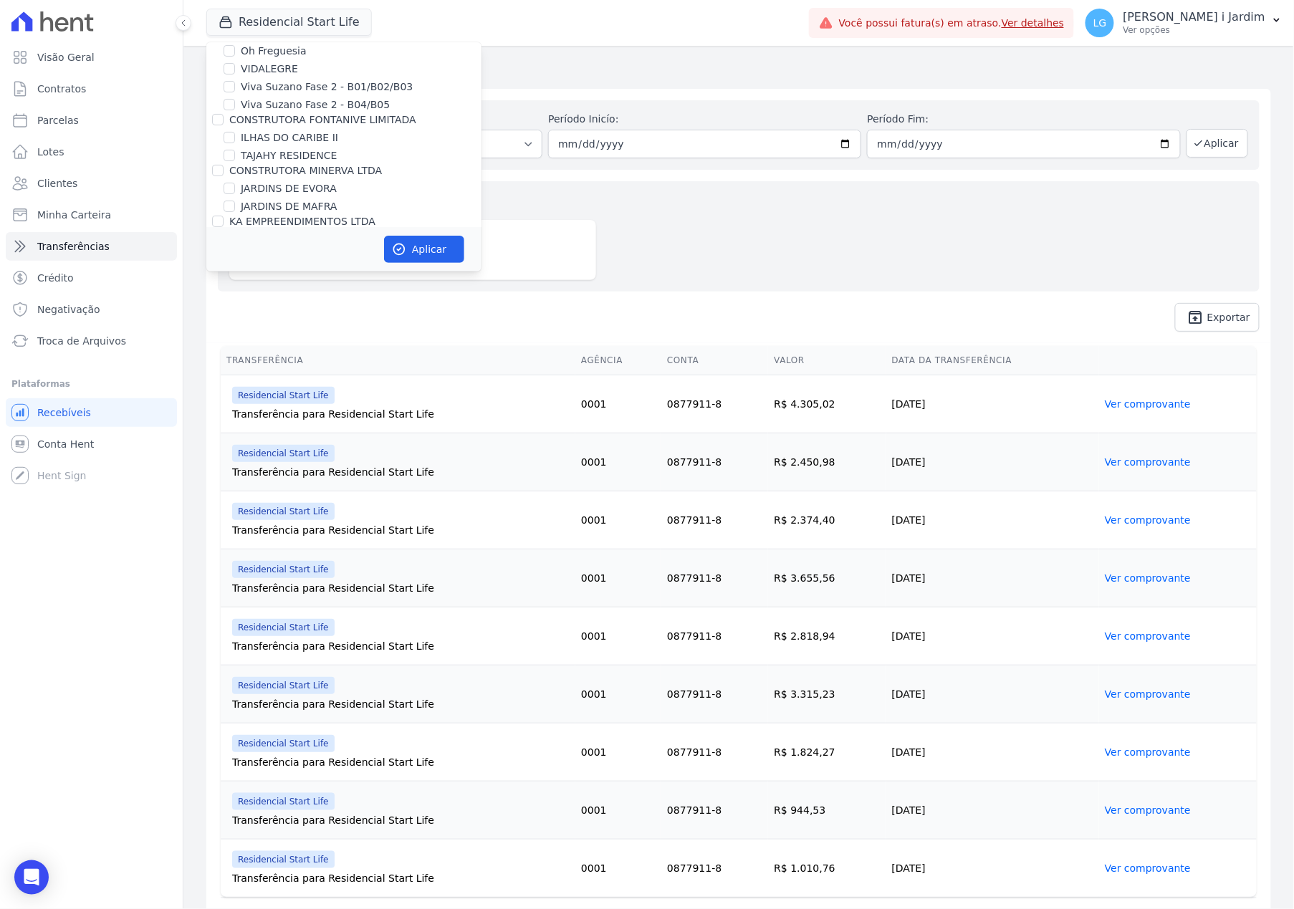
click at [235, 201] on input "JARDINS DE MAFRA" at bounding box center [229, 206] width 11 height 11
checkbox input "true"
click at [313, 216] on label "KA EMPREENDIMENTOS LTDA" at bounding box center [302, 221] width 146 height 11
click at [224, 216] on input "KA EMPREENDIMENTOS LTDA" at bounding box center [217, 221] width 11 height 11
checkbox input "true"
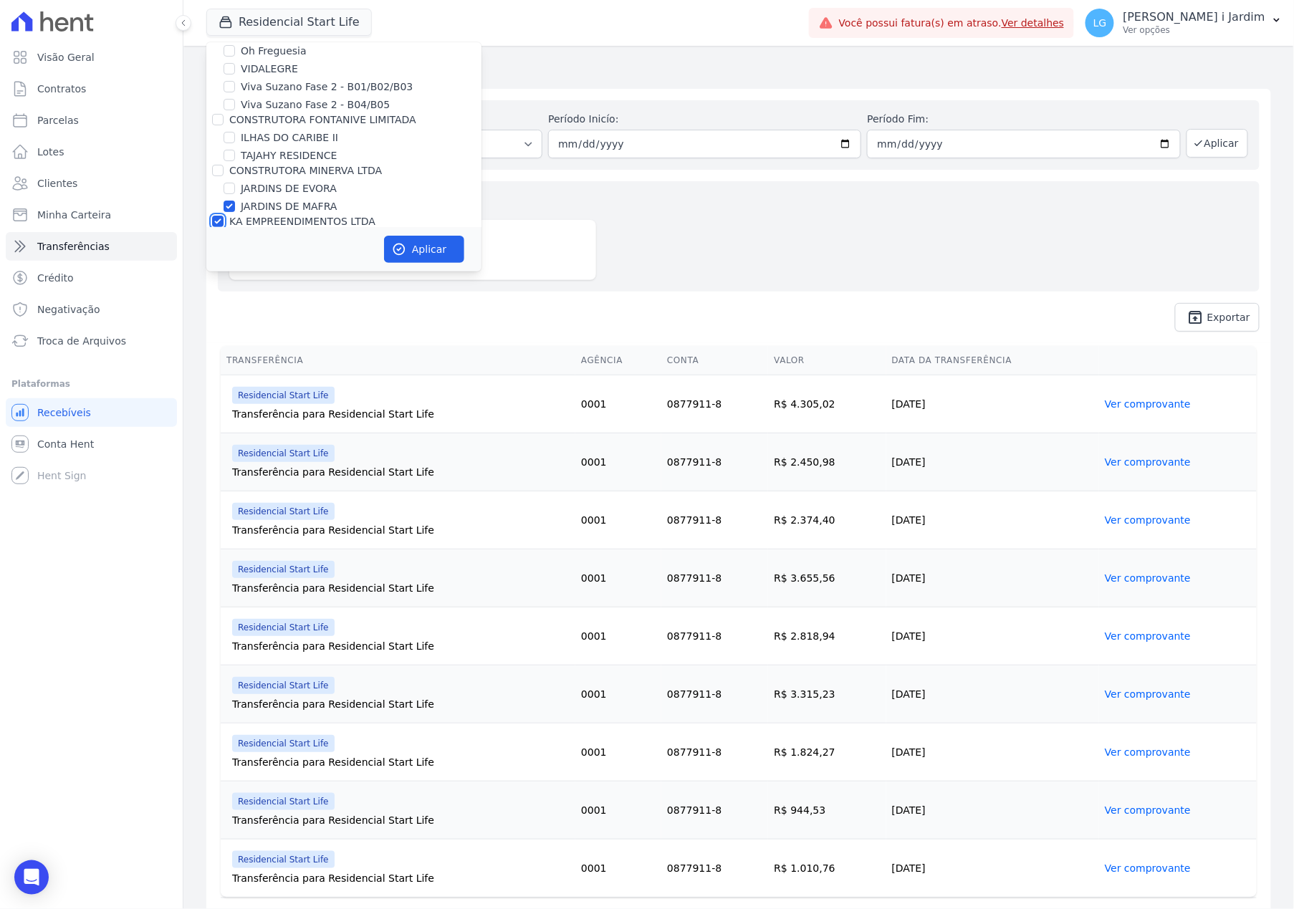
checkbox input "true"
click at [313, 216] on label "KA EMPREENDIMENTOS LTDA" at bounding box center [302, 221] width 146 height 11
click at [224, 216] on input "KA EMPREENDIMENTOS LTDA" at bounding box center [217, 221] width 11 height 11
checkbox input "false"
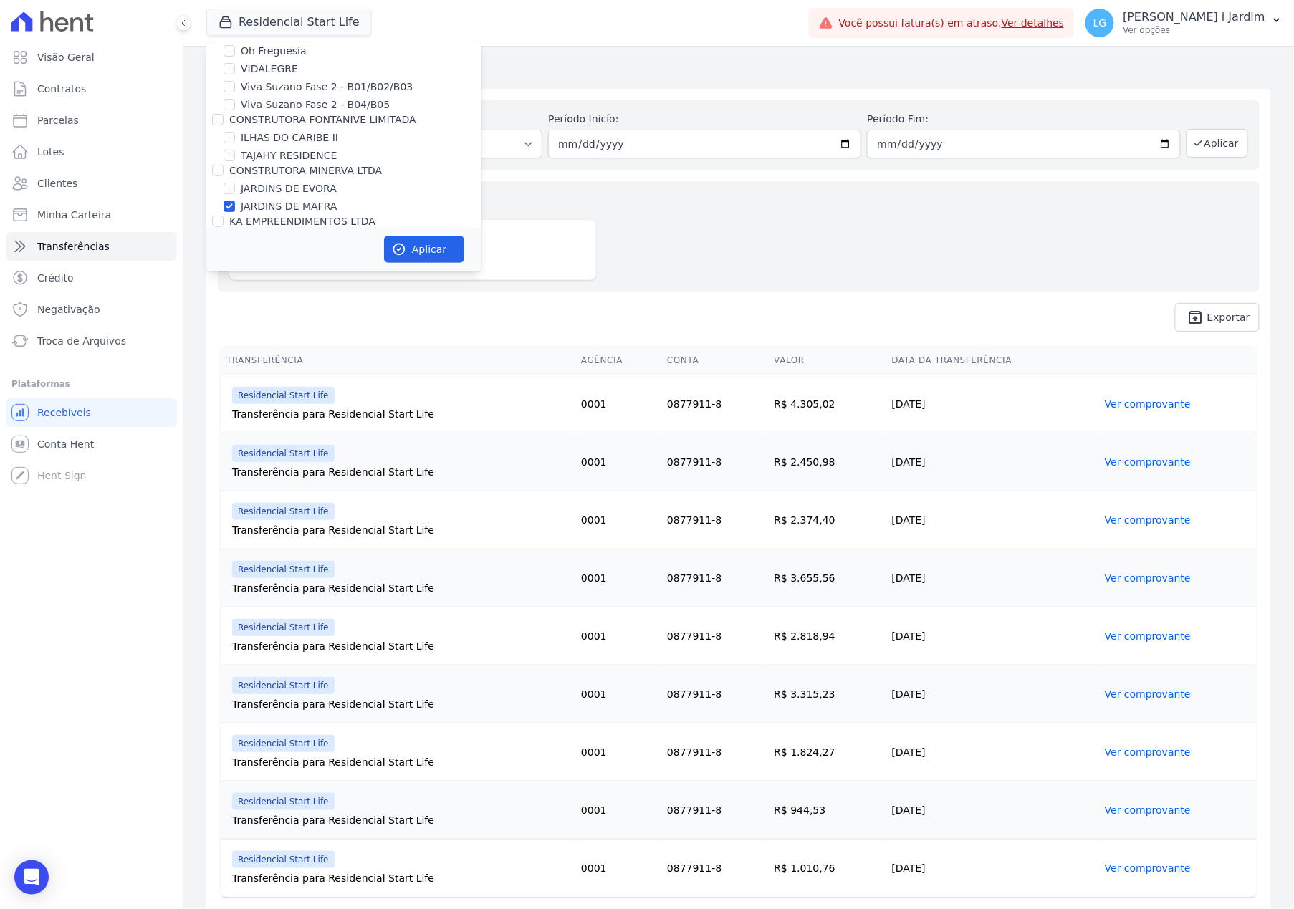
checkbox input "false"
click at [307, 199] on label "JARDINS DE MAFRA" at bounding box center [289, 206] width 96 height 15
click at [235, 201] on input "JARDINS DE MAFRA" at bounding box center [229, 206] width 11 height 11
checkbox input "false"
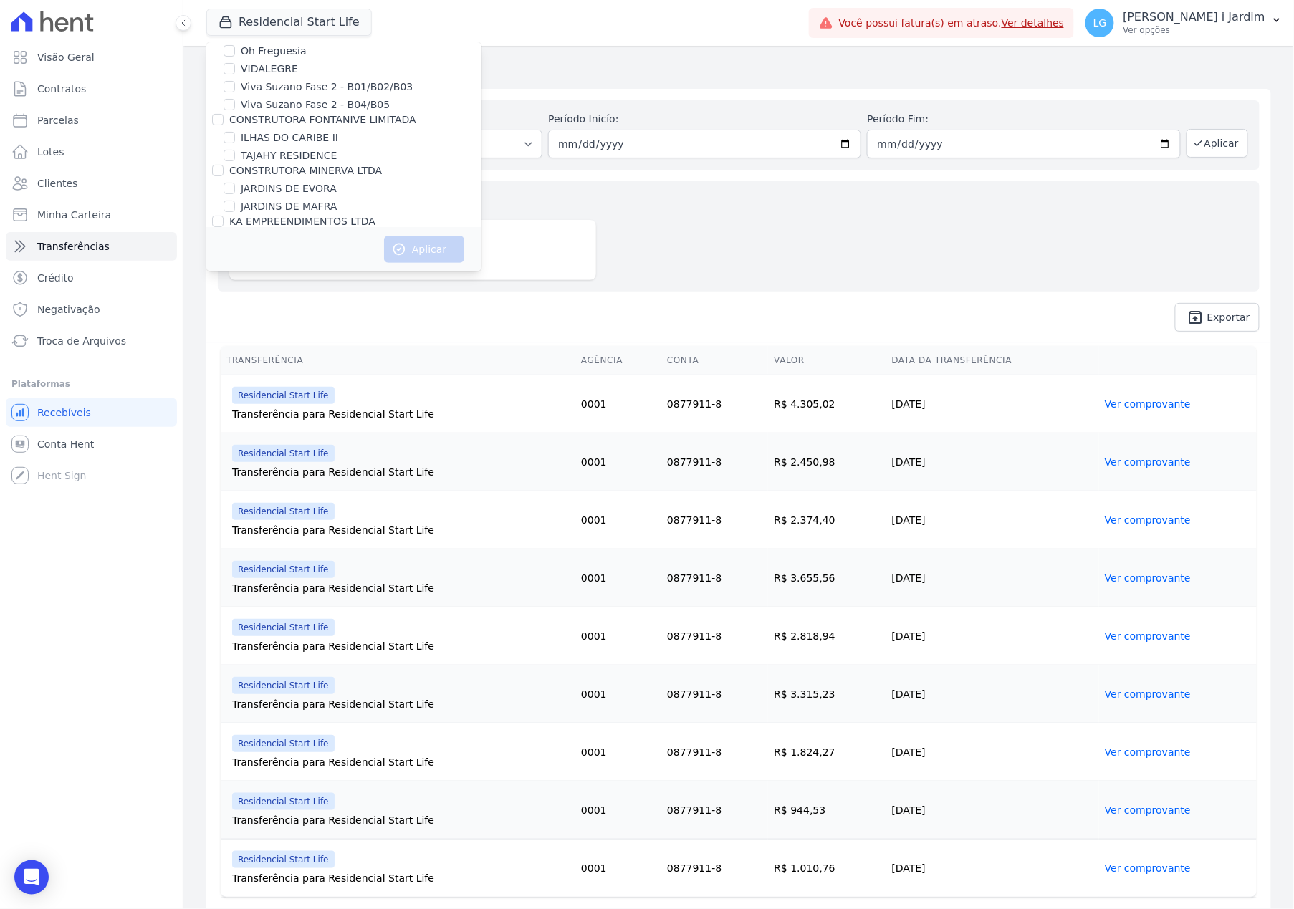
click at [315, 232] on label "Le Soleil - Custo Indireto/Receitas (Vederti - L02 - Q4883)" at bounding box center [361, 247] width 241 height 30
click at [235, 234] on input "Le Soleil - Custo Indireto/Receitas (Vederti - L02 - Q4883)" at bounding box center [229, 239] width 11 height 11
checkbox input "true"
click at [425, 253] on button "Aplicar" at bounding box center [424, 249] width 80 height 27
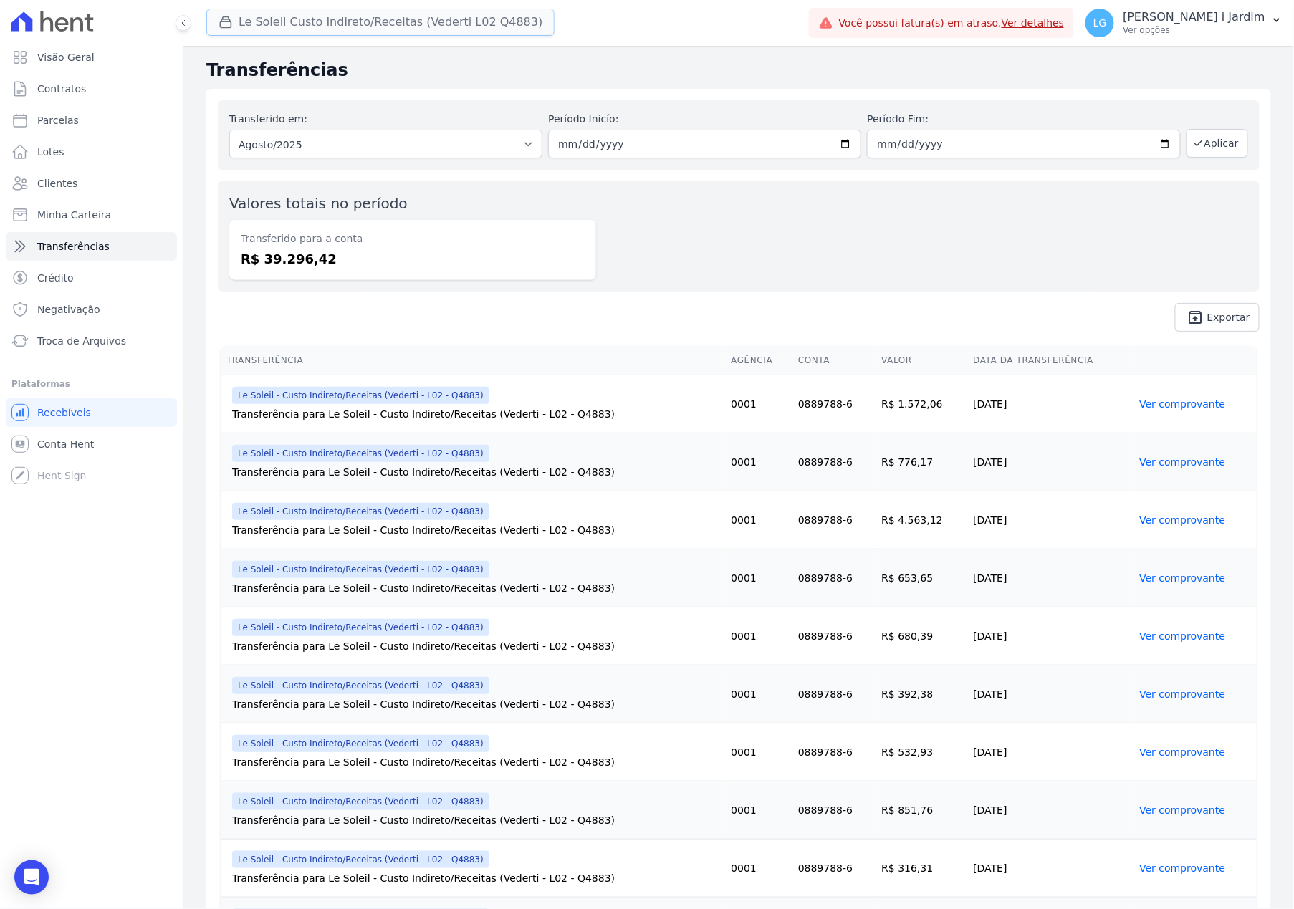
click at [390, 20] on button "Le Soleil Custo Indireto/Receitas (Vederti L02 Q4883)" at bounding box center [380, 22] width 348 height 27
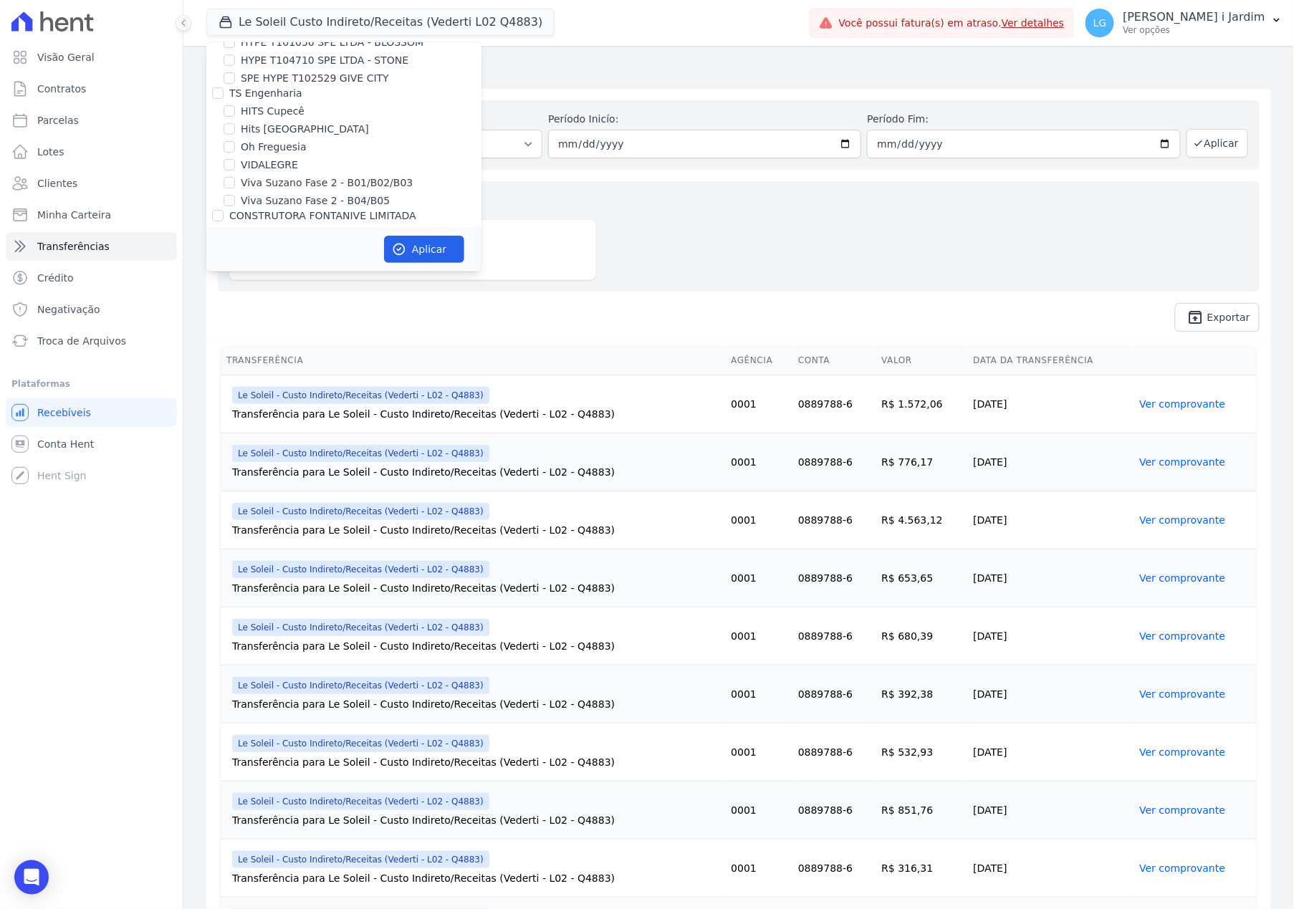
click at [259, 328] on label "Le Soleil - Custo Indireto/Receitas (Vederti - L02 - Q4883)" at bounding box center [361, 343] width 241 height 30
click at [235, 330] on input "Le Soleil - Custo Indireto/Receitas (Vederti - L02 - Q4883)" at bounding box center [229, 335] width 11 height 11
checkbox input "false"
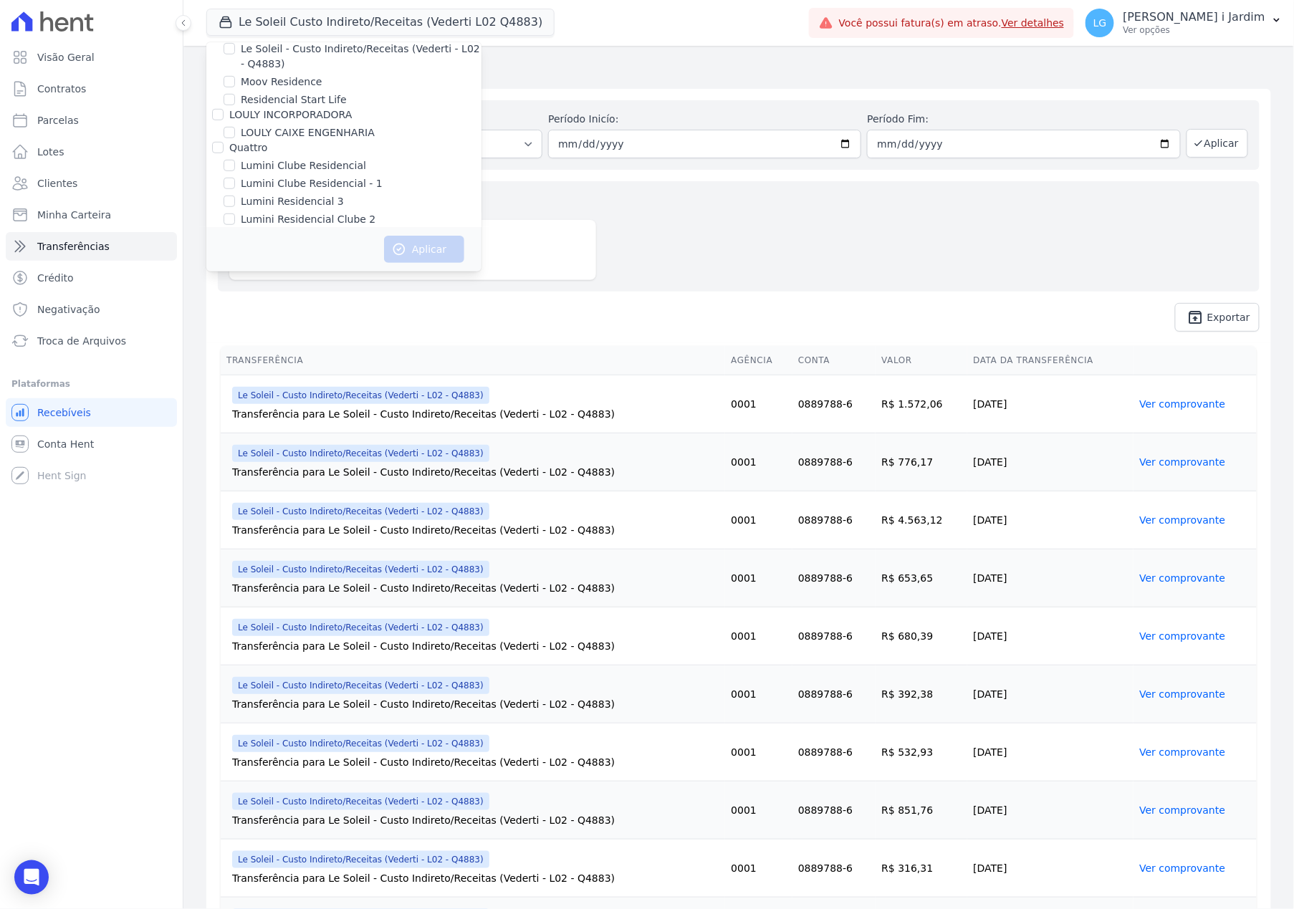
click at [288, 281] on label "[GEOGRAPHIC_DATA]" at bounding box center [293, 288] width 105 height 15
click at [235, 282] on input "[GEOGRAPHIC_DATA]" at bounding box center [229, 287] width 11 height 11
checkbox input "true"
click at [424, 244] on button "Aplicar" at bounding box center [424, 249] width 80 height 27
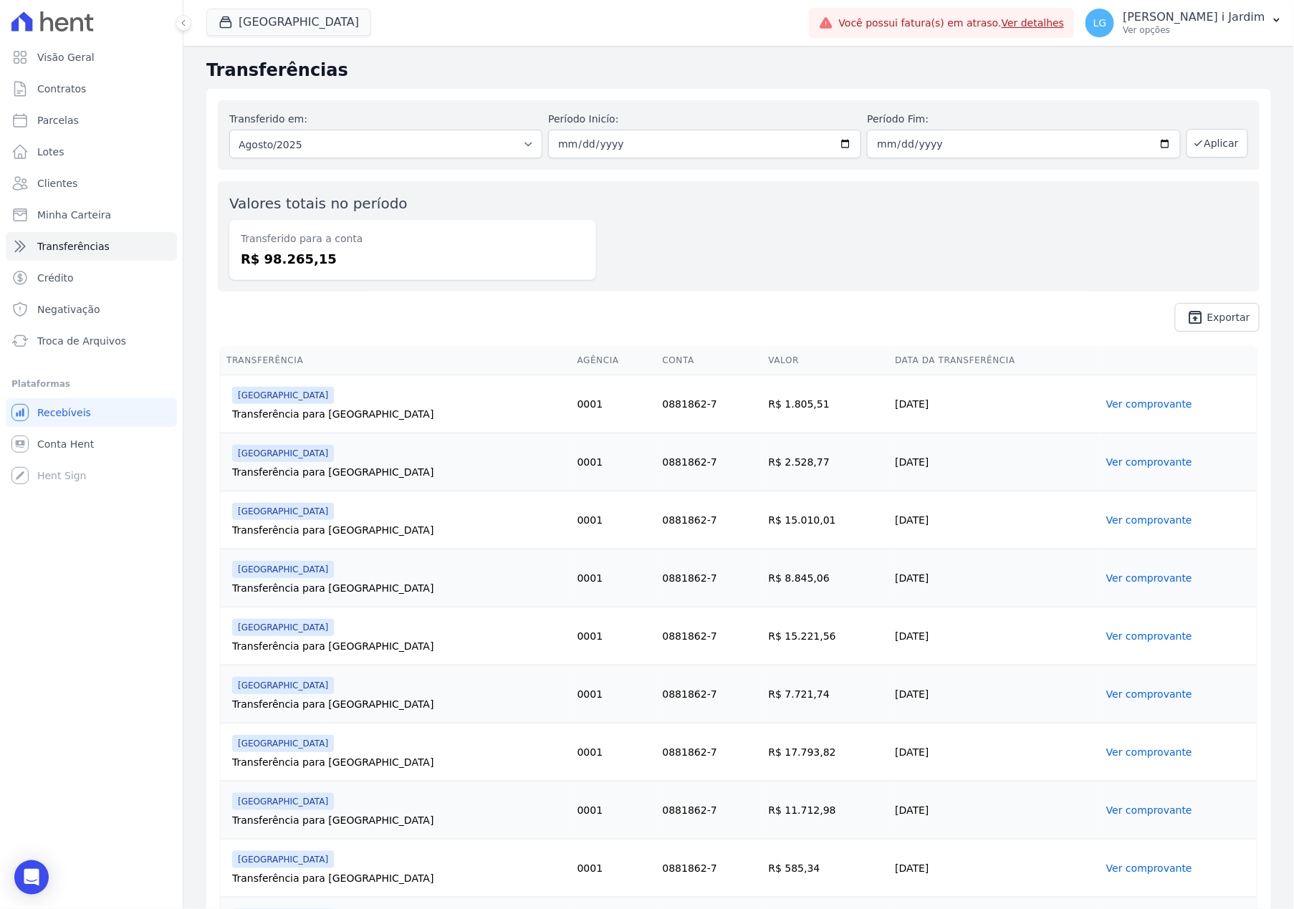
click at [279, 259] on dd "R$ 98.265,15" at bounding box center [413, 258] width 344 height 19
copy dd "98.265,15"
click at [121, 117] on link "Parcelas" at bounding box center [91, 120] width 171 height 29
select select
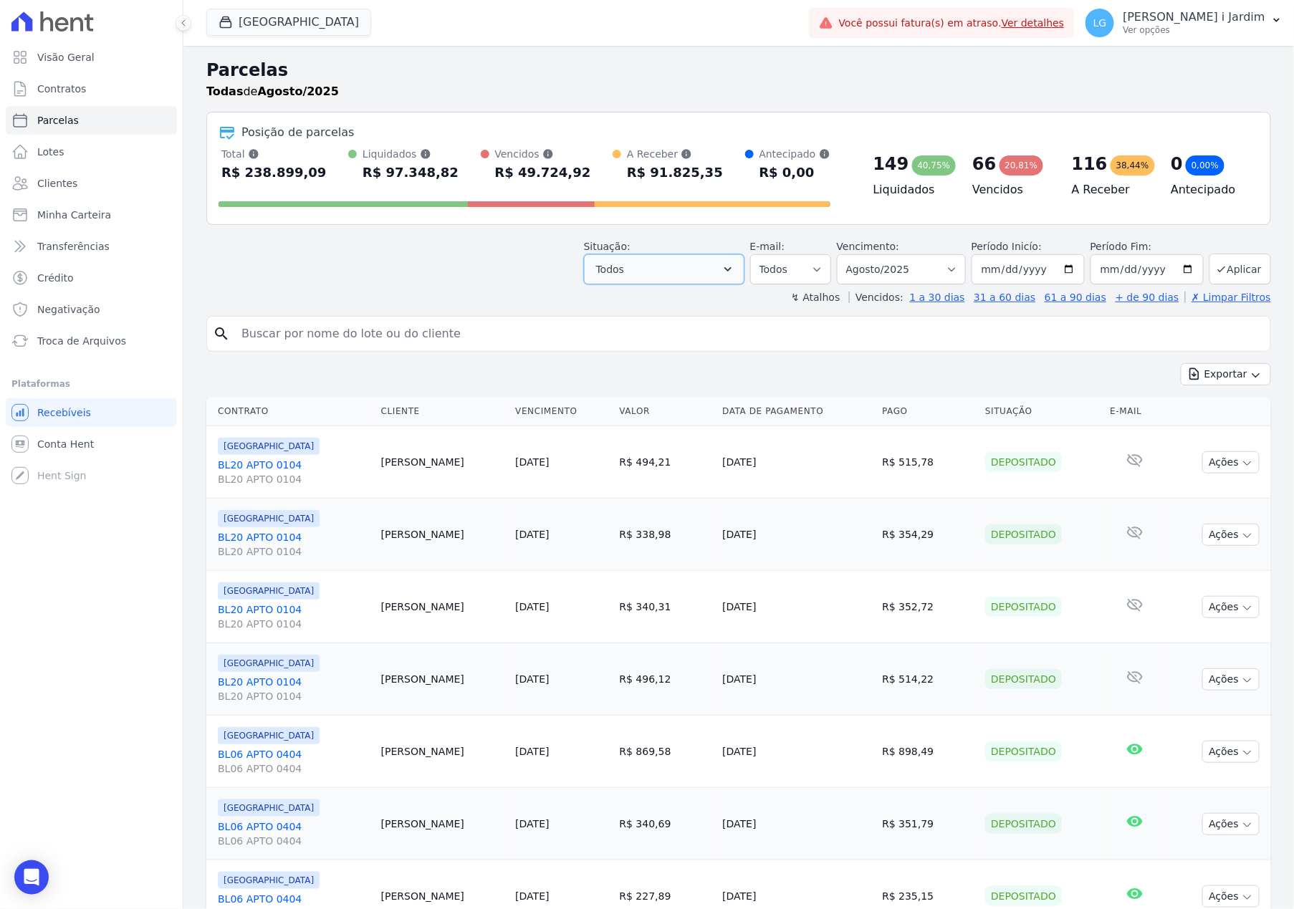
click at [640, 270] on button "Todos" at bounding box center [664, 269] width 160 height 30
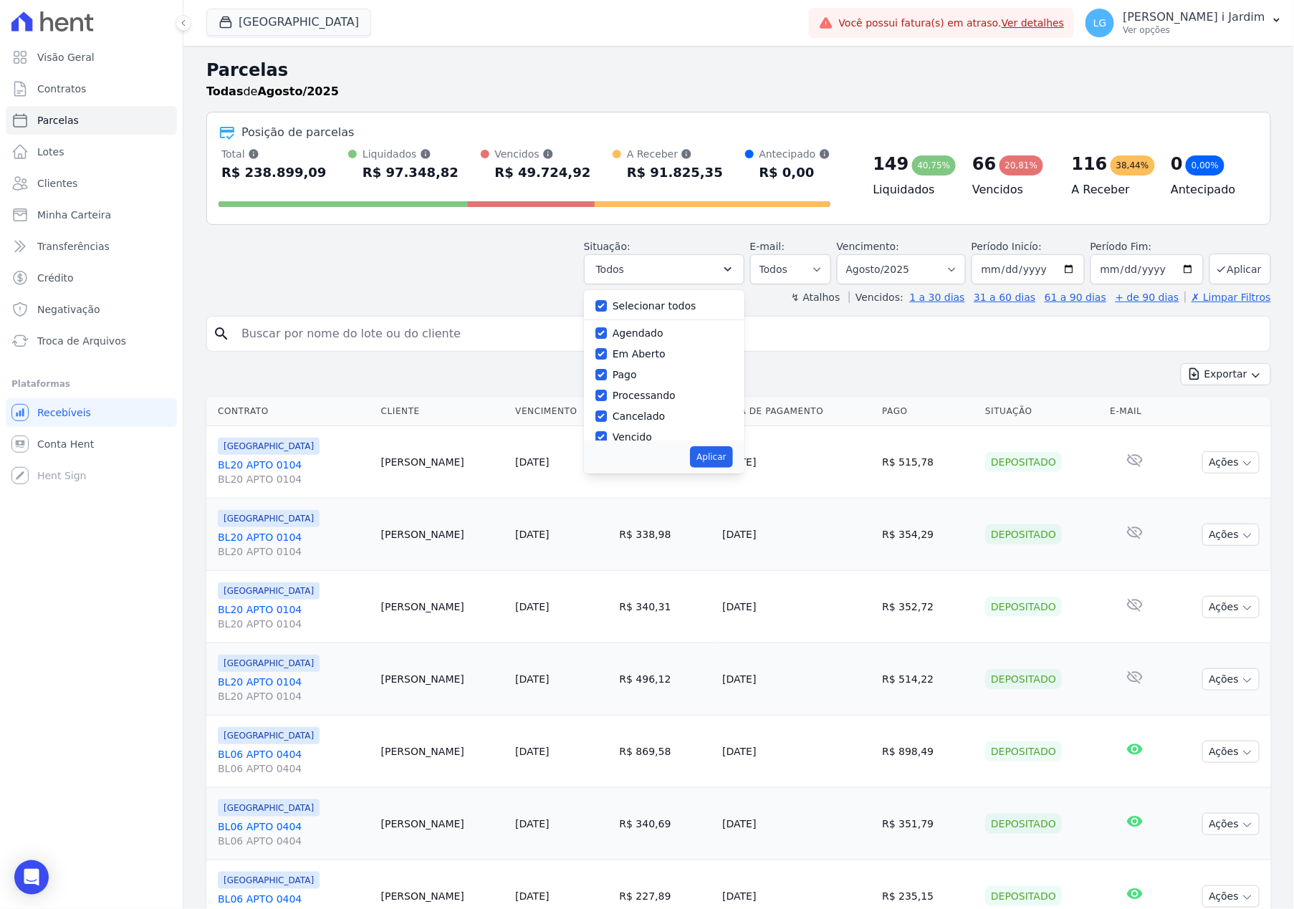
click at [630, 307] on label "Selecionar todos" at bounding box center [654, 305] width 84 height 11
click at [607, 307] on input "Selecionar todos" at bounding box center [600, 305] width 11 height 11
checkbox input "false"
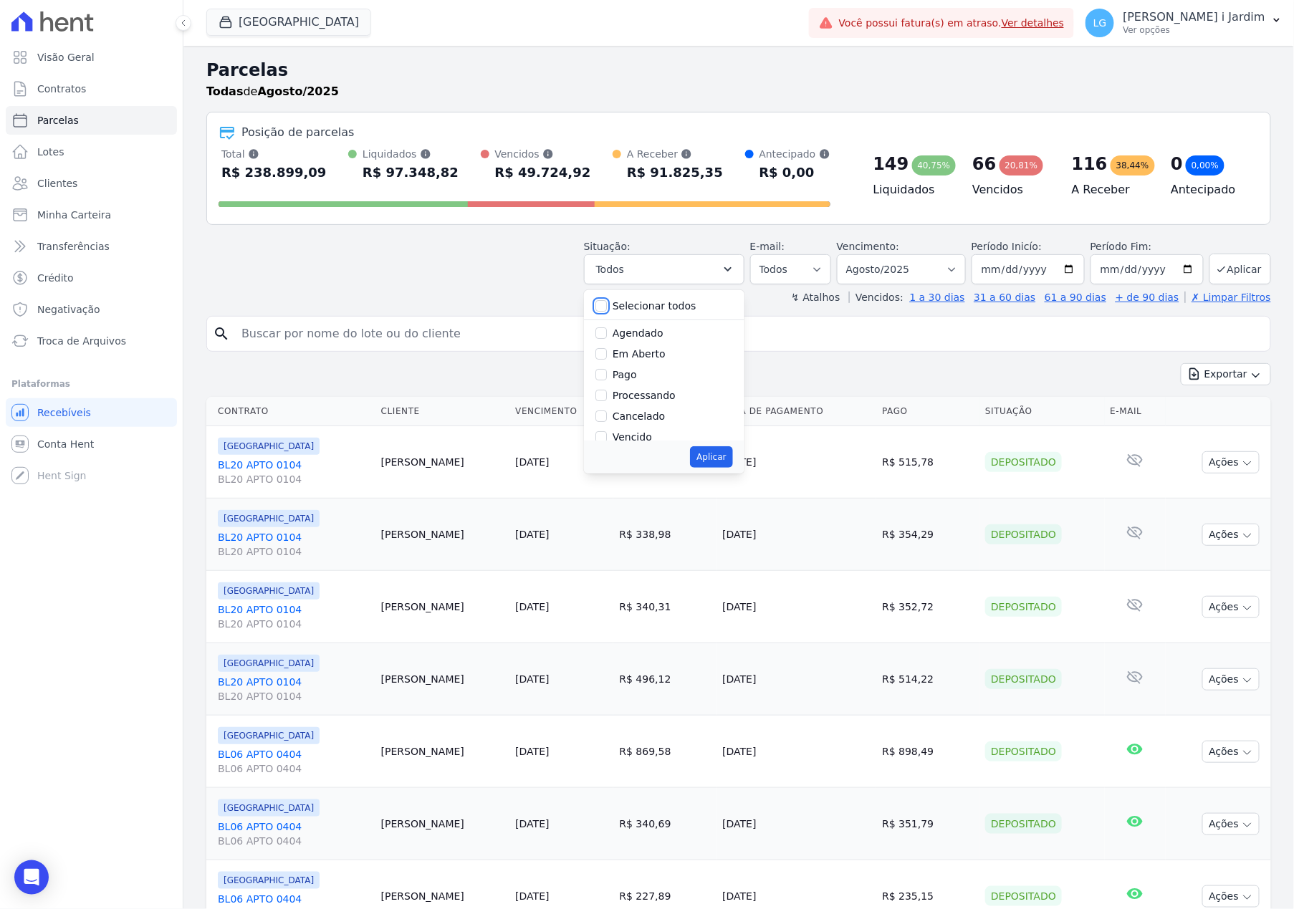
checkbox input "false"
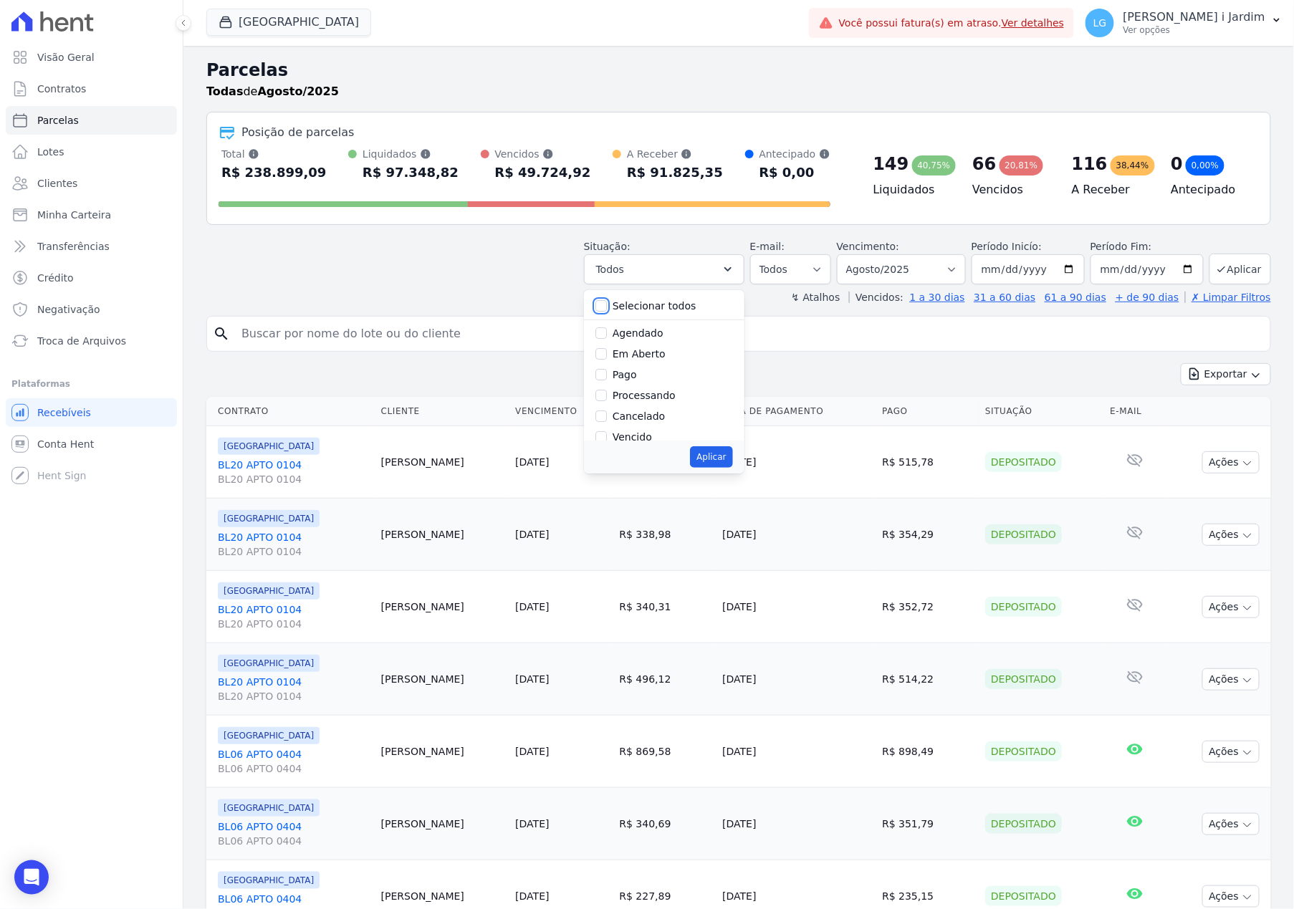
checkbox input "false"
click at [631, 350] on label "Em Aberto" at bounding box center [638, 353] width 53 height 11
click at [607, 350] on input "Em Aberto" at bounding box center [600, 353] width 11 height 11
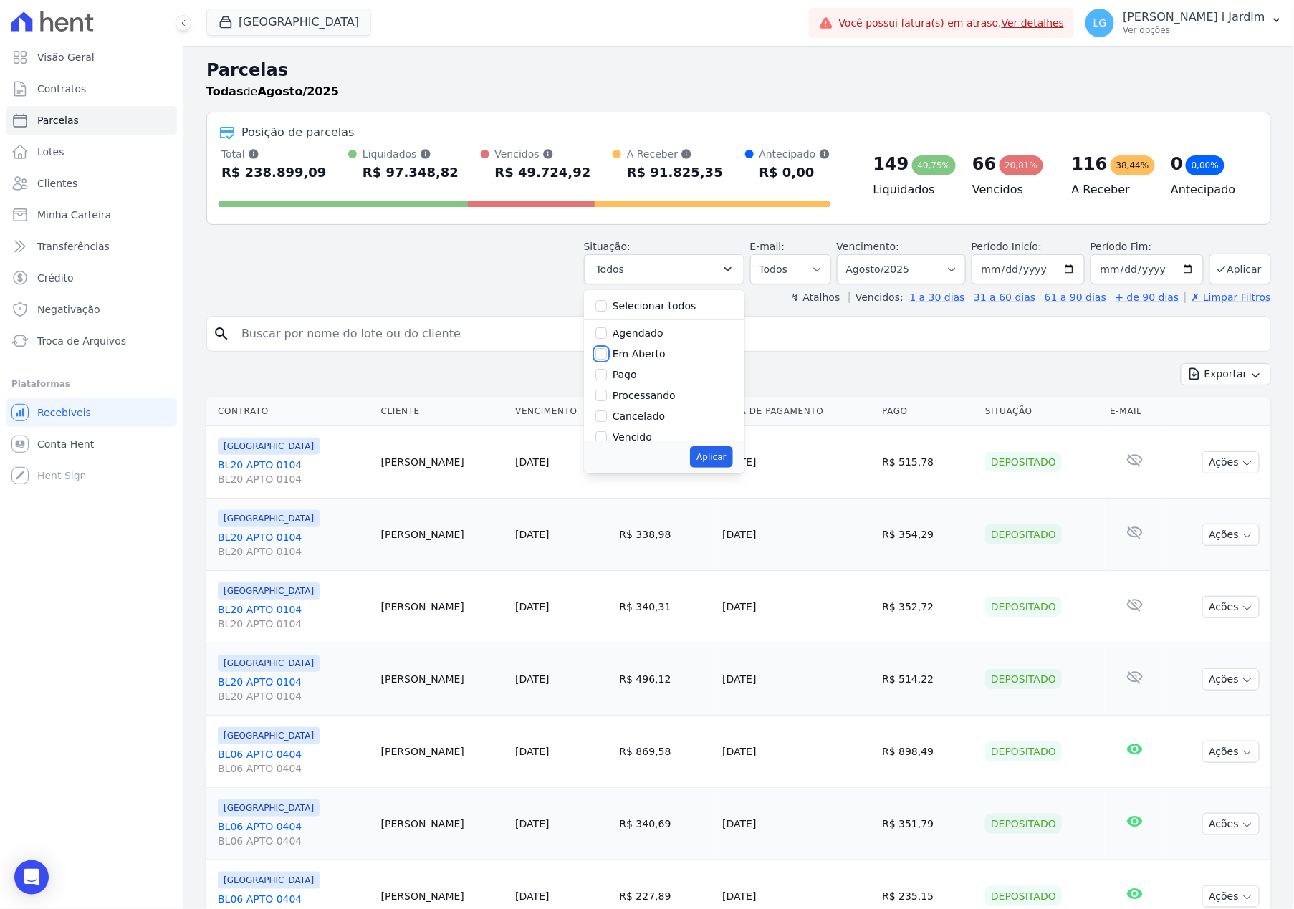
checkbox input "true"
click at [725, 453] on button "Aplicar" at bounding box center [711, 456] width 42 height 21
select select "pending"
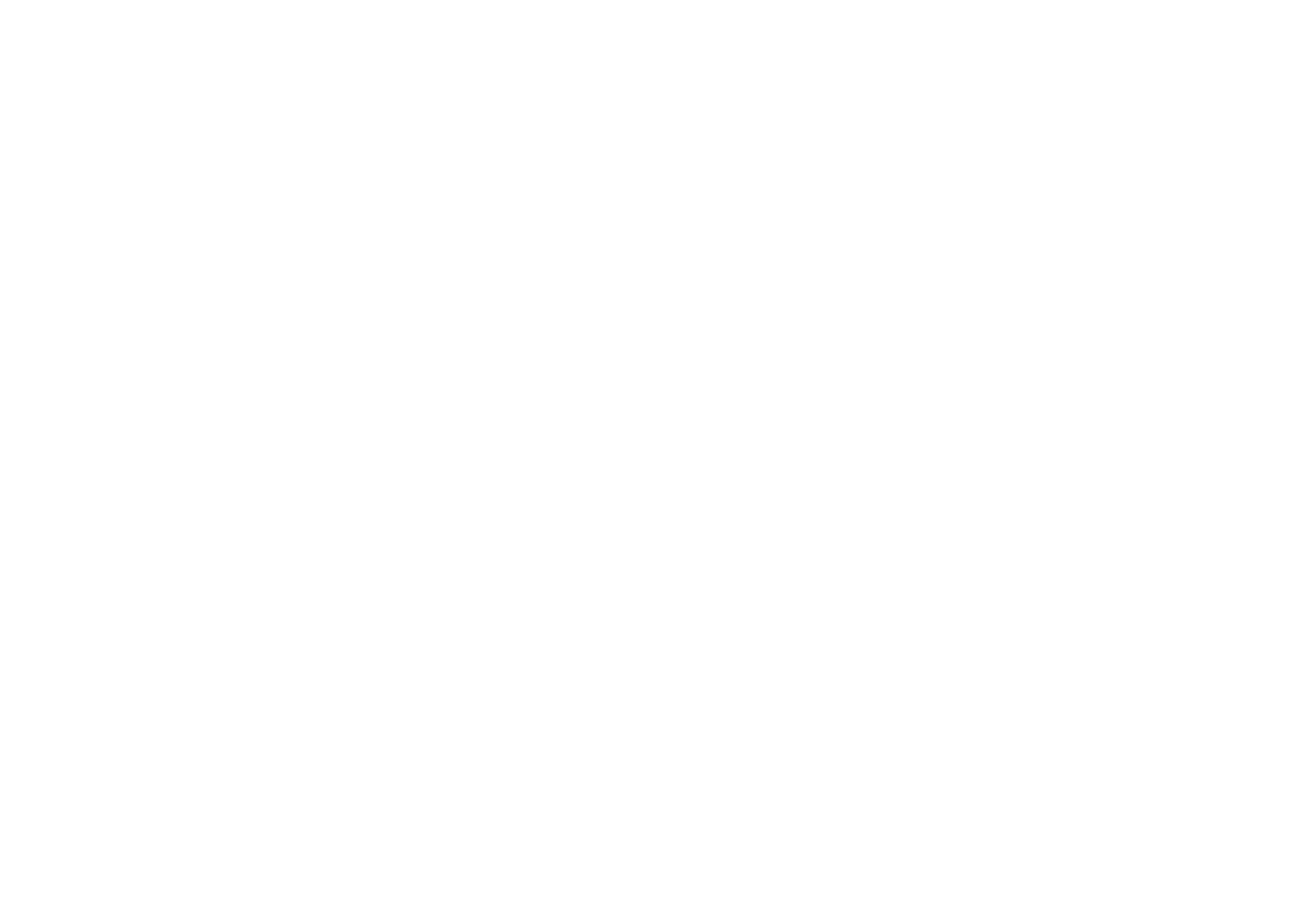
select select
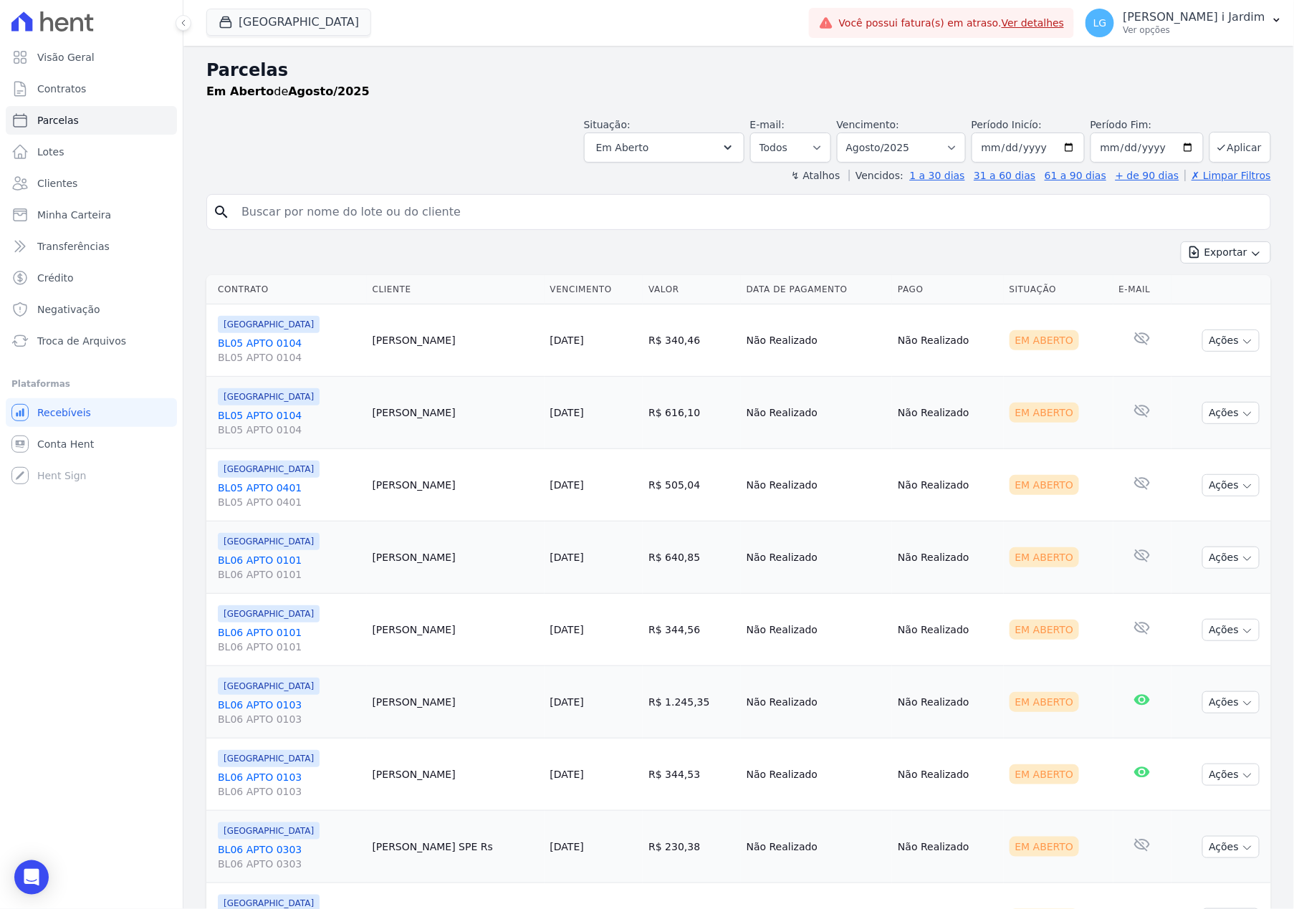
drag, startPoint x: 1183, startPoint y: 259, endPoint x: 1183, endPoint y: 270, distance: 10.7
click at [1187, 259] on icon "button" at bounding box center [1194, 252] width 14 height 14
click at [1196, 312] on span "Exportar CSV" at bounding box center [1224, 311] width 76 height 14
click at [246, 38] on div "[GEOGRAPHIC_DATA] Trapisa Engenharia Acaiá Residencial Icatu Residencial PORTO5…" at bounding box center [504, 22] width 597 height 47
click at [255, 26] on button "[GEOGRAPHIC_DATA]" at bounding box center [288, 22] width 165 height 27
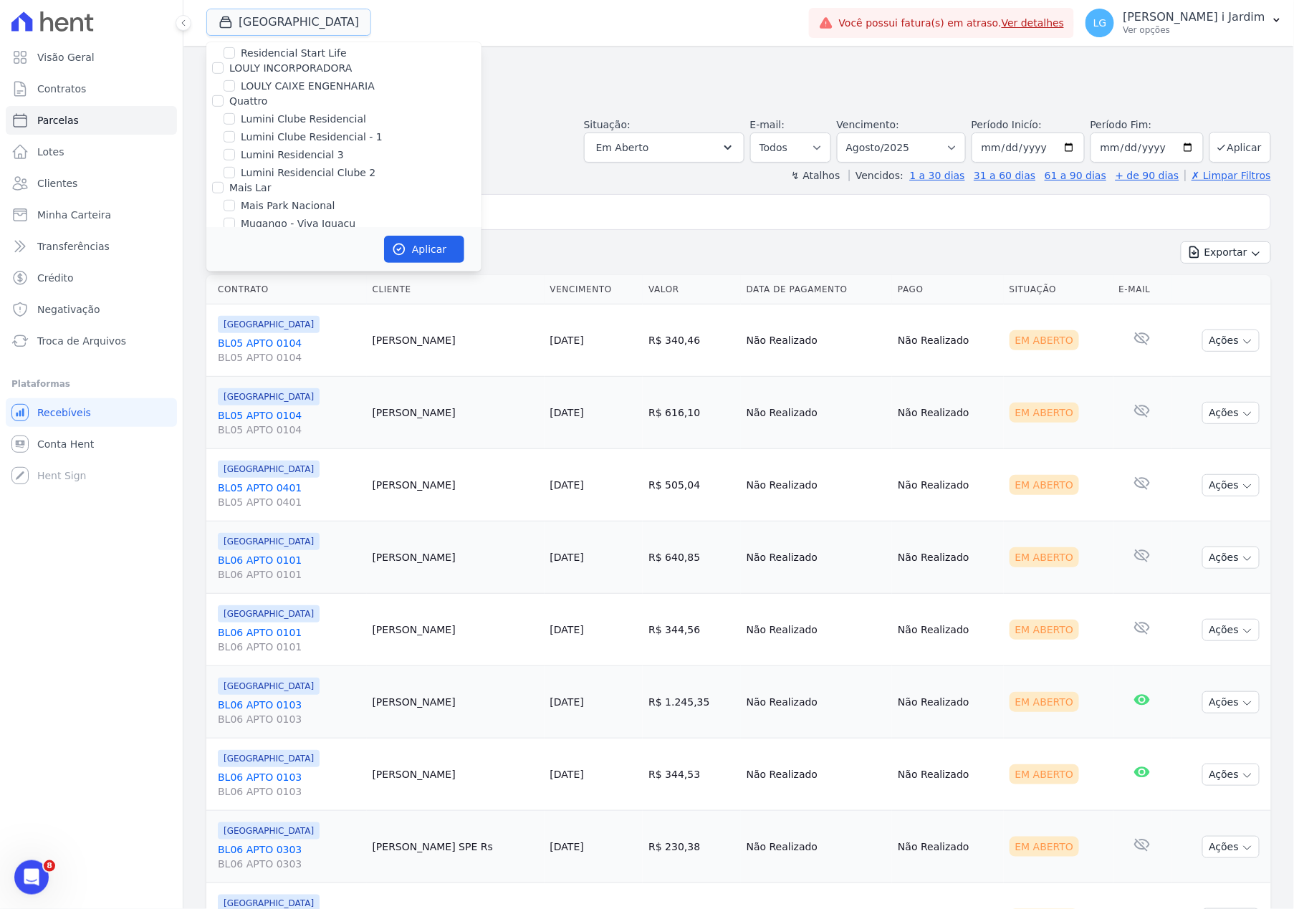
scroll to position [2292, 0]
click at [291, 140] on label "[GEOGRAPHIC_DATA]" at bounding box center [293, 147] width 105 height 15
click at [235, 141] on input "[GEOGRAPHIC_DATA]" at bounding box center [229, 146] width 11 height 11
checkbox input "false"
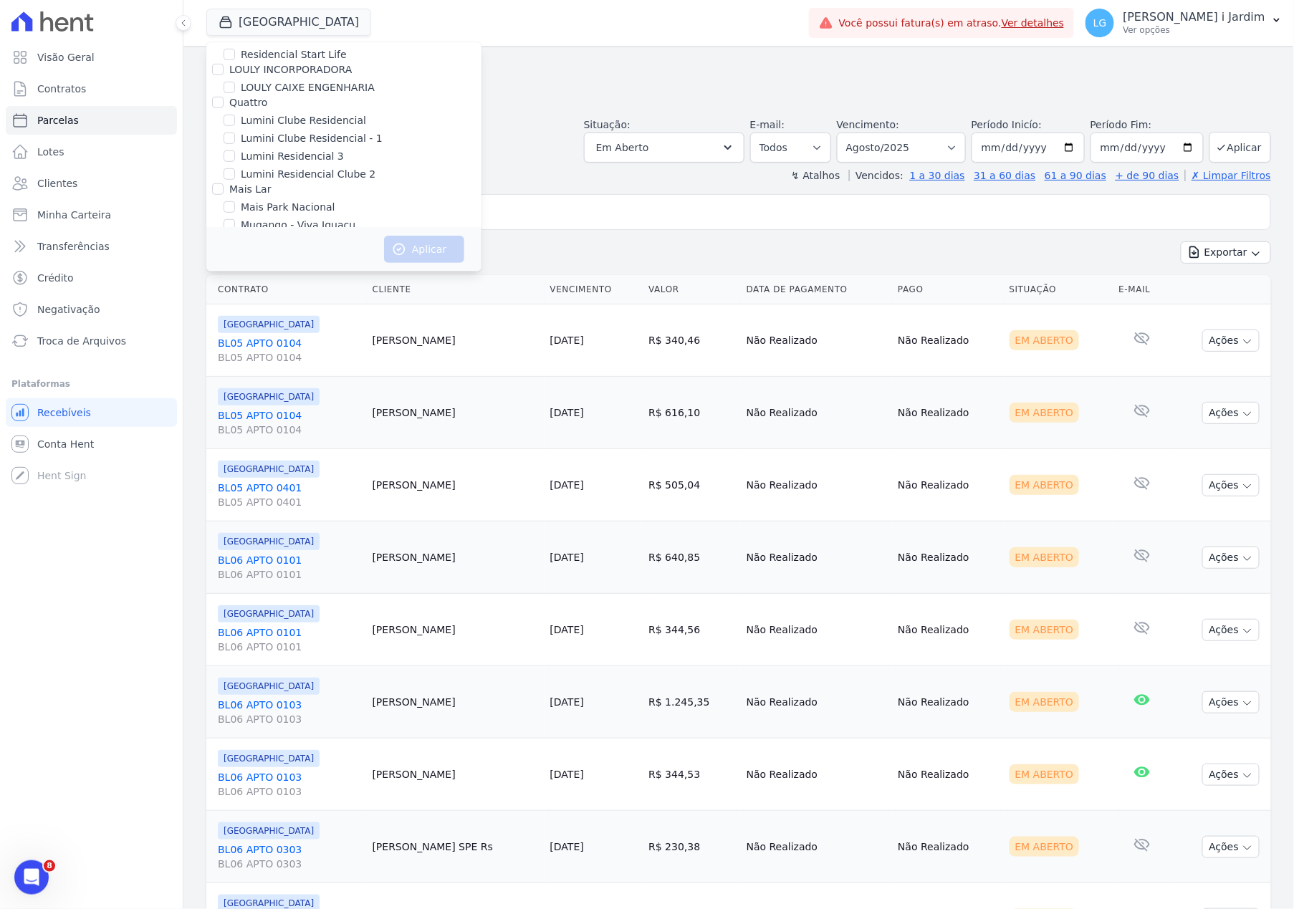
click at [304, 200] on label "Mais Park Nacional" at bounding box center [288, 207] width 95 height 15
click at [235, 201] on input "Mais Park Nacional" at bounding box center [229, 206] width 11 height 11
checkbox input "true"
click at [407, 245] on button "Aplicar" at bounding box center [424, 249] width 80 height 27
select select
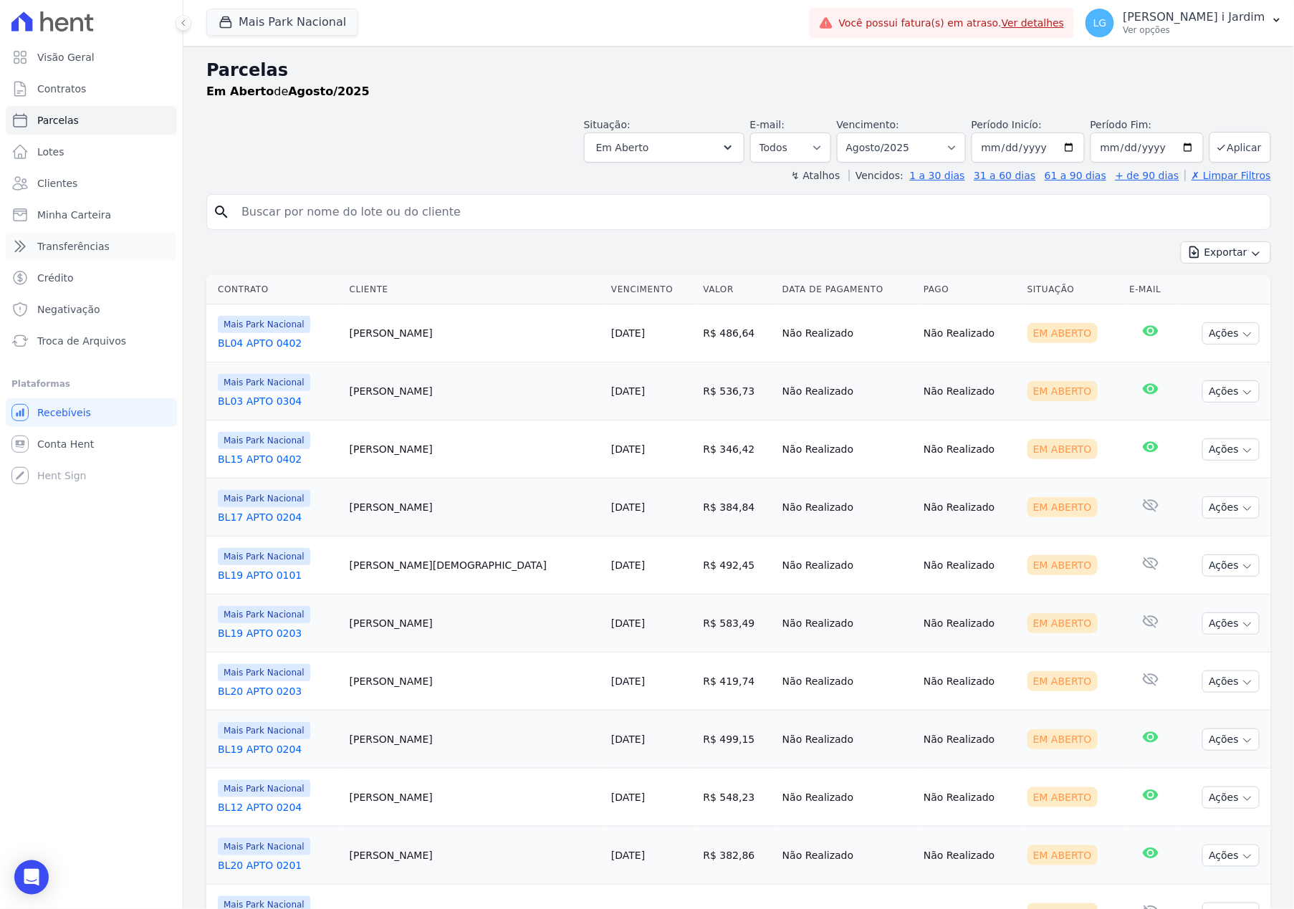
click at [87, 253] on span "Transferências" at bounding box center [73, 246] width 72 height 14
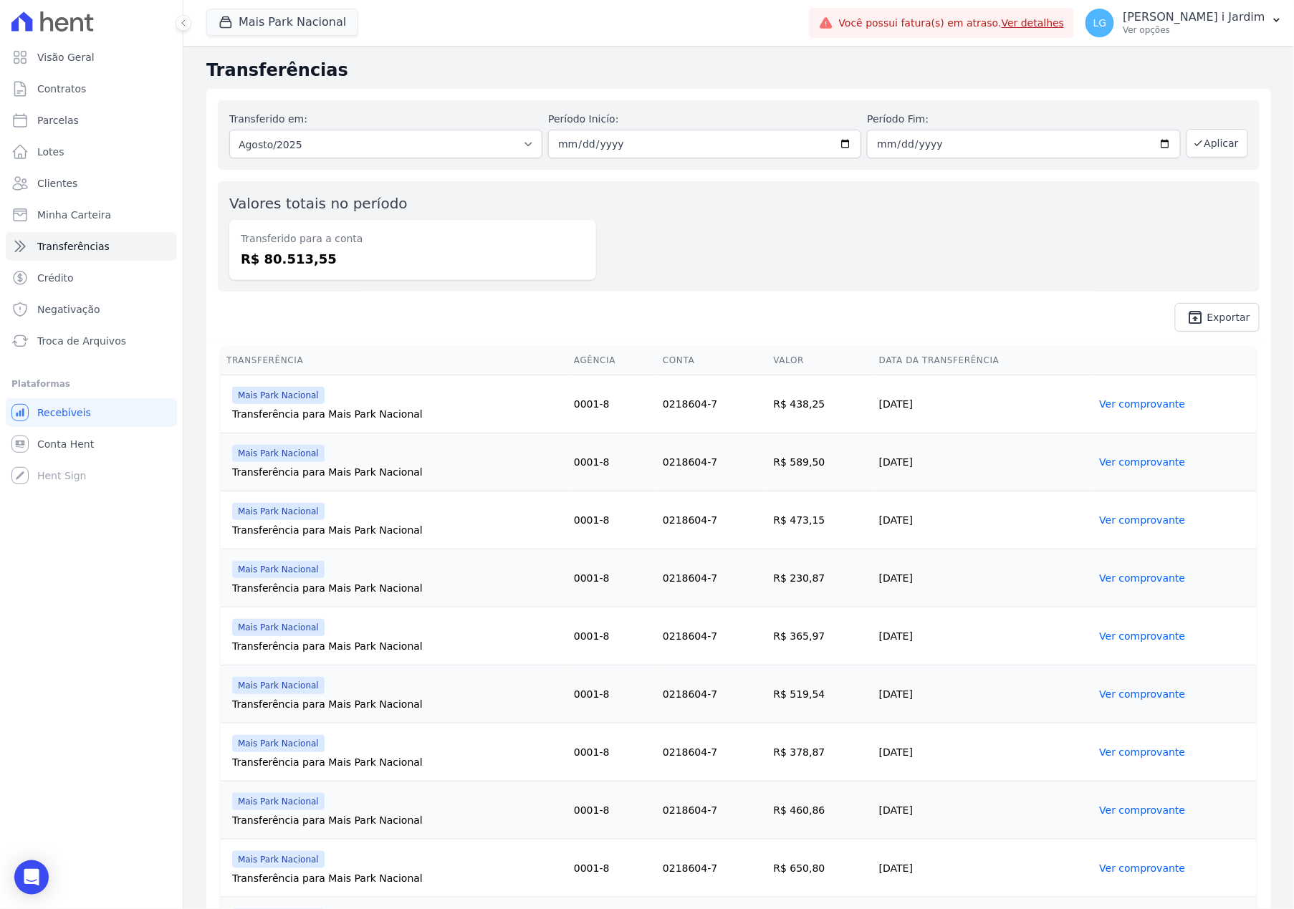
click at [312, 261] on dd "R$ 80.513,55" at bounding box center [413, 258] width 344 height 19
click at [313, 261] on dd "R$ 80.513,55" at bounding box center [413, 258] width 344 height 19
click at [299, 253] on dd "R$ 80.513,55" at bounding box center [413, 258] width 344 height 19
copy dd "80.513,55"
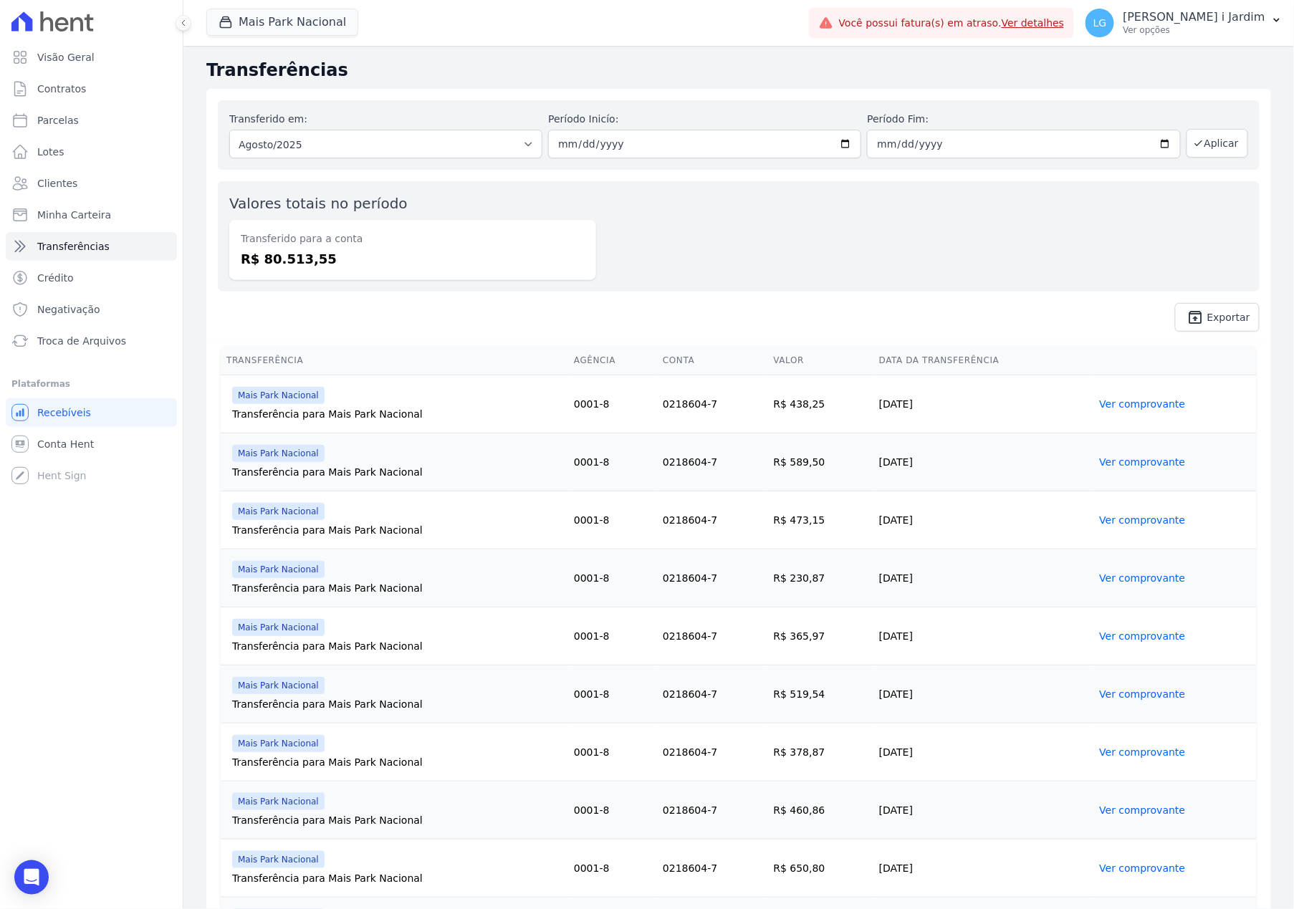
drag, startPoint x: 357, startPoint y: 311, endPoint x: 324, endPoint y: 265, distance: 56.5
click at [356, 310] on span "unarchive Exportar" at bounding box center [739, 317] width 1042 height 29
drag, startPoint x: 328, startPoint y: 249, endPoint x: 262, endPoint y: 250, distance: 65.9
click at [262, 250] on dd "R$ 80.513,55" at bounding box center [413, 258] width 344 height 19
copy dd "80.513,55"
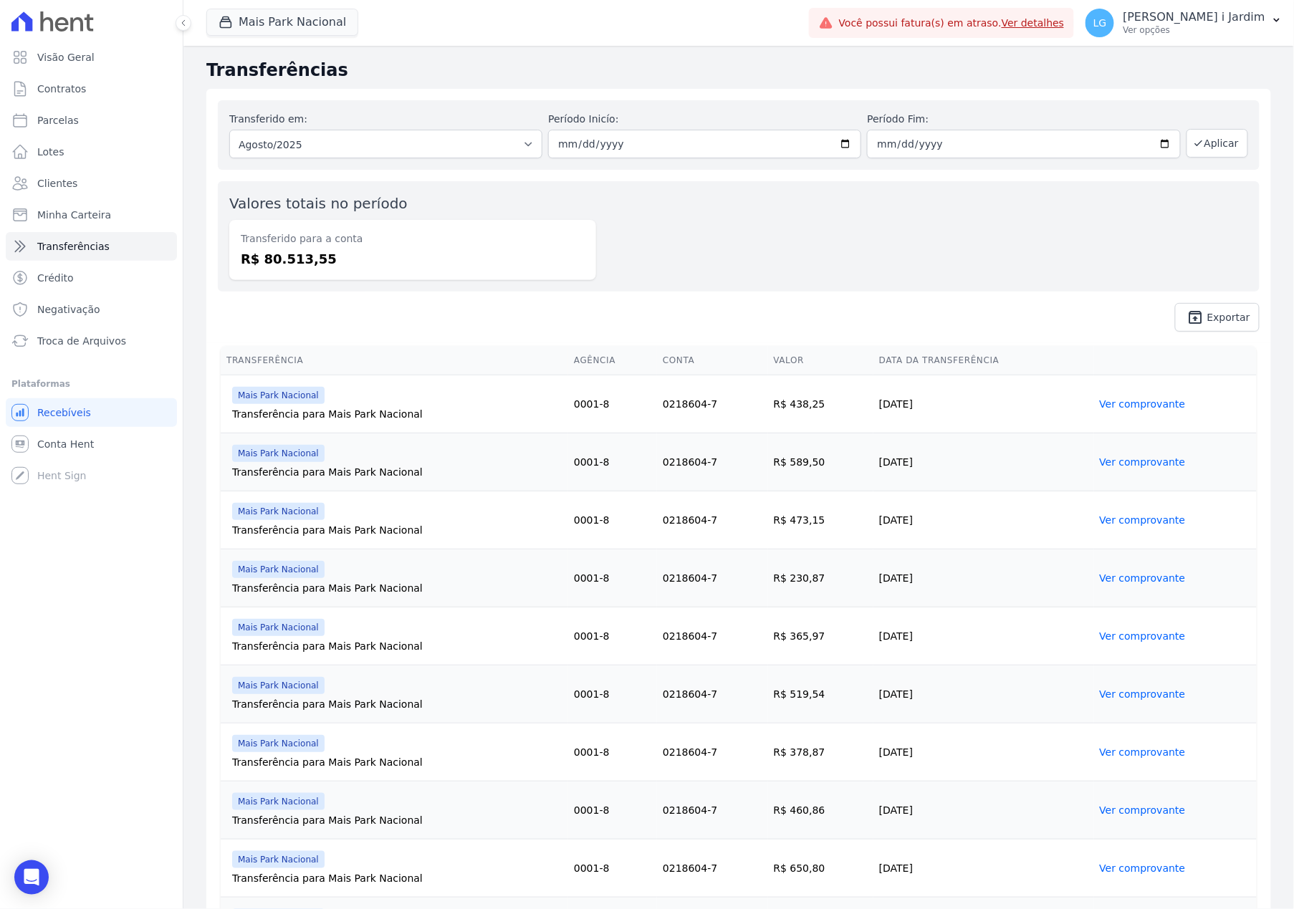
drag, startPoint x: 255, startPoint y: 289, endPoint x: 264, endPoint y: 285, distance: 10.3
click at [255, 289] on div "Valores totais no período Transferido para a conta R$ 80.513,55" at bounding box center [739, 236] width 1042 height 110
click at [127, 116] on link "Parcelas" at bounding box center [91, 120] width 171 height 29
select select
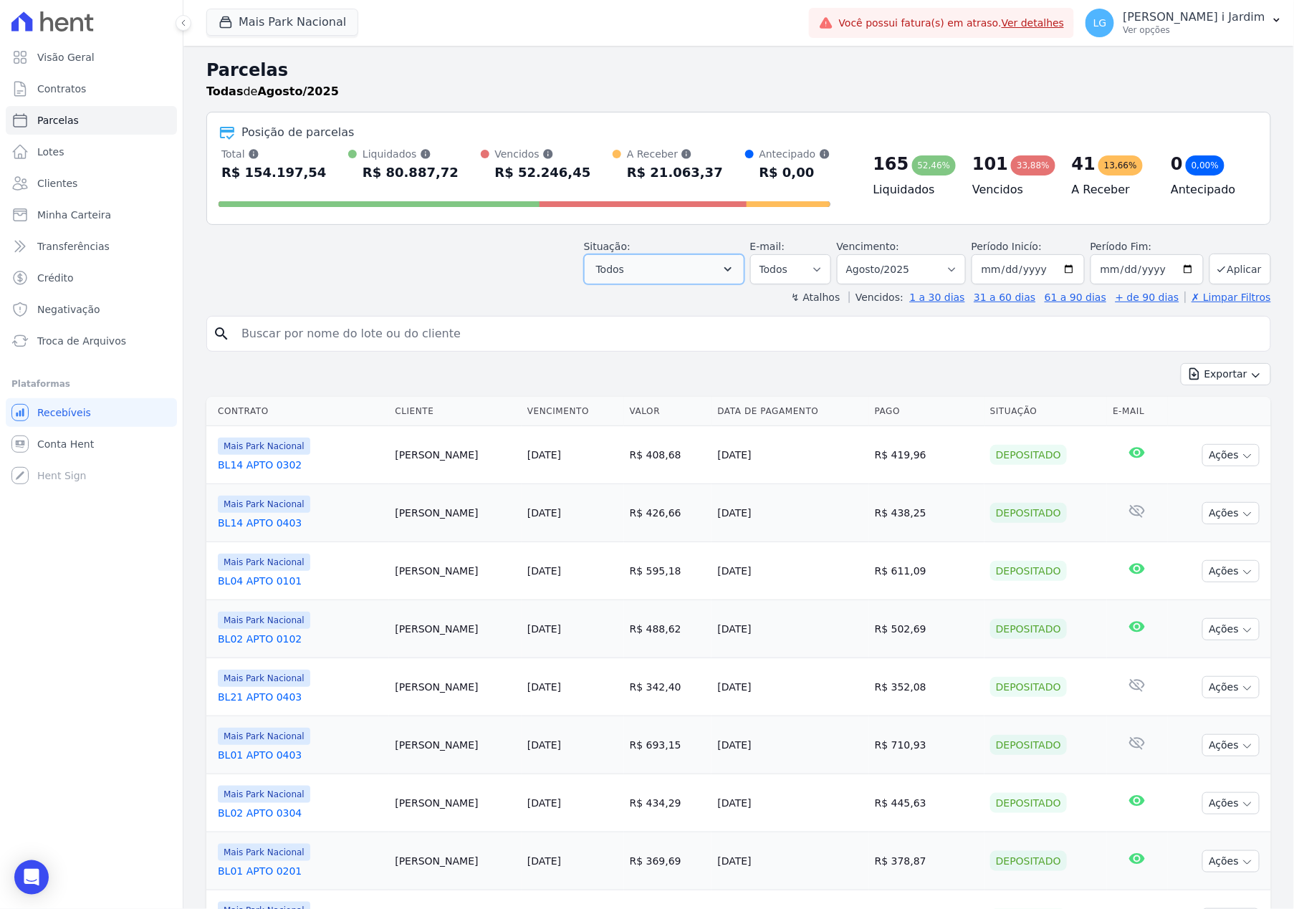
click at [624, 276] on span "Todos" at bounding box center [610, 269] width 28 height 17
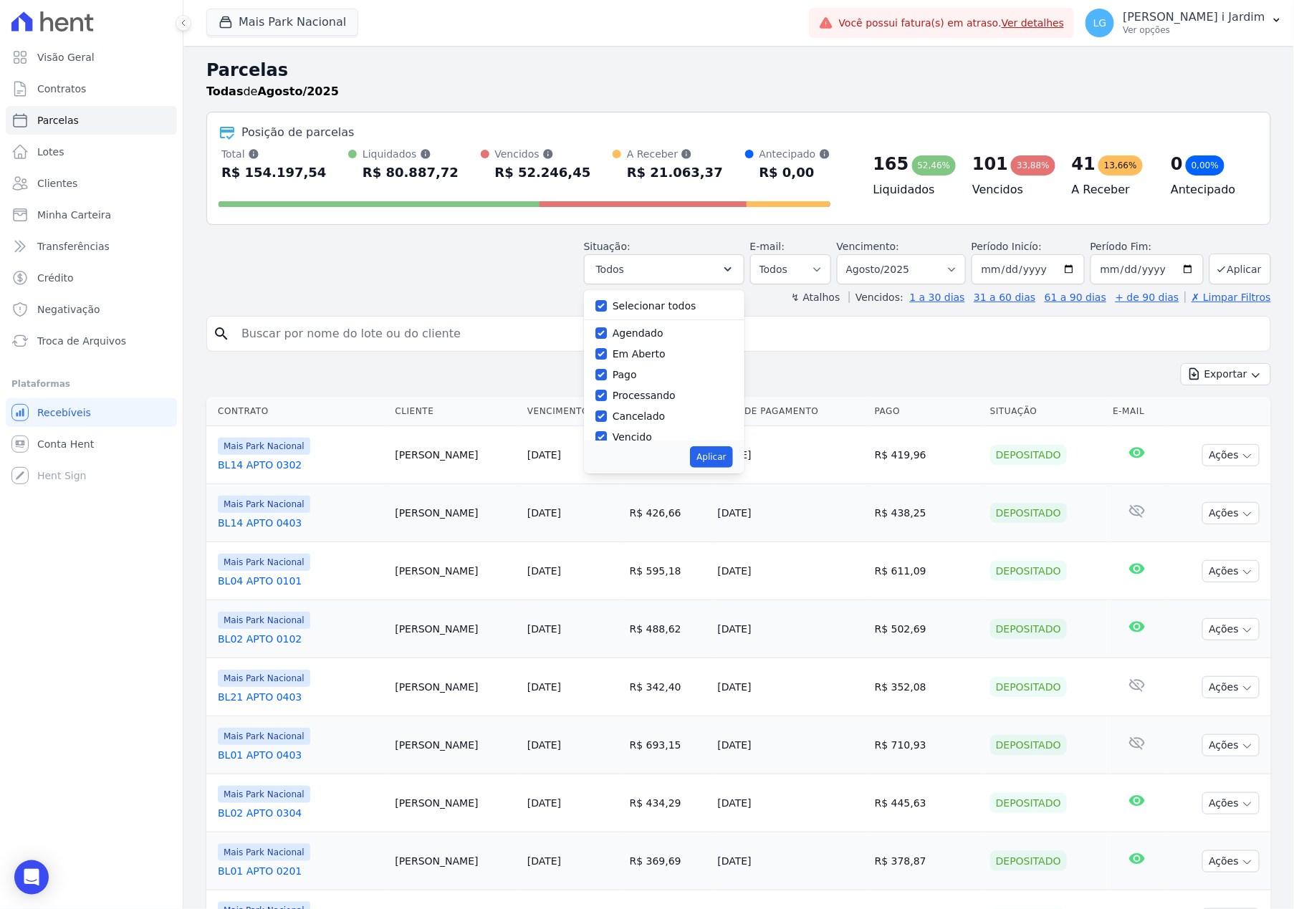
click at [643, 307] on label "Selecionar todos" at bounding box center [654, 305] width 84 height 11
click at [607, 307] on input "Selecionar todos" at bounding box center [600, 305] width 11 height 11
checkbox input "false"
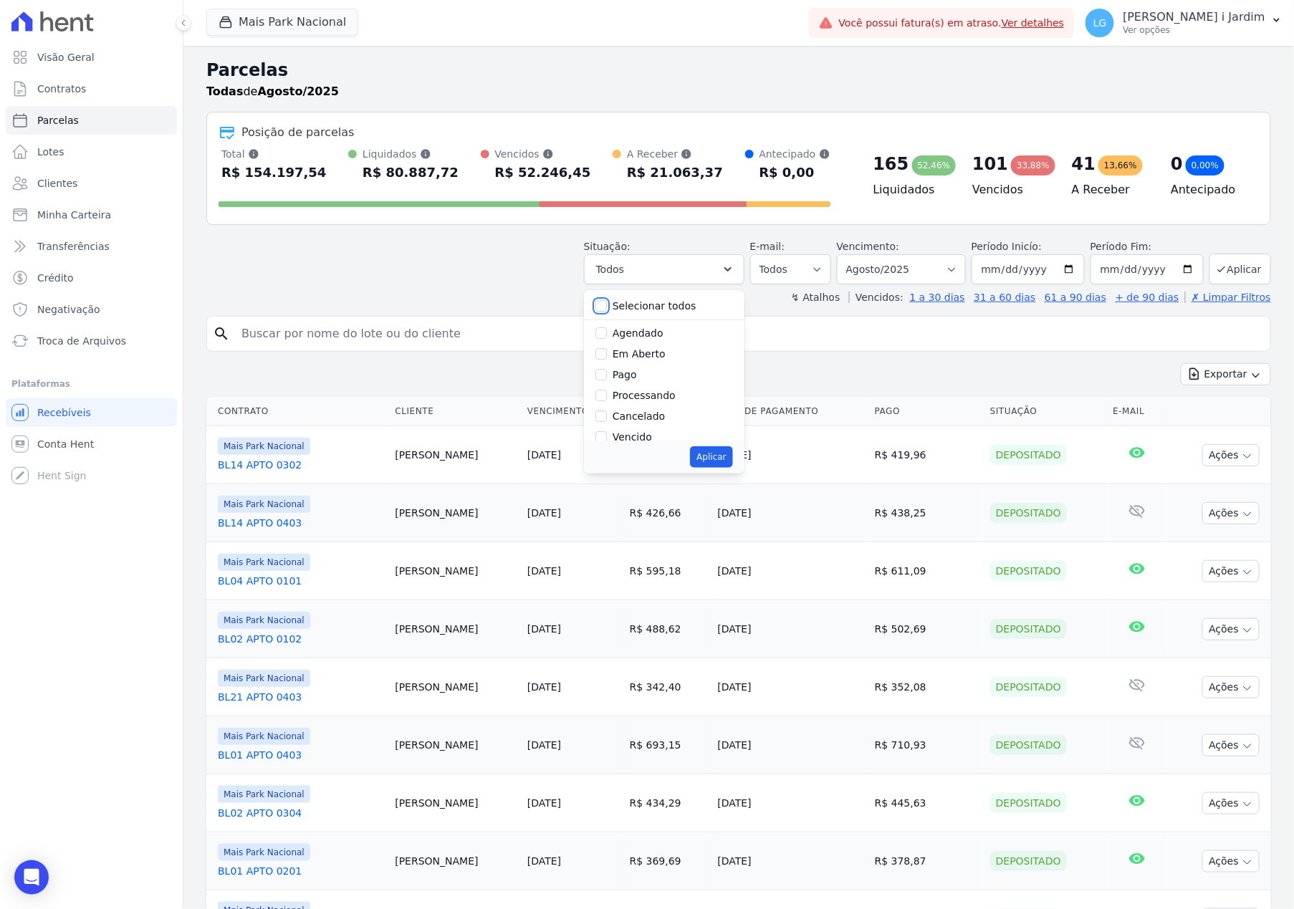
checkbox input "false"
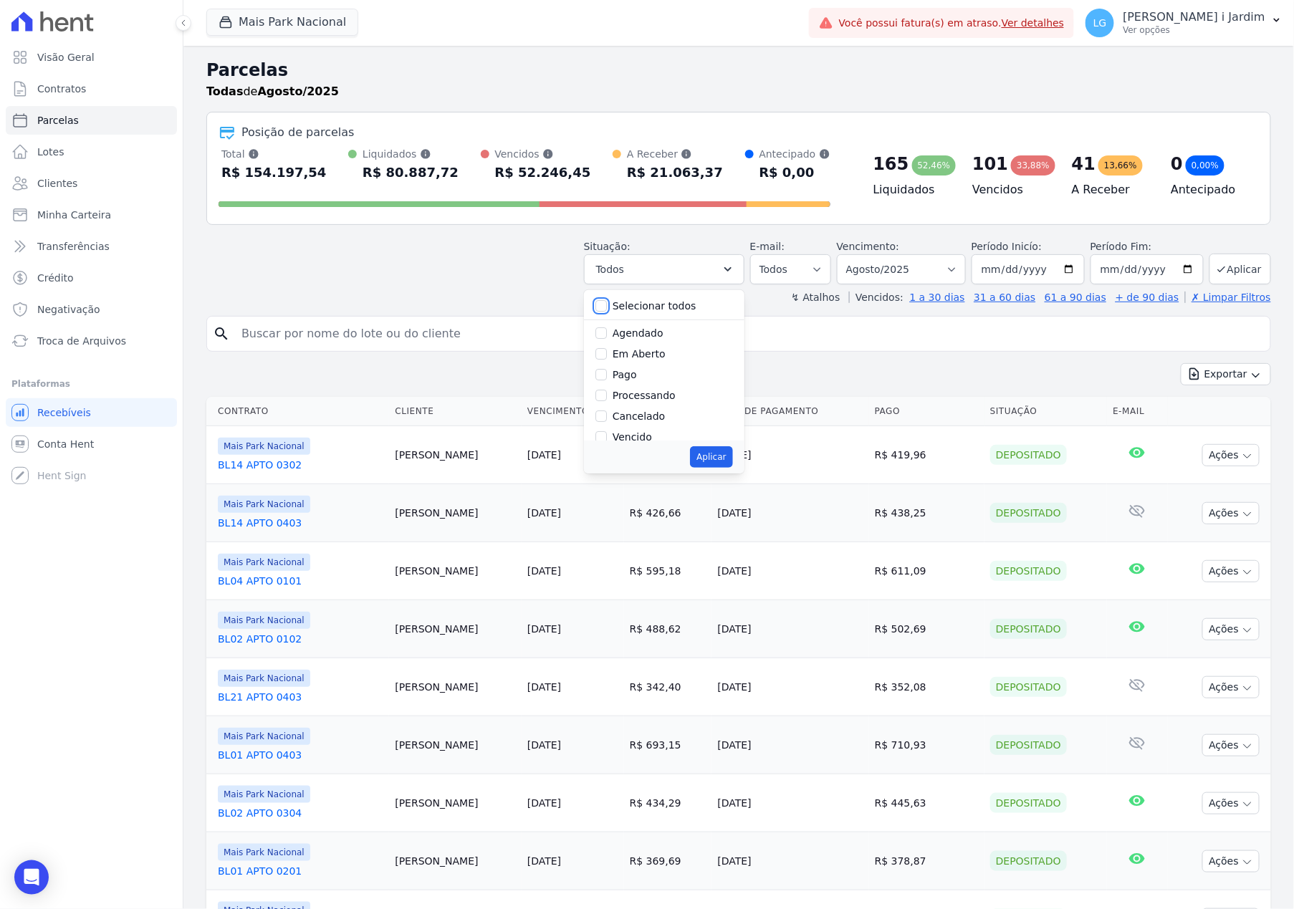
checkbox input "false"
click at [632, 355] on label "Em Aberto" at bounding box center [638, 353] width 53 height 11
click at [607, 355] on input "Em Aberto" at bounding box center [600, 353] width 11 height 11
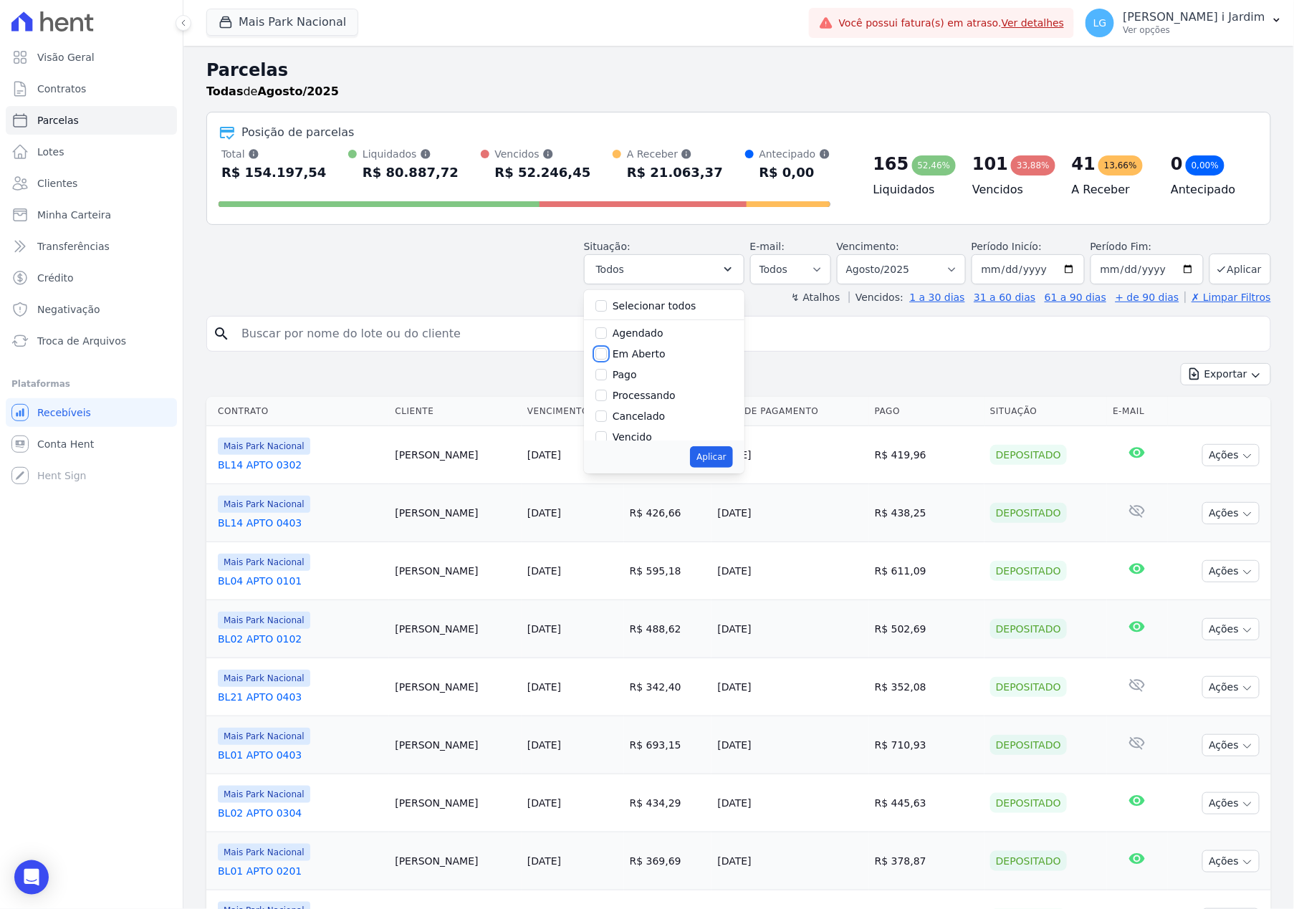
checkbox input "true"
click at [705, 459] on button "Aplicar" at bounding box center [711, 456] width 42 height 21
select select "pending"
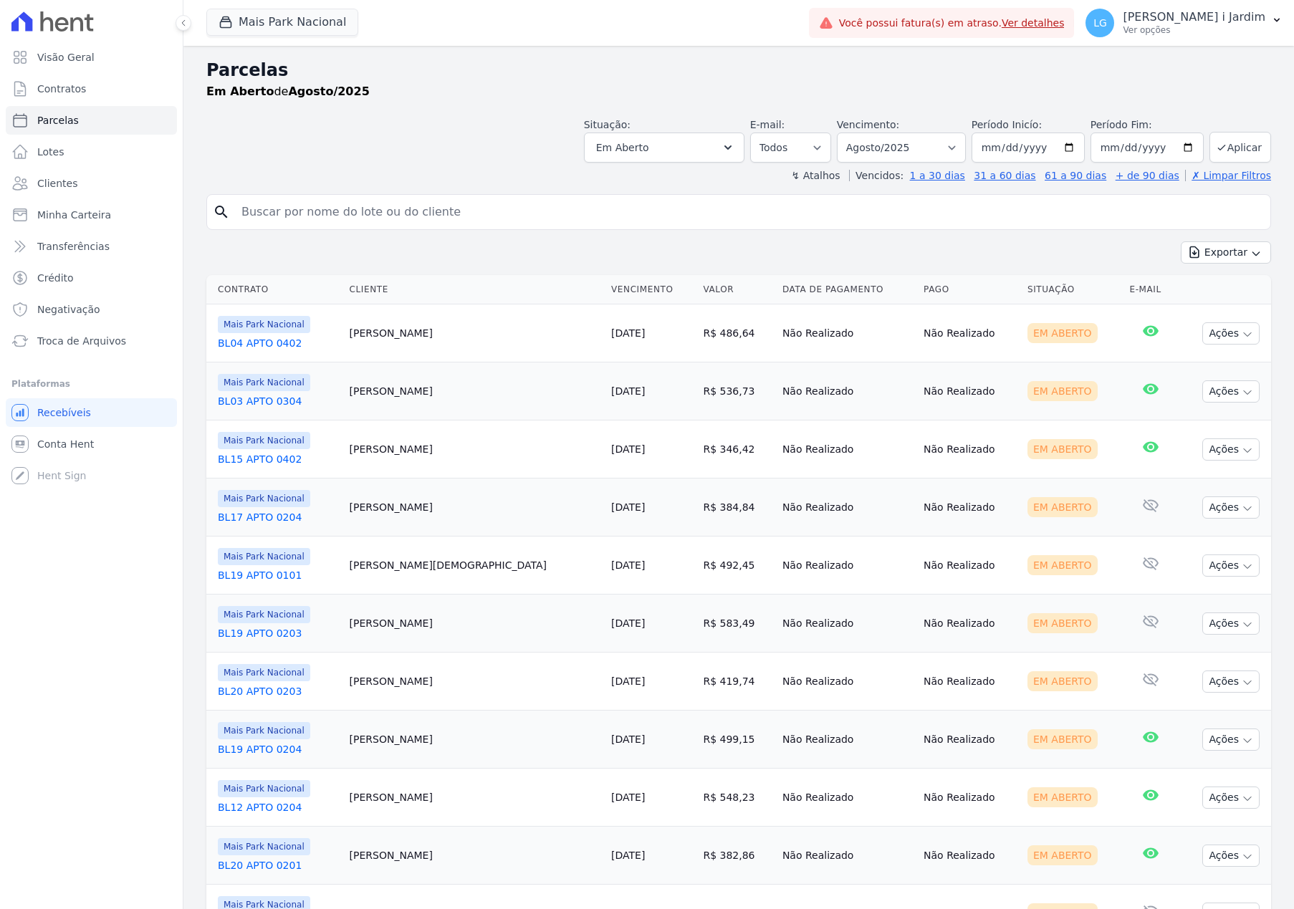
select select
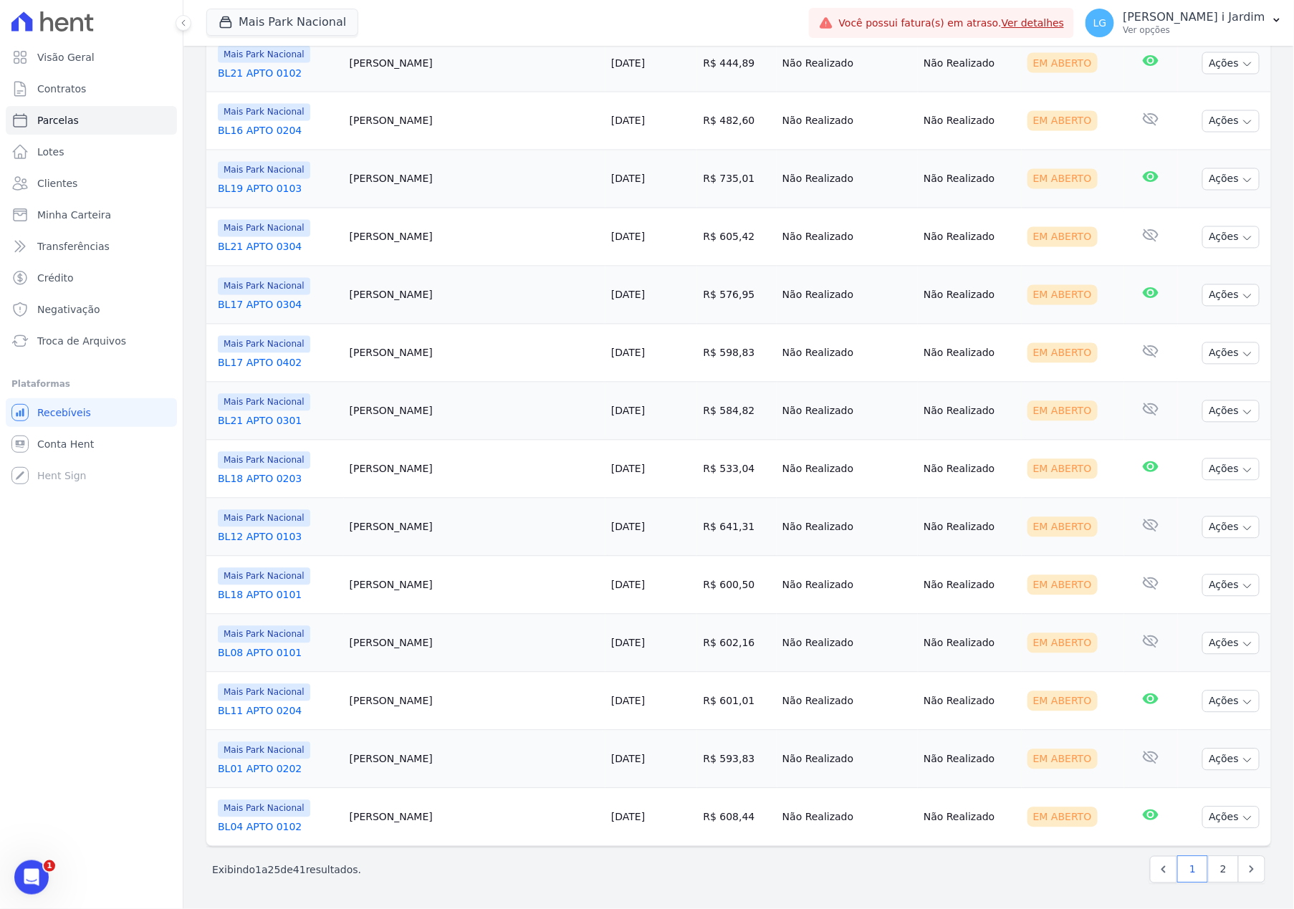
scroll to position [917, 0]
click at [1211, 869] on link "2" at bounding box center [1223, 869] width 31 height 27
select select
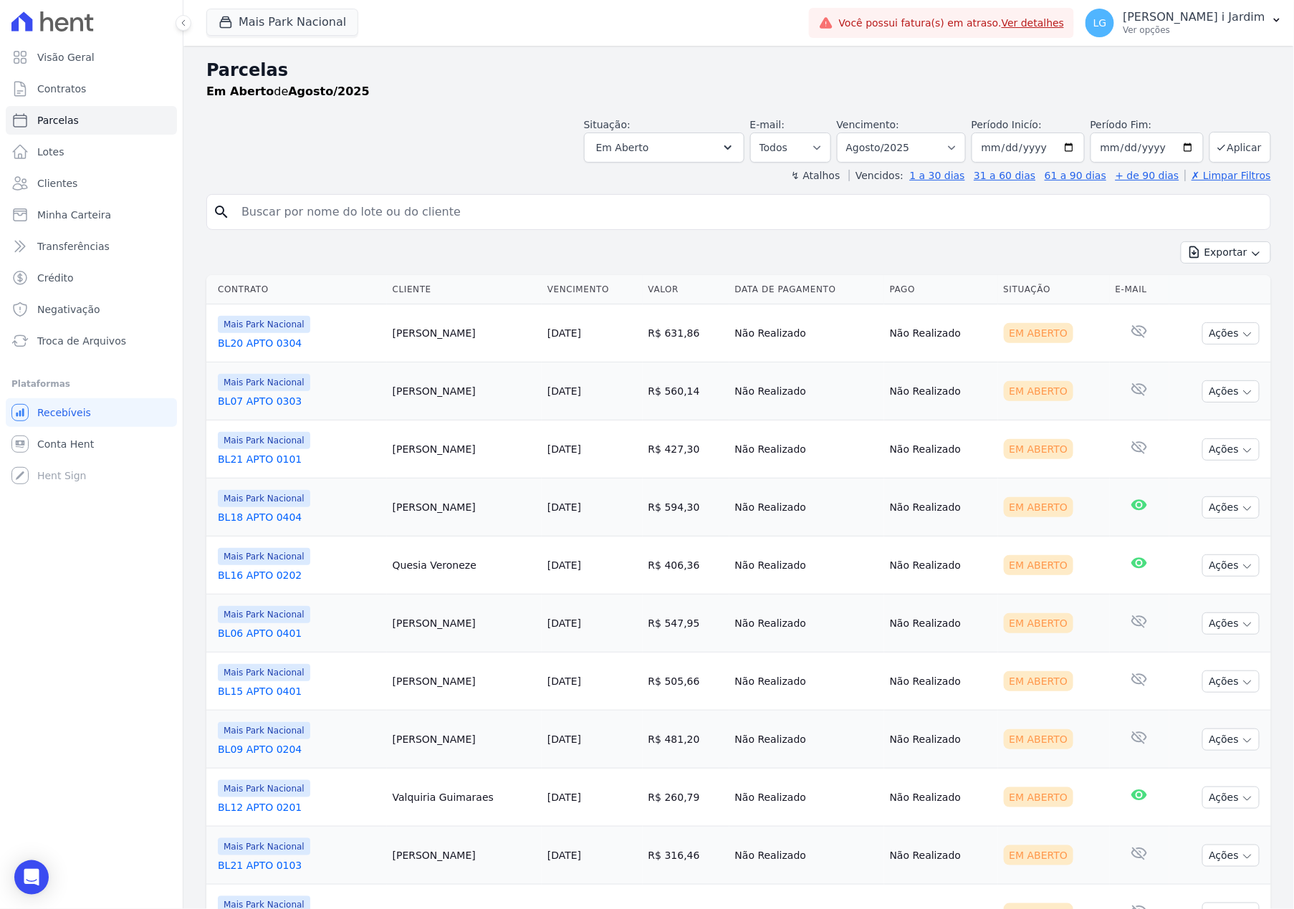
drag, startPoint x: 592, startPoint y: 239, endPoint x: 530, endPoint y: 234, distance: 61.8
click at [591, 238] on div "search Exportar Exportar PDF Exportar CSV Contrato Cliente Vencimento [GEOGRAPH…" at bounding box center [738, 739] width 1065 height 1090
click at [297, 20] on button "Mais Park Nacional" at bounding box center [282, 22] width 152 height 27
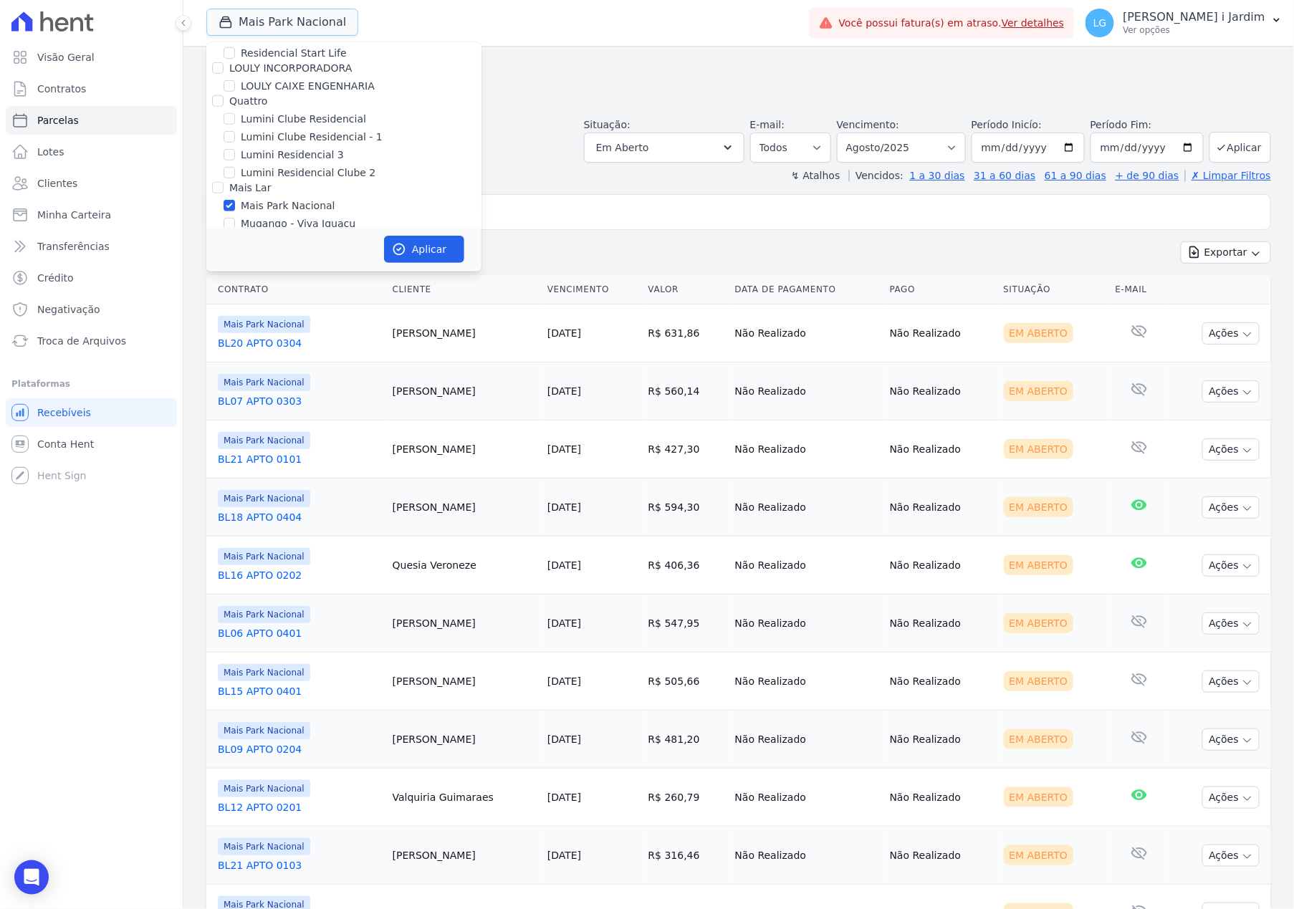
scroll to position [2196, 0]
click at [288, 200] on label "Mais Park Nacional" at bounding box center [288, 207] width 95 height 15
click at [235, 201] on input "Mais Park Nacional" at bounding box center [229, 206] width 11 height 11
checkbox input "false"
click at [310, 254] on label "RESIDENCIAL CHACARAS BOM JESUS" at bounding box center [332, 261] width 183 height 15
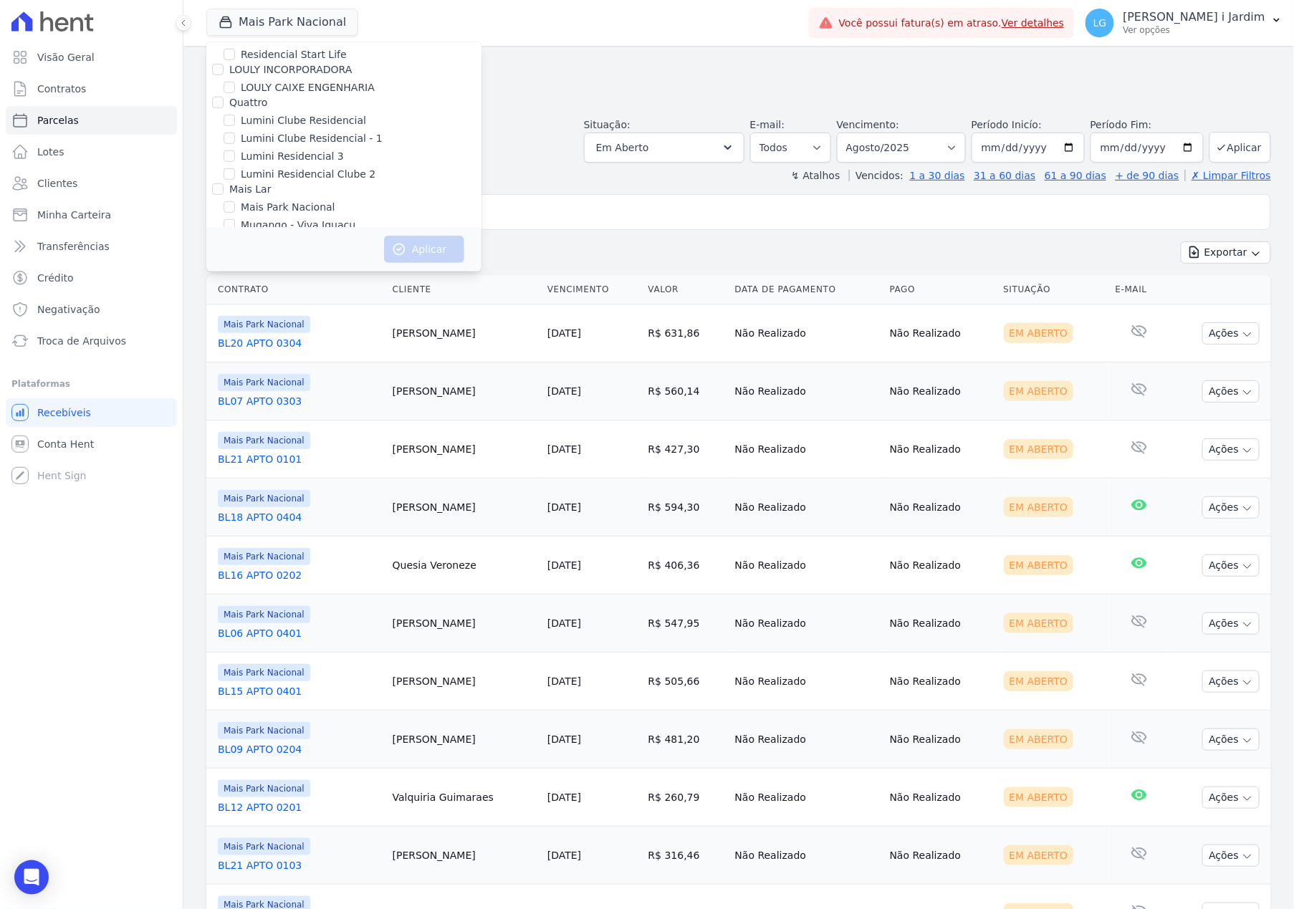
click at [235, 255] on input "RESIDENCIAL CHACARAS BOM JESUS" at bounding box center [229, 260] width 11 height 11
checkbox input "true"
click at [405, 244] on icon "button" at bounding box center [399, 249] width 14 height 14
select select
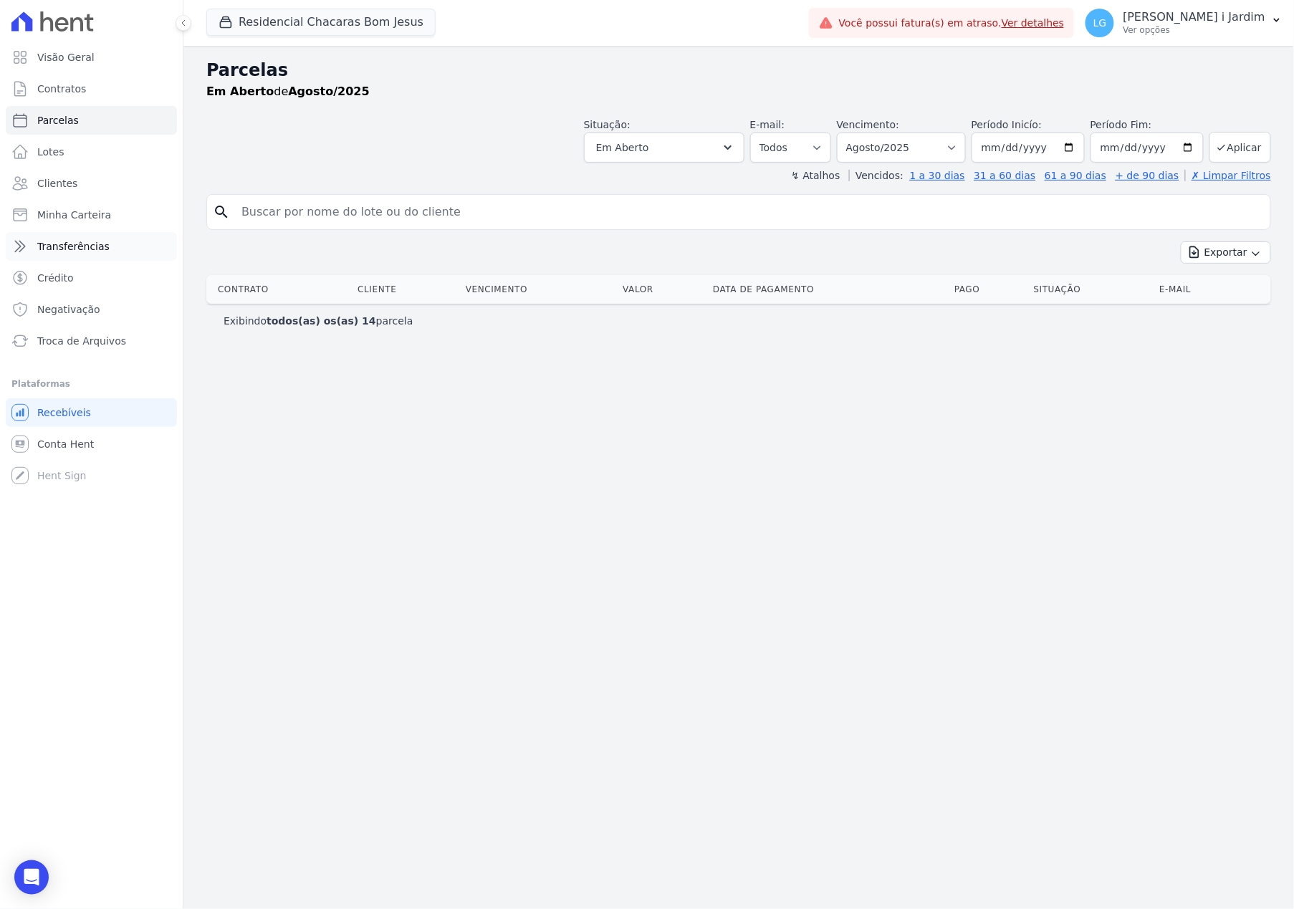
click at [58, 241] on span "Transferências" at bounding box center [73, 246] width 72 height 14
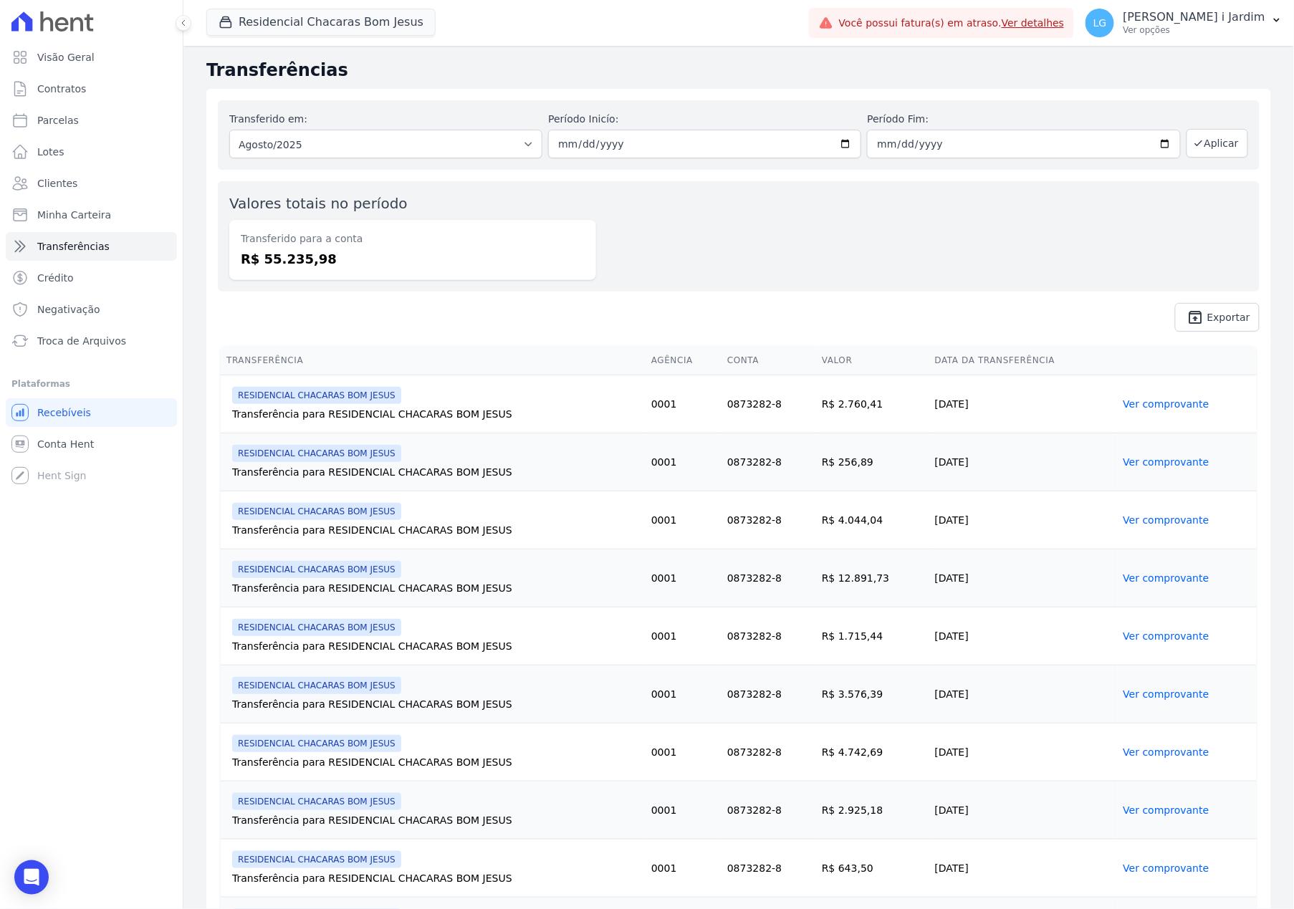
click at [305, 266] on dd "R$ 55.235,98" at bounding box center [413, 258] width 344 height 19
copy dd "55.235,98"
click at [107, 121] on link "Parcelas" at bounding box center [91, 120] width 171 height 29
select select
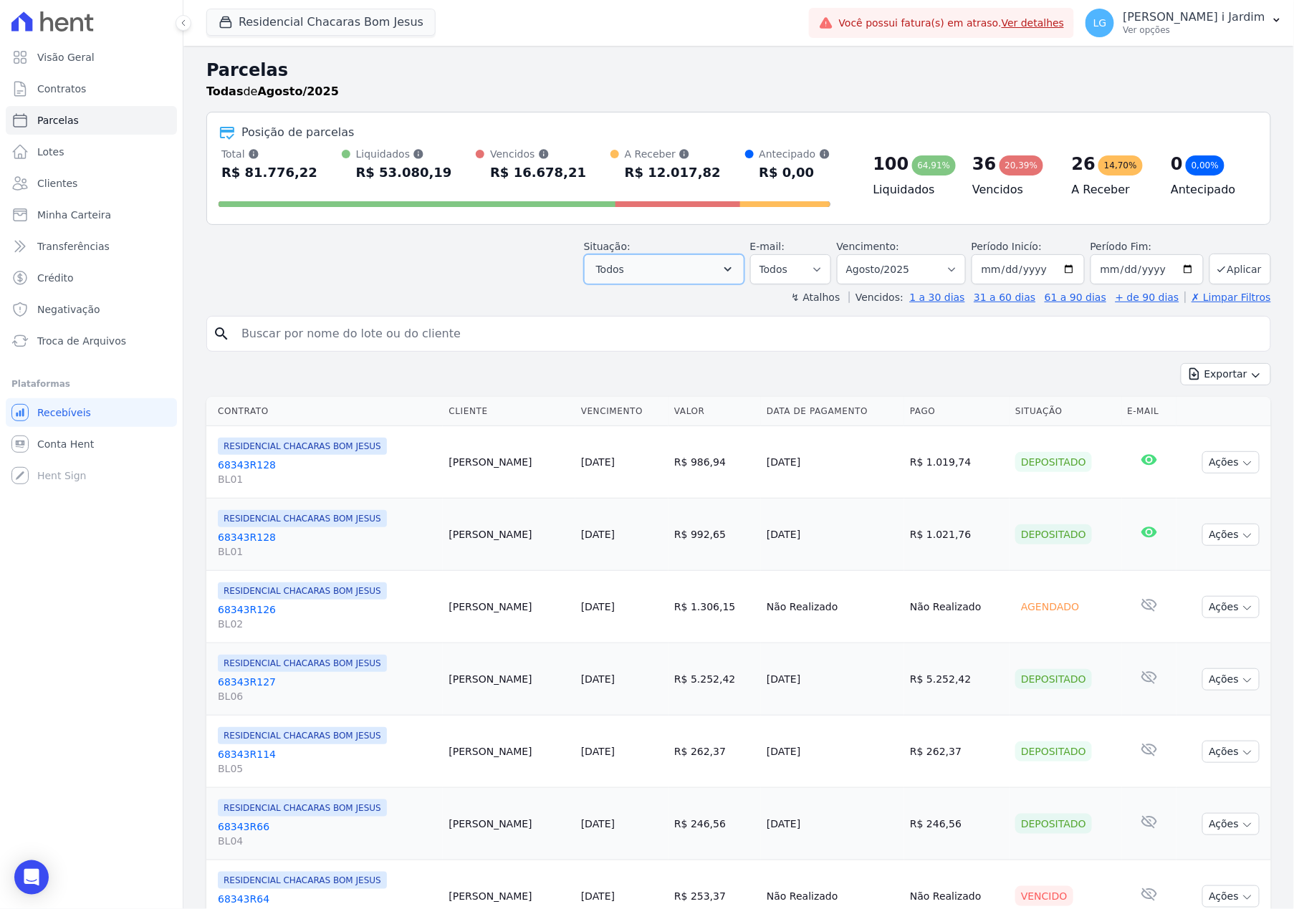
click at [692, 271] on button "Todos" at bounding box center [664, 269] width 160 height 30
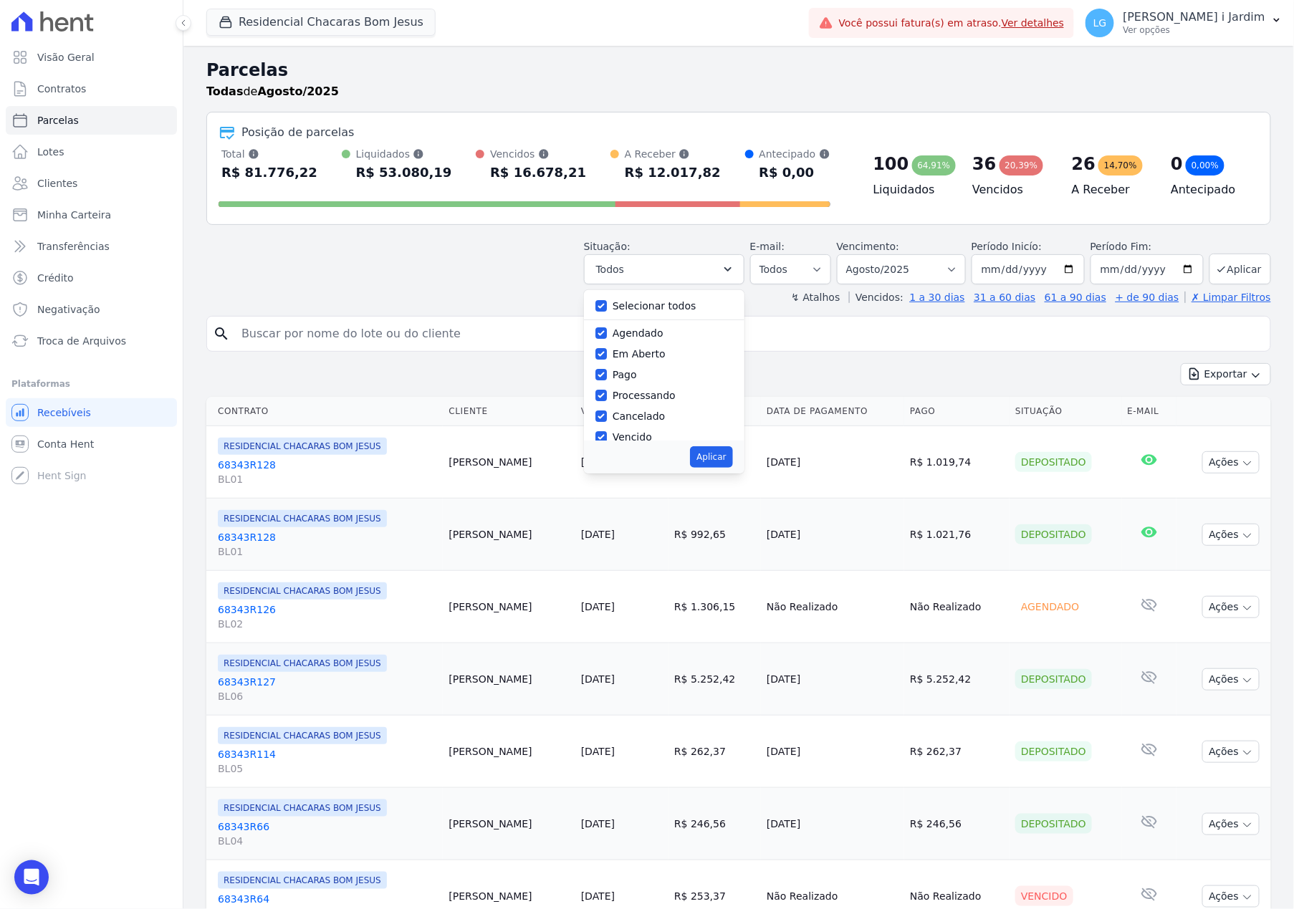
click at [654, 304] on label "Selecionar todos" at bounding box center [654, 305] width 84 height 11
click at [607, 304] on input "Selecionar todos" at bounding box center [600, 305] width 11 height 11
checkbox input "false"
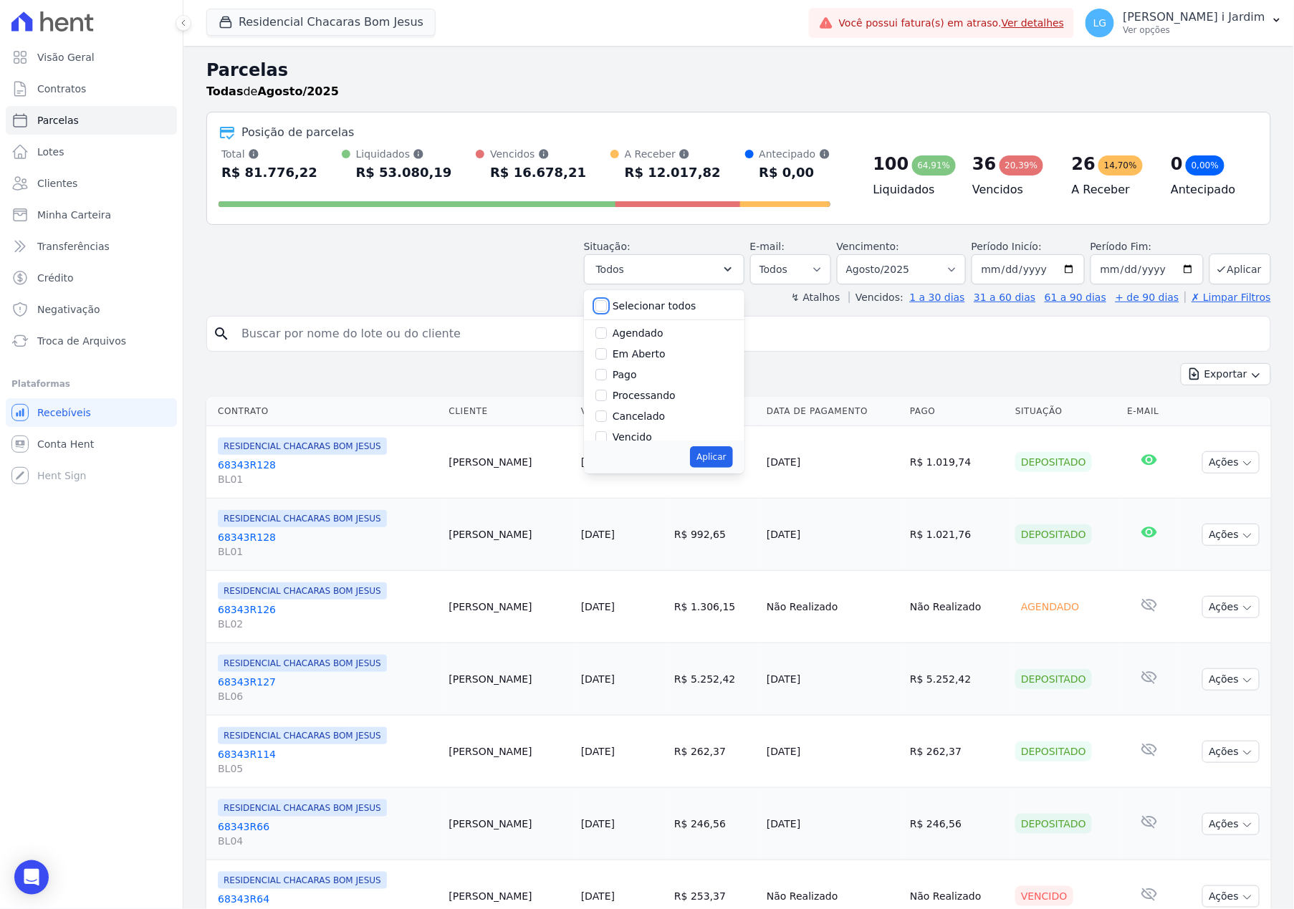
checkbox input "false"
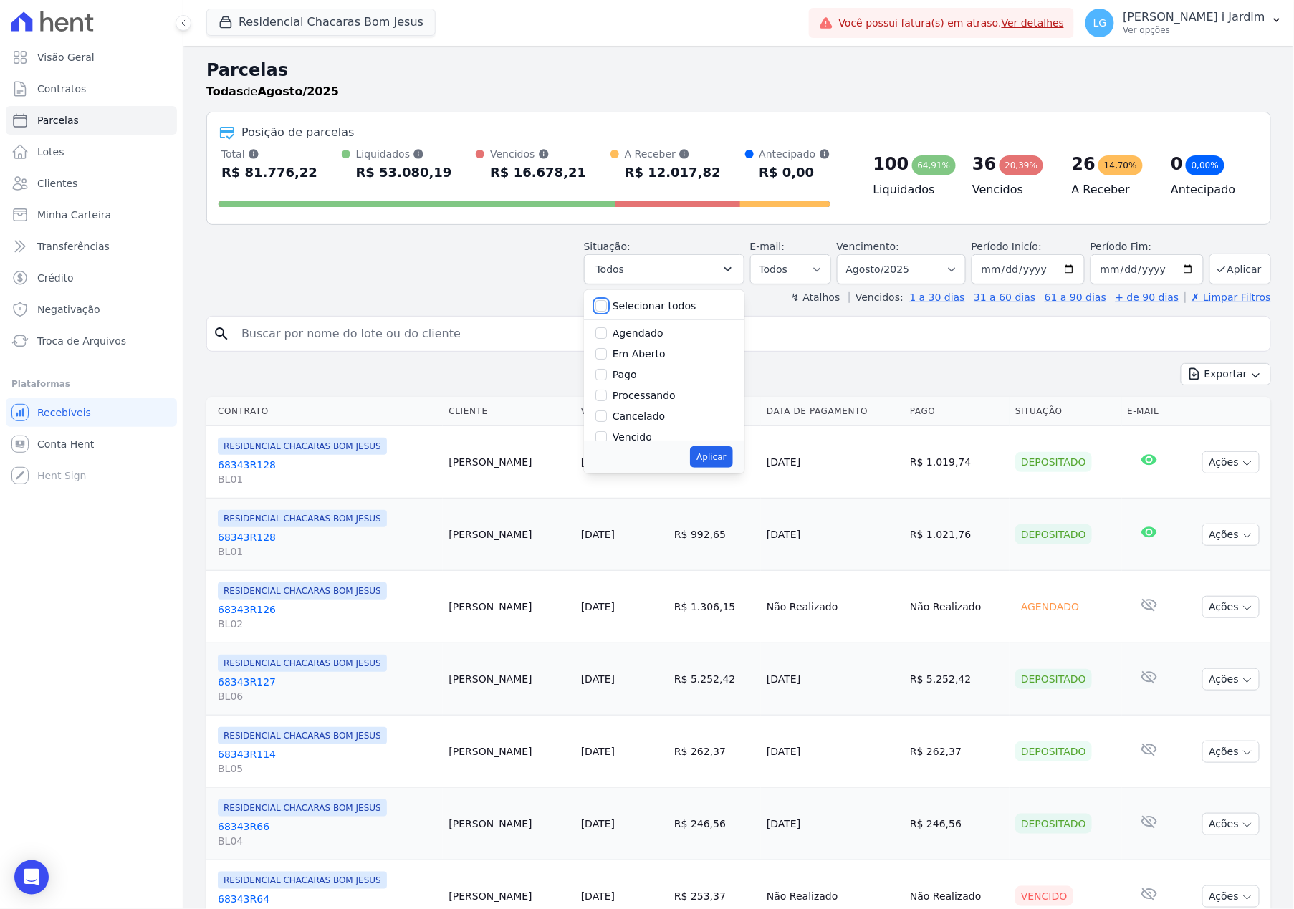
checkbox input "false"
click at [629, 342] on div "Agendado" at bounding box center [664, 333] width 138 height 21
click at [632, 355] on label "Em Aberto" at bounding box center [638, 353] width 53 height 11
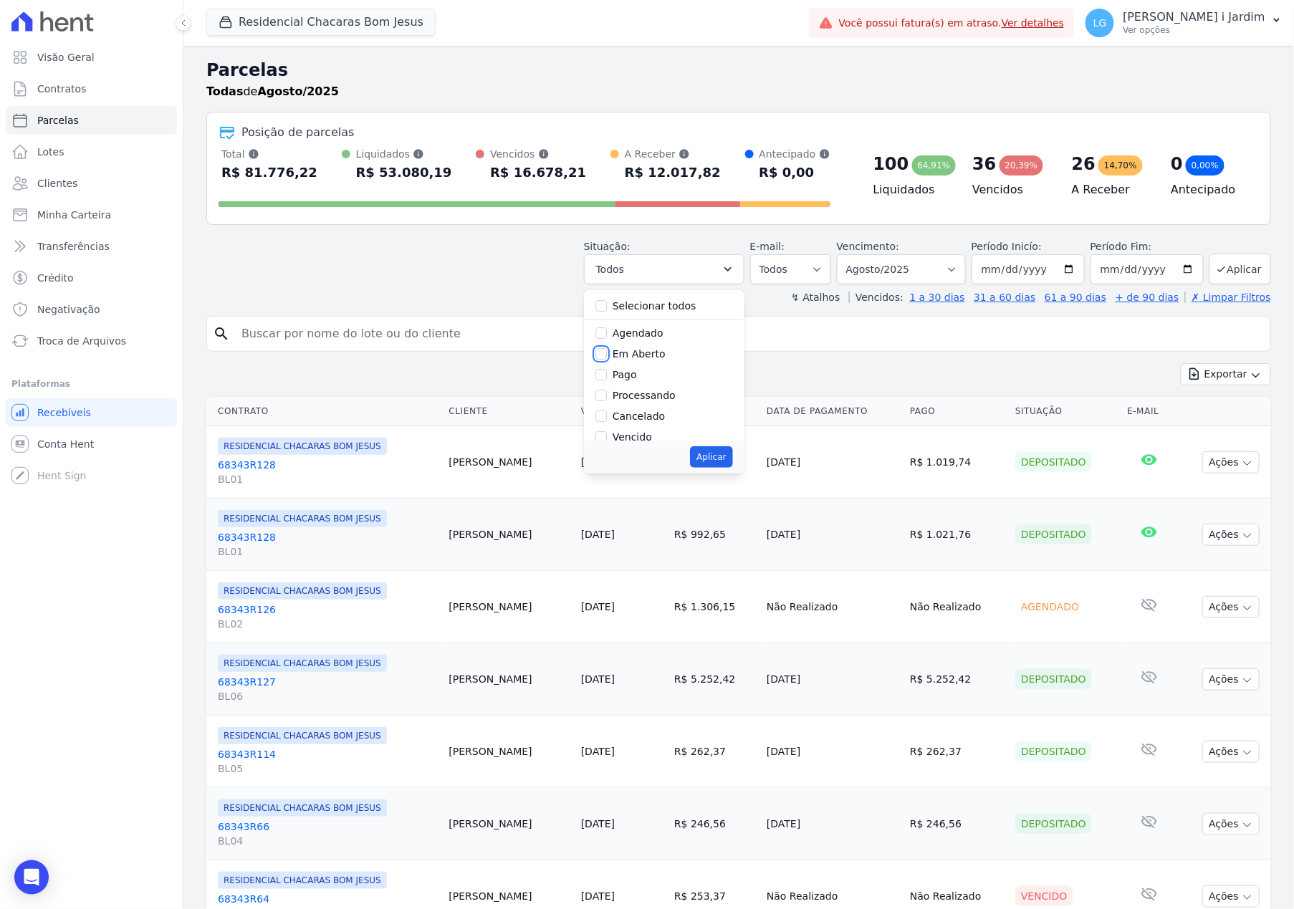
click at [607, 355] on input "Em Aberto" at bounding box center [600, 353] width 11 height 11
checkbox input "true"
click at [726, 456] on button "Aplicar" at bounding box center [711, 456] width 42 height 21
select select "pending"
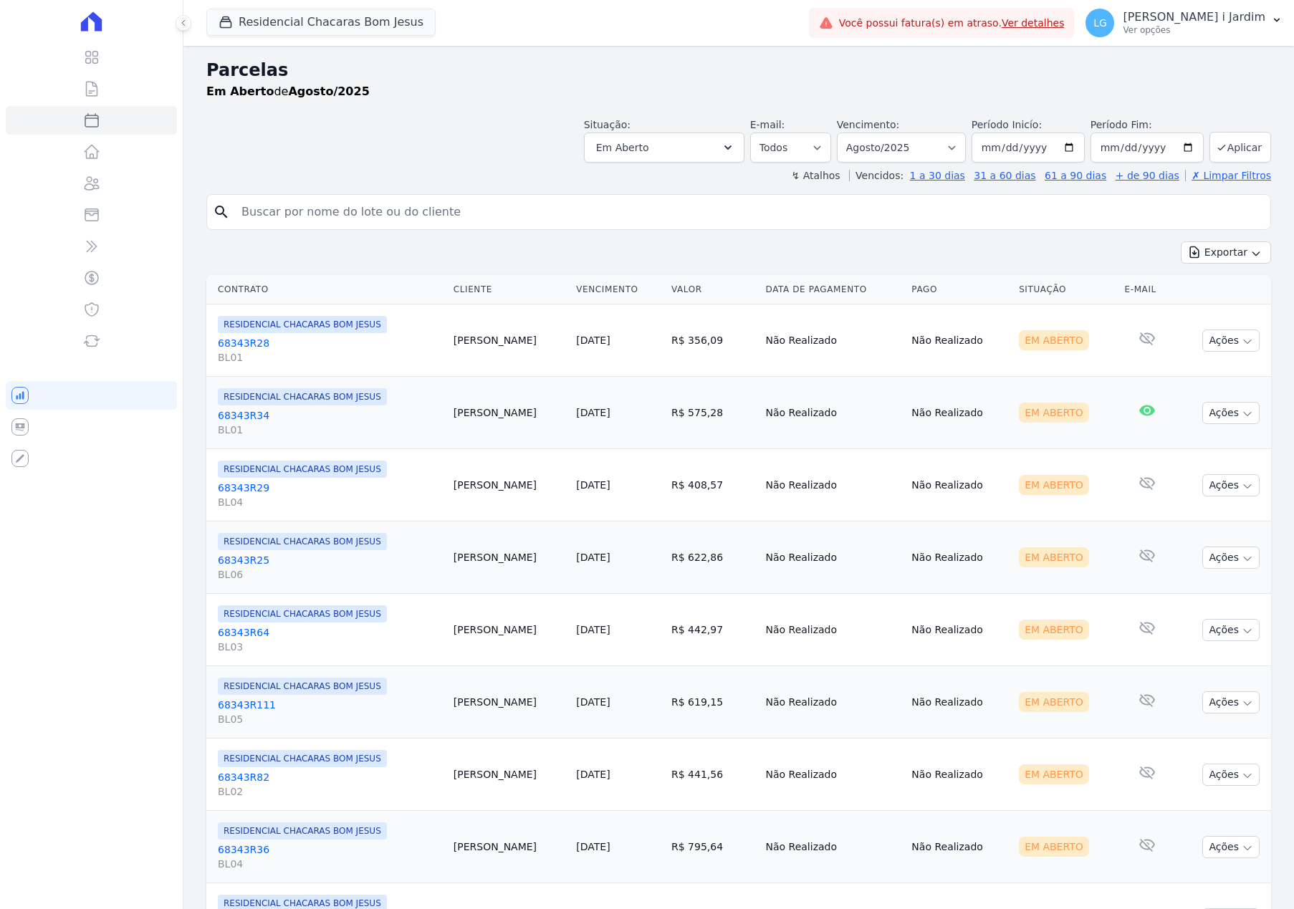
select select
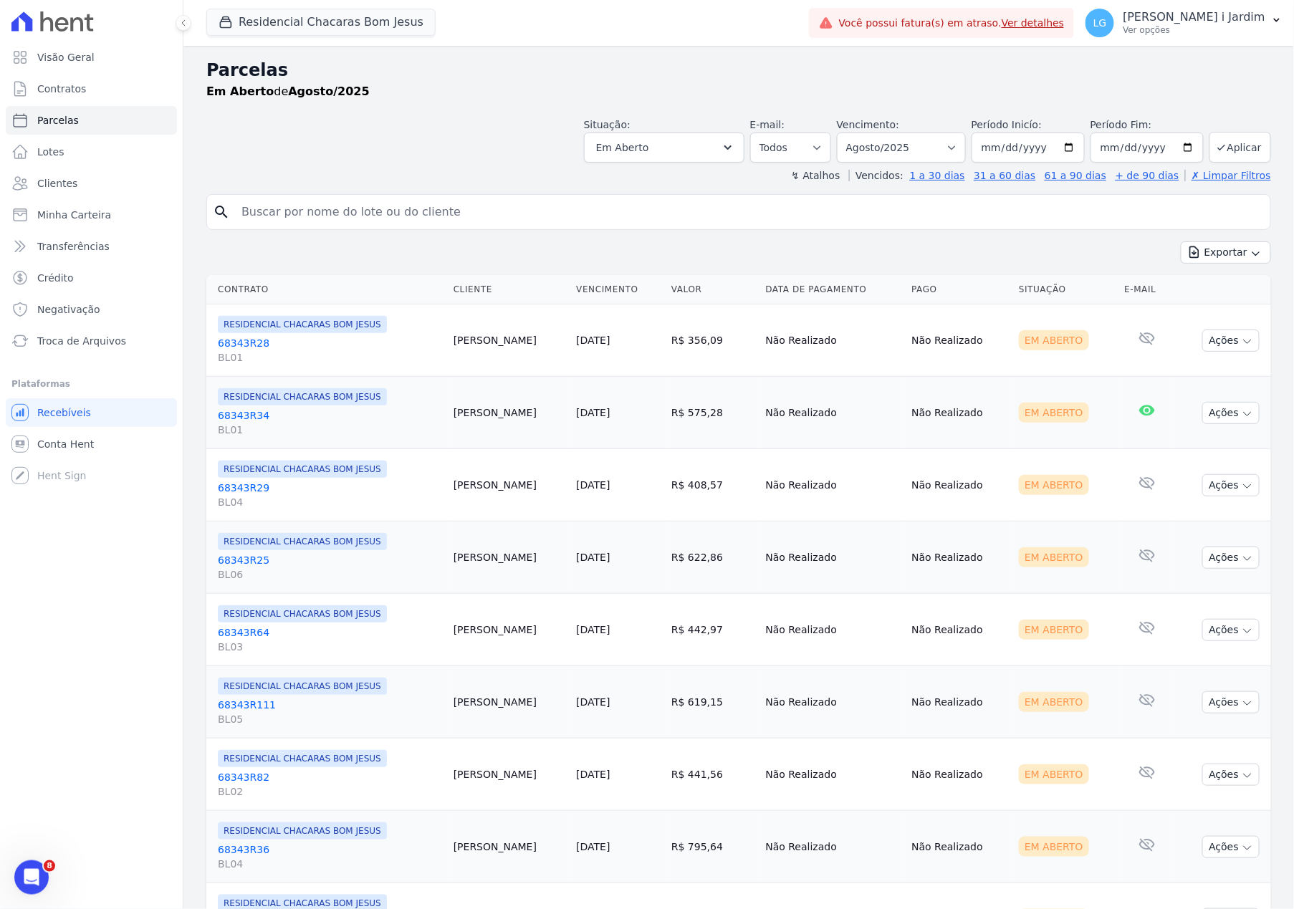
scroll to position [457, 0]
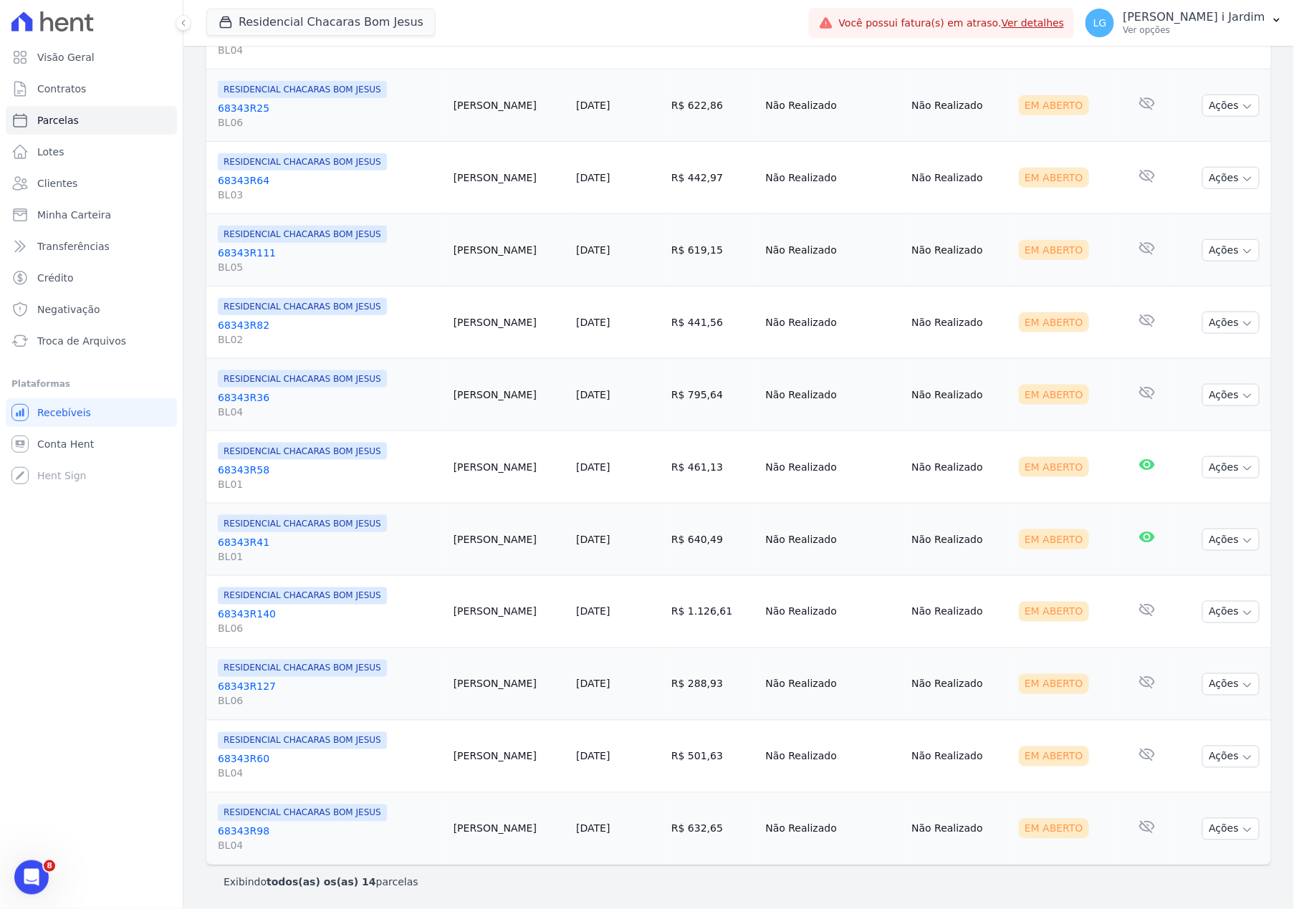
click at [202, 517] on div "Contrato Cliente Vencimento [GEOGRAPHIC_DATA] Data de Pagamento Pago Situação E…" at bounding box center [738, 344] width 1110 height 1054
click at [103, 768] on div "Visão Geral Contratos [GEOGRAPHIC_DATA] Lotes Clientes Minha Carteira Transferê…" at bounding box center [91, 454] width 183 height 909
click at [182, 726] on div "Visão Geral Contratos Parcelas Lotes Clientes Minha Carteira Transferências Cré…" at bounding box center [91, 454] width 183 height 909
click at [330, 9] on button "Residencial Chacaras Bom Jesus" at bounding box center [320, 22] width 229 height 27
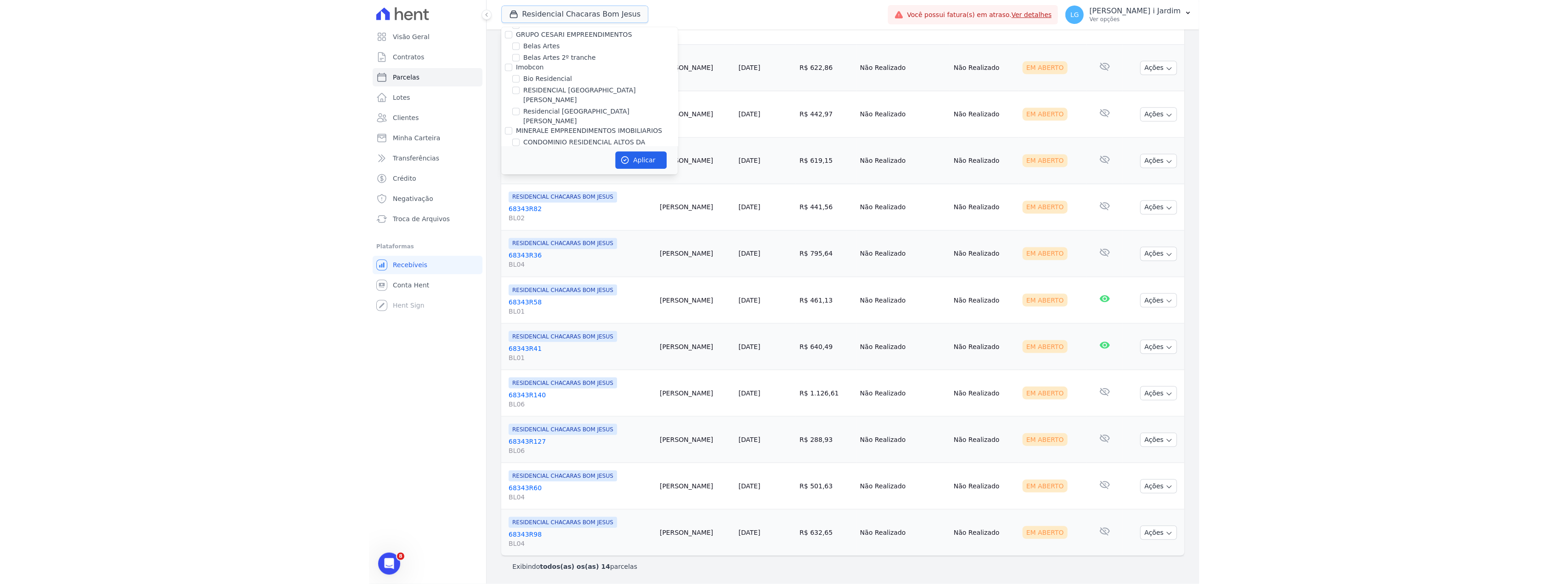
scroll to position [429, 0]
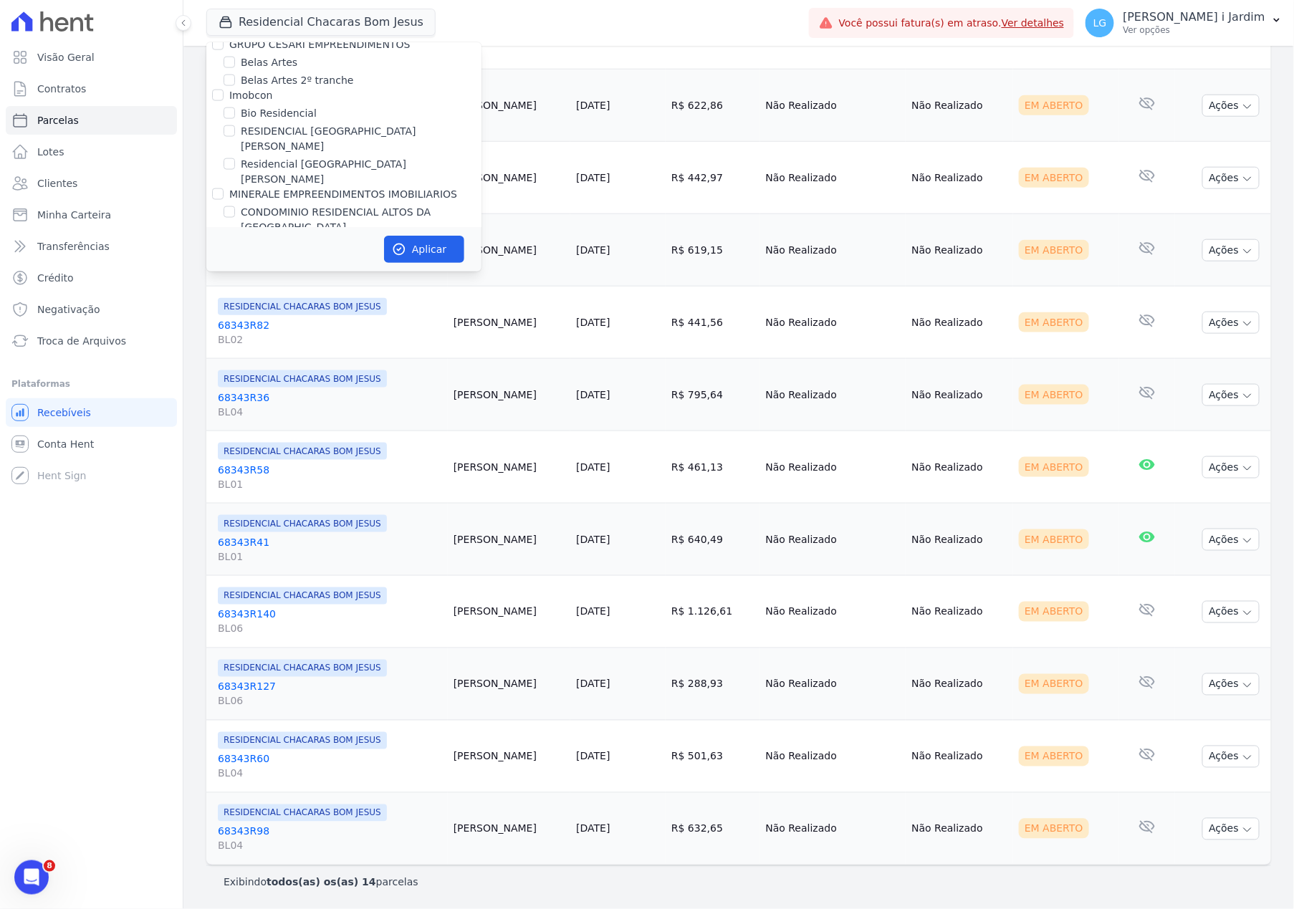
click at [199, 391] on div "Contrato Cliente Vencimento Valor Data de Pagamento Pago Situação E-mail RESIDE…" at bounding box center [738, 344] width 1110 height 1054
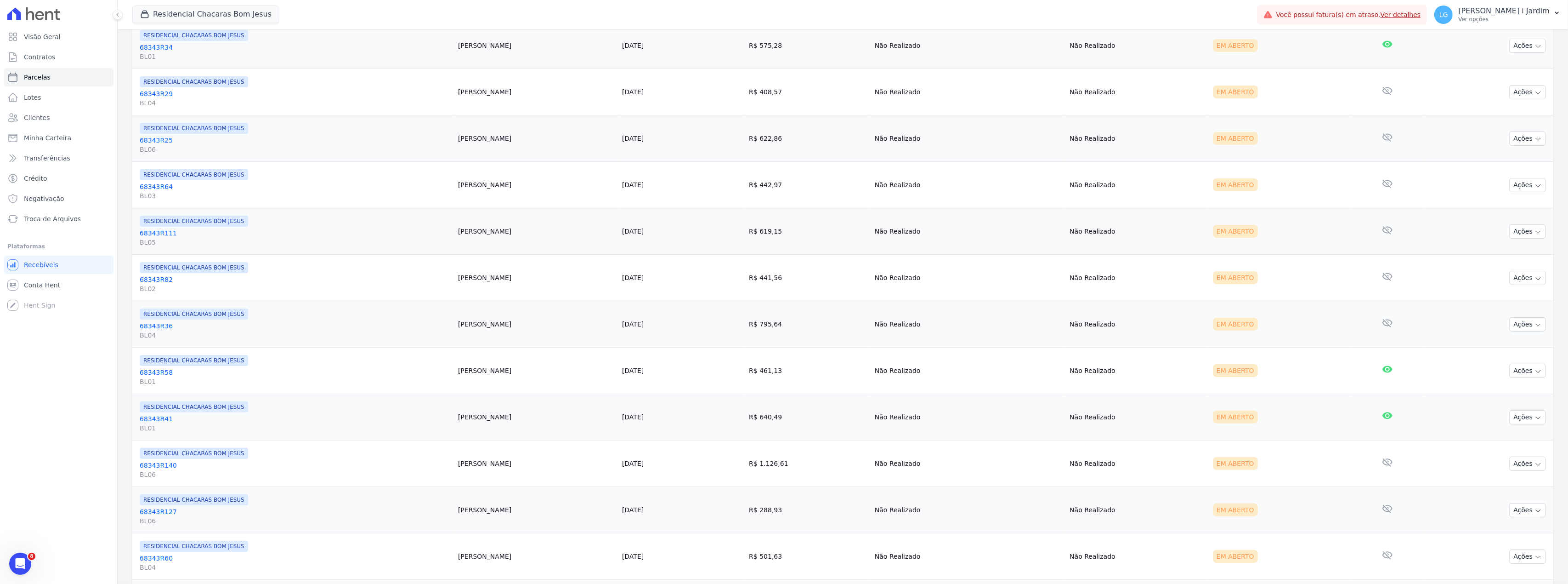
scroll to position [0, 0]
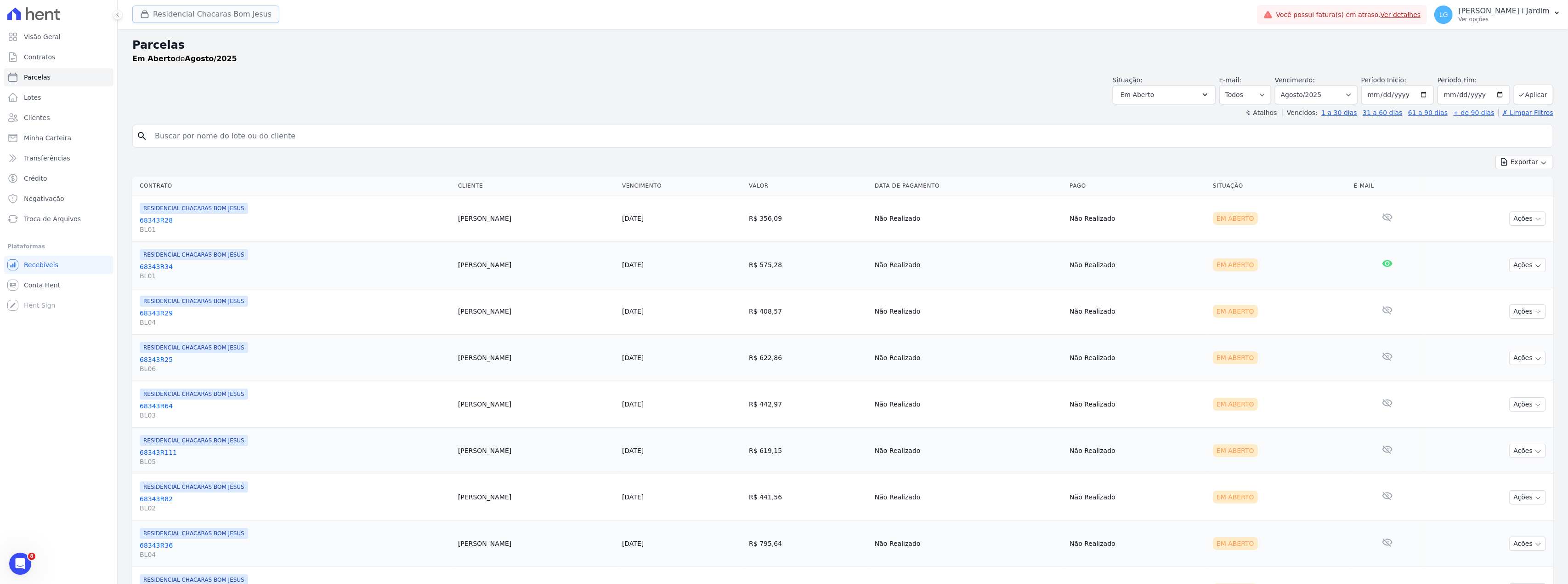
click at [219, 21] on button "Residencial Chacaras Bom Jesus" at bounding box center [205, 14] width 147 height 17
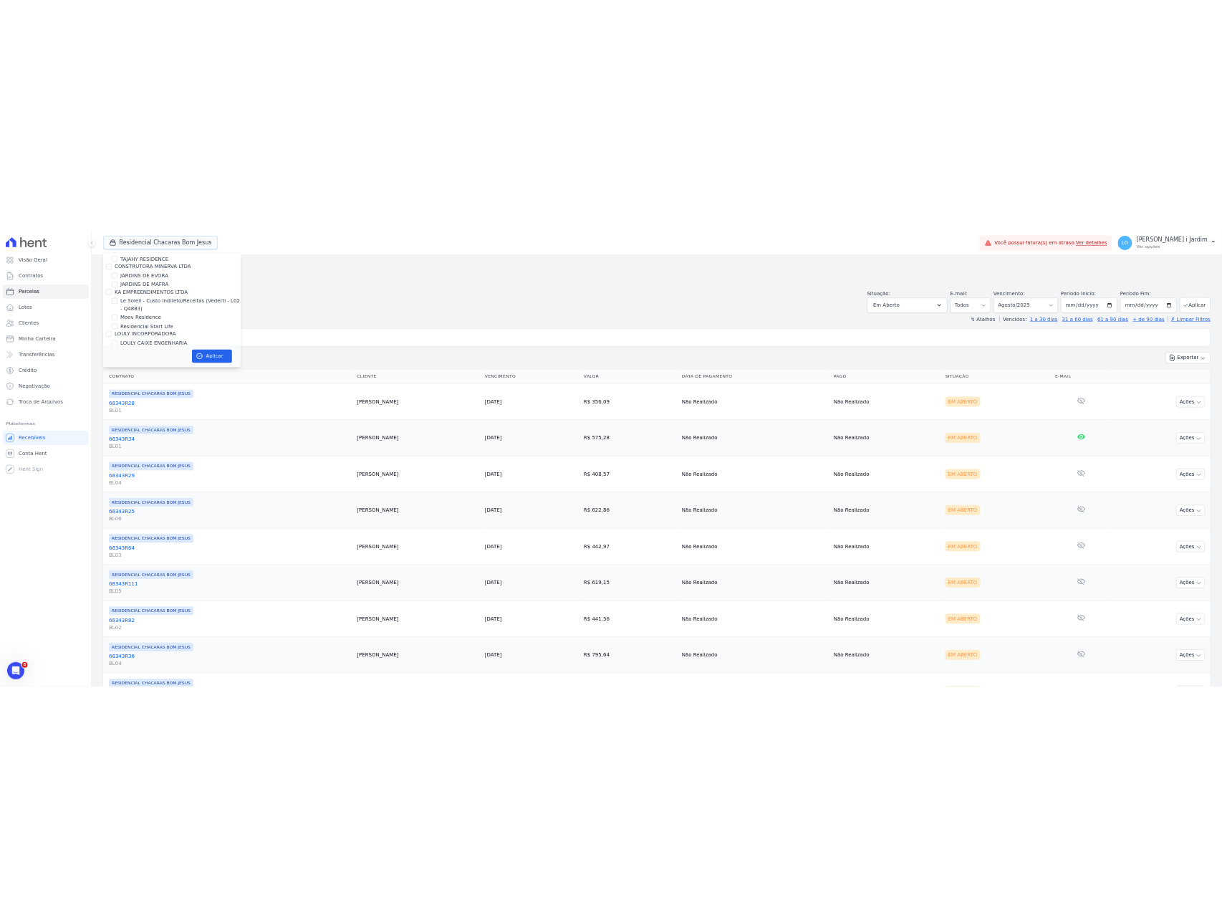
scroll to position [2292, 0]
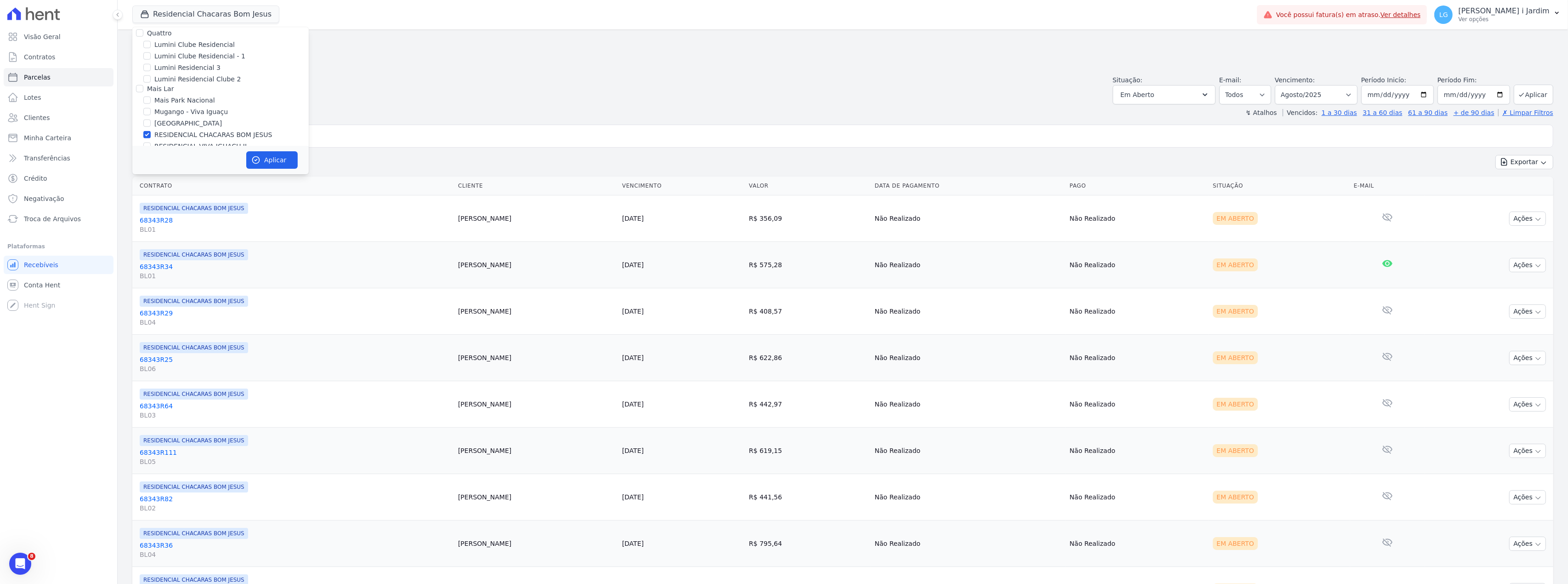
click at [207, 130] on label "RESIDENCIAL CHACARAS BOM JESUS" at bounding box center [213, 135] width 117 height 10
click at [151, 131] on input "RESIDENCIAL CHACARAS BOM JESUS" at bounding box center [147, 134] width 7 height 7
checkbox input "false"
click at [190, 119] on label "[GEOGRAPHIC_DATA]" at bounding box center [188, 123] width 67 height 10
click at [151, 119] on input "[GEOGRAPHIC_DATA]" at bounding box center [147, 123] width 7 height 7
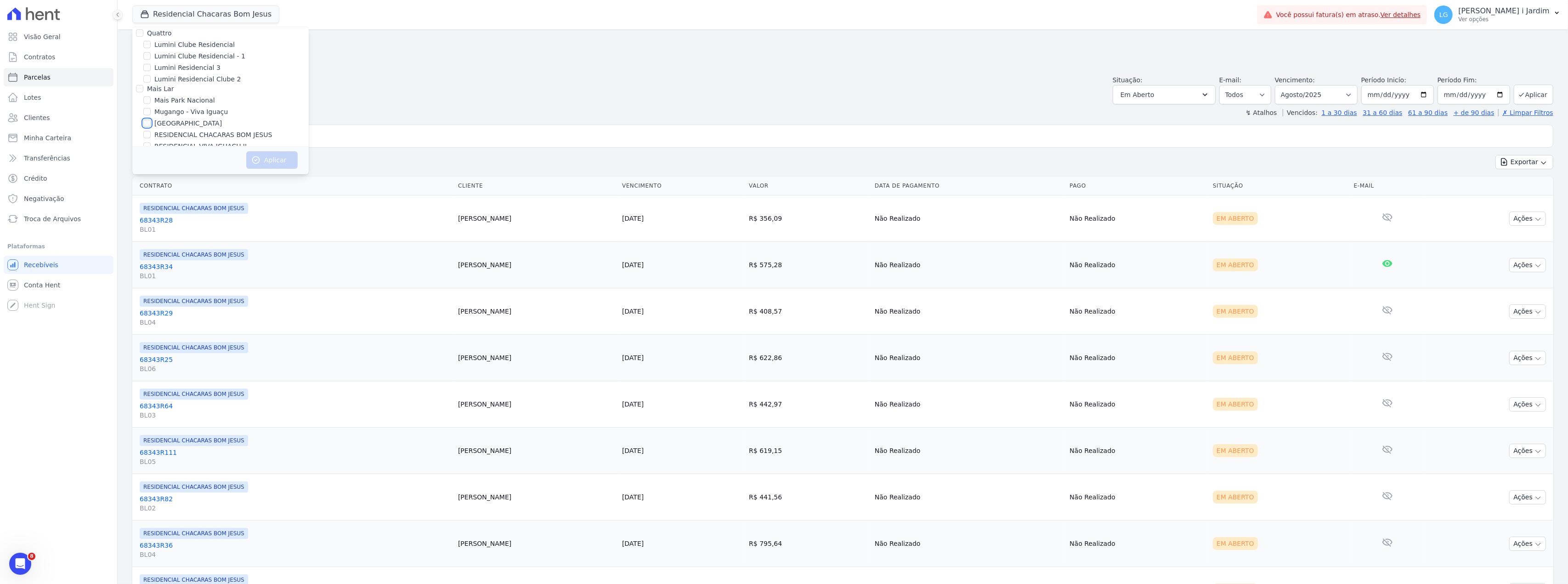
checkbox input "true"
click at [284, 164] on button "Aplicar" at bounding box center [272, 160] width 51 height 17
click at [593, 113] on div "↯ Atalhos Vencidos: 1 a 30 dias 31 a 60 dias 61 a 90 dias + de 90 dias ✗ Limpar…" at bounding box center [843, 112] width 1421 height 9
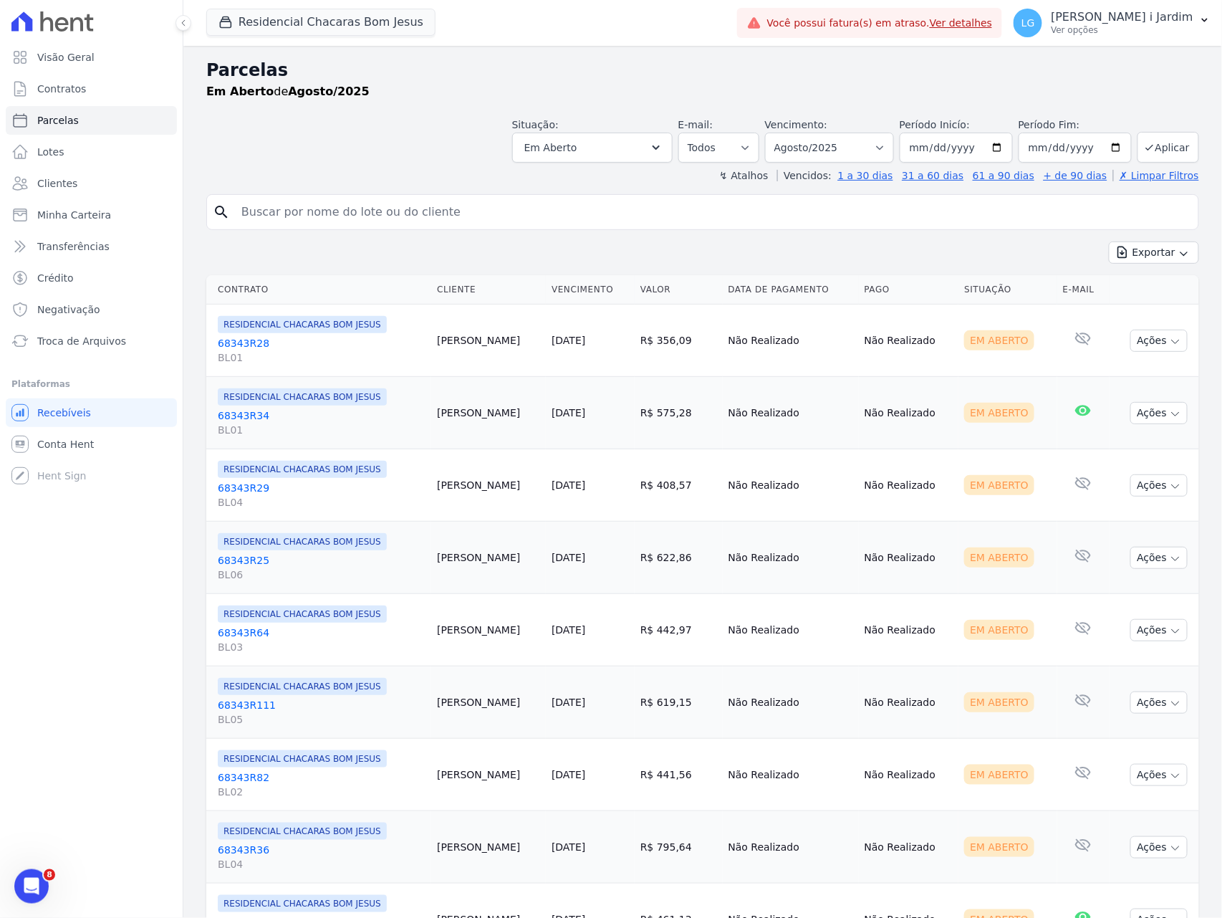
select select
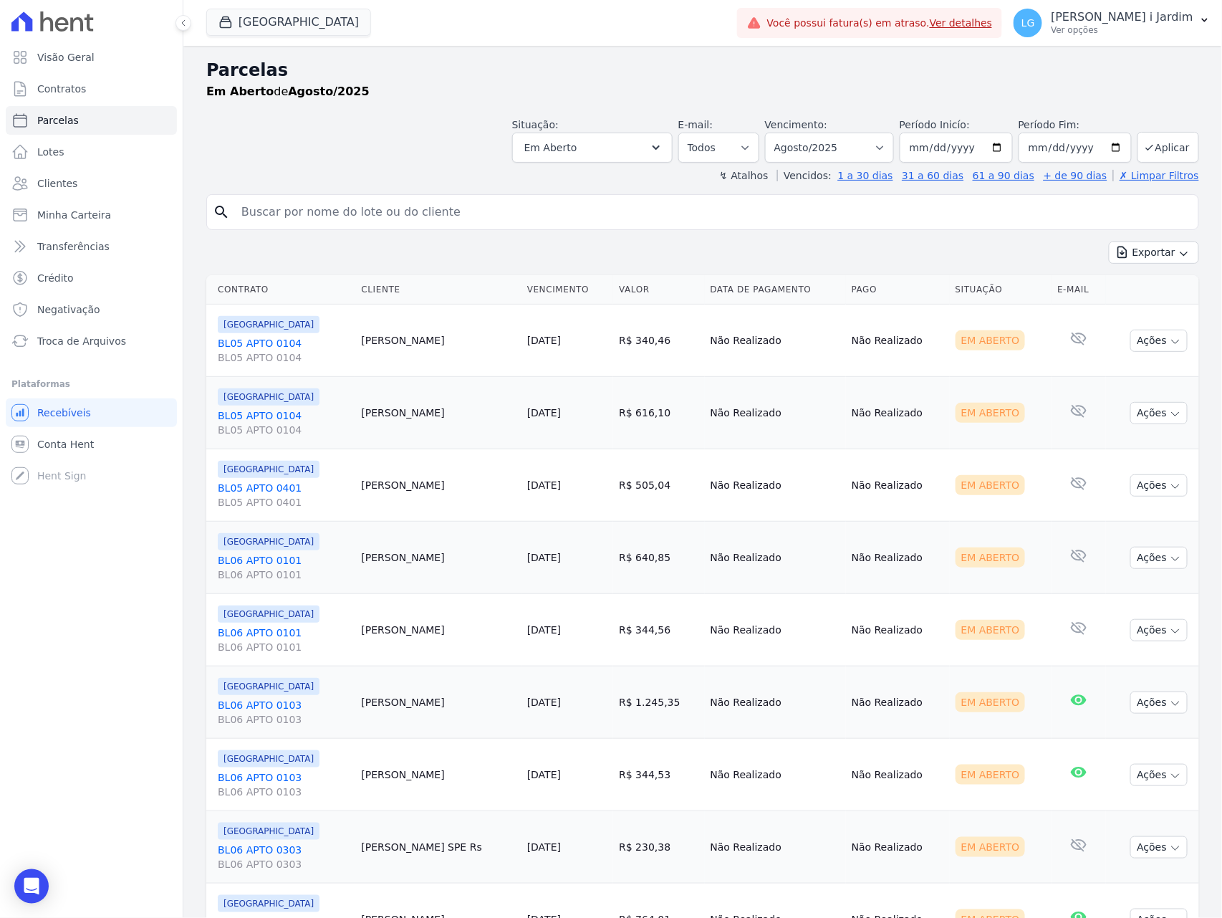
click at [352, 215] on input "search" at bounding box center [713, 212] width 960 height 29
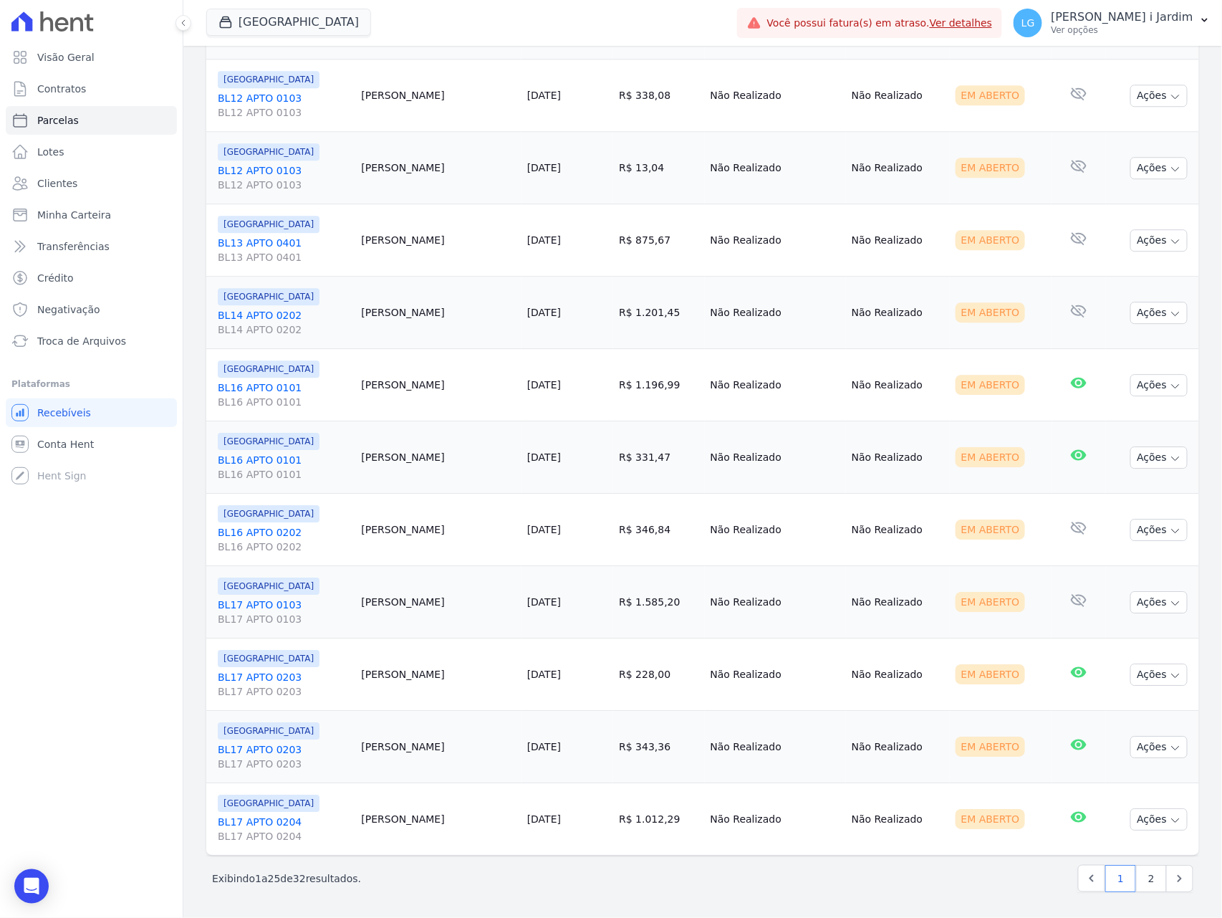
scroll to position [1267, 0]
click at [125, 62] on link "Visão Geral" at bounding box center [91, 57] width 171 height 29
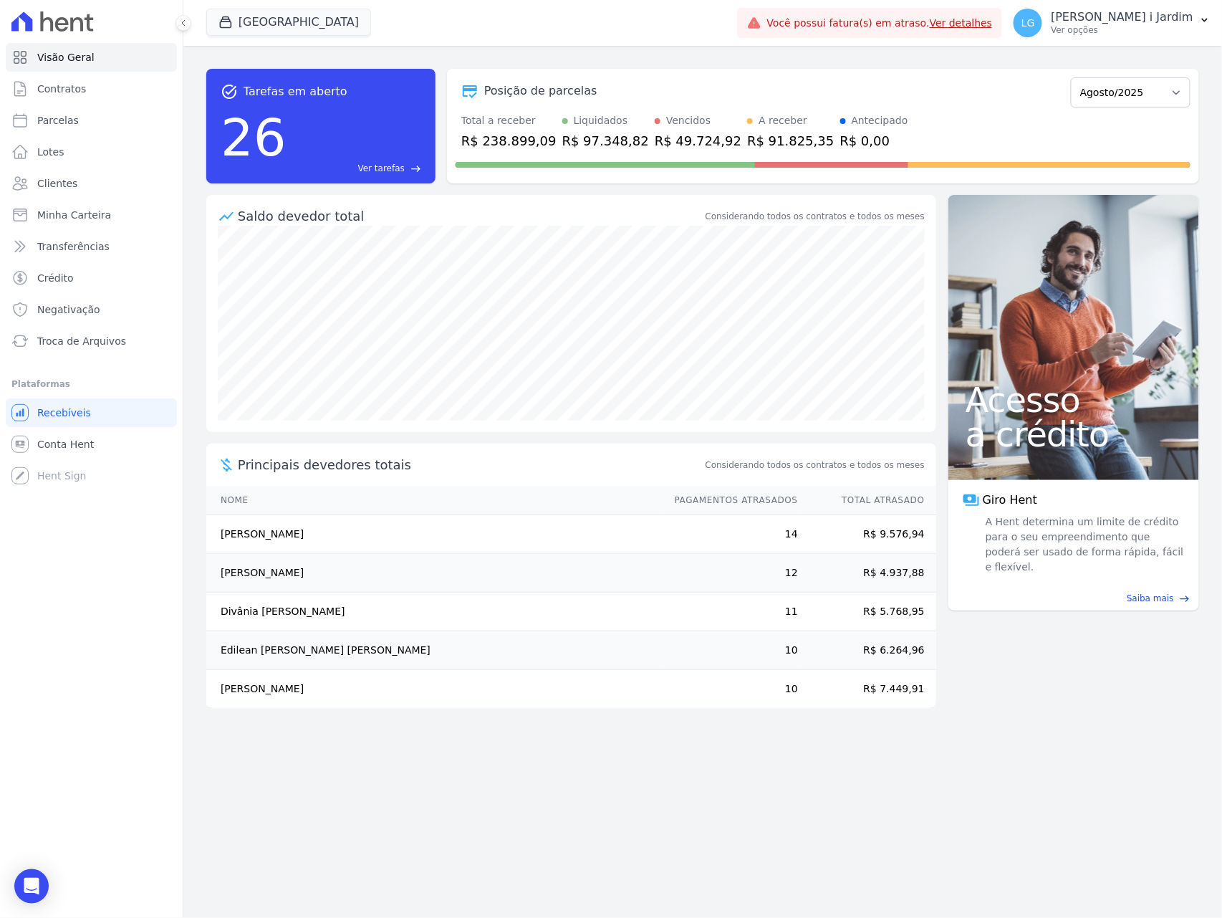
click at [529, 148] on div "R$ 238.899,09" at bounding box center [508, 140] width 95 height 19
click at [69, 121] on span "Parcelas" at bounding box center [58, 120] width 42 height 14
select select
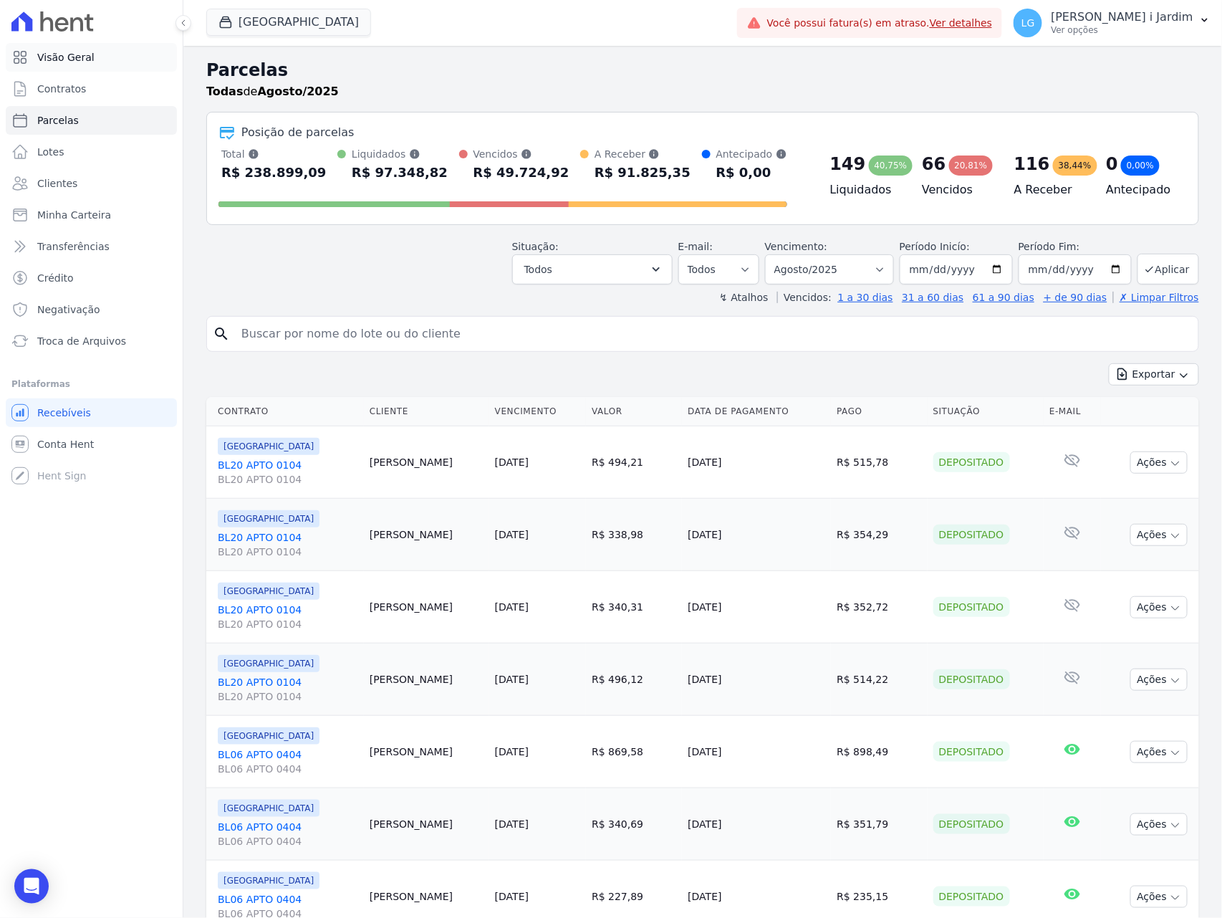
click at [73, 60] on span "Visão Geral" at bounding box center [65, 57] width 57 height 14
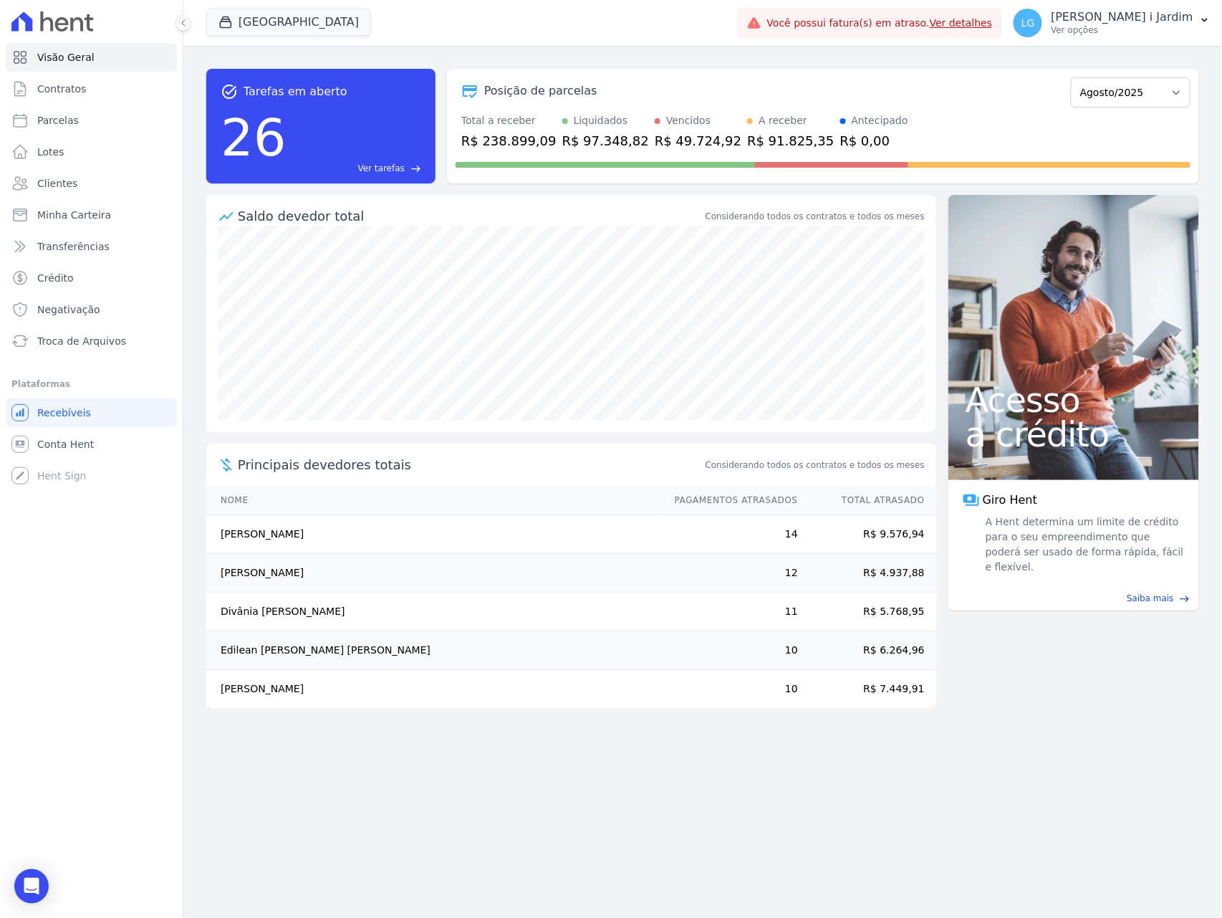
click at [655, 142] on div "R$ 49.724,92" at bounding box center [698, 140] width 87 height 19
click at [193, 198] on div "task_alt Tarefas em aberto 26 Ver tarefas east Posição de parcelas Fevereiro/20…" at bounding box center [702, 482] width 1039 height 872
click at [72, 115] on span "Parcelas" at bounding box center [58, 120] width 42 height 14
select select
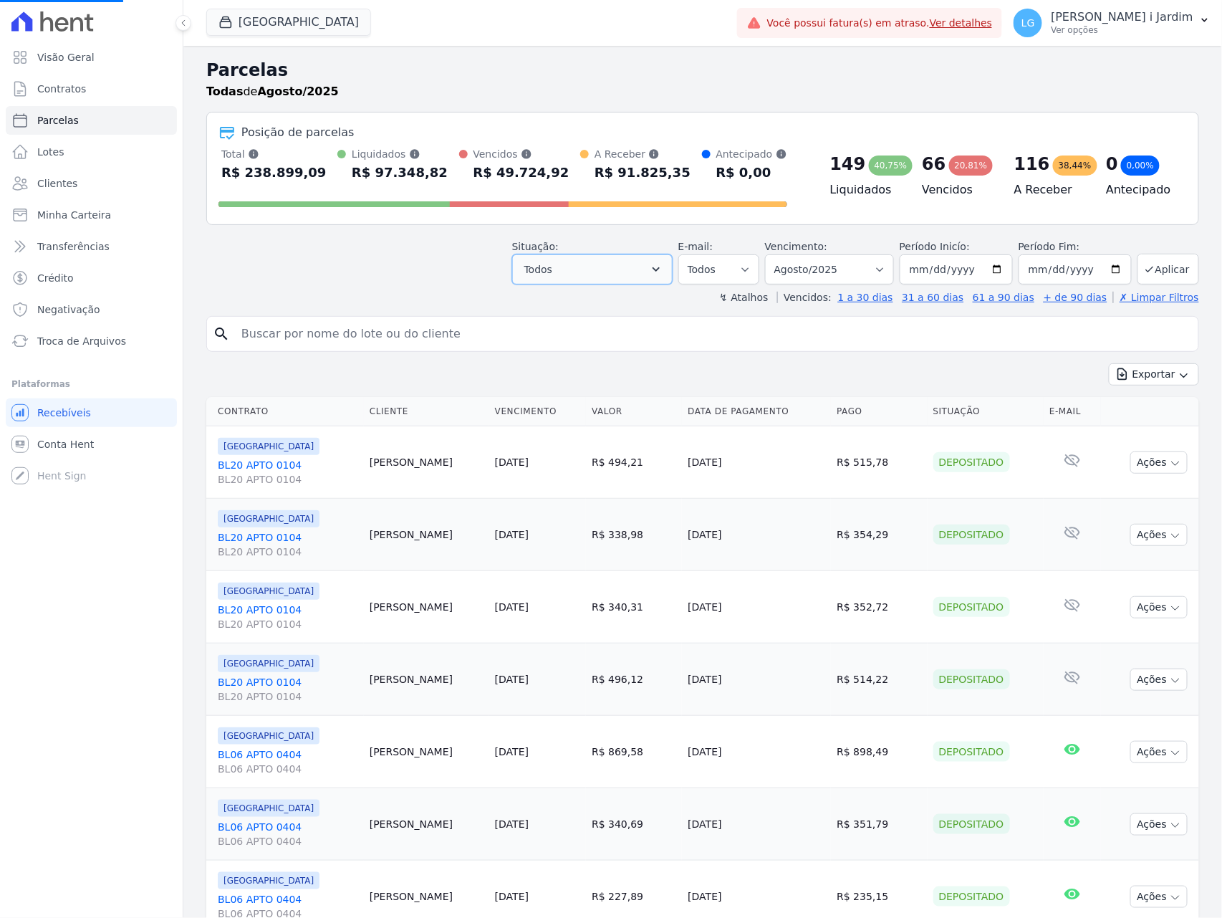
click at [620, 270] on button "Todos" at bounding box center [592, 269] width 160 height 30
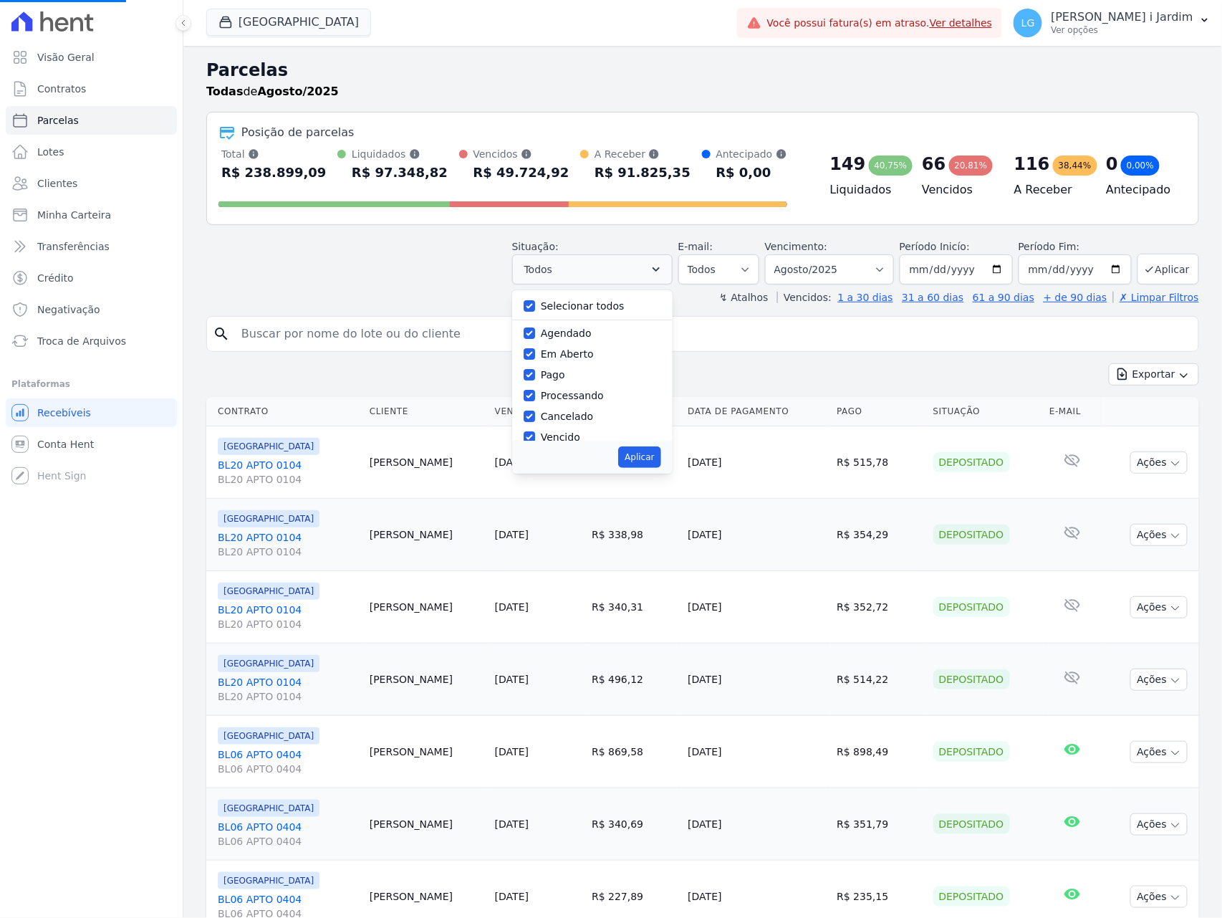
select select
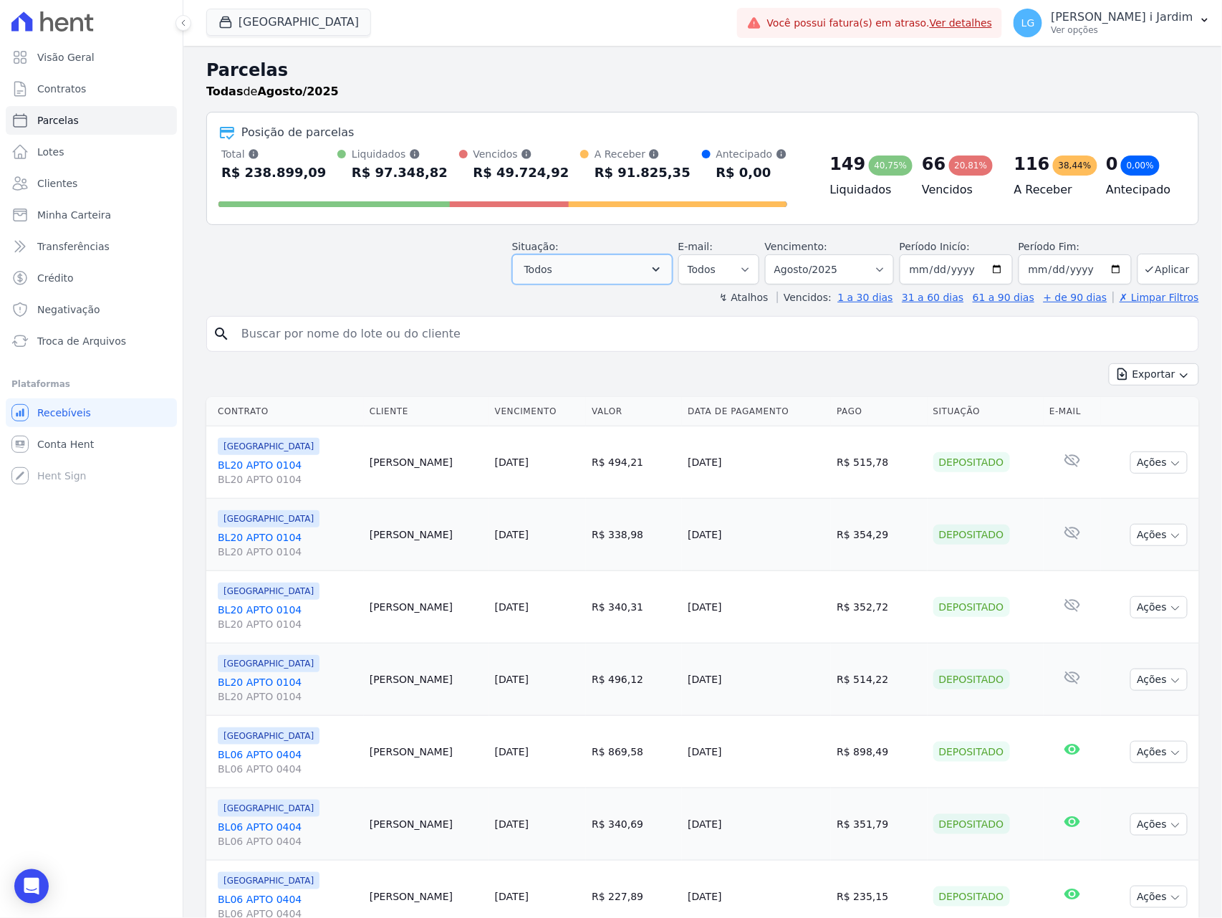
click at [560, 273] on button "Todos" at bounding box center [592, 269] width 160 height 30
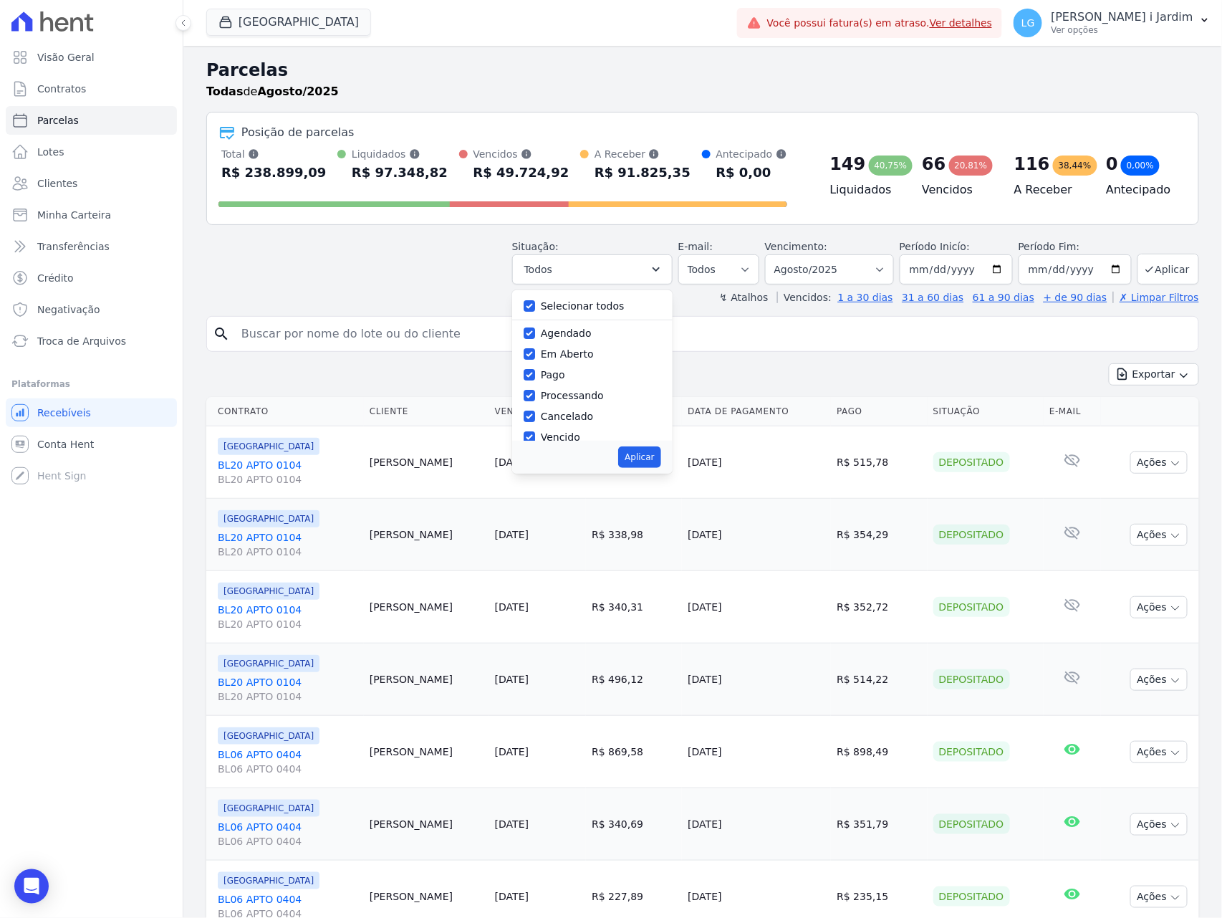
click at [564, 308] on label "Selecionar todos" at bounding box center [583, 305] width 84 height 11
click at [535, 308] on input "Selecionar todos" at bounding box center [529, 305] width 11 height 11
checkbox input "false"
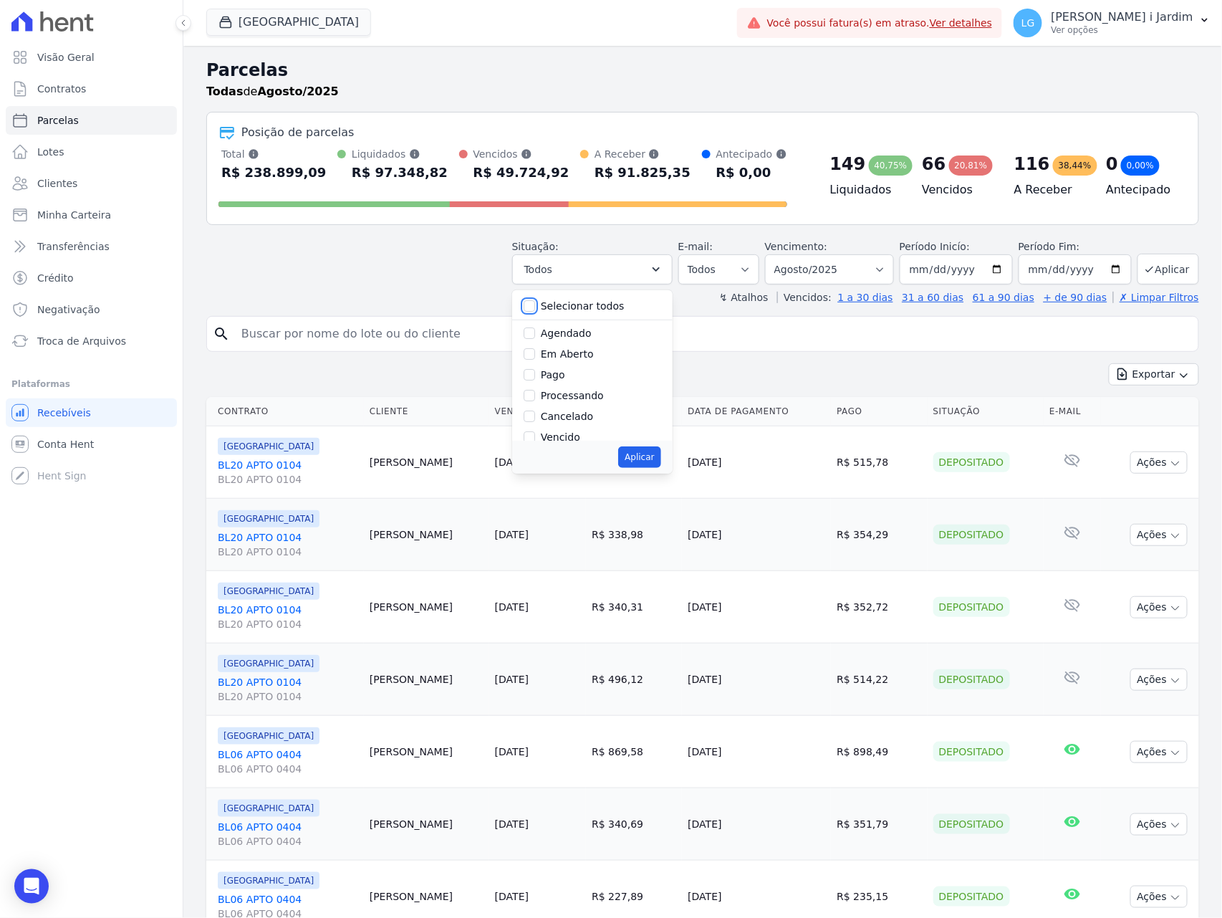
checkbox input "false"
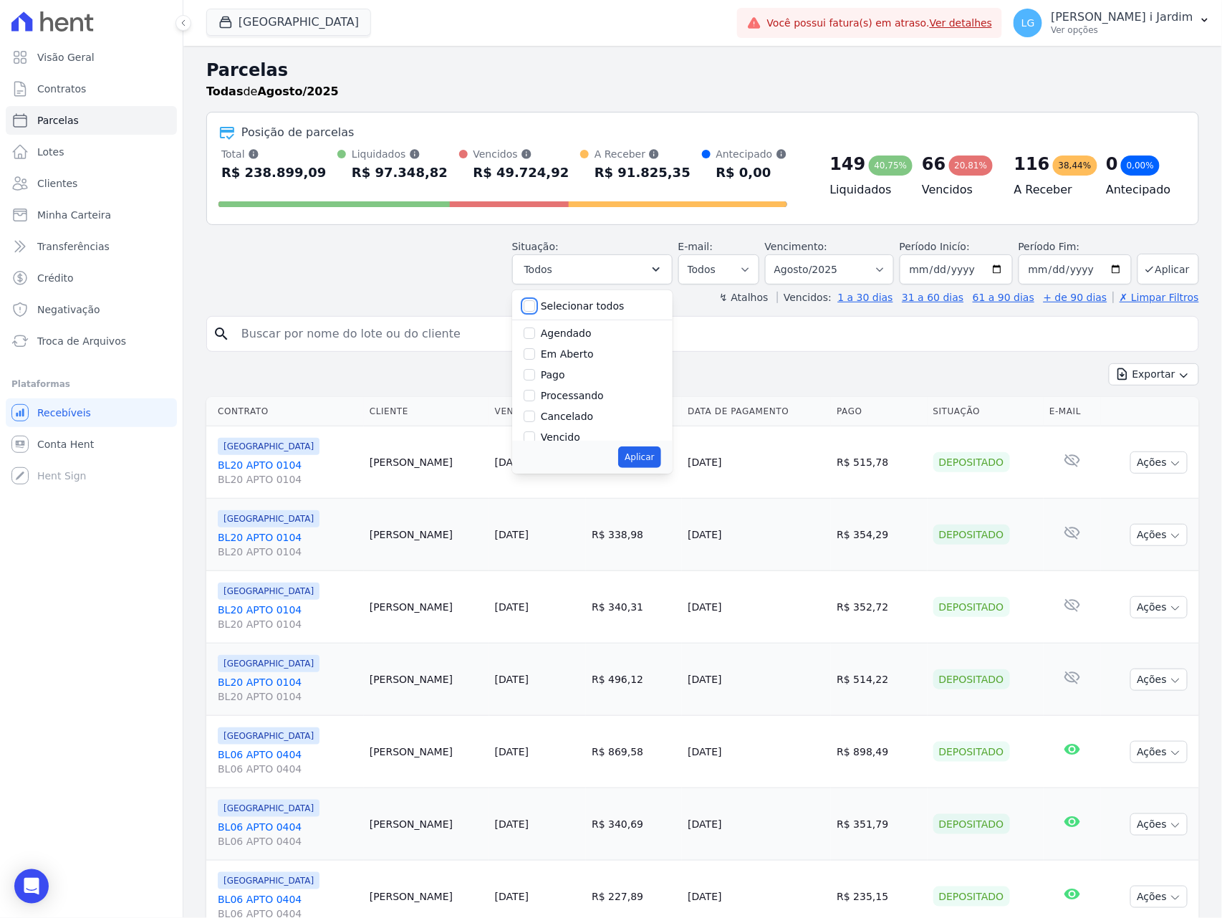
checkbox input "false"
click at [568, 333] on label "Agendado" at bounding box center [566, 332] width 51 height 11
click at [535, 333] on input "Agendado" at bounding box center [529, 332] width 11 height 11
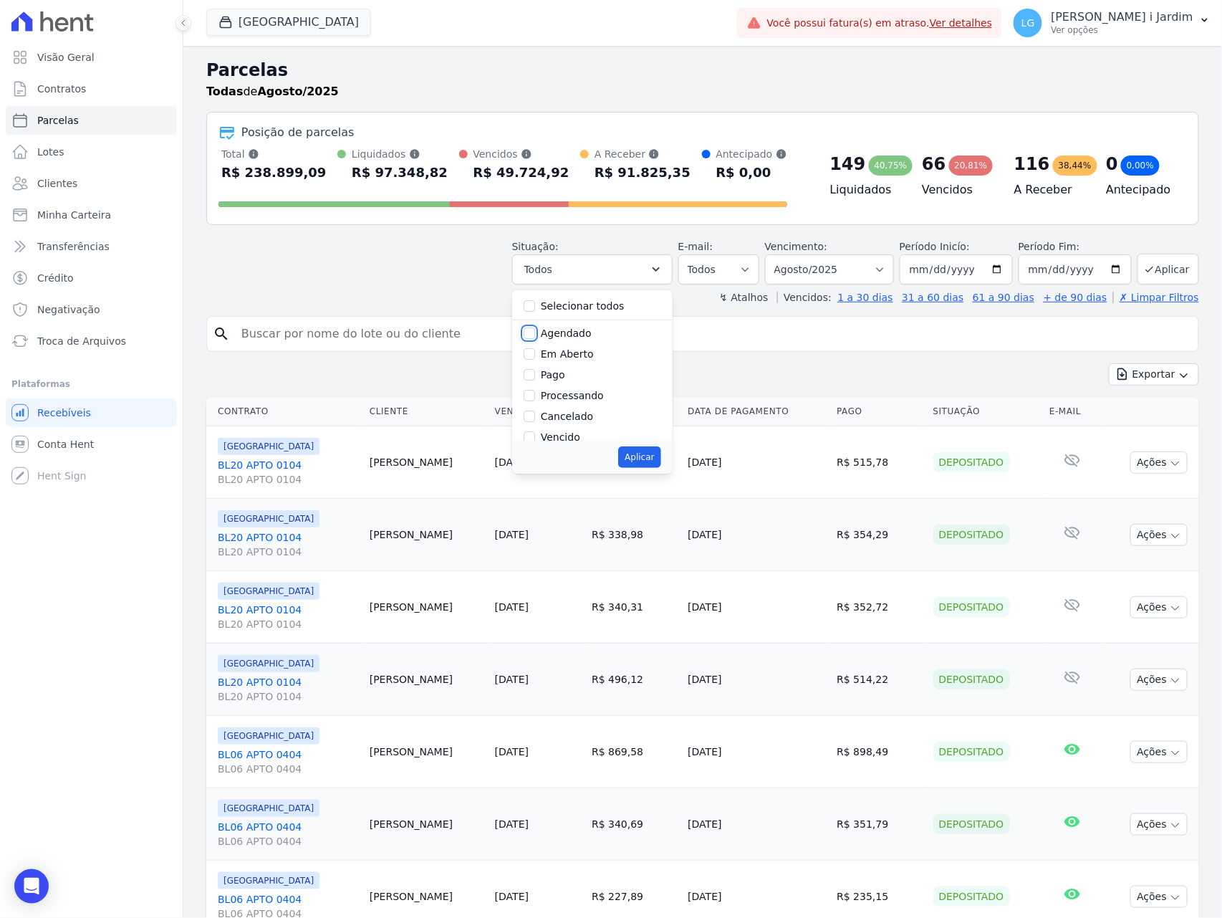
checkbox input "true"
click at [650, 461] on button "Aplicar" at bounding box center [639, 456] width 42 height 21
select select "scheduled"
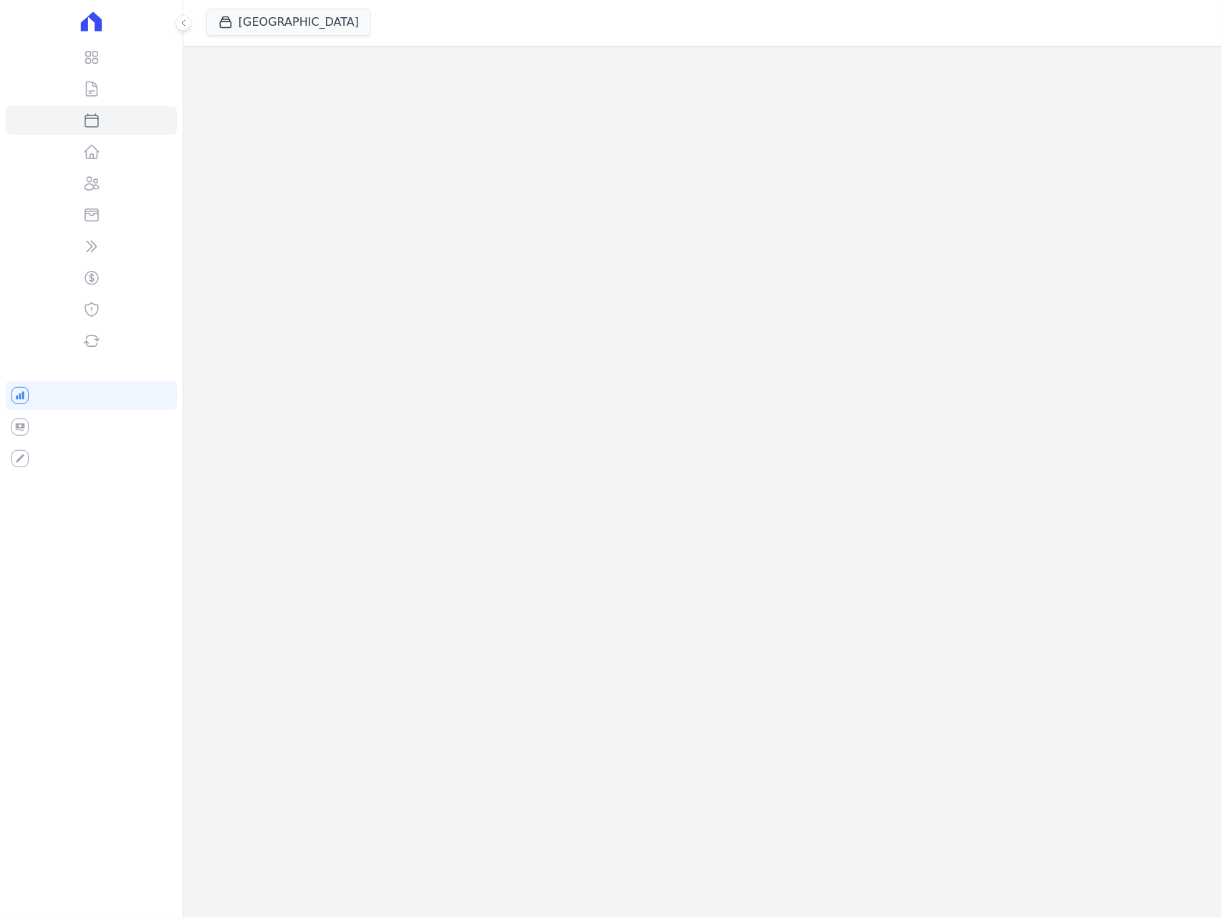
select select
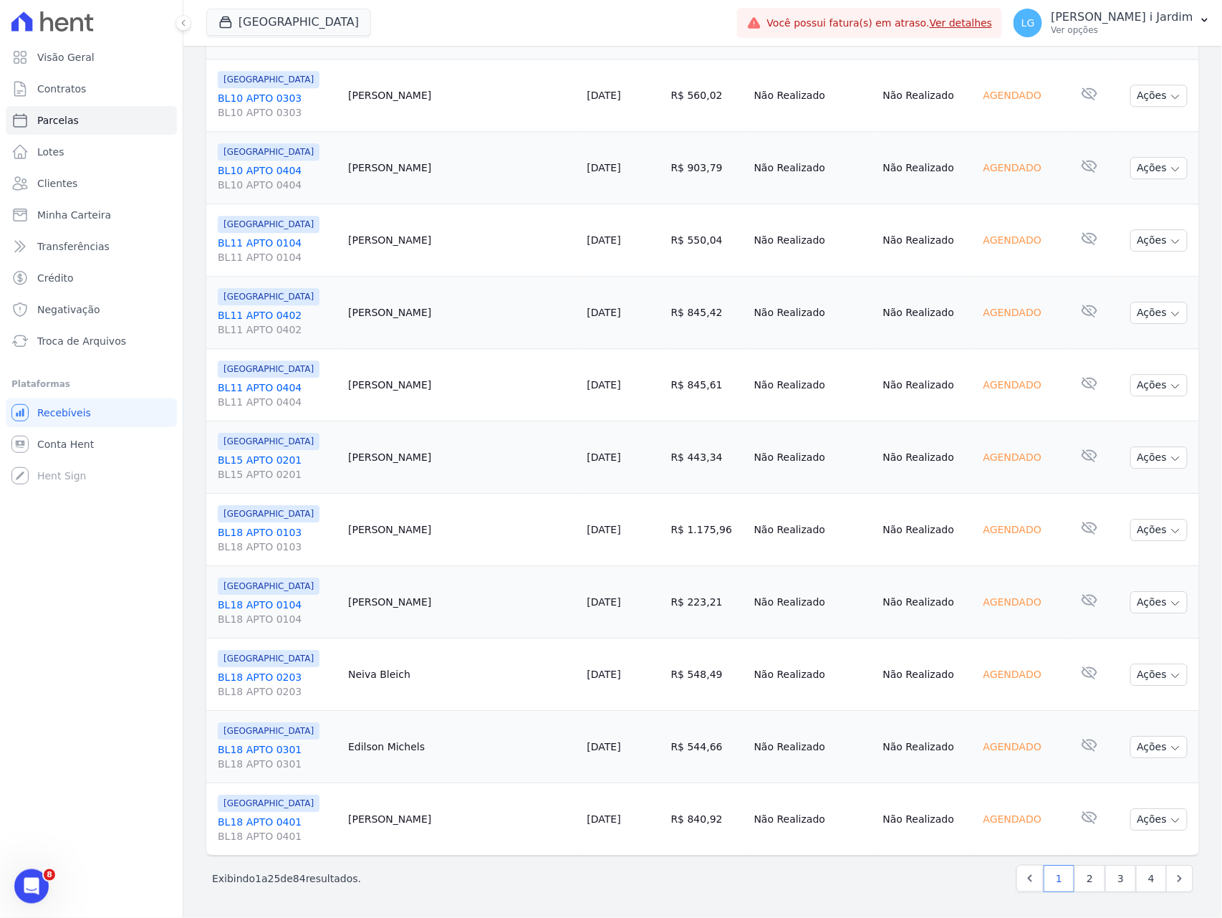
scroll to position [1267, 0]
click at [1083, 873] on link "2" at bounding box center [1090, 878] width 31 height 27
select select
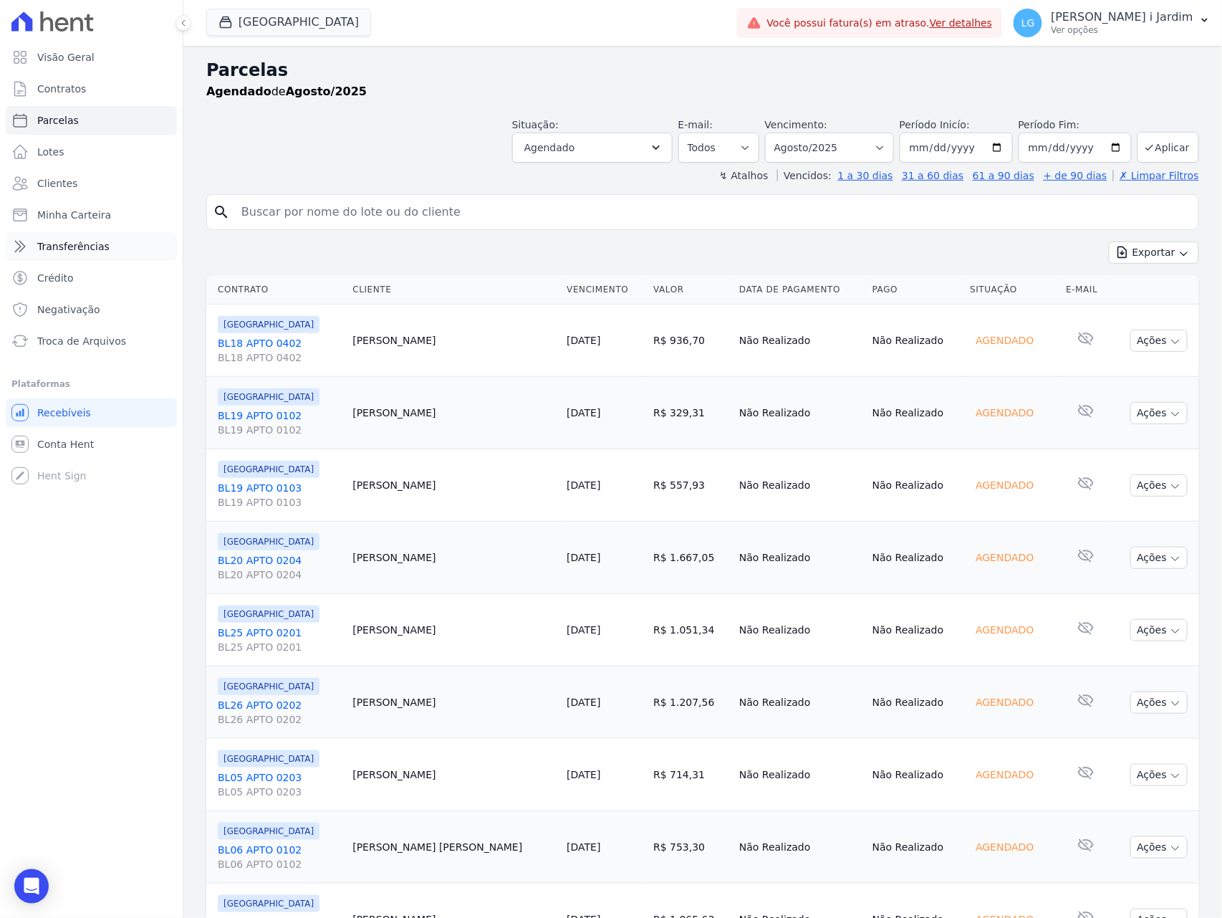
click at [89, 244] on span "Transferências" at bounding box center [73, 246] width 72 height 14
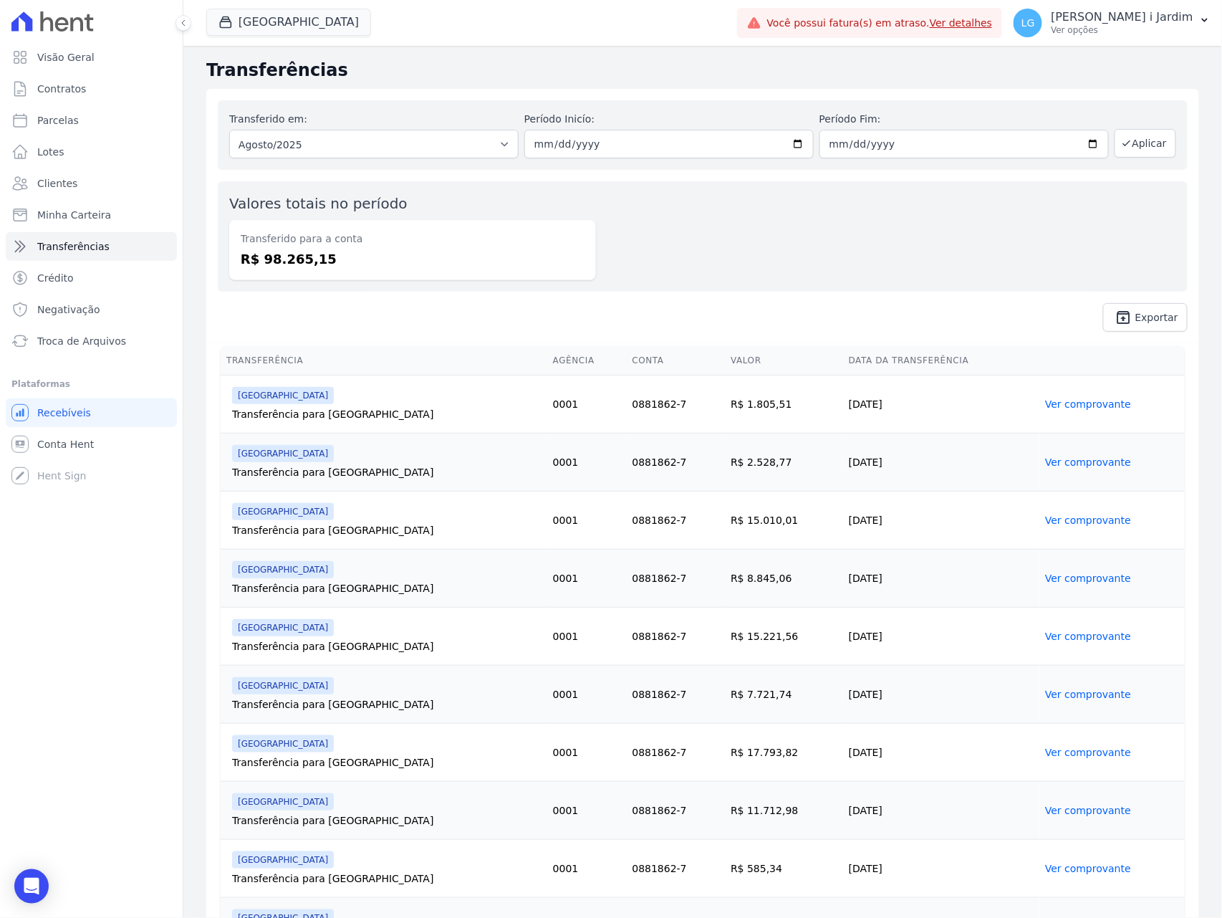
click at [295, 7] on div "[GEOGRAPHIC_DATA] Trapisa Engenharia Acaiá Residencial Icatu Residencial PORTO5…" at bounding box center [468, 22] width 525 height 47
click at [302, 18] on button "[GEOGRAPHIC_DATA]" at bounding box center [288, 22] width 165 height 27
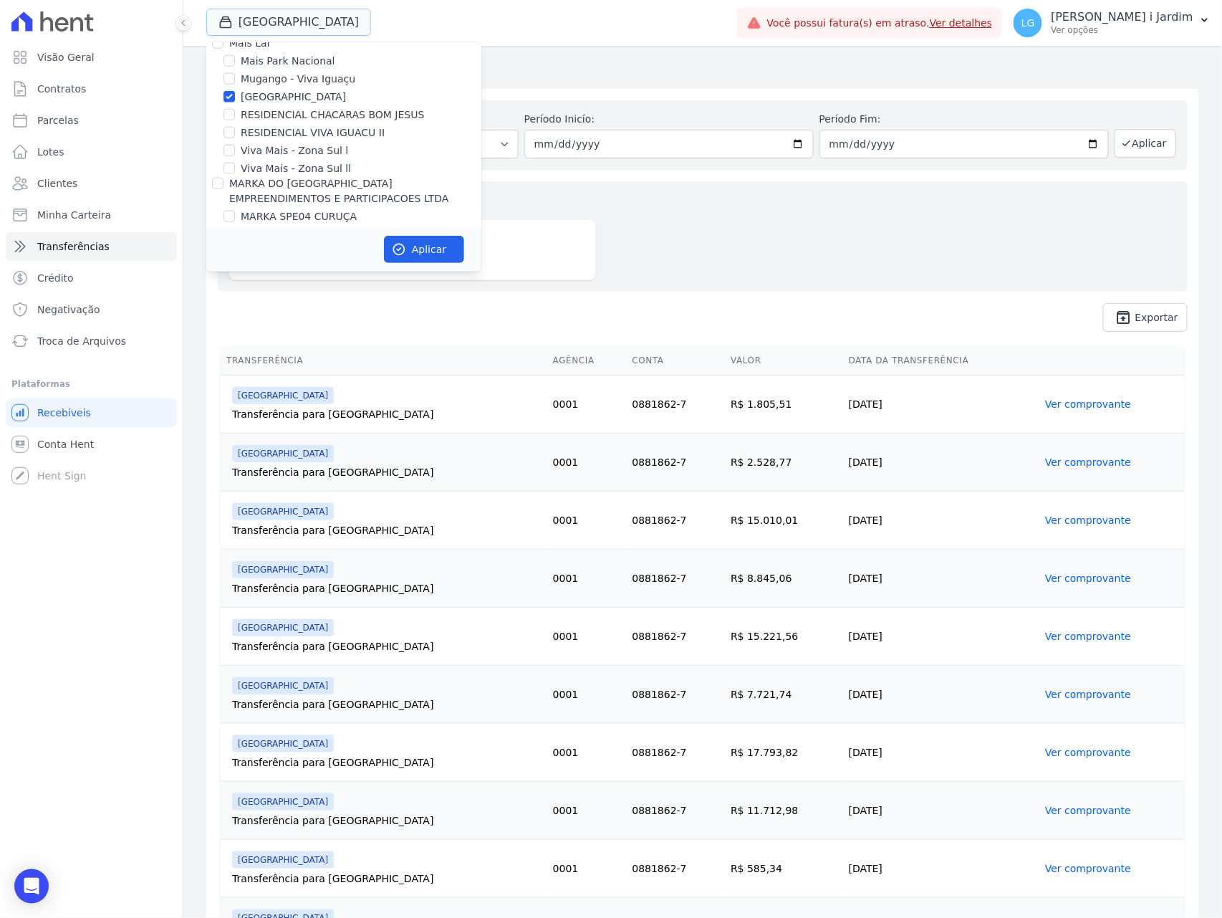
scroll to position [2196, 0]
click at [310, 281] on label "[GEOGRAPHIC_DATA]" at bounding box center [293, 288] width 105 height 15
click at [235, 282] on input "[GEOGRAPHIC_DATA]" at bounding box center [229, 287] width 11 height 11
checkbox input "false"
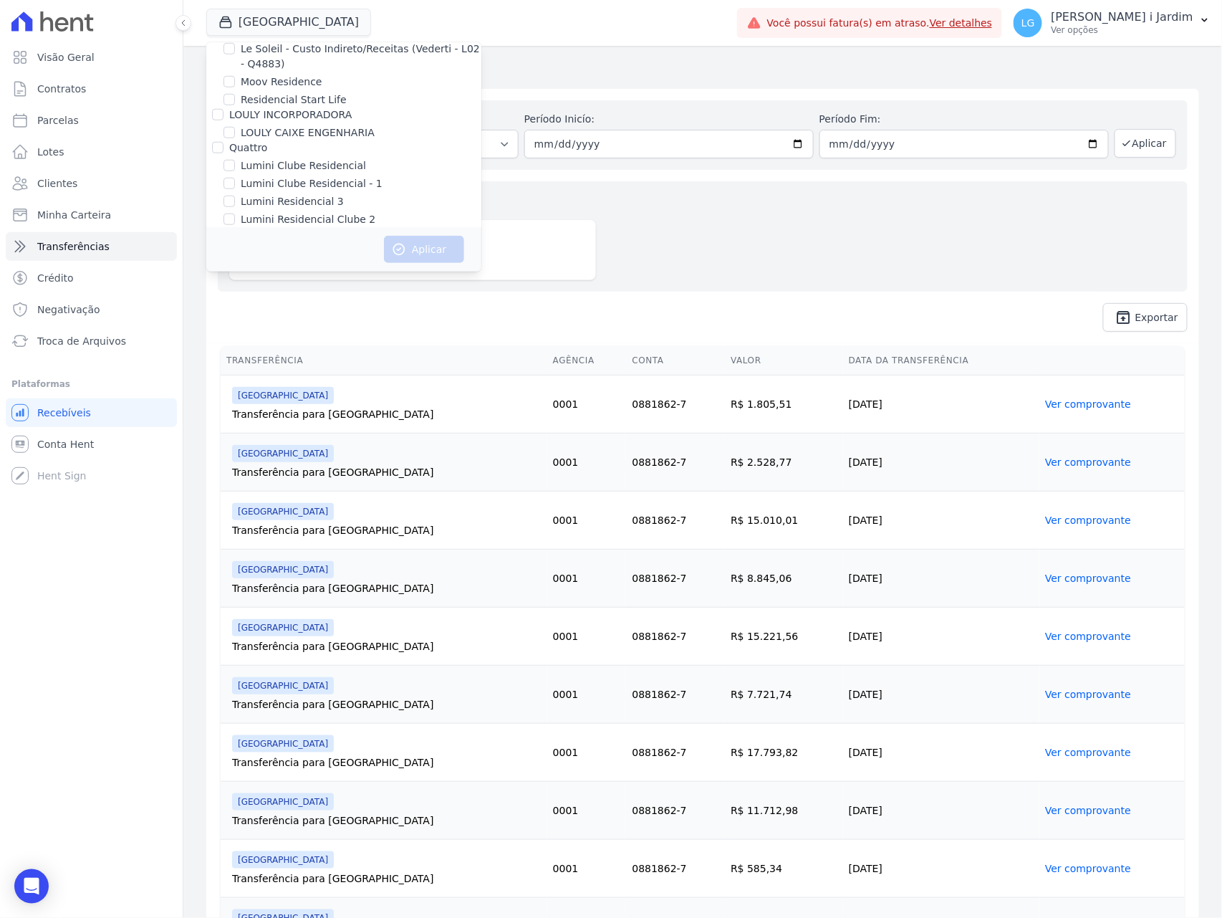
click at [325, 263] on label "Mugango - Viva Iguaçu" at bounding box center [298, 270] width 115 height 15
click at [235, 264] on input "Mugango - Viva Iguaçu" at bounding box center [229, 269] width 11 height 11
checkbox input "true"
click at [421, 248] on button "Aplicar" at bounding box center [424, 249] width 80 height 27
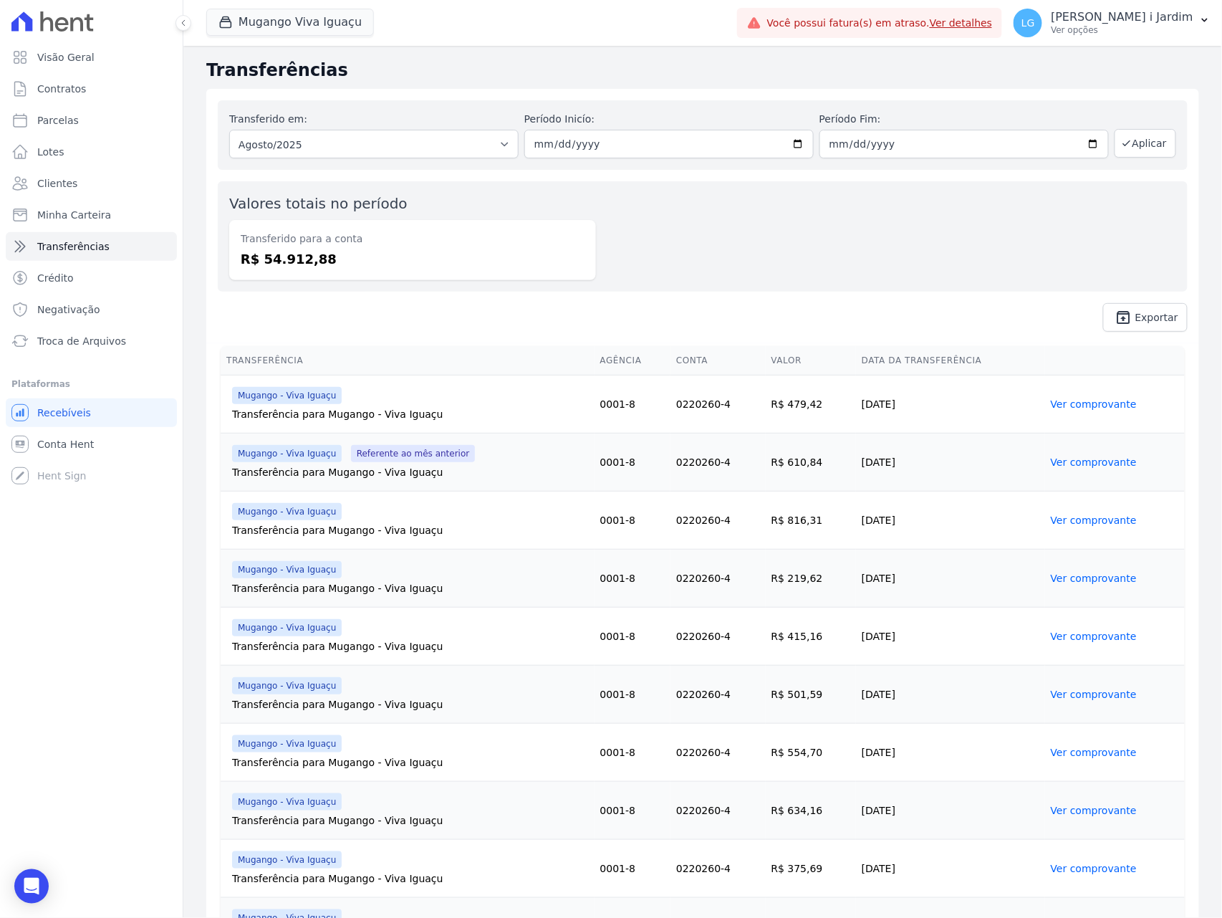
click at [298, 254] on dd "R$ 54.912,88" at bounding box center [413, 258] width 344 height 19
copy dd "54.912,88"
click at [408, 294] on div "Transferido em: Todos os meses Março/2023 Abril/2023 Maio/2023 Junho/2023 Julho…" at bounding box center [702, 216] width 993 height 254
click at [294, 264] on dd "R$ 54.912,88" at bounding box center [413, 258] width 344 height 19
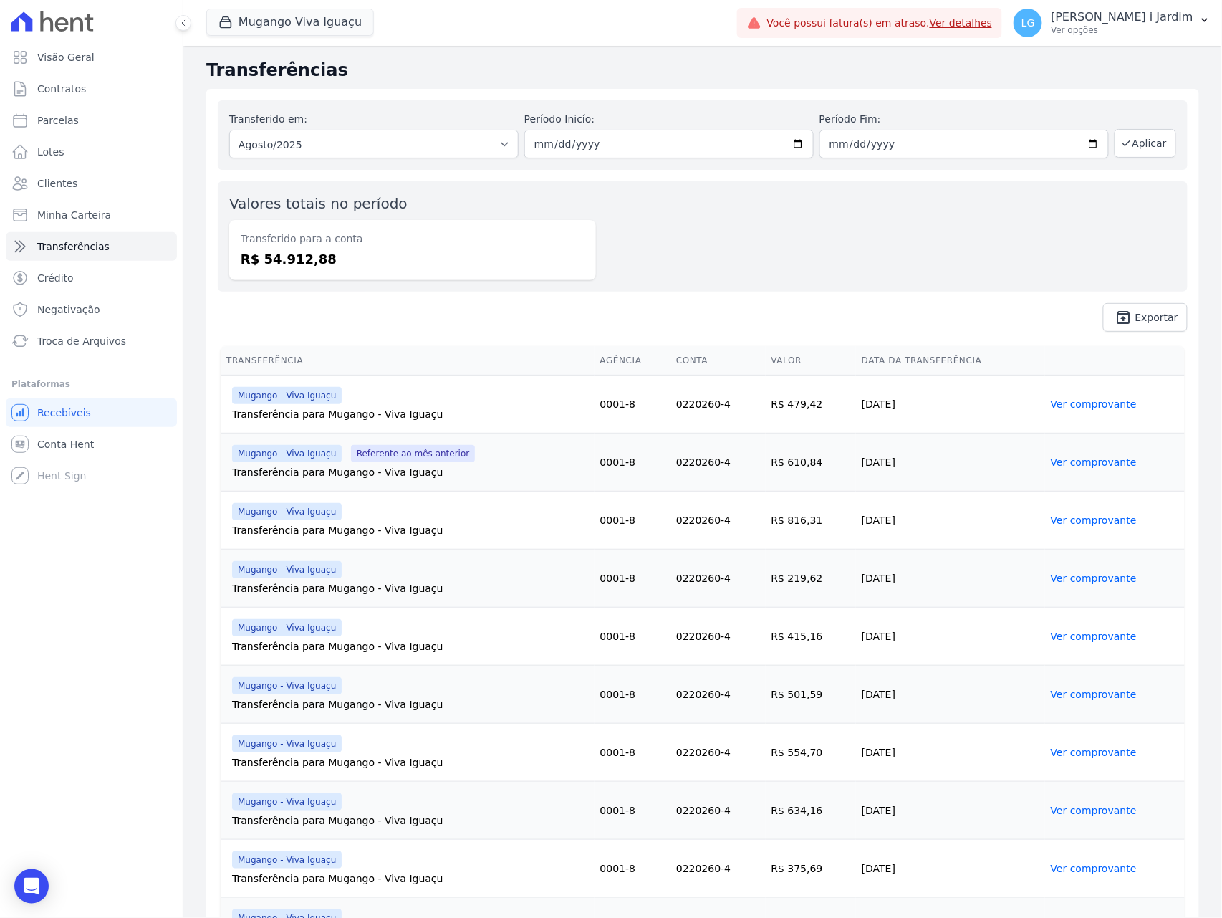
click at [295, 264] on dd "R$ 54.912,88" at bounding box center [413, 258] width 344 height 19
click at [119, 119] on link "Parcelas" at bounding box center [91, 120] width 171 height 29
select select
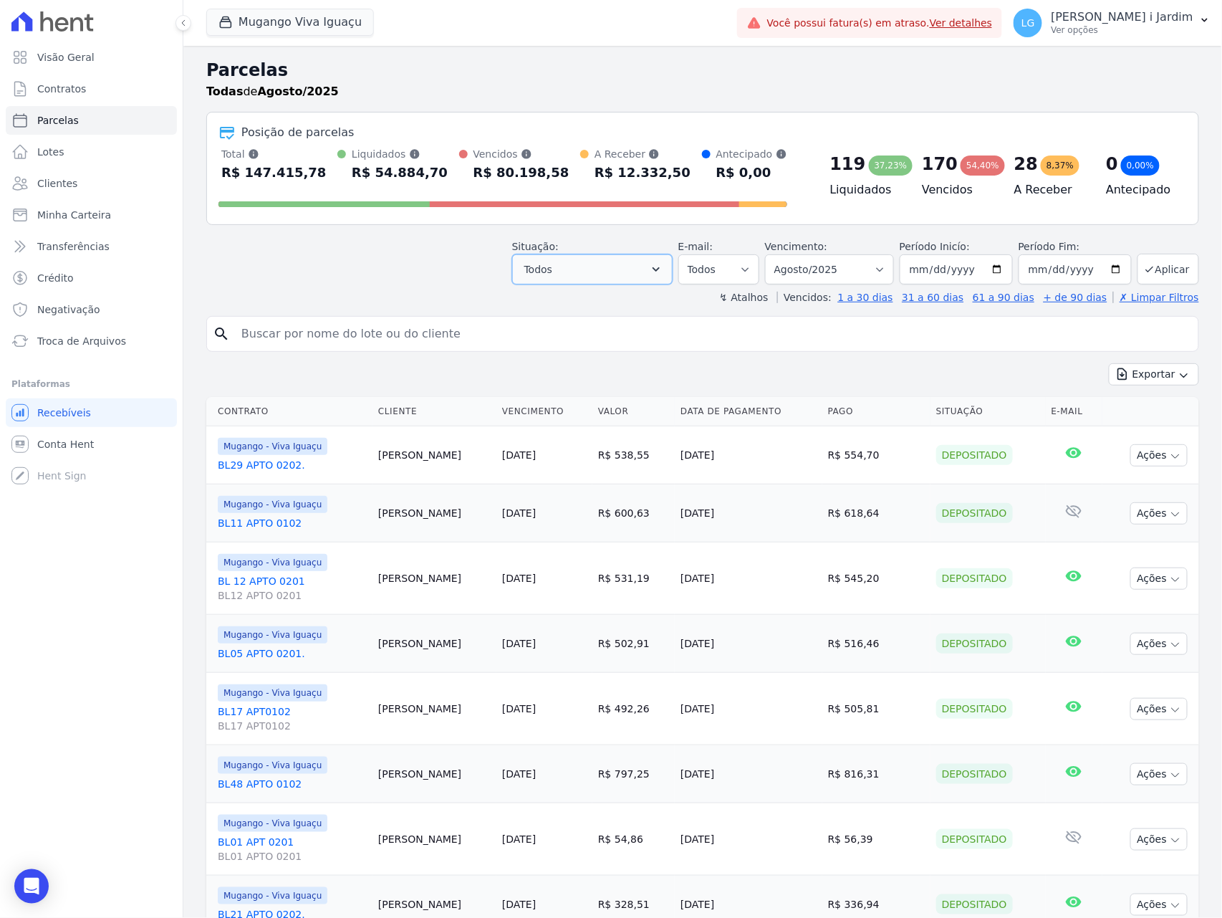
click at [565, 274] on button "Todos" at bounding box center [592, 269] width 160 height 30
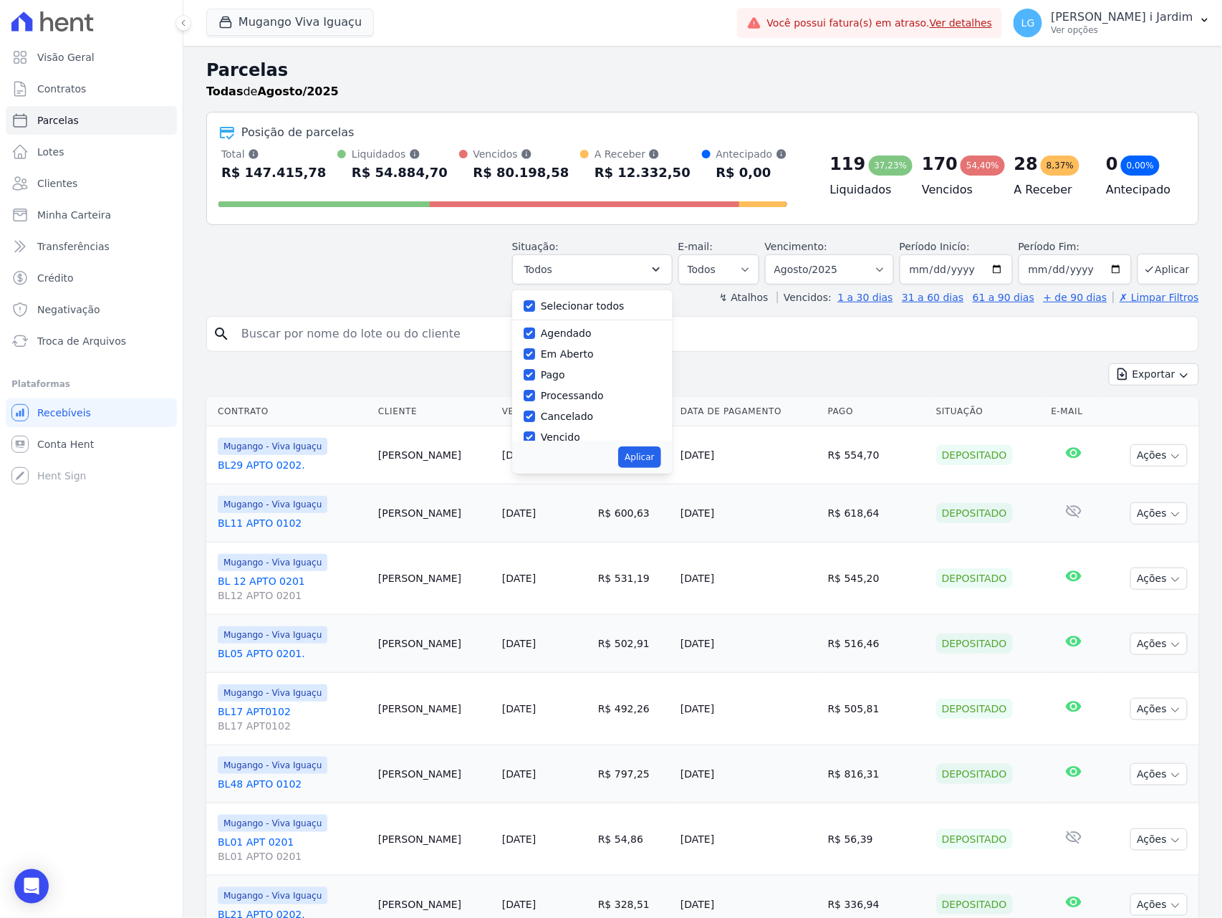
click at [559, 300] on label "Selecionar todos" at bounding box center [583, 305] width 84 height 11
click at [535, 300] on input "Selecionar todos" at bounding box center [529, 305] width 11 height 11
checkbox input "false"
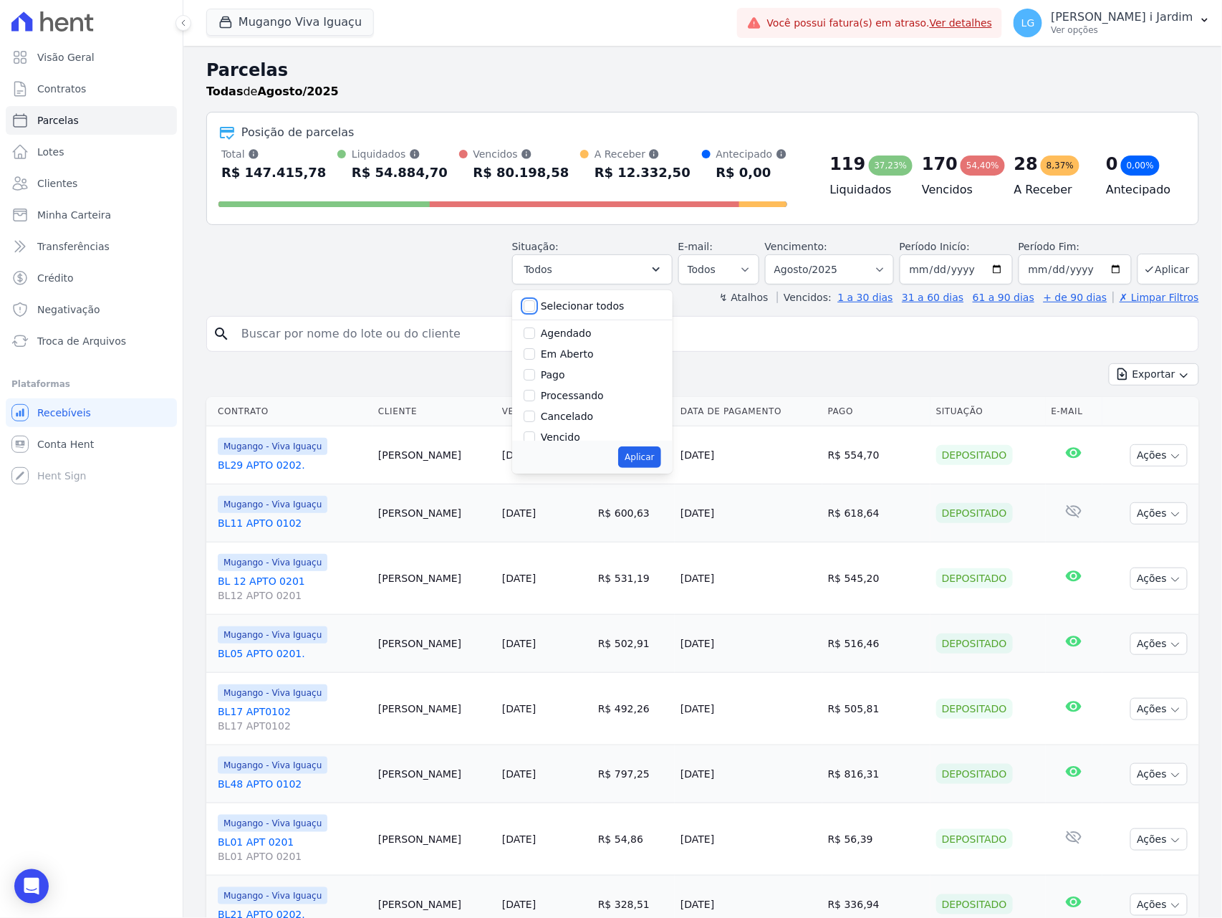
checkbox input "false"
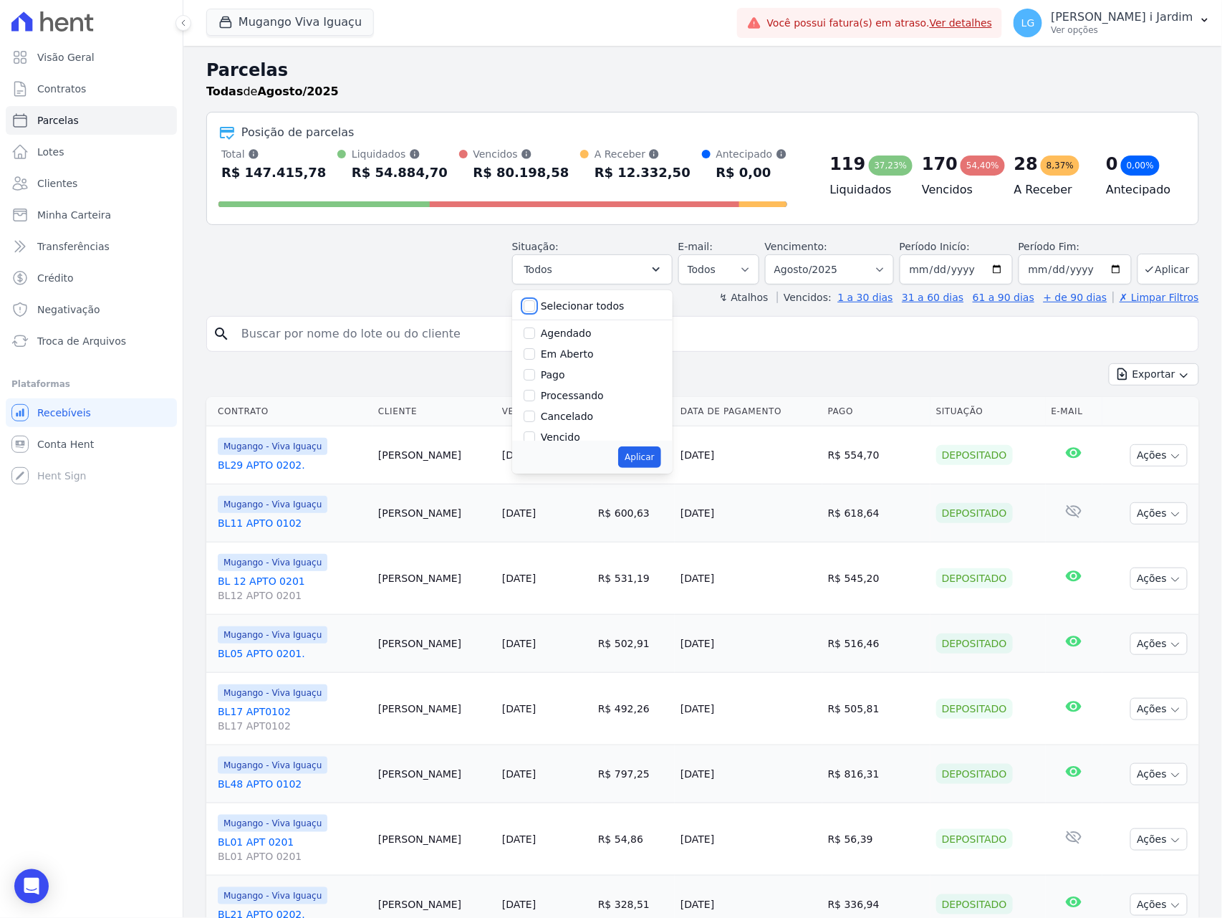
checkbox input "false"
click at [562, 353] on label "Em Aberto" at bounding box center [567, 353] width 53 height 11
click at [535, 353] on input "Em Aberto" at bounding box center [529, 353] width 11 height 11
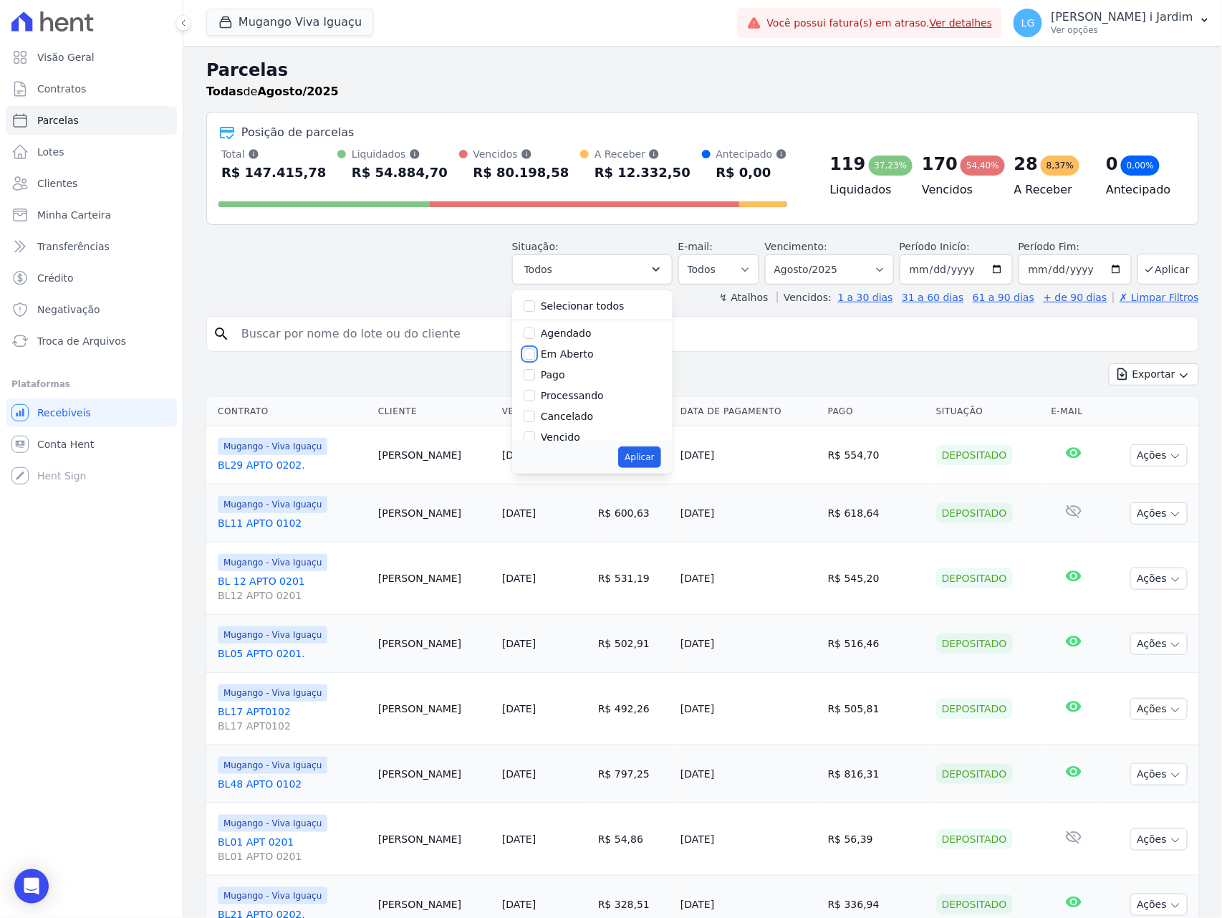
checkbox input "true"
click at [638, 461] on button "Aplicar" at bounding box center [639, 456] width 42 height 21
select select "pending"
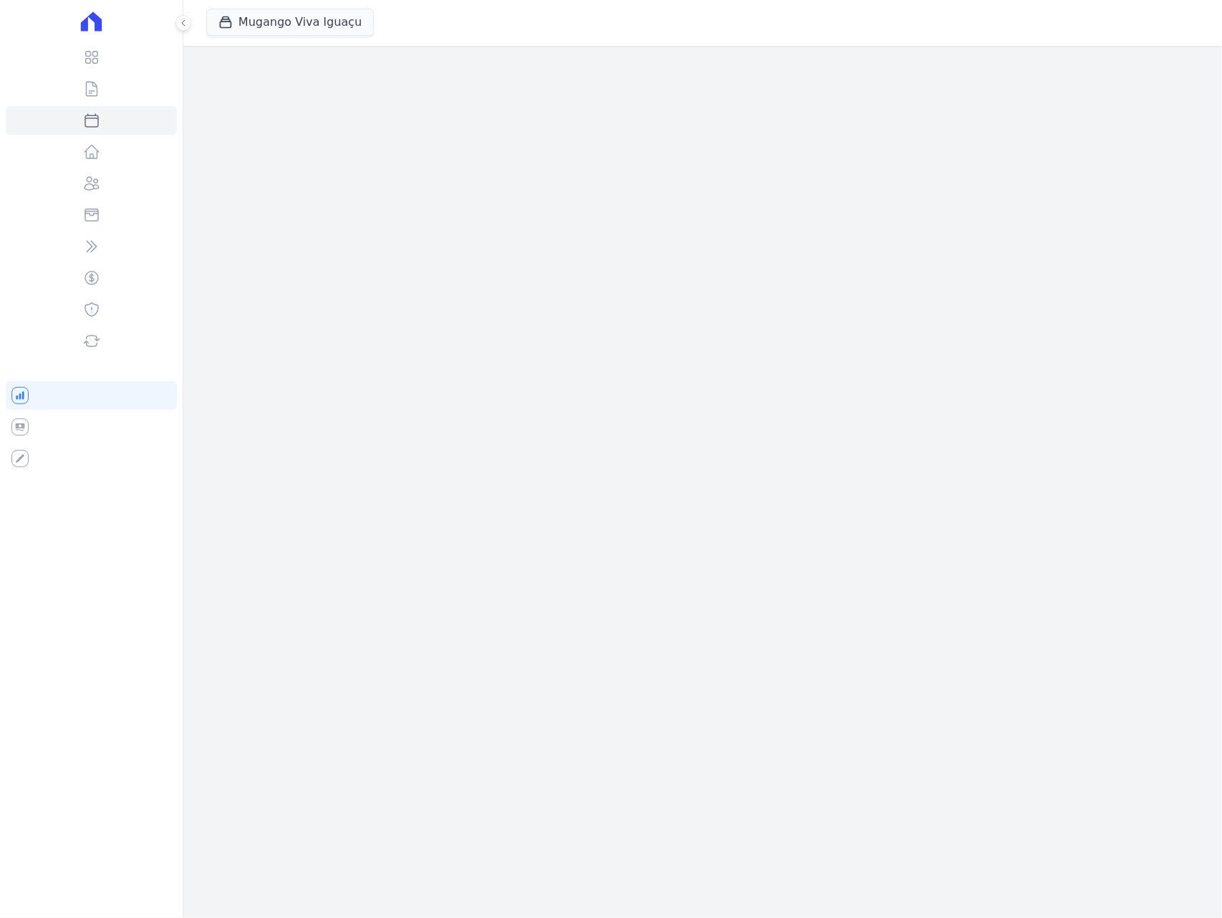
select select
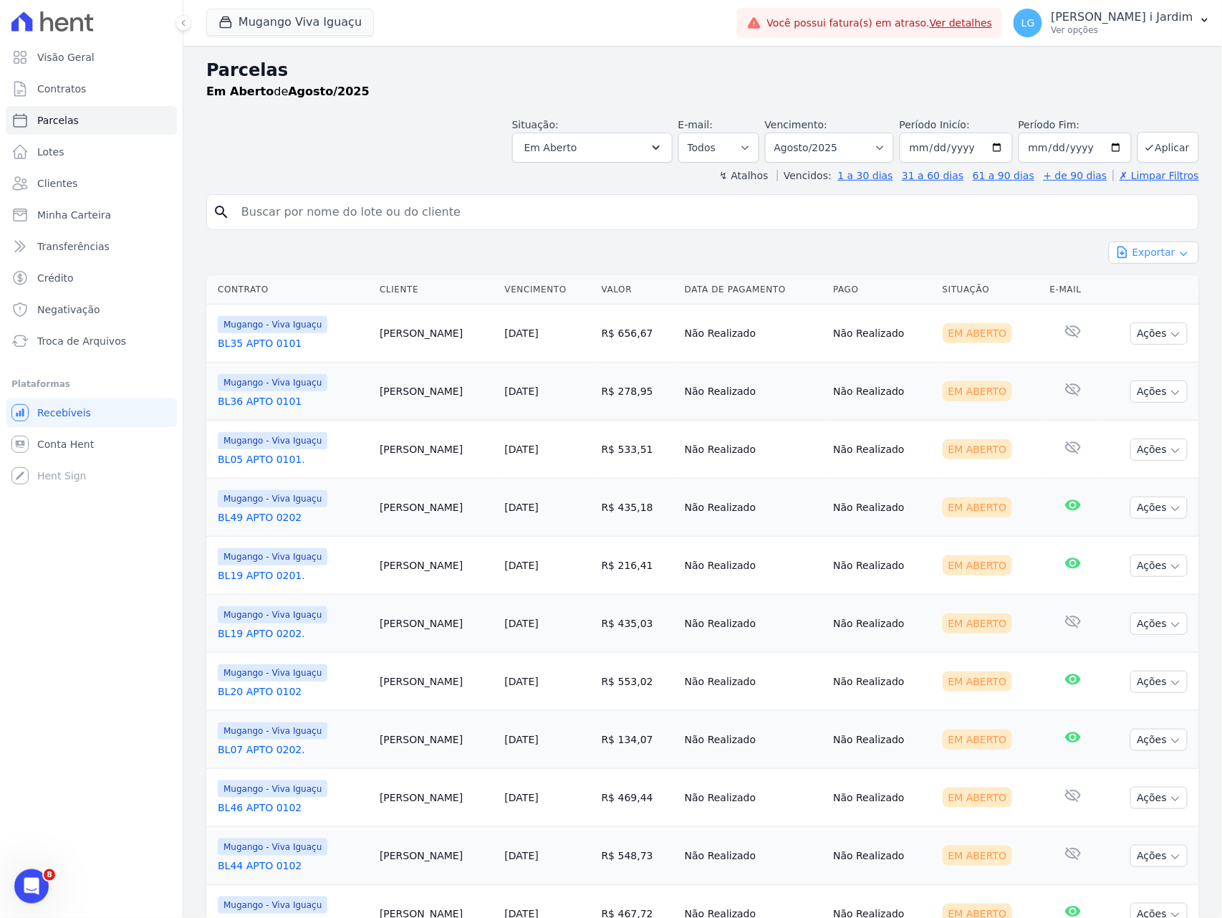
click at [1150, 250] on button "Exportar" at bounding box center [1154, 252] width 90 height 22
click at [1161, 309] on span "Exportar CSV" at bounding box center [1153, 311] width 76 height 14
click at [599, 136] on button "Em Aberto" at bounding box center [592, 148] width 160 height 30
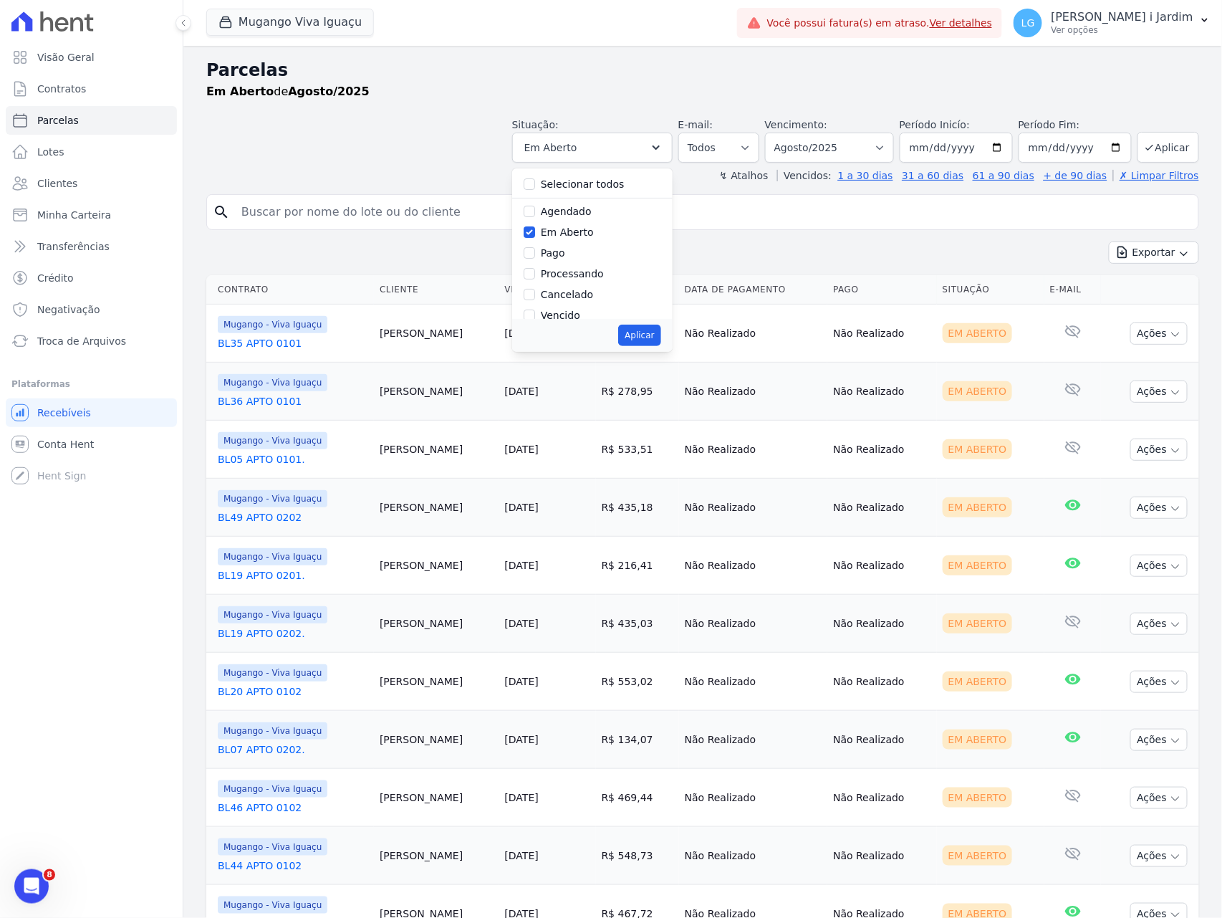
click at [605, 178] on label "Selecionar todos" at bounding box center [583, 183] width 84 height 11
click at [535, 178] on input "Selecionar todos" at bounding box center [529, 183] width 11 height 11
checkbox input "true"
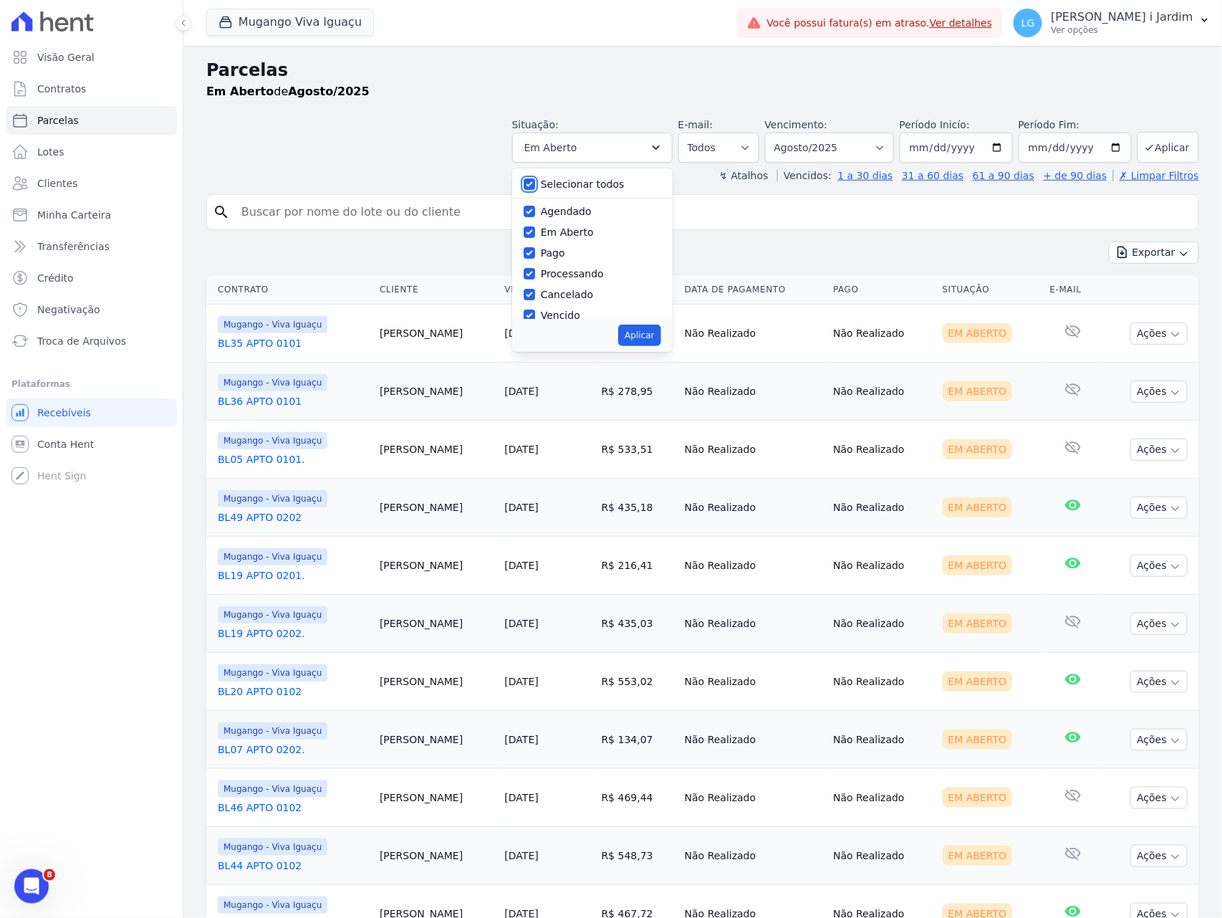
checkbox input "true"
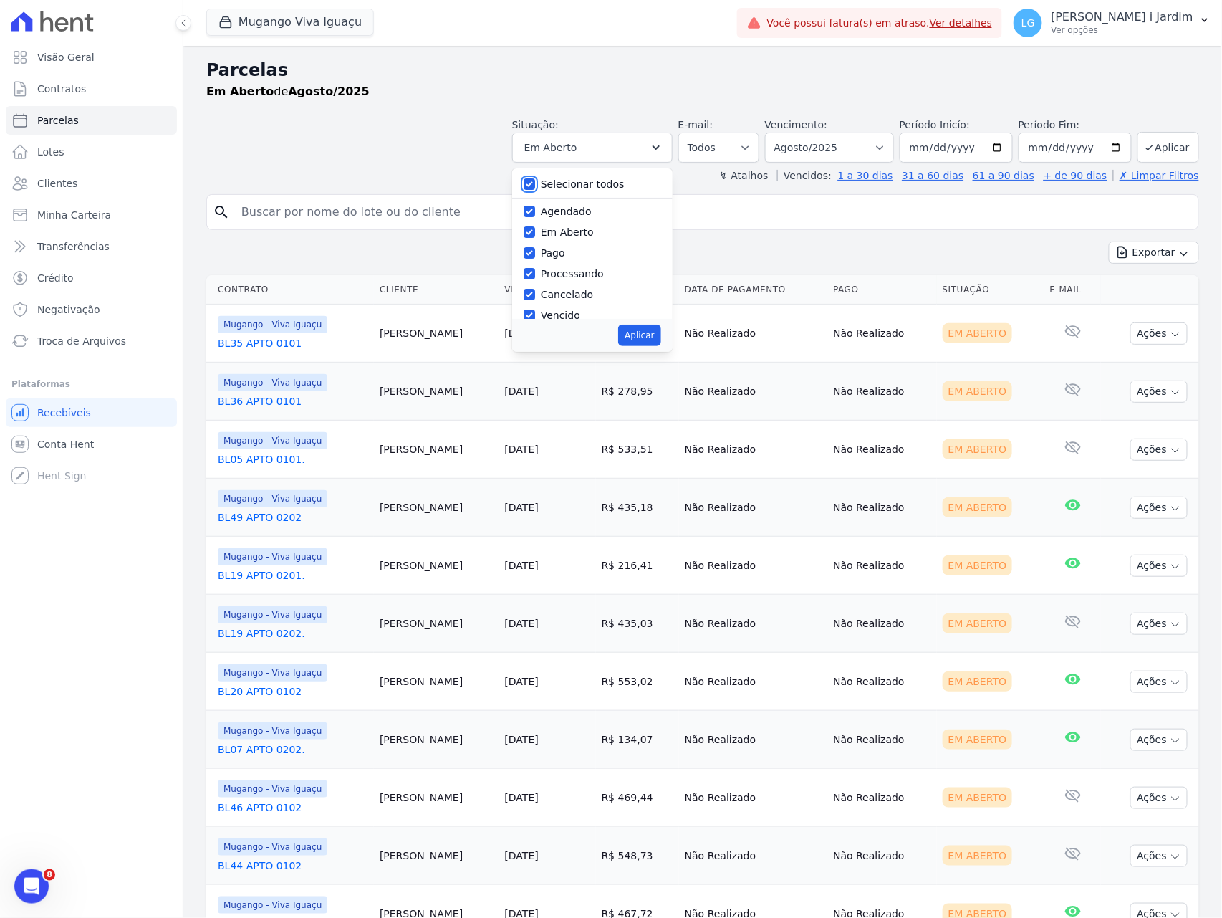
checkbox input "true"
click at [645, 345] on button "Aplicar" at bounding box center [639, 335] width 42 height 21
select select "scheduled"
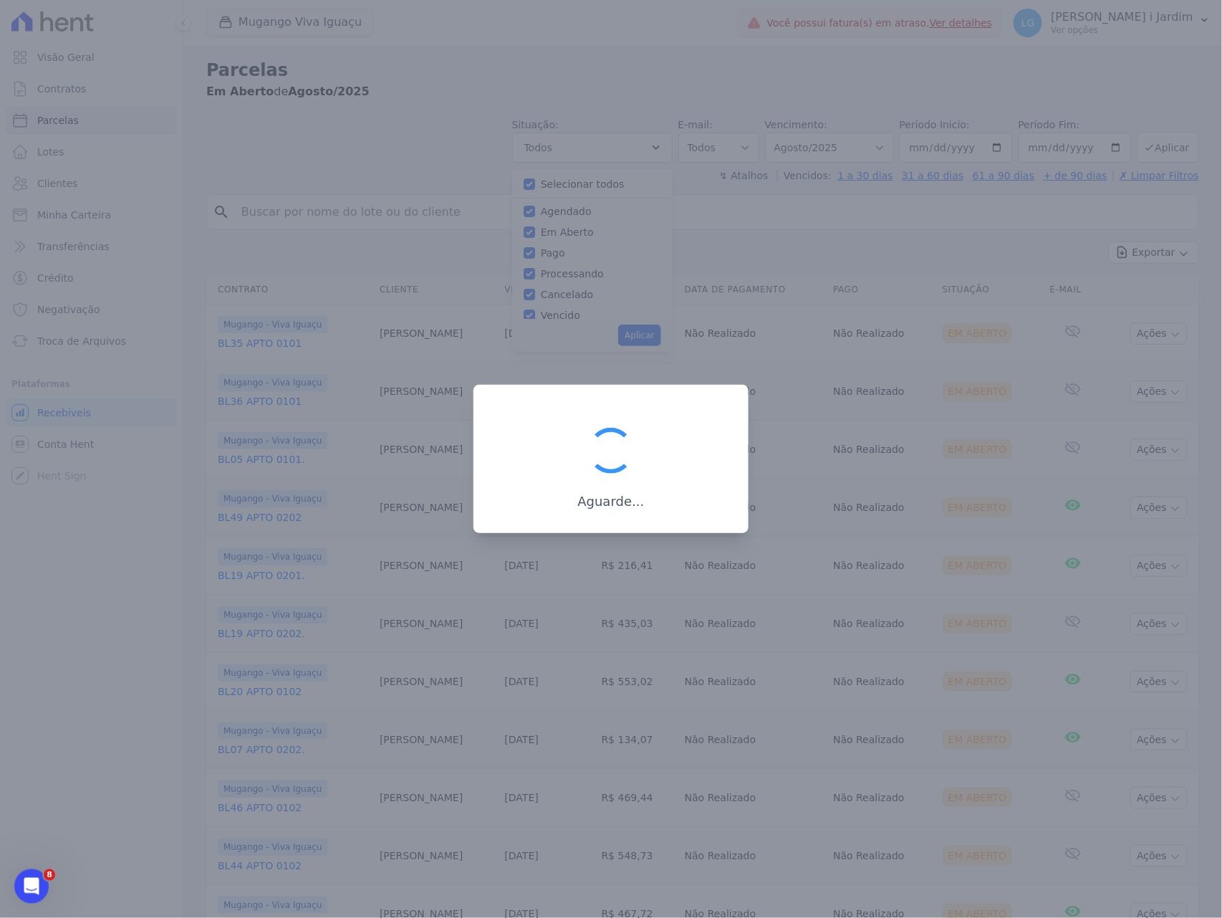
click at [268, 53] on div at bounding box center [611, 459] width 1222 height 918
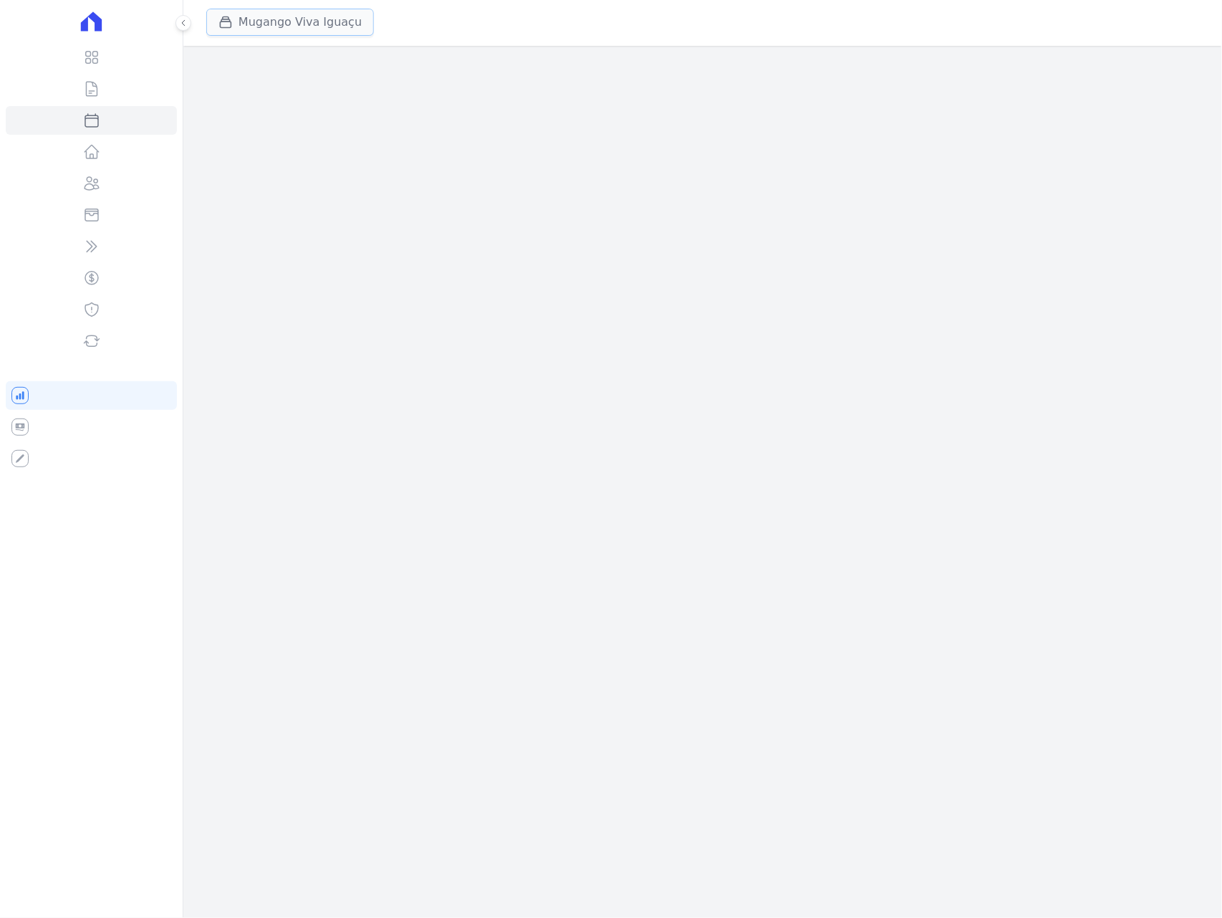
click at [278, 32] on button "Mugango Viva Iguaçu" at bounding box center [290, 22] width 168 height 27
select select
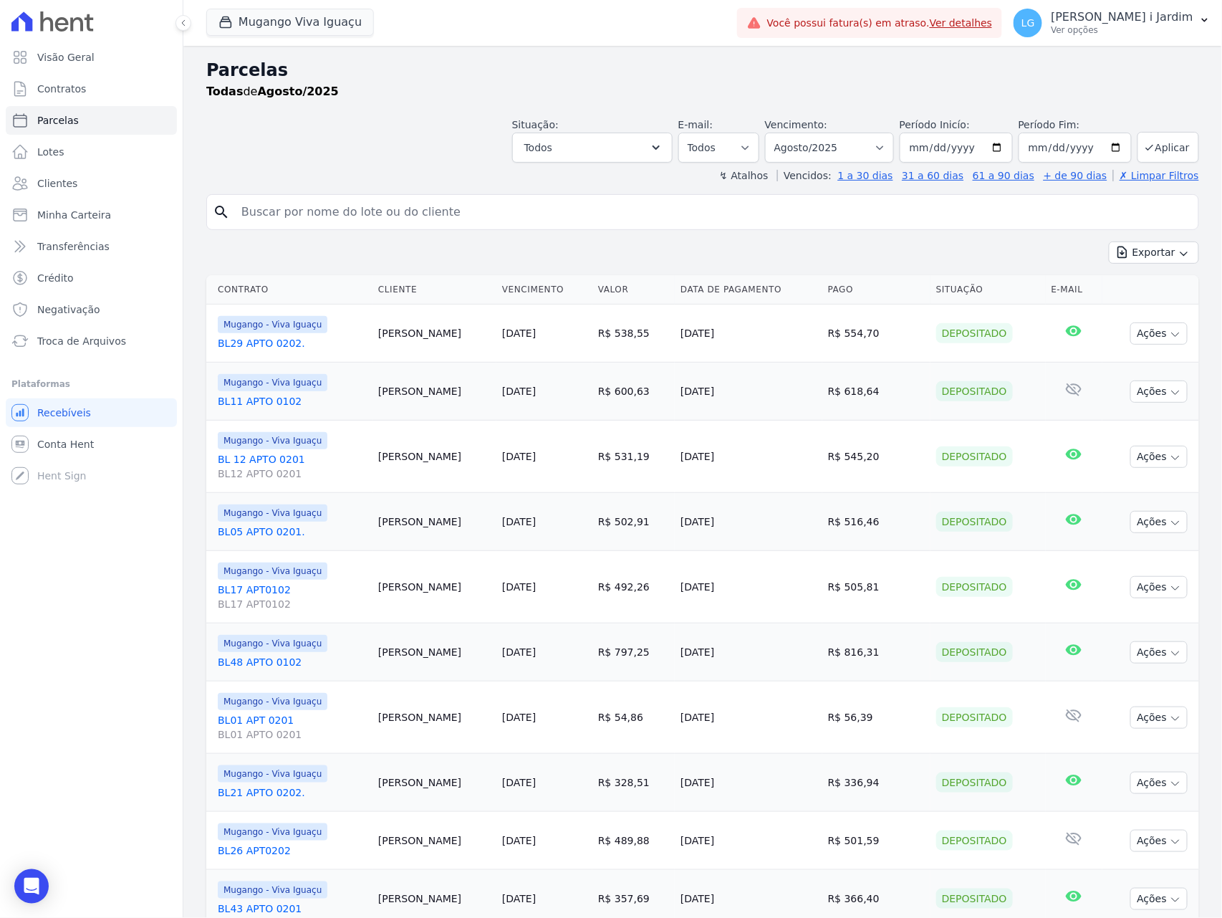
click at [279, 38] on div "Mugango Viva Iguaçu Trapisa Engenharia Acaiá Residencial Icatu Residencial PORT…" at bounding box center [468, 22] width 525 height 47
click at [284, 29] on button "Mugango Viva Iguaçu" at bounding box center [290, 22] width 168 height 27
click at [442, 17] on div "Mugango Viva Iguaçu Trapisa Engenharia Acaiá Residencial Icatu Residencial PORT…" at bounding box center [468, 22] width 525 height 47
click at [342, 14] on button "Mugango Viva Iguaçu" at bounding box center [290, 22] width 168 height 27
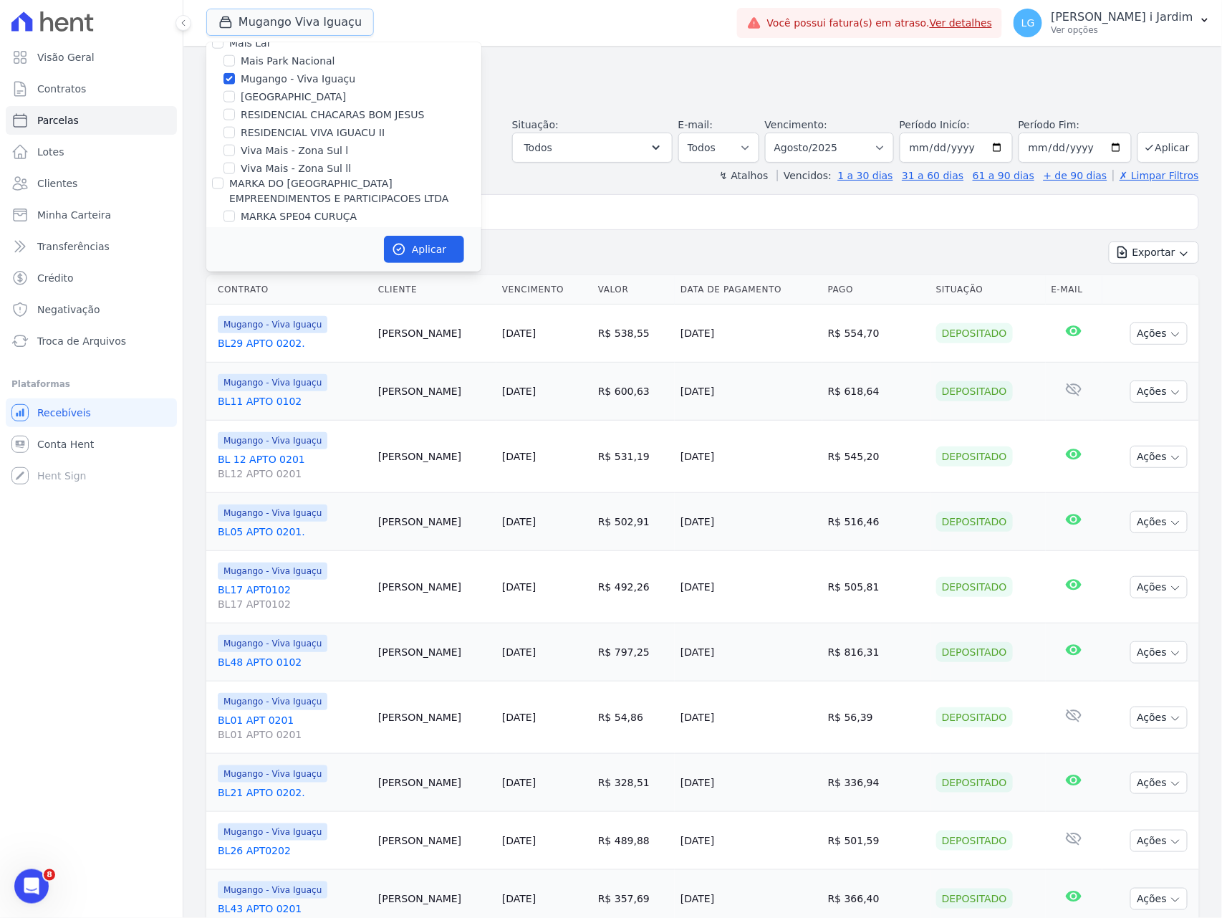
scroll to position [2196, 0]
click at [293, 263] on label "Mugango - Viva Iguaçu" at bounding box center [298, 270] width 115 height 15
click at [235, 264] on input "Mugango - Viva Iguaçu" at bounding box center [229, 269] width 11 height 11
checkbox input "false"
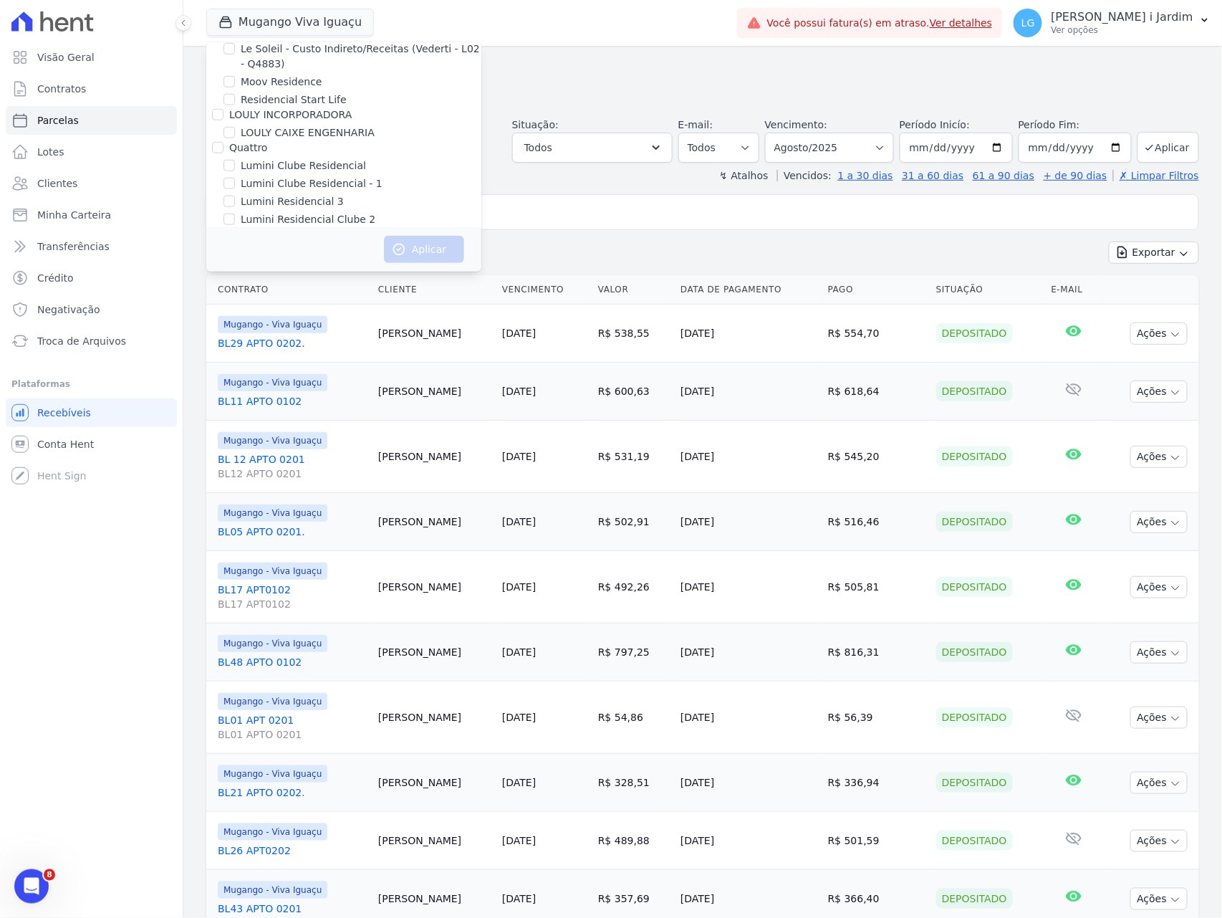
click at [302, 281] on label "[GEOGRAPHIC_DATA]" at bounding box center [293, 288] width 105 height 15
click at [235, 282] on input "[GEOGRAPHIC_DATA]" at bounding box center [229, 287] width 11 height 11
checkbox input "true"
click at [410, 239] on button "Aplicar" at bounding box center [424, 249] width 80 height 27
select select
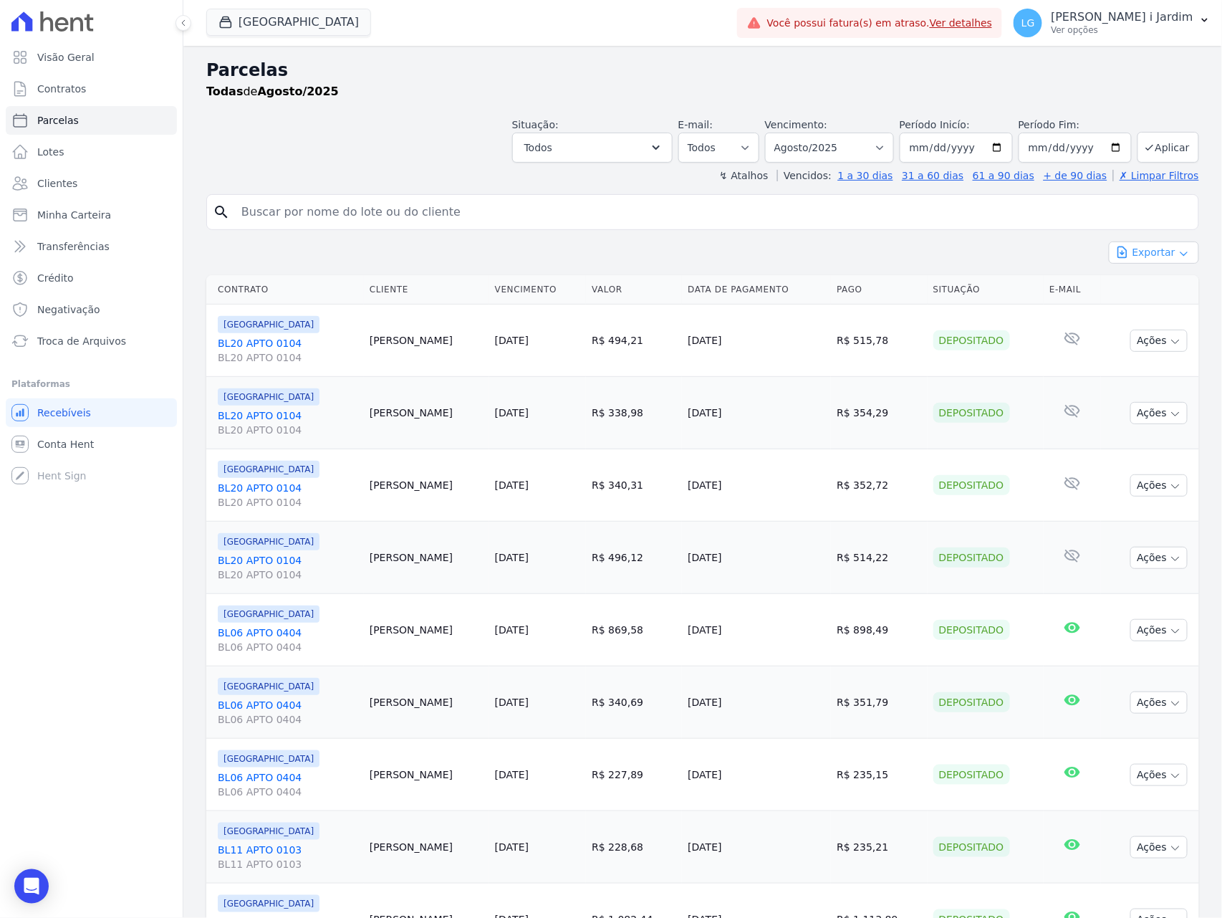
click at [1130, 256] on button "Exportar" at bounding box center [1154, 252] width 90 height 22
click at [1133, 307] on span "Exportar CSV" at bounding box center [1153, 311] width 76 height 14
click at [95, 234] on link "Transferências" at bounding box center [91, 246] width 171 height 29
